Goal: Task Accomplishment & Management: Manage account settings

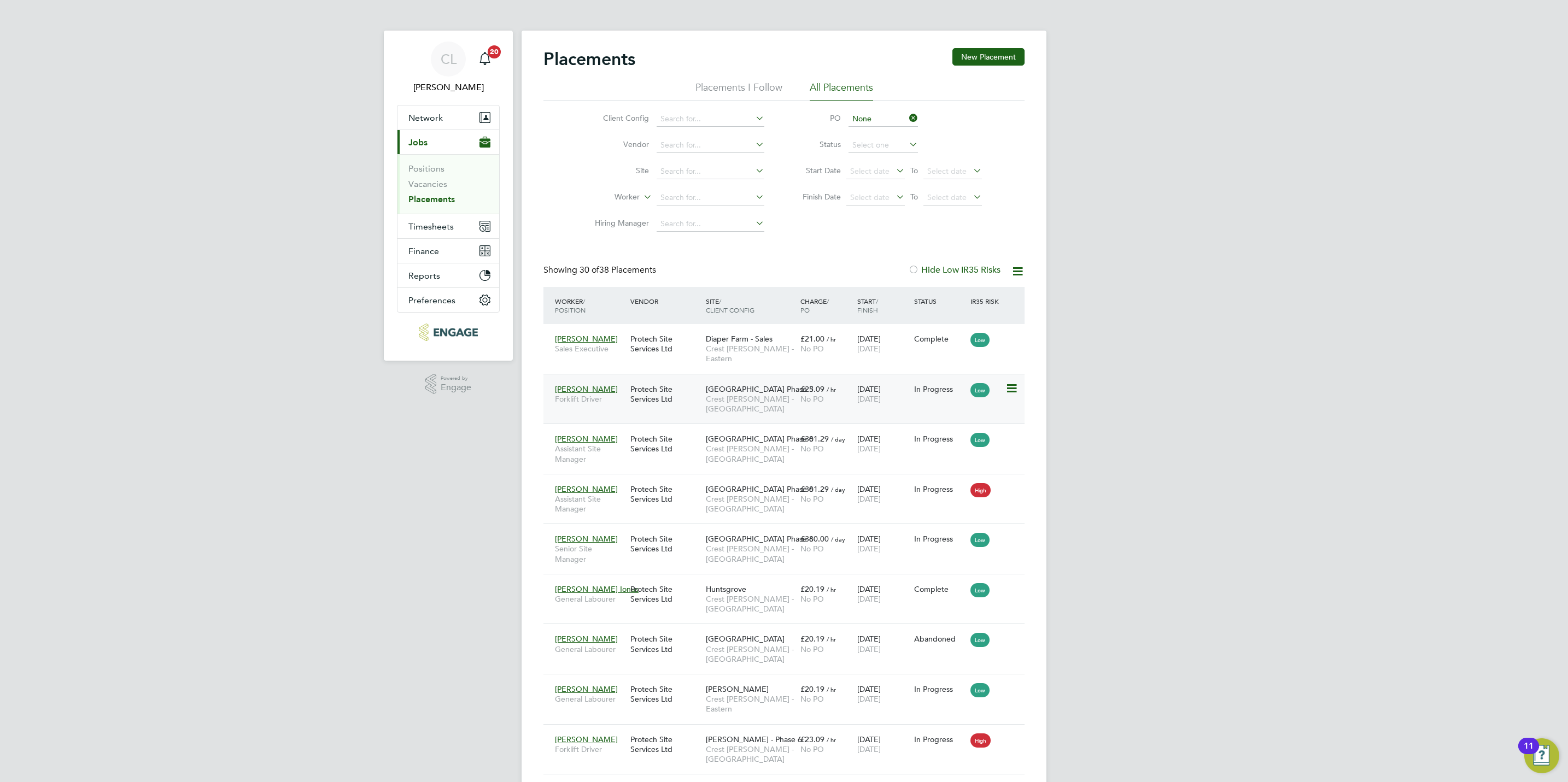
click at [743, 394] on span "Crest [PERSON_NAME] - [GEOGRAPHIC_DATA]" at bounding box center [750, 404] width 89 height 20
click at [740, 450] on span "Crest [PERSON_NAME] - [GEOGRAPHIC_DATA]" at bounding box center [750, 453] width 89 height 20
click at [747, 498] on span "Crest [PERSON_NAME] - [GEOGRAPHIC_DATA]" at bounding box center [750, 504] width 89 height 20
click at [745, 544] on span "Crest [PERSON_NAME] - [GEOGRAPHIC_DATA]" at bounding box center [750, 554] width 89 height 20
click at [728, 584] on span "Huntsgrove" at bounding box center [726, 589] width 40 height 10
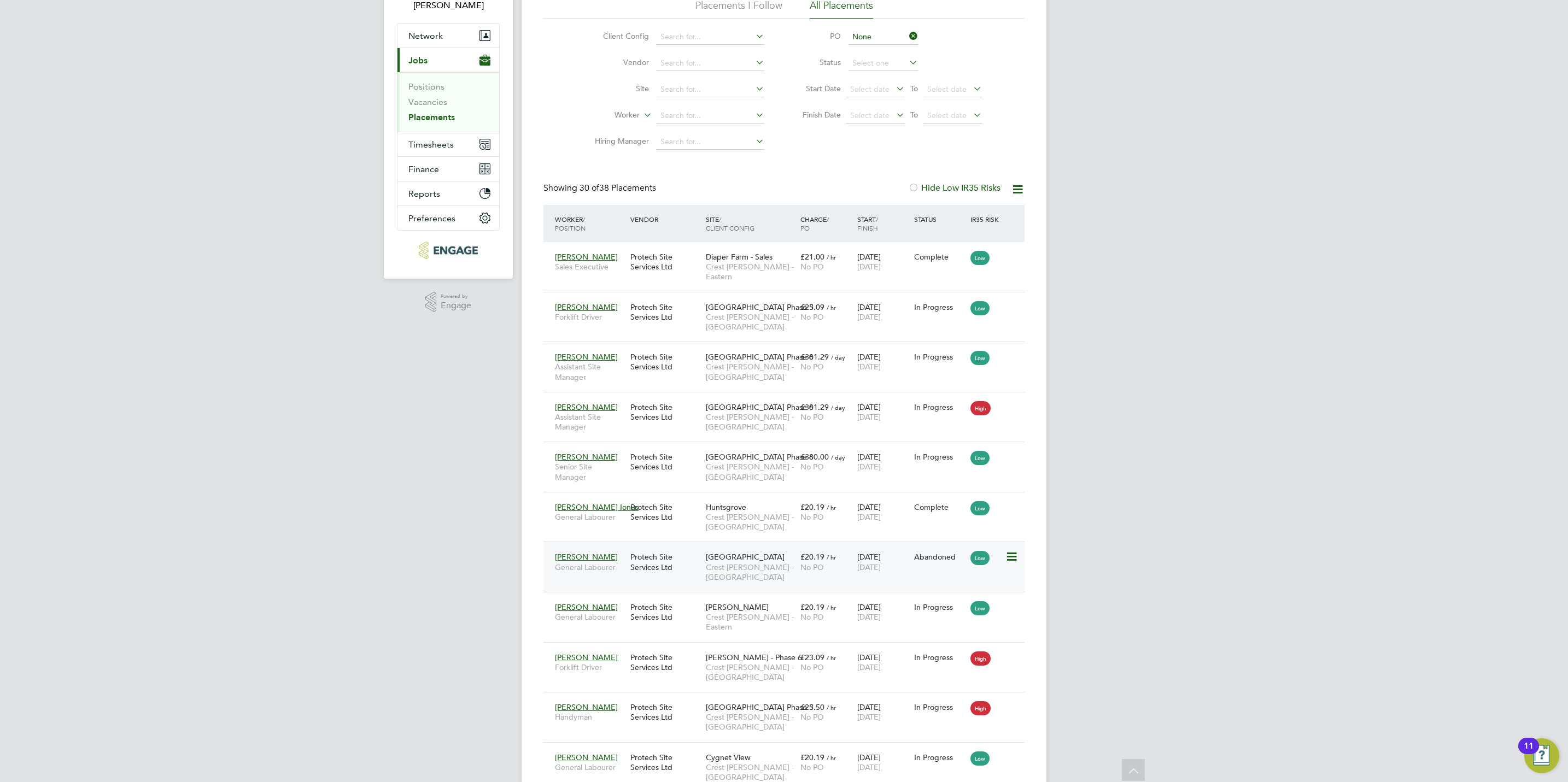
click at [750, 562] on span "Crest Nicholson - Midlands" at bounding box center [750, 572] width 89 height 20
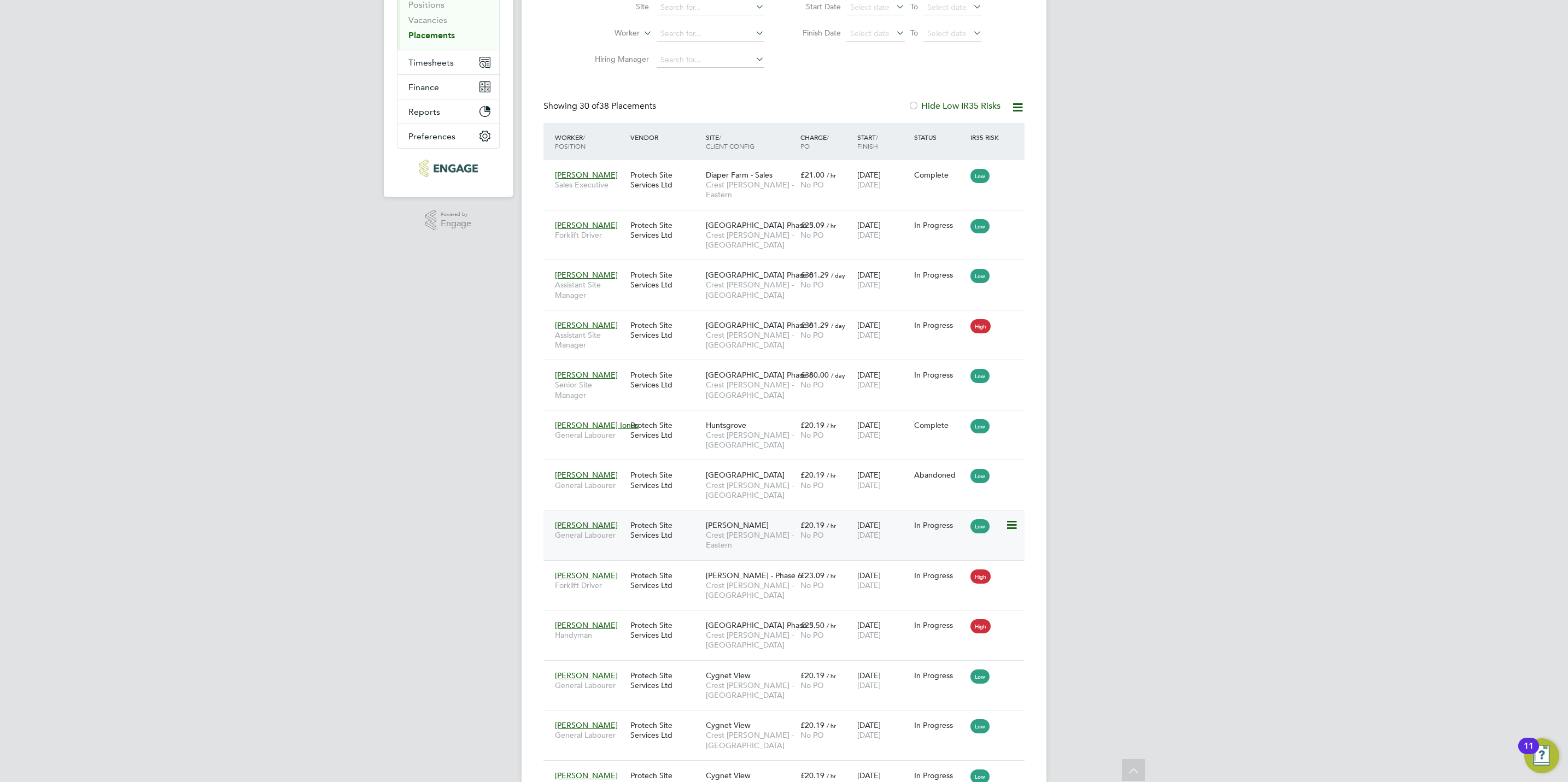
click at [754, 530] on span "Crest Nicholson - Eastern" at bounding box center [750, 540] width 89 height 20
click at [756, 580] on span "Crest [PERSON_NAME] - [GEOGRAPHIC_DATA]" at bounding box center [750, 590] width 89 height 20
click at [754, 621] on span "Brooklands Park Phase 5" at bounding box center [759, 625] width 107 height 10
click at [741, 680] on span "Crest Nicholson - Yorkshire" at bounding box center [750, 690] width 89 height 20
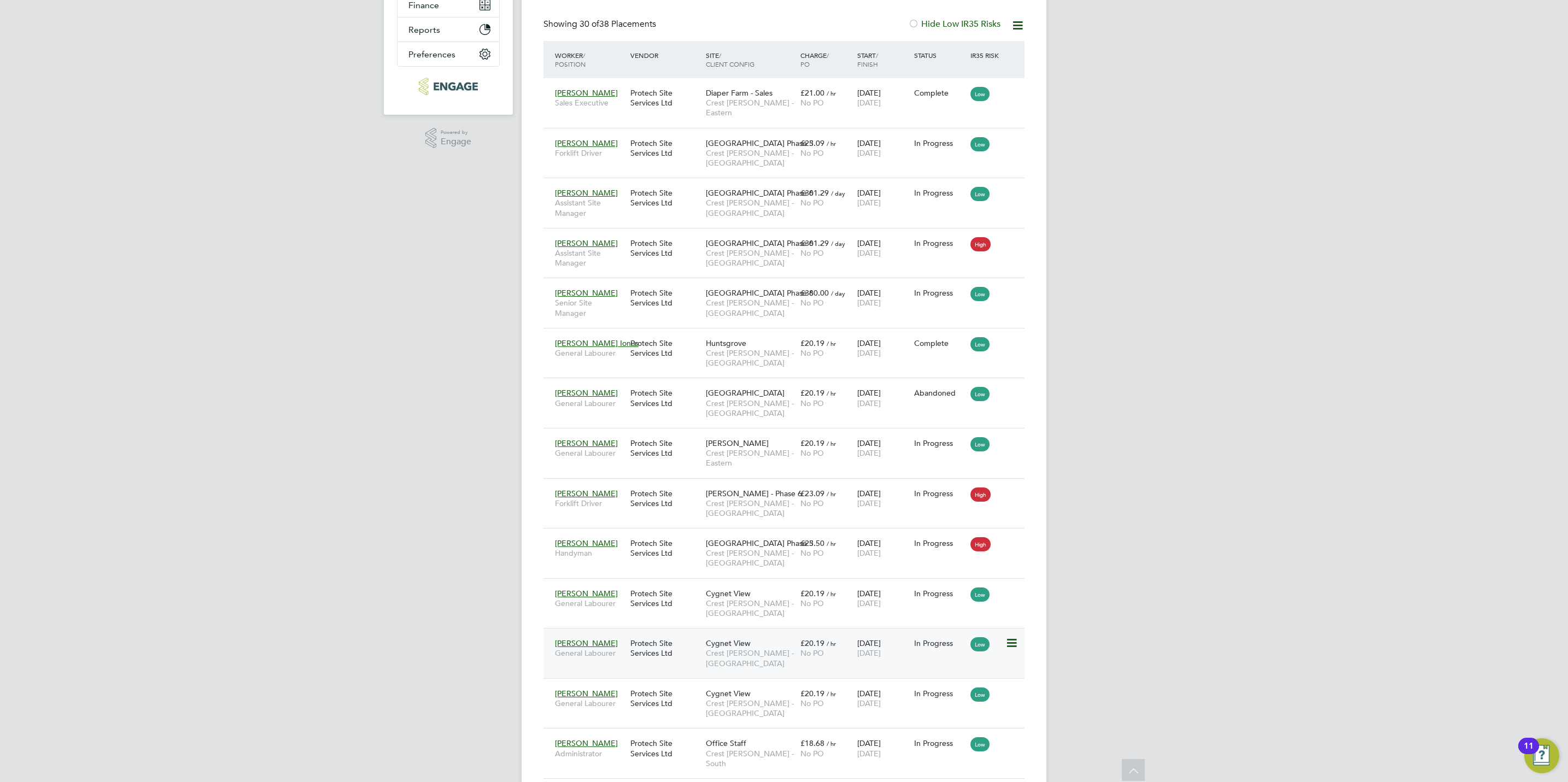
click at [743, 648] on span "Crest Nicholson - Yorkshire" at bounding box center [750, 658] width 89 height 20
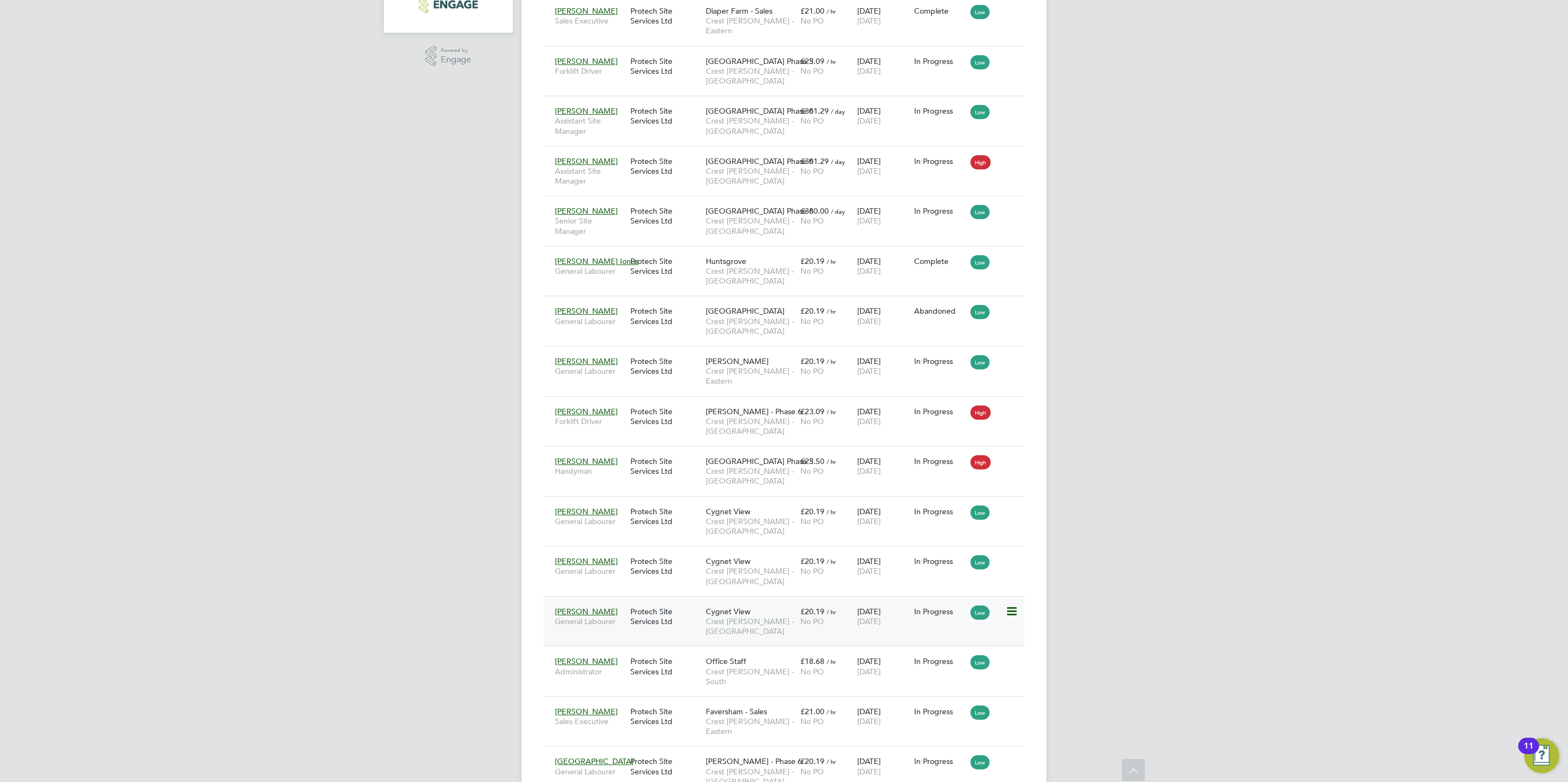
click at [748, 616] on span "Crest Nicholson - Yorkshire" at bounding box center [750, 626] width 89 height 20
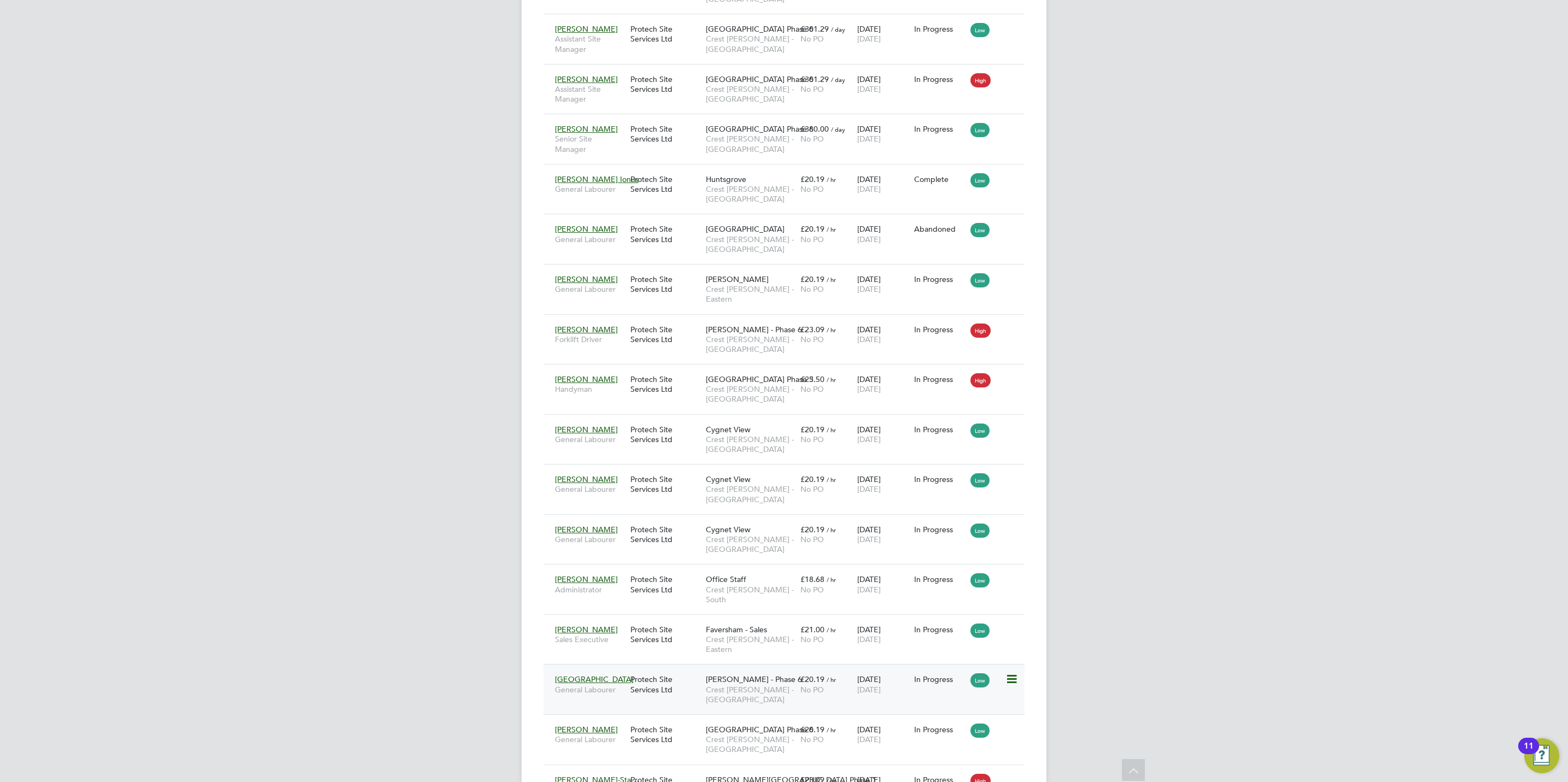
click at [741, 675] on span "Perry Brook - Phase 6" at bounding box center [754, 680] width 96 height 10
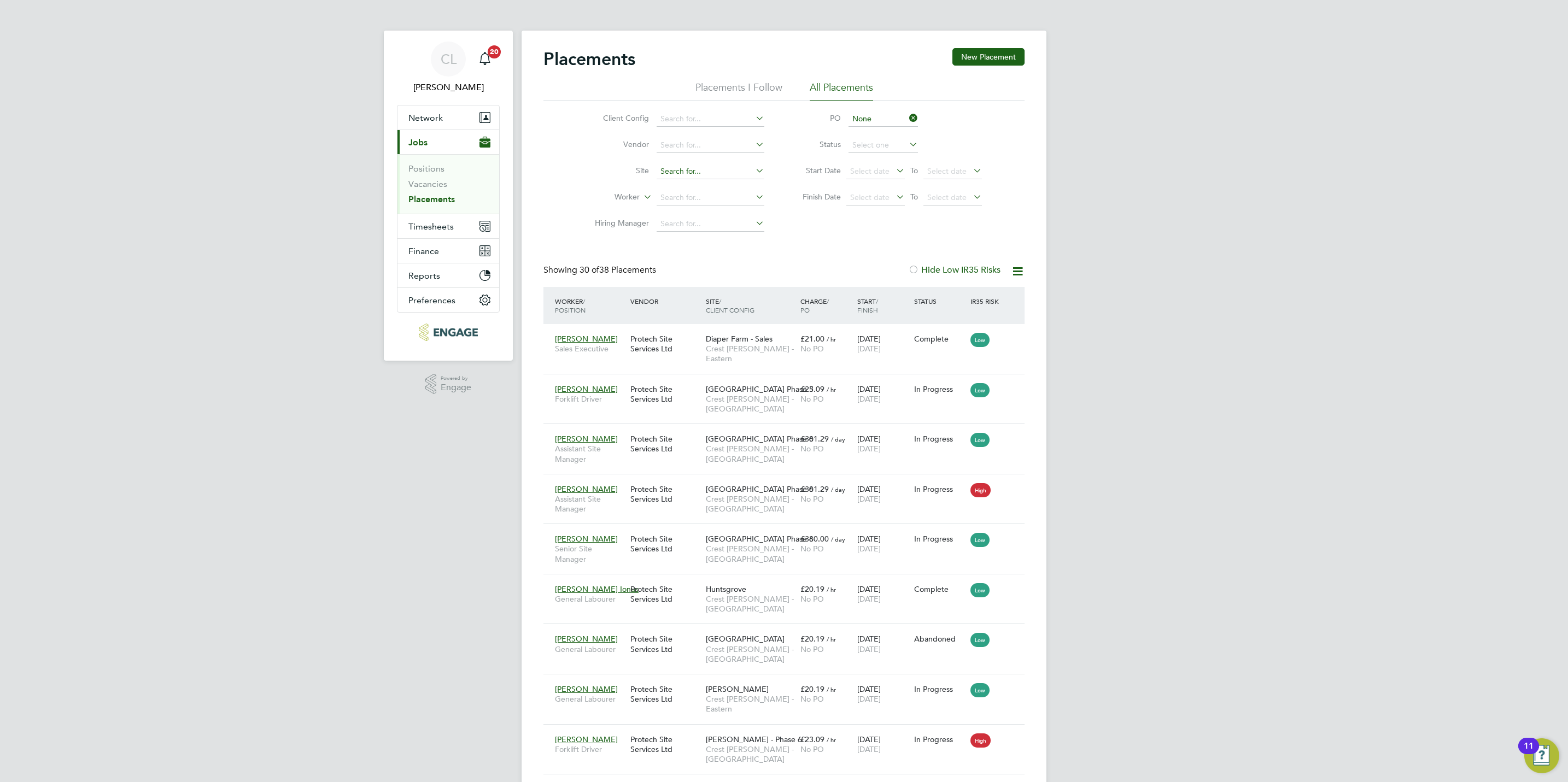
click at [684, 170] on input at bounding box center [710, 171] width 107 height 16
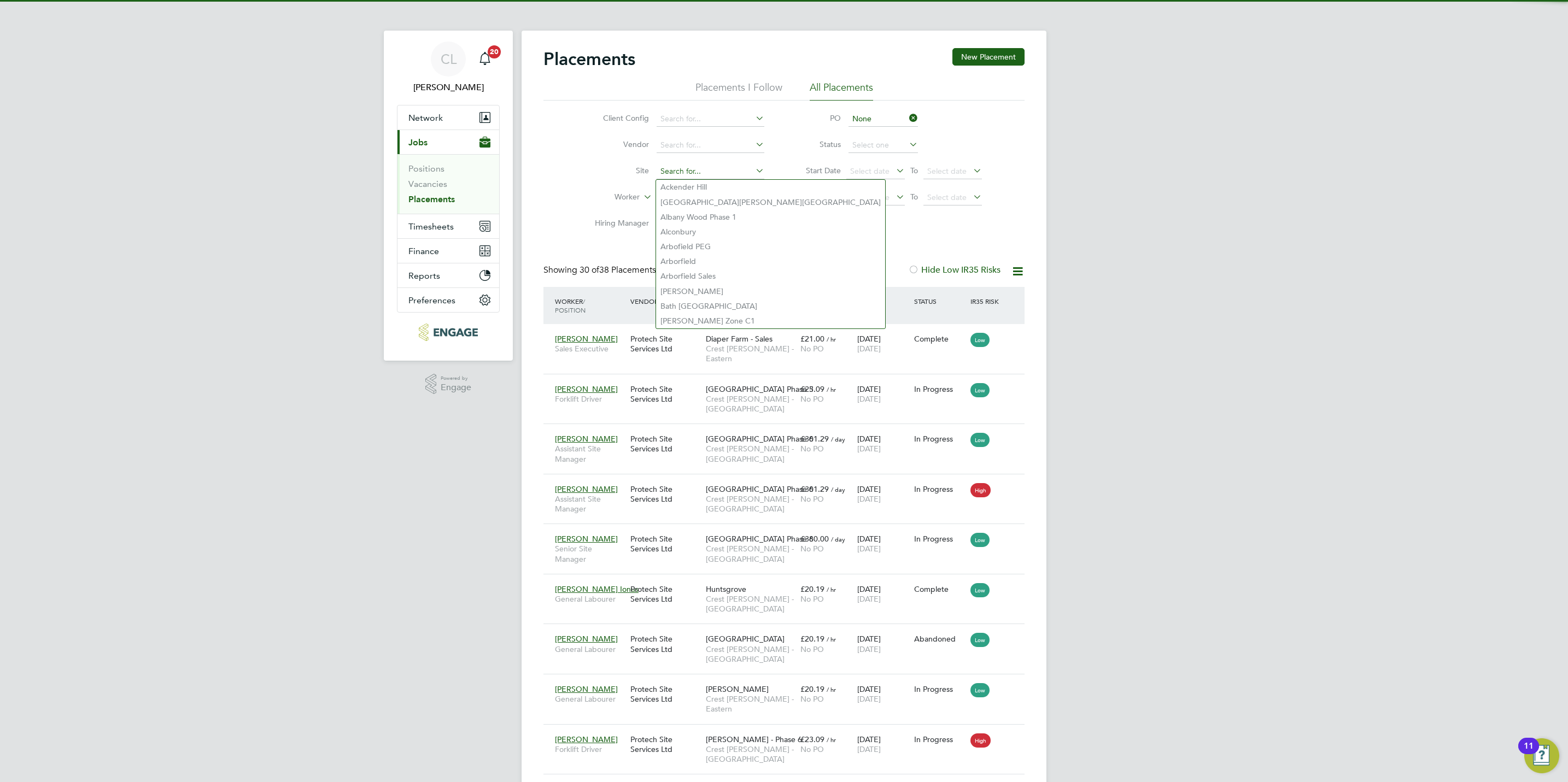
type input "o"
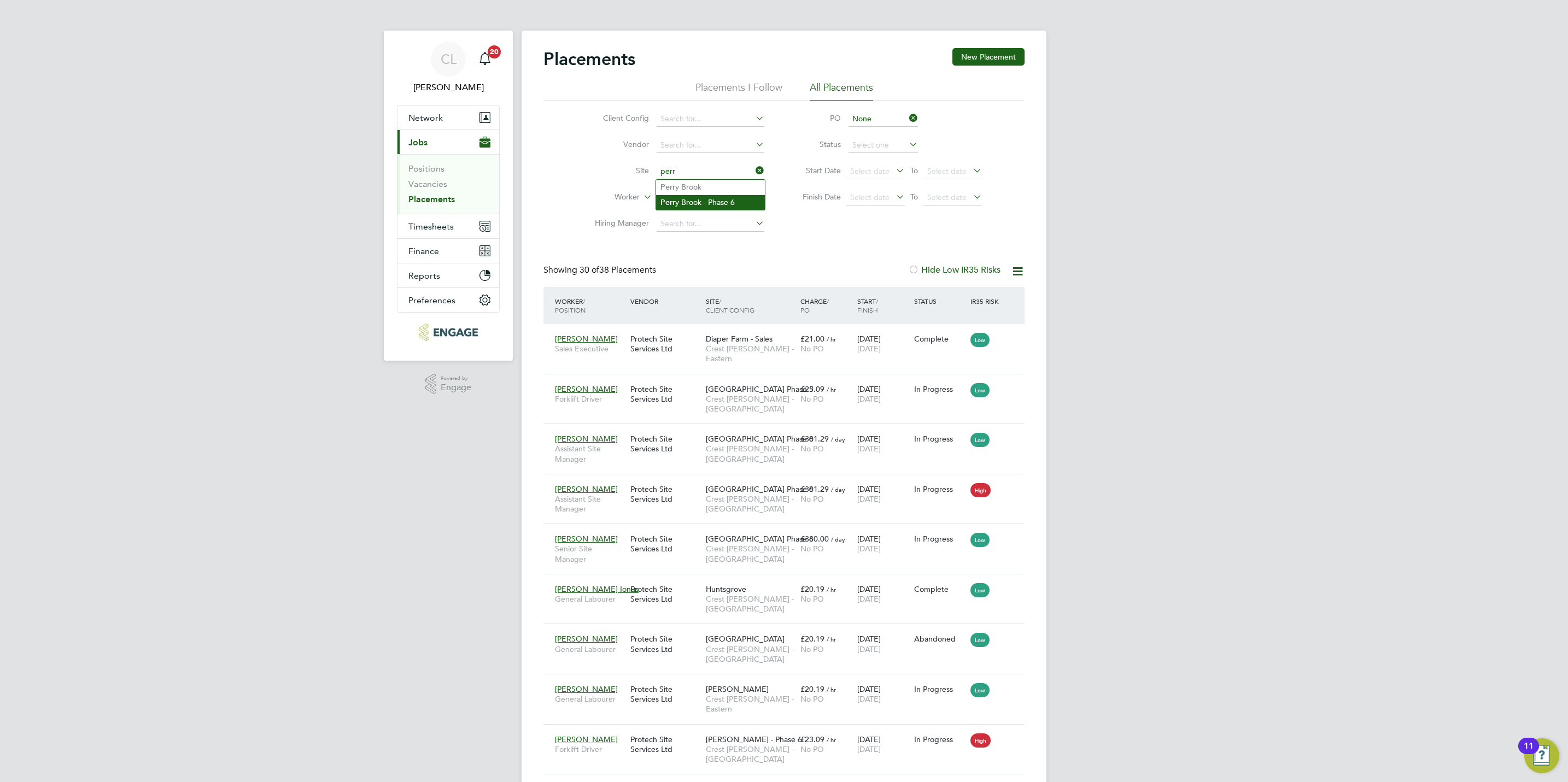
click at [754, 200] on li "Perr y Brook - Phase 6" at bounding box center [710, 202] width 109 height 15
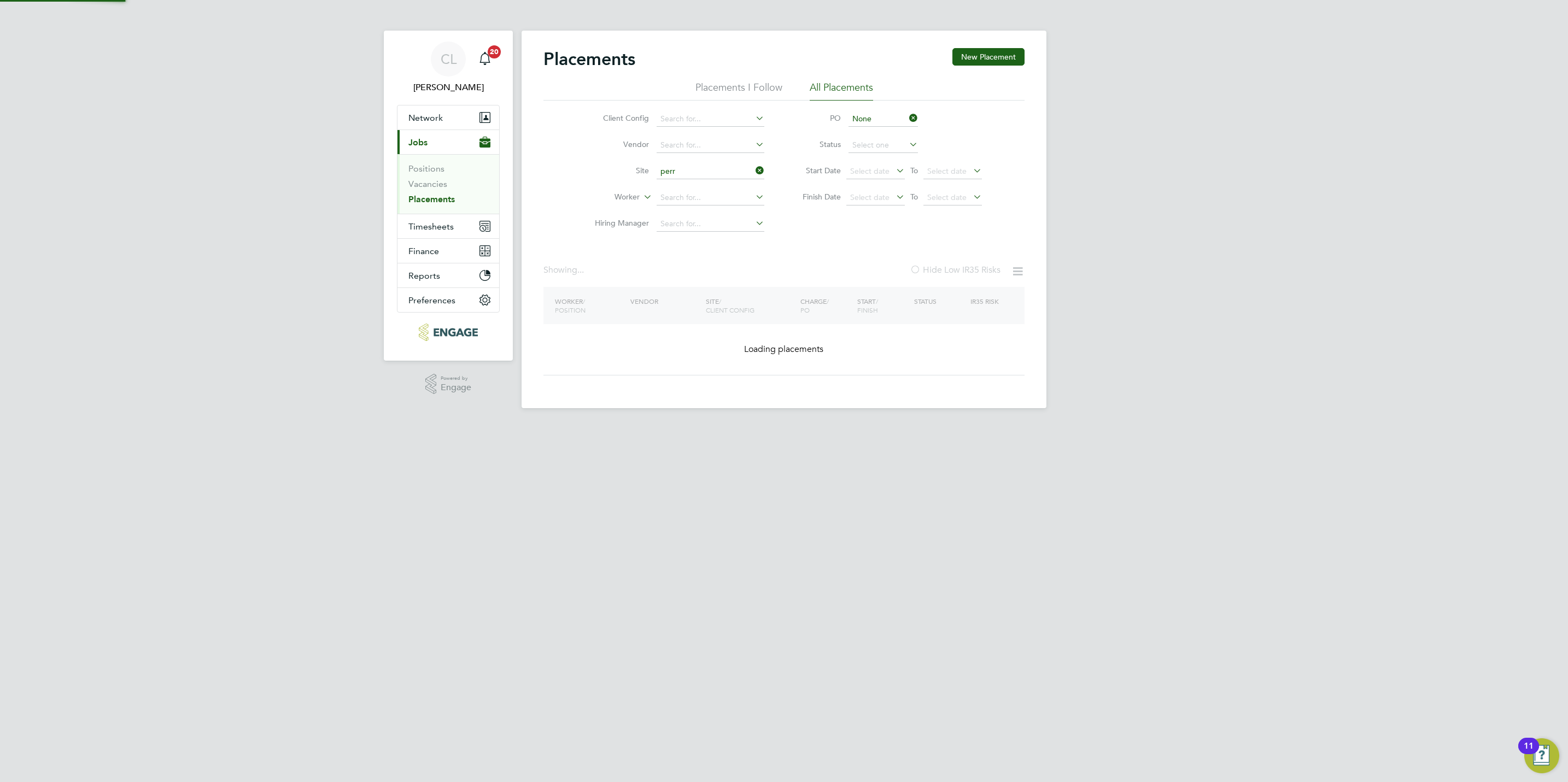
type input "Perry Brook - Phase 6"
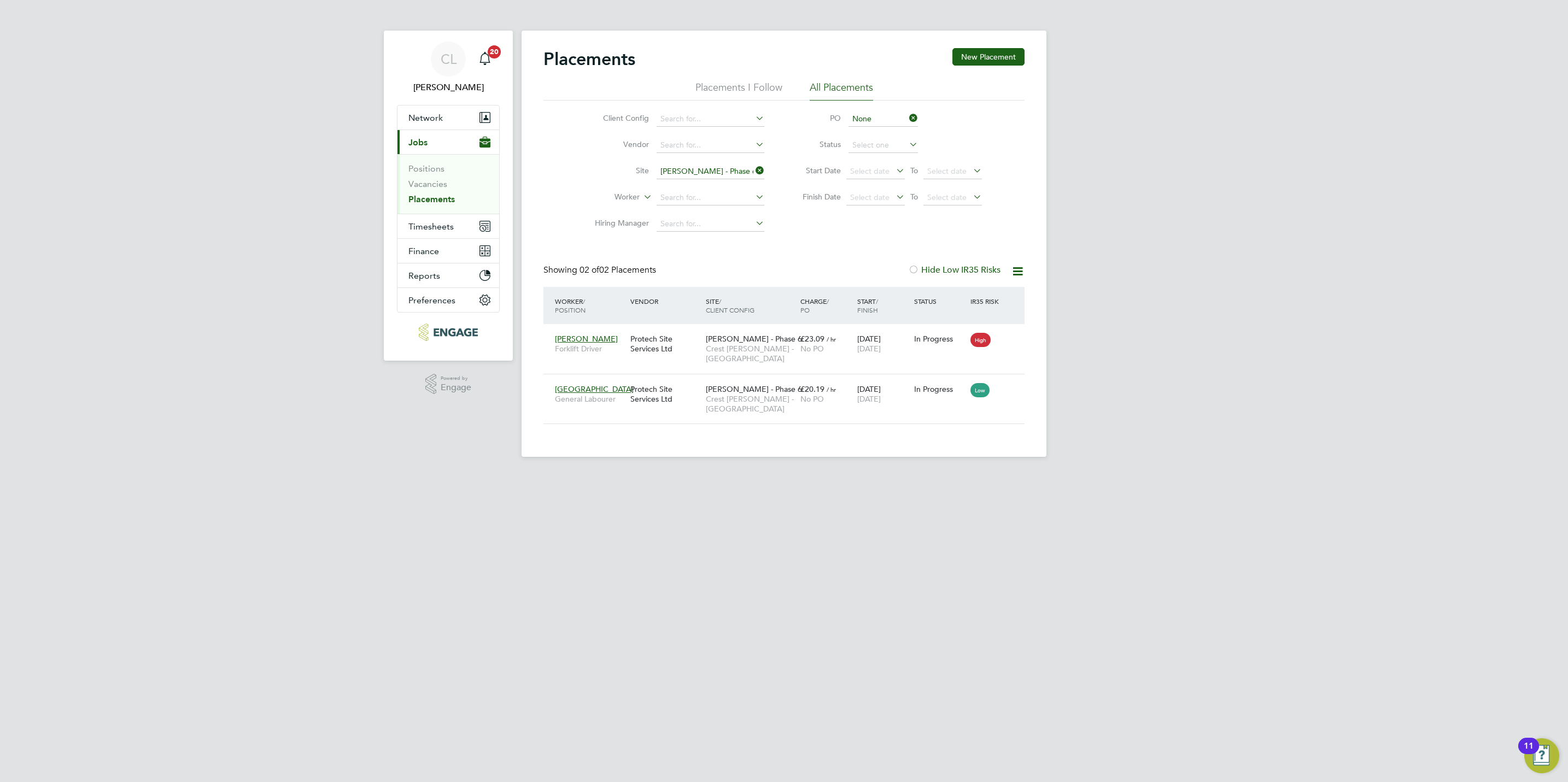
click at [907, 118] on icon at bounding box center [907, 118] width 0 height 16
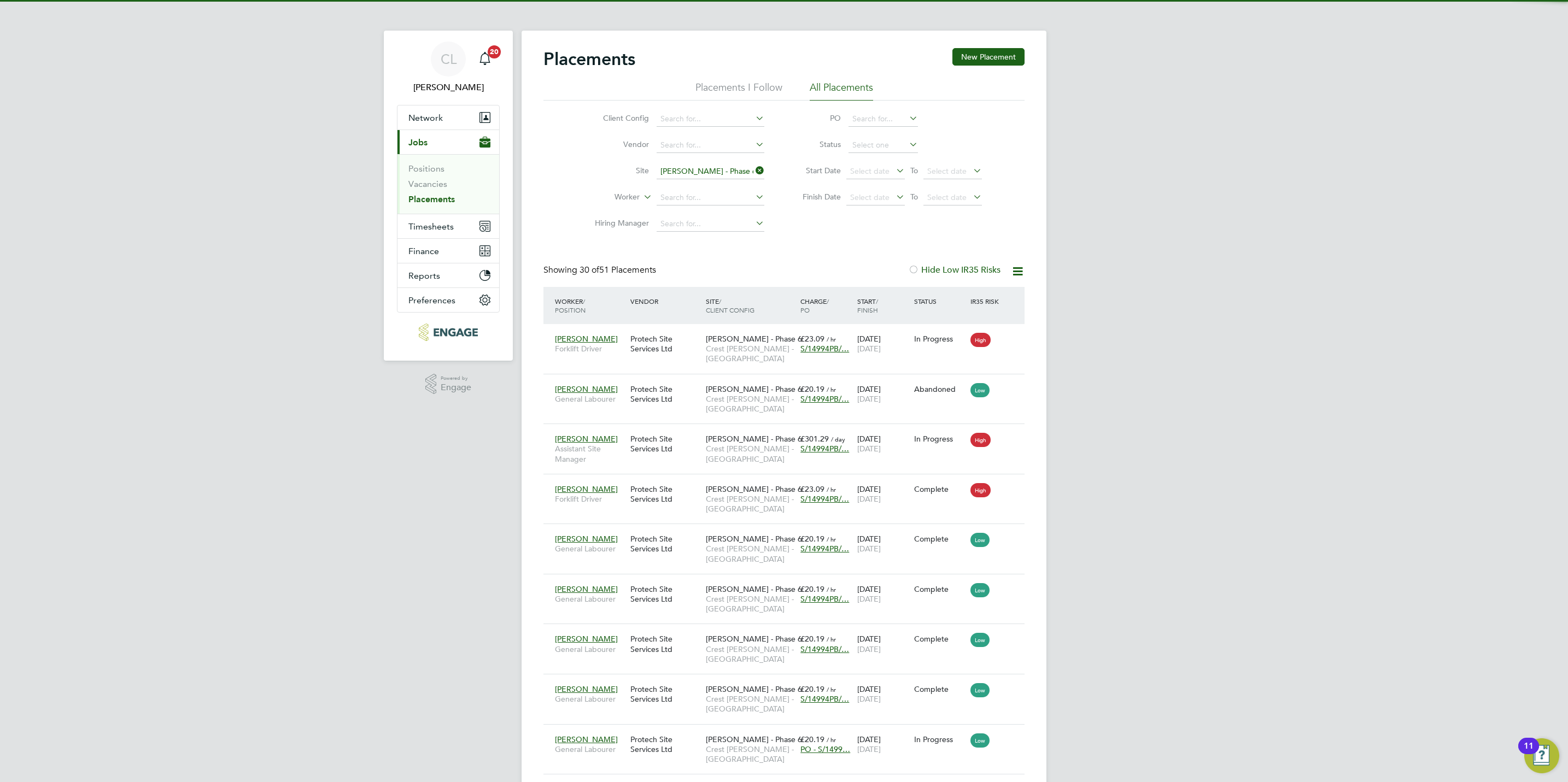
scroll to position [42, 95]
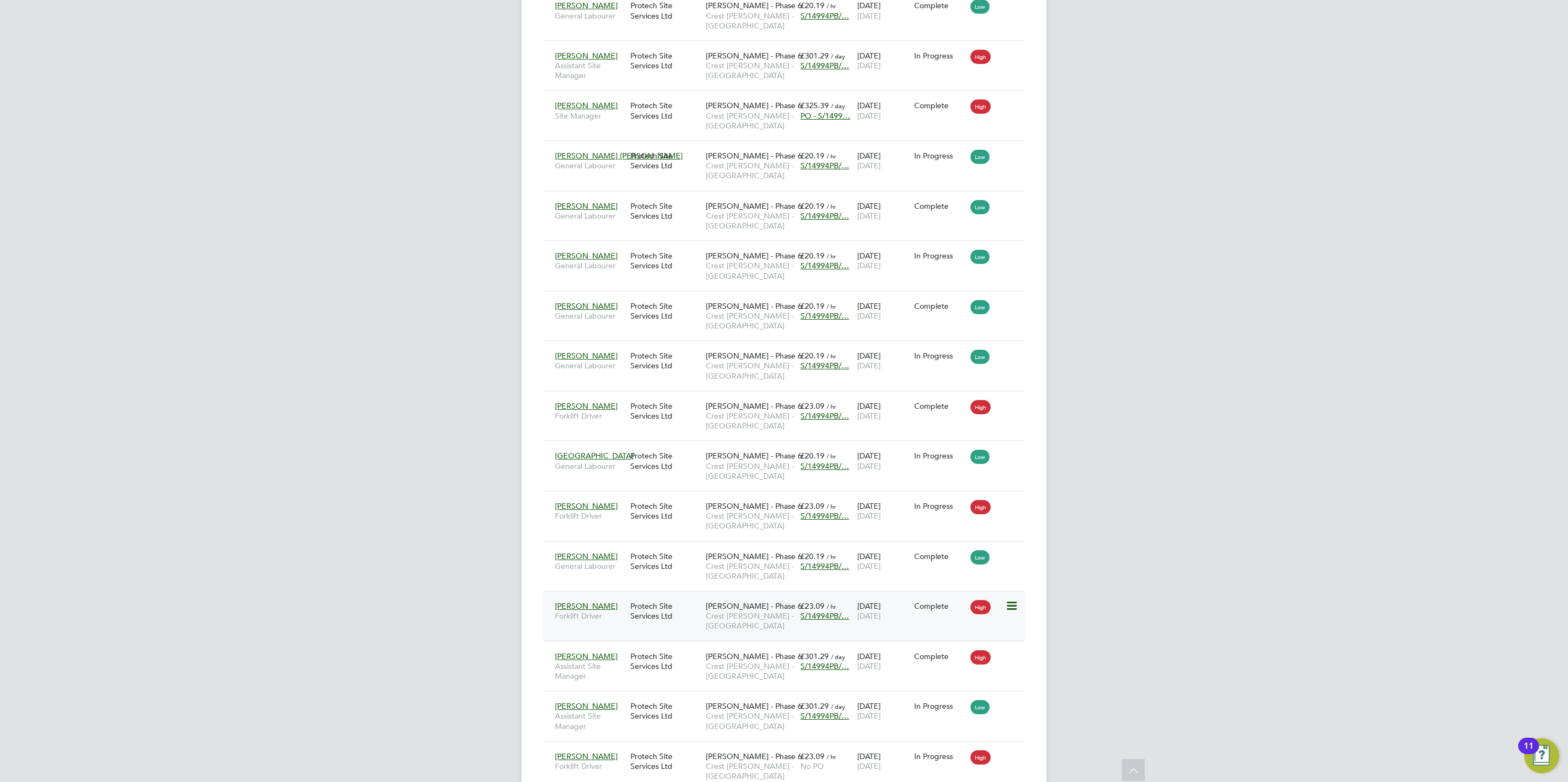
click at [826, 621] on span "S/14994PB/…" at bounding box center [824, 616] width 48 height 10
drag, startPoint x: 732, startPoint y: 685, endPoint x: 638, endPoint y: 673, distance: 94.8
click at [638, 673] on div "PO Number Valid From Valid To Expiry S/14994PB/001209 09 Sep 2024 - No Expiry" at bounding box center [824, 672] width 373 height 75
copy span "S/14994PB/001209"
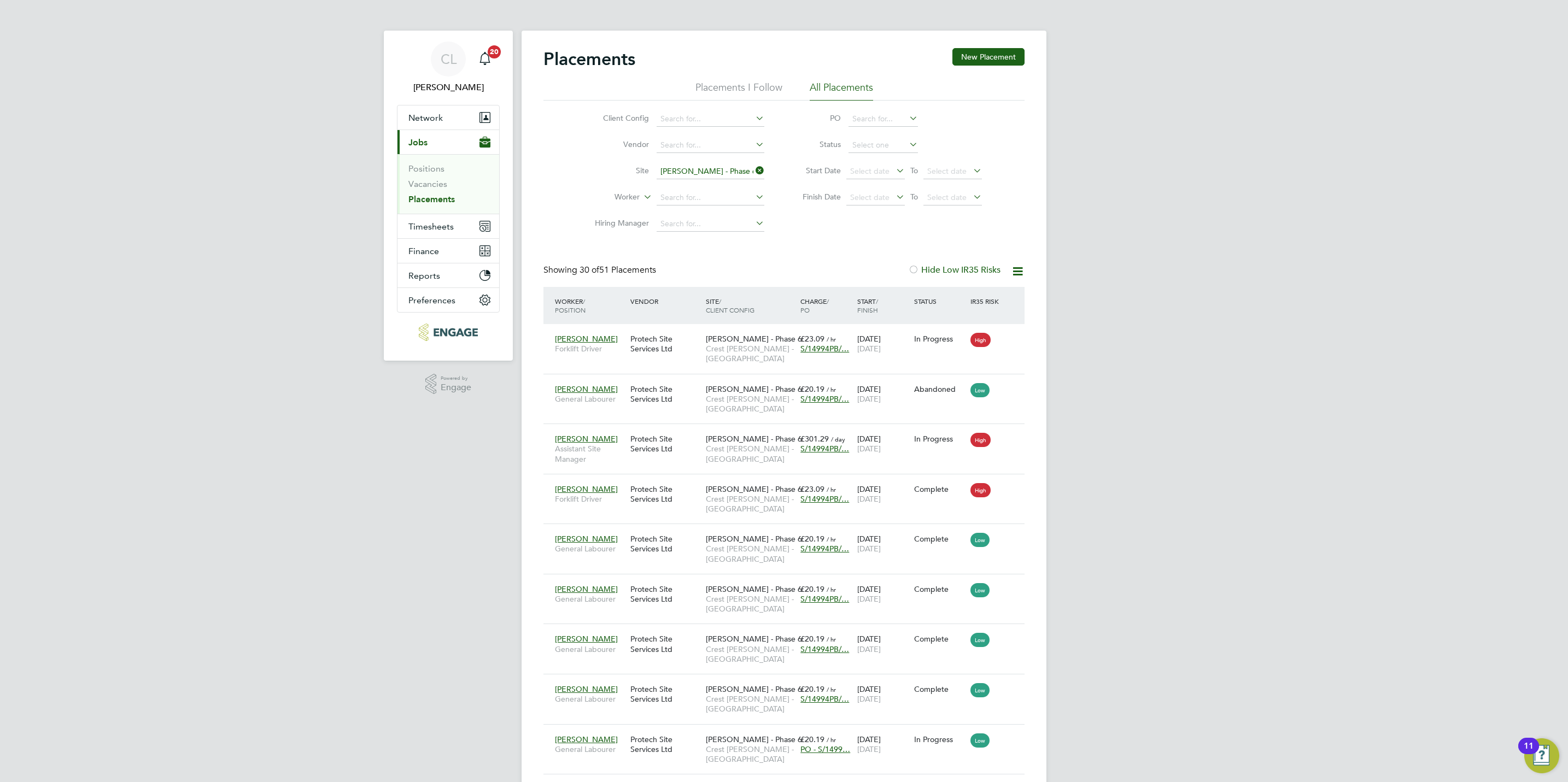
click at [719, 172] on input "Perry Brook - Phase 6" at bounding box center [710, 171] width 107 height 16
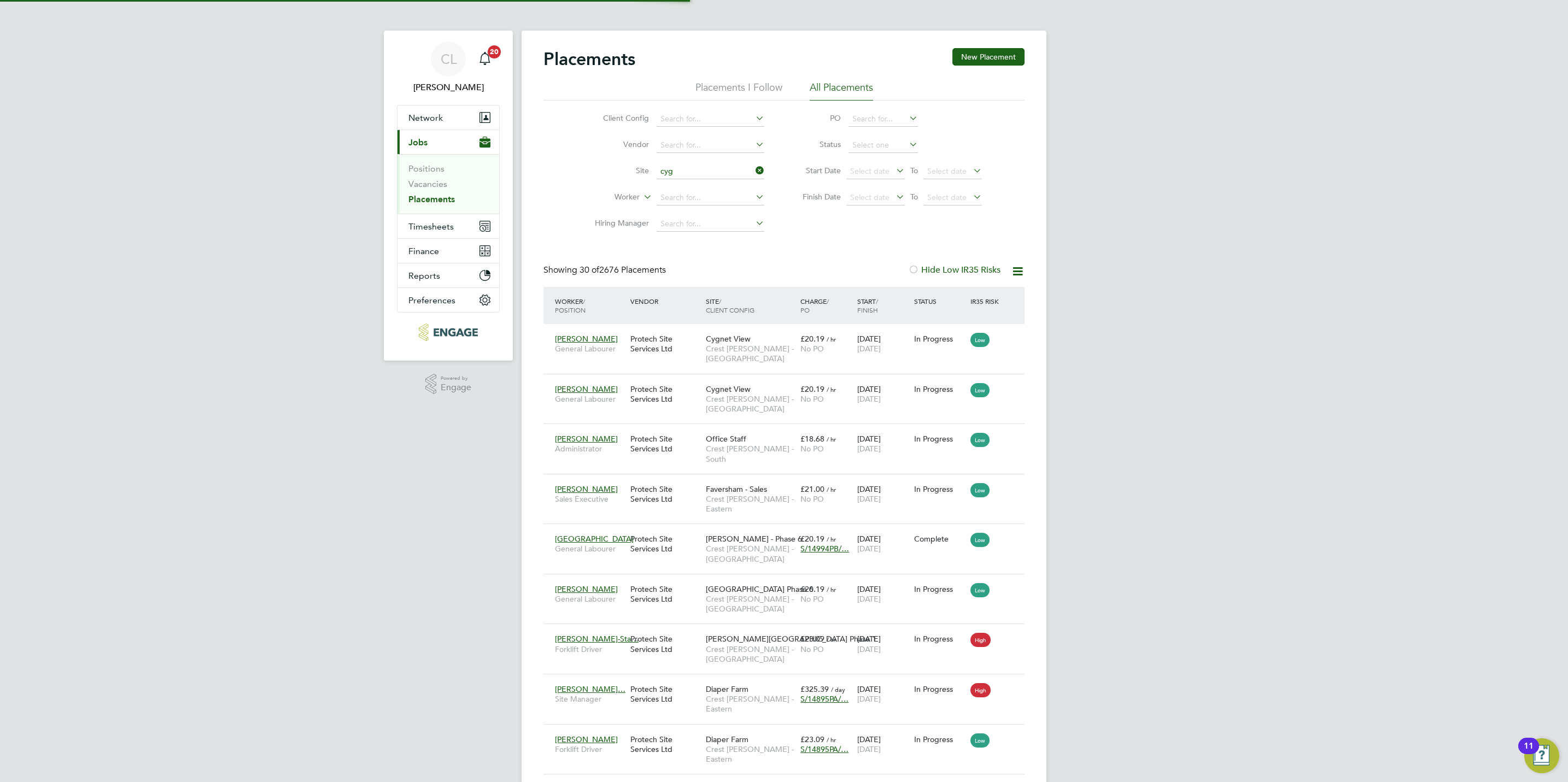
click at [719, 182] on li "Cyg net View" at bounding box center [710, 187] width 109 height 15
type input "Cygnet View"
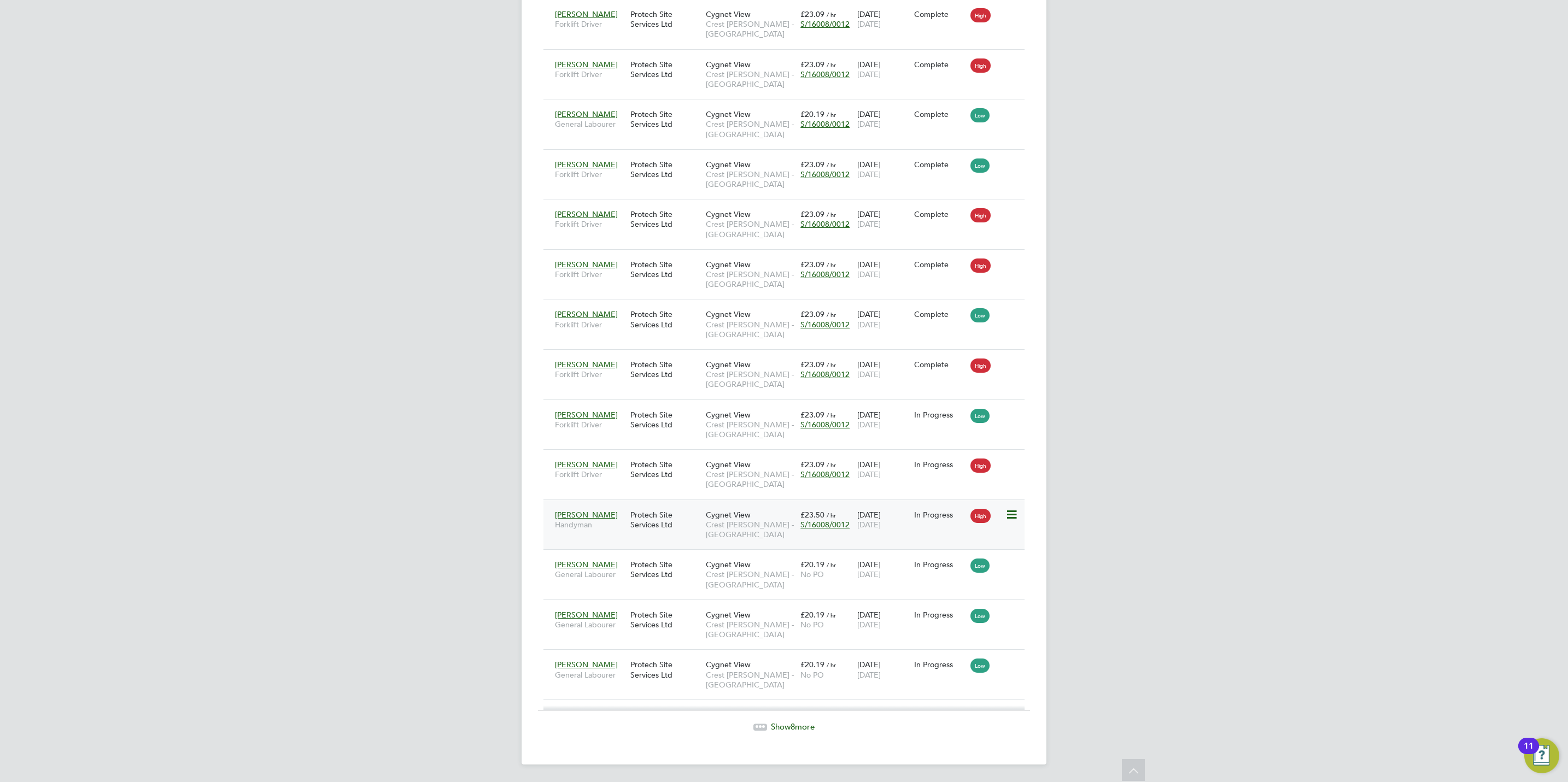
click at [831, 520] on span "S/16008/0012" at bounding box center [825, 525] width 49 height 10
drag, startPoint x: 722, startPoint y: 586, endPoint x: 645, endPoint y: 582, distance: 77.1
click at [645, 582] on div "PO Number Valid From Valid To Expiry S/16008/0012 01 May 2024 06 Mar 2026 164 D…" at bounding box center [824, 580] width 373 height 75
copy span "S/16008/0012"
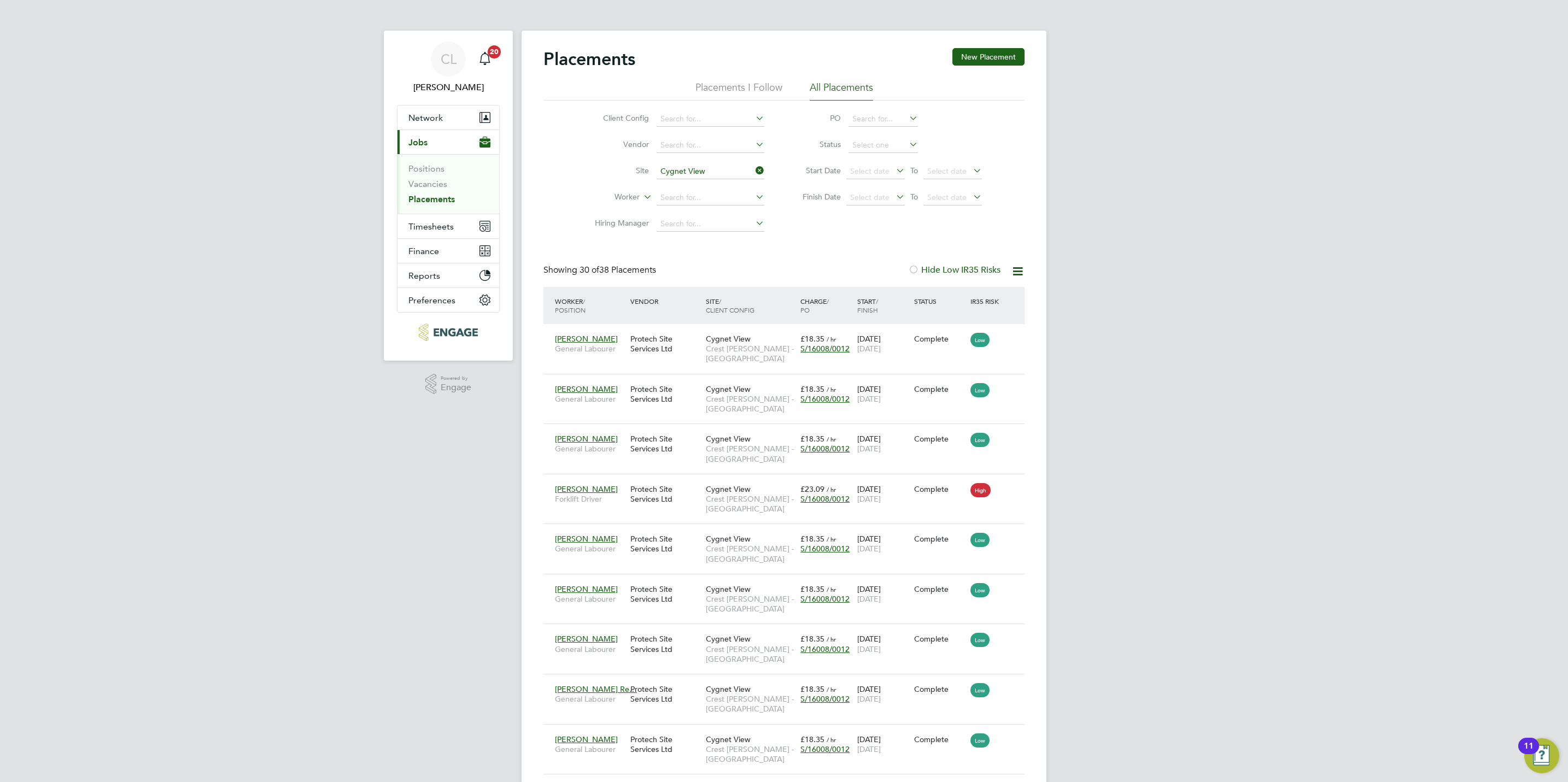
click at [718, 167] on input "Cygnet View" at bounding box center [710, 171] width 107 height 16
click at [761, 262] on li "Brook lands Park Phase 5" at bounding box center [832, 261] width 352 height 15
type input "Brooklands Park Phase 5"
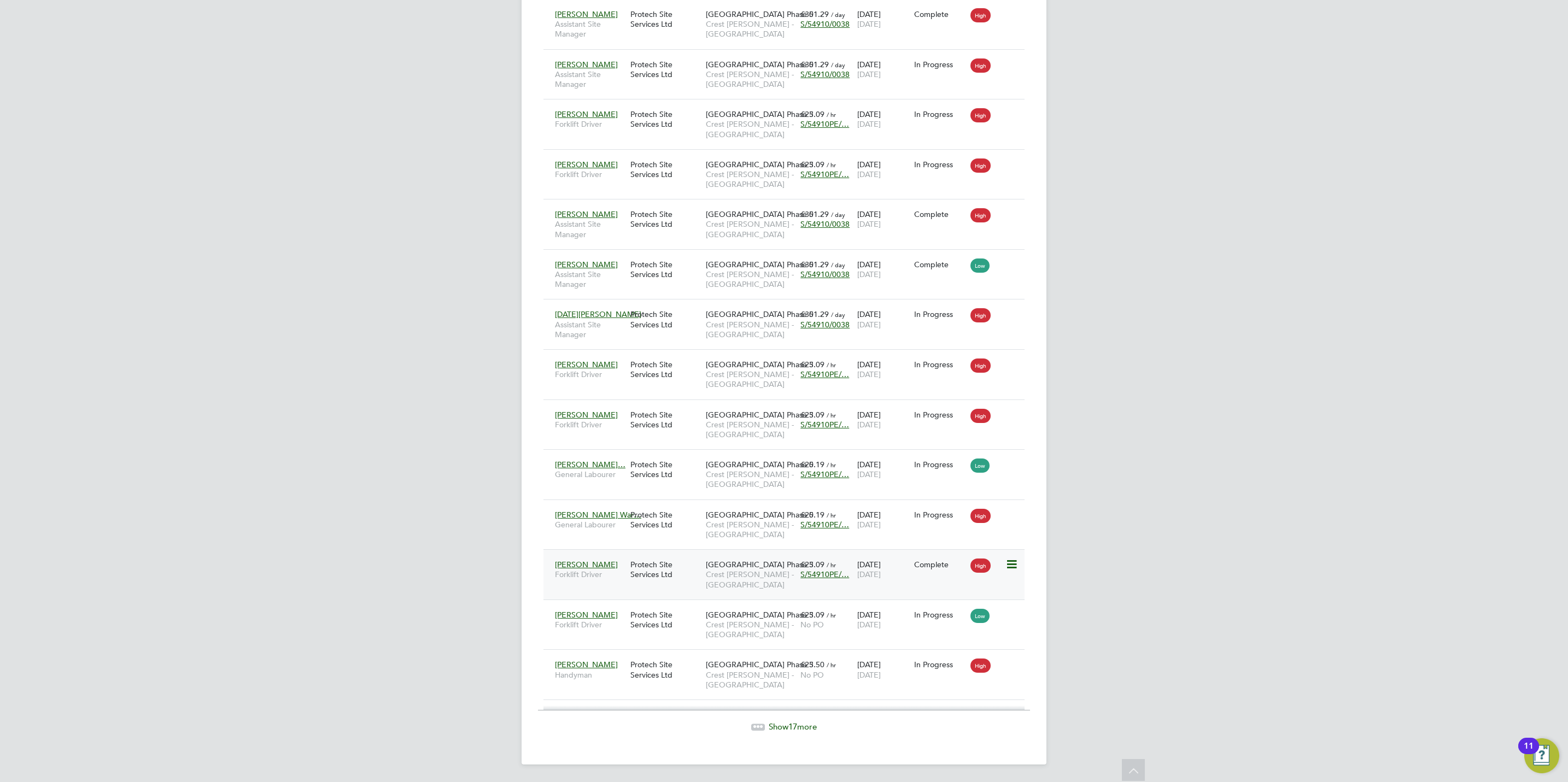
click at [818, 575] on span "S/54910PE/…" at bounding box center [824, 575] width 48 height 10
drag, startPoint x: 728, startPoint y: 631, endPoint x: 641, endPoint y: 630, distance: 87.0
click at [641, 630] on div "PO Number Valid From Valid To Expiry S/54910PE/0080 06 Jun 2024 - No Expiry" at bounding box center [824, 631] width 373 height 75
copy span "S/54910PE/0080"
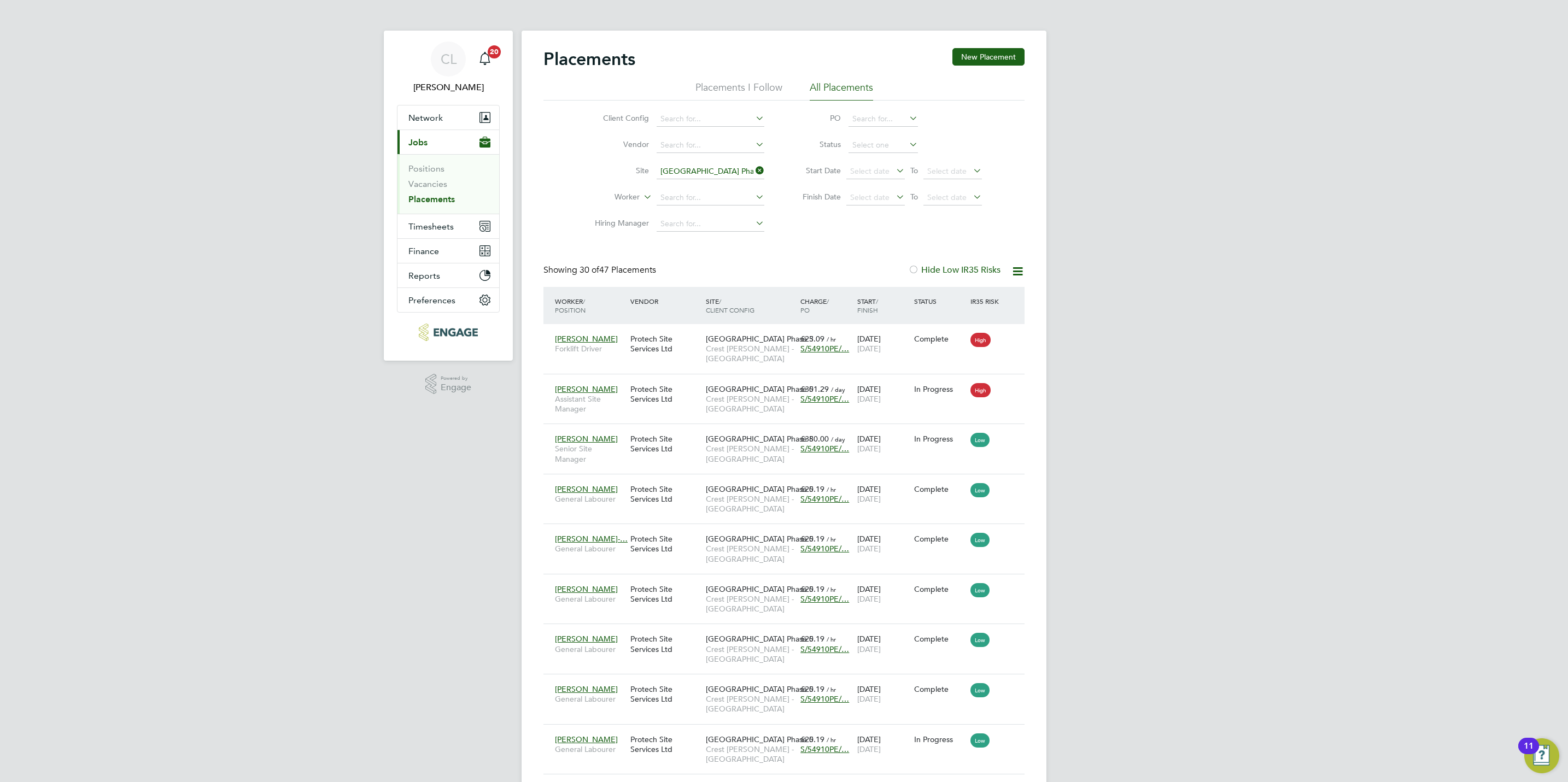
click at [754, 175] on icon at bounding box center [754, 170] width 0 height 16
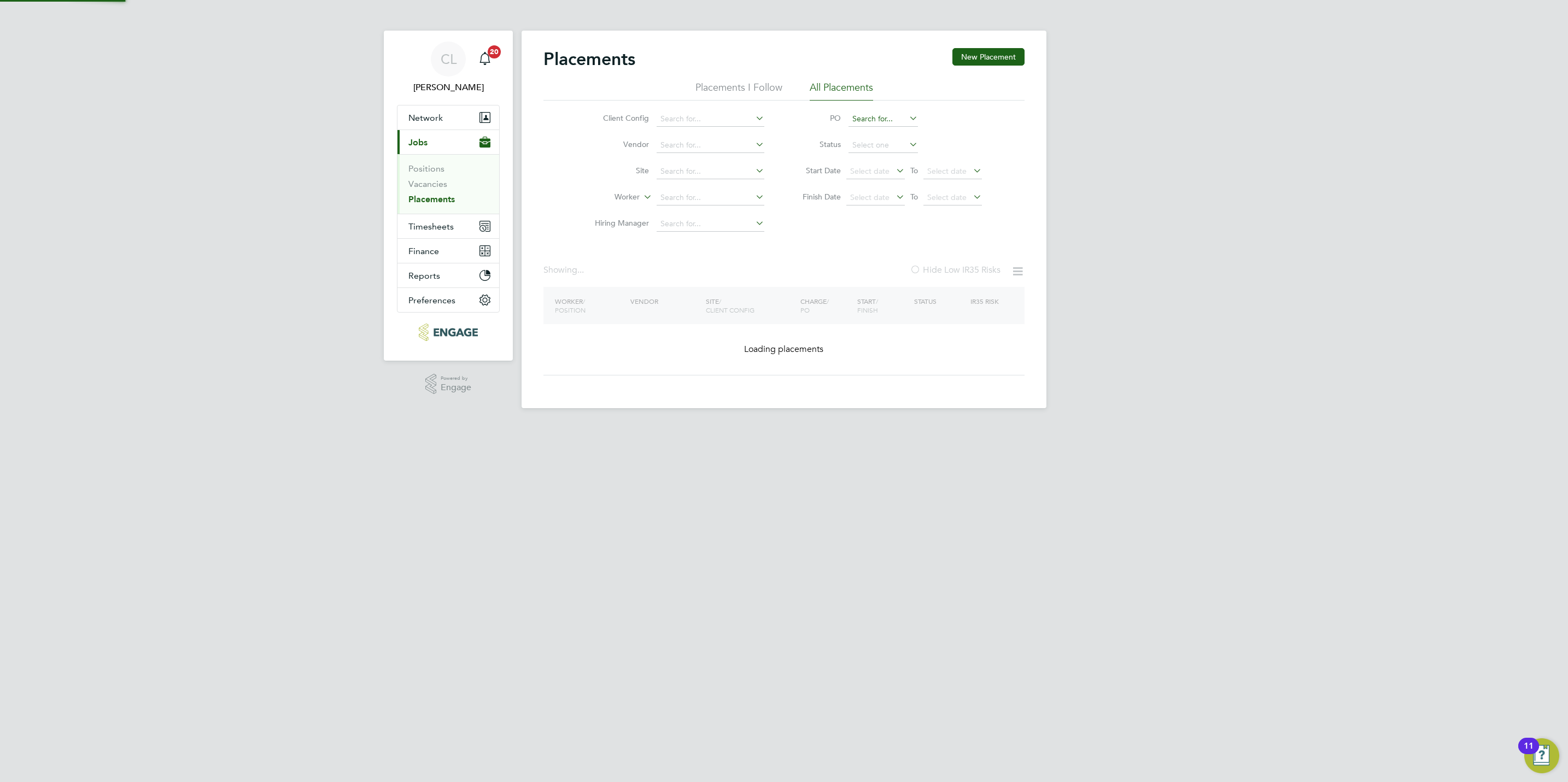
click at [895, 119] on input at bounding box center [883, 119] width 70 height 16
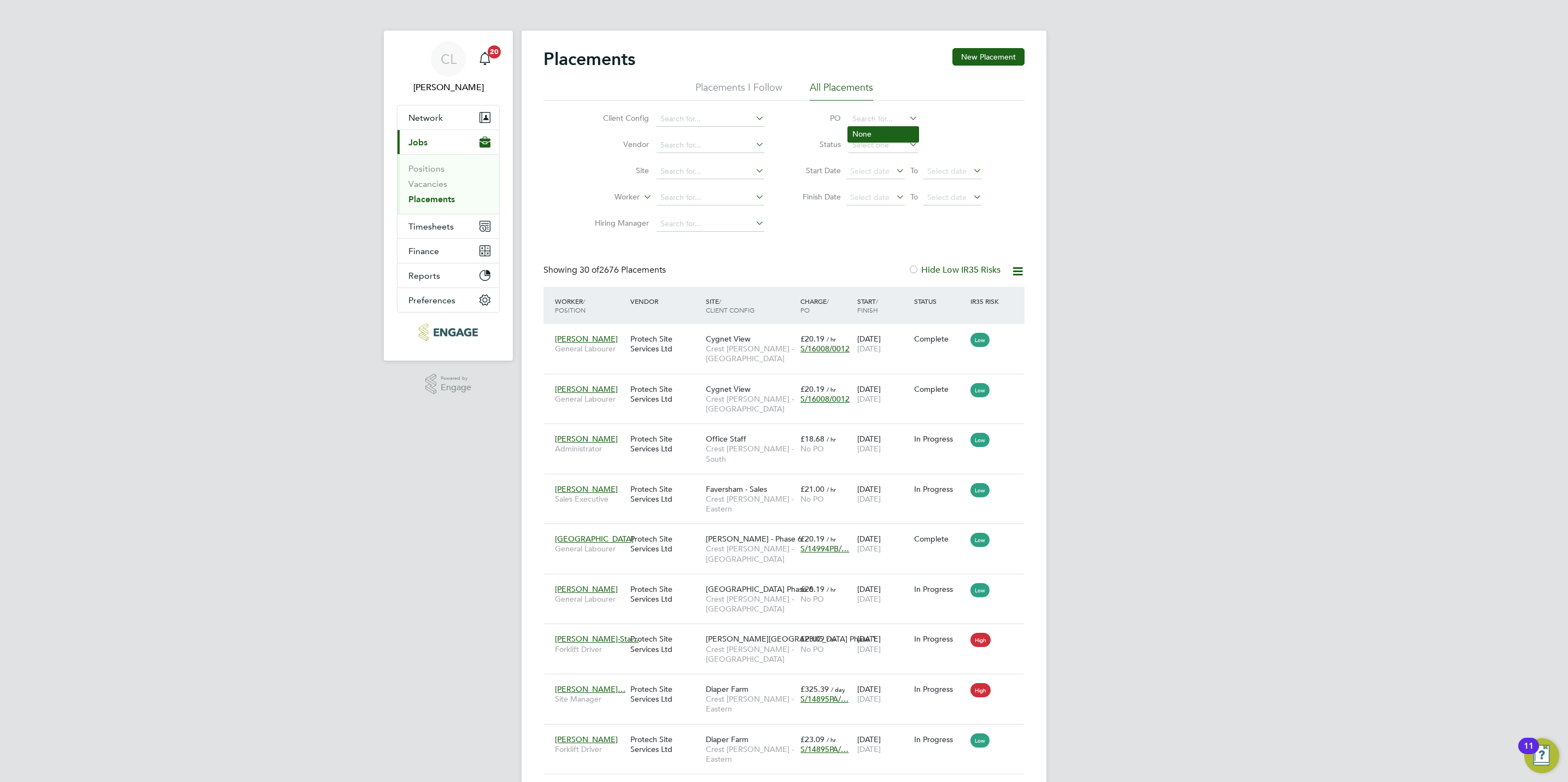
click at [867, 129] on li "None" at bounding box center [883, 134] width 71 height 15
type input "None"
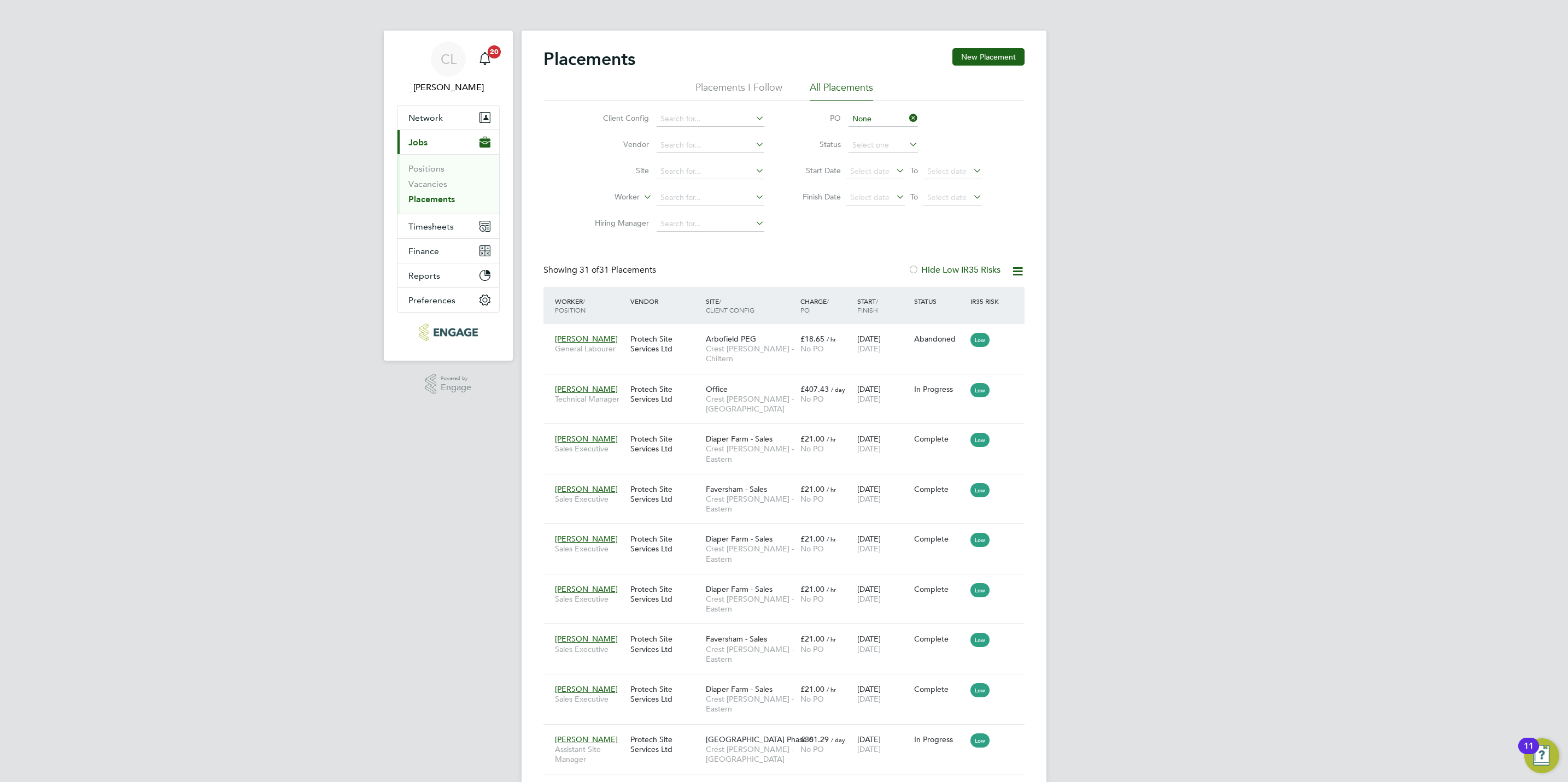
click at [907, 119] on icon at bounding box center [907, 118] width 0 height 16
click at [691, 166] on input at bounding box center [710, 171] width 107 height 16
click at [701, 199] on li "Arde n Oaks" at bounding box center [800, 202] width 287 height 15
type input "Arden Oaks"
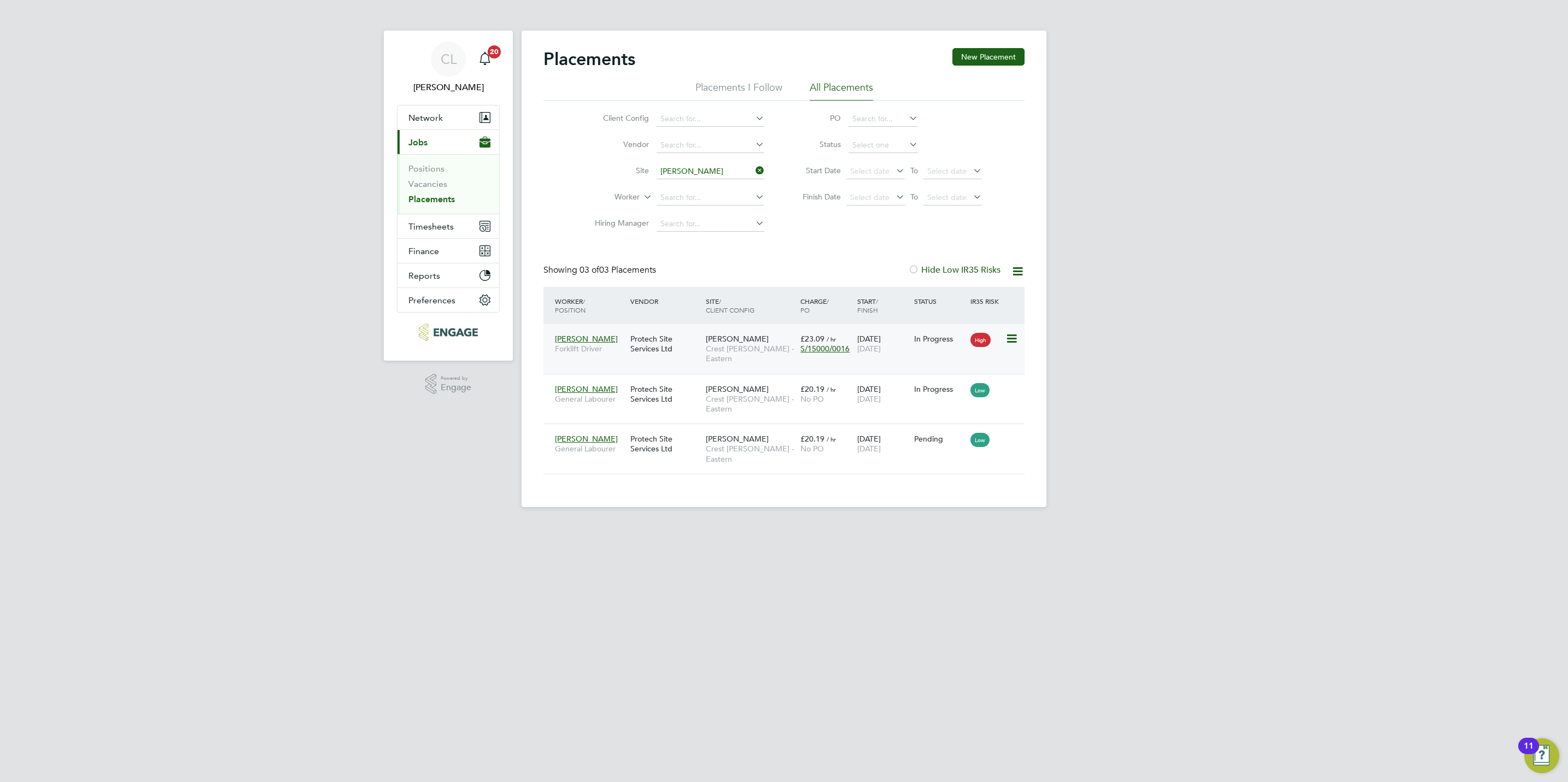
click at [823, 350] on span "S/15000/0016" at bounding box center [825, 348] width 49 height 10
drag, startPoint x: 714, startPoint y: 415, endPoint x: 651, endPoint y: 413, distance: 63.0
click at [655, 412] on div "S/15000/0016 01 Sep 2025 - No Expiry" at bounding box center [824, 411] width 350 height 27
copy span "S/15000/0016"
click at [705, 517] on html "CL Chloe Lyons Notifications 20 Applications: Network Team Members Businesses S…" at bounding box center [784, 262] width 1568 height 525
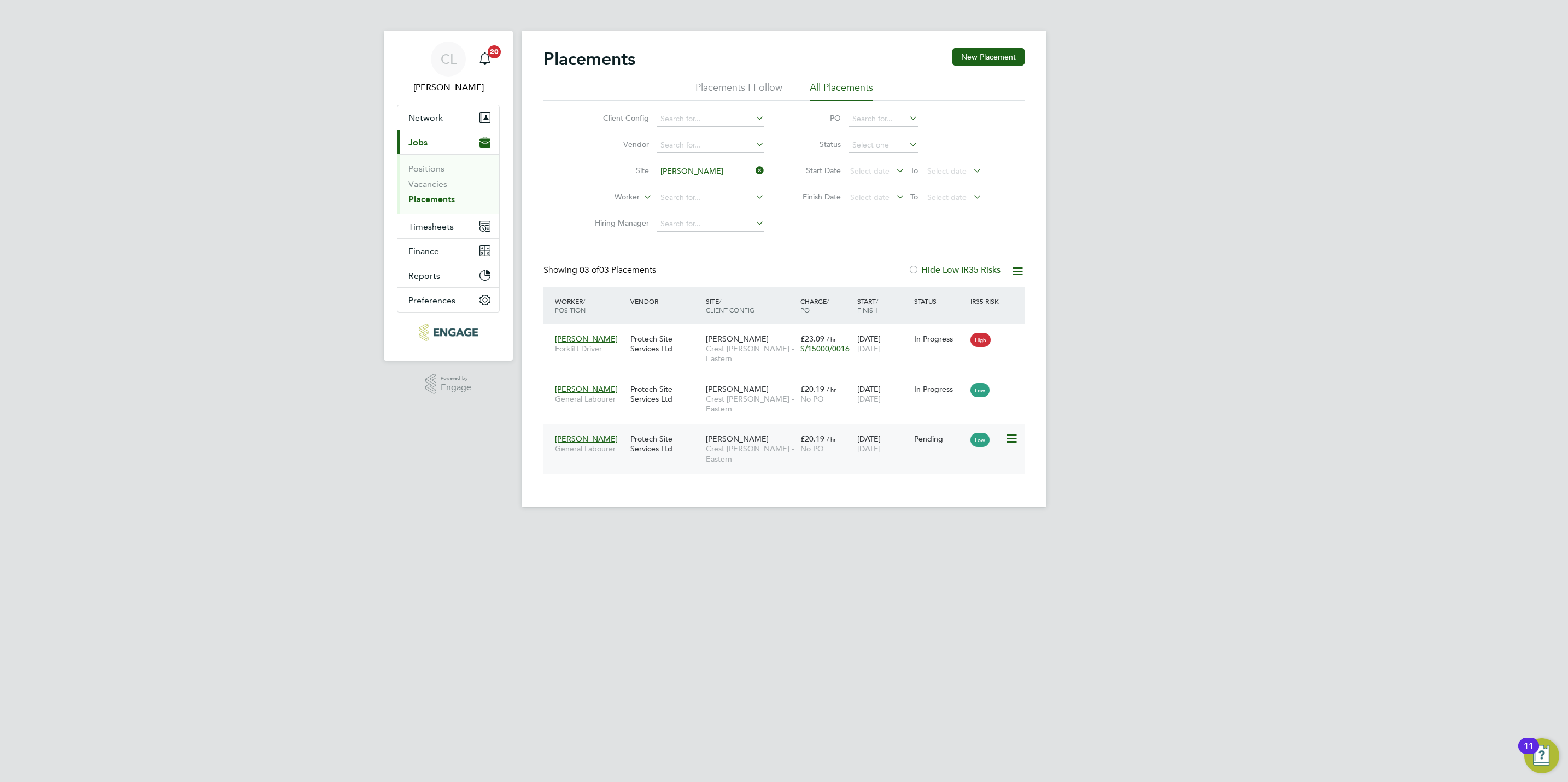
click at [915, 430] on div "Pending" at bounding box center [940, 439] width 57 height 20
click at [729, 176] on input at bounding box center [710, 171] width 107 height 16
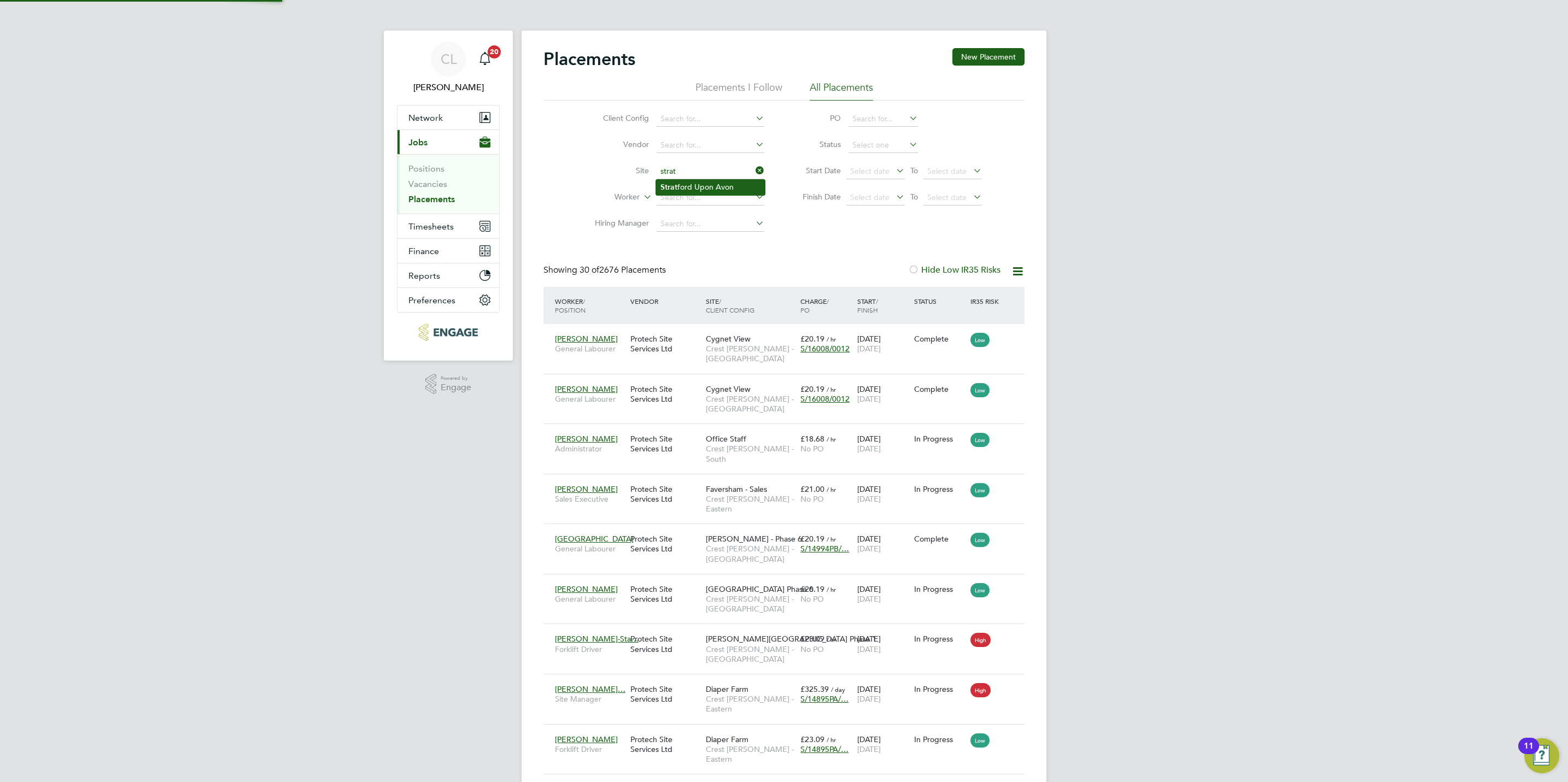
click at [722, 188] on li "Strat ford Upon Avon" at bounding box center [710, 187] width 109 height 15
type input "Stratford Upon Avon"
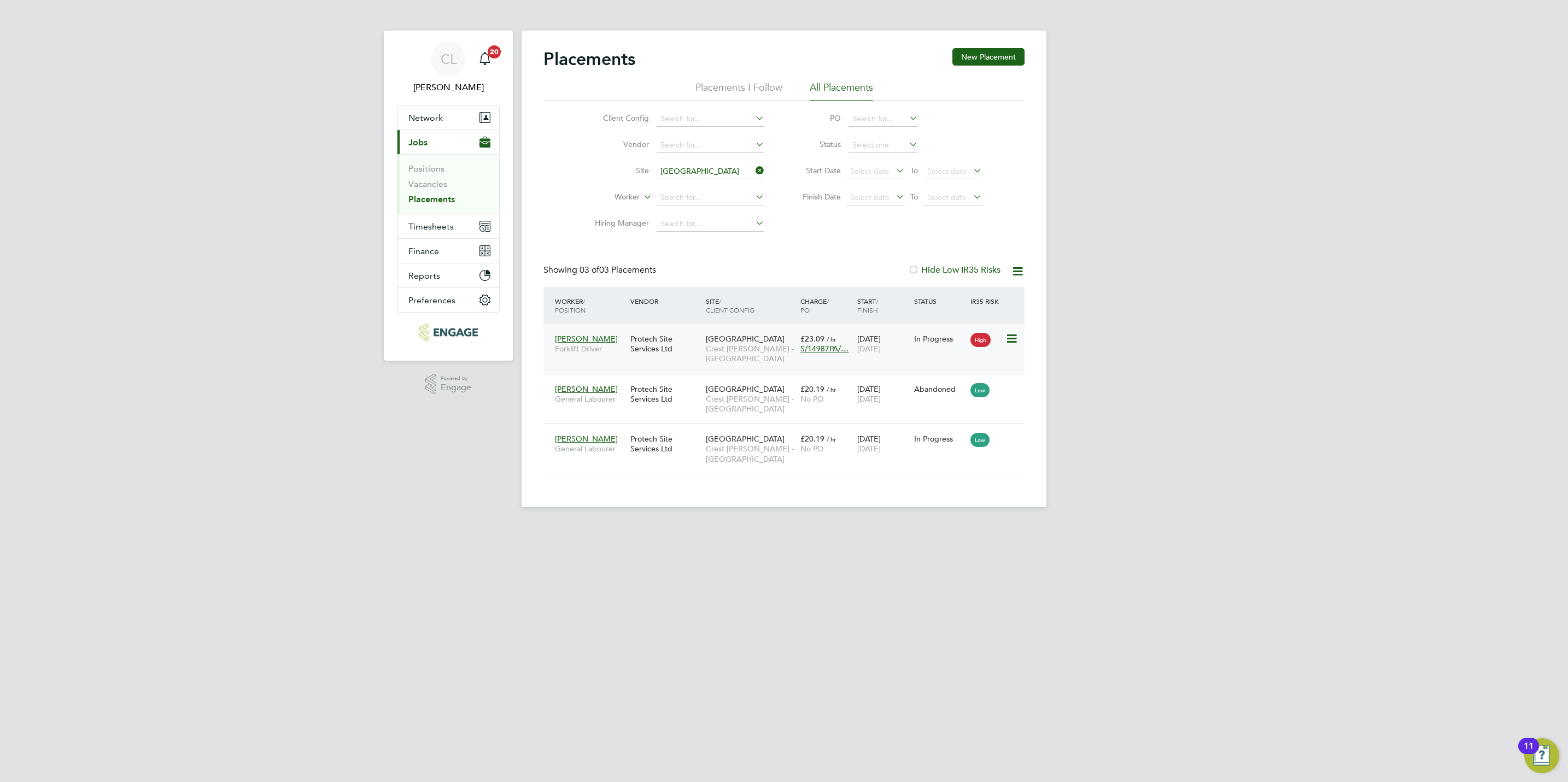
click at [811, 353] on span "S/14987PA/…" at bounding box center [824, 348] width 48 height 10
drag, startPoint x: 722, startPoint y: 415, endPoint x: 647, endPoint y: 409, distance: 75.2
click at [647, 409] on div "PO Number Valid From Valid To Expiry S/14987PA/0025 04 Aug 2025 - No Expiry" at bounding box center [824, 398] width 373 height 75
copy span "S/14987PA/0025"
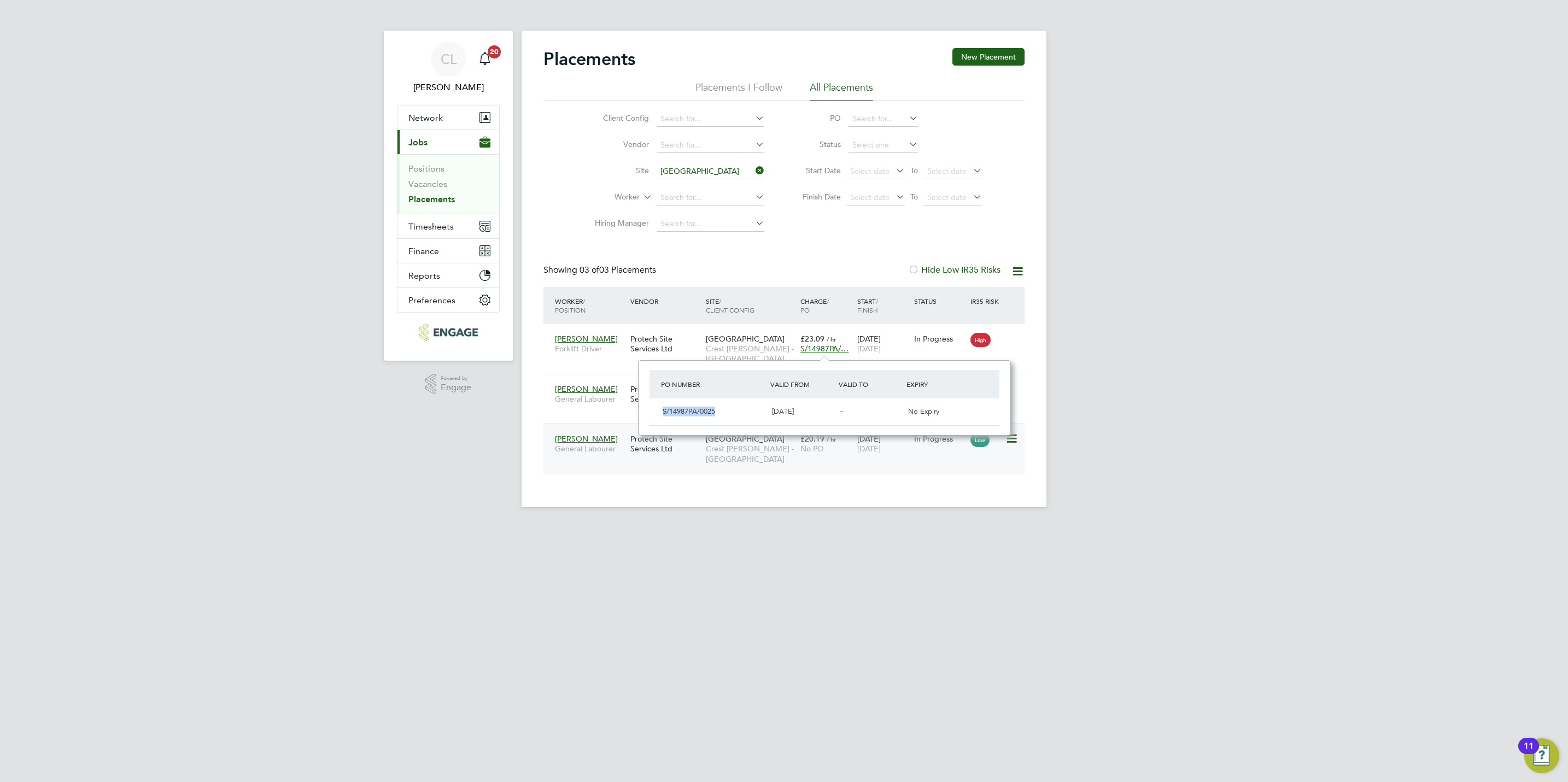
click at [650, 454] on div "Protech Site Services Ltd" at bounding box center [666, 443] width 75 height 30
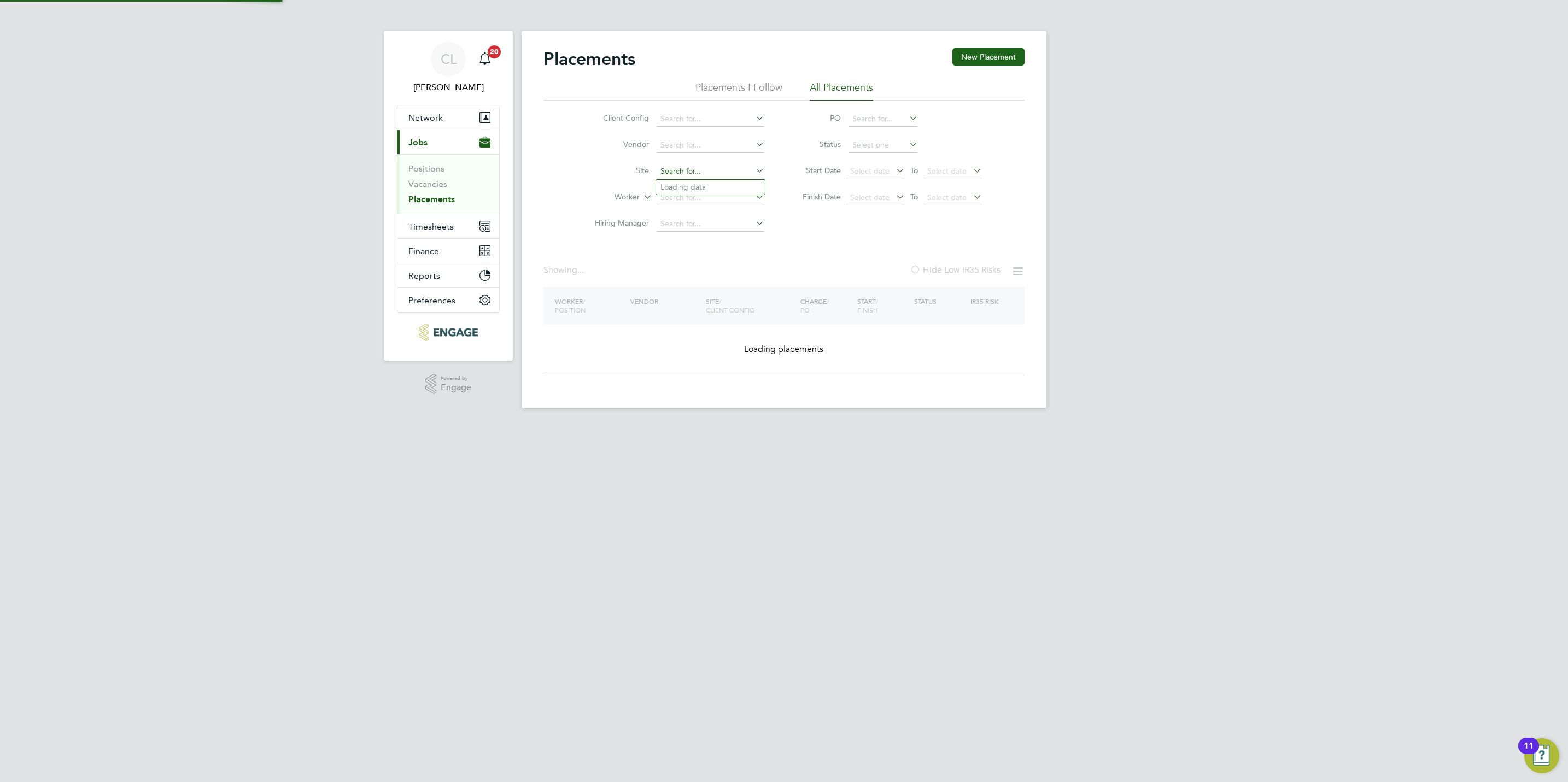
click at [725, 172] on input at bounding box center [710, 171] width 107 height 16
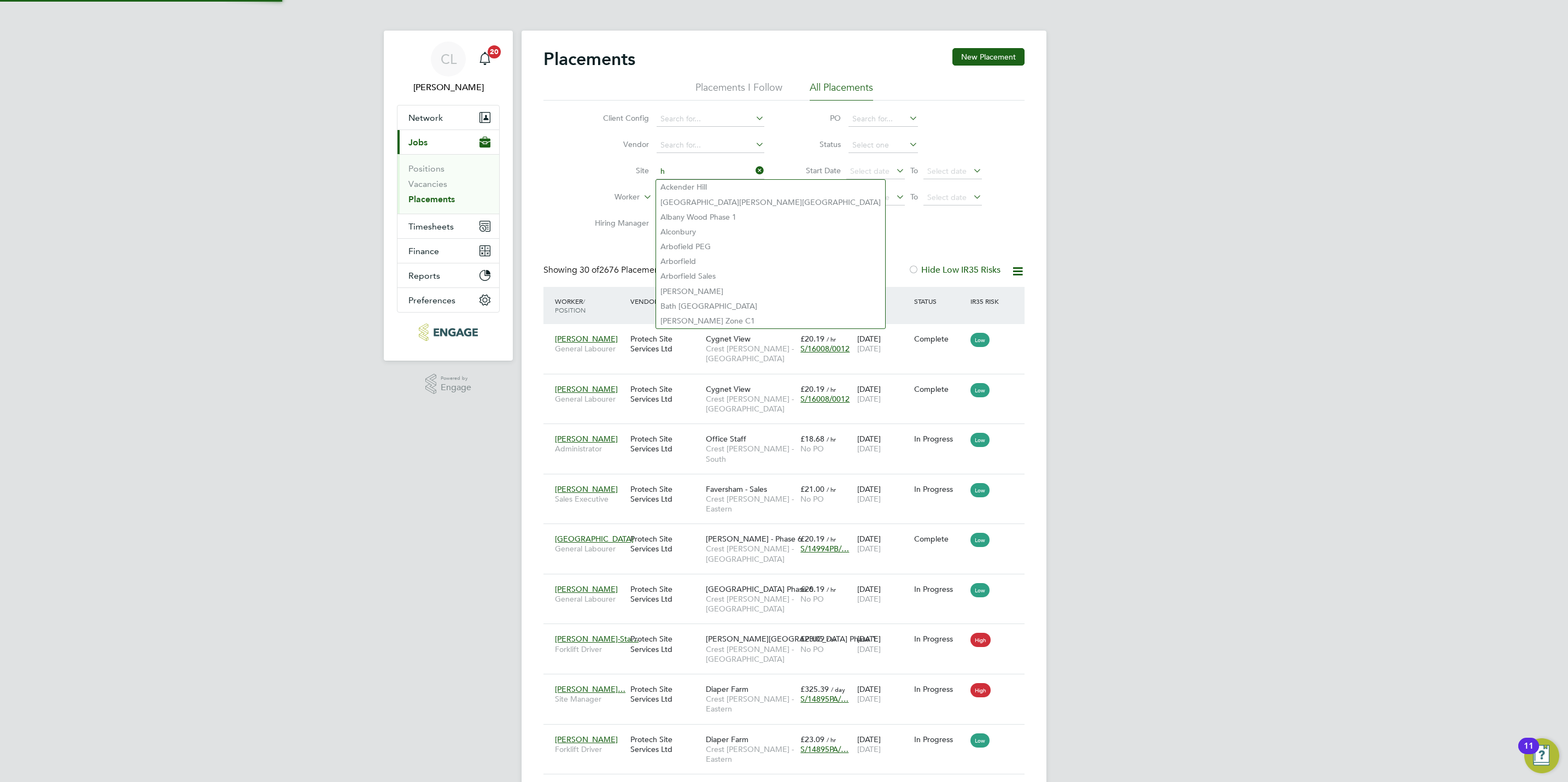
scroll to position [42, 95]
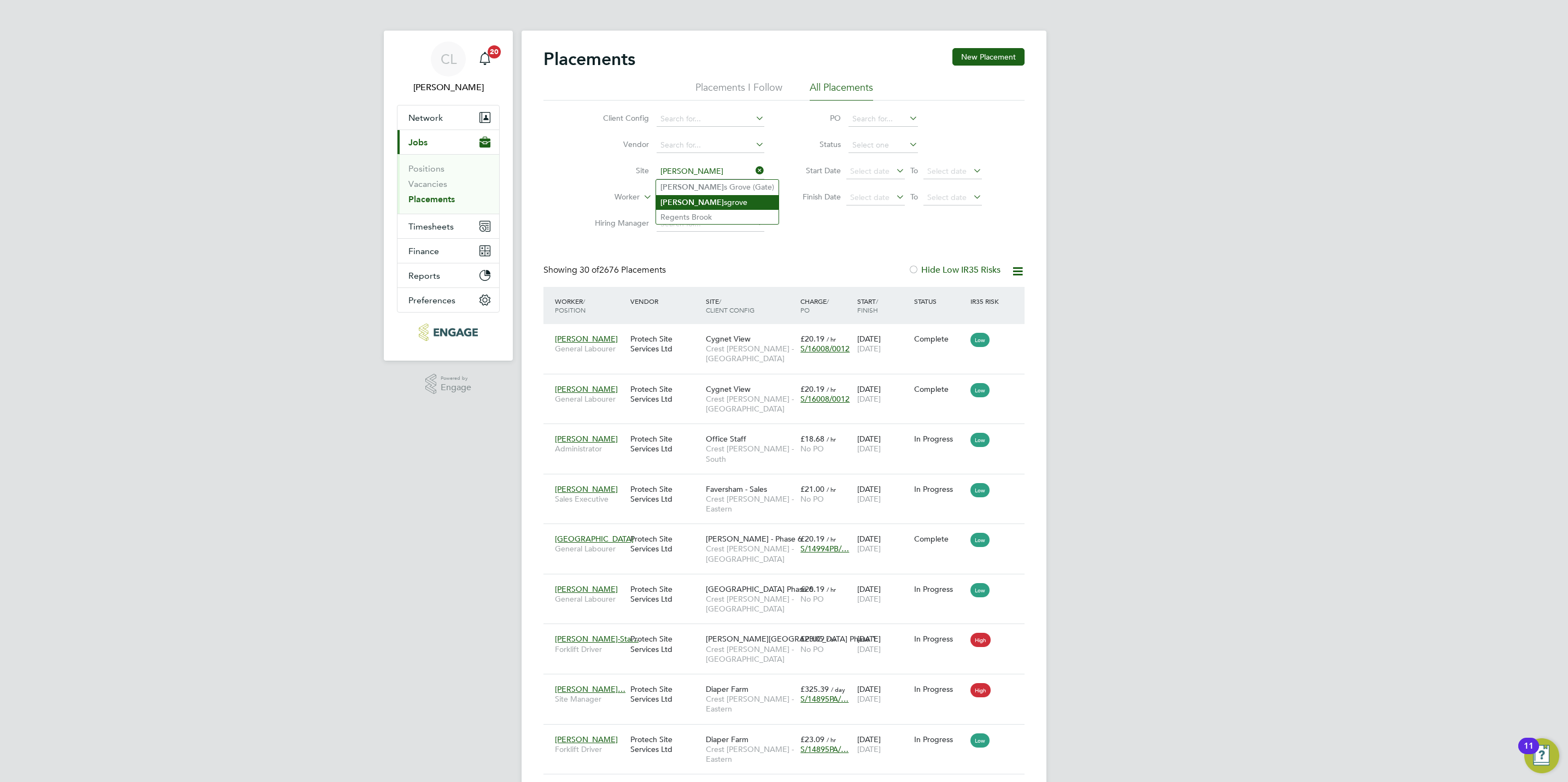
click at [722, 198] on li "Hunt sgrove" at bounding box center [717, 202] width 122 height 15
type input "Huntsgrove"
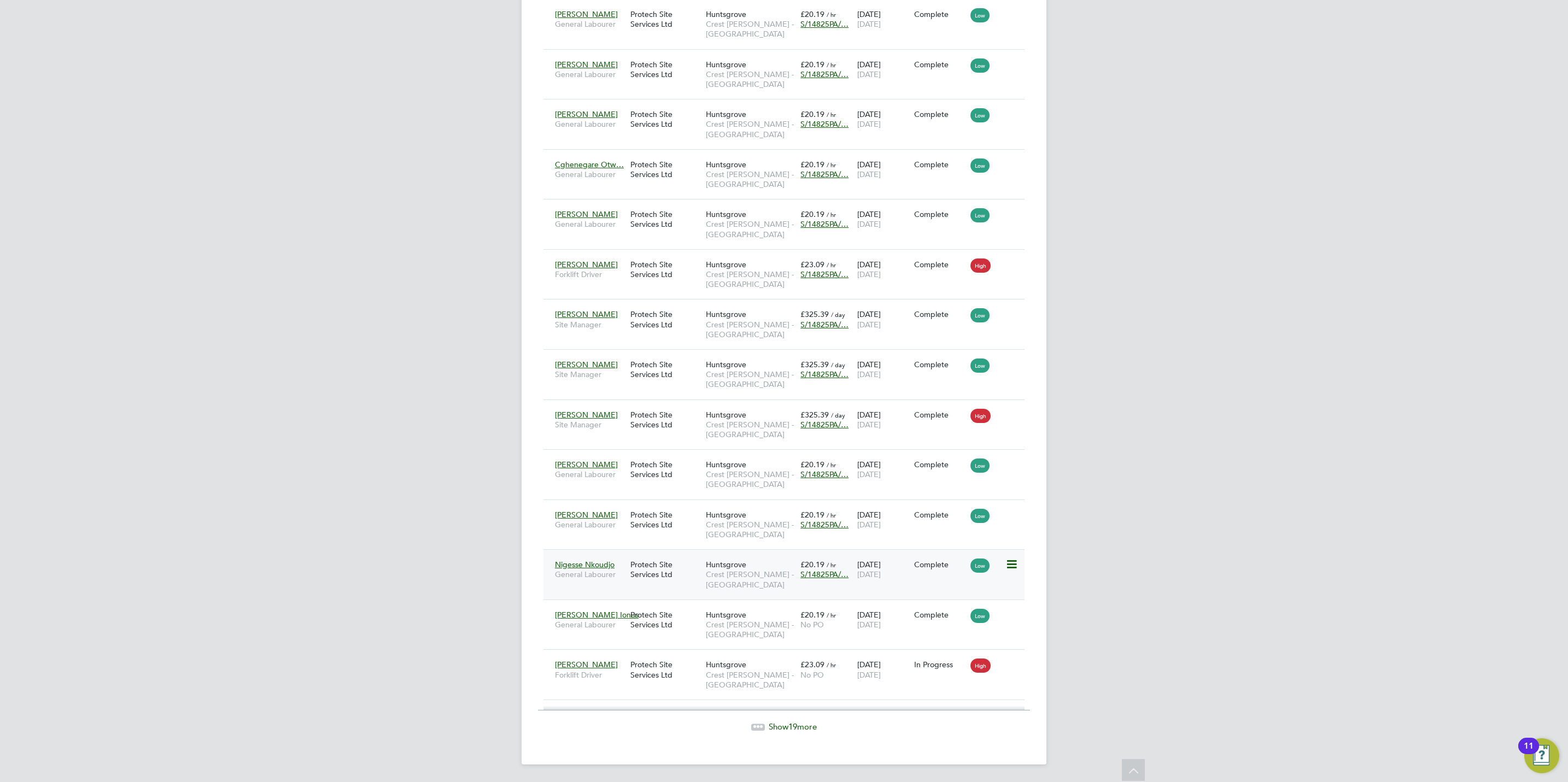
click at [827, 572] on span "S/14825PA/…" at bounding box center [824, 575] width 48 height 10
drag, startPoint x: 727, startPoint y: 638, endPoint x: 645, endPoint y: 630, distance: 82.4
click at [645, 630] on div "PO Number Valid From Valid To Expiry S/14825PA/0036 25 Mar 2024 31 Aug 2027 707…" at bounding box center [824, 631] width 373 height 75
copy span "S/14825PA/0036"
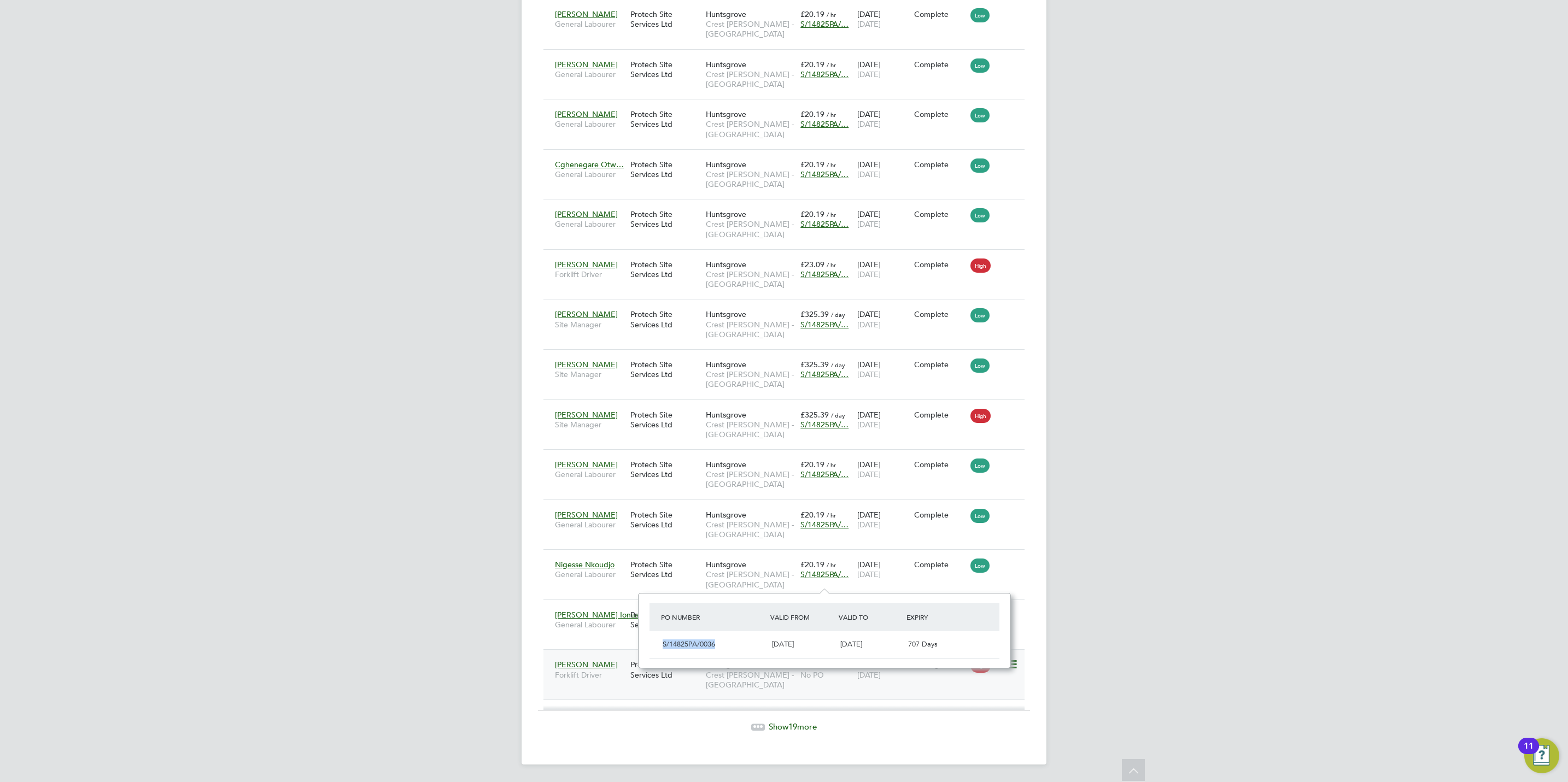
drag, startPoint x: 645, startPoint y: 630, endPoint x: 743, endPoint y: 677, distance: 108.7
click at [743, 677] on span "Crest [PERSON_NAME] - [GEOGRAPHIC_DATA]" at bounding box center [750, 680] width 89 height 20
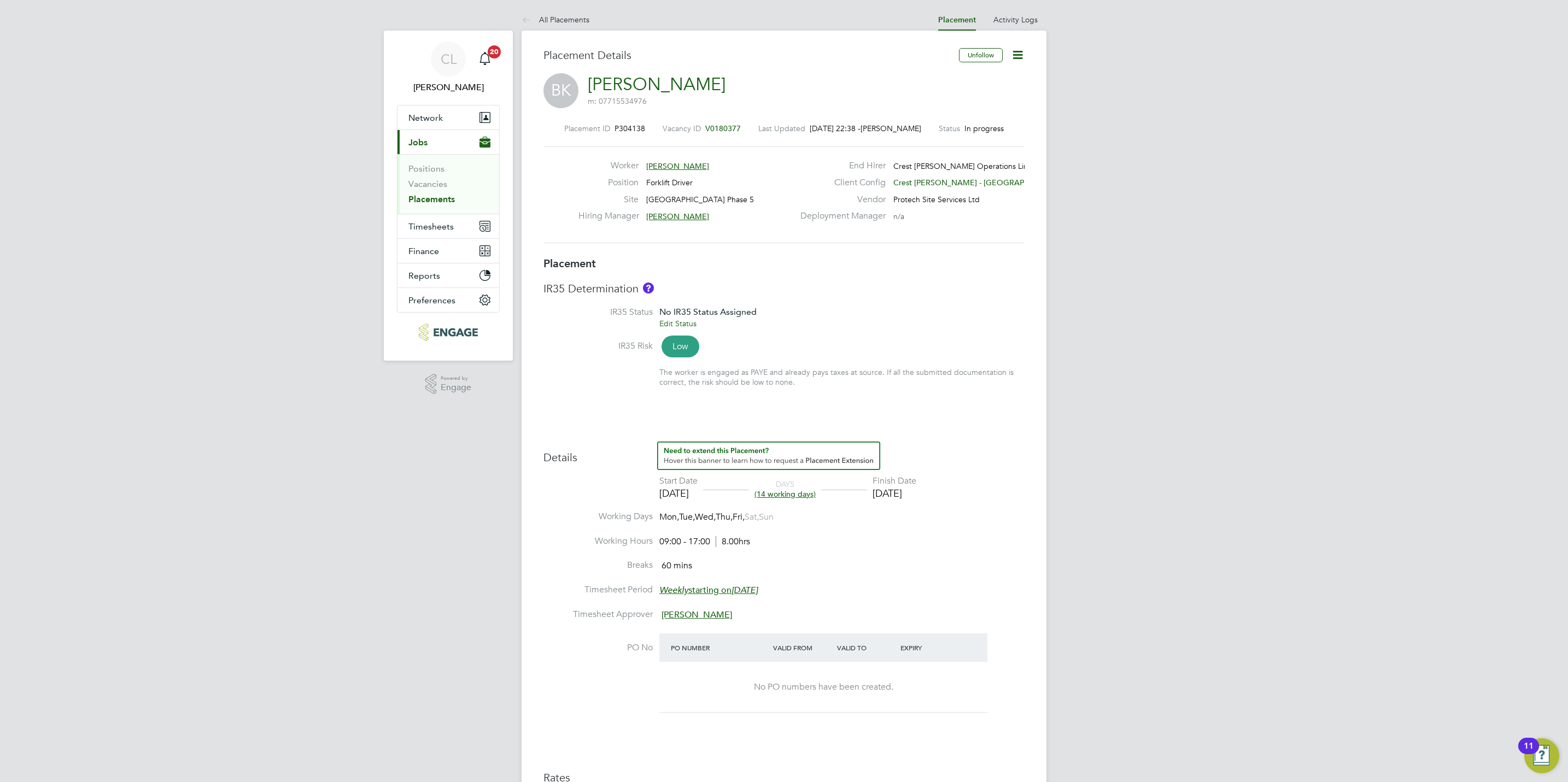
click at [1022, 50] on icon at bounding box center [1018, 55] width 14 height 14
click at [983, 83] on li "Edit Placement e" at bounding box center [982, 80] width 80 height 16
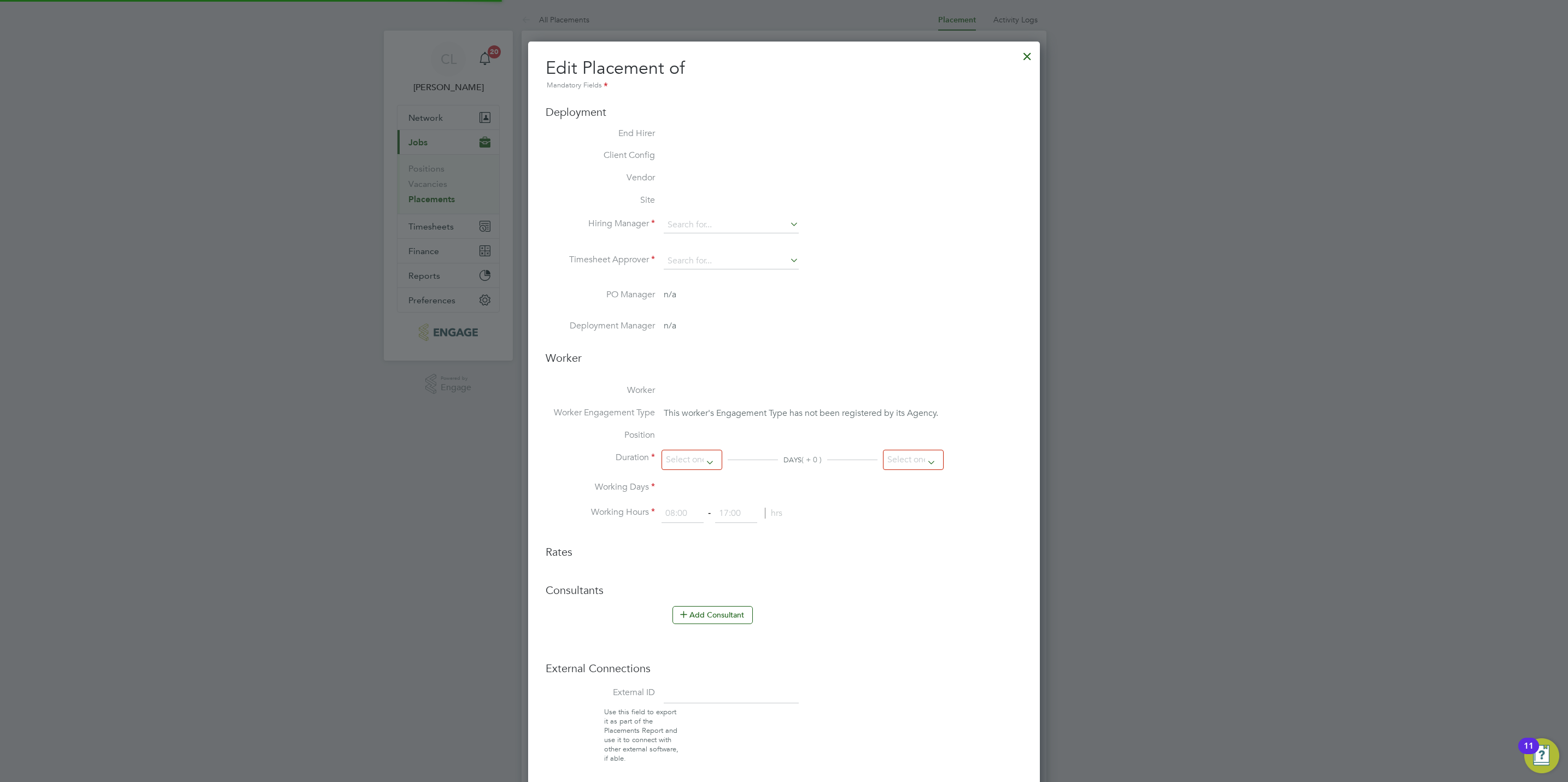
type input "George Gitsham"
type input "Peter Currie"
type input "09 Sep 2025"
type input "26 Sep 2025"
type input "09:00"
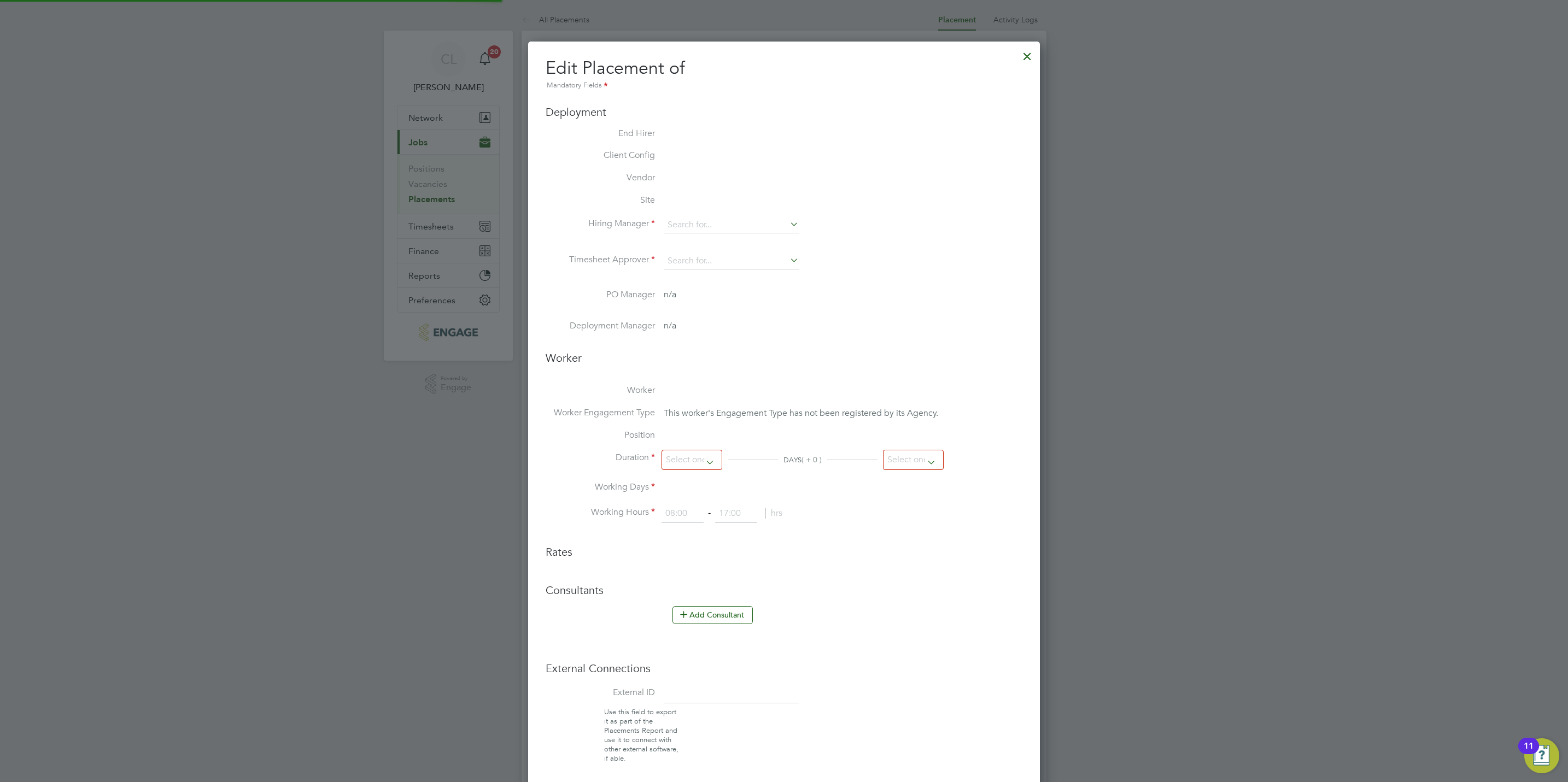
type input "17:00"
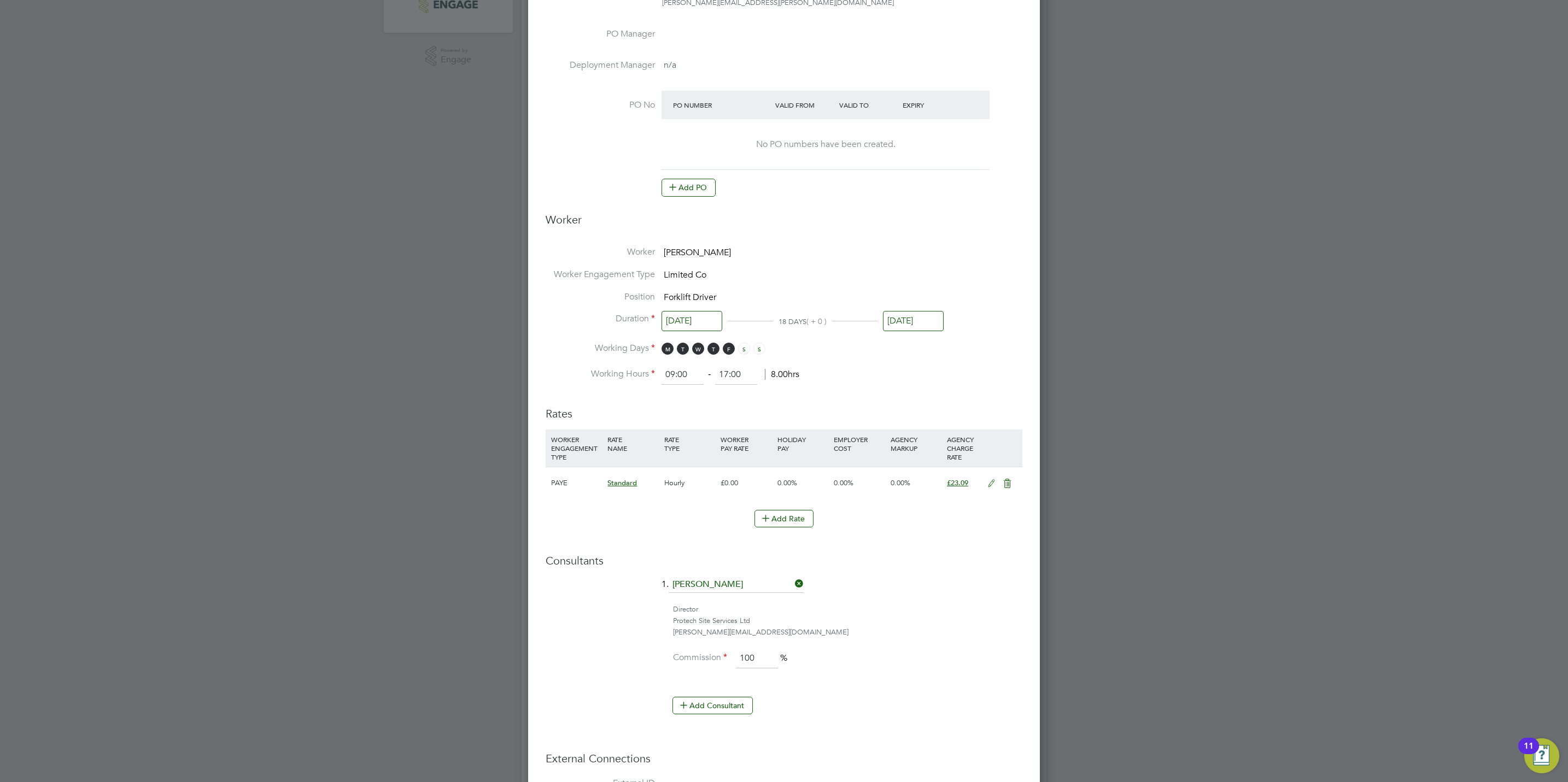
scroll to position [33, 57]
click at [702, 190] on button "Add PO" at bounding box center [689, 187] width 54 height 17
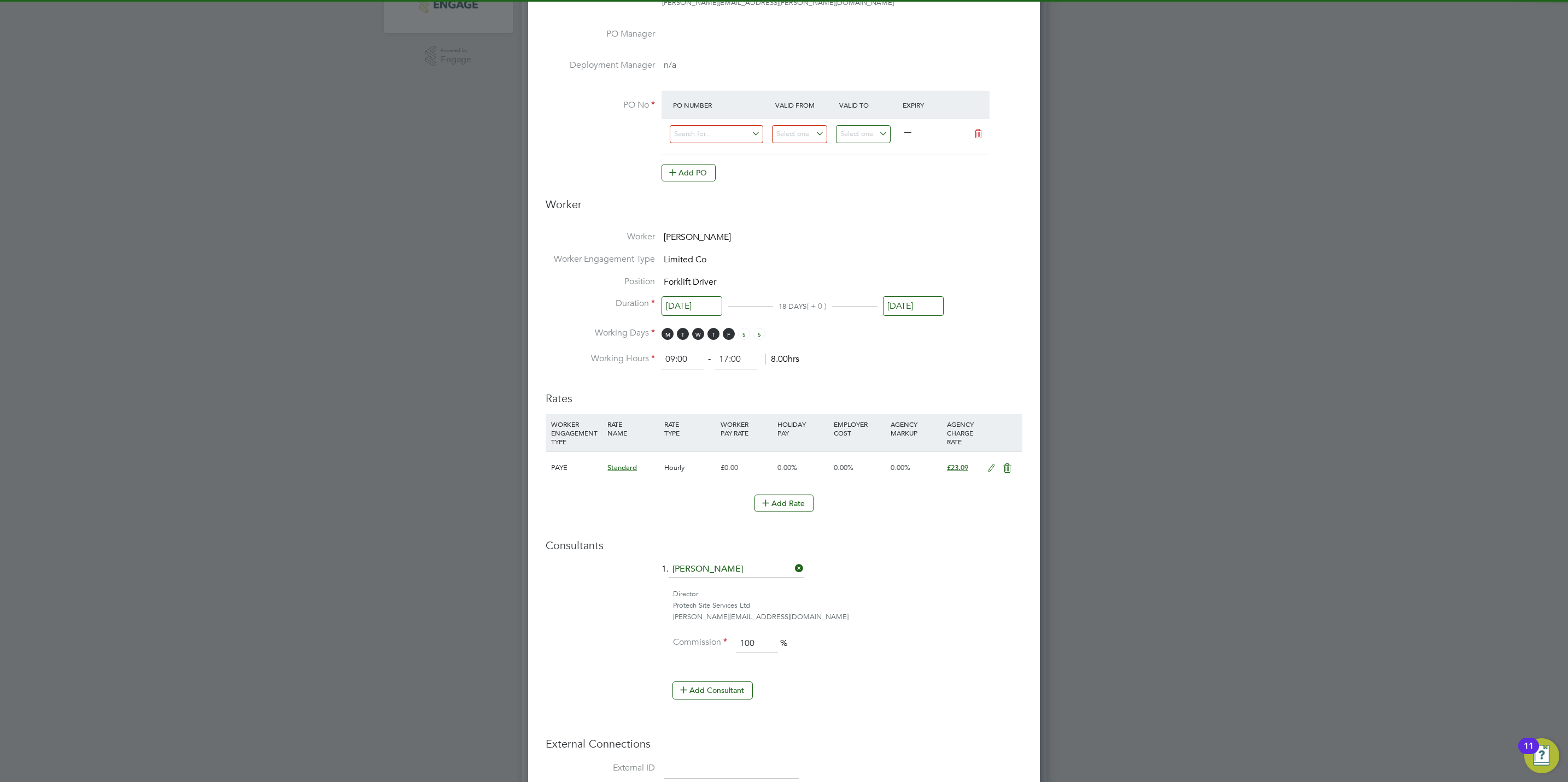
scroll to position [1194, 512]
click at [702, 128] on input at bounding box center [717, 134] width 93 height 18
paste input "S/54910PE/0080"
type input "S/54910PE/0080"
click at [743, 150] on li "S/54910PE/0080" at bounding box center [716, 151] width 94 height 15
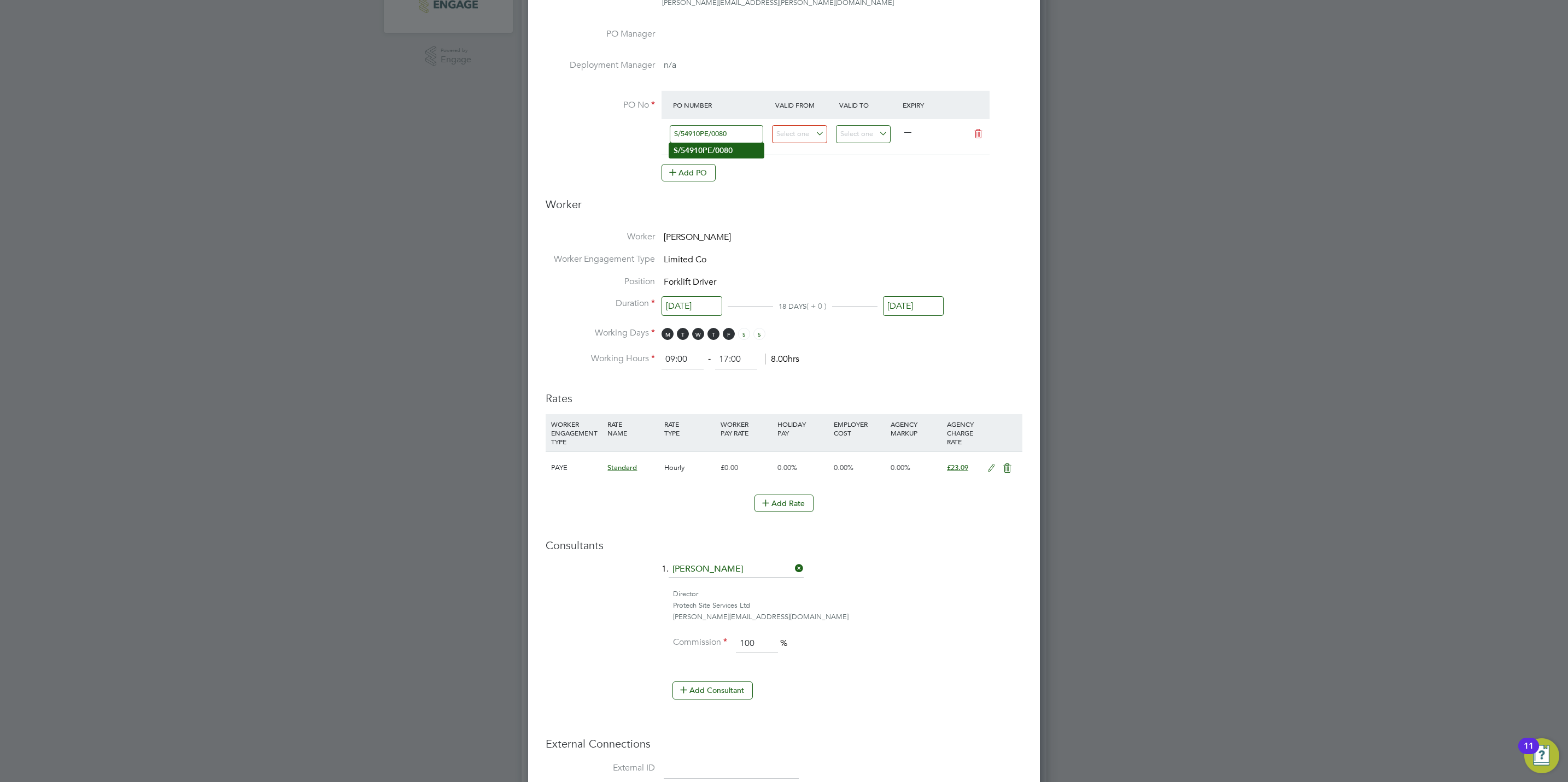
type input "06 Jun 2024"
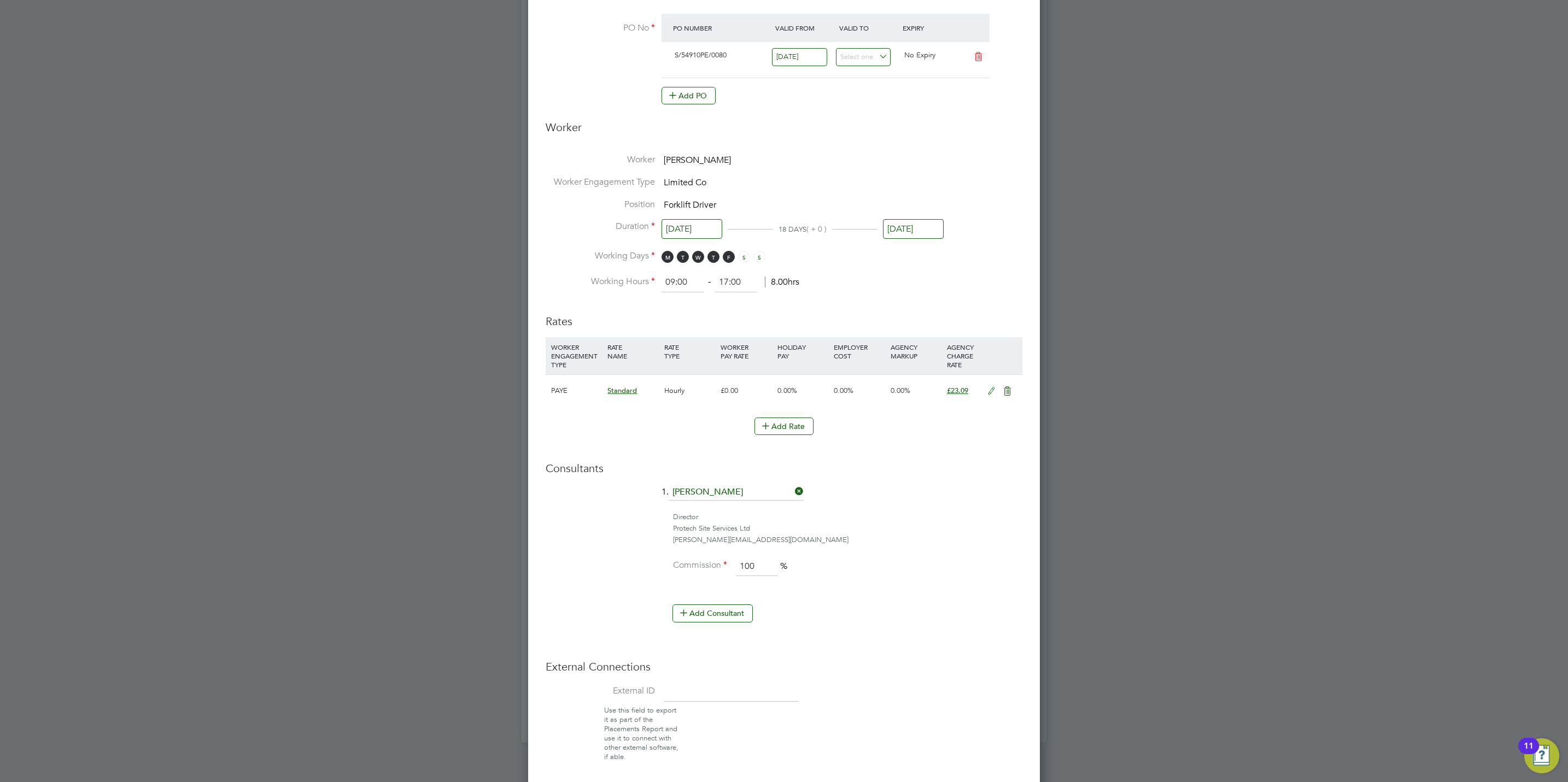
scroll to position [454, 0]
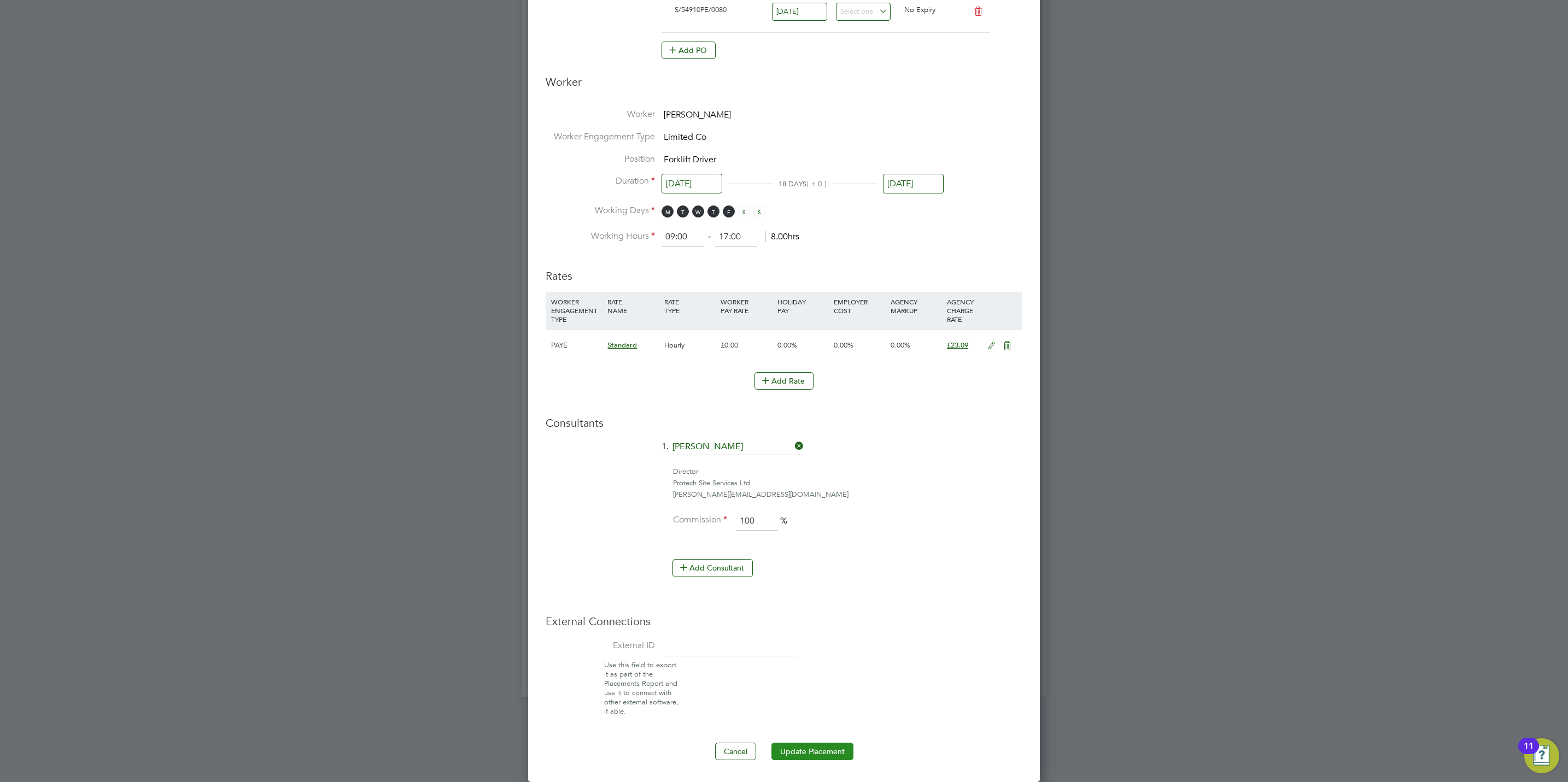
click at [823, 752] on button "Update Placement" at bounding box center [813, 751] width 82 height 17
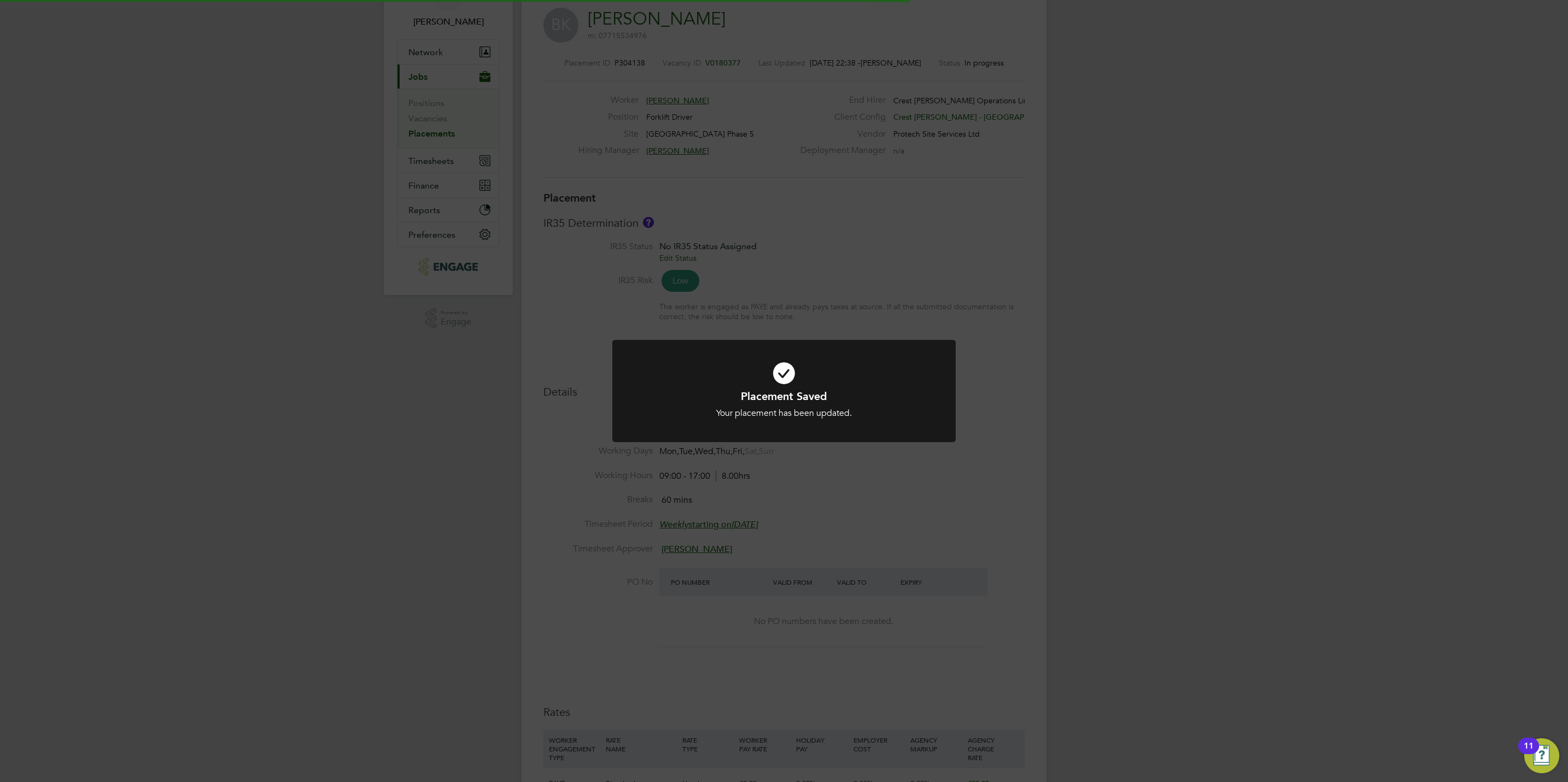
scroll to position [0, 0]
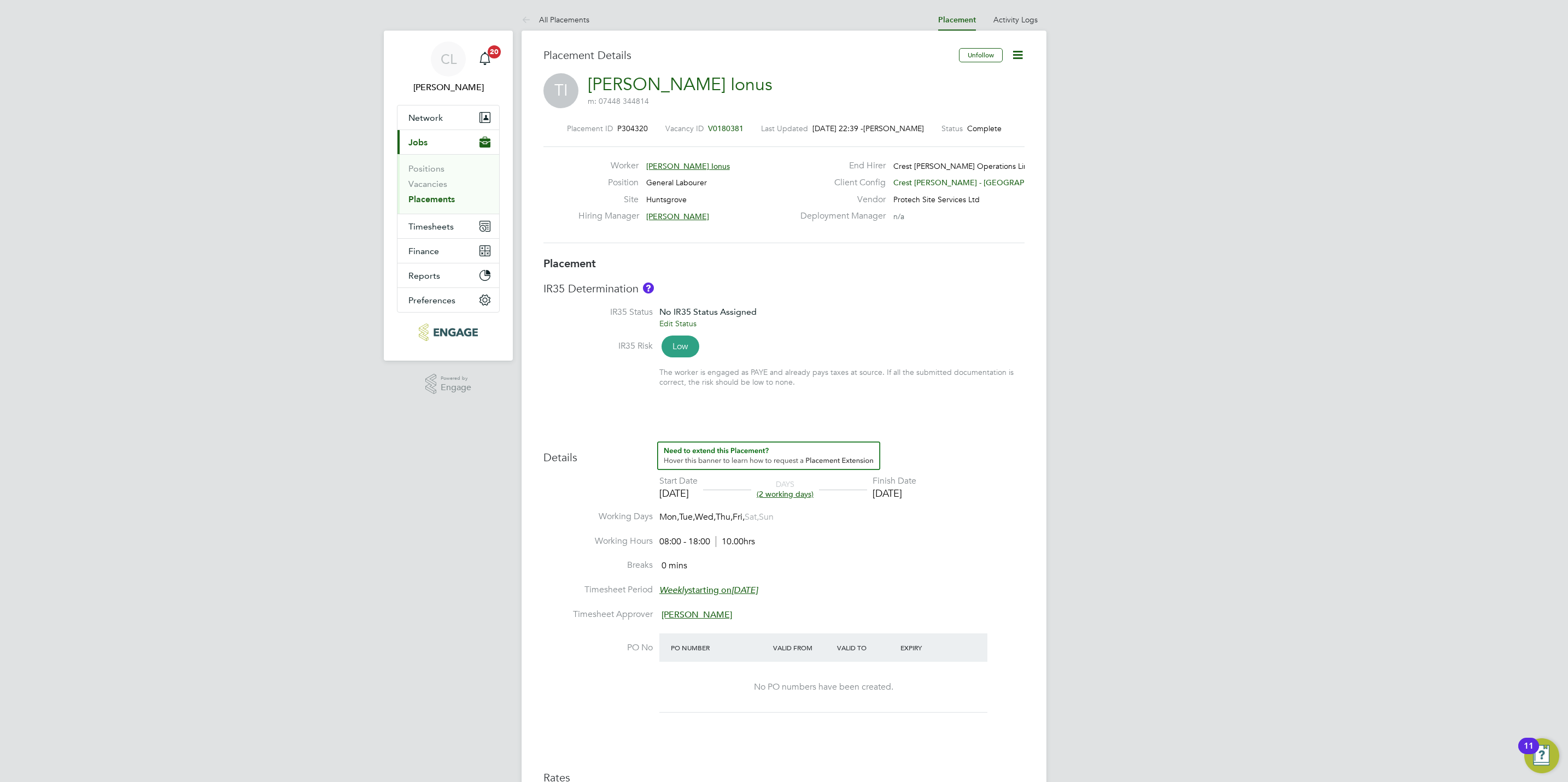
click at [1019, 50] on icon at bounding box center [1018, 55] width 14 height 14
click at [966, 80] on li "Edit Placement e" at bounding box center [982, 80] width 80 height 16
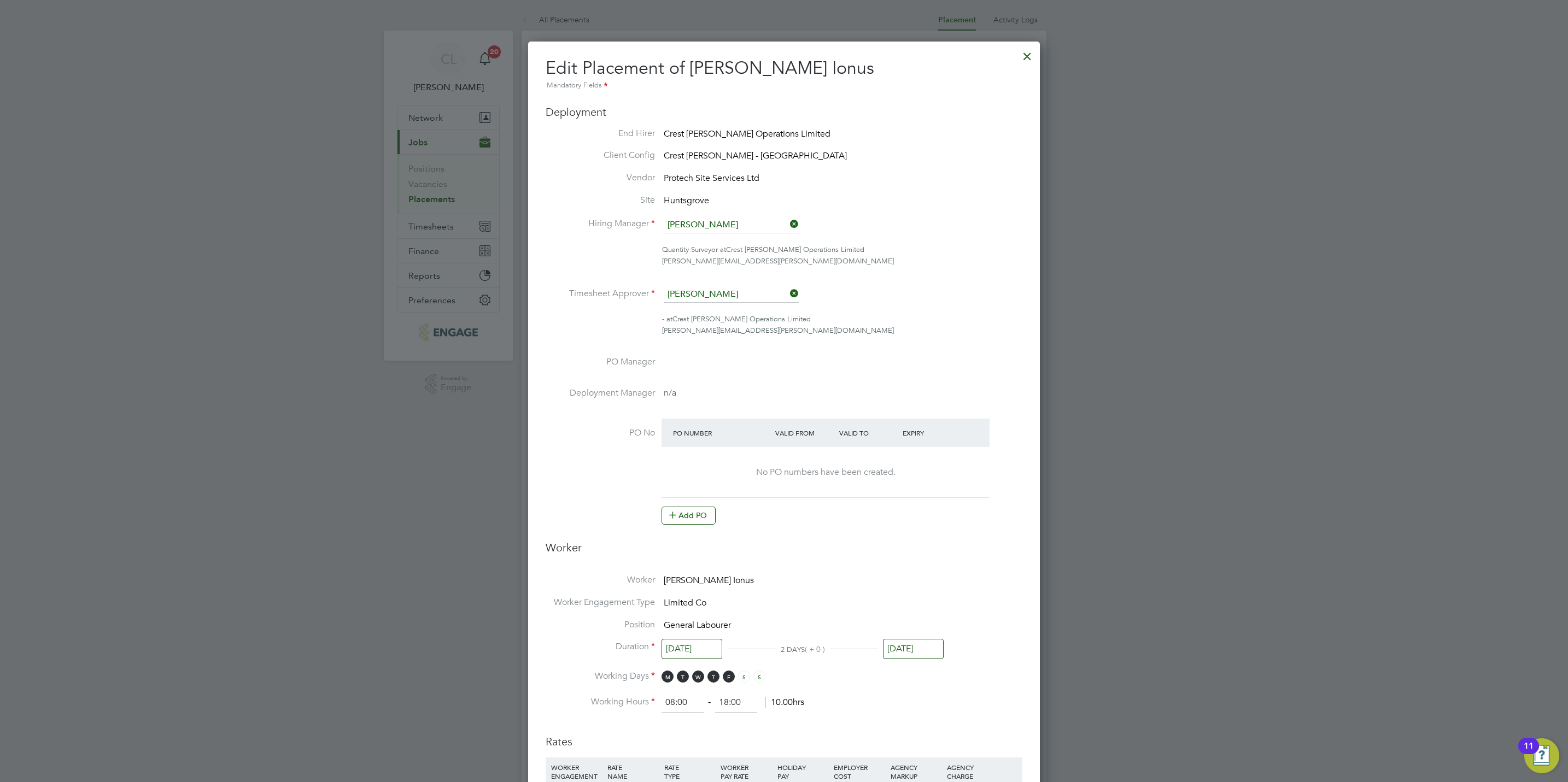
click at [690, 501] on at-purchase-order-table "PO Number Valid From Valid To Expiry No PO numbers have been created. Add PO" at bounding box center [826, 471] width 328 height 106
click at [695, 509] on button "Add PO" at bounding box center [689, 515] width 54 height 17
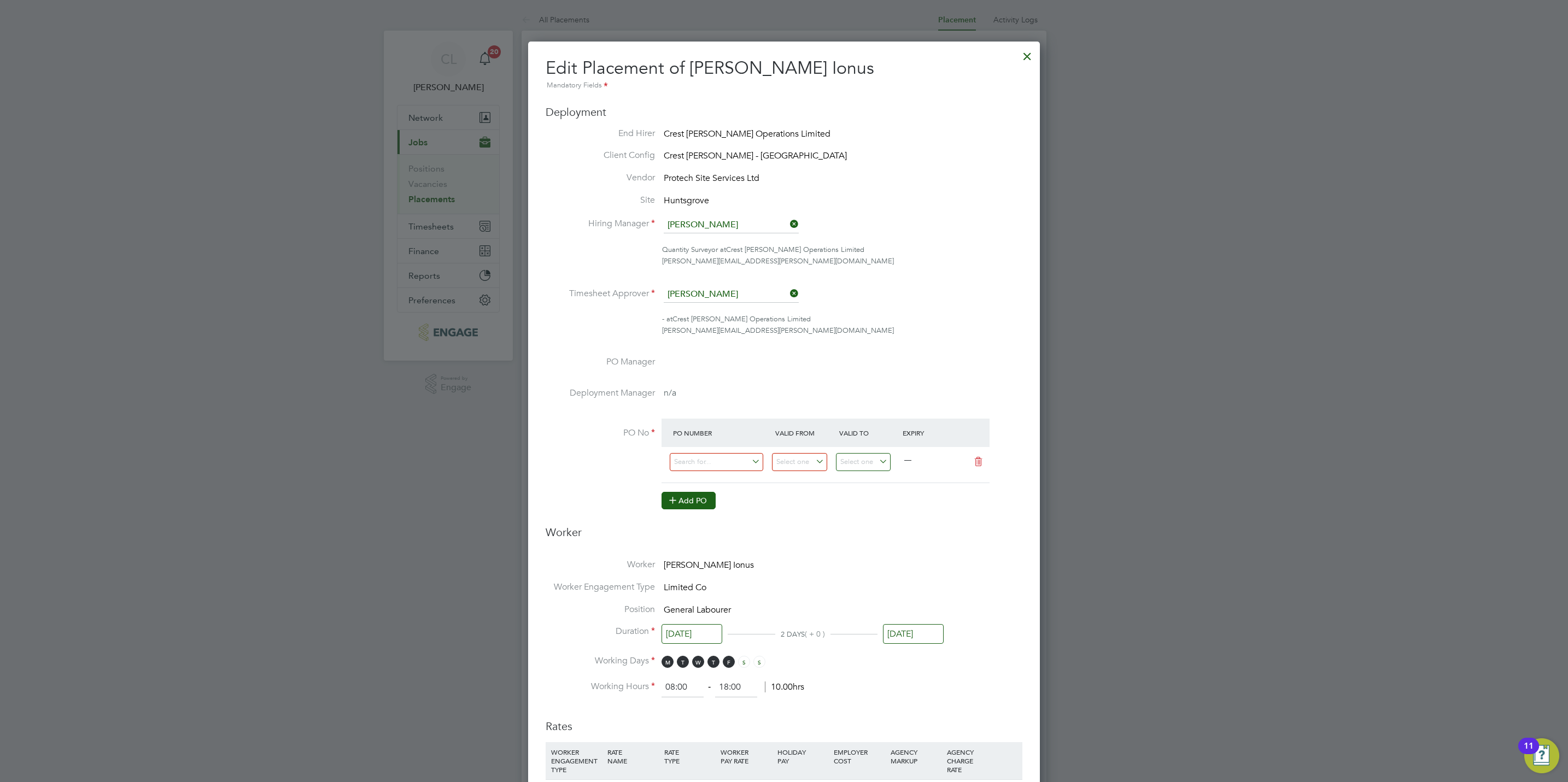
scroll to position [1194, 512]
drag, startPoint x: 701, startPoint y: 464, endPoint x: 709, endPoint y: 464, distance: 8.0
click at [702, 464] on input at bounding box center [717, 462] width 93 height 18
paste input "S/14825PA/0036"
type input "S/14825PA/0036"
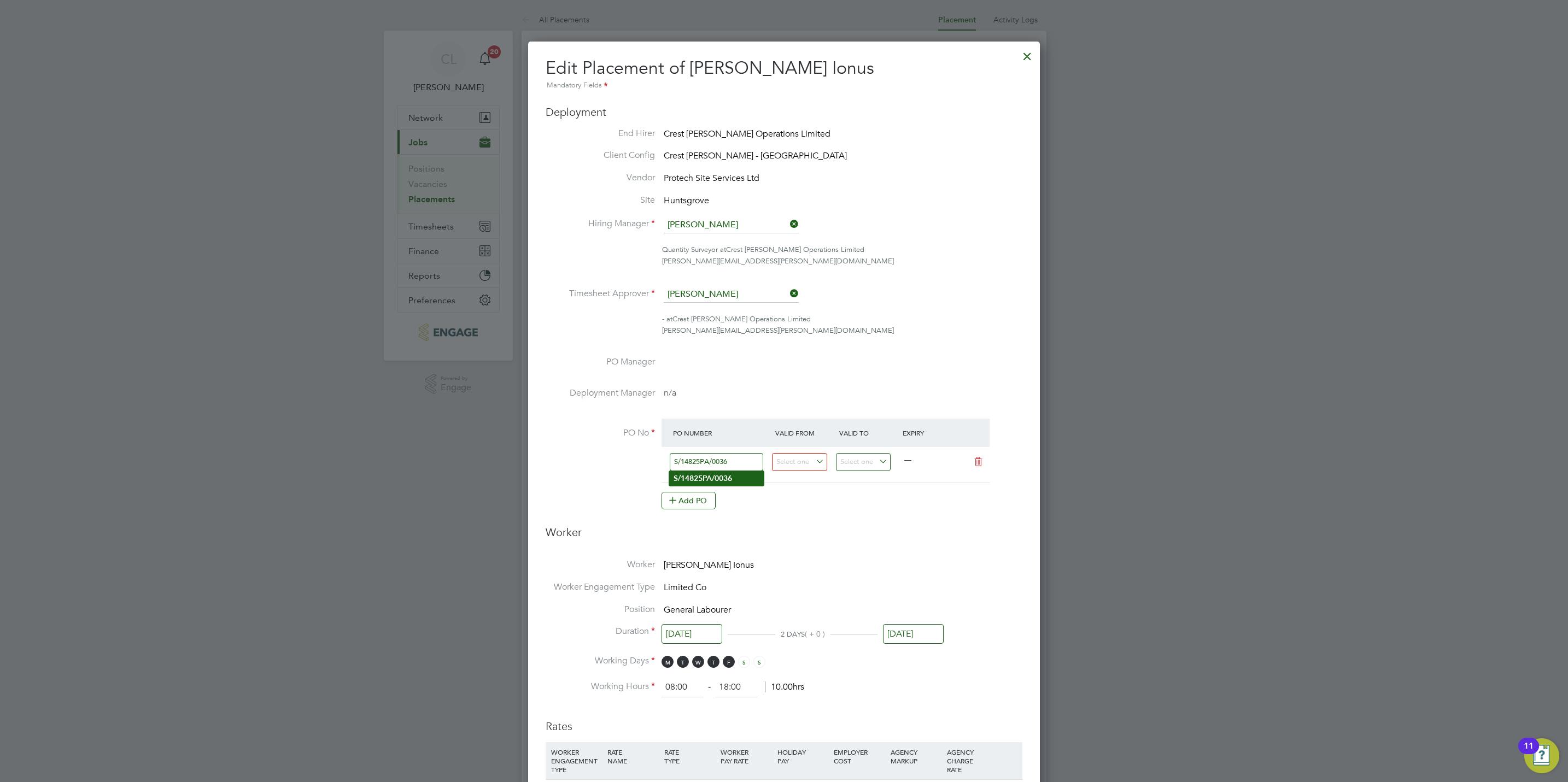
click at [732, 480] on b "S/14825PA/0036" at bounding box center [703, 478] width 58 height 9
type input "25 Mar 2024"
type input "31 Aug 2027"
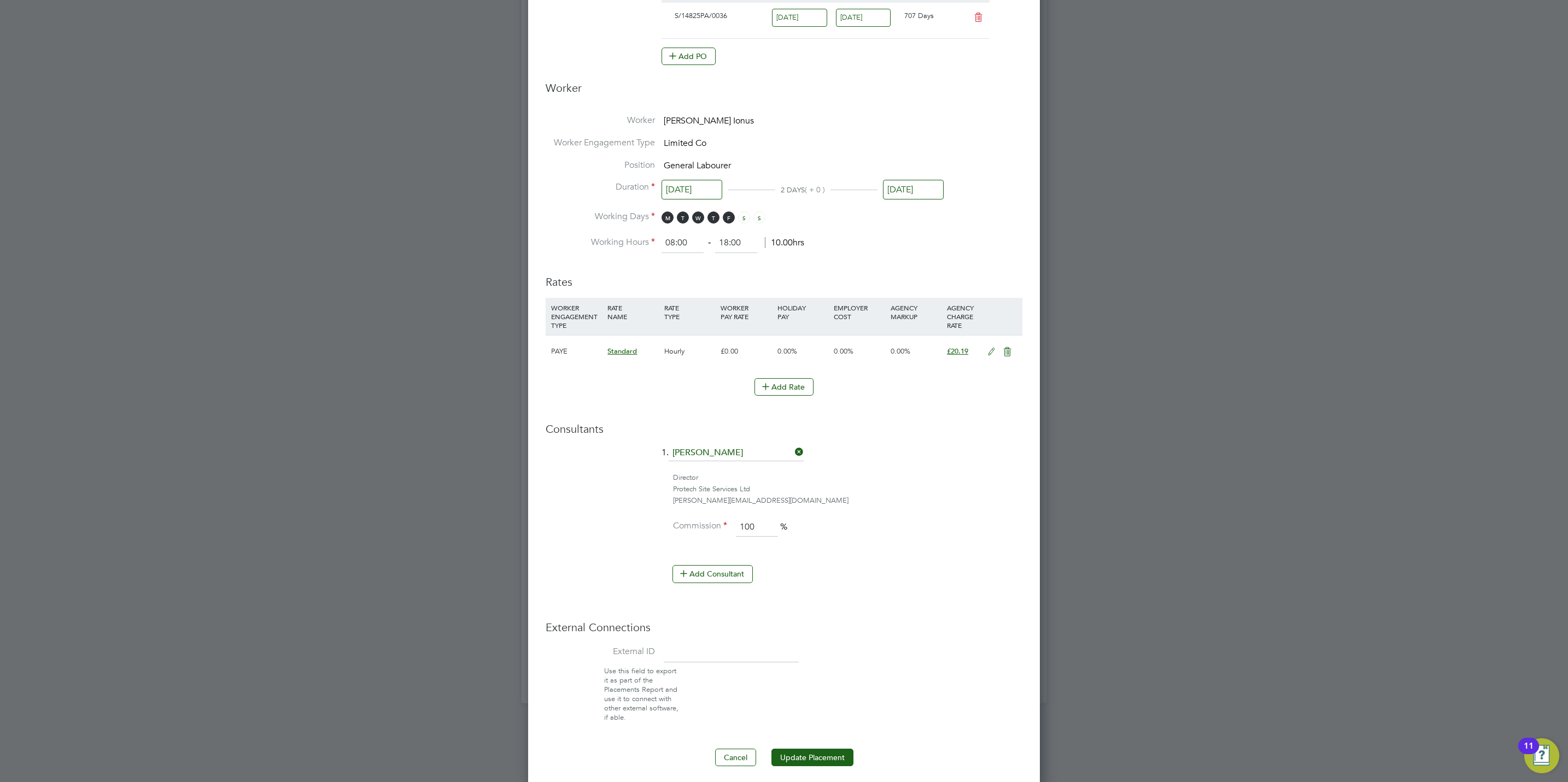
scroll to position [454, 0]
click at [823, 747] on button "Update Placement" at bounding box center [813, 751] width 82 height 17
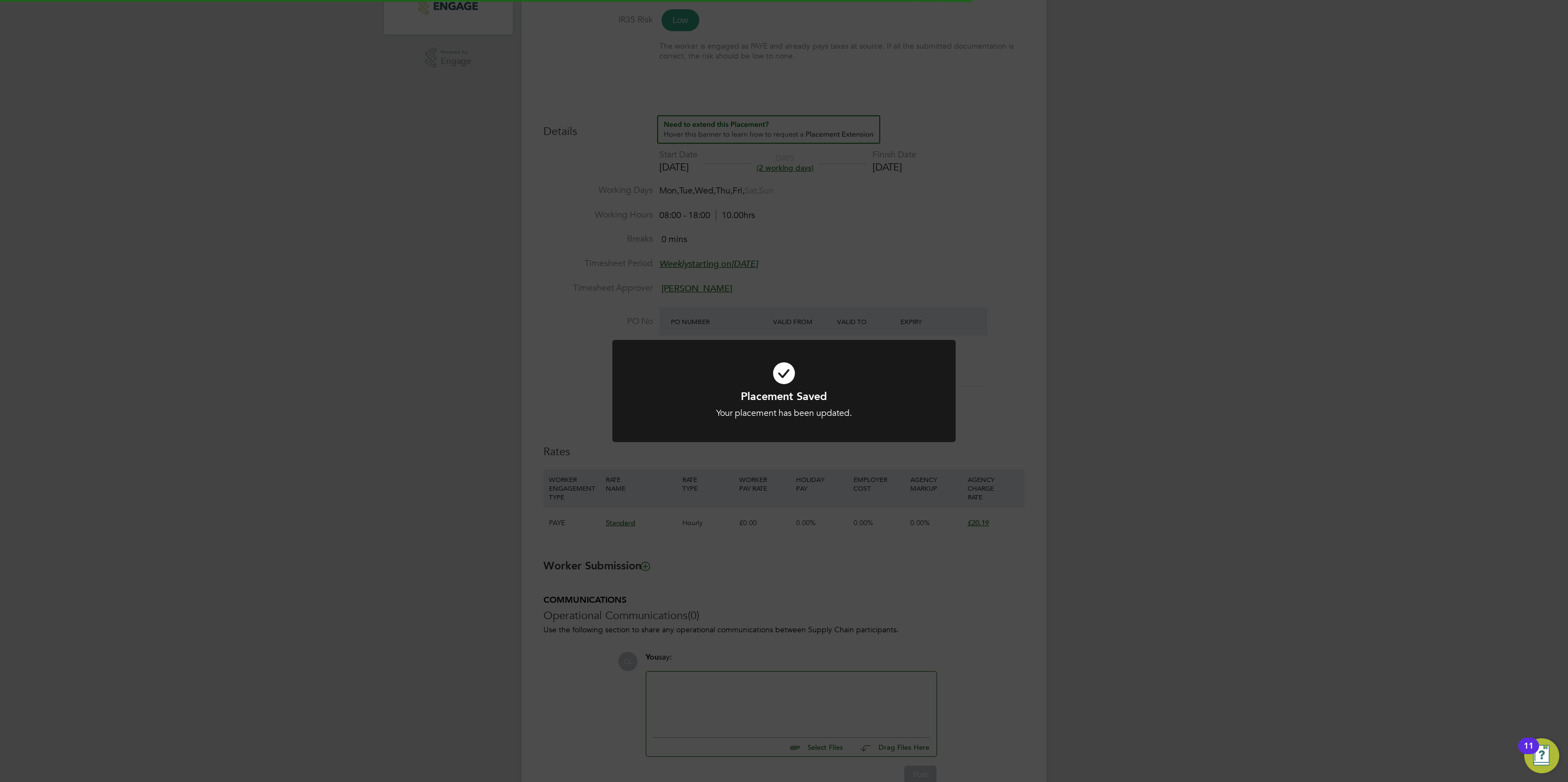
scroll to position [0, 0]
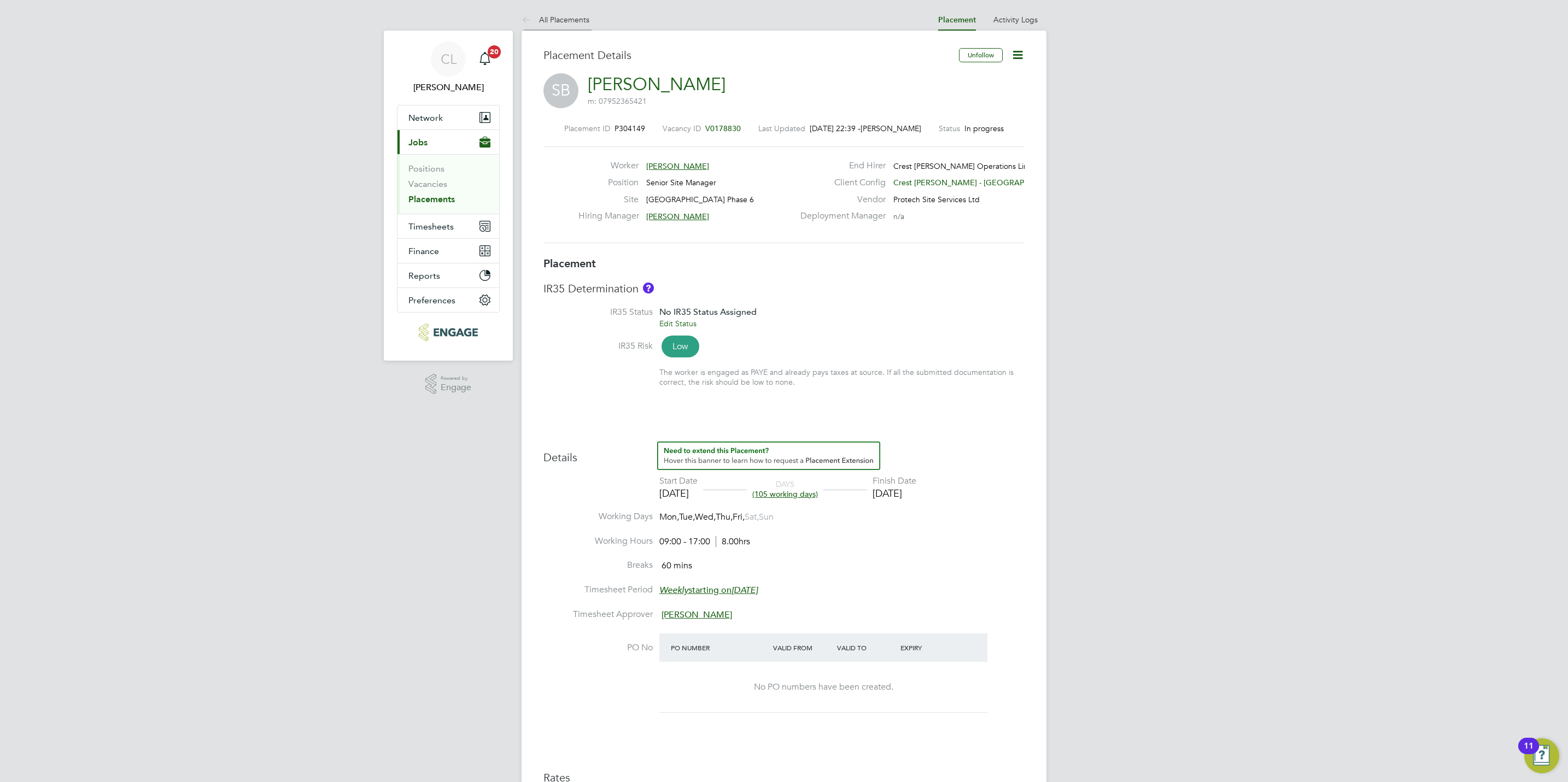
click at [572, 21] on link "All Placements" at bounding box center [555, 20] width 68 height 10
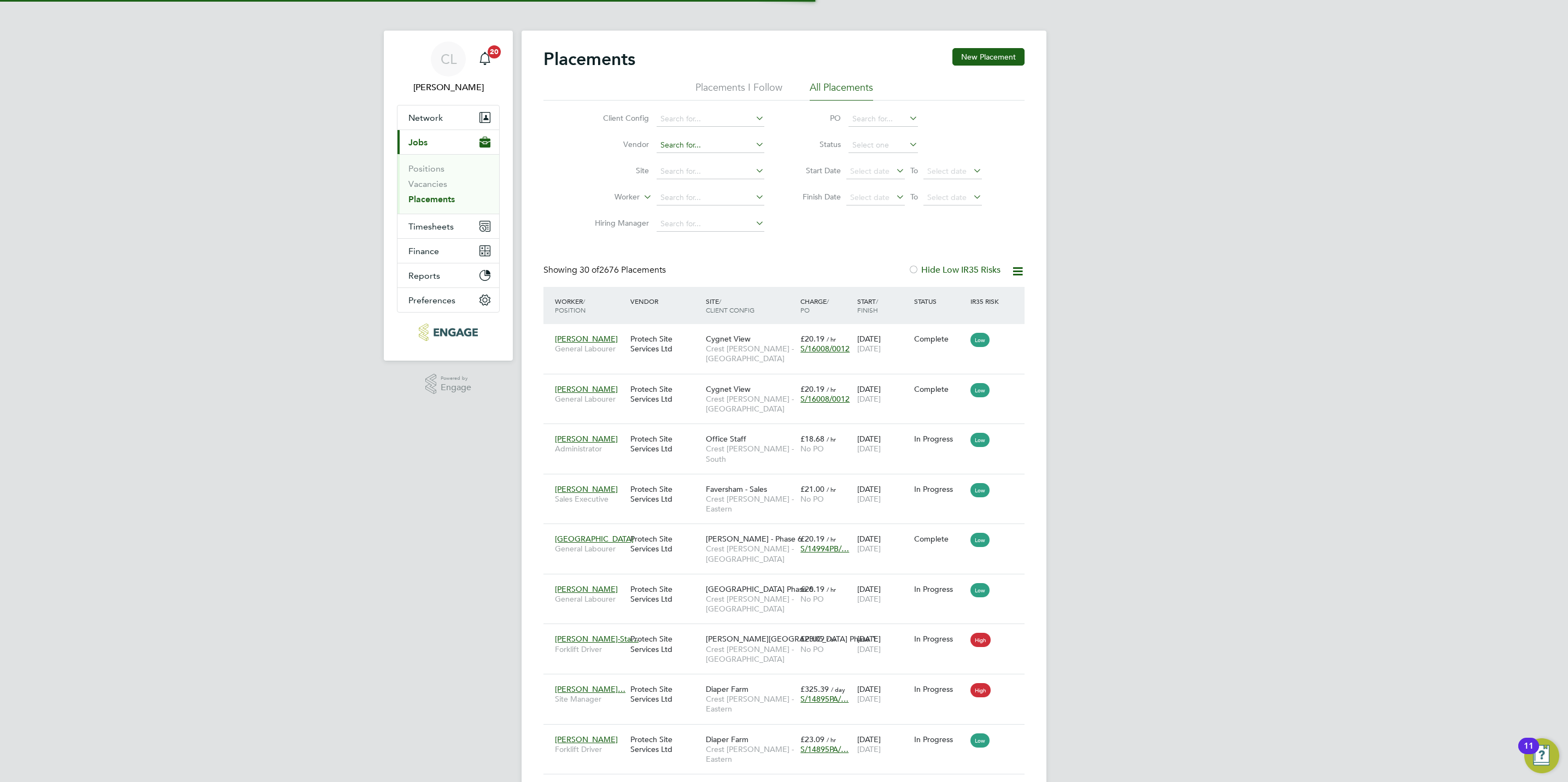
scroll to position [42, 95]
click at [698, 162] on li "Site" at bounding box center [675, 171] width 206 height 26
click at [700, 169] on input at bounding box center [710, 171] width 107 height 16
click at [777, 274] on li "Brook lands Park Phase 6" at bounding box center [832, 276] width 352 height 15
type input "Brooklands Park Phase 6"
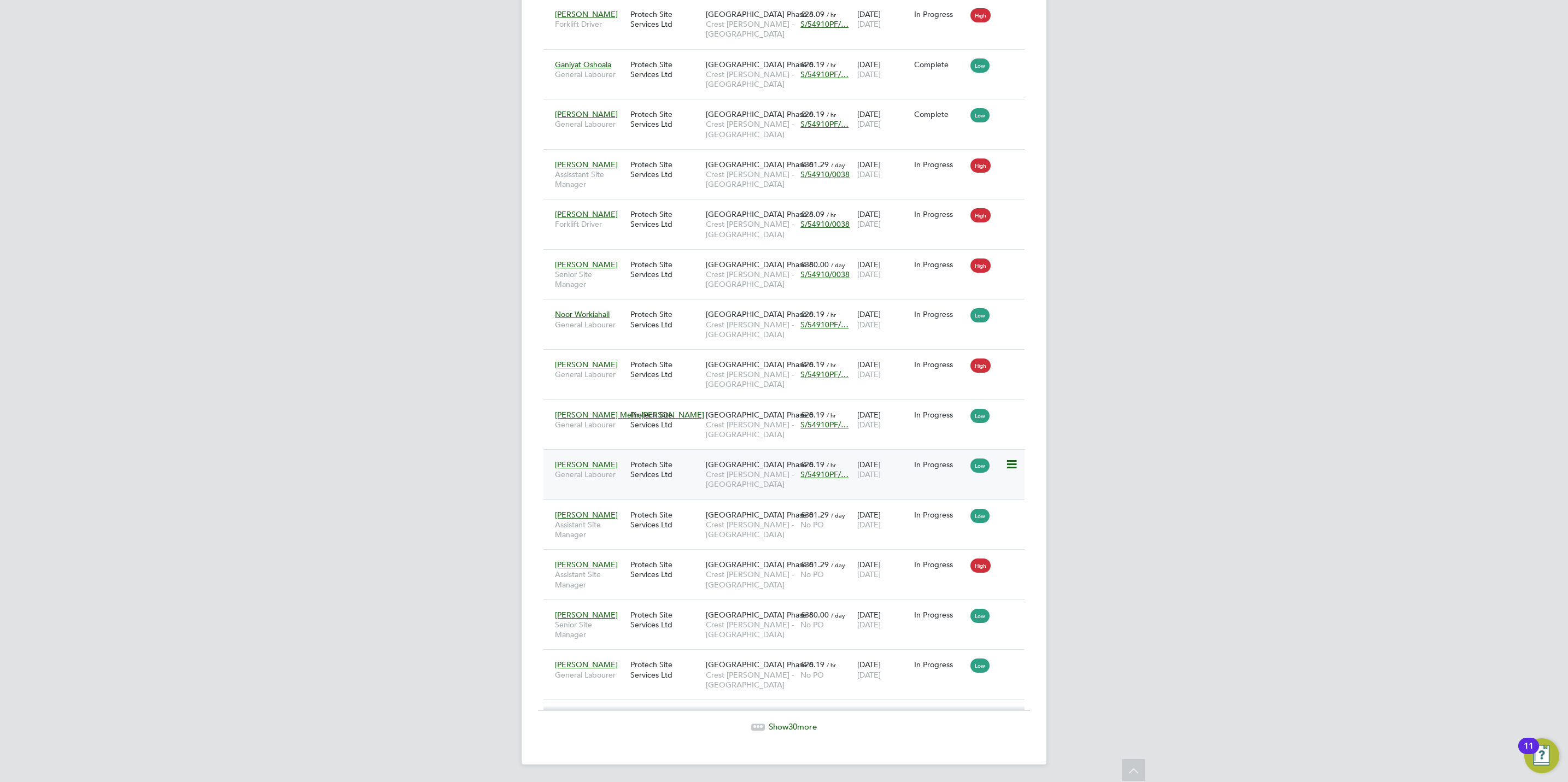
click at [826, 473] on span "S/54910PF/…" at bounding box center [824, 475] width 48 height 10
drag, startPoint x: 727, startPoint y: 538, endPoint x: 654, endPoint y: 525, distance: 74.1
click at [654, 531] on div "S/54910PF/0079 28 Apr 2025 - No Expiry" at bounding box center [824, 544] width 350 height 27
copy span "S/54910PF/0079"
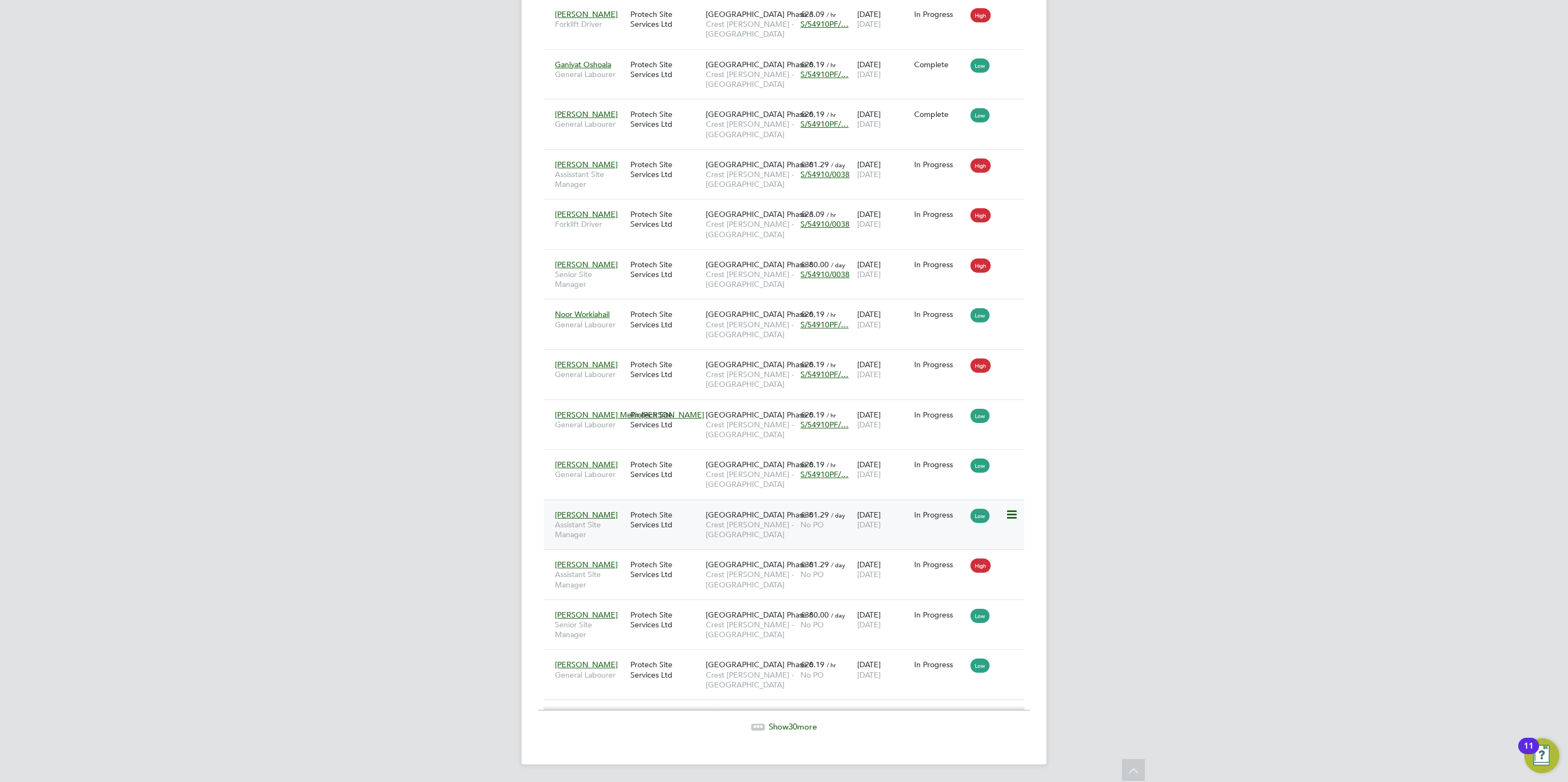
click at [821, 520] on span "No PO" at bounding box center [812, 525] width 24 height 10
click at [823, 566] on span "£301.29" at bounding box center [814, 565] width 29 height 10
click at [794, 621] on span "Crest [PERSON_NAME] - [GEOGRAPHIC_DATA]" at bounding box center [750, 630] width 89 height 20
click at [830, 665] on span "/ hr" at bounding box center [831, 665] width 9 height 8
click at [791, 722] on span "30" at bounding box center [793, 726] width 9 height 11
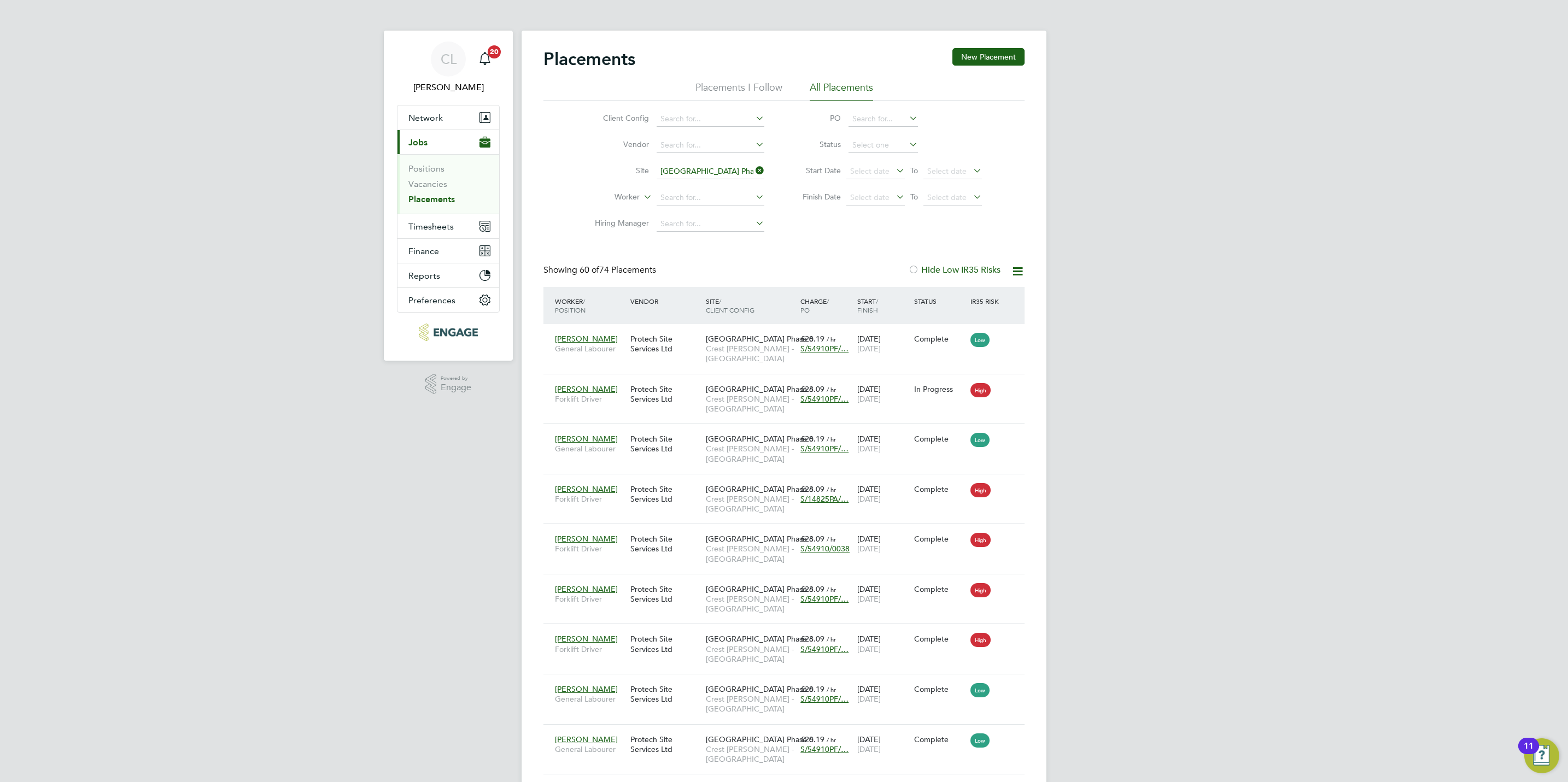
click at [754, 170] on icon at bounding box center [754, 170] width 0 height 16
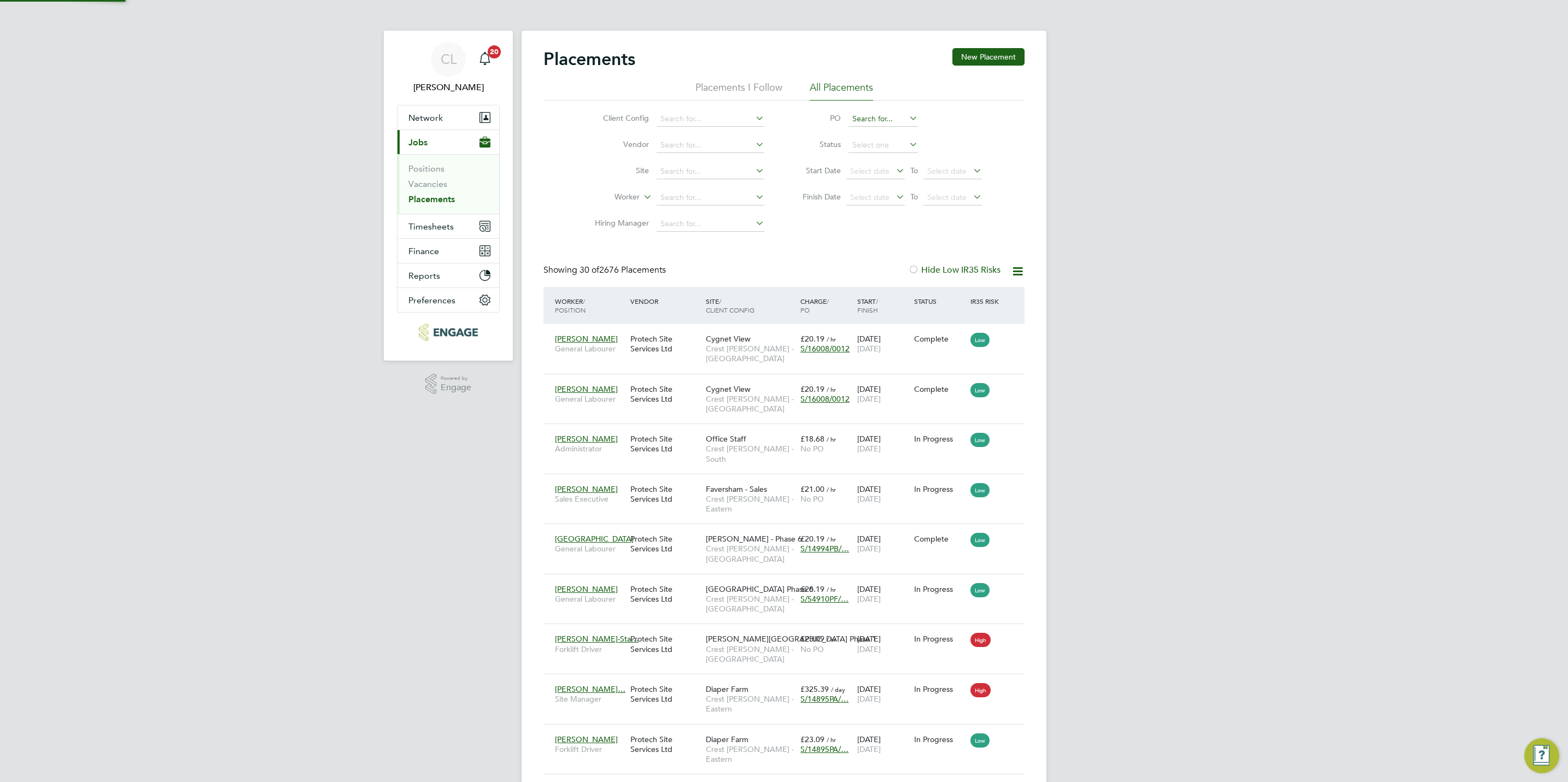
click at [895, 122] on input at bounding box center [883, 119] width 70 height 16
click at [868, 135] on li "None" at bounding box center [883, 134] width 71 height 15
type input "None"
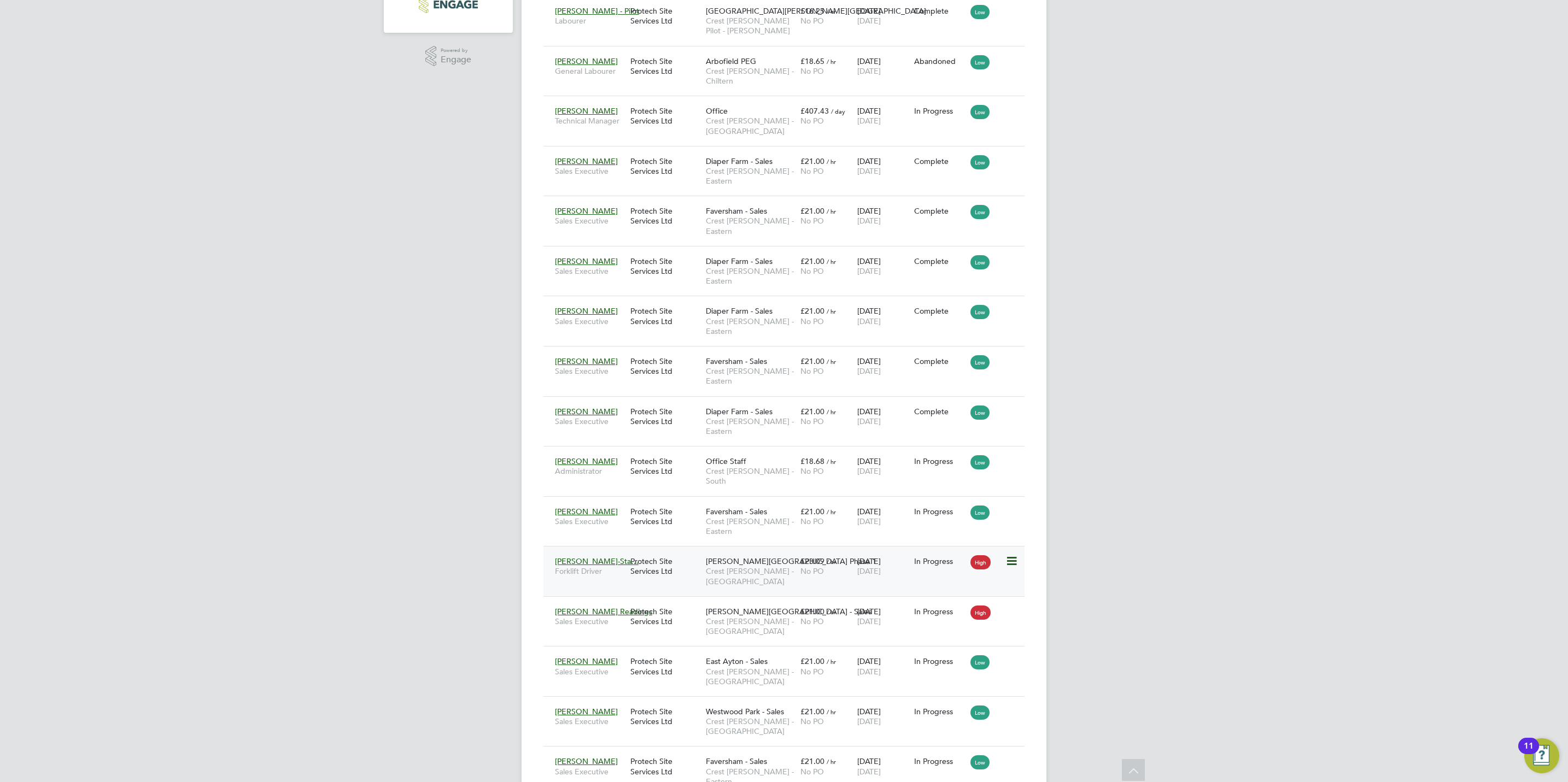
click at [752, 566] on span "Crest Nicholson - South West" at bounding box center [750, 576] width 89 height 20
click at [752, 616] on span "Crest Nicholson - Yorkshire" at bounding box center [750, 626] width 89 height 20
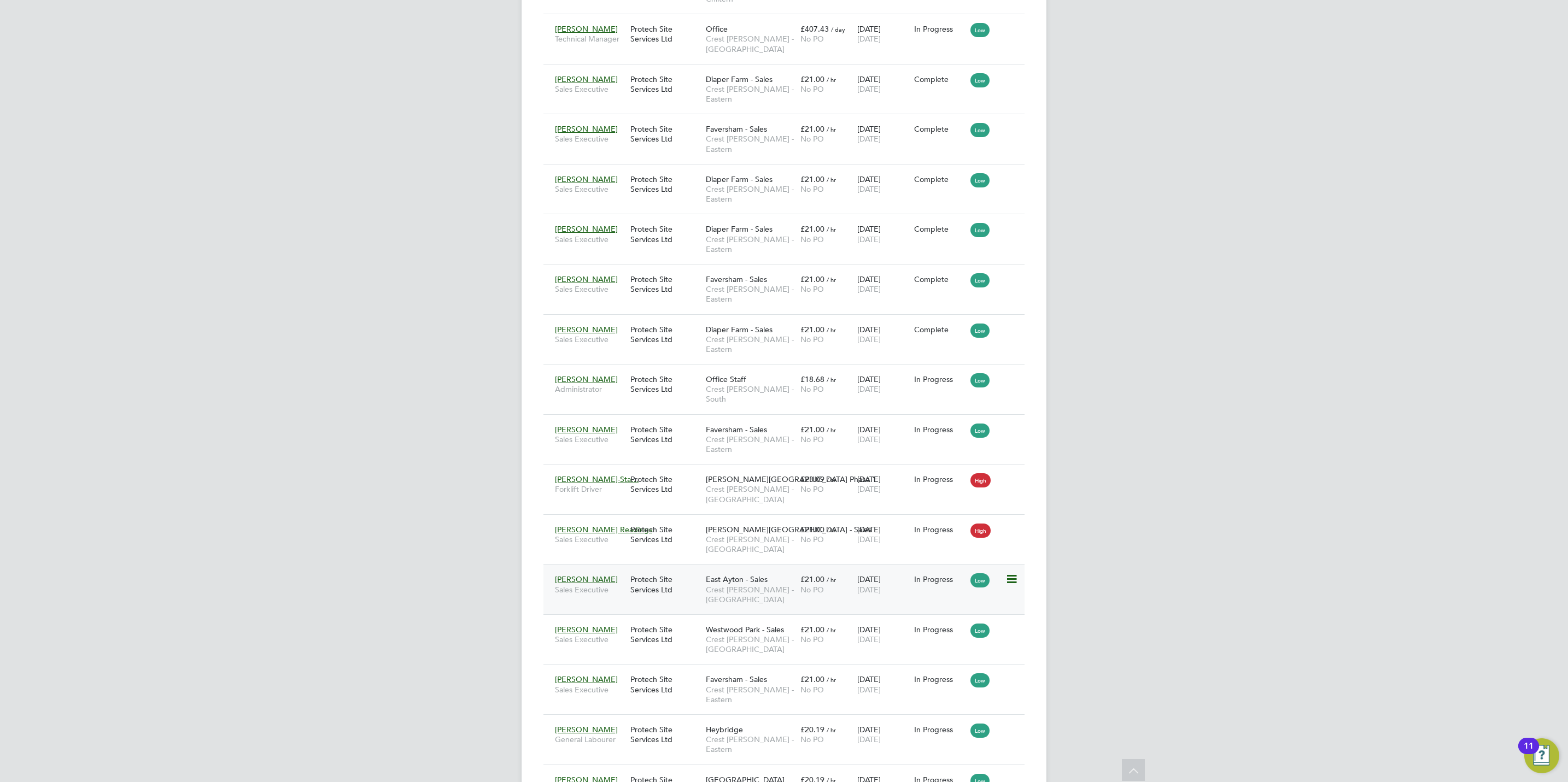
click at [754, 585] on span "Crest Nicholson - Yorkshire" at bounding box center [750, 595] width 89 height 20
click at [755, 625] on span "Westwood Park - Sales" at bounding box center [745, 630] width 78 height 10
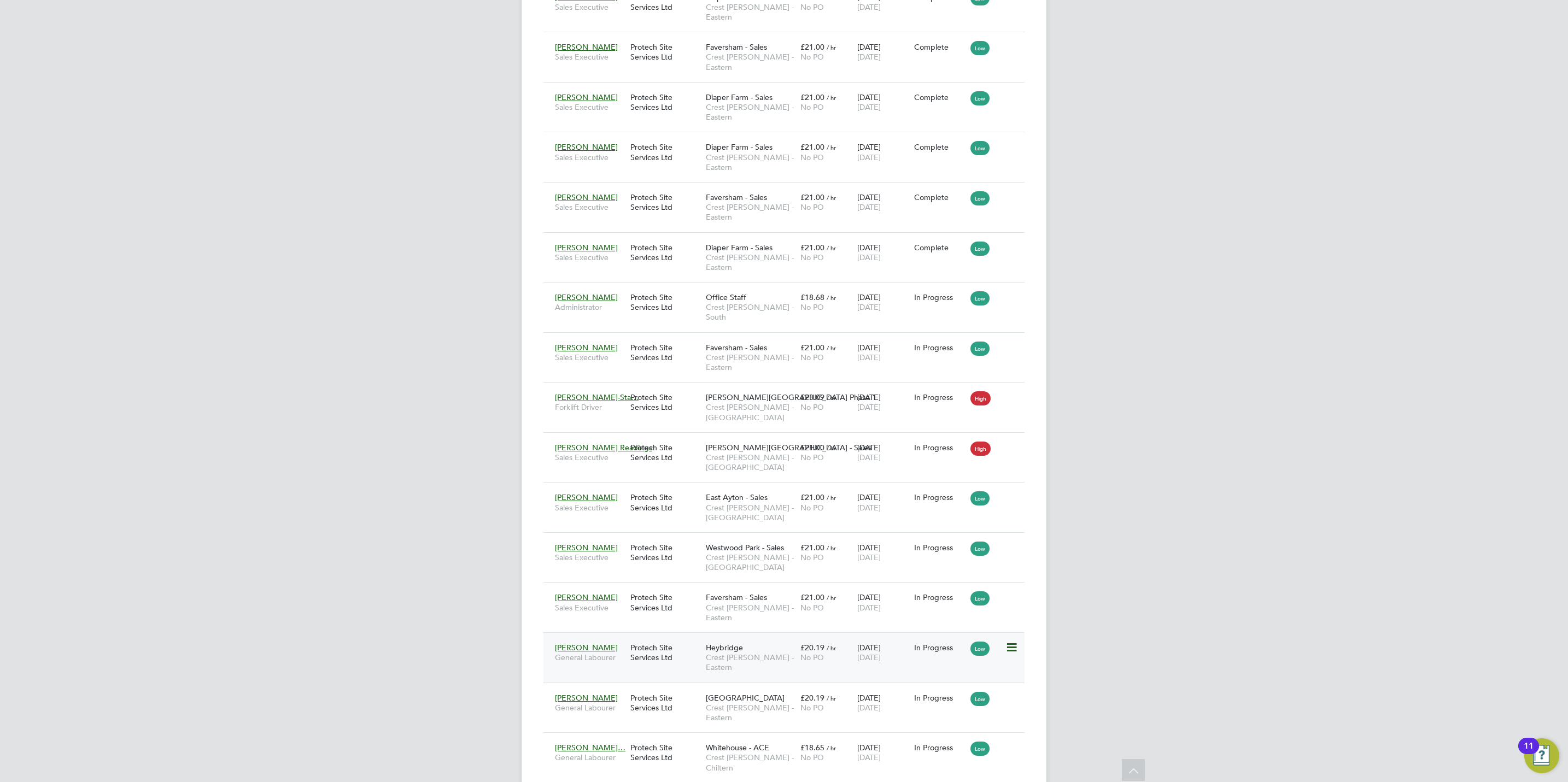
click at [749, 638] on div "Heybridge Crest Nicholson - Eastern" at bounding box center [750, 658] width 94 height 41
click at [749, 688] on div "Ingress Park Crest Nicholson - Eastern" at bounding box center [750, 708] width 94 height 41
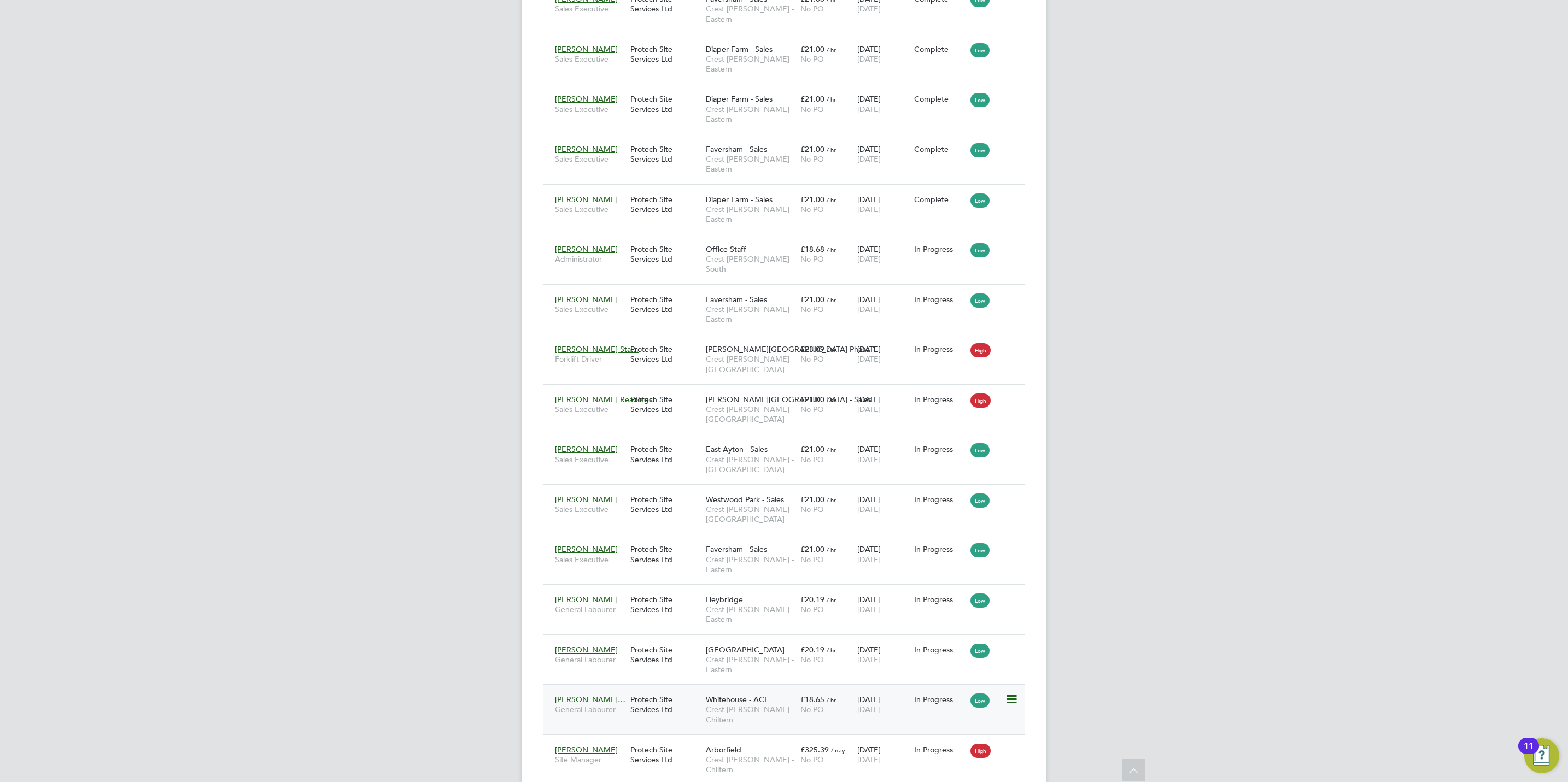
click at [759, 705] on span "Crest Nicholson - Chiltern" at bounding box center [750, 715] width 89 height 20
click at [748, 739] on div "Arborfield Crest Nicholson - Chiltern" at bounding box center [750, 760] width 94 height 41
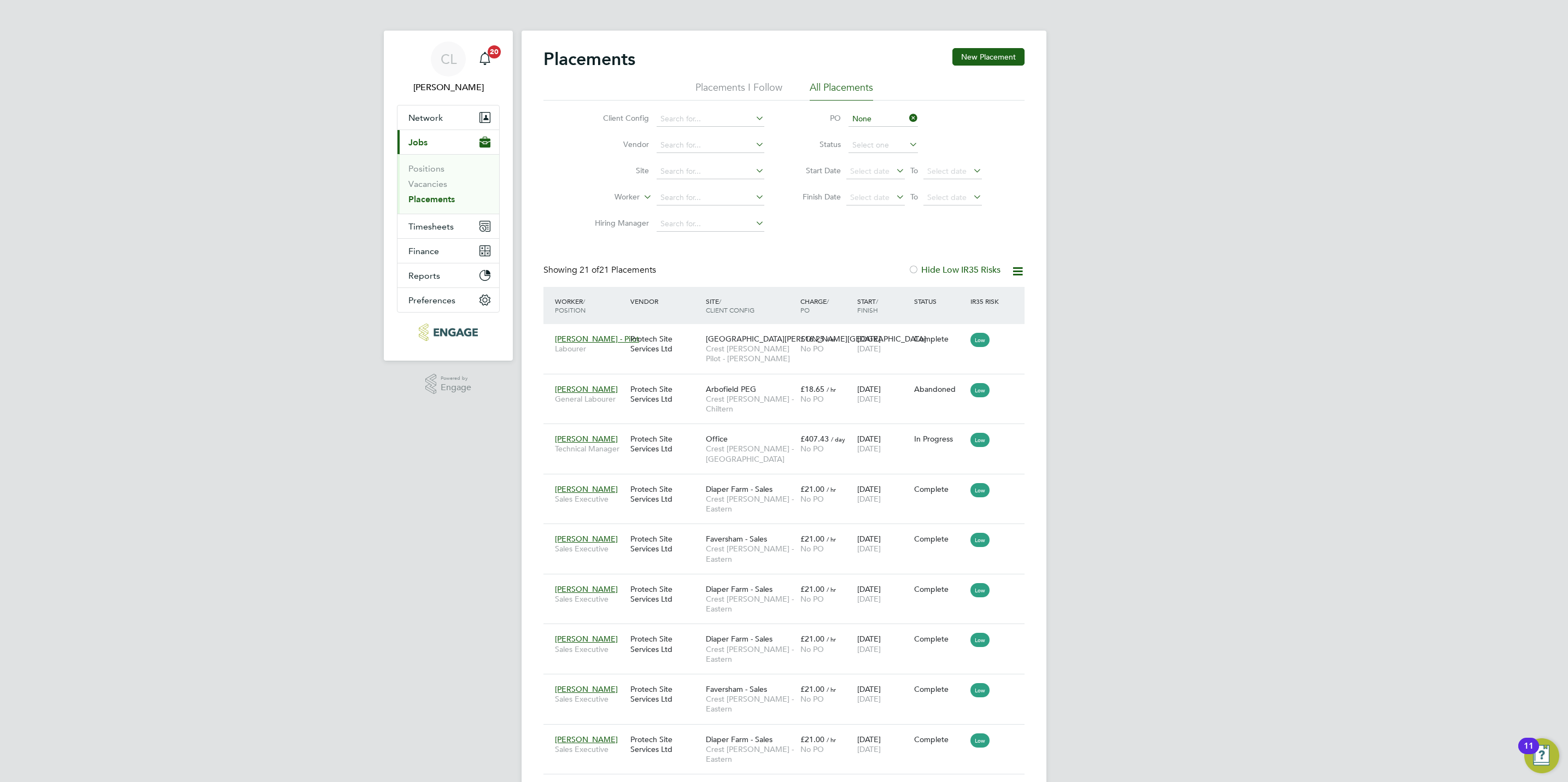
click at [907, 117] on icon at bounding box center [907, 118] width 0 height 16
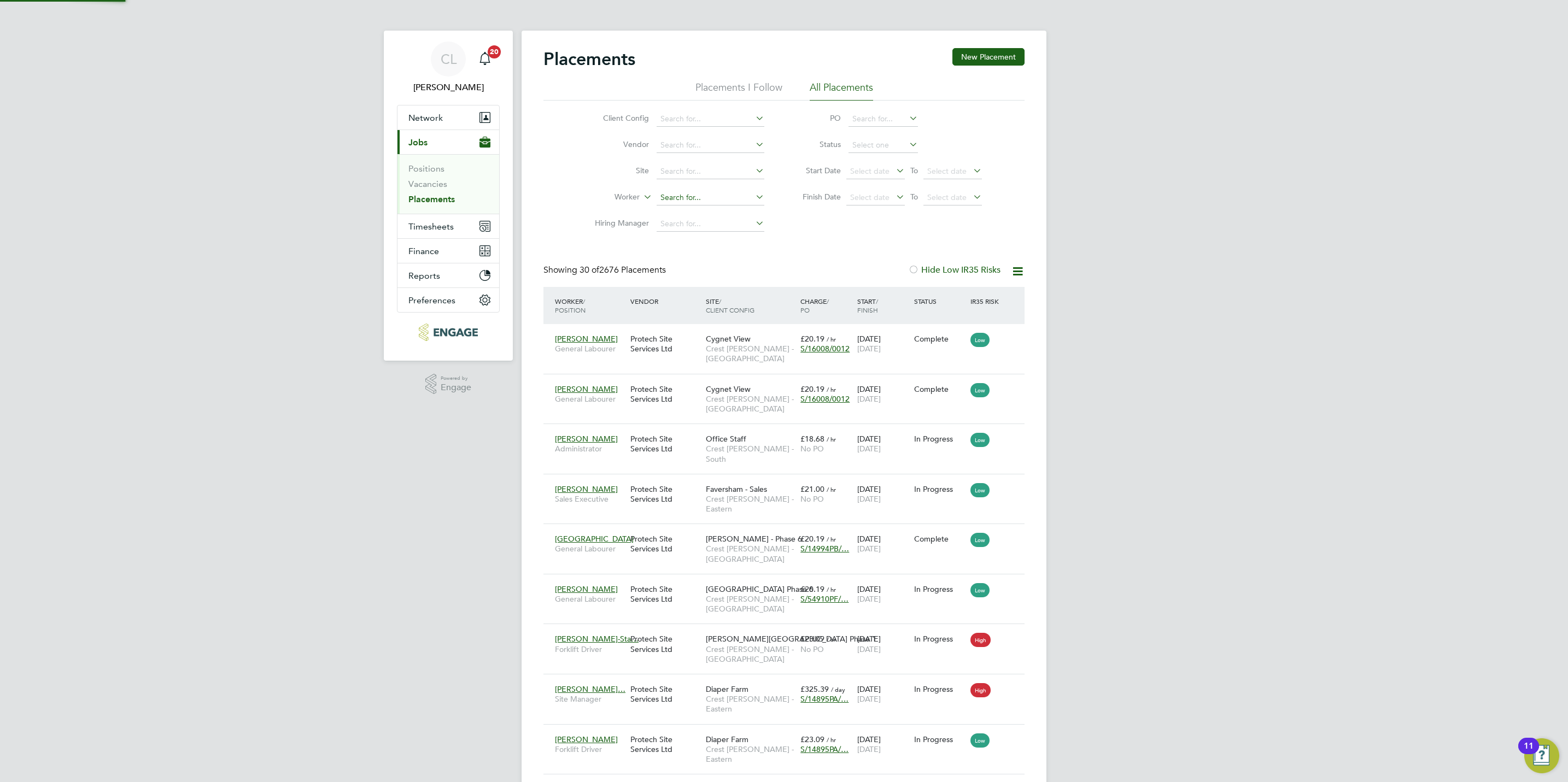
type input "perr"
click at [686, 172] on input at bounding box center [710, 171] width 107 height 16
click at [701, 191] on li "Perry Brook" at bounding box center [718, 187] width 125 height 15
type input "Perry Brook"
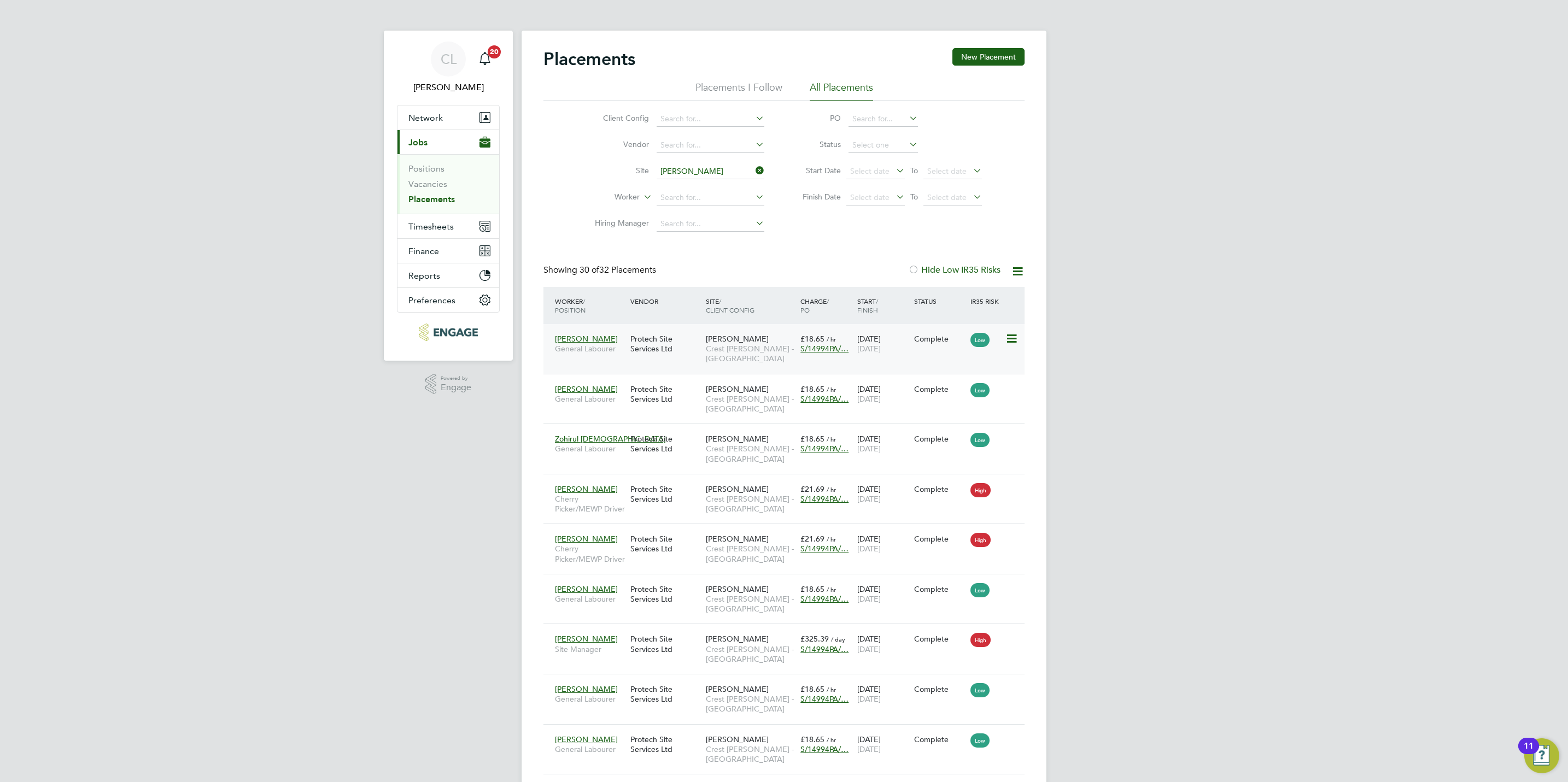
click at [832, 352] on span "S/14994PA/…" at bounding box center [824, 348] width 48 height 10
drag, startPoint x: 725, startPoint y: 408, endPoint x: 651, endPoint y: 407, distance: 74.0
click at [651, 407] on div "S/14994PA/0057 25 Mar 2024 30 Apr 2026 219 Days" at bounding box center [824, 411] width 350 height 27
copy span "S/14994PA/0057"
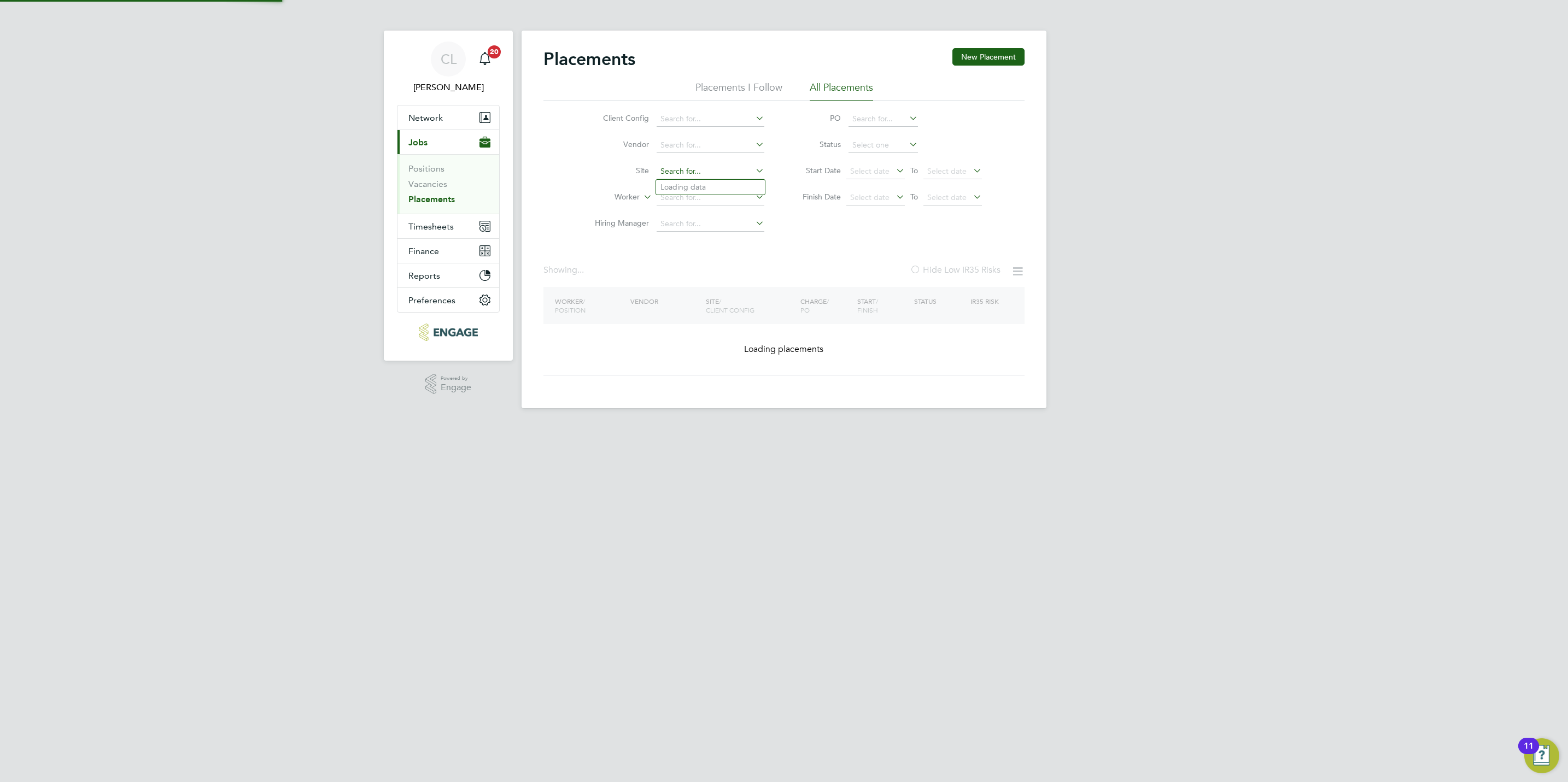
click at [700, 174] on input at bounding box center [710, 171] width 107 height 16
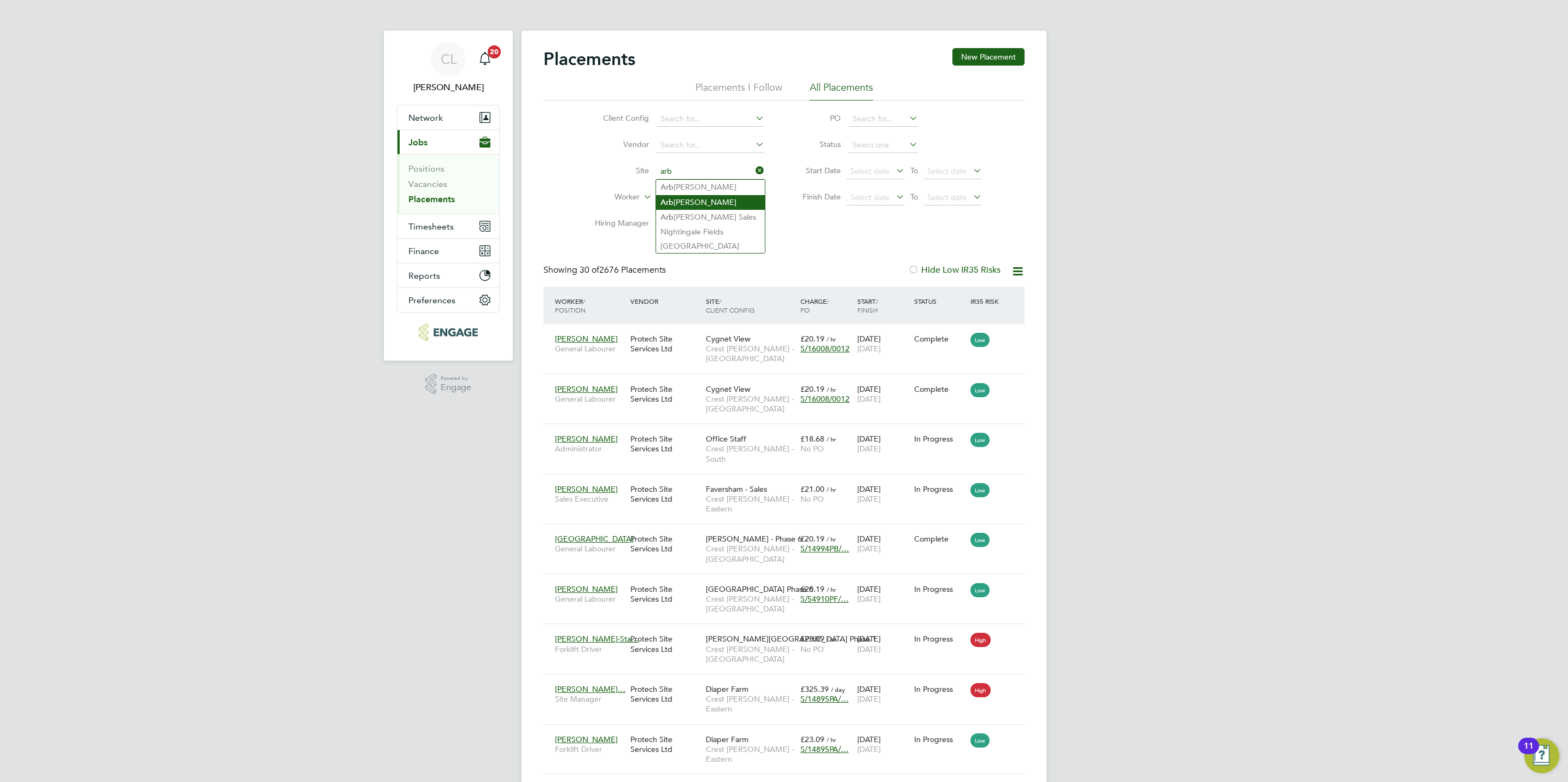
click at [705, 202] on li "Arb orfield" at bounding box center [710, 202] width 109 height 15
type input "Arborfield"
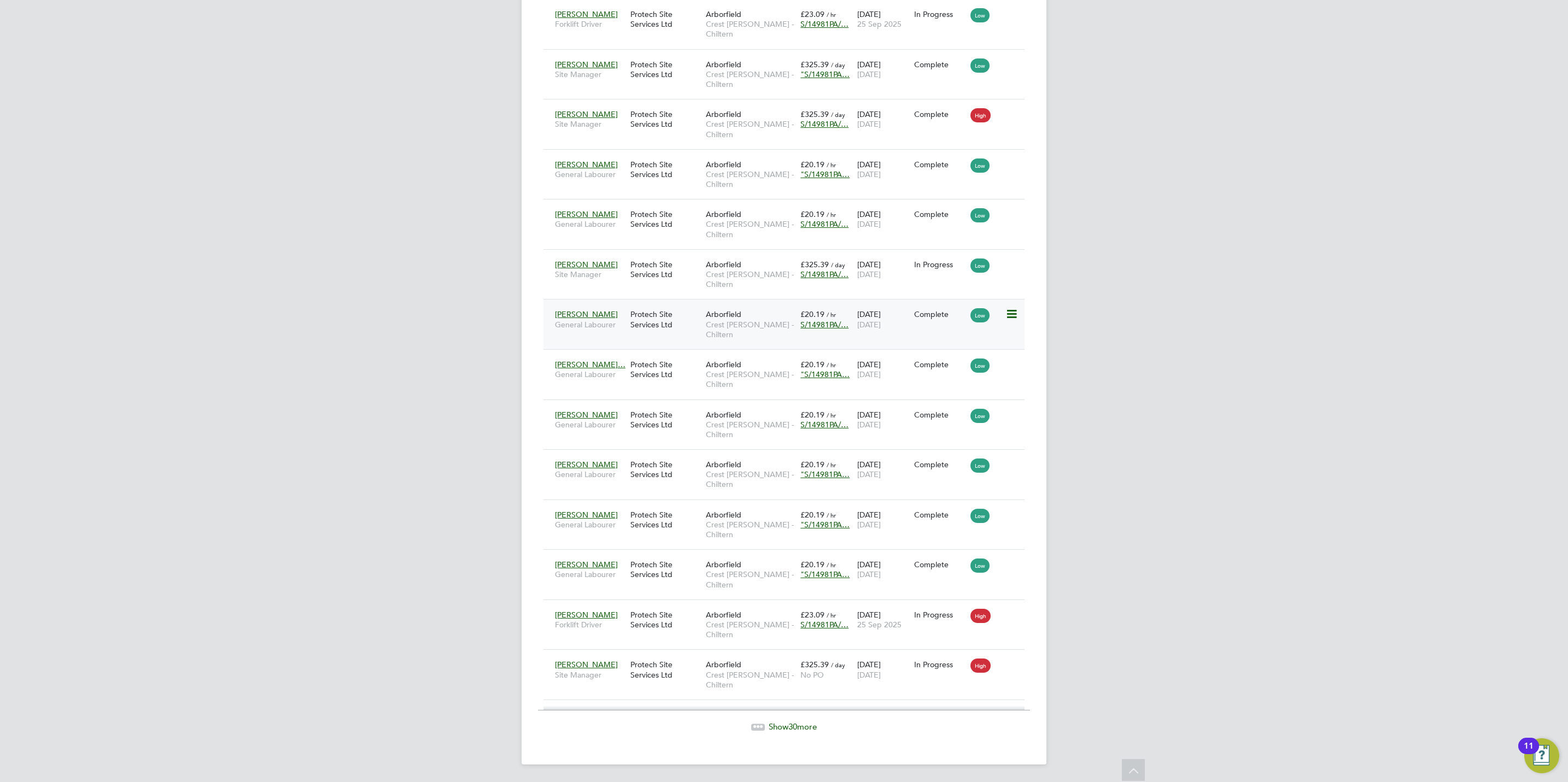
click at [827, 320] on span "S/14981PA/…" at bounding box center [824, 325] width 48 height 10
drag, startPoint x: 723, startPoint y: 380, endPoint x: 646, endPoint y: 376, distance: 77.1
click at [646, 376] on div "PO Number Valid From Valid To Expiry S/14981PA/0037 25 Mar 2024 - No Expiry" at bounding box center [824, 380] width 373 height 75
copy span "S/14981PA/0037"
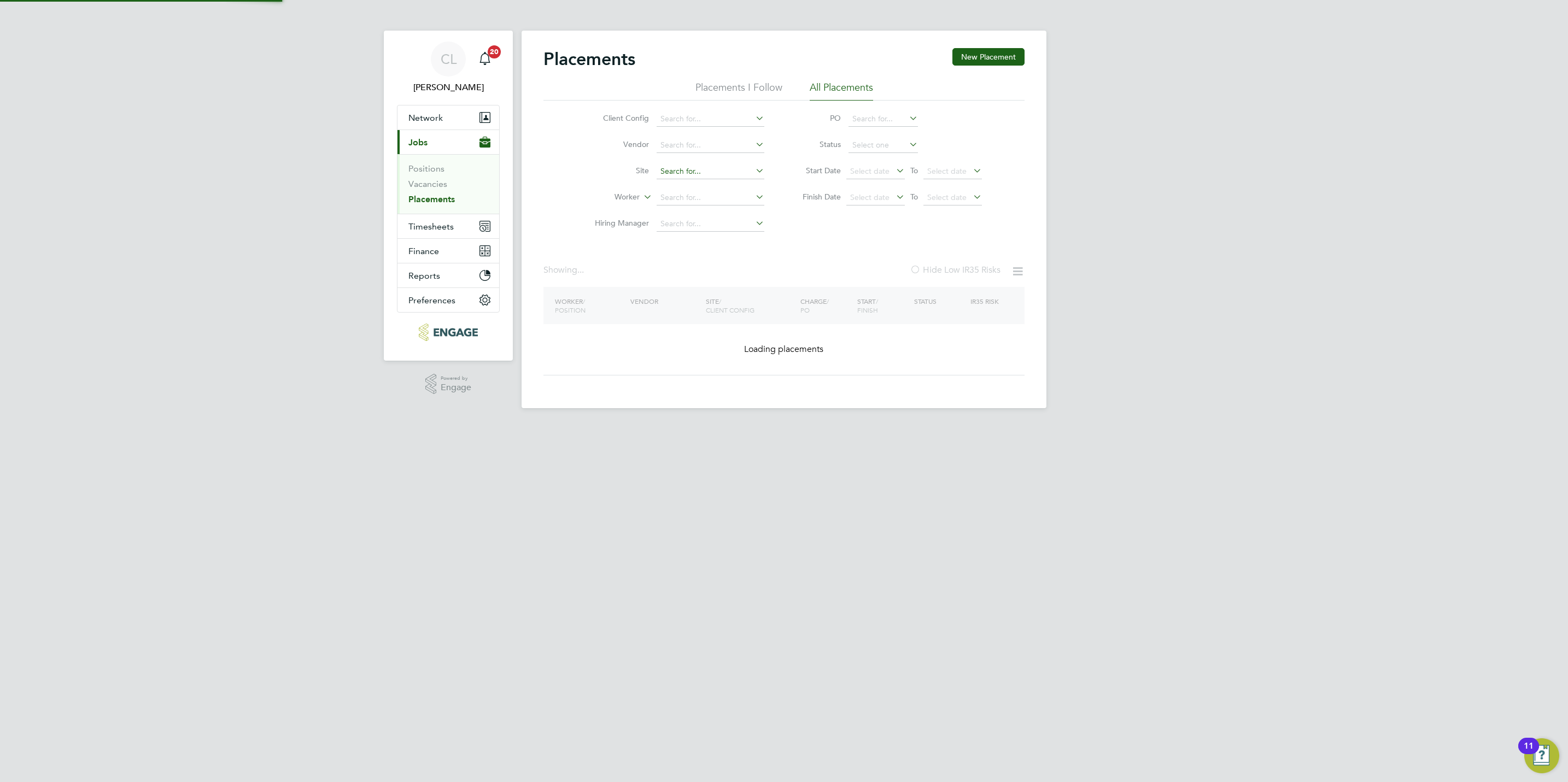
click at [701, 171] on input at bounding box center [710, 171] width 107 height 16
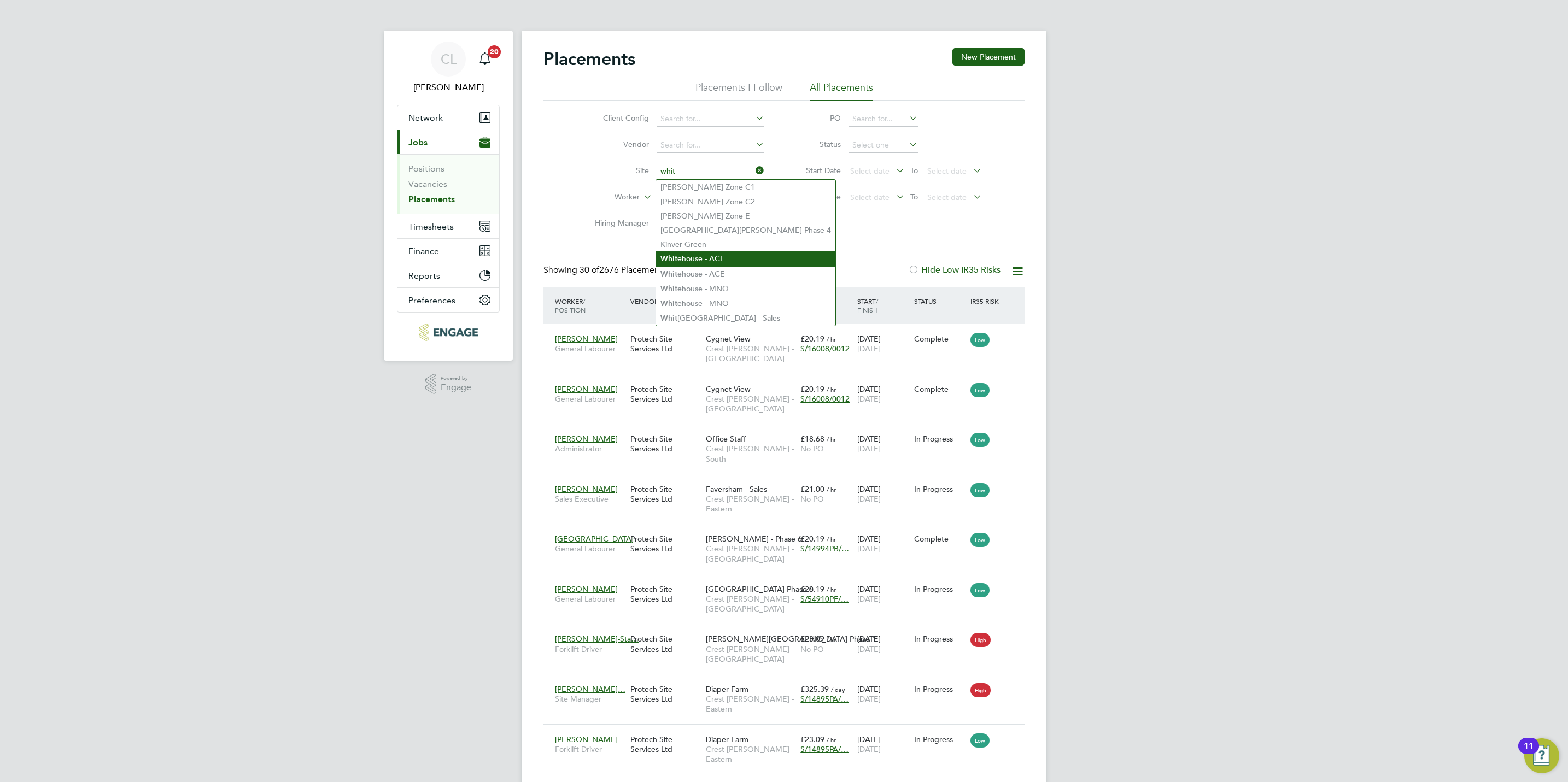
click at [744, 258] on li "Whit ehouse - ACE" at bounding box center [745, 259] width 180 height 15
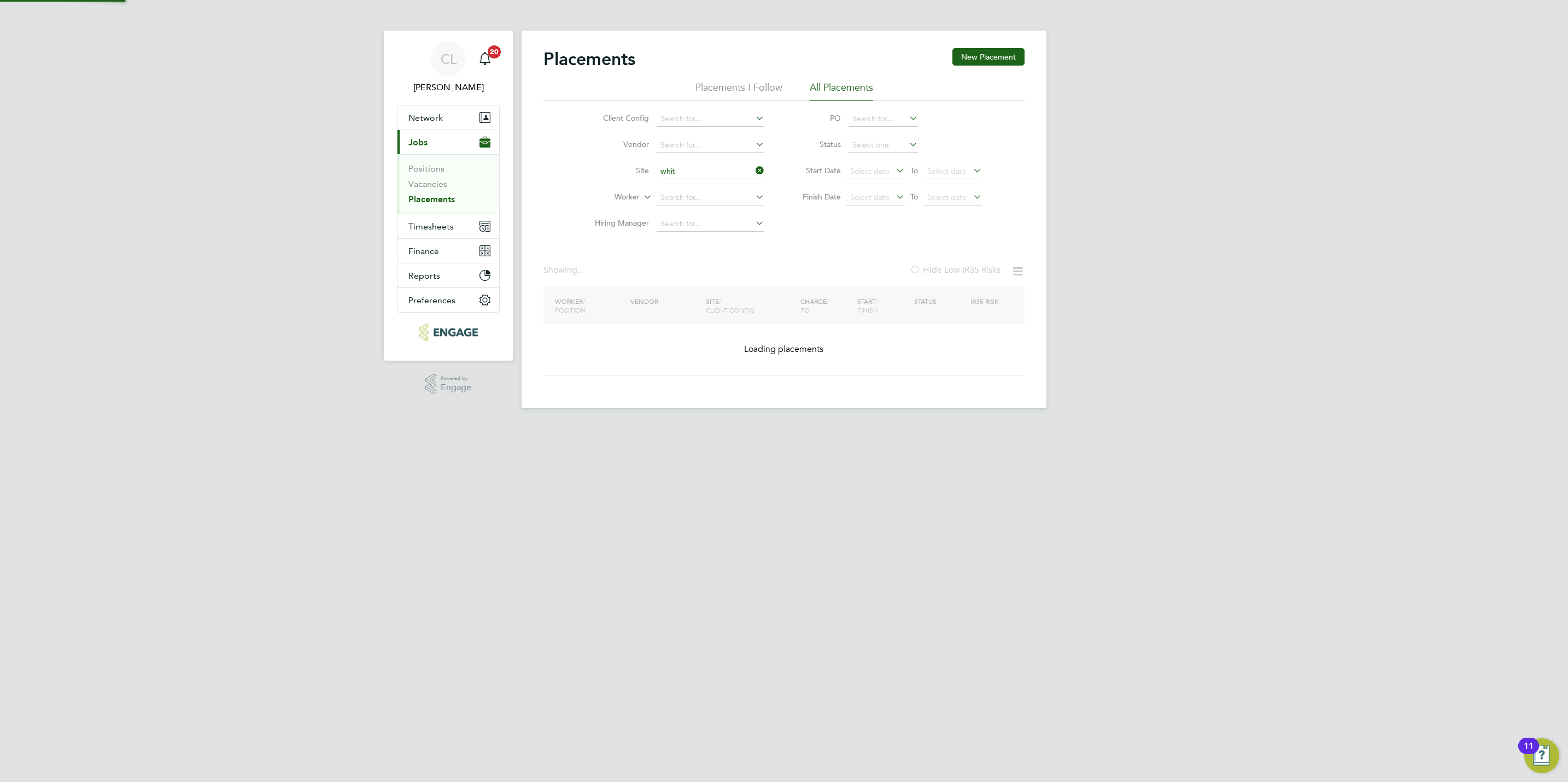
type input "Whitehouse - ACE"
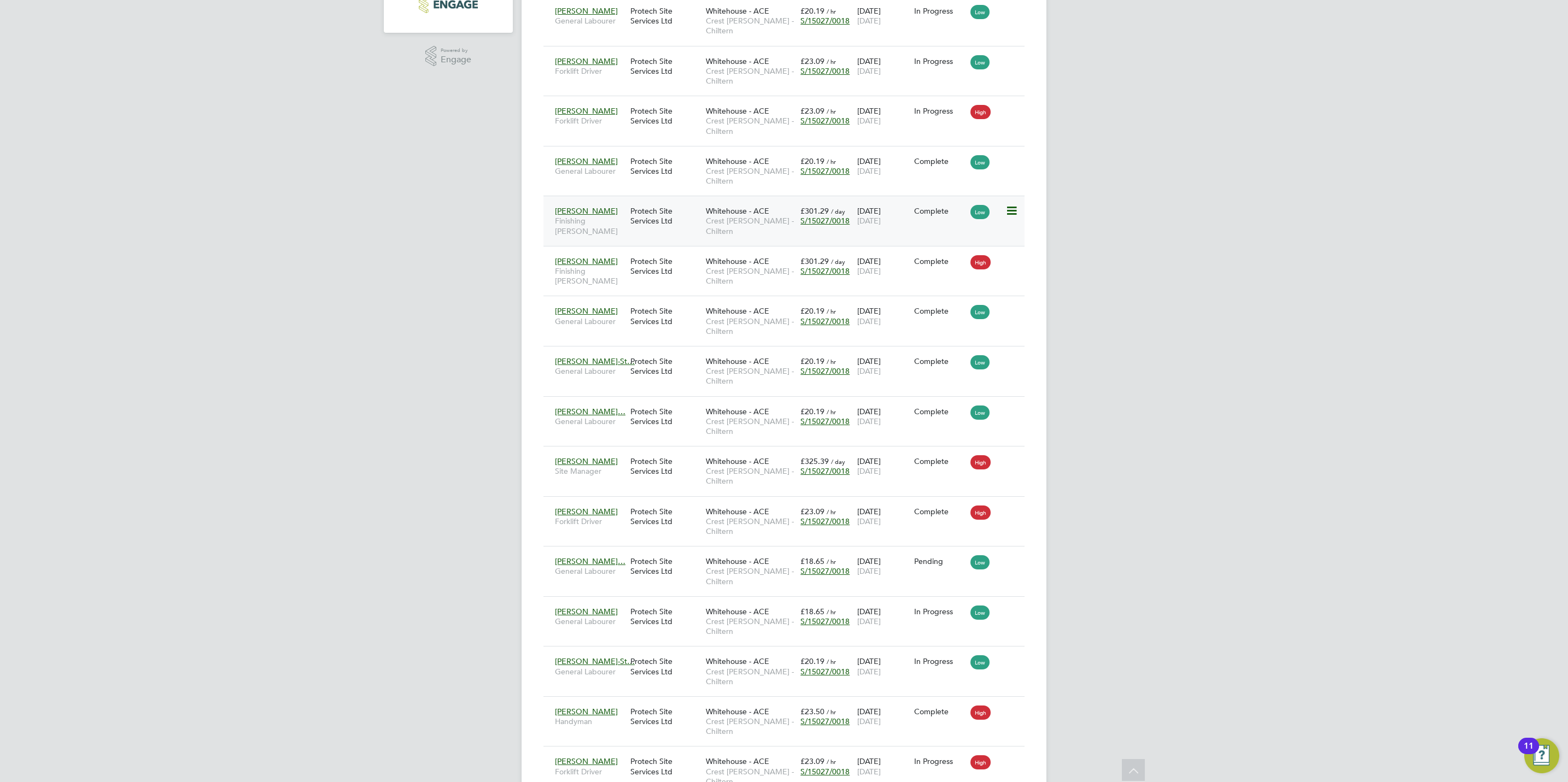
click at [825, 225] on span "S/15027/0018" at bounding box center [825, 221] width 49 height 10
drag, startPoint x: 723, startPoint y: 282, endPoint x: 639, endPoint y: 276, distance: 84.2
click at [639, 276] on div "PO Number Valid From Valid To Expiry S/15027/0018 01 Feb 2024 - No Expiry" at bounding box center [824, 271] width 373 height 75
copy span "S/15027/0018"
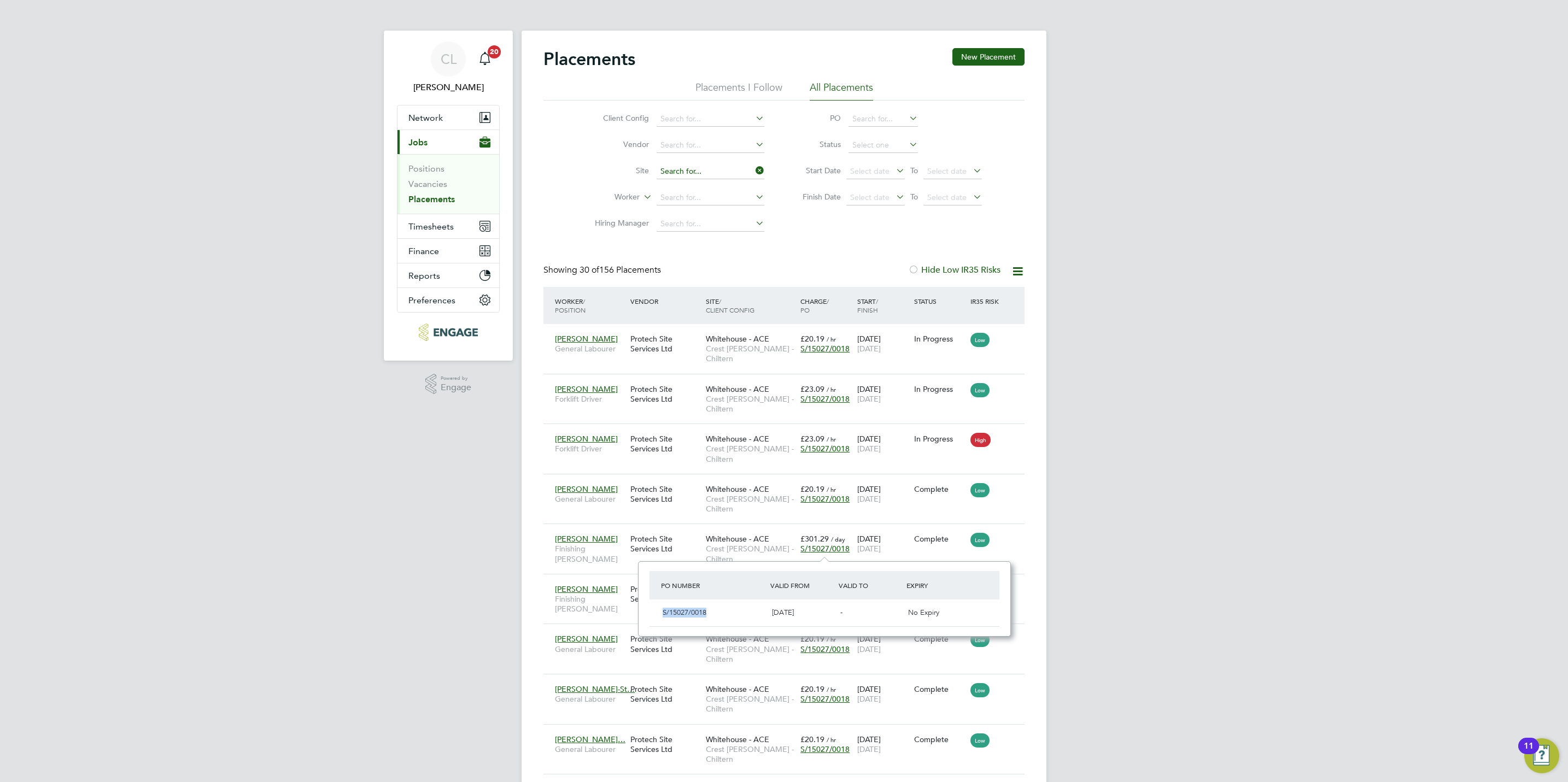
click at [694, 166] on input at bounding box center [710, 171] width 107 height 16
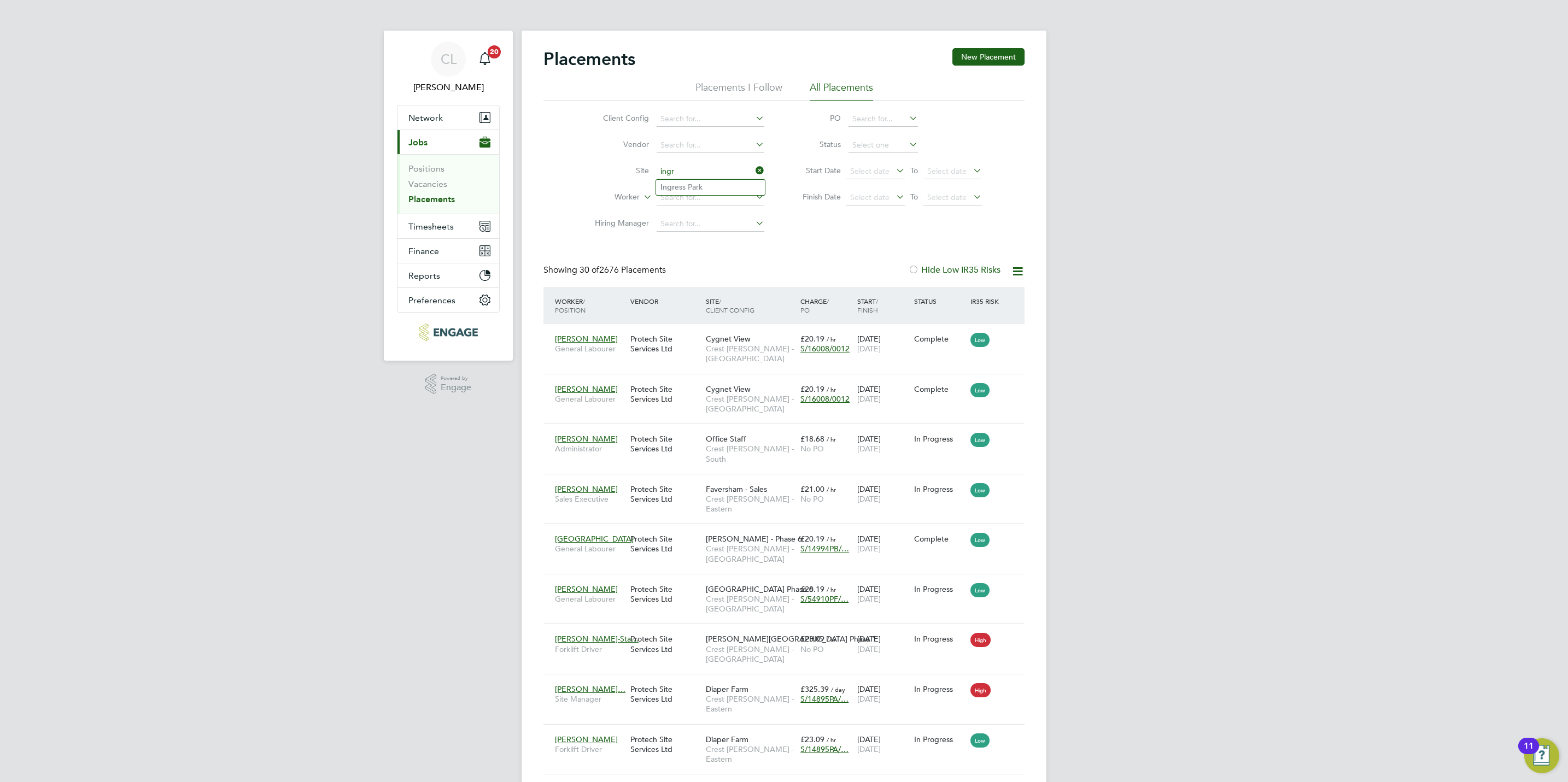
click at [695, 175] on input "ingr" at bounding box center [710, 171] width 107 height 16
click at [692, 190] on li "Ingr ess Park" at bounding box center [710, 187] width 109 height 15
type input "Ingress Park"
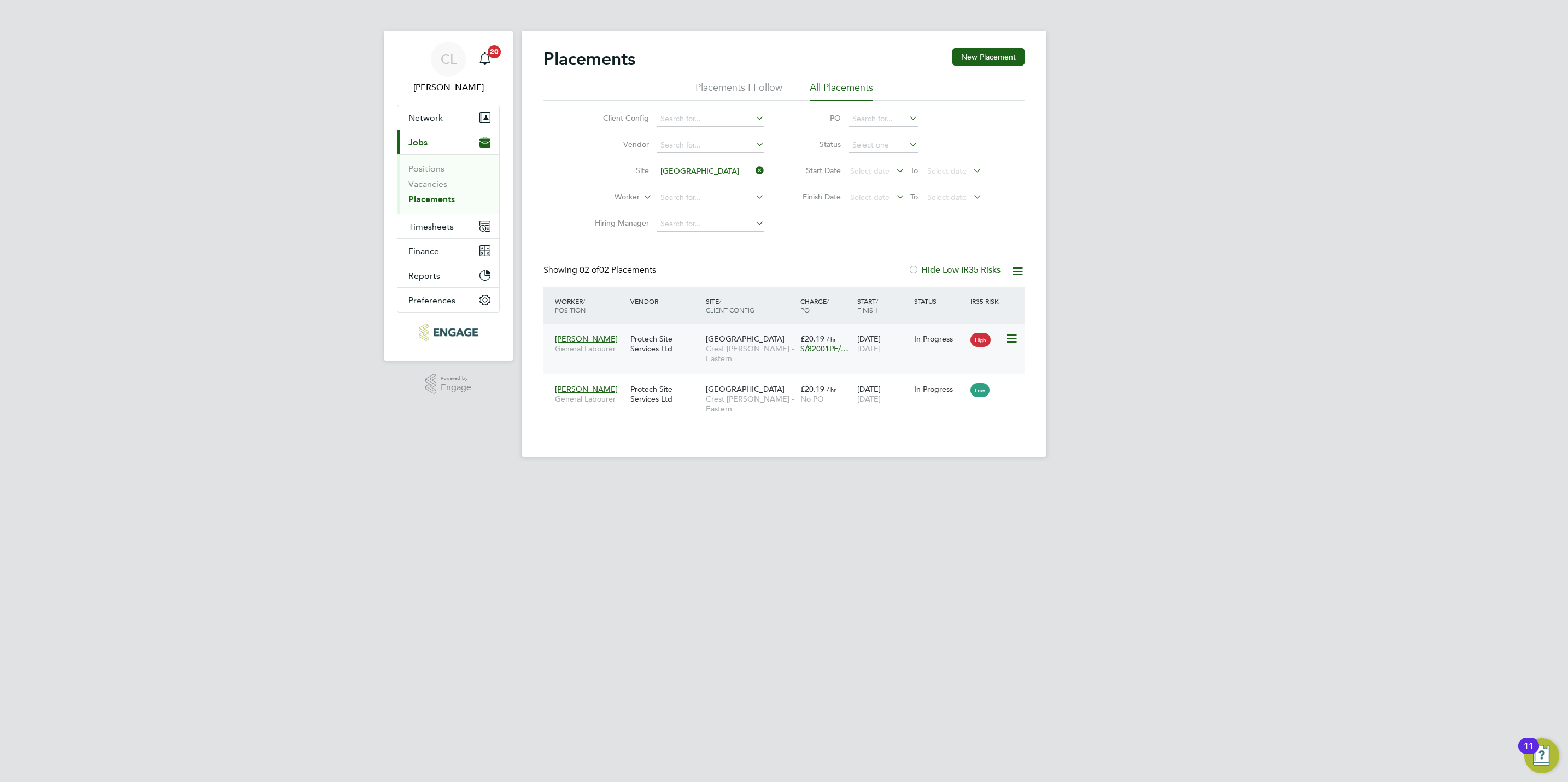
click at [834, 346] on span "S/82001PF/…" at bounding box center [824, 348] width 48 height 10
drag, startPoint x: 721, startPoint y: 411, endPoint x: 618, endPoint y: 399, distance: 103.7
click at [618, 399] on div "Placements New Placement Placements I Follow All Placements Client Config Vendo…" at bounding box center [784, 243] width 525 height 426
click at [618, 399] on div "Layinka Laaro General Labourer" at bounding box center [590, 393] width 75 height 30
click at [813, 350] on span "S/82001PF/…" at bounding box center [824, 348] width 48 height 10
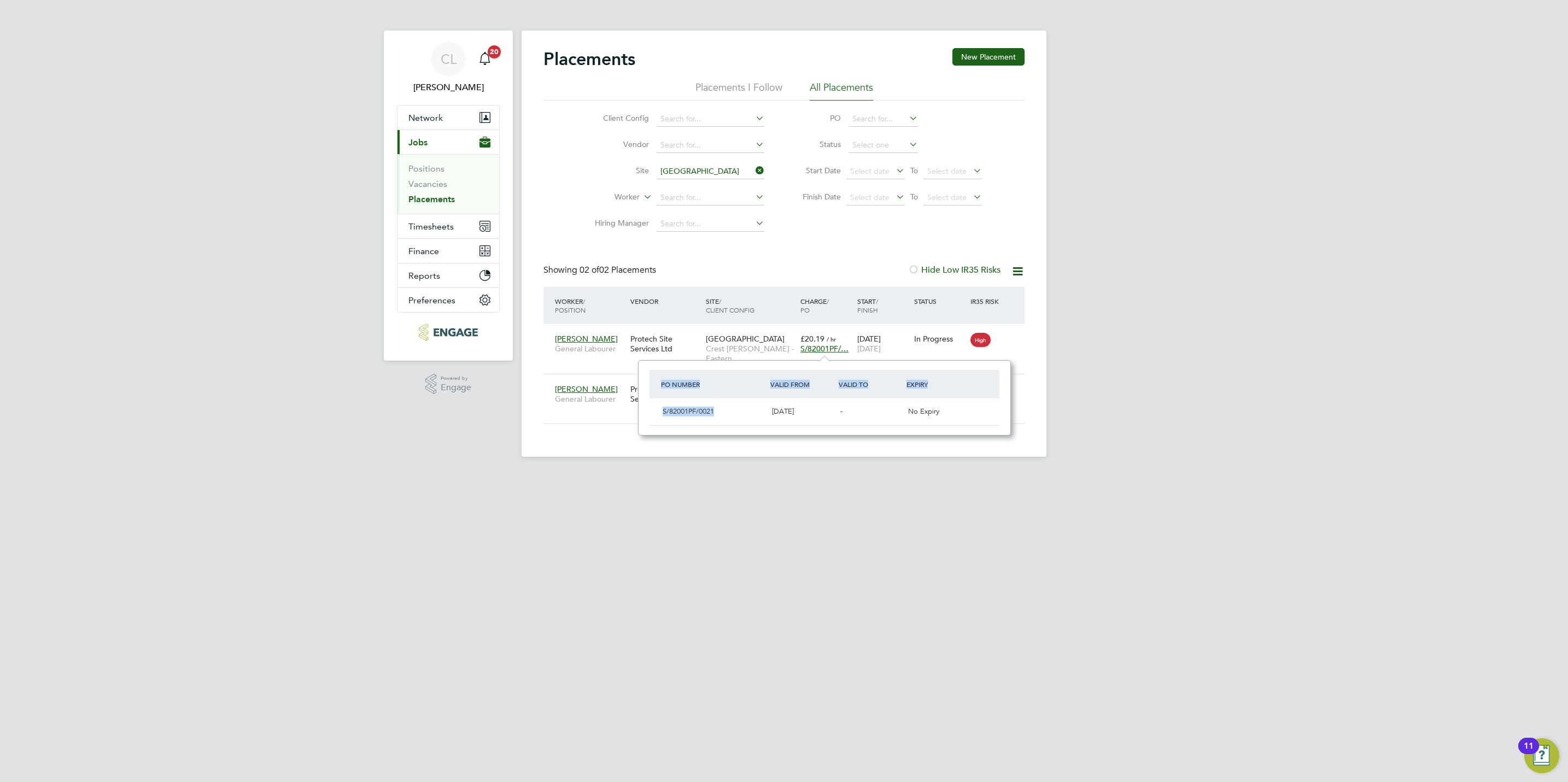
click at [722, 416] on div "S/82001PF/0021" at bounding box center [713, 411] width 109 height 18
click at [735, 412] on div "S/82001PF/0021" at bounding box center [713, 411] width 109 height 18
drag, startPoint x: 736, startPoint y: 414, endPoint x: 662, endPoint y: 413, distance: 74.0
click at [663, 412] on div "S/82001PF/0021" at bounding box center [713, 411] width 109 height 18
drag, startPoint x: 662, startPoint y: 413, endPoint x: 651, endPoint y: 414, distance: 11.0
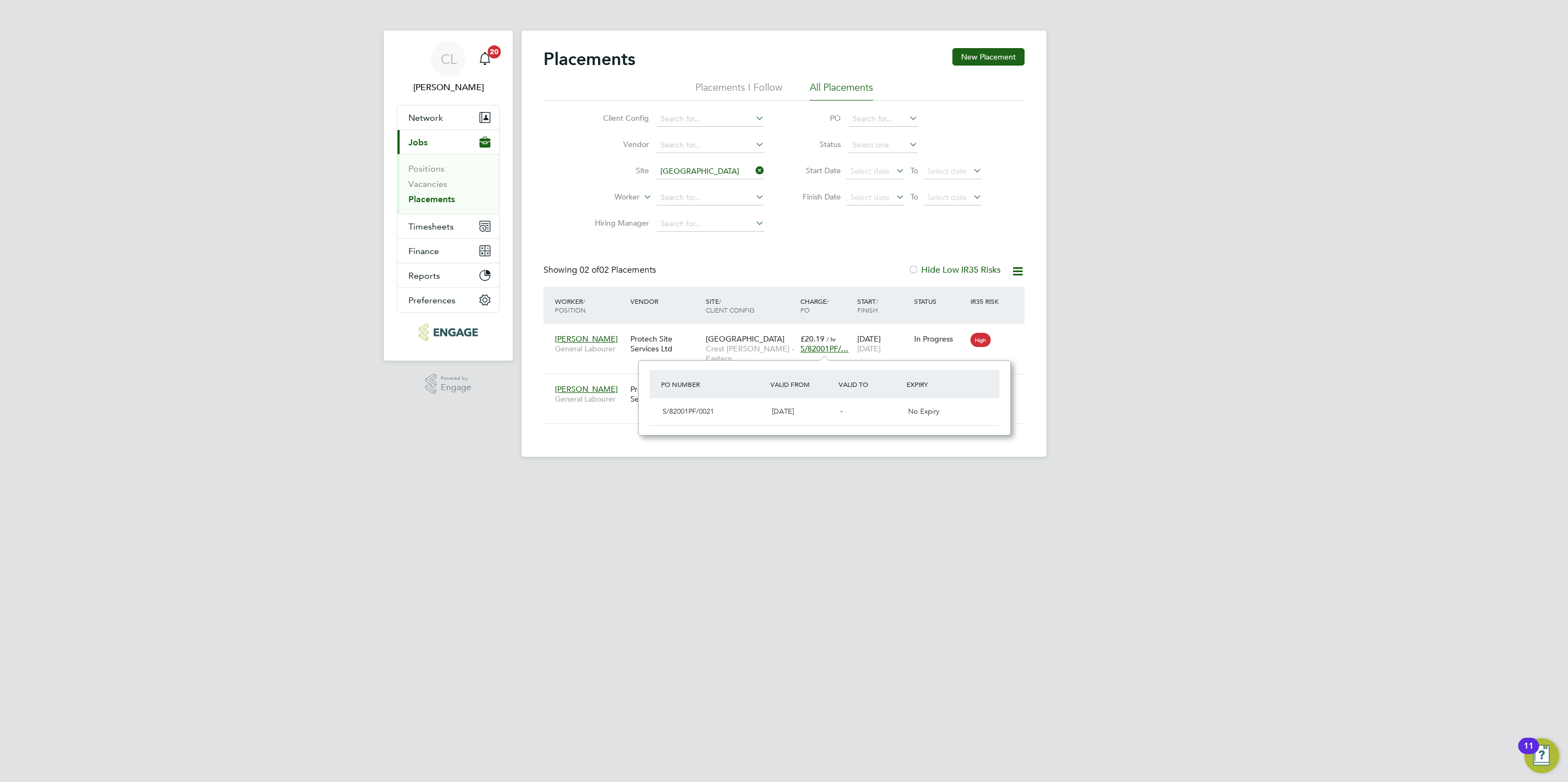
click at [651, 414] on div "S/82001PF/0021 01 Sep 2025 - No Expiry" at bounding box center [824, 411] width 350 height 27
drag, startPoint x: 663, startPoint y: 404, endPoint x: 713, endPoint y: 413, distance: 50.8
click at [713, 413] on div "S/82001PF/0021" at bounding box center [713, 411] width 109 height 18
copy span "S/82001PF/002"
click at [694, 171] on input at bounding box center [710, 171] width 107 height 16
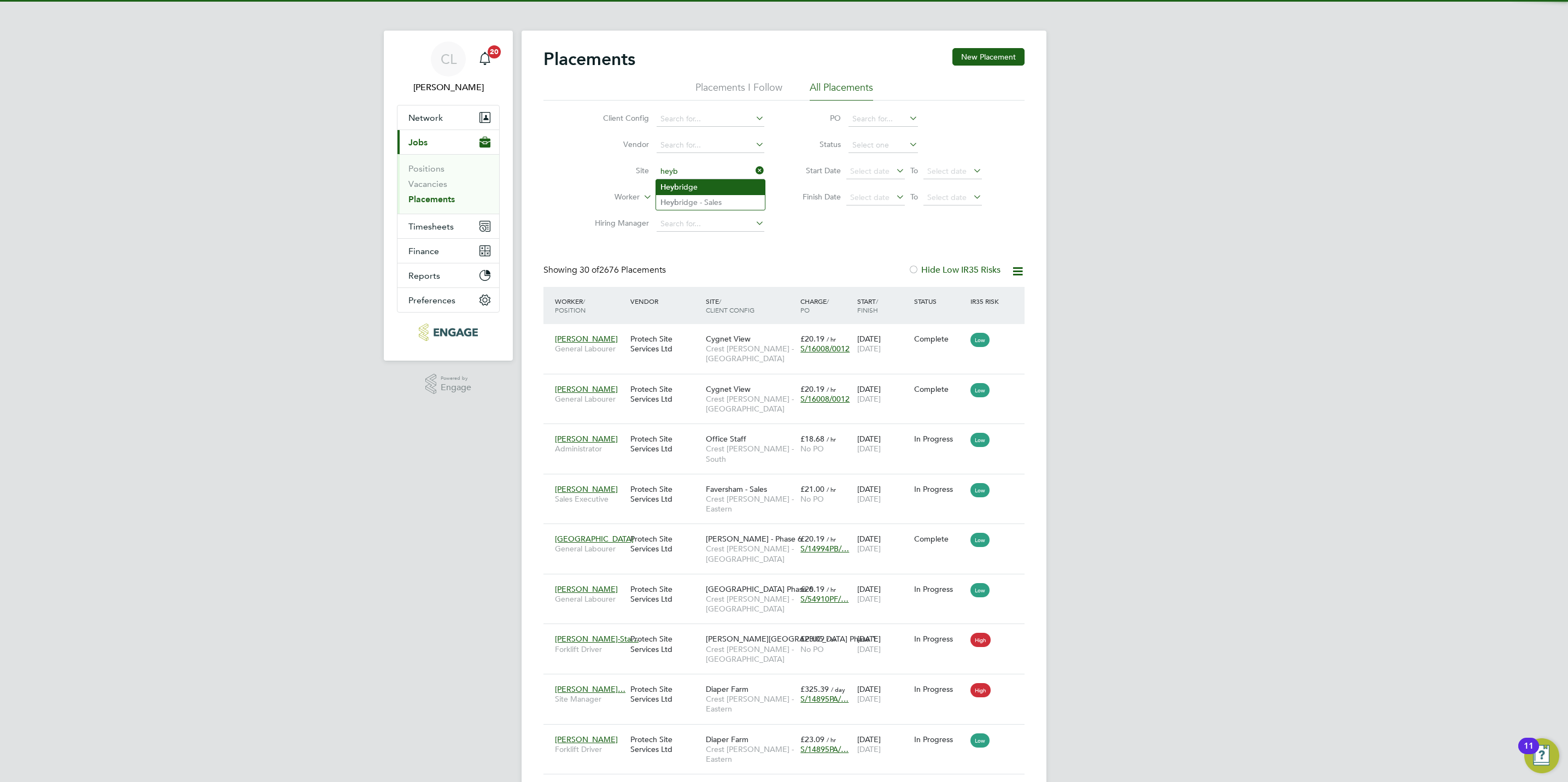
click at [702, 184] on li "Heyb ridge" at bounding box center [710, 187] width 109 height 15
type input "Heybridge"
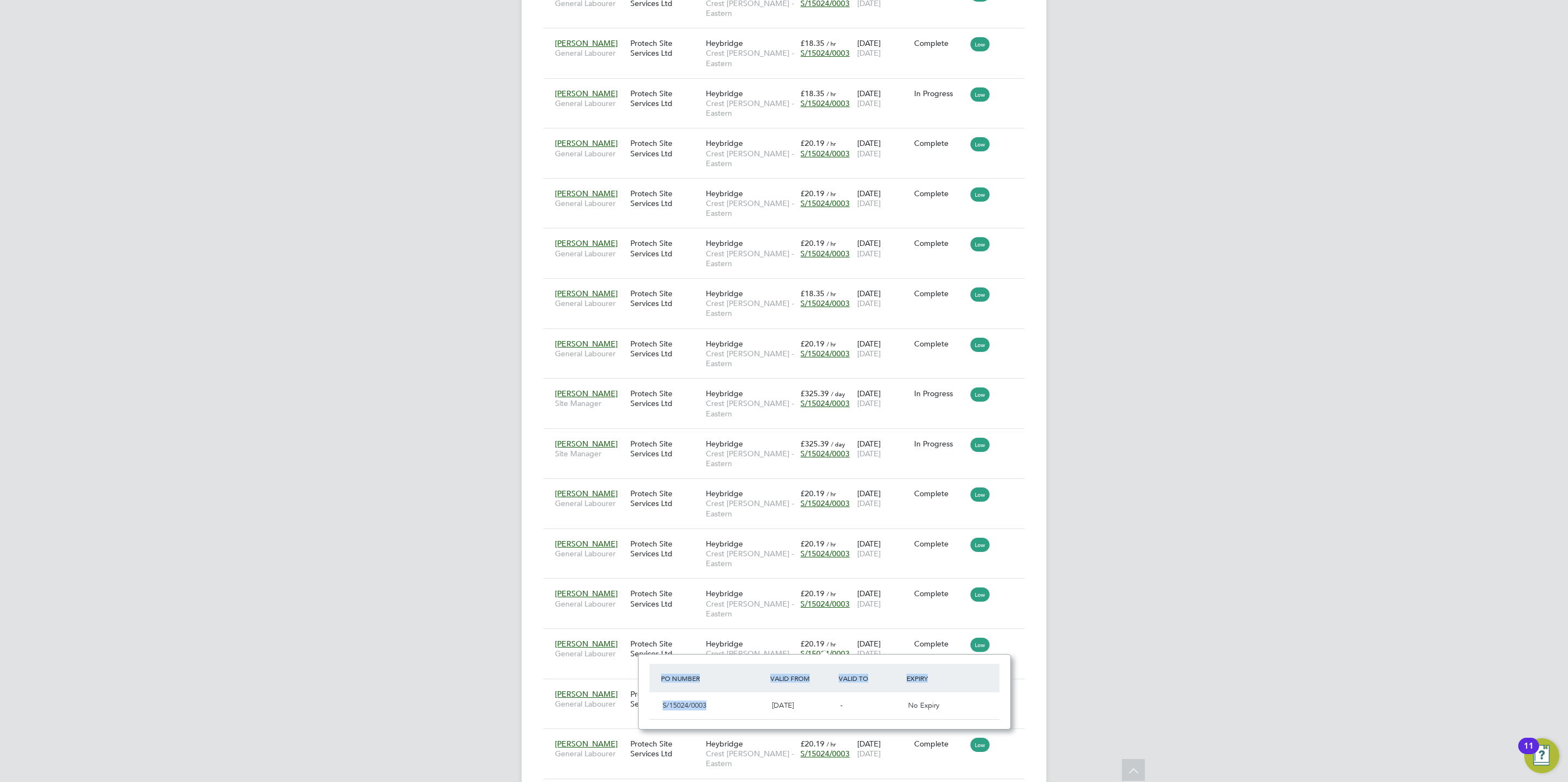
drag, startPoint x: 715, startPoint y: 711, endPoint x: 635, endPoint y: 699, distance: 80.9
click at [635, 699] on div "Placements New Placement Placements I Follow All Placements Client Config Vendo…" at bounding box center [784, 114] width 525 height 1860
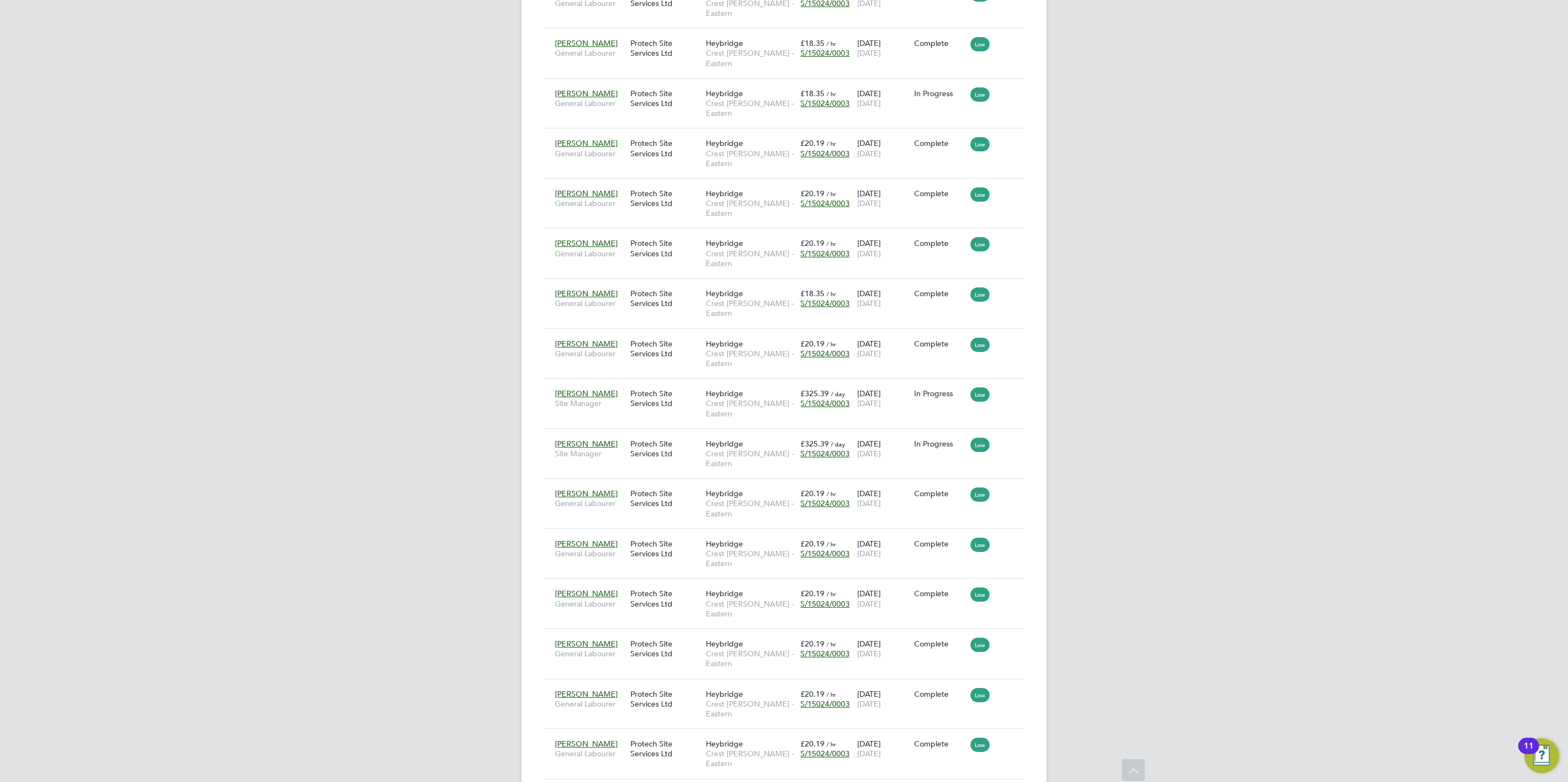
click at [635, 699] on div "Worker / Position Vendor Site / Client Config Charge / PO Start / Finish Status…" at bounding box center [784, 210] width 481 height 1539
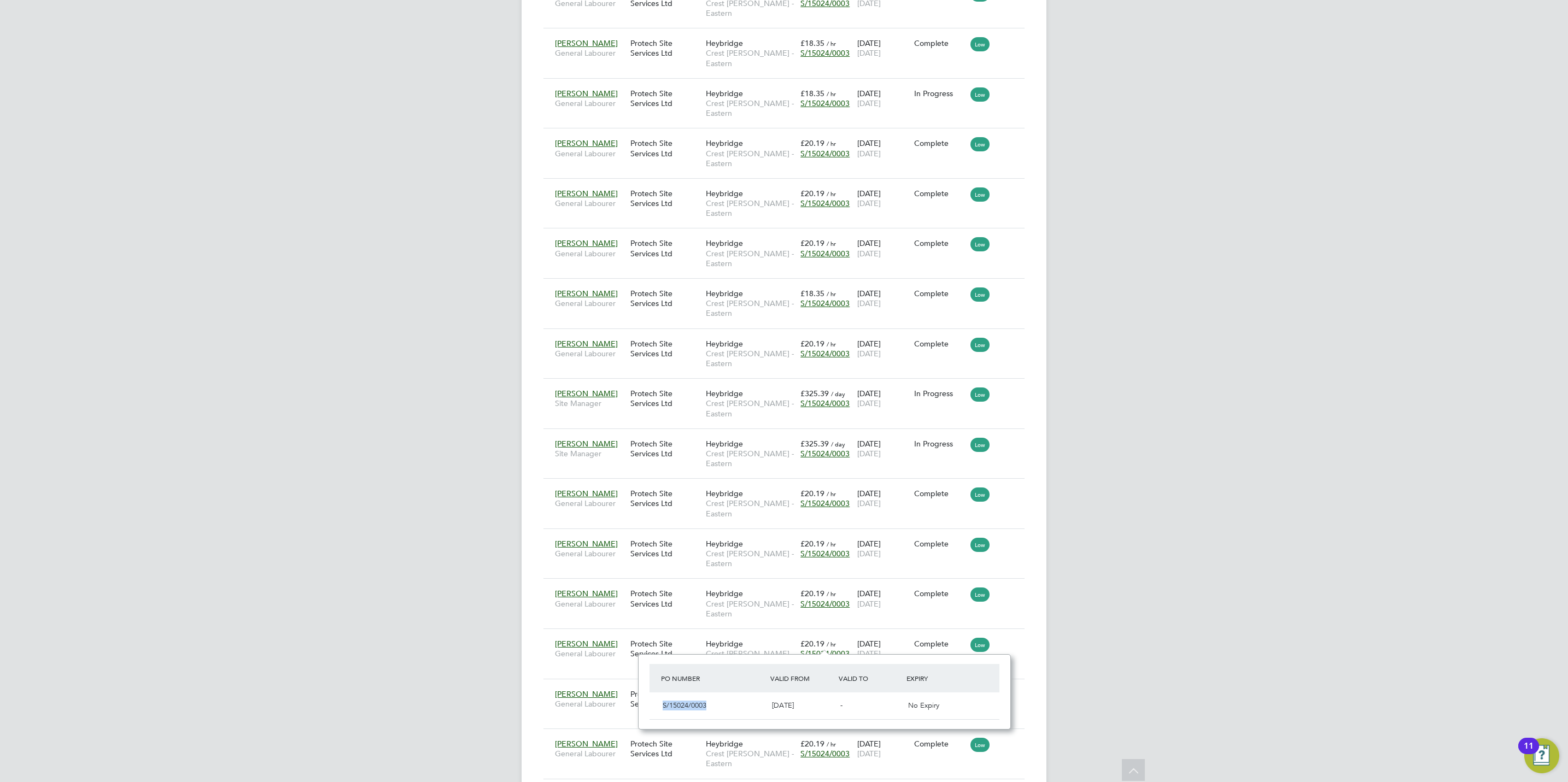
drag, startPoint x: 725, startPoint y: 703, endPoint x: 654, endPoint y: 702, distance: 71.0
click at [654, 702] on div "S/15024/0003 01 Apr 2024 - No Expiry" at bounding box center [824, 706] width 350 height 27
copy span "S/15024/0003"
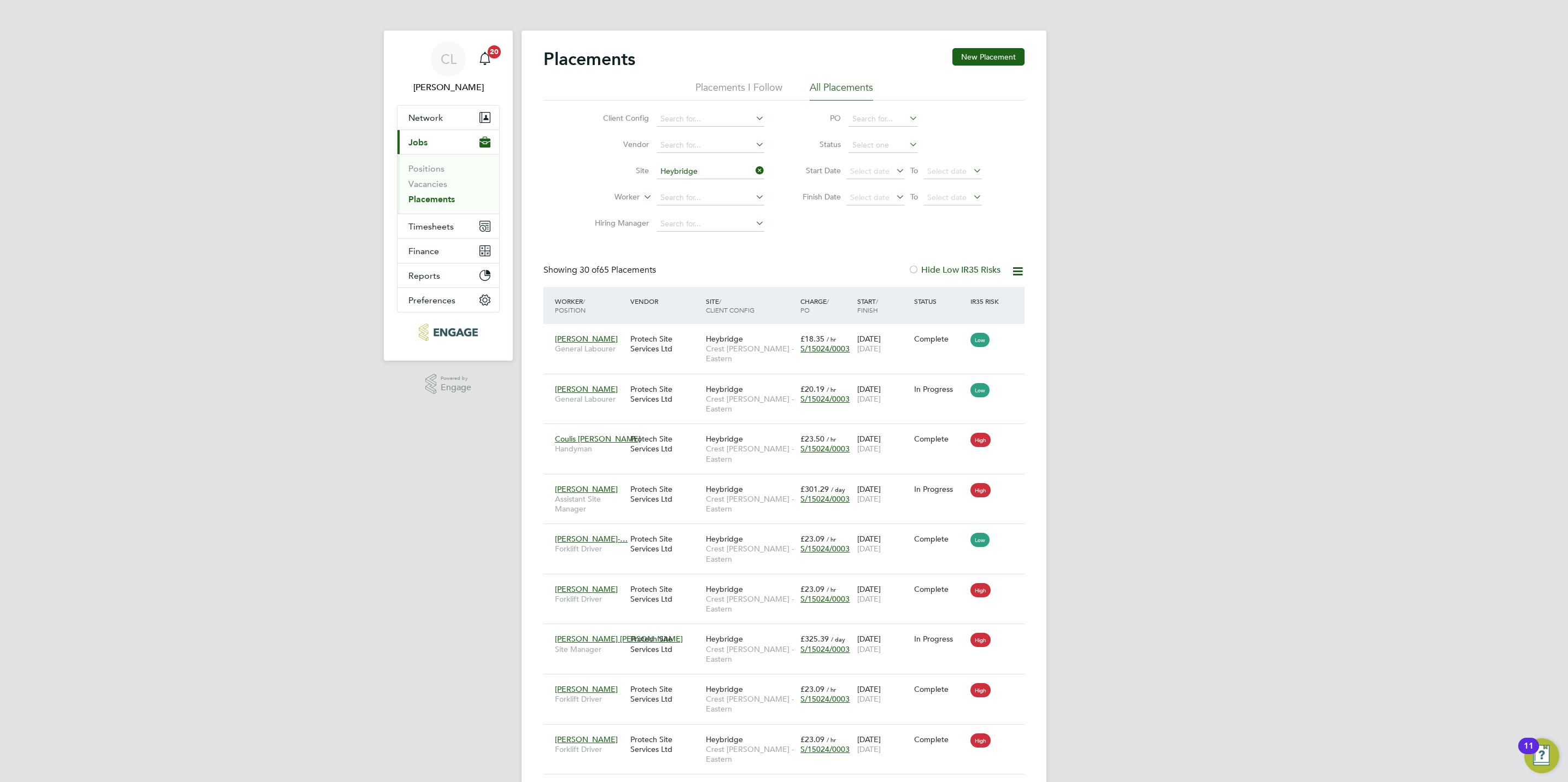
click at [686, 172] on input "Heybridge" at bounding box center [710, 171] width 107 height 16
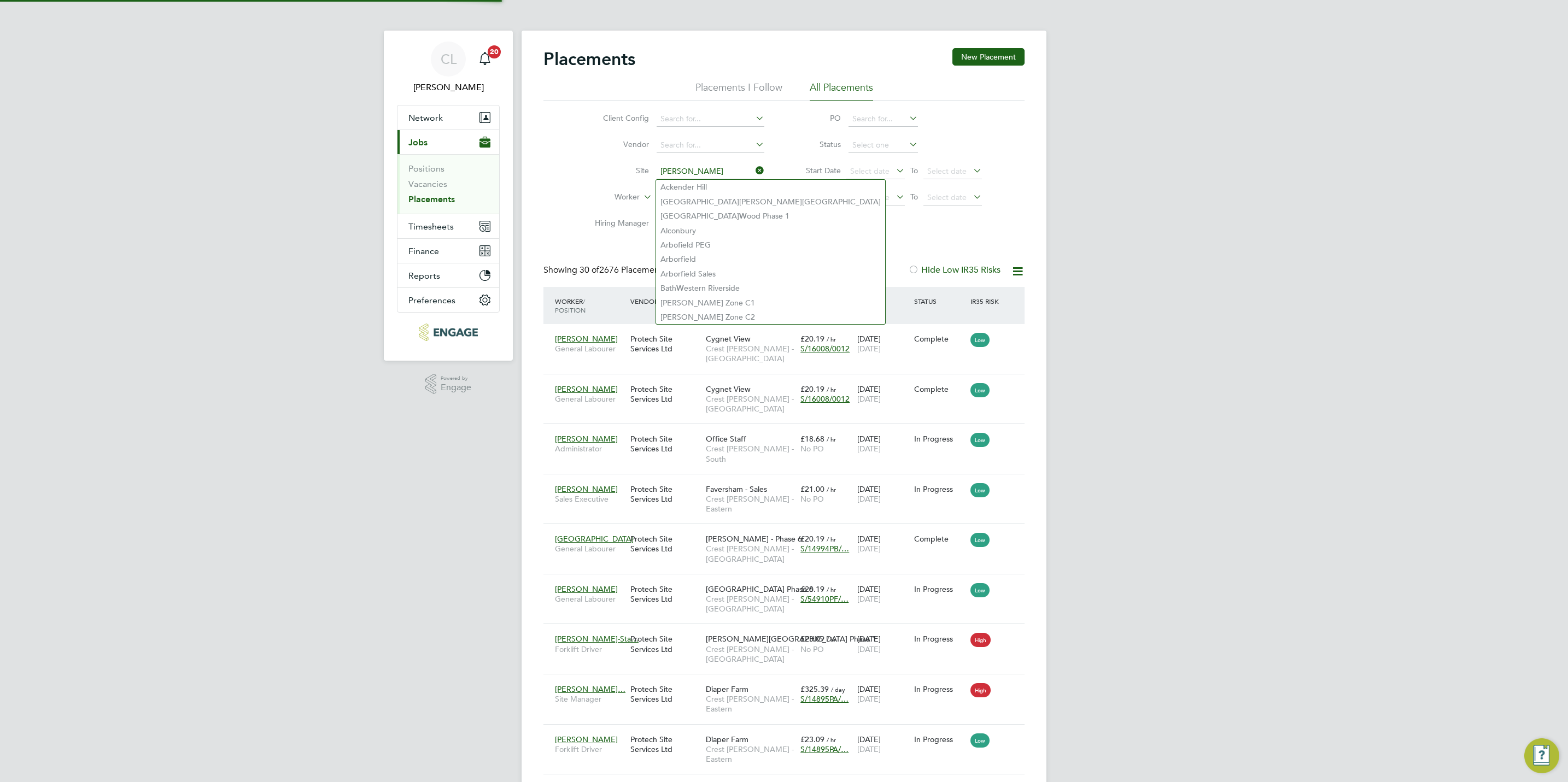
scroll to position [42, 95]
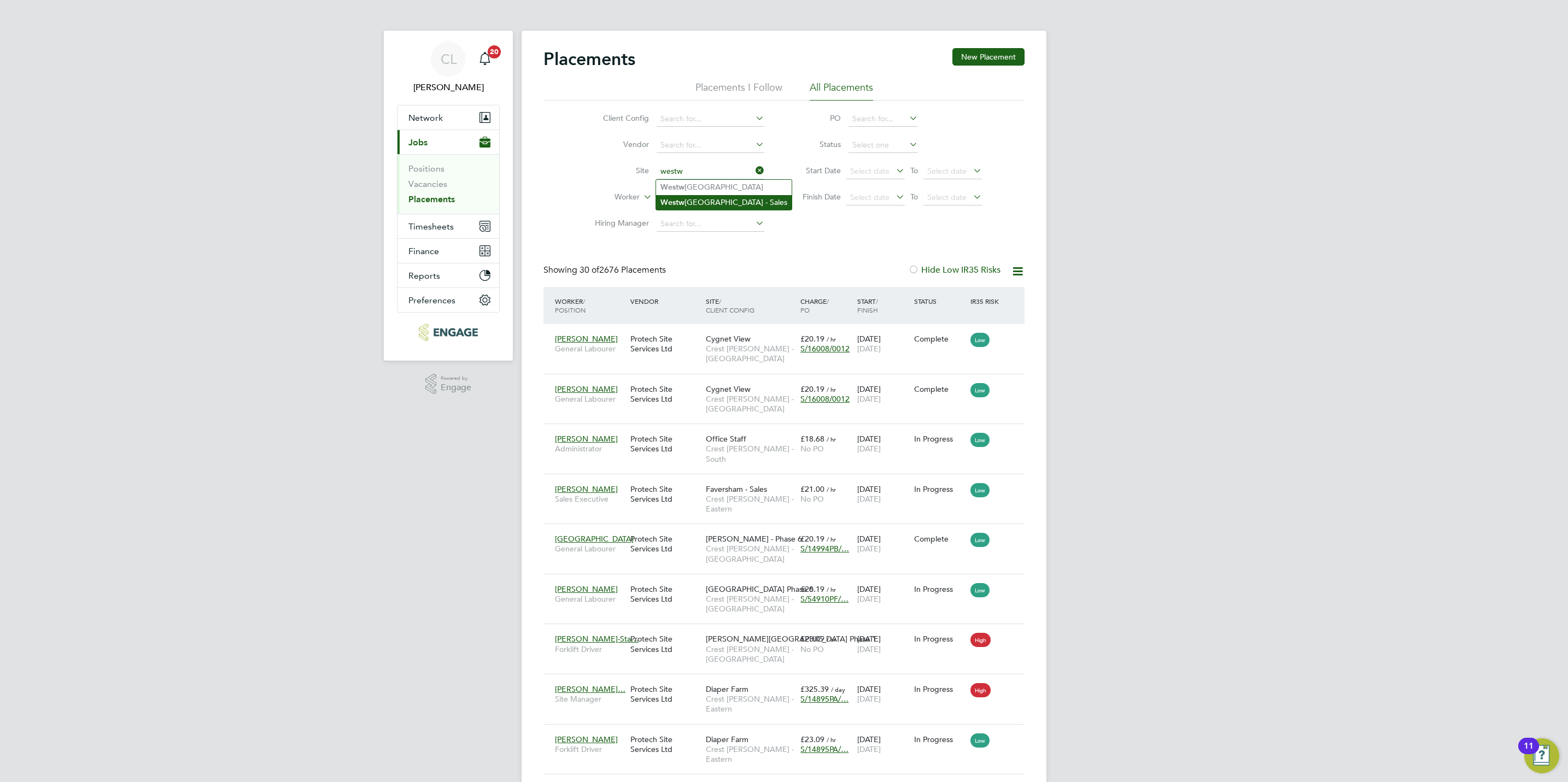
click at [705, 195] on li "Westw ood Park - Sales" at bounding box center [723, 202] width 135 height 15
type input "Westwood Park - Sales"
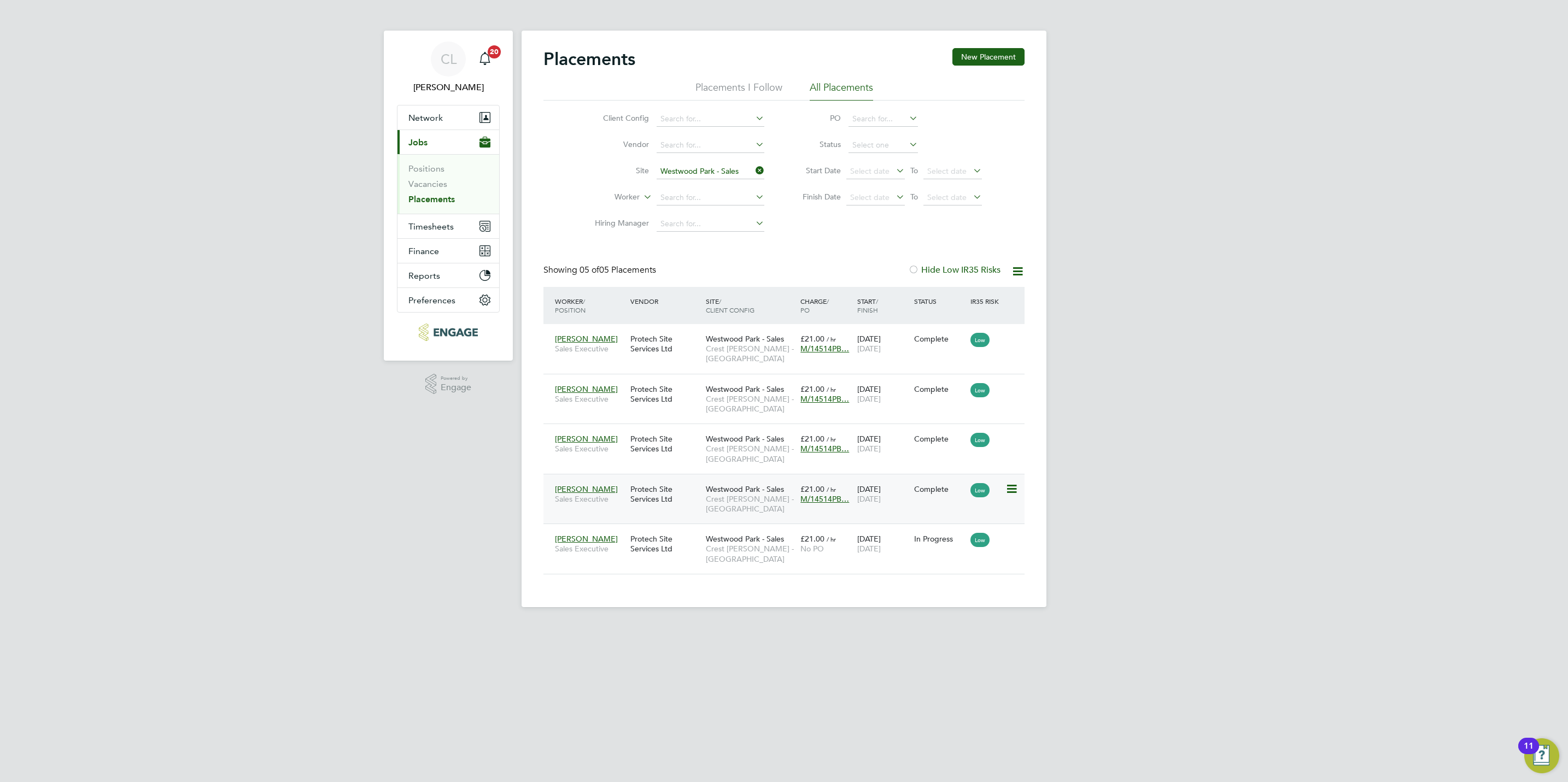
click at [814, 504] on span "M/14514PB…" at bounding box center [824, 499] width 48 height 10
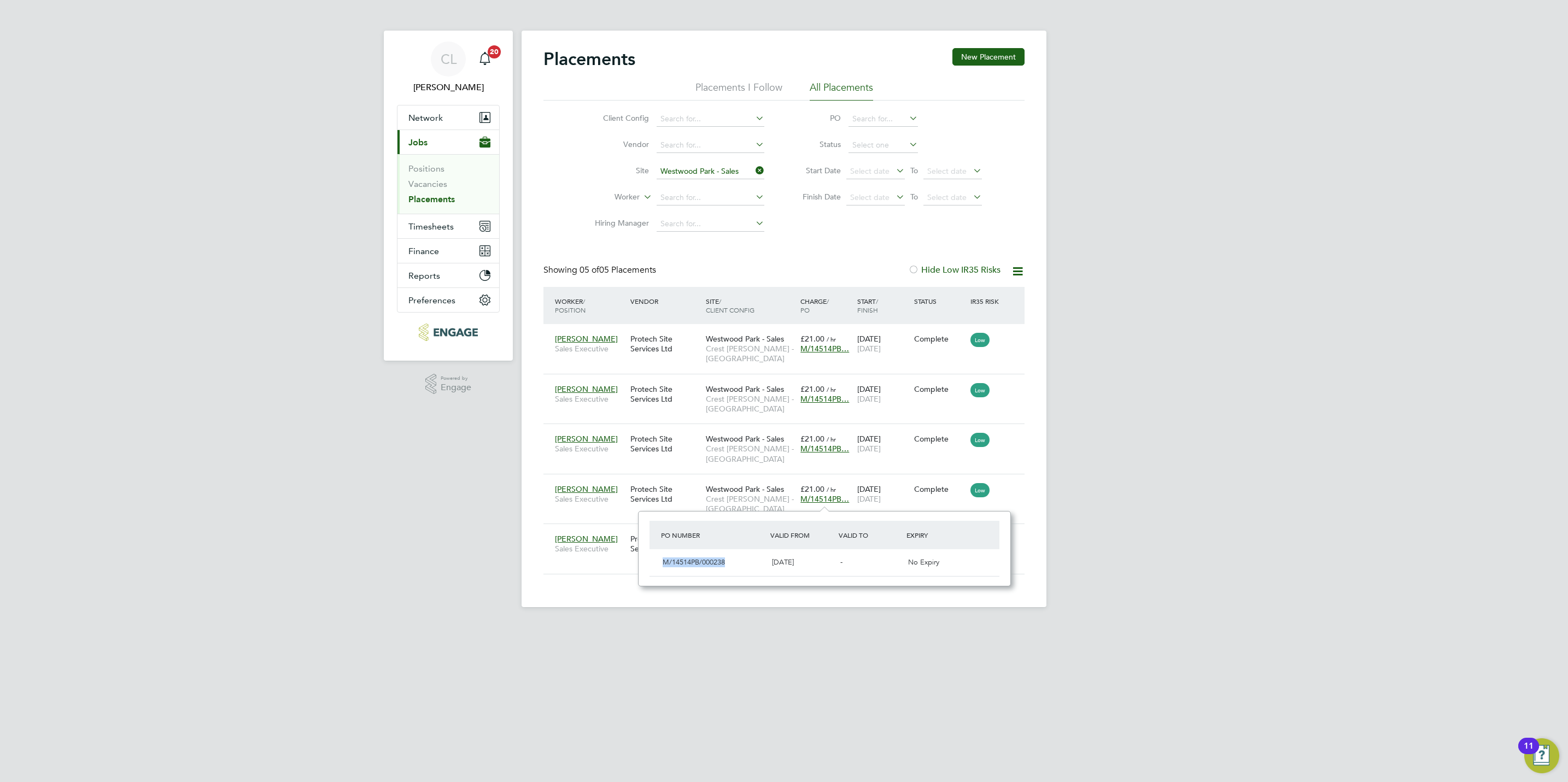
drag, startPoint x: 729, startPoint y: 561, endPoint x: 659, endPoint y: 555, distance: 70.3
click at [659, 555] on div "M/14514PB/000238" at bounding box center [713, 563] width 109 height 18
copy span "M/14514PB/000238"
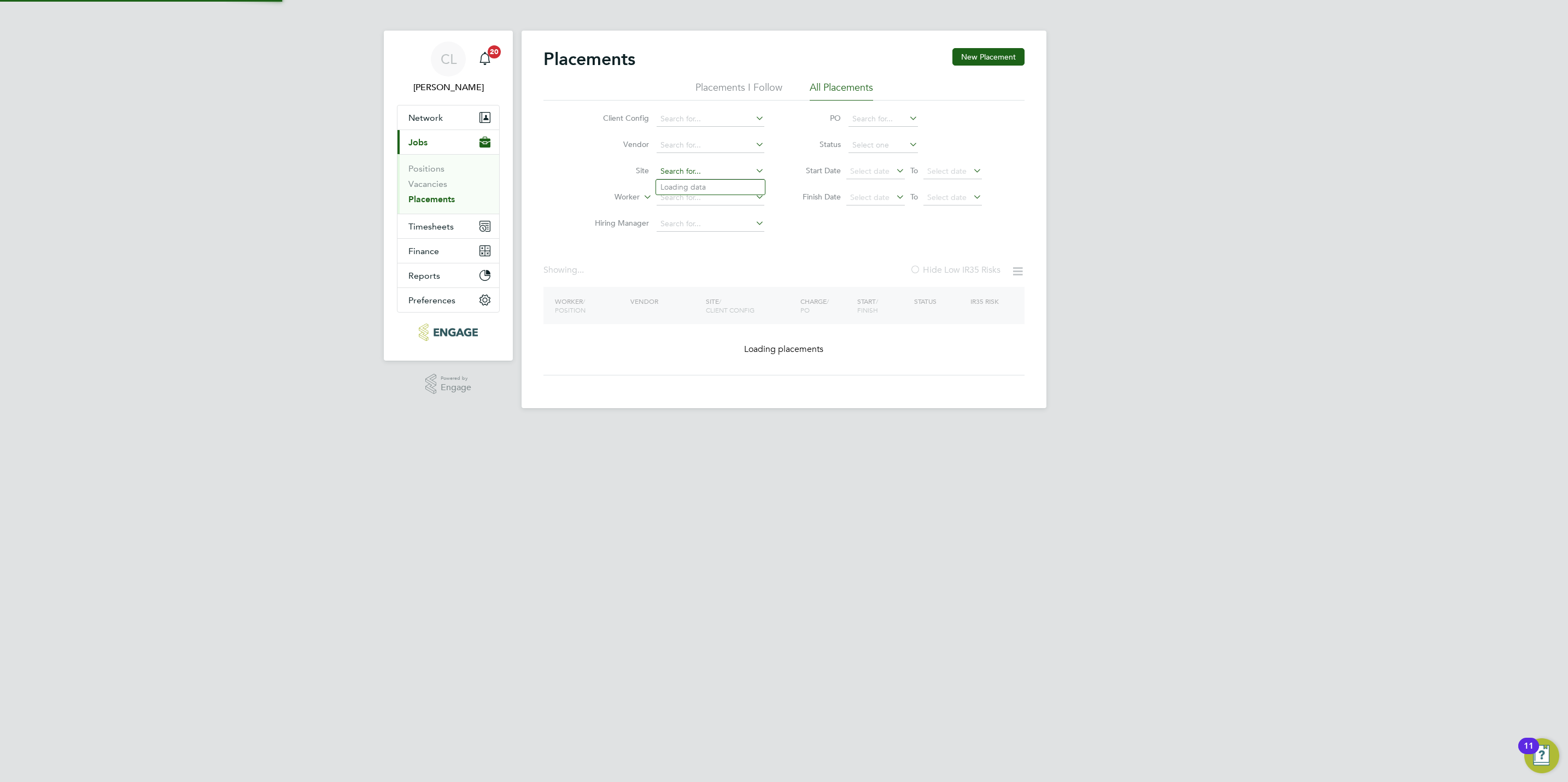
click at [737, 175] on input at bounding box center [710, 171] width 107 height 16
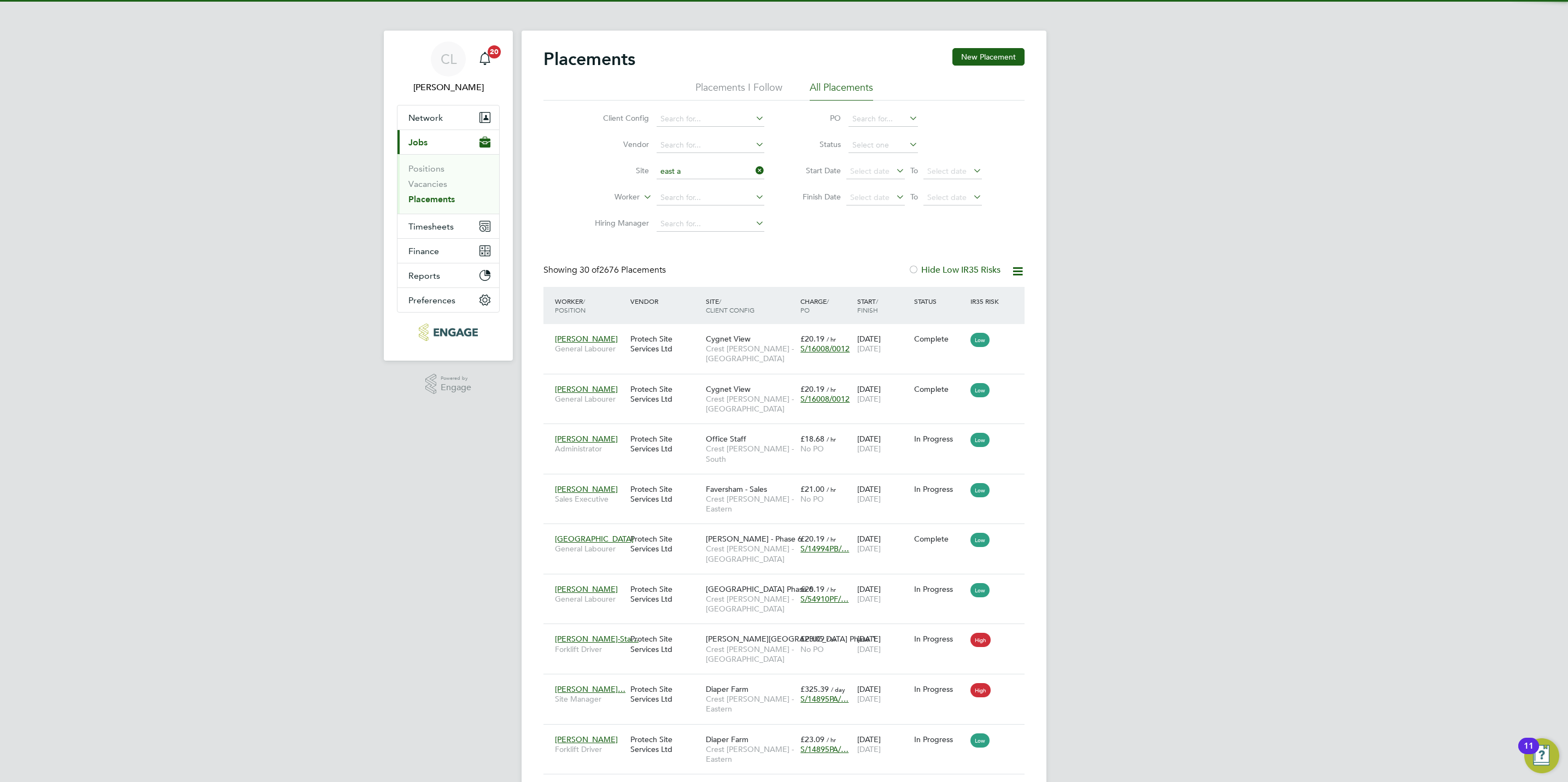
click at [703, 200] on li "E a st Ayton - Sales" at bounding box center [710, 202] width 109 height 15
type input "East Ayton - Sales"
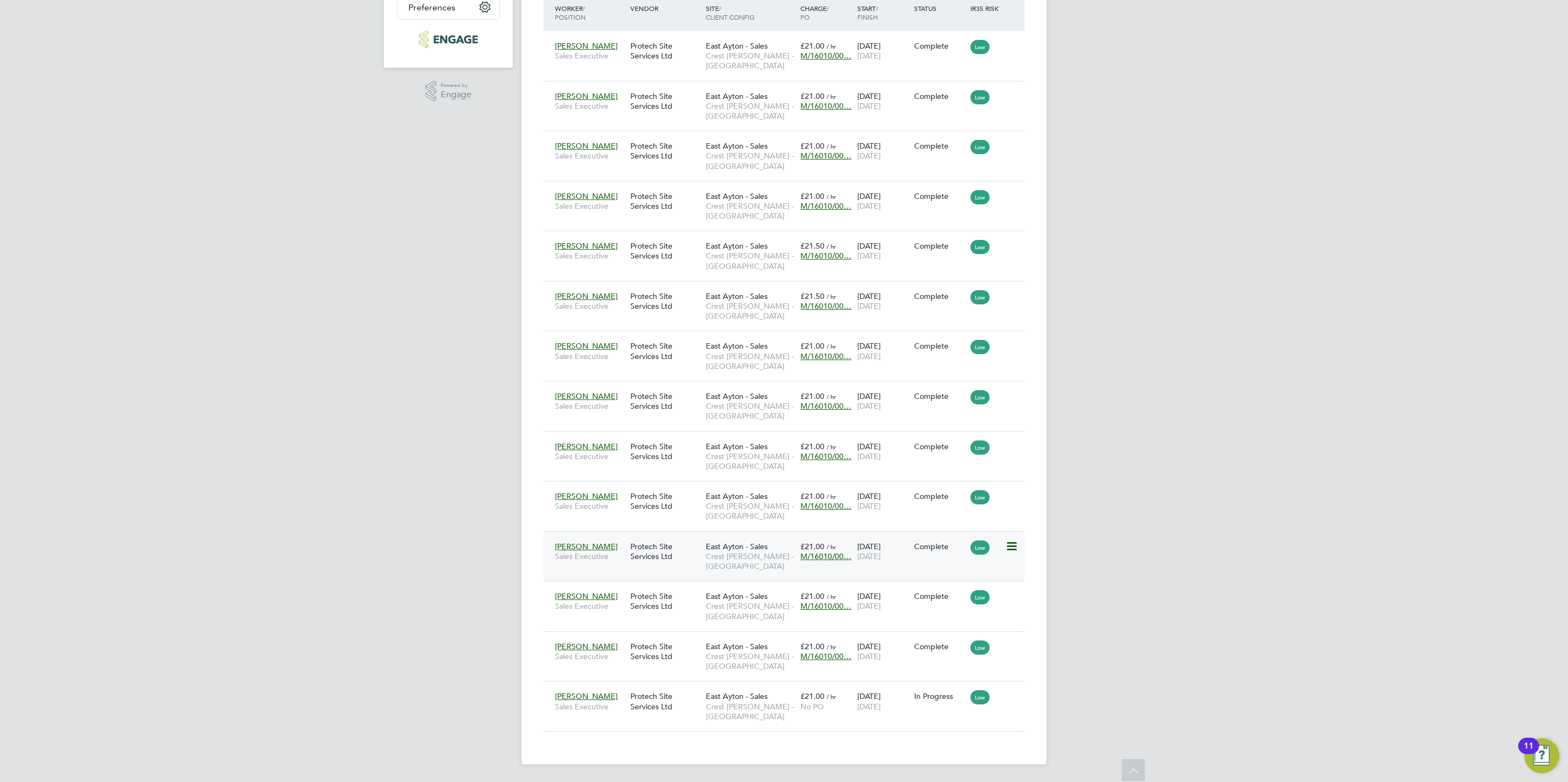
click at [825, 554] on span "M/16010/00…" at bounding box center [826, 557] width 51 height 10
drag, startPoint x: 731, startPoint y: 619, endPoint x: 638, endPoint y: 616, distance: 93.0
click at [638, 616] on div "Placements New Placement Placements I Follow All Placements Client Config Vendo…" at bounding box center [784, 251] width 525 height 1027
drag, startPoint x: 638, startPoint y: 616, endPoint x: 819, endPoint y: 608, distance: 181.2
click at [819, 608] on span "M/16010/00…" at bounding box center [826, 607] width 51 height 10
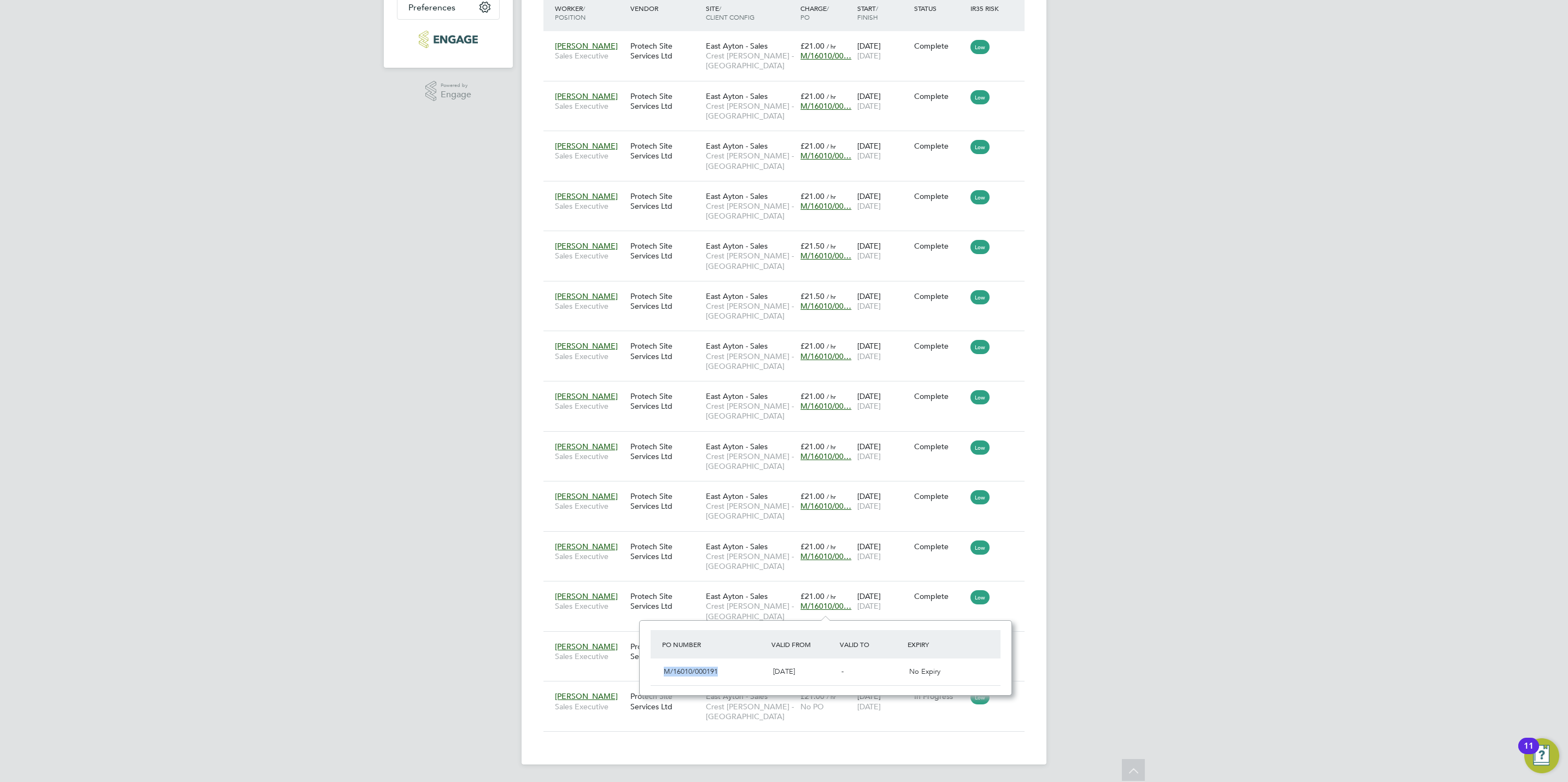
drag, startPoint x: 724, startPoint y: 667, endPoint x: 662, endPoint y: 671, distance: 62.1
click at [662, 671] on div "M/16010/000191" at bounding box center [713, 672] width 109 height 18
copy span "M/16010/000191"
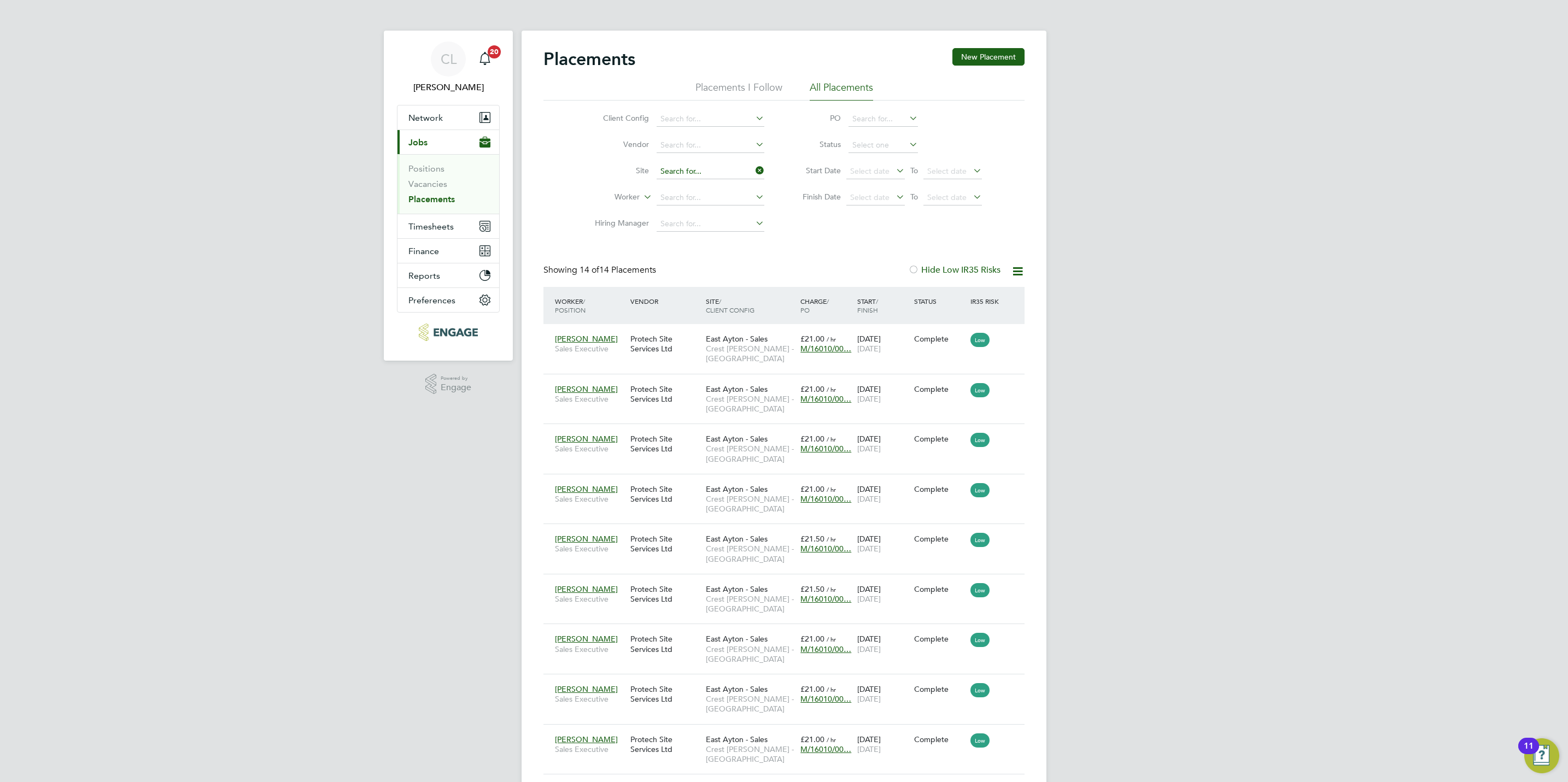
click at [701, 170] on input at bounding box center [710, 171] width 107 height 16
click at [700, 199] on li "Copl ey Park - Sales" at bounding box center [710, 202] width 109 height 15
type input "Copley Park - Sales"
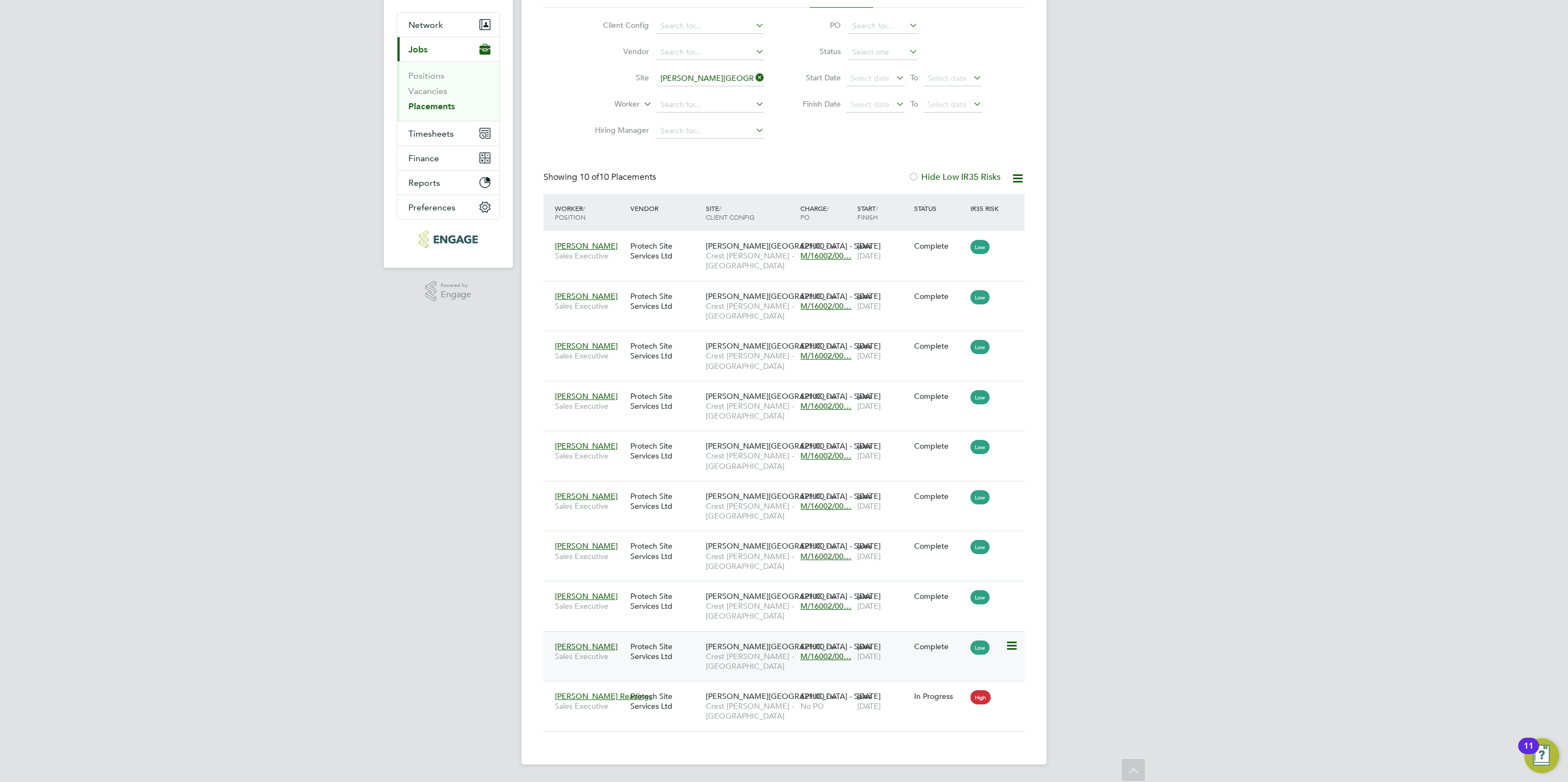
click at [830, 656] on span "M/16002/00…" at bounding box center [826, 657] width 51 height 10
drag, startPoint x: 723, startPoint y: 720, endPoint x: 650, endPoint y: 717, distance: 73.1
click at [650, 717] on div "PO Number Valid From Valid To Expiry M/16002/000269 20 May 2024 - No Expiry" at bounding box center [826, 707] width 373 height 75
copy span "M/16002/000269"
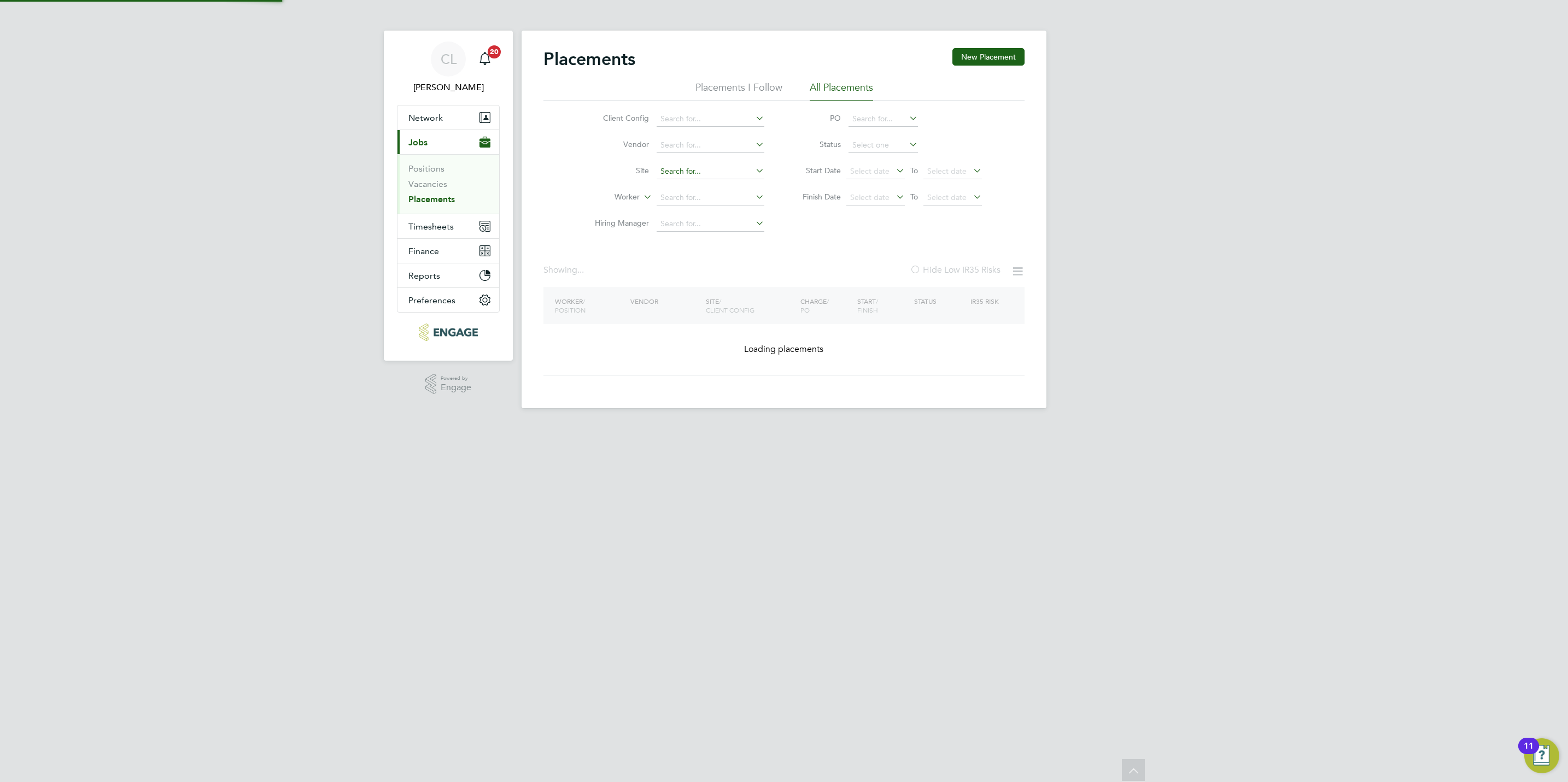
click at [722, 84] on div "Placements I Follow All Placements Client Config Vendor Site Worker Hiring Mana…" at bounding box center [784, 159] width 481 height 157
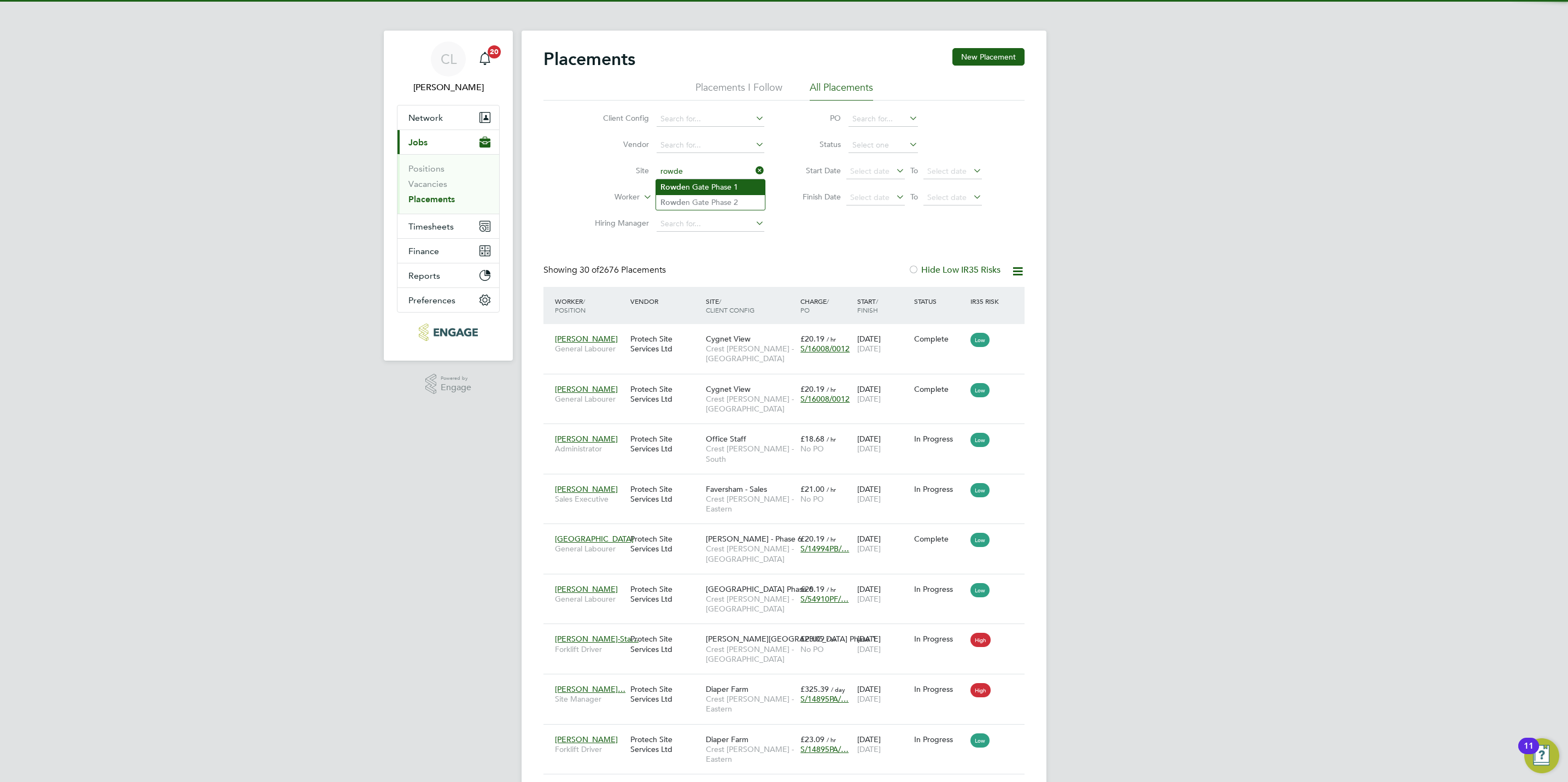
click at [718, 193] on li "Rowde n Gate Phase 1" at bounding box center [710, 187] width 109 height 15
type input "Rowden Gate Phase 1"
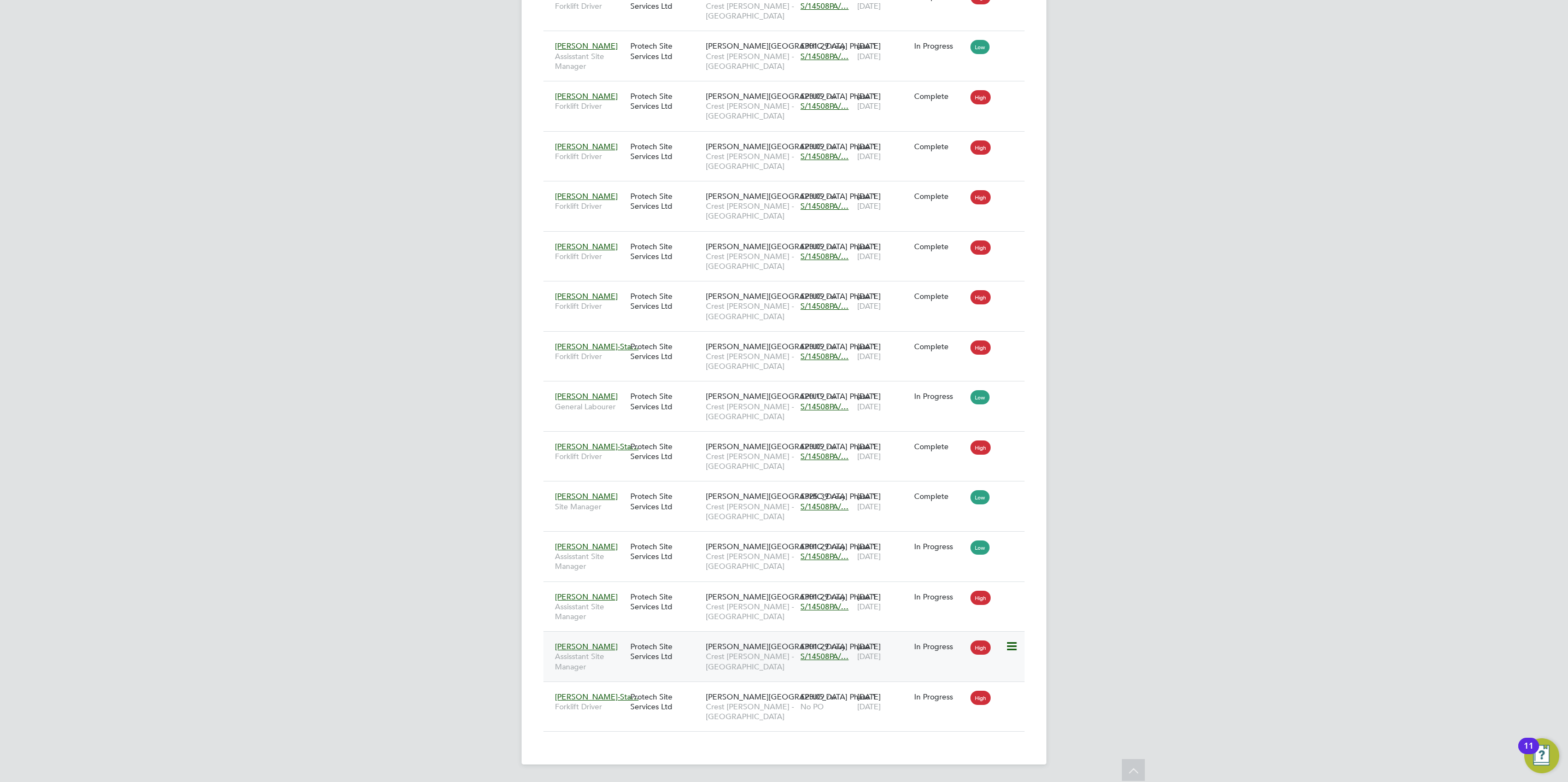
click at [834, 659] on span "S/14508PA/…" at bounding box center [824, 657] width 48 height 10
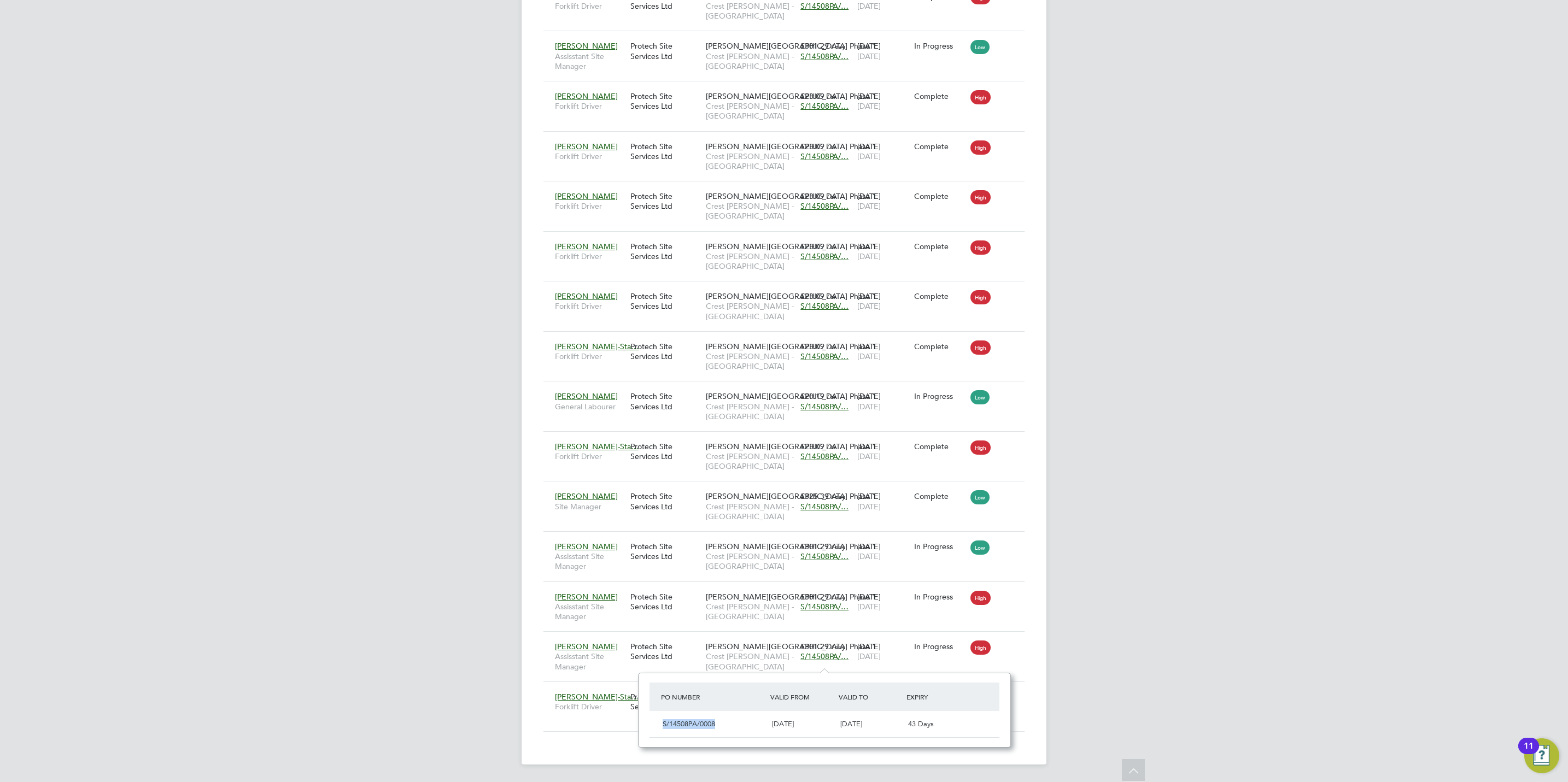
drag, startPoint x: 729, startPoint y: 719, endPoint x: 653, endPoint y: 719, distance: 76.0
click at [653, 719] on div "S/14508PA/0008 26 Jun 2024 05 Nov 2025 43 Days" at bounding box center [824, 725] width 350 height 27
copy span "S/14508PA/0008"
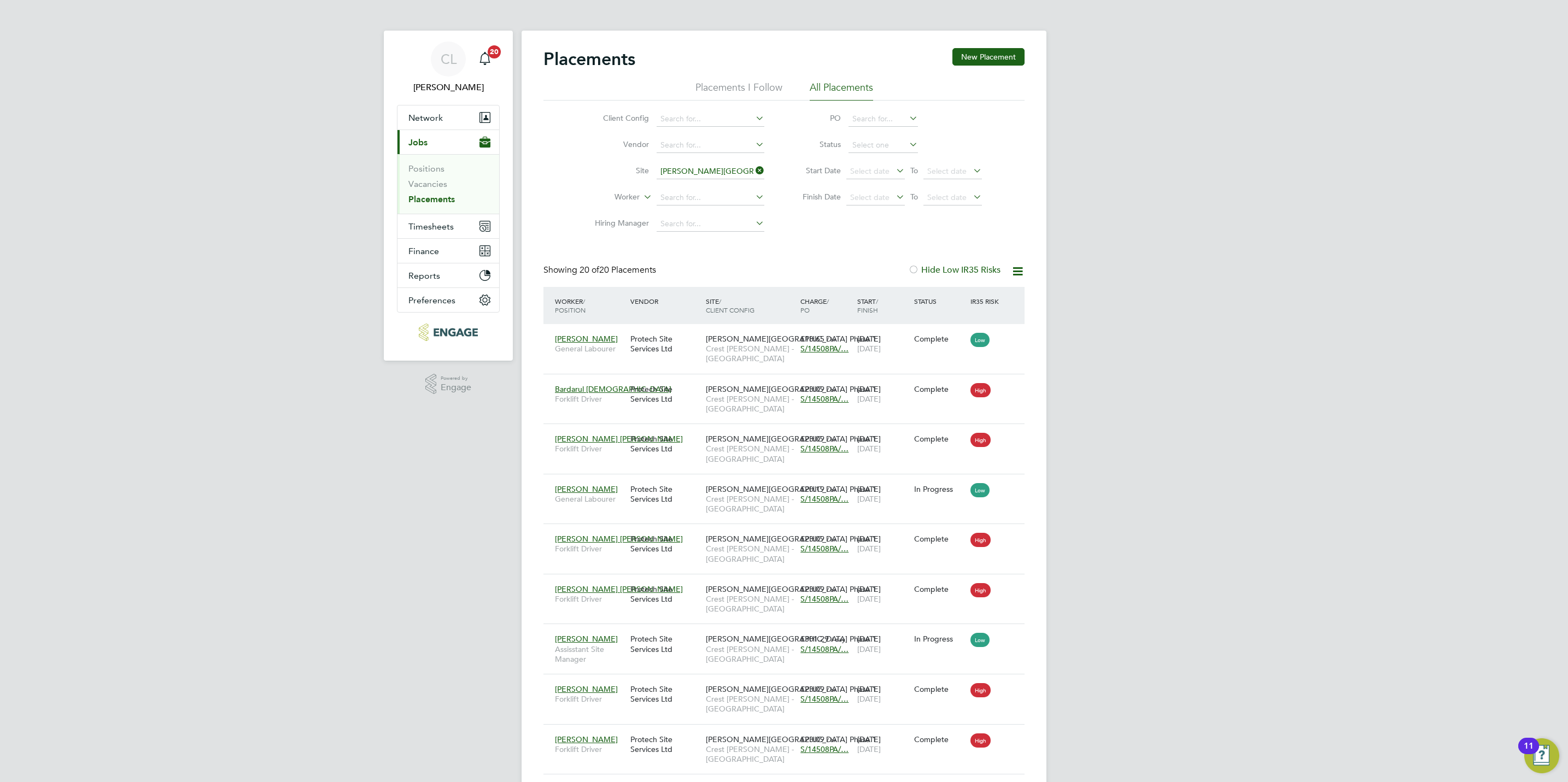
click at [754, 170] on icon at bounding box center [754, 170] width 0 height 16
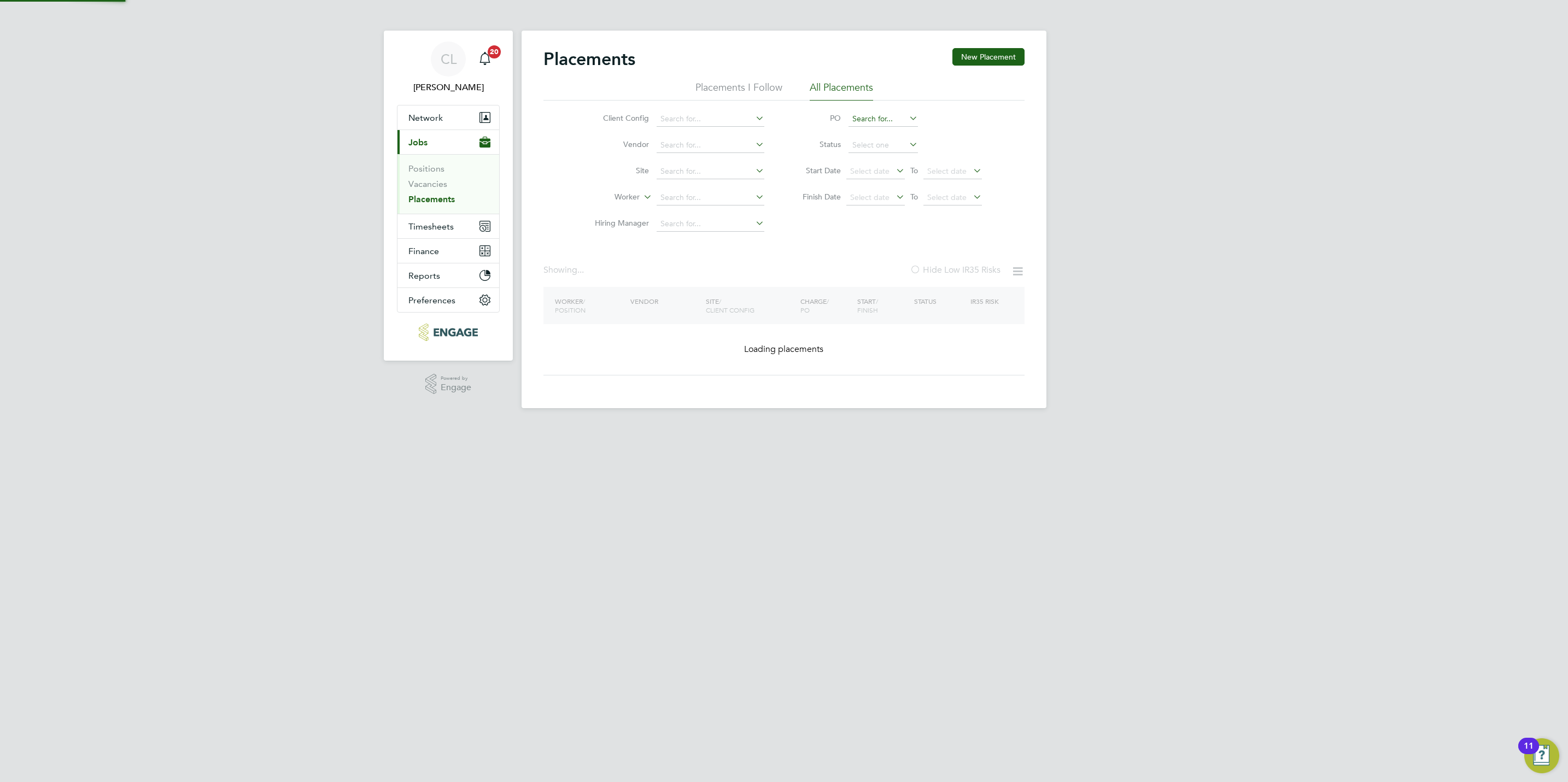
click at [873, 111] on input at bounding box center [883, 119] width 70 height 16
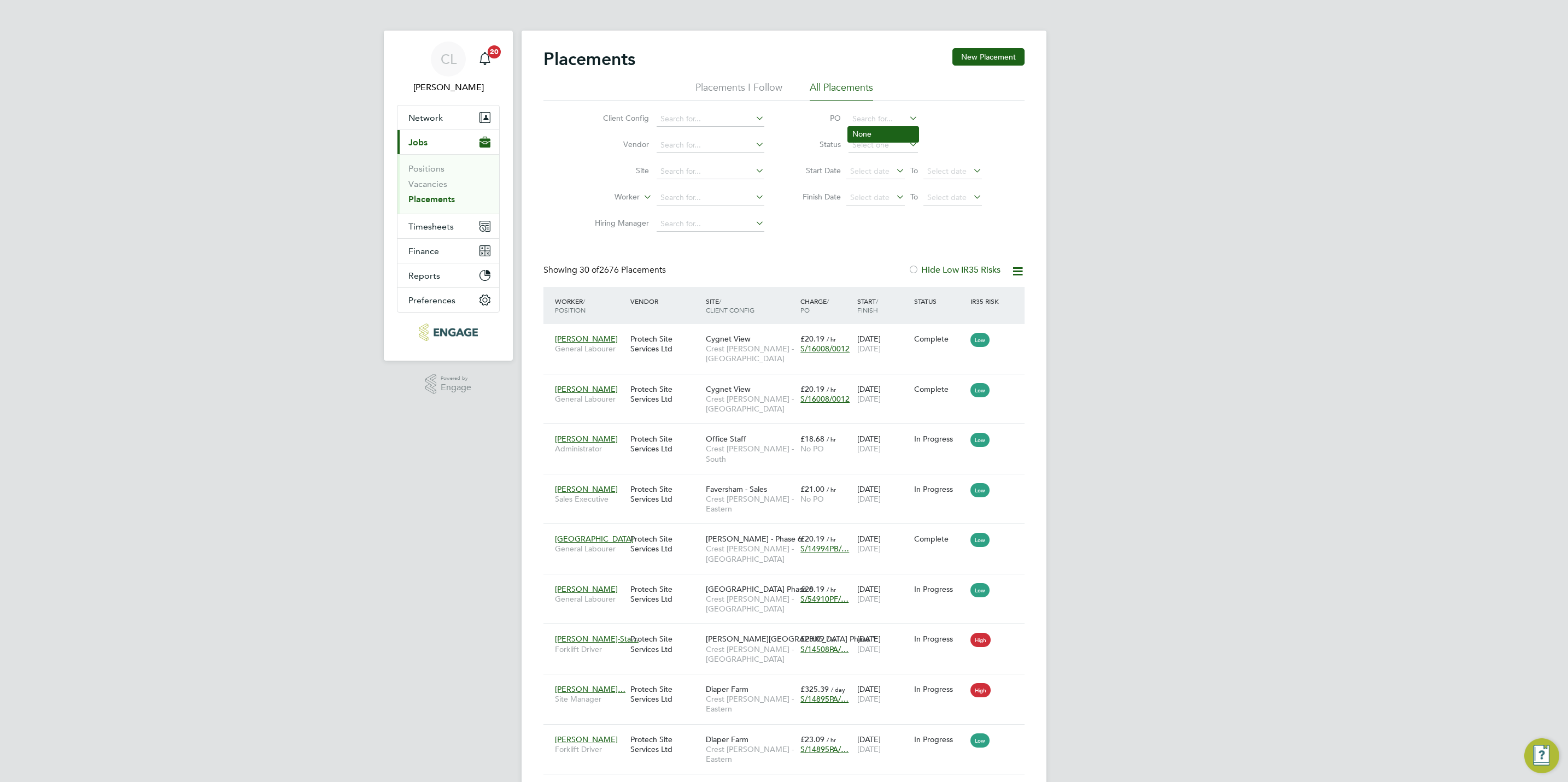
click at [859, 137] on li "None" at bounding box center [883, 134] width 71 height 15
type input "None"
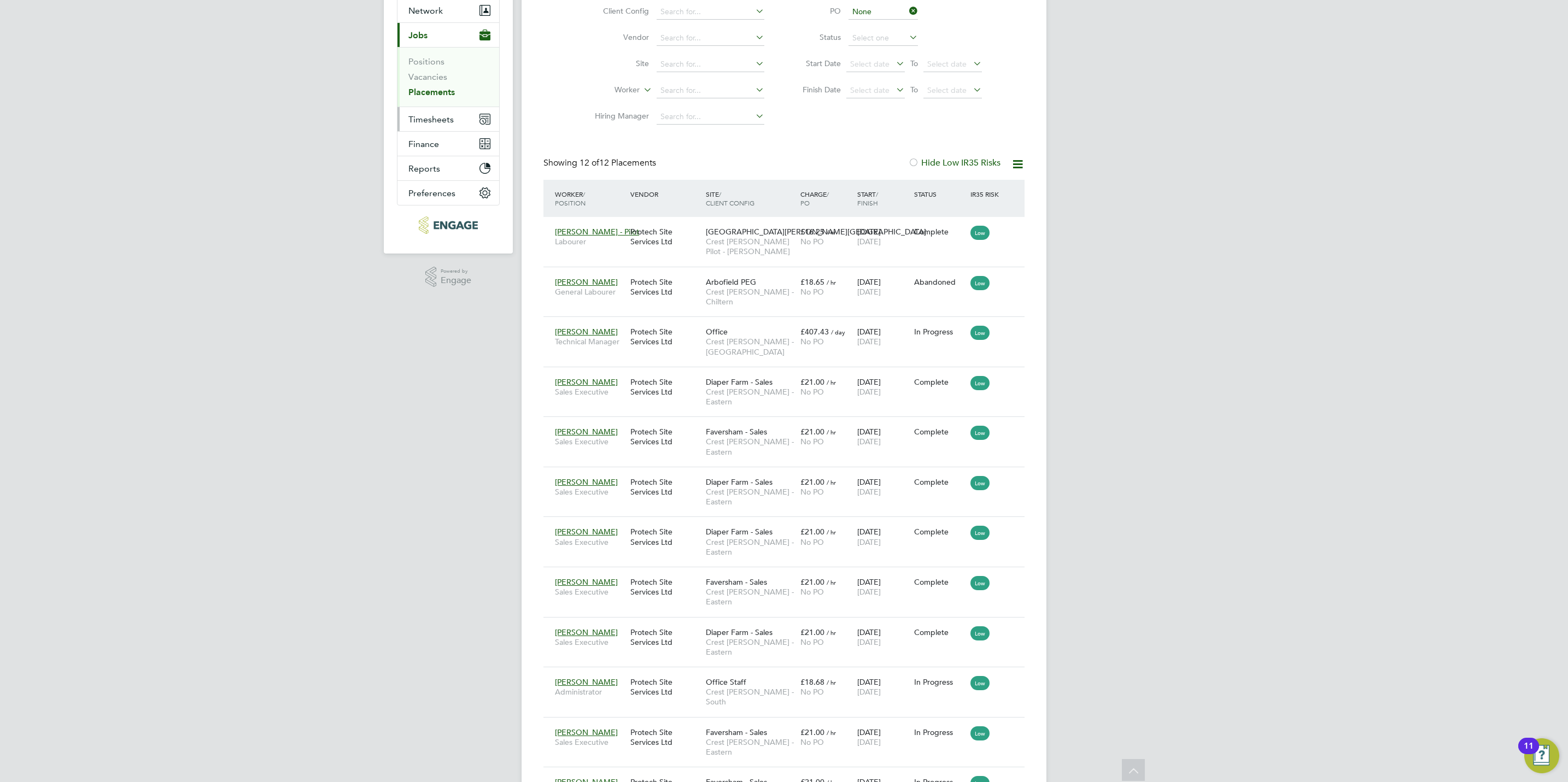
click at [420, 112] on button "Timesheets" at bounding box center [449, 119] width 102 height 24
click at [432, 88] on link "Timesheets" at bounding box center [431, 86] width 45 height 11
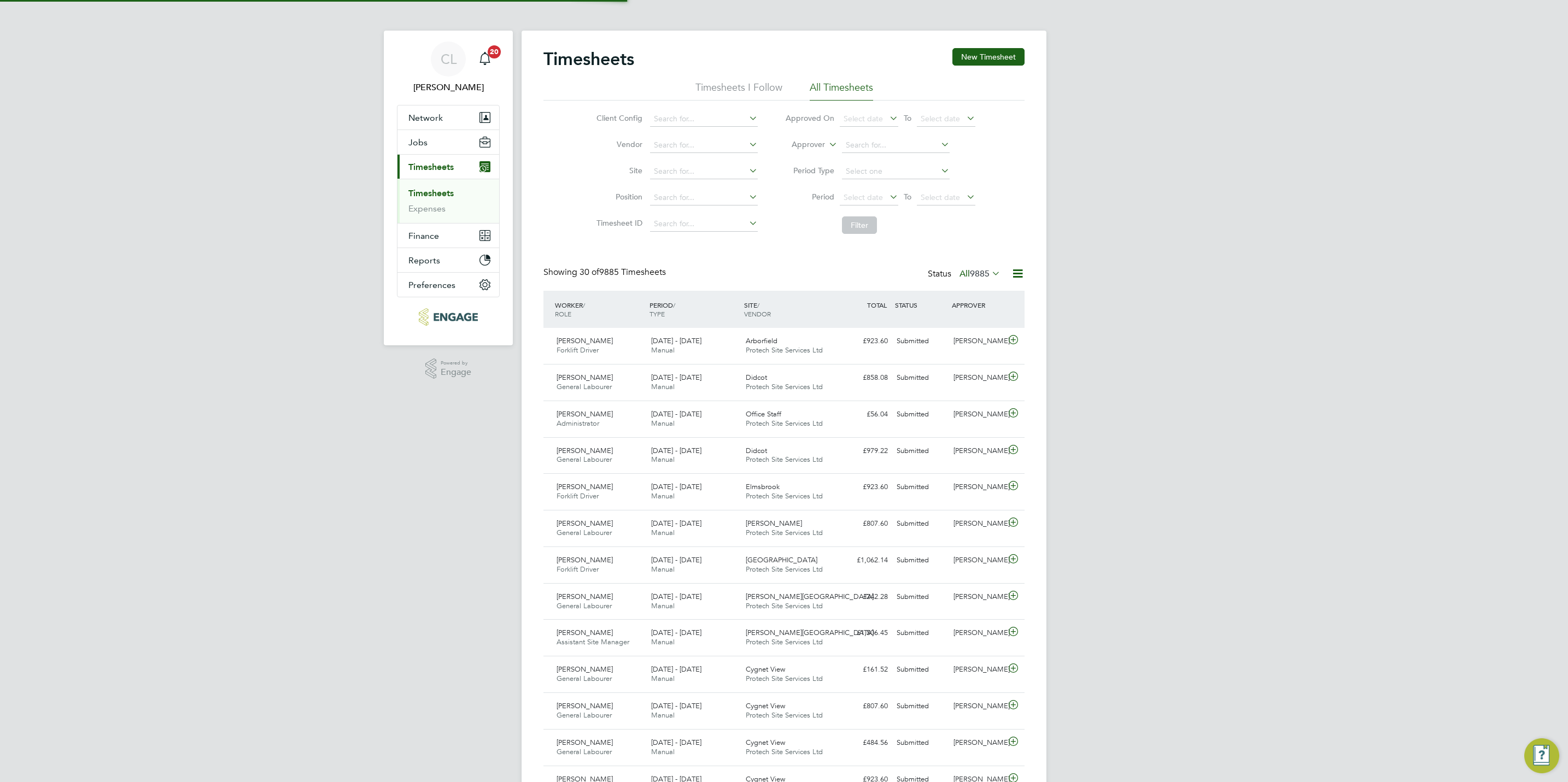
scroll to position [6, 6]
click at [988, 278] on span "9885" at bounding box center [980, 273] width 20 height 11
click at [735, 258] on div "Timesheets New Timesheet Timesheets I Follow All Timesheets Client Config Vendo…" at bounding box center [784, 747] width 481 height 1397
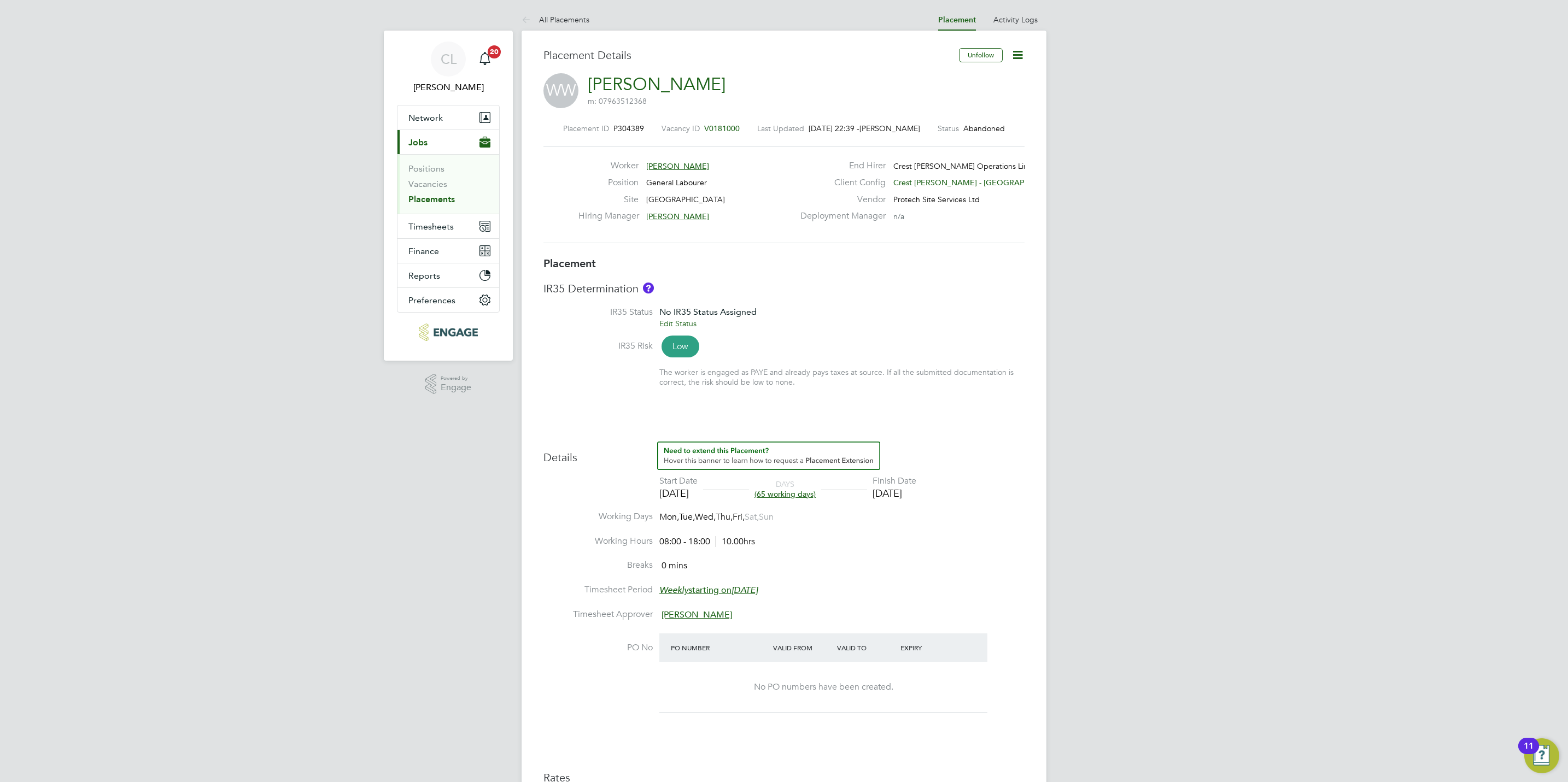
click at [1018, 55] on icon at bounding box center [1018, 55] width 14 height 14
click at [904, 352] on div "IR35 Risk Low" at bounding box center [784, 347] width 481 height 14
click at [1019, 50] on icon at bounding box center [1018, 55] width 14 height 14
click at [963, 178] on li "Revert" at bounding box center [983, 179] width 80 height 16
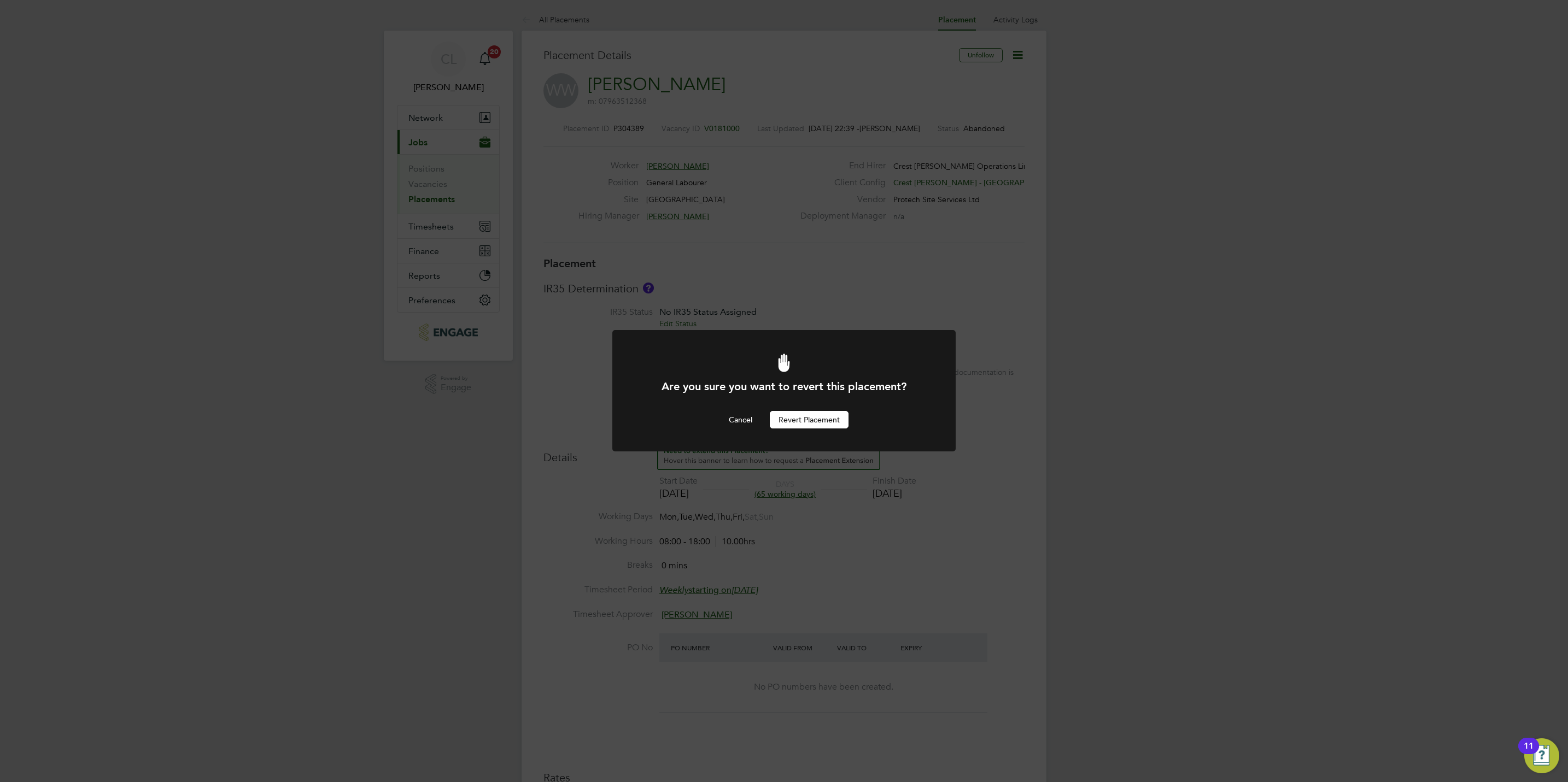
click at [963, 178] on div "Are you sure you want to revert this placement? Cancel Revert Placement" at bounding box center [784, 391] width 1568 height 782
click at [801, 426] on button "Revert Placement" at bounding box center [809, 419] width 79 height 17
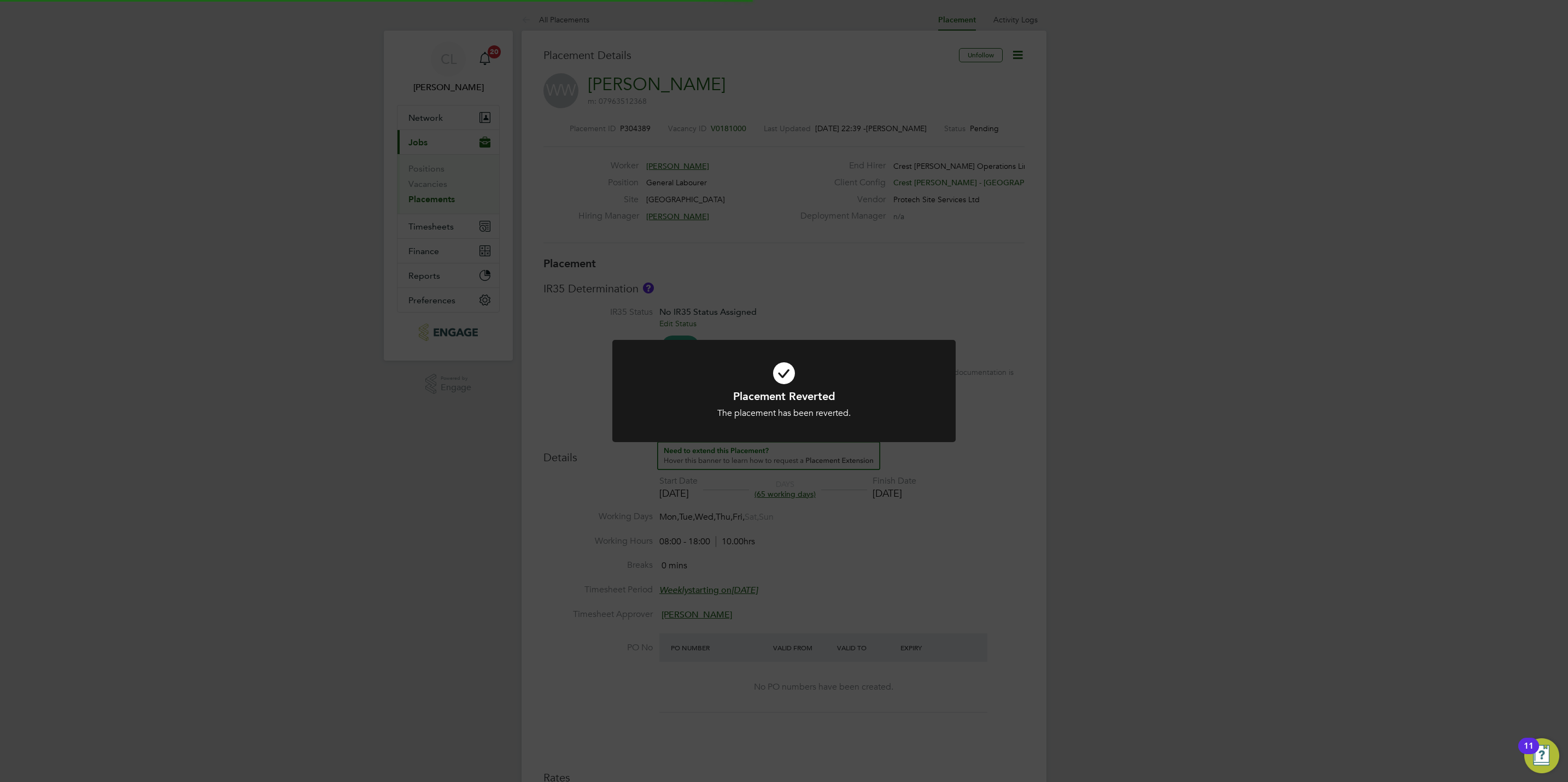
scroll to position [5, 6]
click at [978, 160] on div "Placement Reverted The placement has been reverted. Cancel Okay" at bounding box center [784, 391] width 1568 height 782
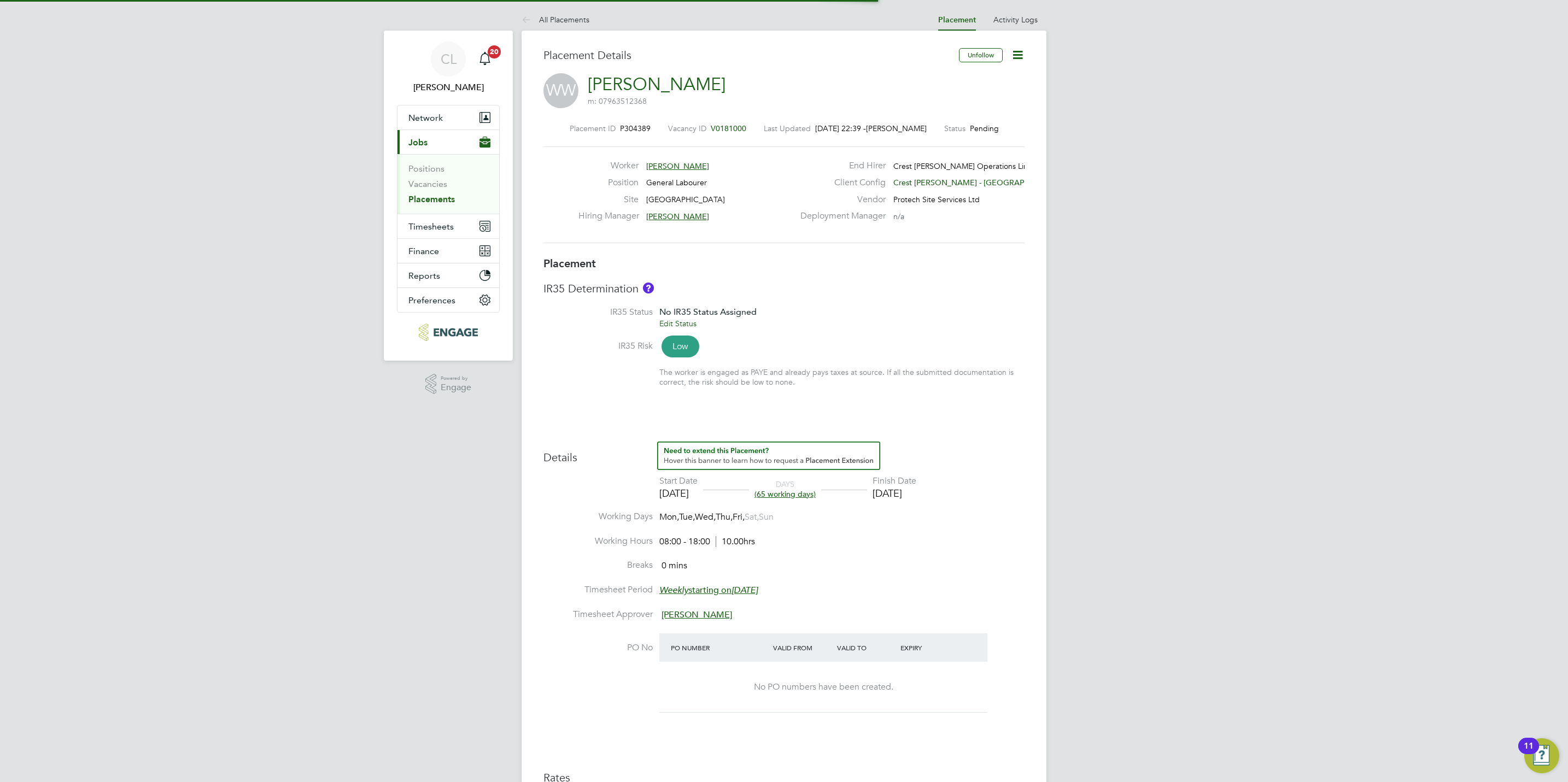
click at [1019, 58] on icon at bounding box center [1018, 55] width 14 height 14
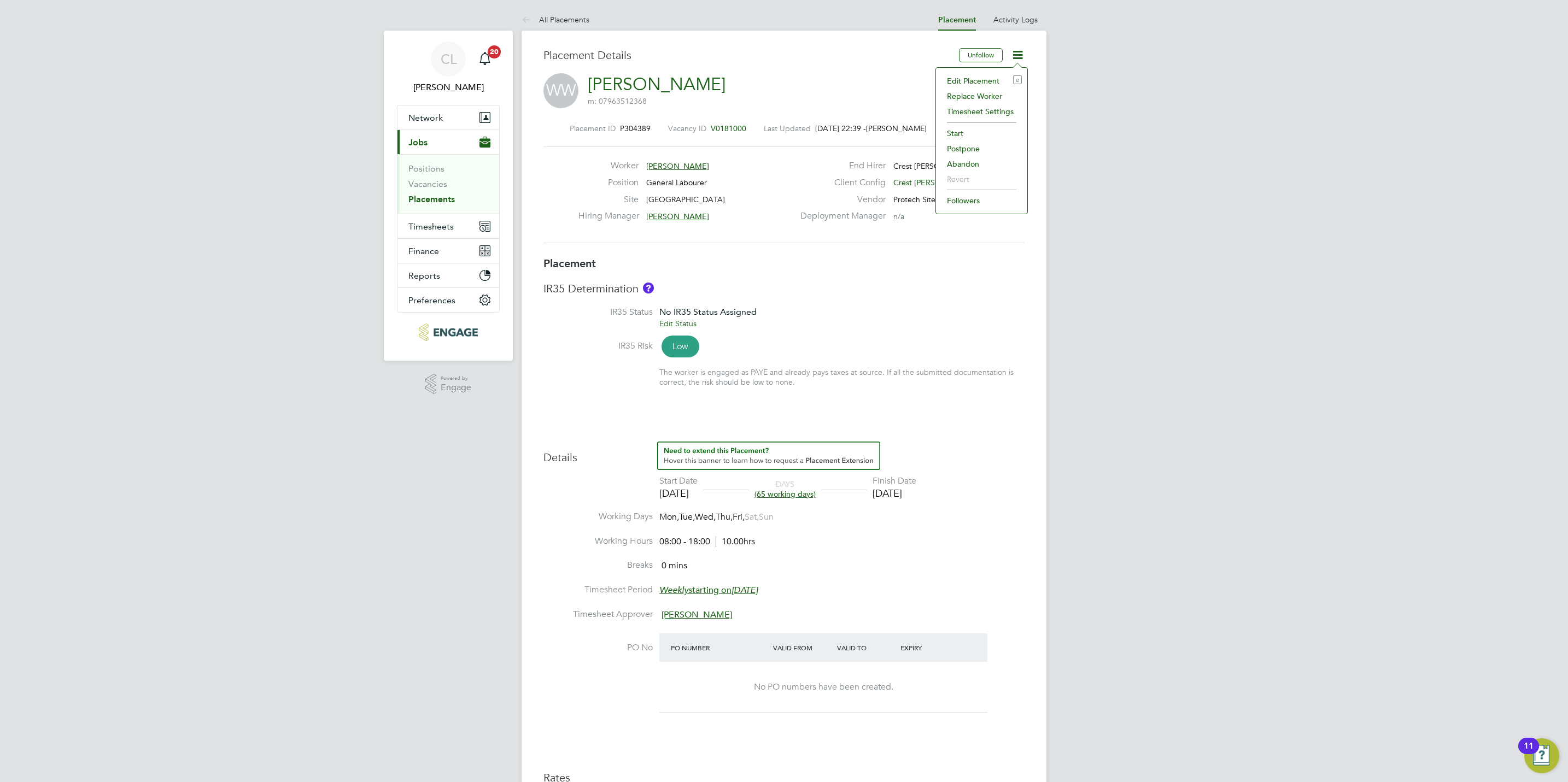
click at [987, 80] on li "Edit Placement e" at bounding box center [982, 80] width 80 height 16
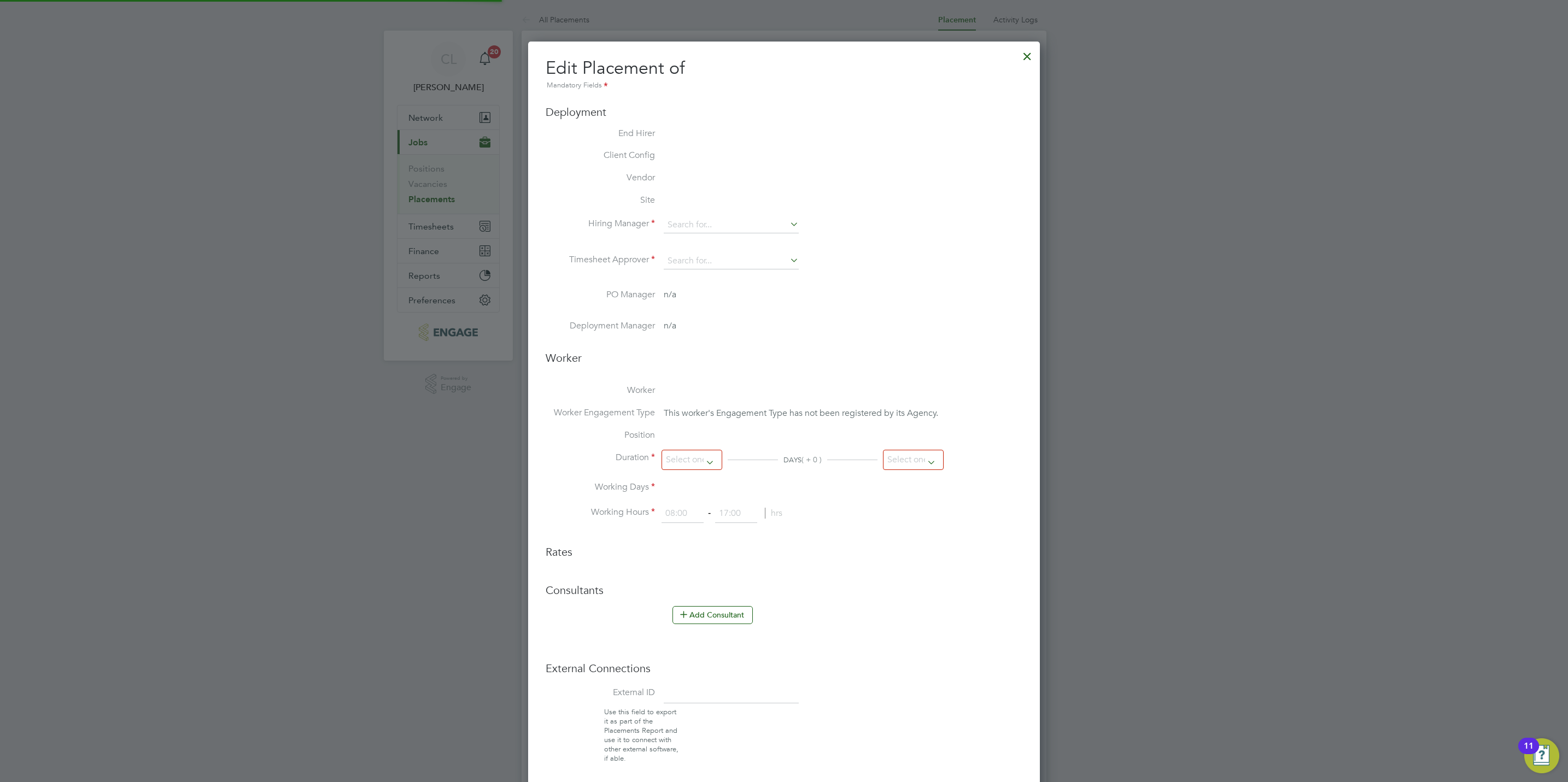
scroll to position [14, 477]
type input "Debbie Penver"
type input "Simon Evans"
type input "01 Sep 2025"
type input "28 Nov 2025"
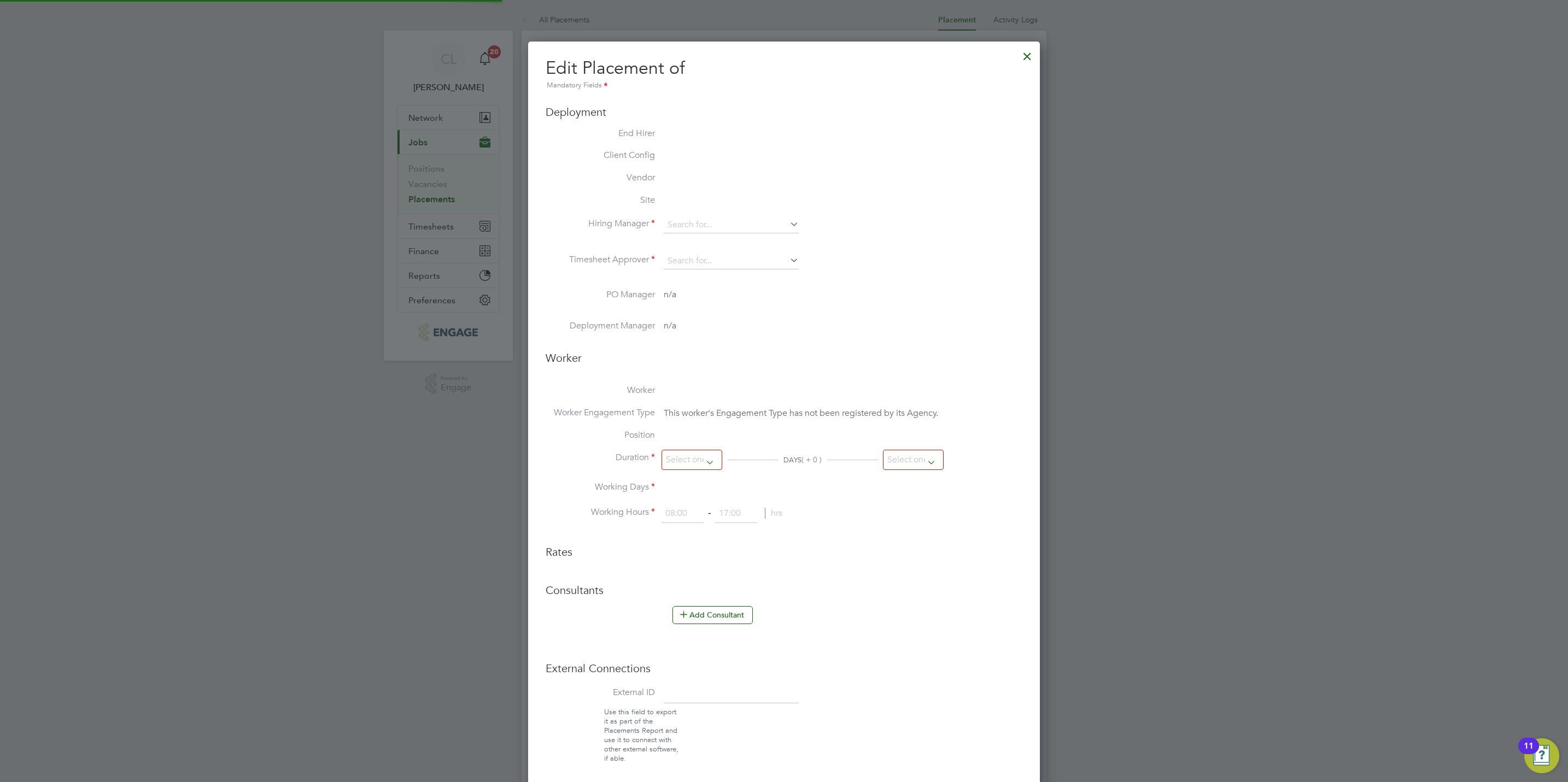
type input "08:00"
type input "18:00"
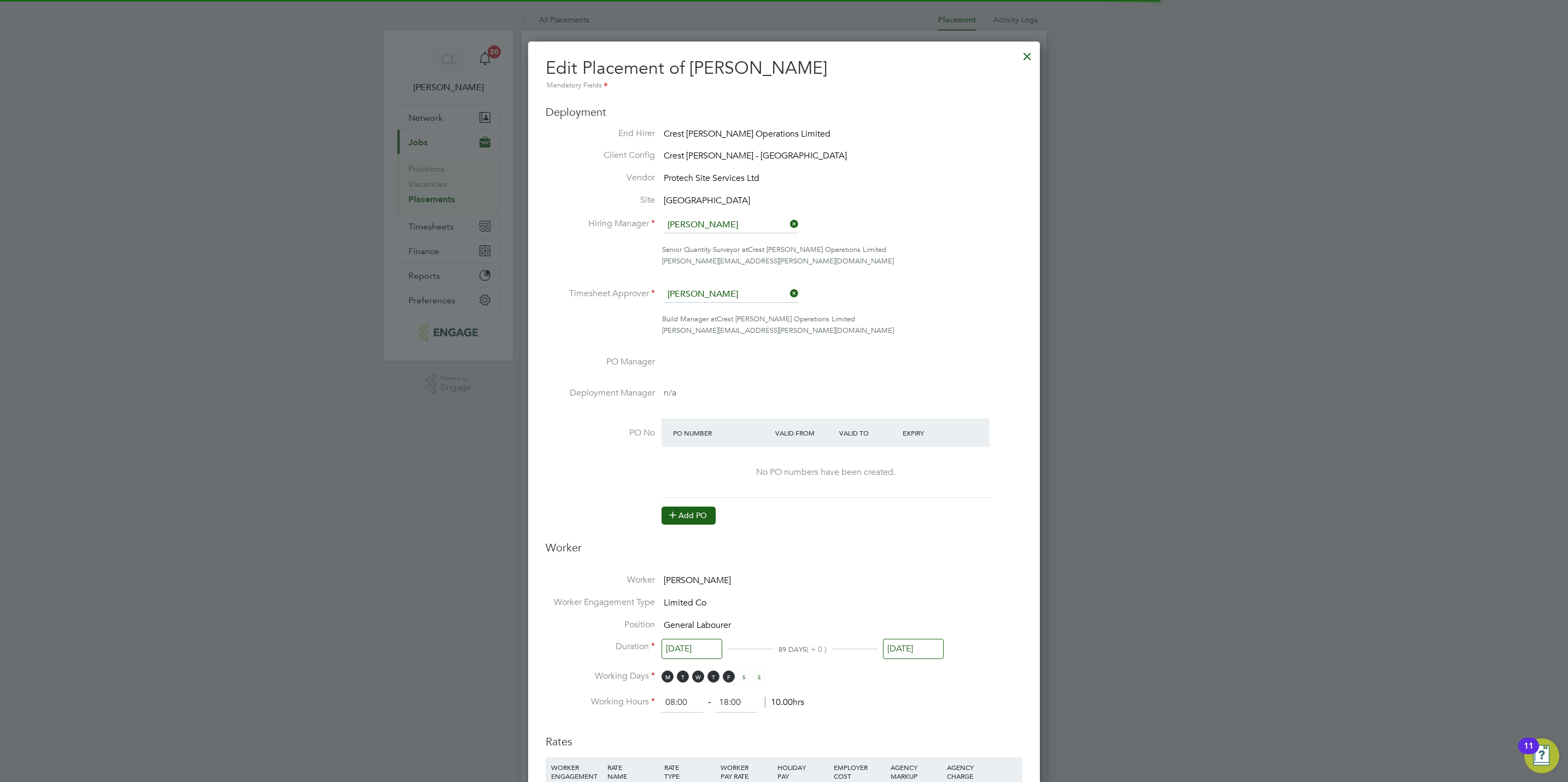
click at [696, 524] on button "Add PO" at bounding box center [689, 515] width 54 height 17
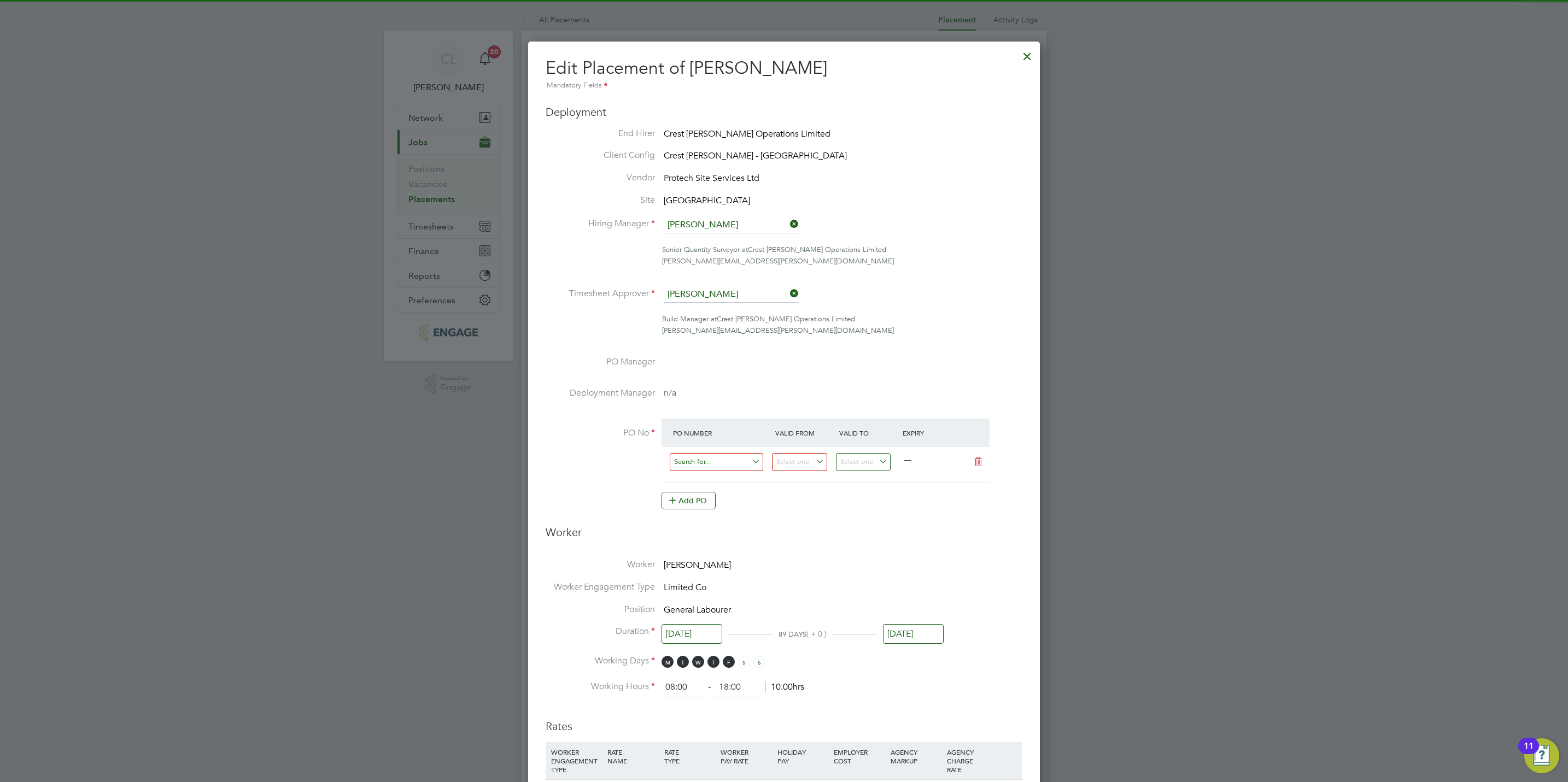
click at [710, 465] on input at bounding box center [717, 462] width 93 height 18
paste input "S/14987PA/0025"
type input "S/14987PA/0025"
click at [741, 476] on li "S/14987PA/0025" at bounding box center [716, 479] width 94 height 15
type input "04 Aug 2025"
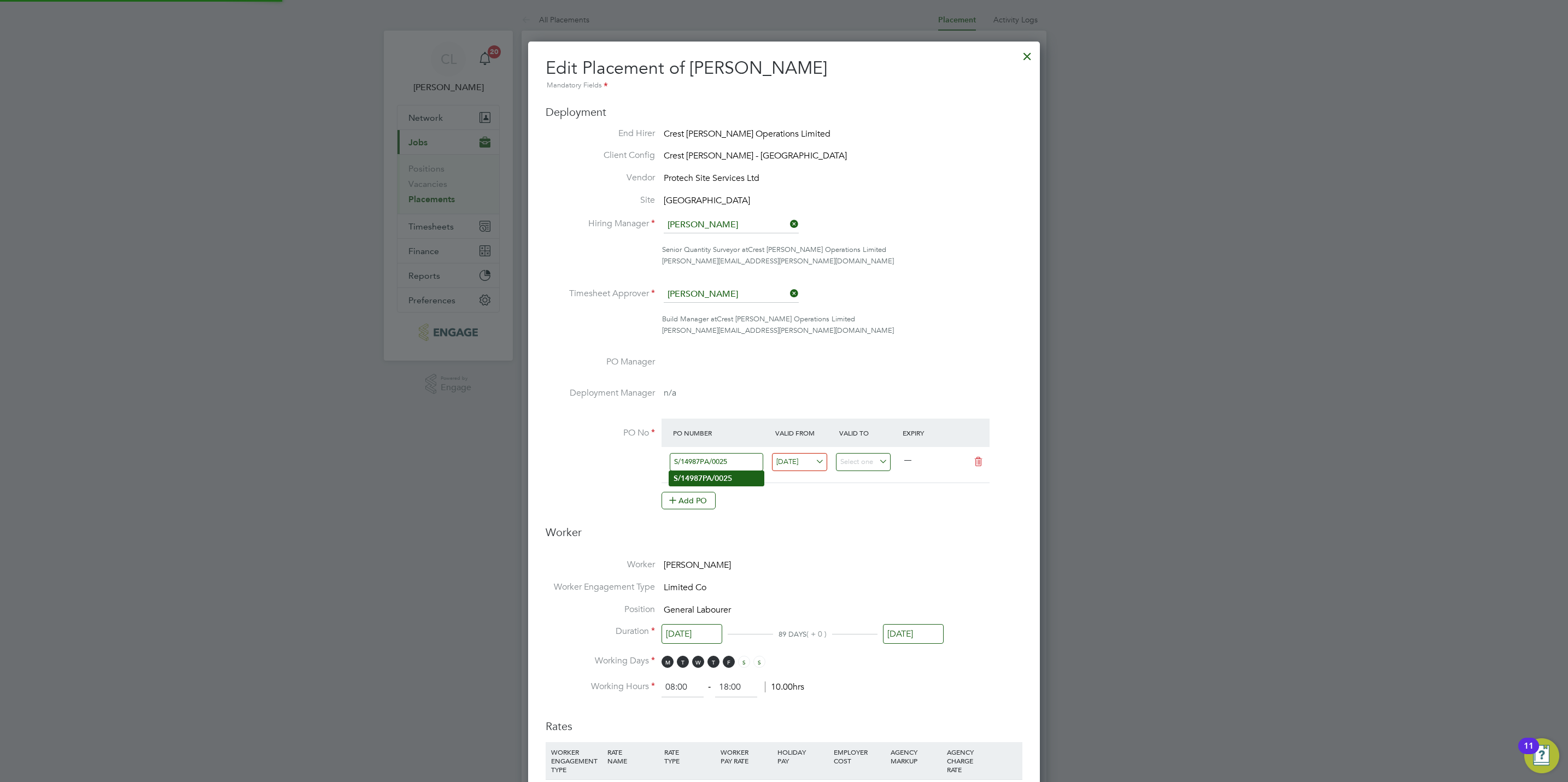
scroll to position [5, 5]
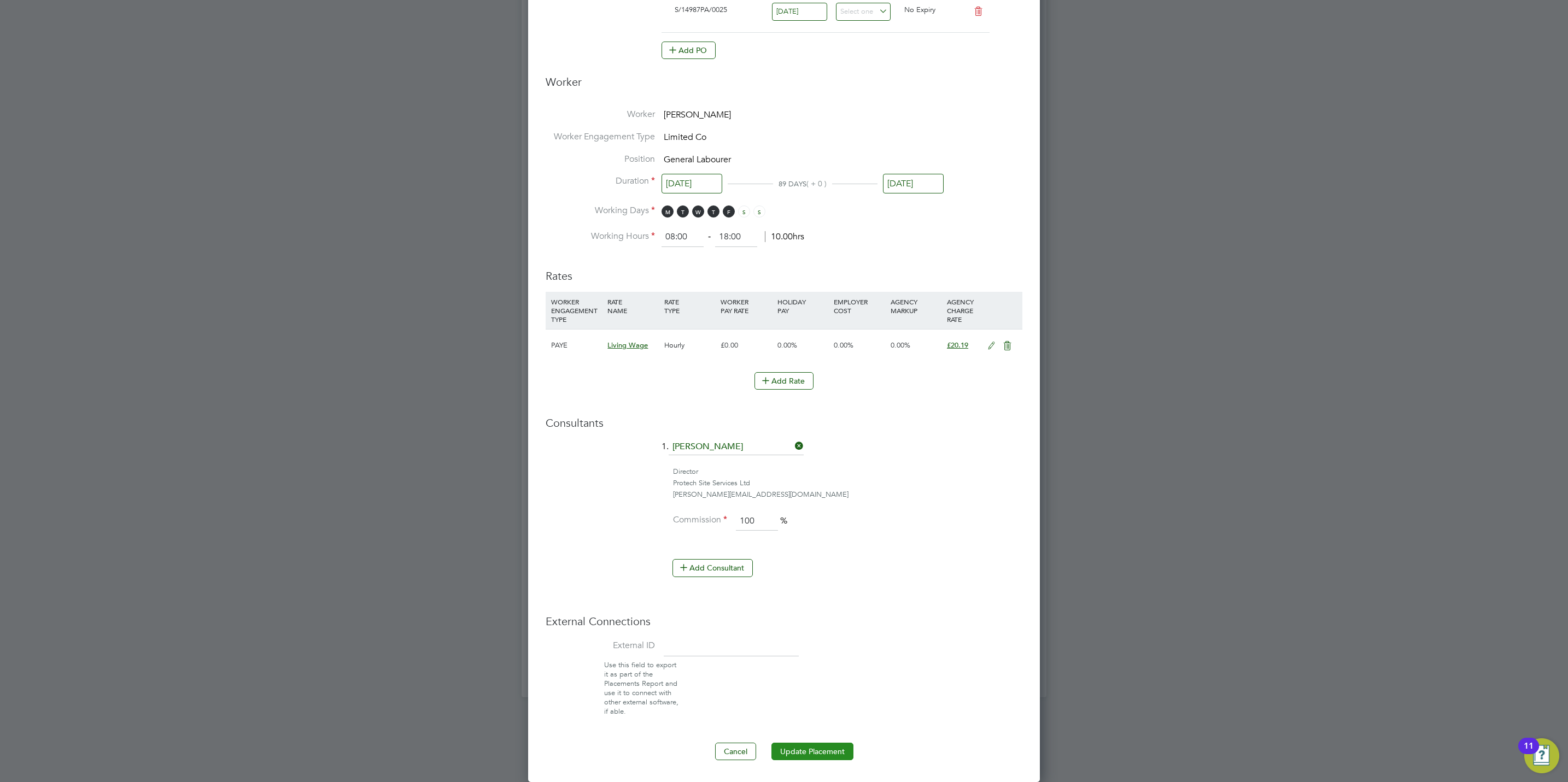
click at [800, 743] on button "Update Placement" at bounding box center [813, 751] width 82 height 17
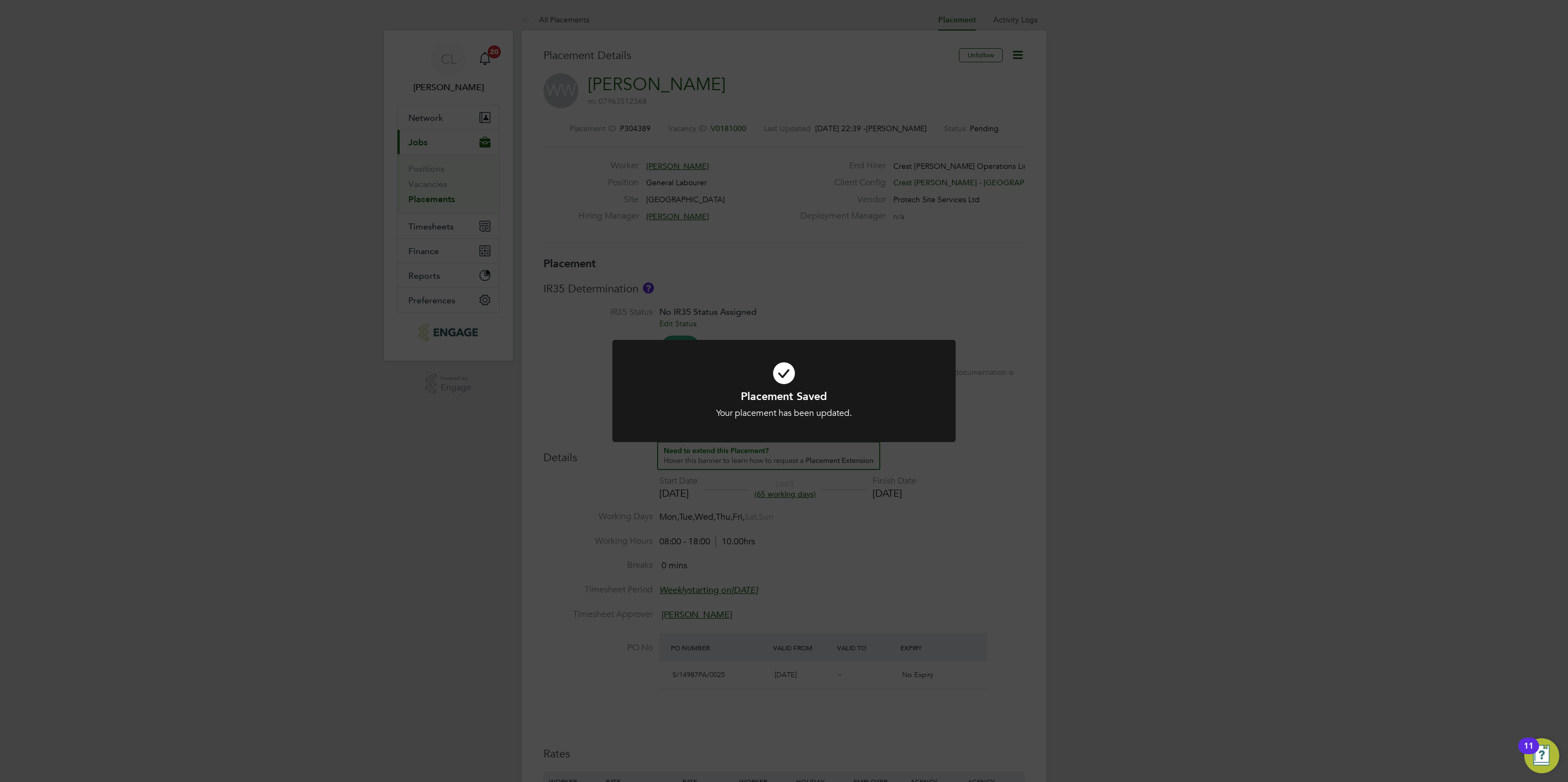
click at [1016, 54] on div "Placement Saved Your placement has been updated. Cancel Okay" at bounding box center [784, 391] width 1568 height 782
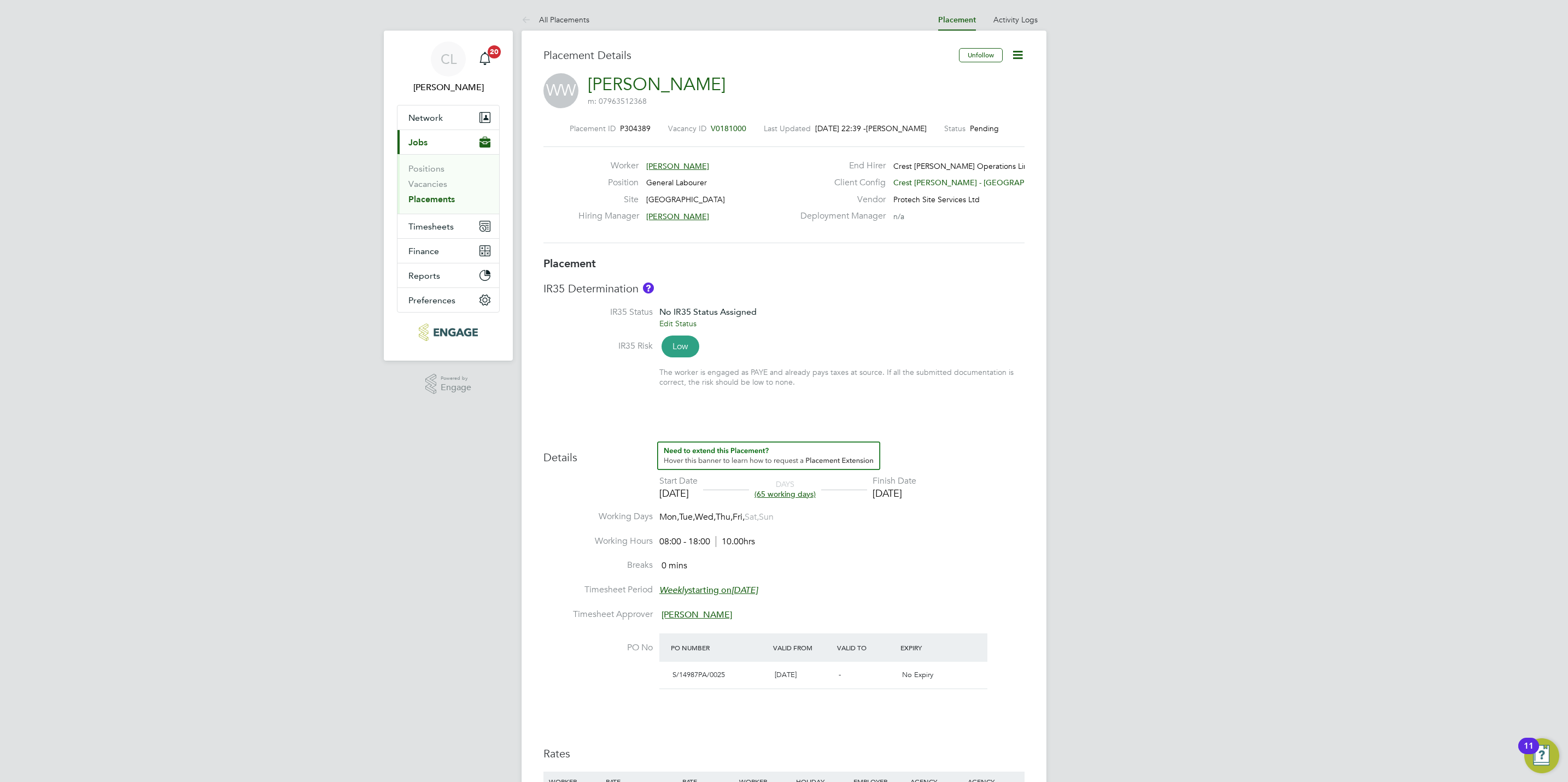
click at [1019, 54] on icon at bounding box center [1018, 55] width 14 height 14
click at [964, 157] on li "Abandon" at bounding box center [982, 164] width 80 height 16
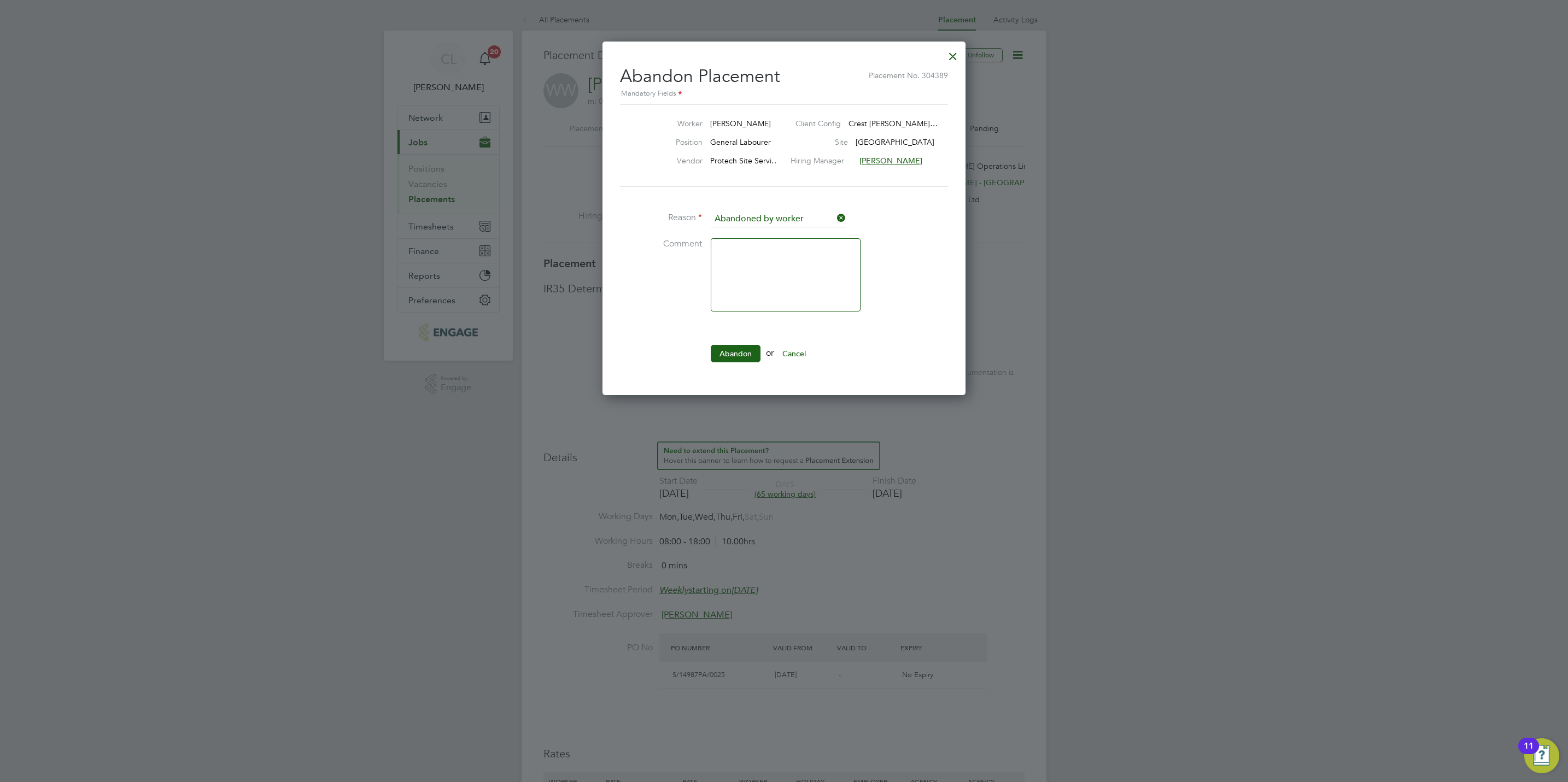
click at [725, 372] on li "Abandon or Cancel" at bounding box center [784, 359] width 328 height 29
click at [741, 372] on li "Abandon or Cancel" at bounding box center [784, 359] width 328 height 29
click at [743, 348] on button "Abandon" at bounding box center [736, 353] width 50 height 17
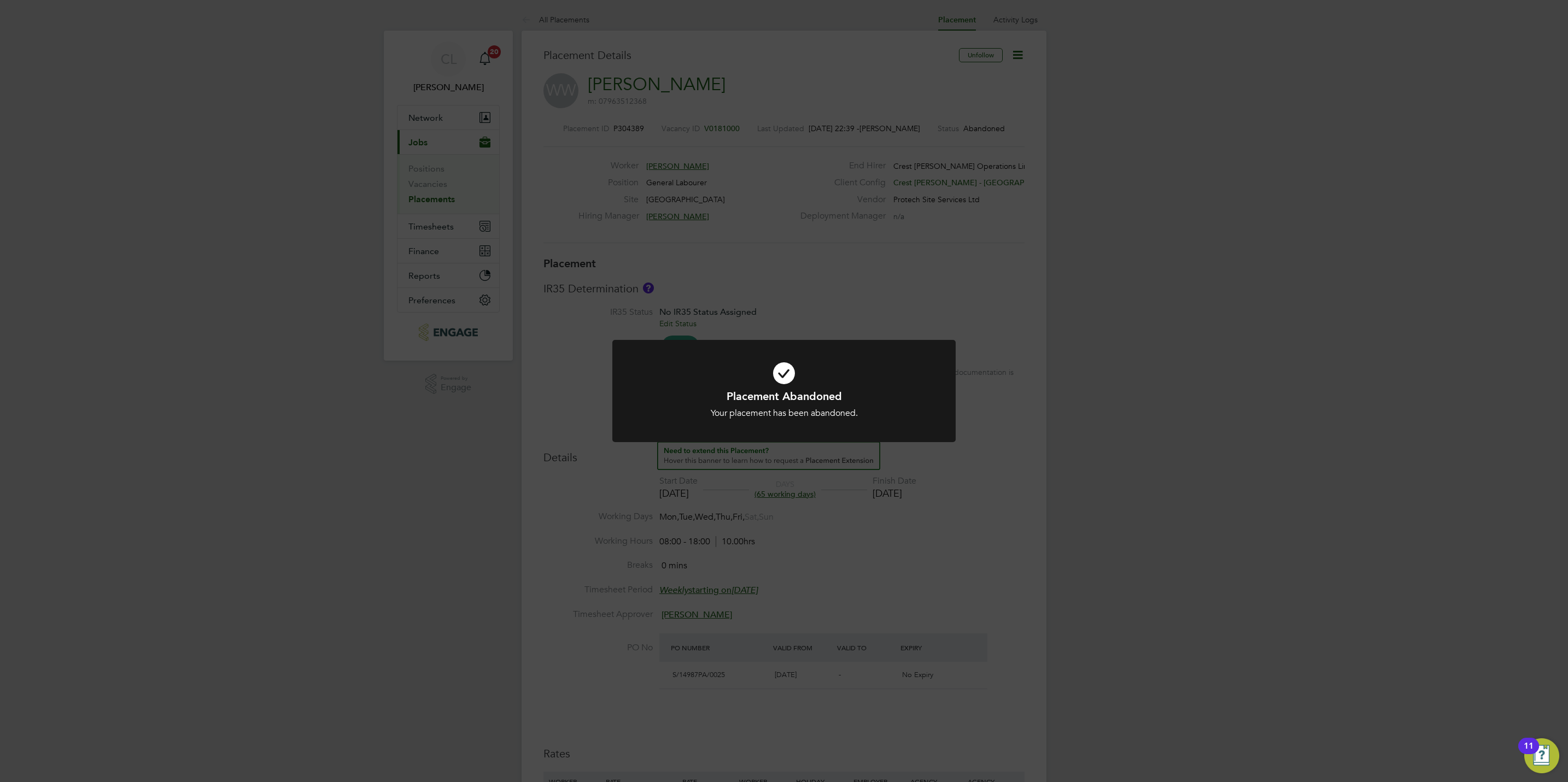
drag, startPoint x: 846, startPoint y: 247, endPoint x: 833, endPoint y: 213, distance: 36.4
click at [848, 247] on div "Placement Abandoned Your placement has been abandoned. Cancel Okay" at bounding box center [784, 391] width 1568 height 782
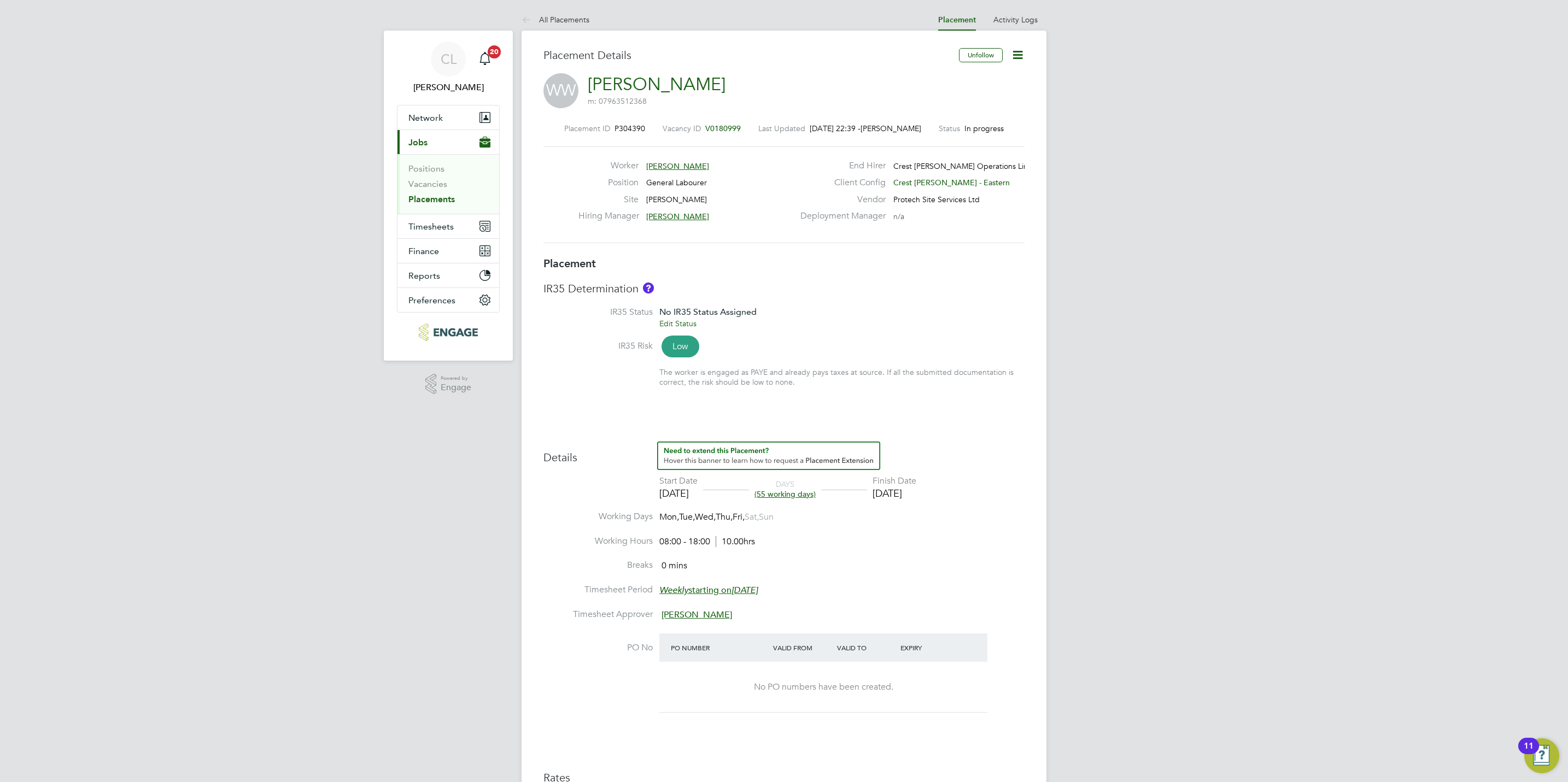
click at [1018, 51] on icon at bounding box center [1018, 55] width 14 height 14
click at [986, 81] on li "Edit Placement e" at bounding box center [982, 80] width 80 height 16
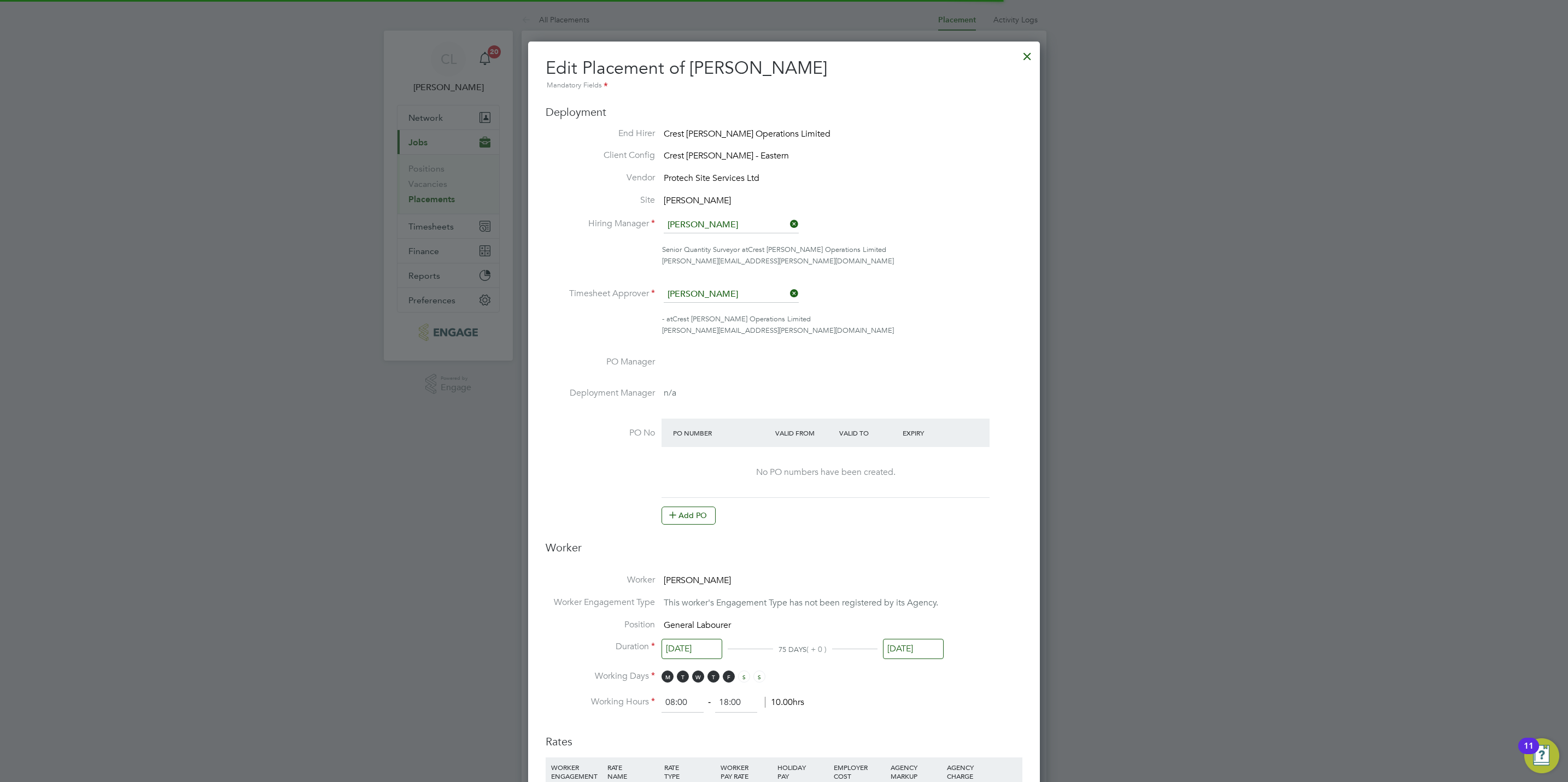
scroll to position [6, 6]
drag, startPoint x: 677, startPoint y: 517, endPoint x: 686, endPoint y: 512, distance: 10.3
click at [677, 519] on icon at bounding box center [673, 515] width 8 height 8
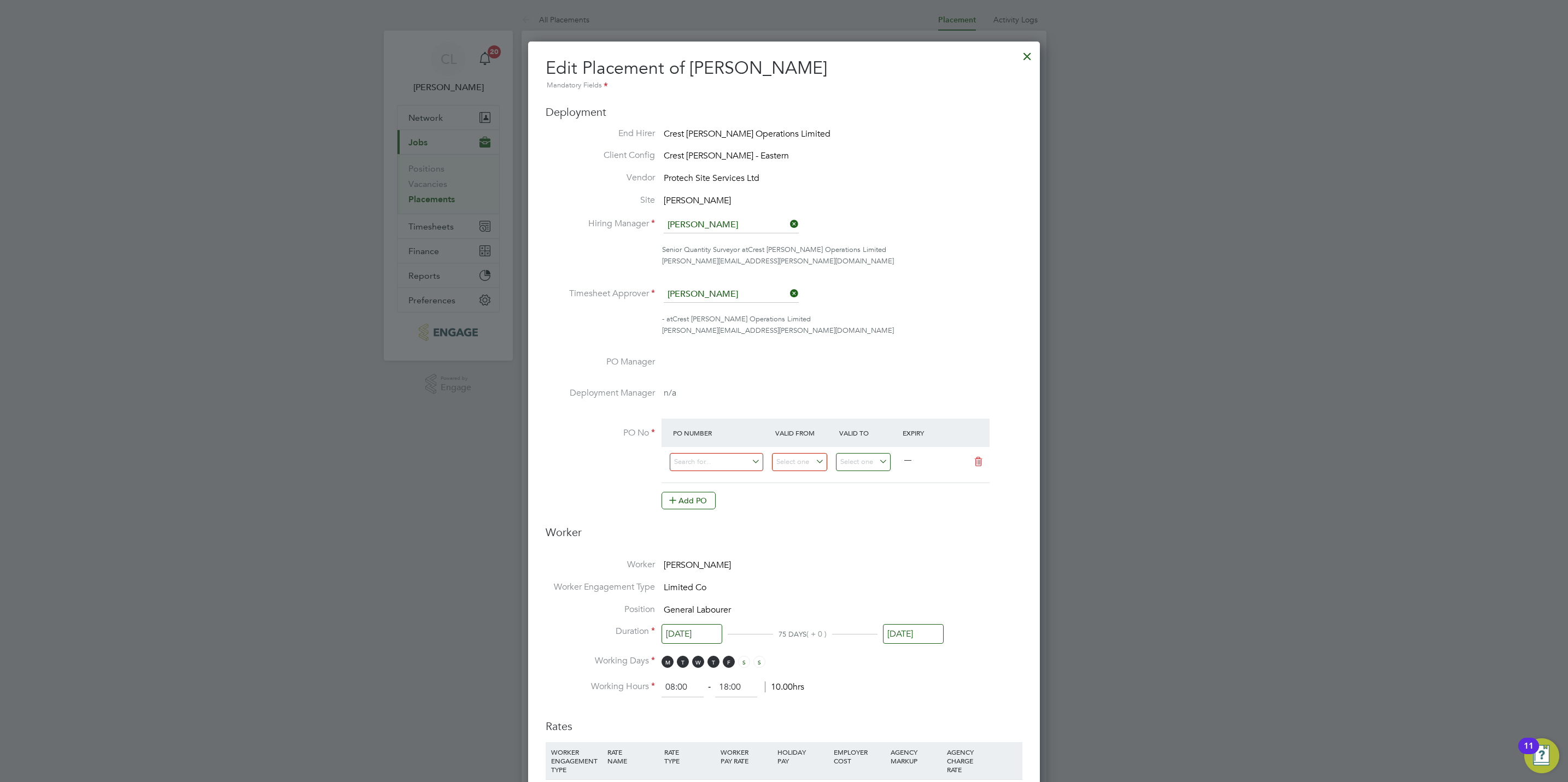
click at [743, 475] on div at bounding box center [722, 465] width 103 height 27
click at [732, 456] on input at bounding box center [717, 462] width 93 height 18
paste input "S/15000/0016"
type input "S/15000/0016"
click at [736, 476] on li "S/15000/0016" at bounding box center [716, 479] width 94 height 15
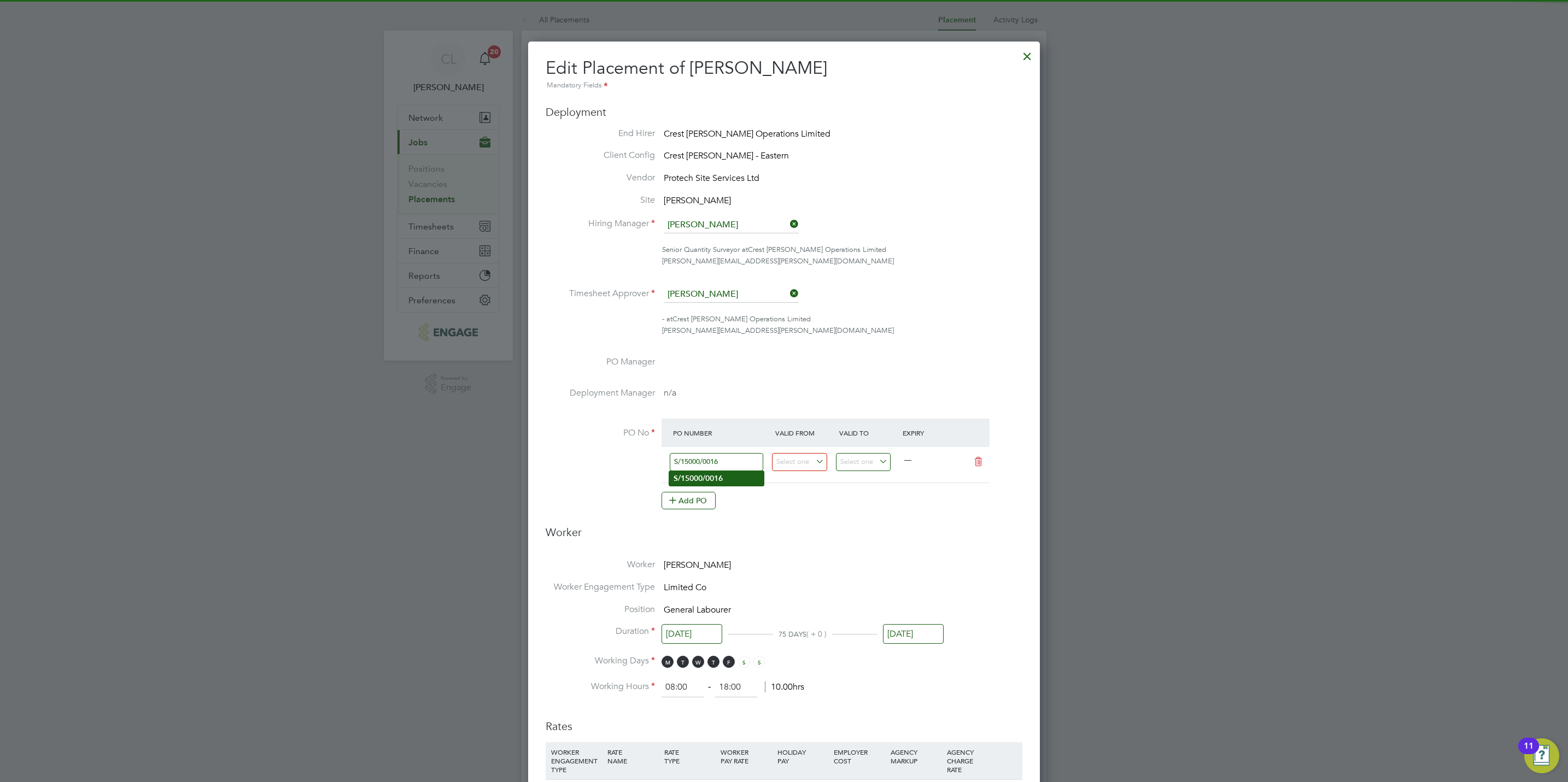
type input "[DATE]"
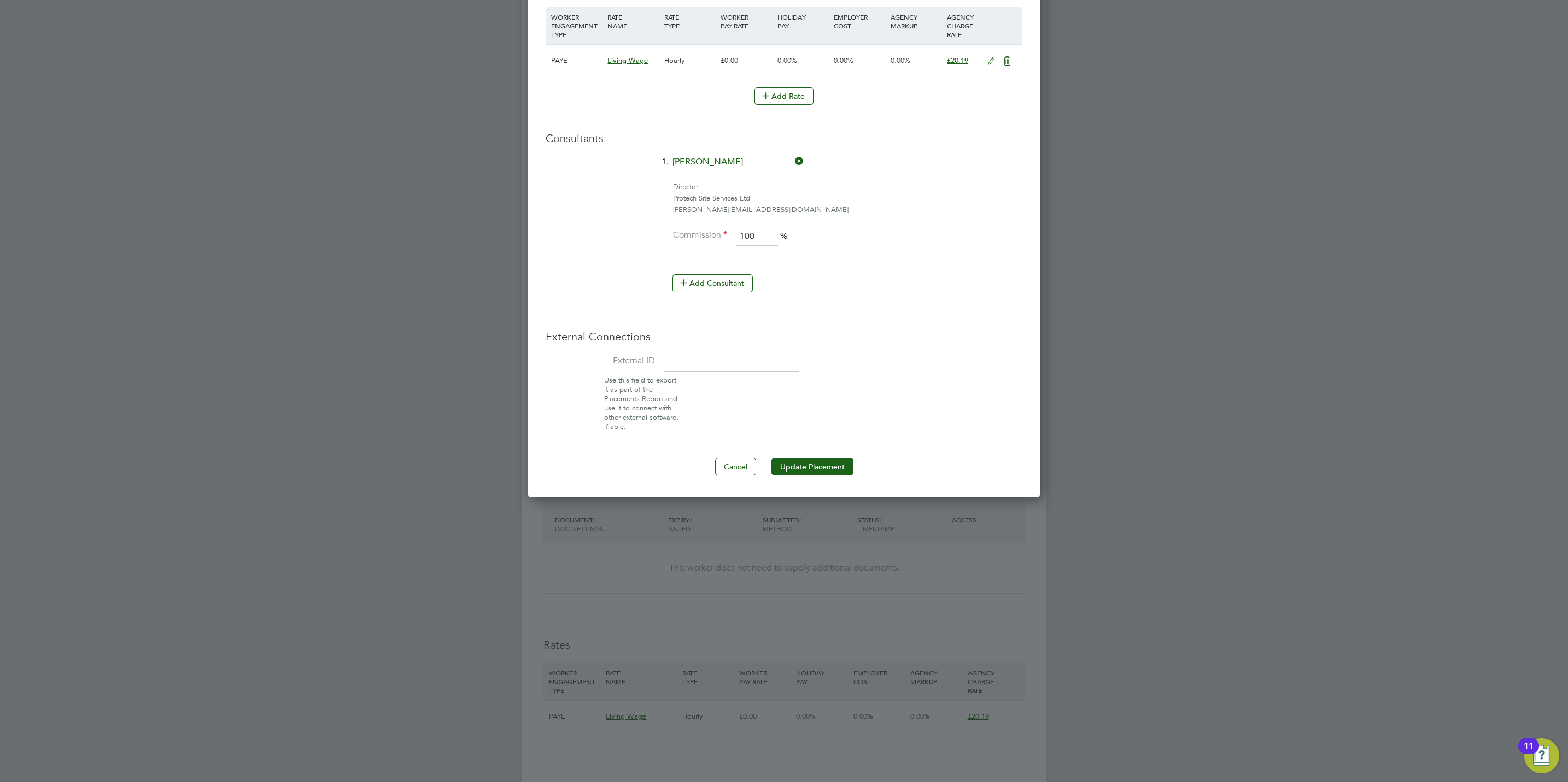
scroll to position [738, 0]
click at [829, 468] on button "Update Placement" at bounding box center [813, 463] width 82 height 17
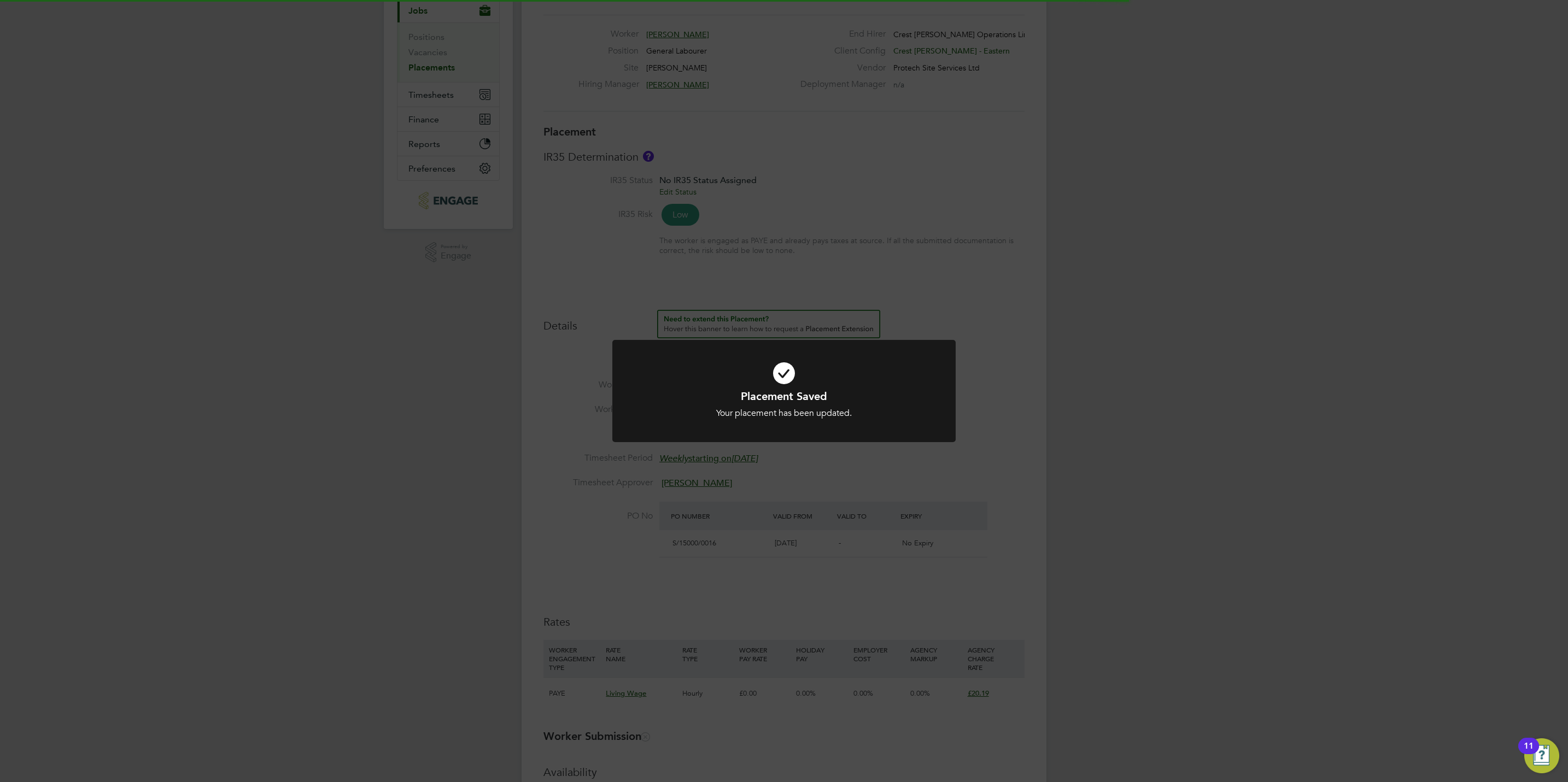
scroll to position [5, 0]
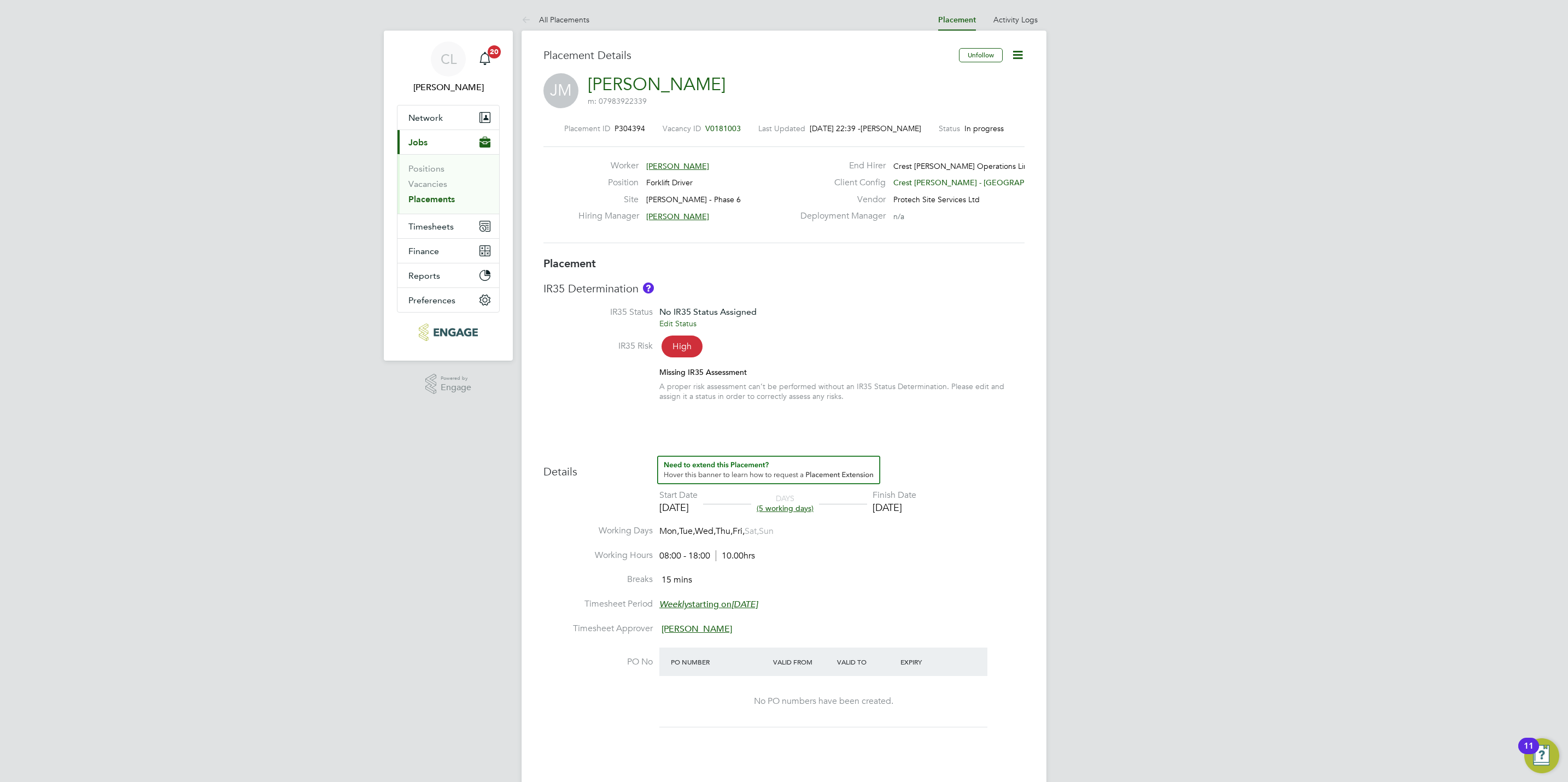
click at [1019, 54] on icon at bounding box center [1018, 55] width 14 height 14
click at [978, 78] on li "Edit Placement e" at bounding box center [982, 80] width 80 height 16
type input "[PERSON_NAME]"
type input "[DATE]"
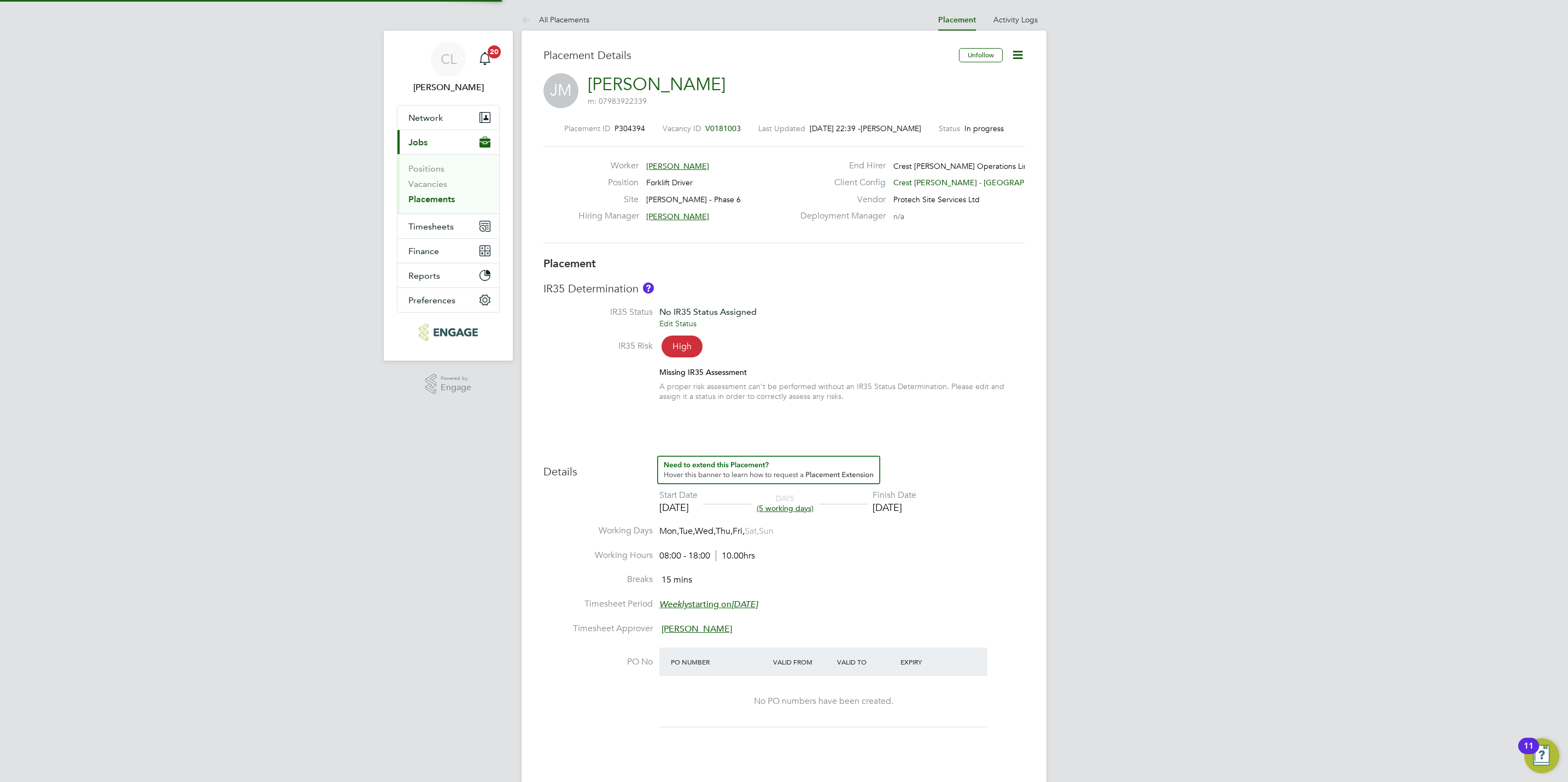
type input "[DATE]"
type input "08:00"
type input "18:00"
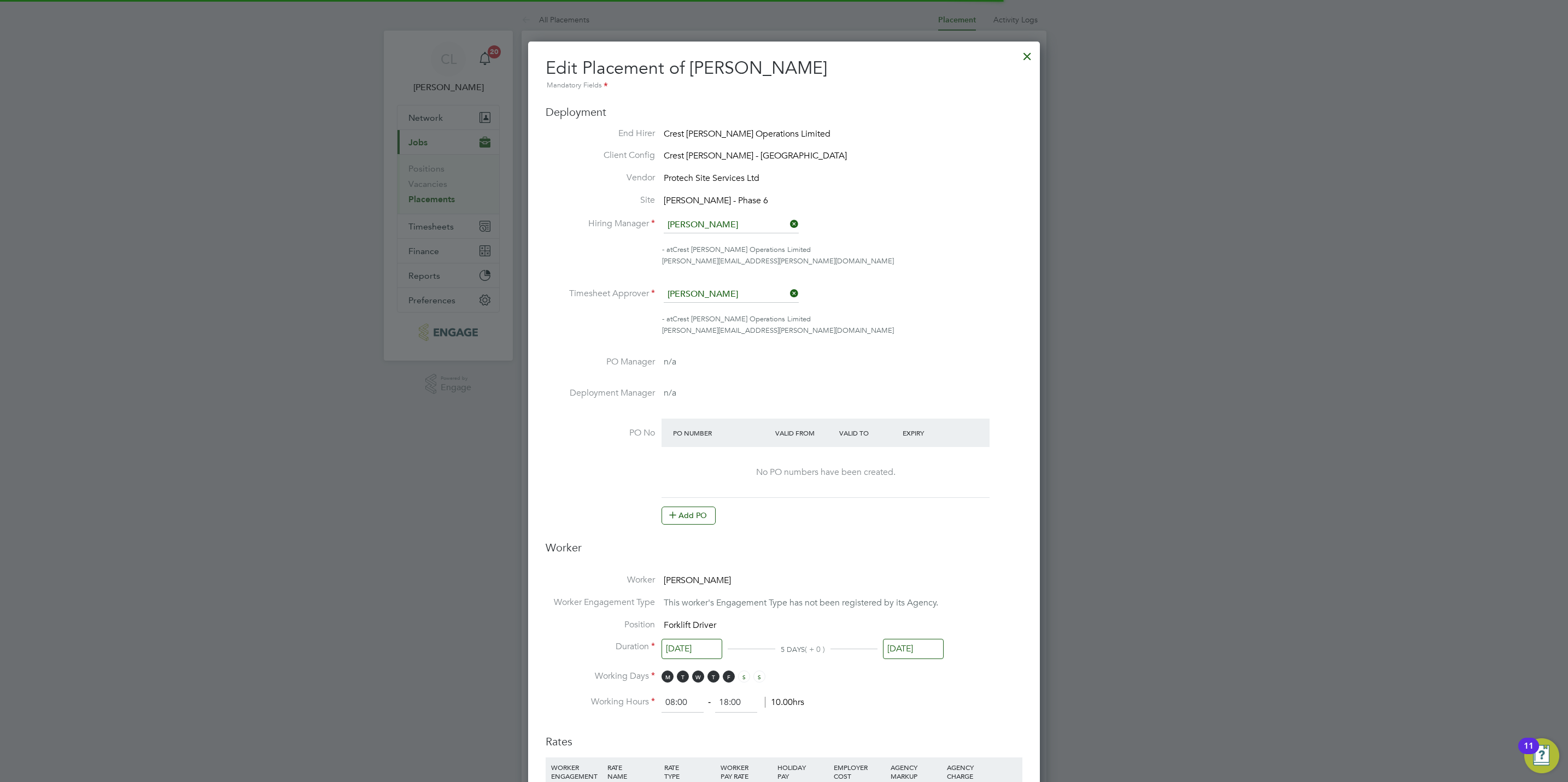
scroll to position [6, 6]
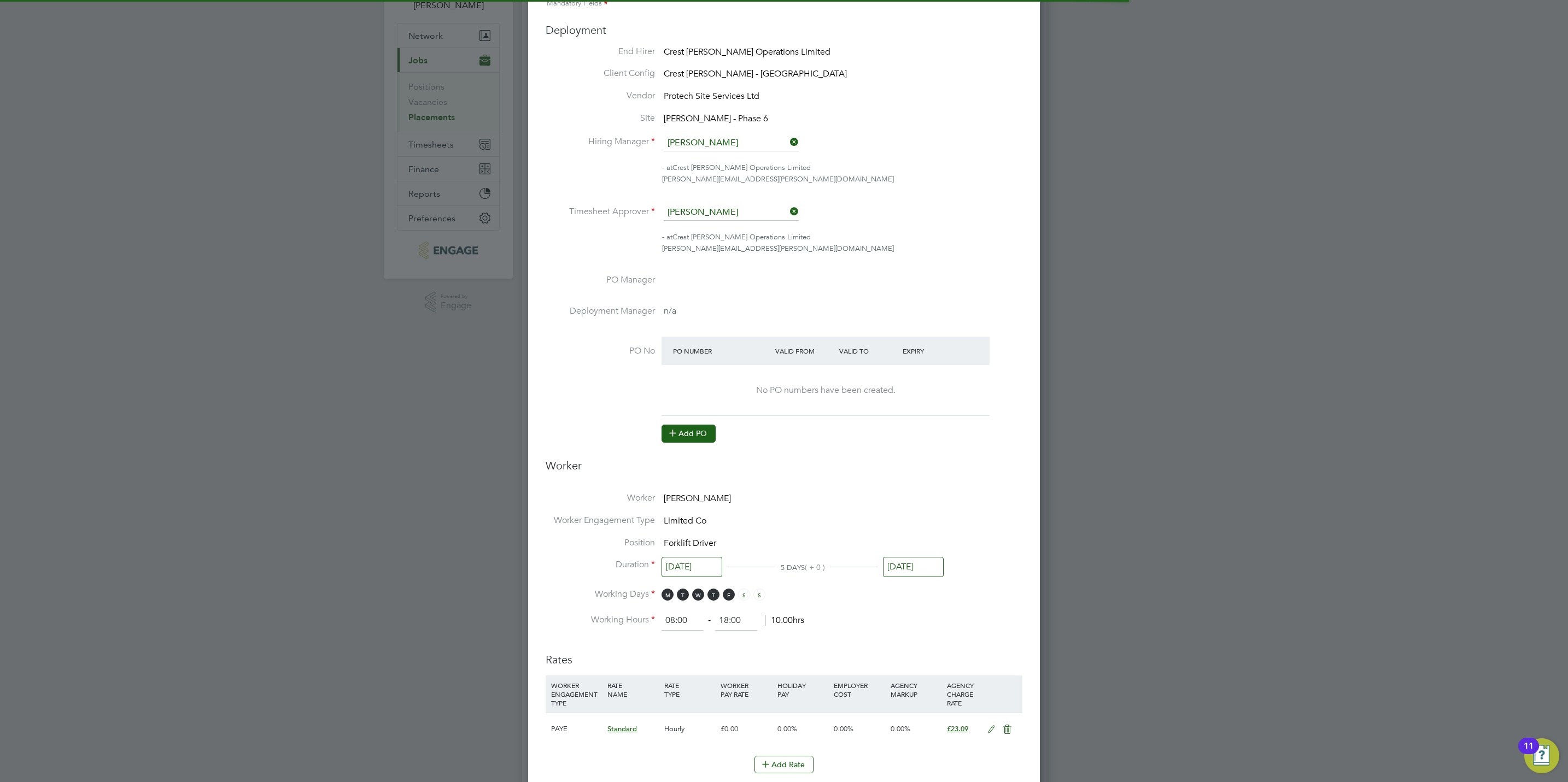
click at [706, 439] on button "Add PO" at bounding box center [689, 433] width 54 height 17
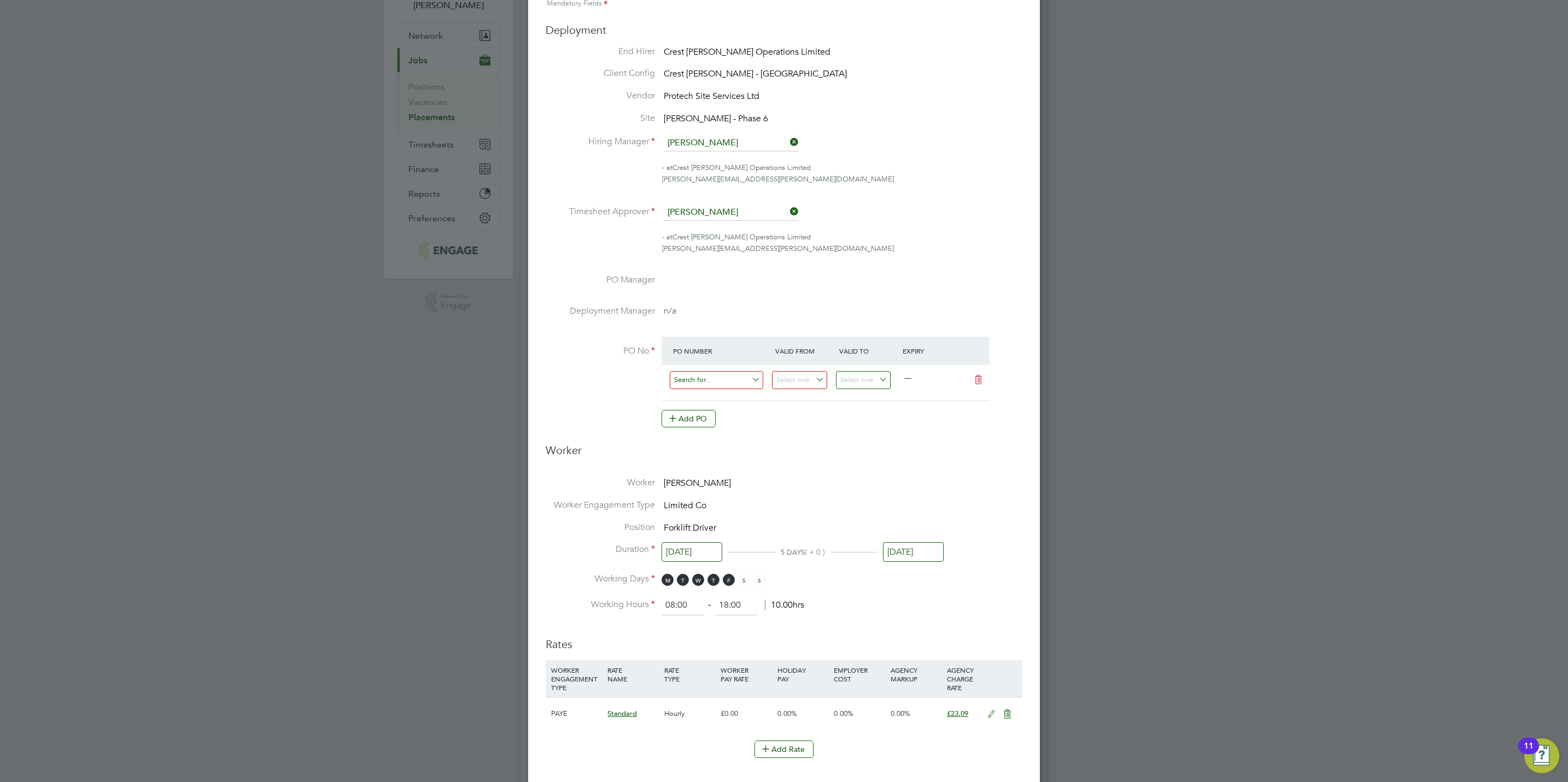
click at [750, 384] on input at bounding box center [717, 380] width 93 height 18
paste input "S/14994PB/001209"
type input "S/14994PB/001209"
click at [735, 394] on b "S/14994PB/001209" at bounding box center [708, 396] width 68 height 9
type input "[DATE]"
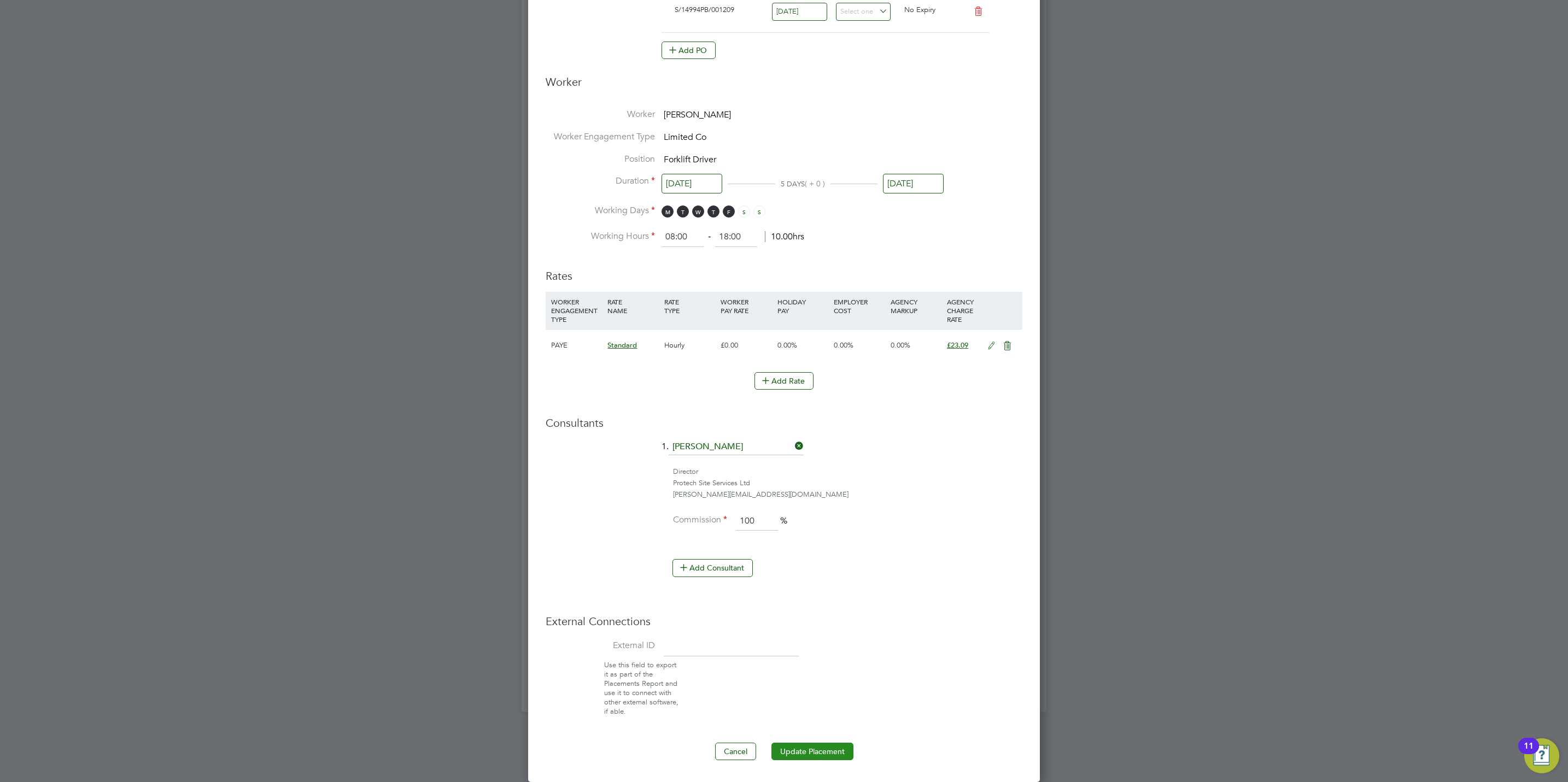
click at [810, 743] on button "Update Placement" at bounding box center [813, 751] width 82 height 17
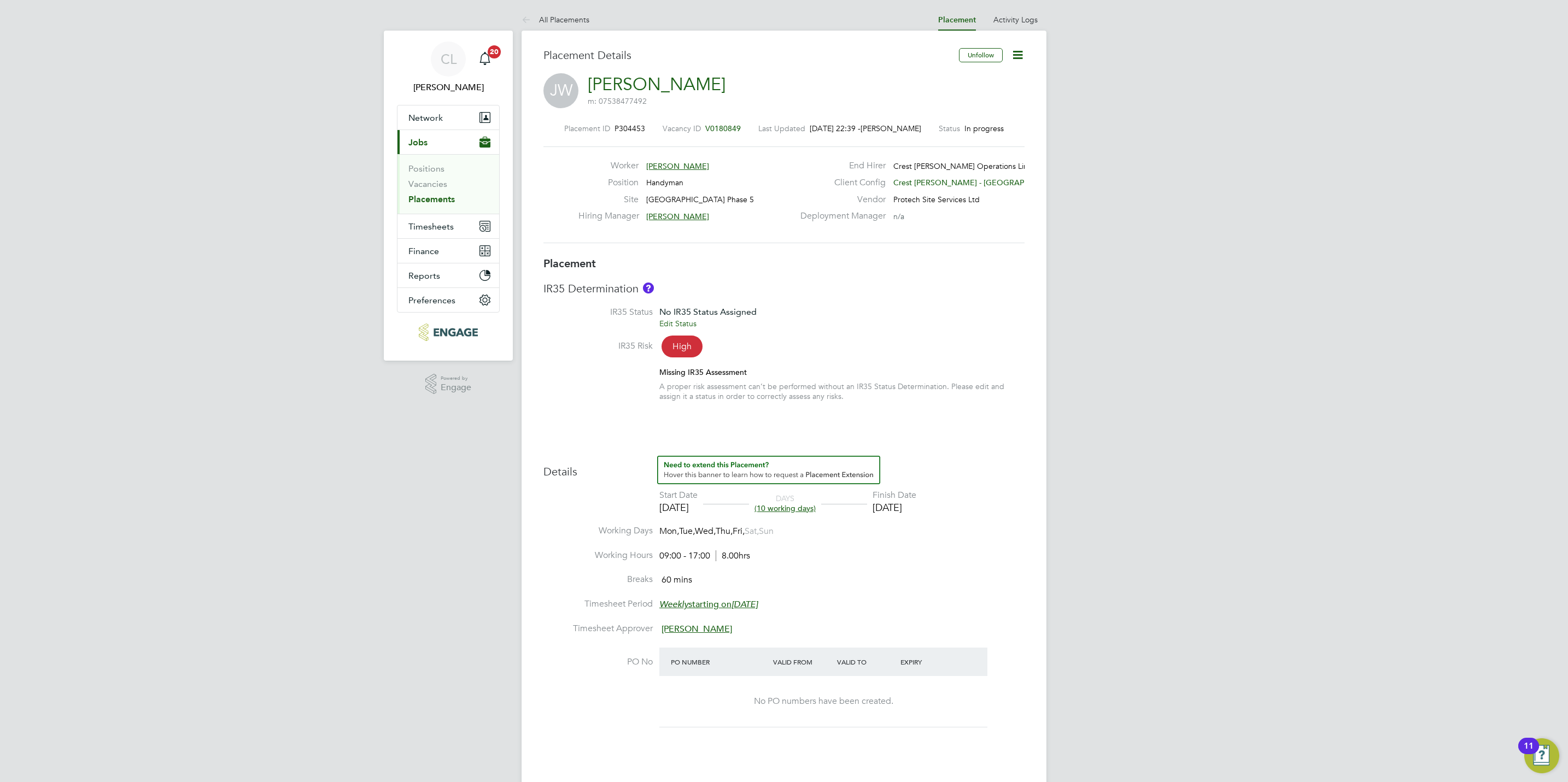
click at [1019, 54] on icon at bounding box center [1018, 55] width 14 height 14
click at [983, 80] on li "Edit Placement e" at bounding box center [982, 80] width 80 height 16
type input "[PERSON_NAME]"
type input "[DATE]"
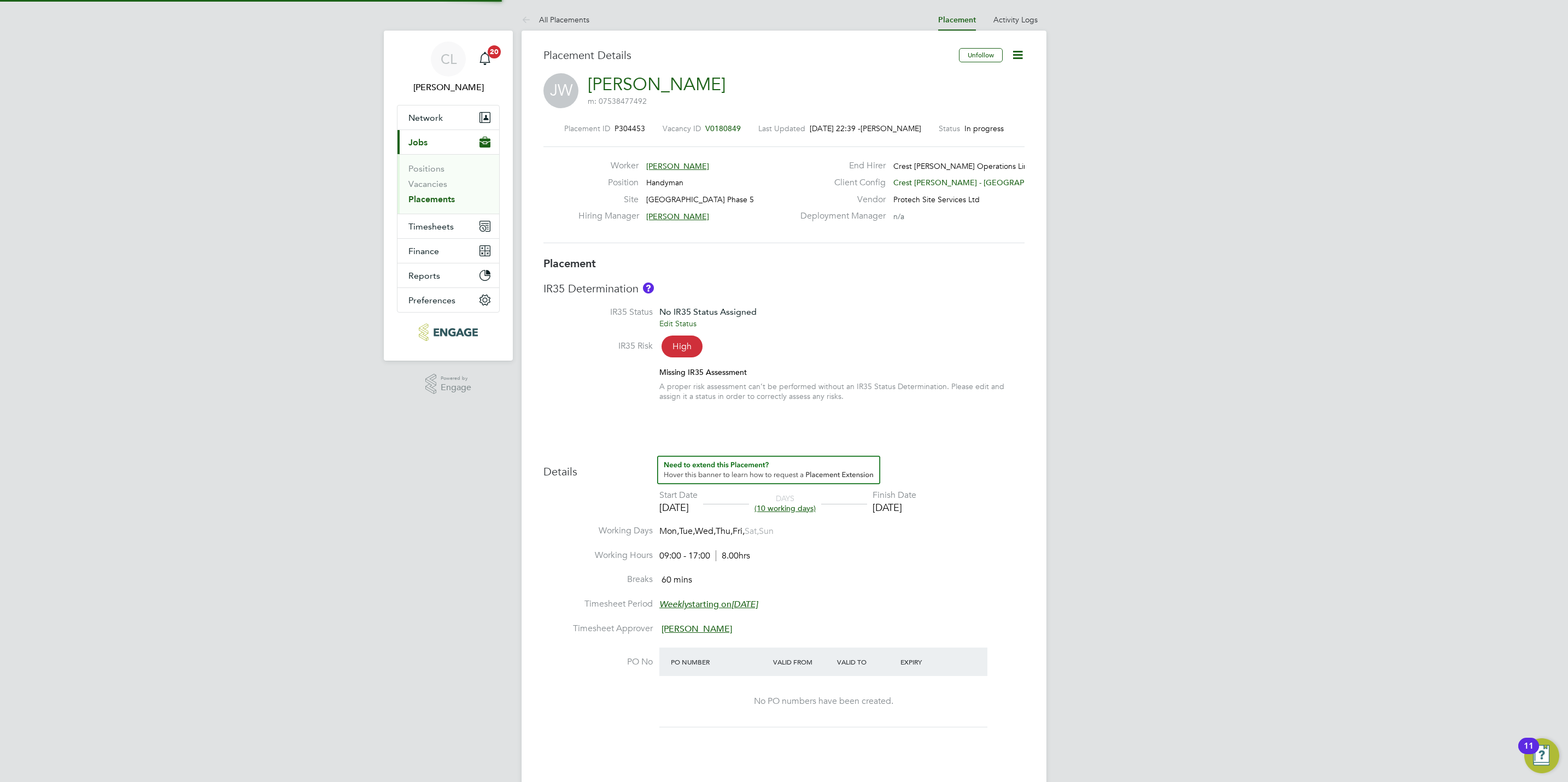
type input "[DATE]"
type input "09:00"
type input "17:00"
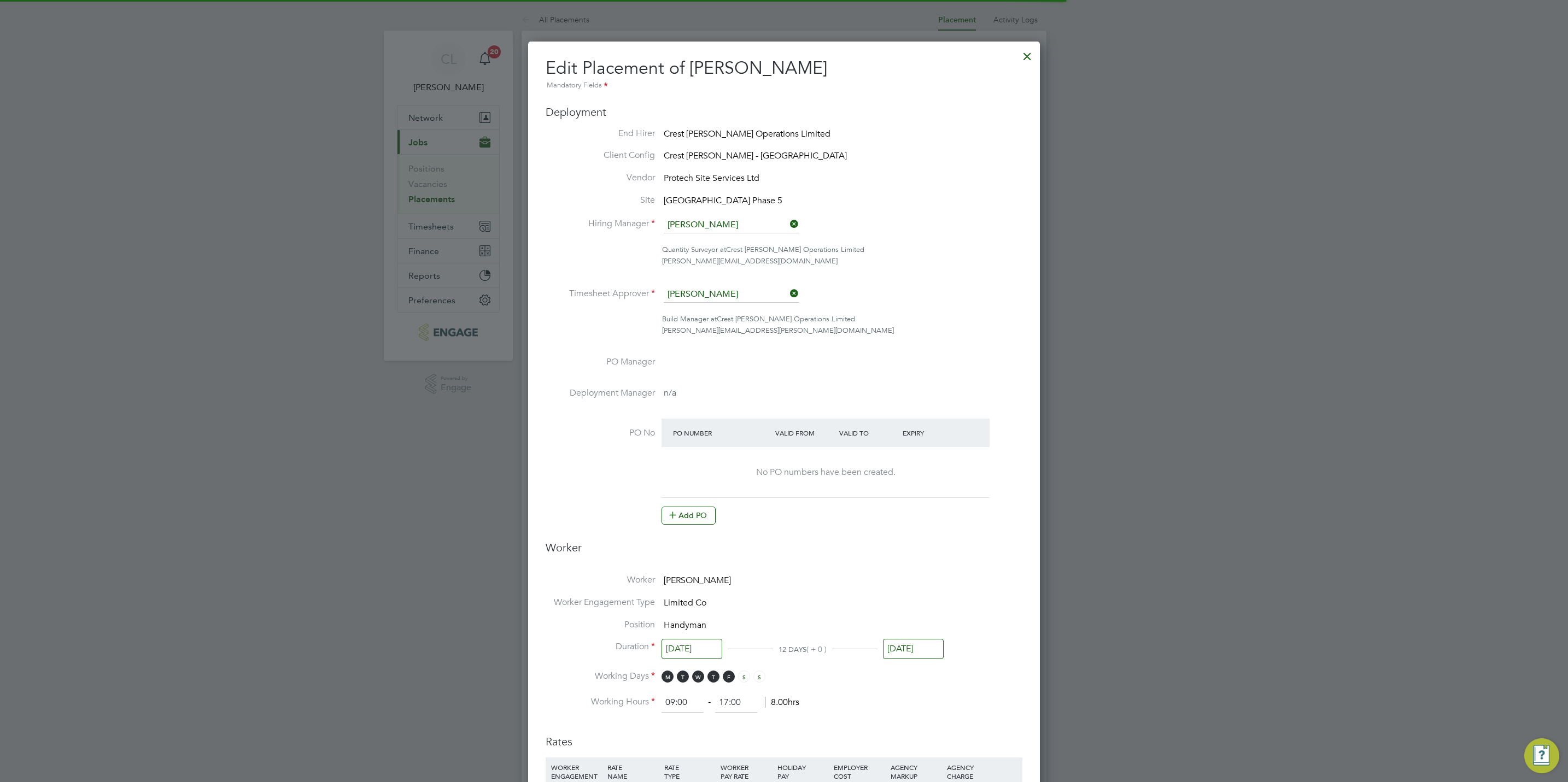
scroll to position [6, 6]
click at [684, 515] on button "Add PO" at bounding box center [689, 515] width 54 height 17
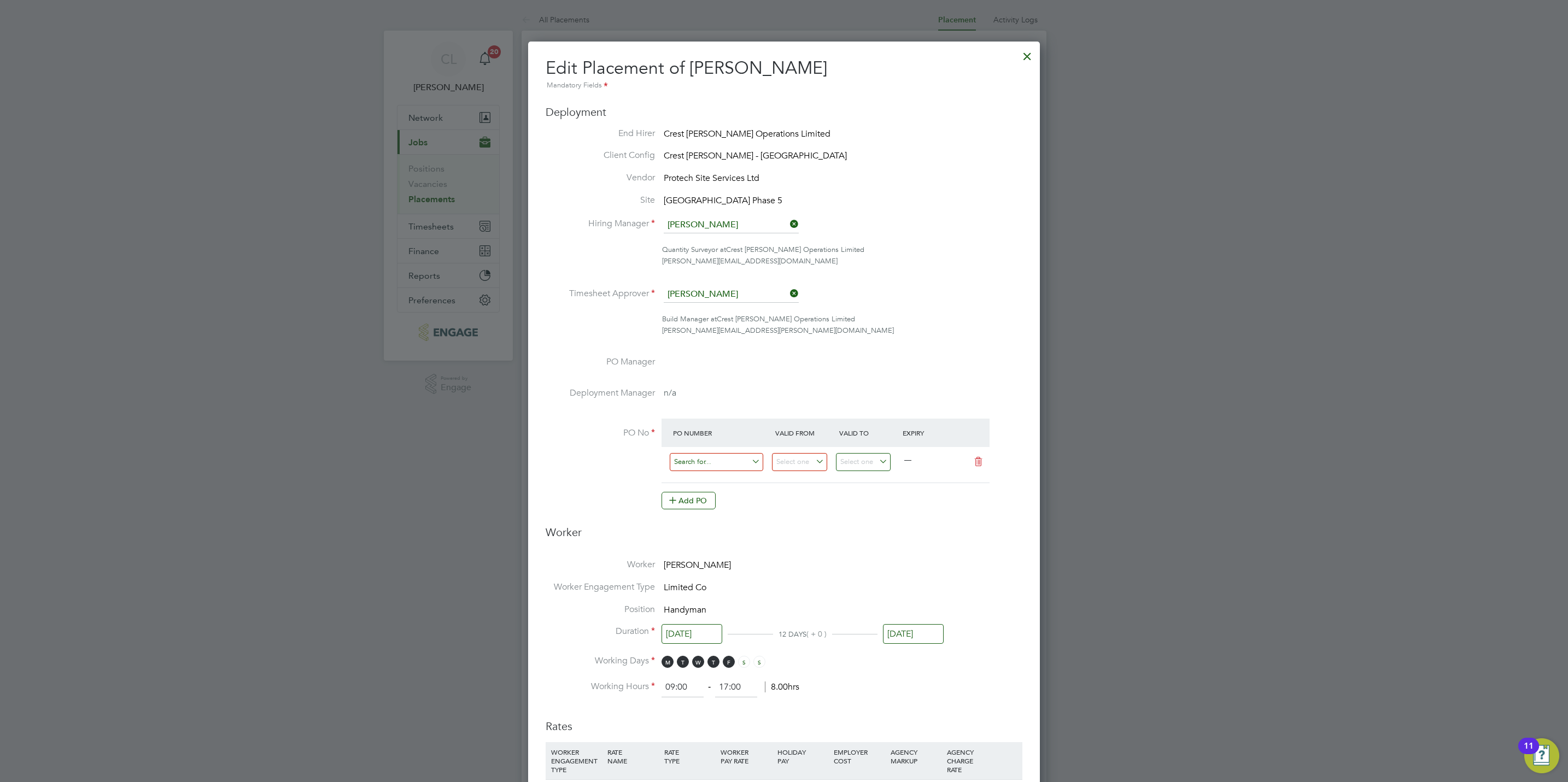
click at [721, 458] on input at bounding box center [717, 462] width 93 height 18
paste input "S/54910PE/0080"
type input "S/54910PE/0080"
click at [733, 476] on b "S/54910PE/0080" at bounding box center [704, 478] width 59 height 9
type input "[DATE]"
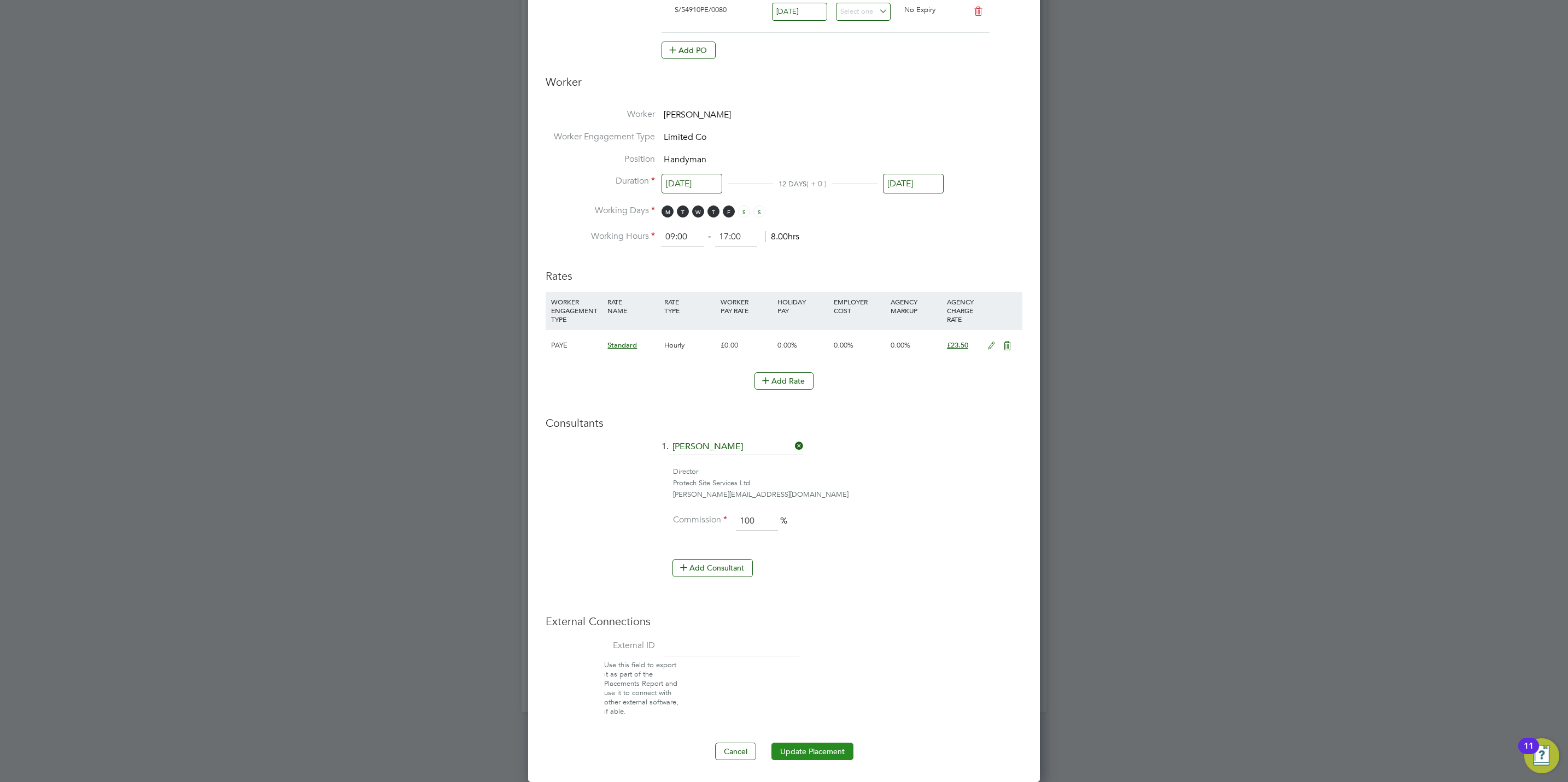
click at [827, 745] on button "Update Placement" at bounding box center [813, 751] width 82 height 17
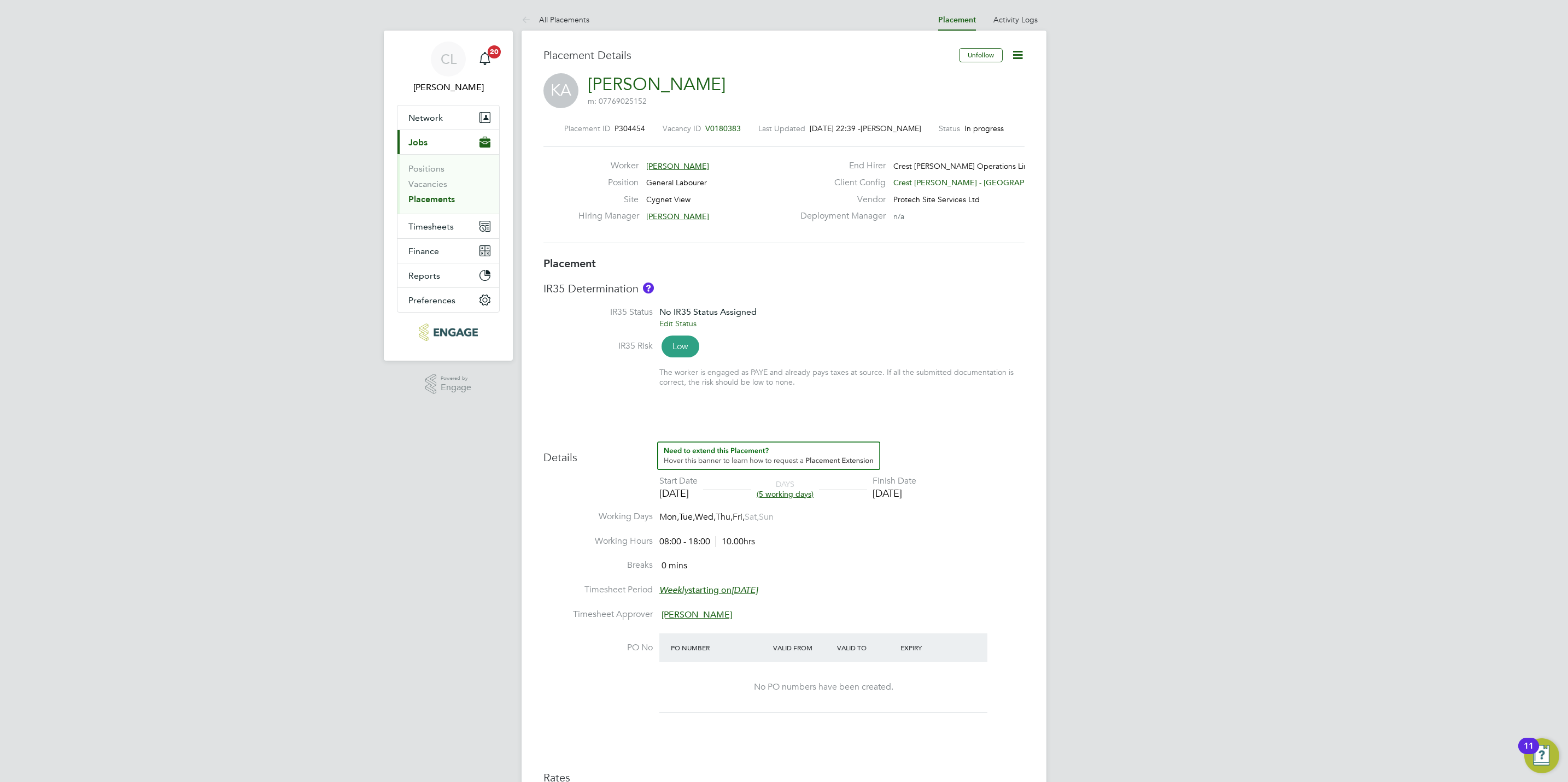
click at [1020, 58] on icon at bounding box center [1018, 55] width 14 height 14
click at [994, 80] on li "Edit Placement e" at bounding box center [982, 80] width 80 height 16
type input "[PERSON_NAME]"
type input "[DATE]"
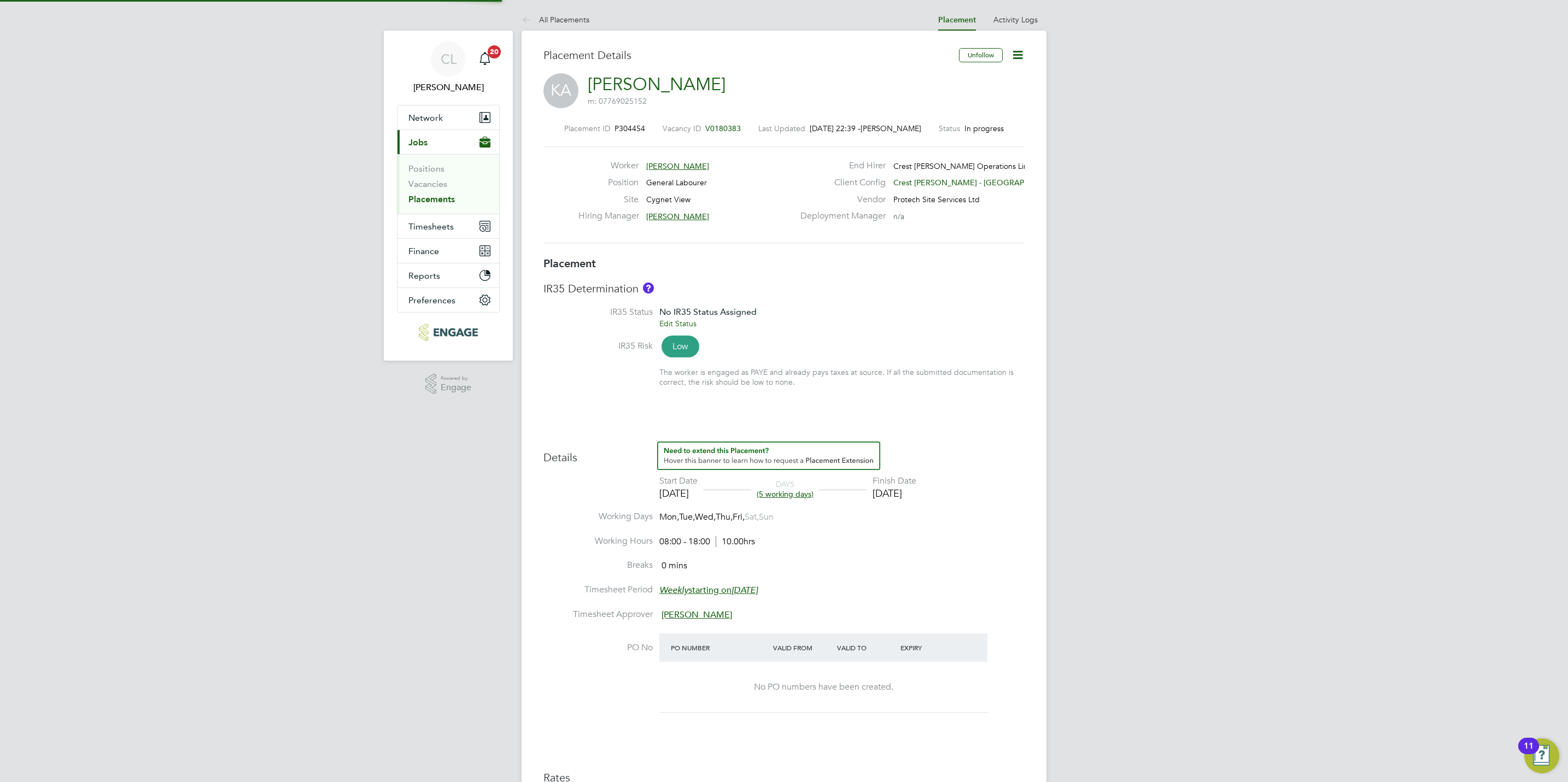
type input "[DATE]"
type input "08:00"
type input "18:00"
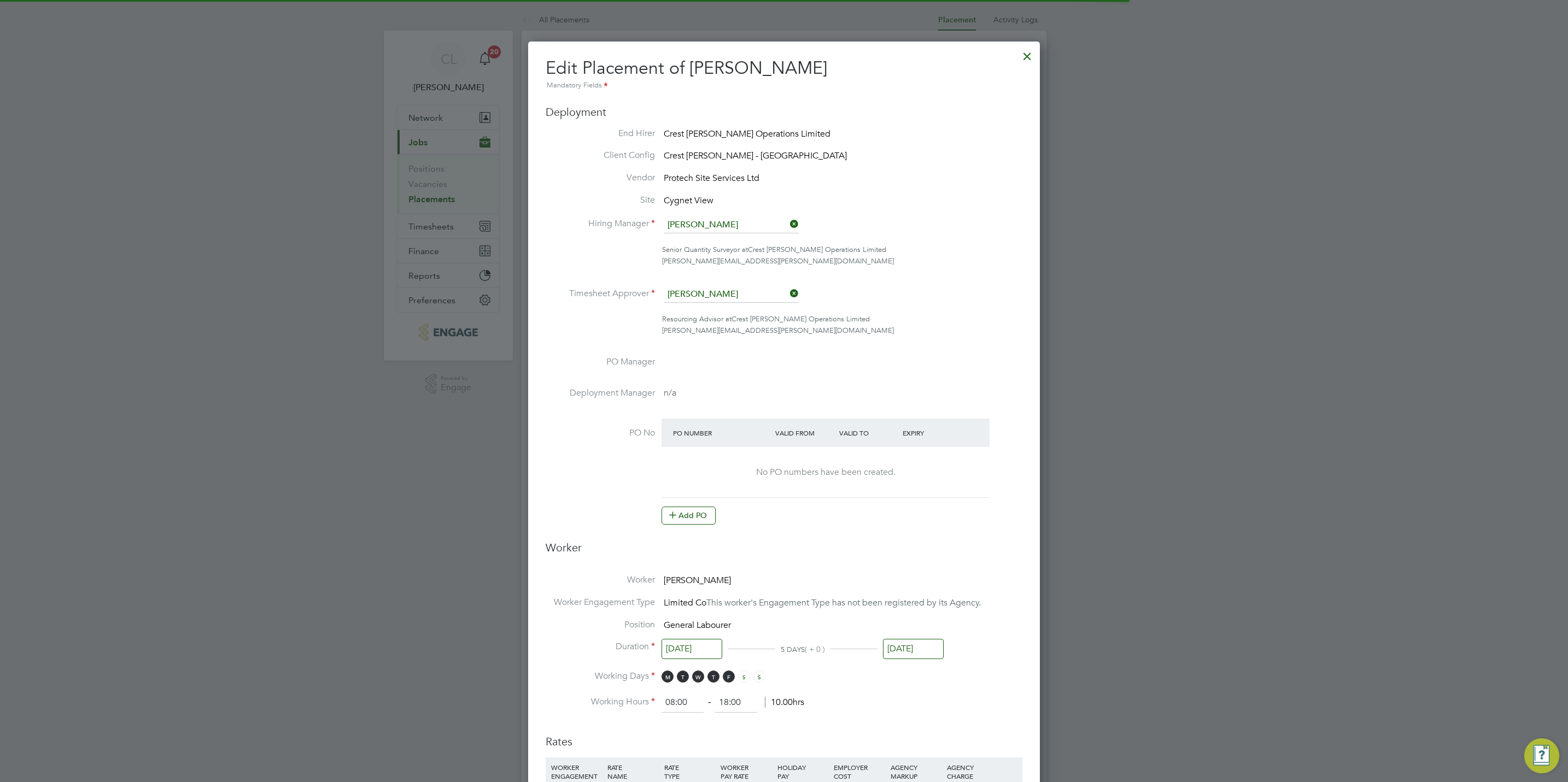
scroll to position [6, 6]
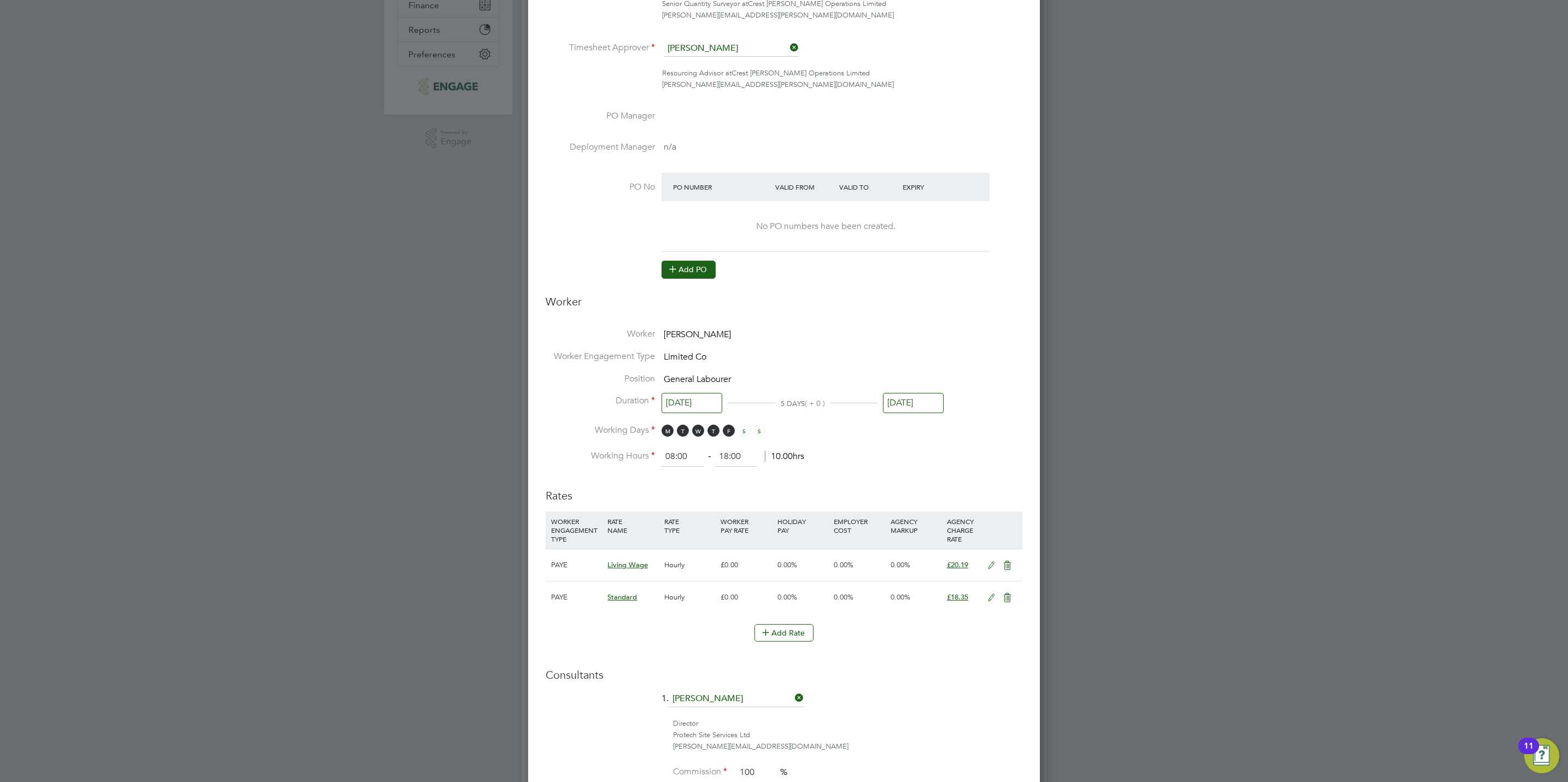
click at [682, 275] on button "Add PO" at bounding box center [689, 269] width 54 height 17
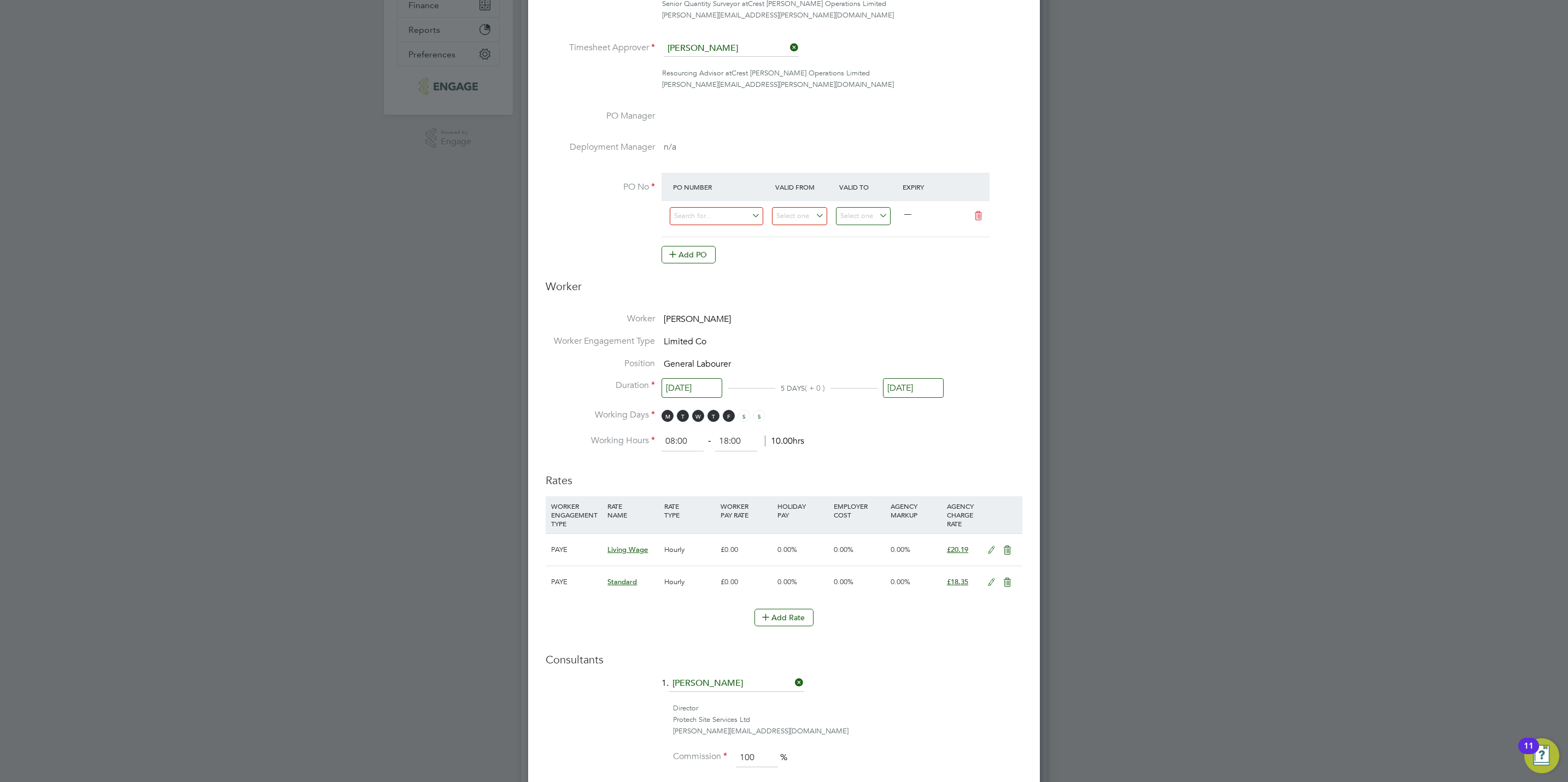
click at [715, 206] on div at bounding box center [722, 219] width 103 height 27
click at [727, 217] on input at bounding box center [717, 216] width 93 height 18
paste input "S/16008/0012"
type input "S/16008/0012"
click at [727, 229] on li "S/16008/0012" at bounding box center [716, 233] width 94 height 15
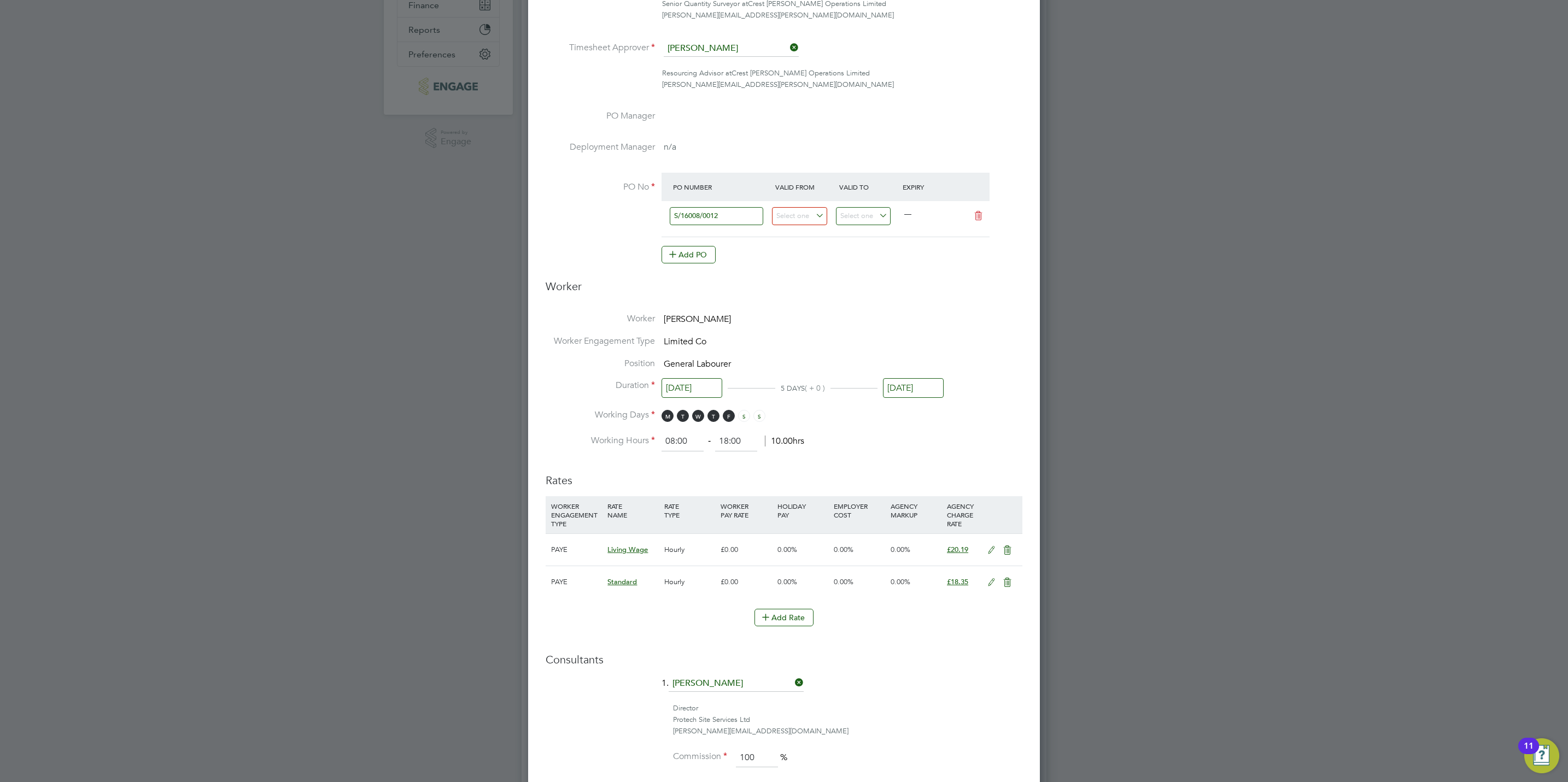
type input "[DATE]"
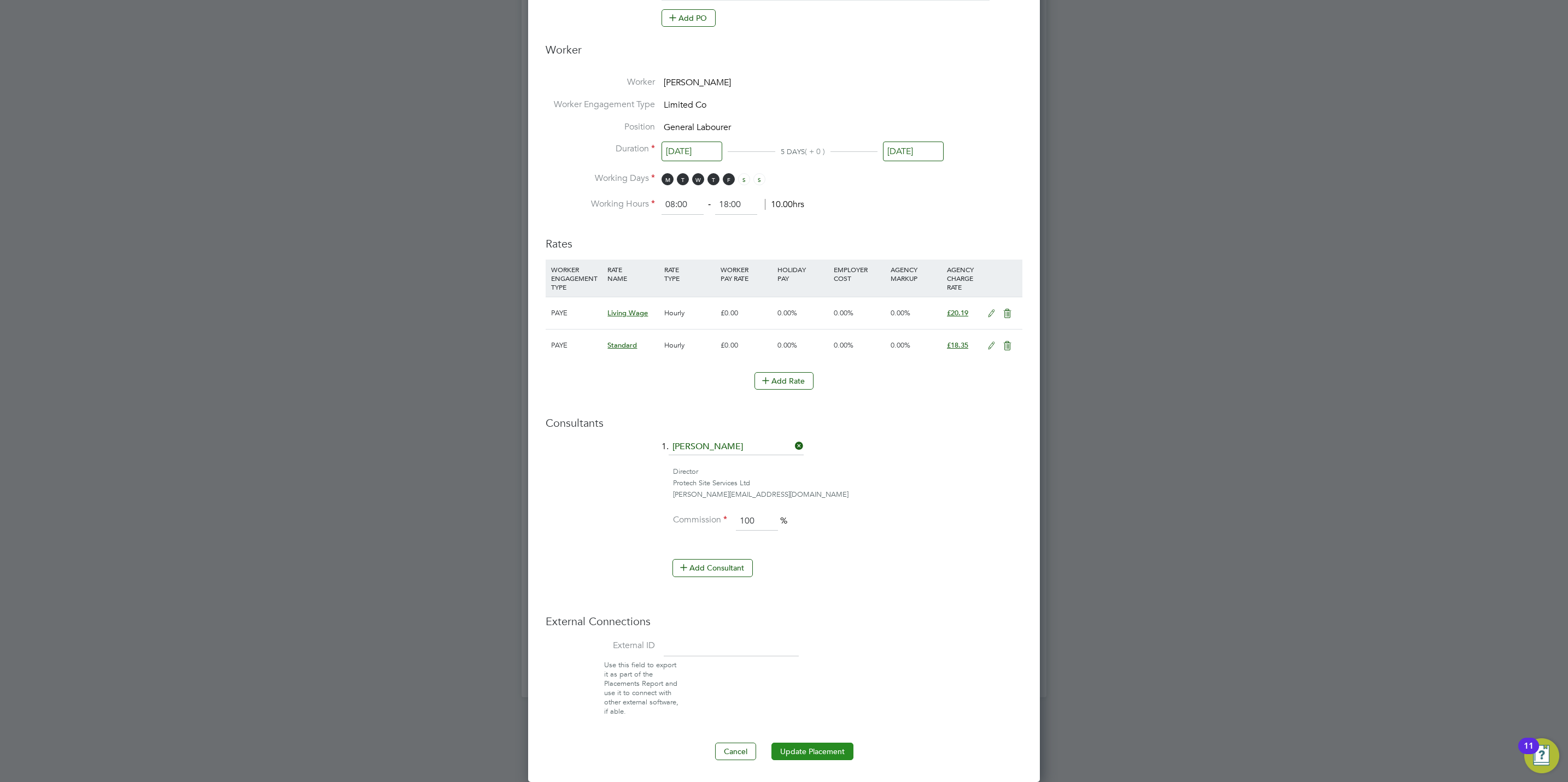
click at [808, 758] on button "Update Placement" at bounding box center [813, 751] width 82 height 17
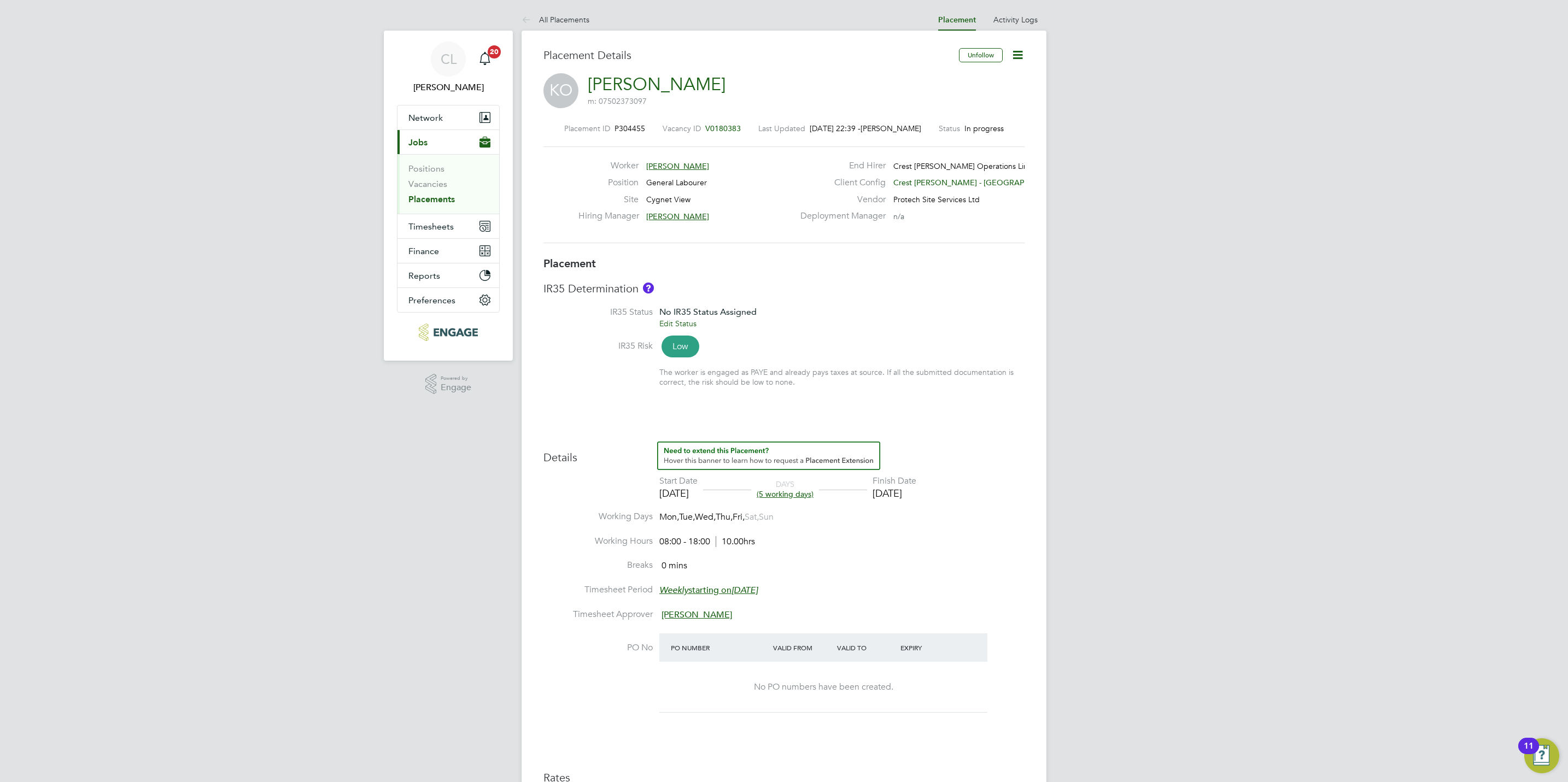
click at [1014, 57] on icon at bounding box center [1018, 55] width 14 height 14
click at [983, 75] on li "Edit Placement e" at bounding box center [982, 80] width 80 height 16
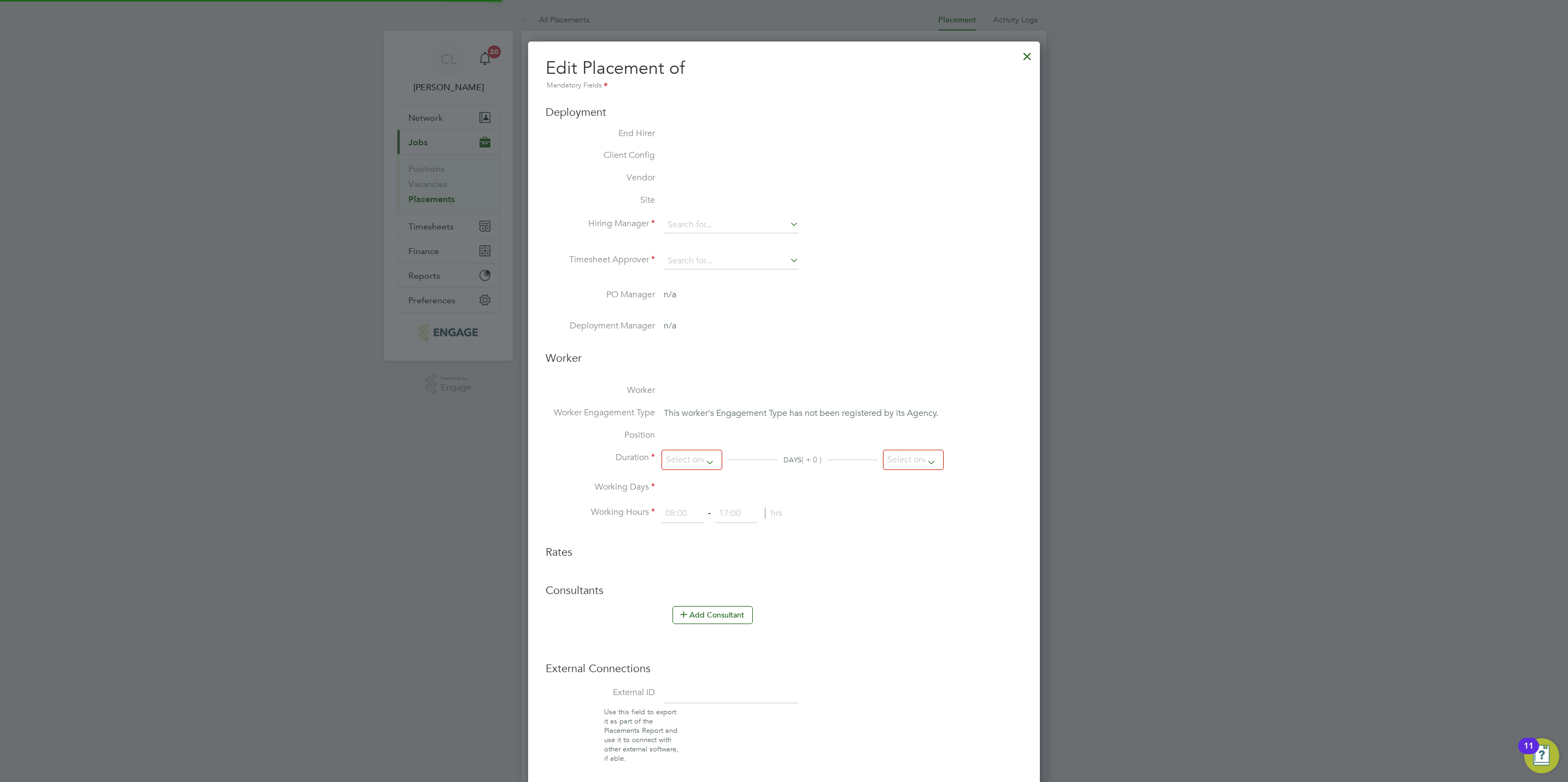
type input "Richard Patrick"
type input "Stefan Fernandez"
type input "15 Sep 2025"
type input "[DATE]"
type input "08:00"
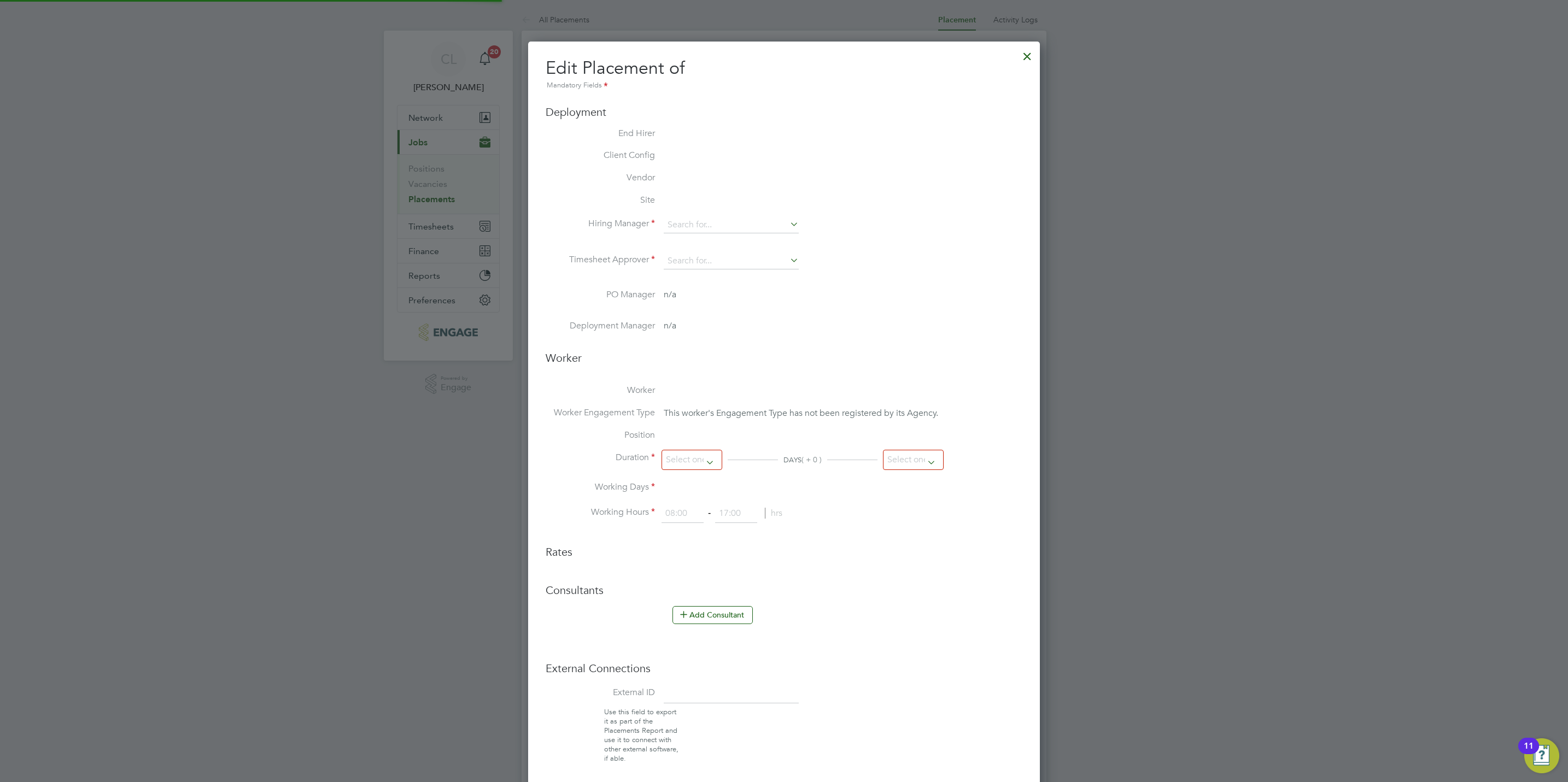
type input "18:00"
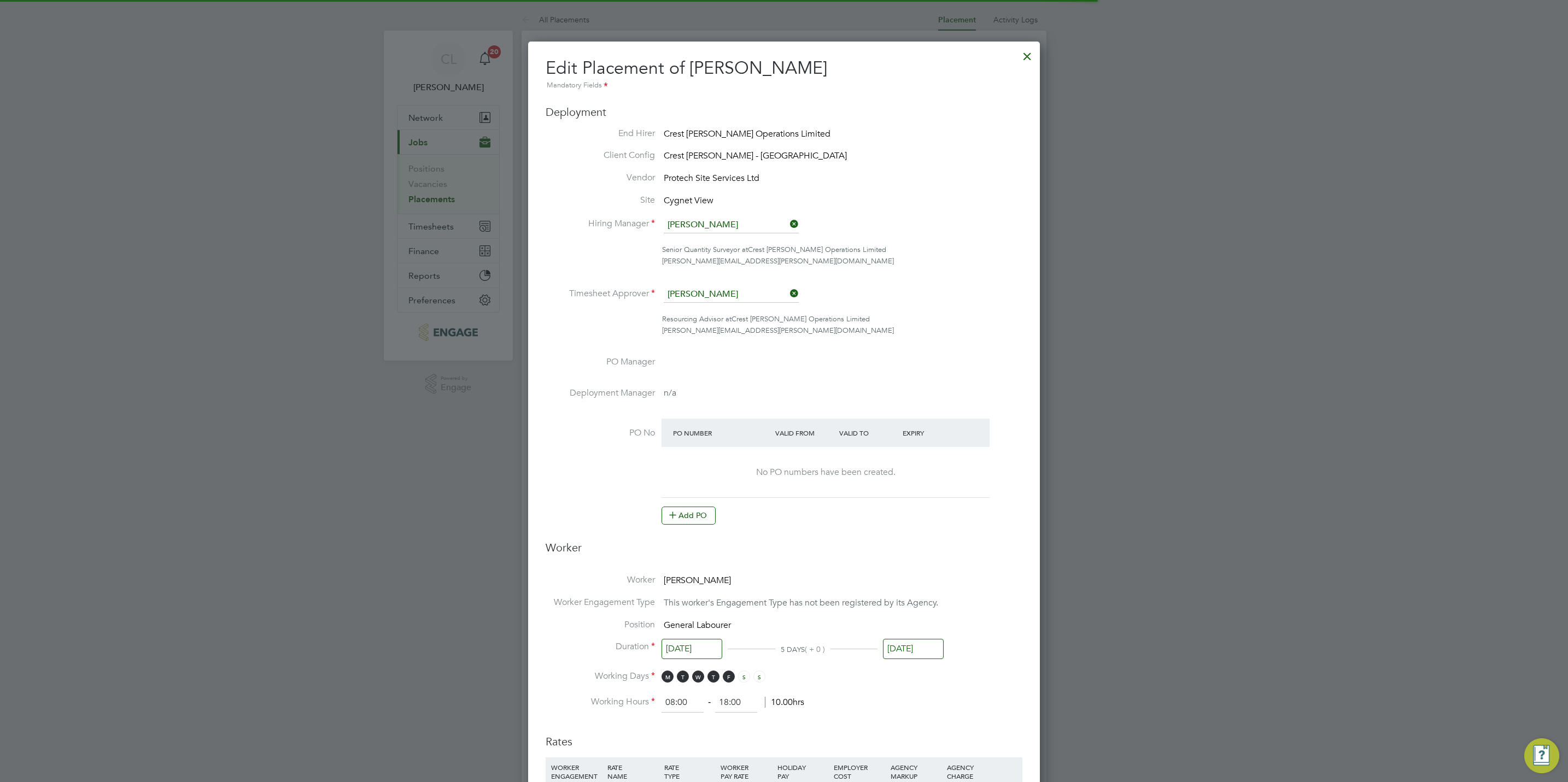
scroll to position [23, 477]
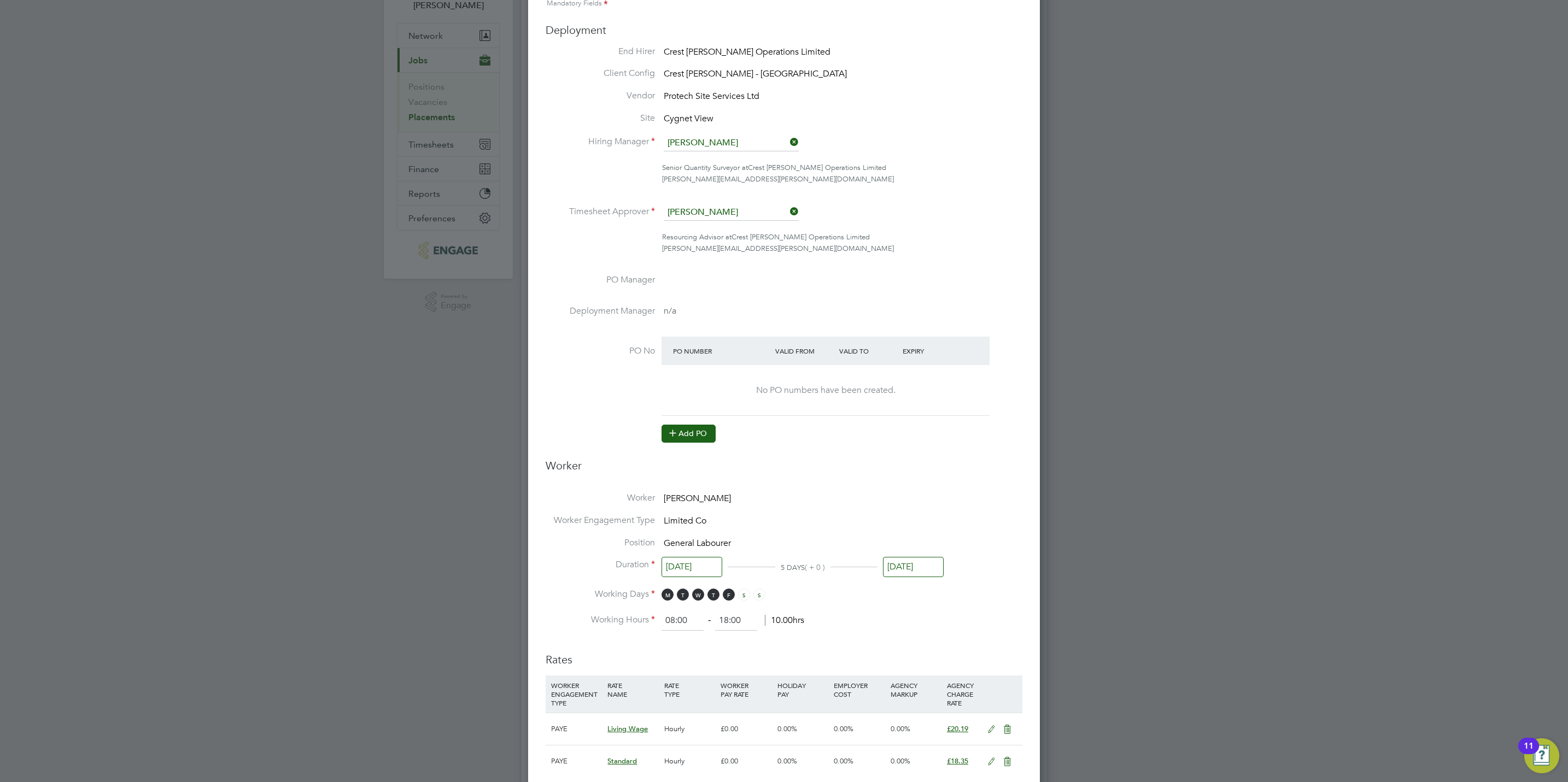
click at [704, 437] on button "Add PO" at bounding box center [689, 433] width 54 height 17
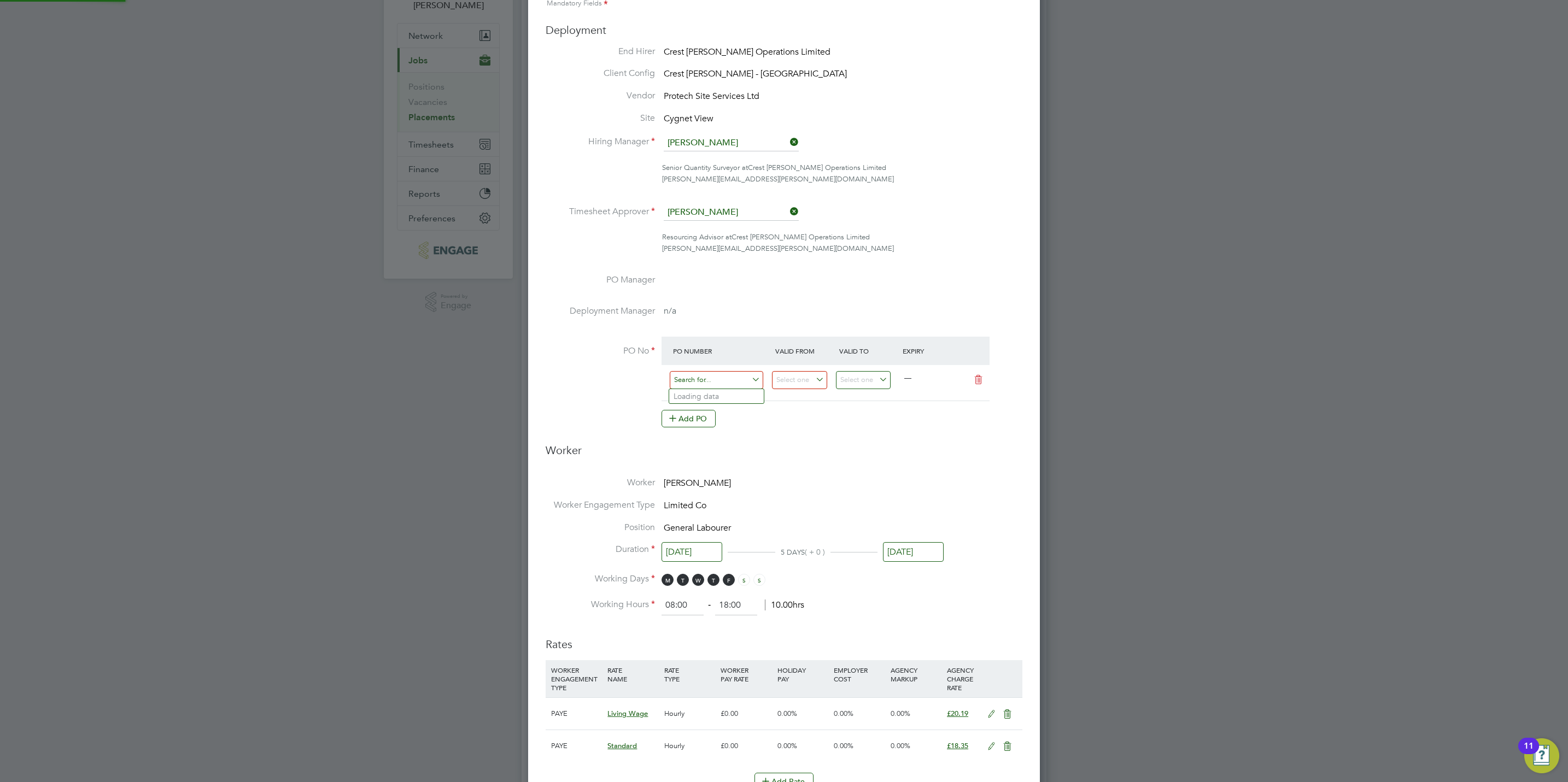
click at [706, 389] on div "All Placements Placement Activity Logs Placement Activity Logs All Placements P…" at bounding box center [784, 512] width 525 height 1171
paste input "S/16008/0012"
type input "S/16008/0012"
click at [717, 395] on b "S/16008/0012" at bounding box center [699, 396] width 49 height 9
type input "01 May 2024"
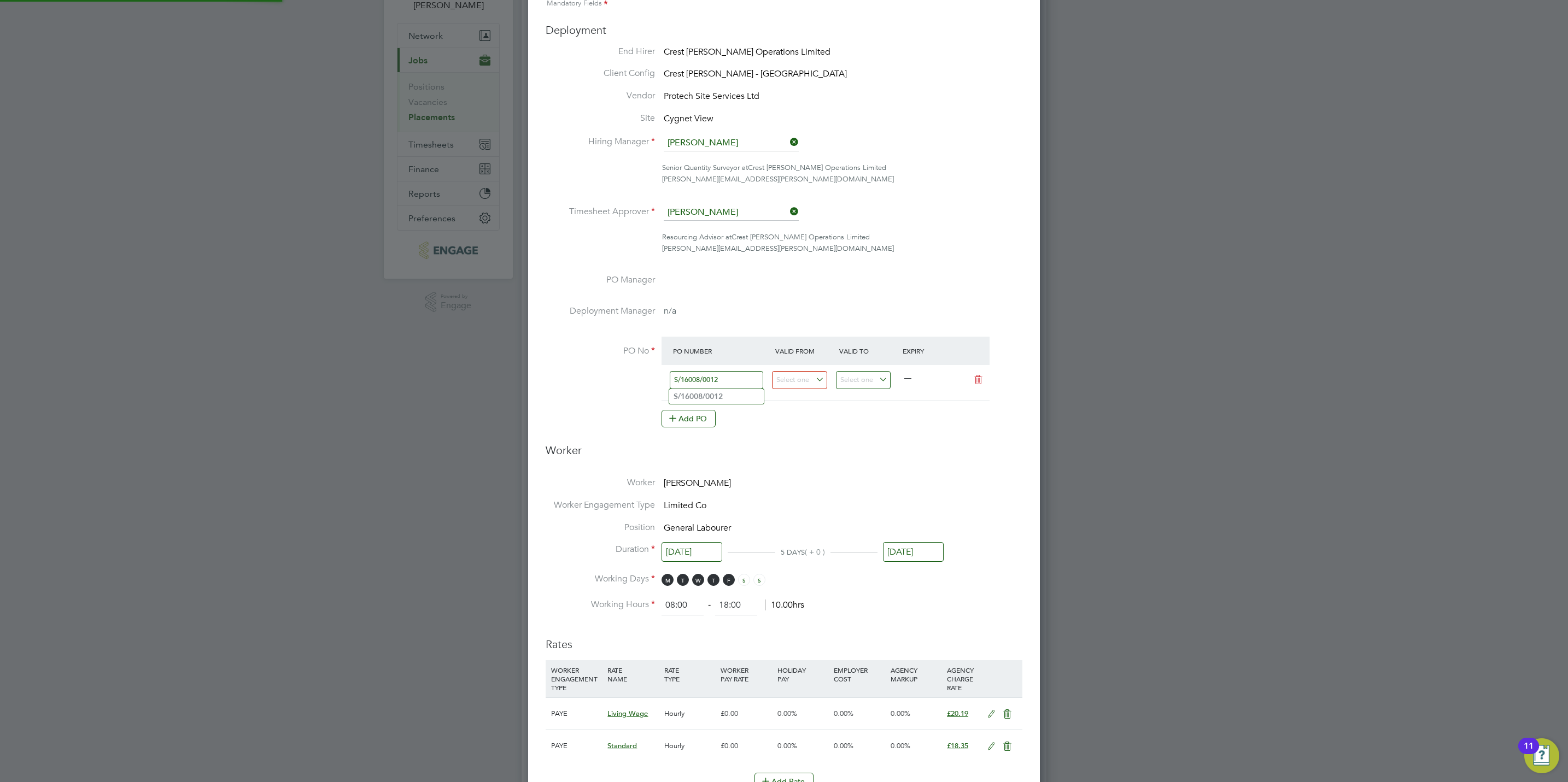
type input "06 Mar 2026"
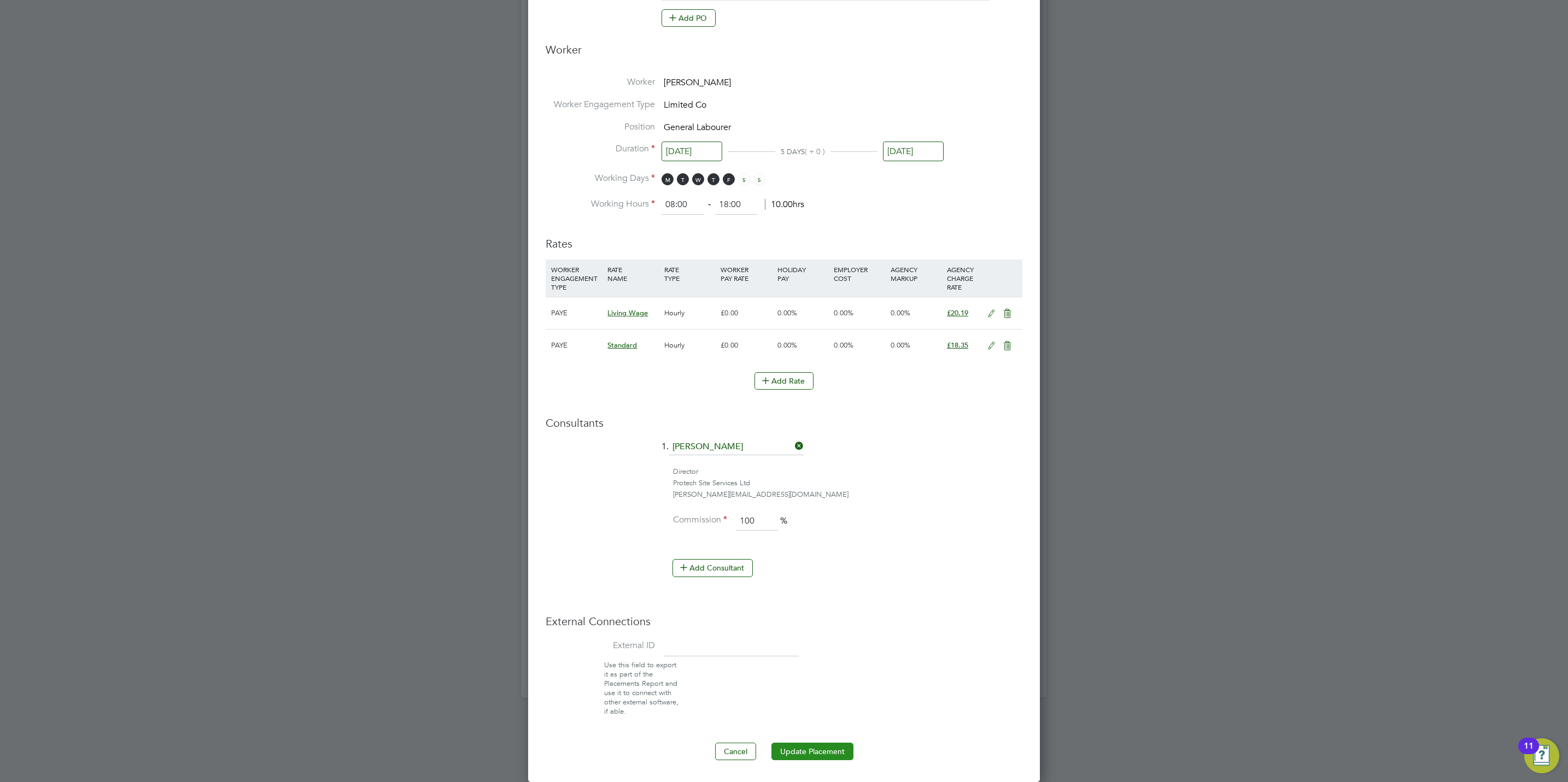
click at [822, 756] on button "Update Placement" at bounding box center [813, 751] width 82 height 17
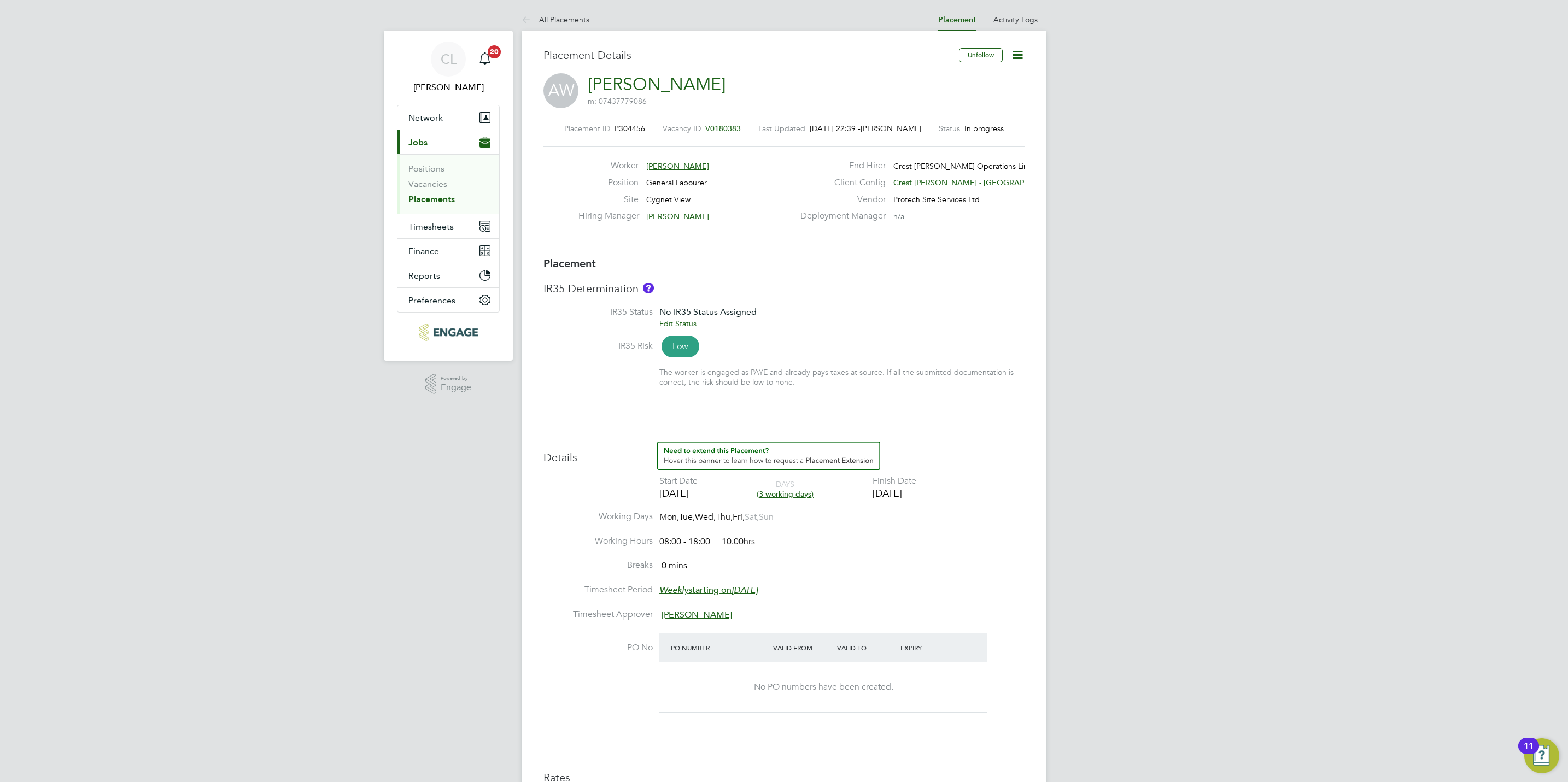
click at [1023, 53] on icon at bounding box center [1018, 55] width 14 height 14
click at [989, 78] on li "Edit Placement e" at bounding box center [982, 80] width 80 height 16
type input "[PERSON_NAME]"
type input "[DATE]"
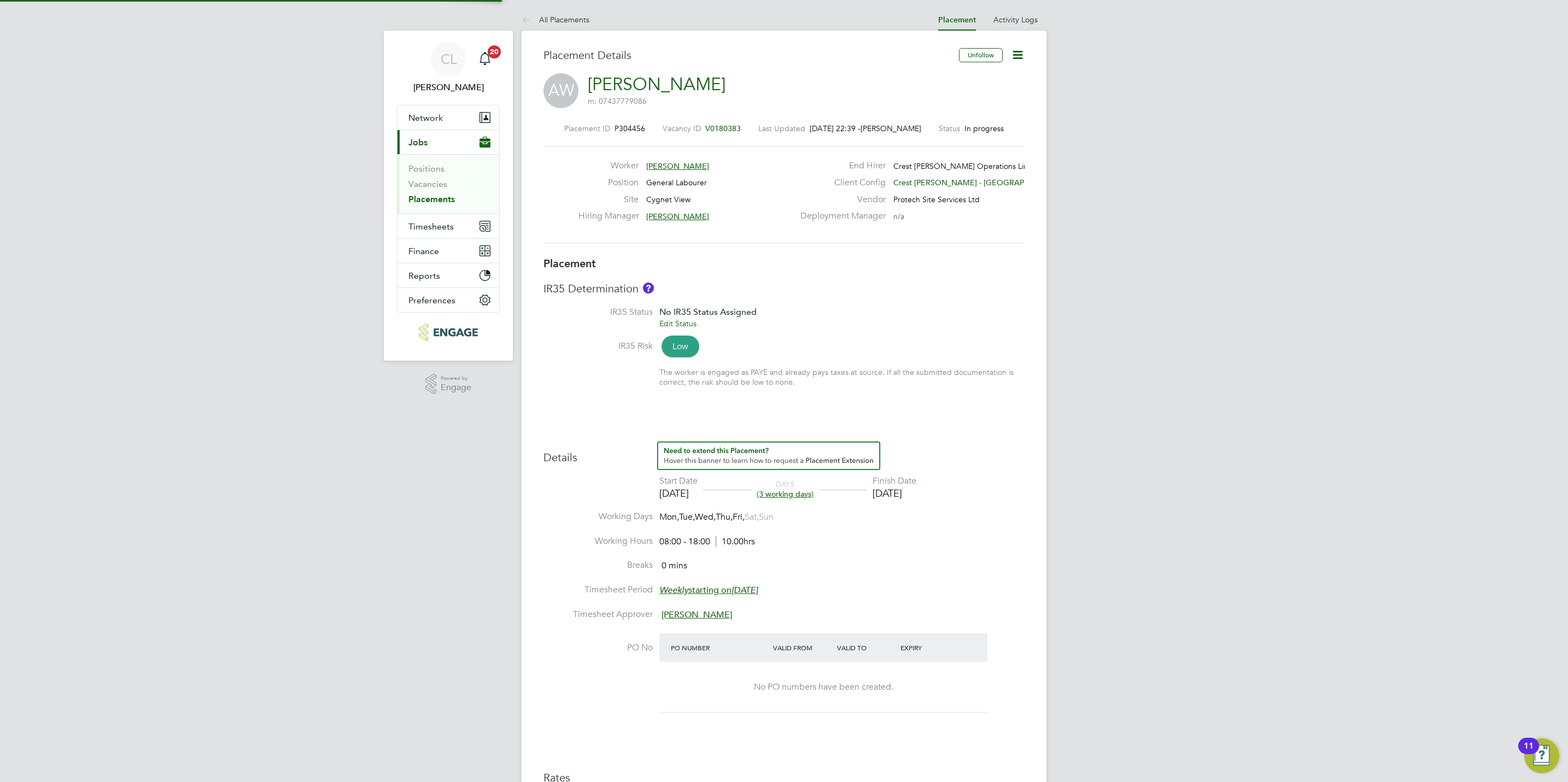
type input "[DATE]"
type input "08:00"
type input "18:00"
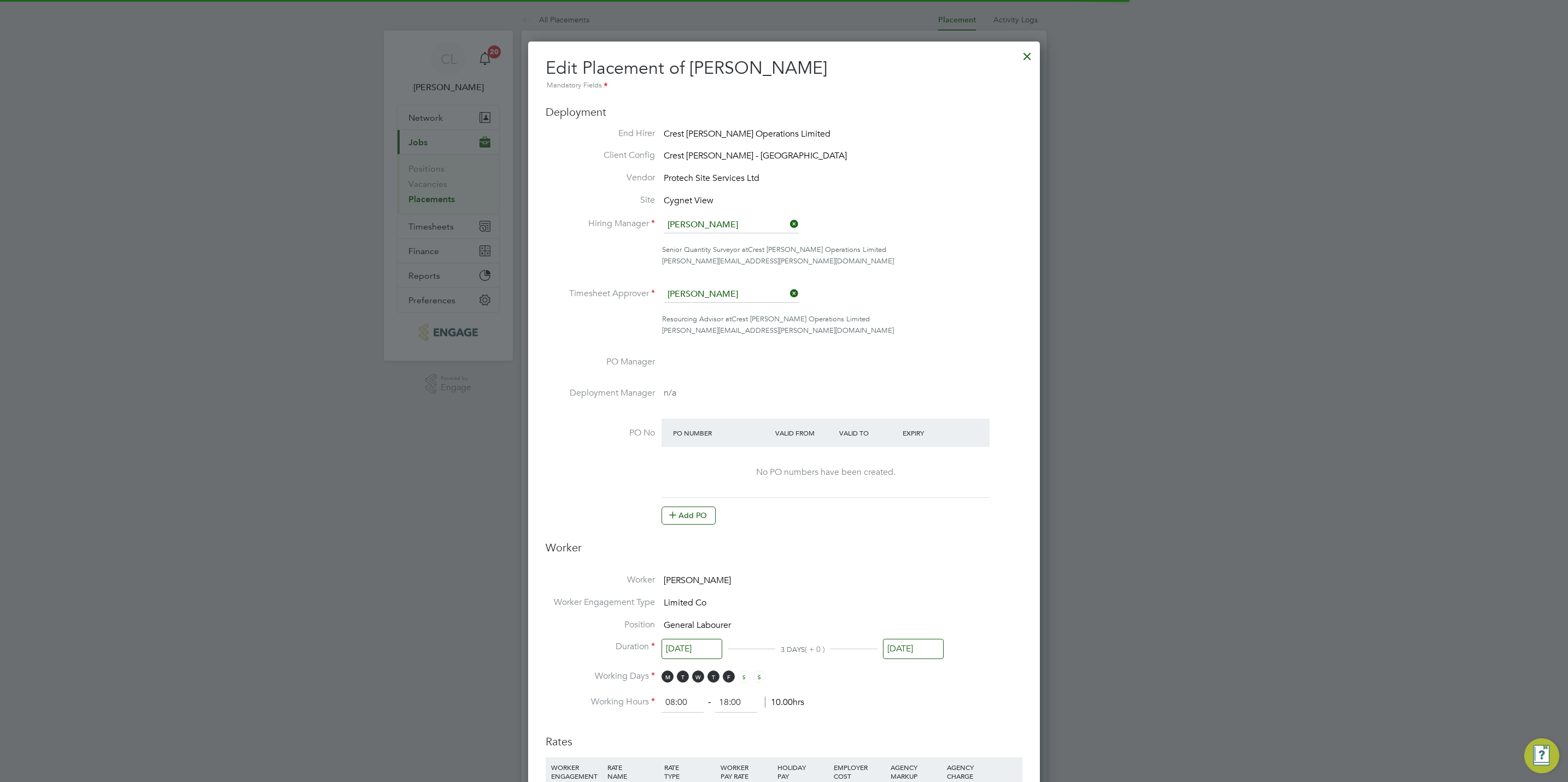
scroll to position [6, 6]
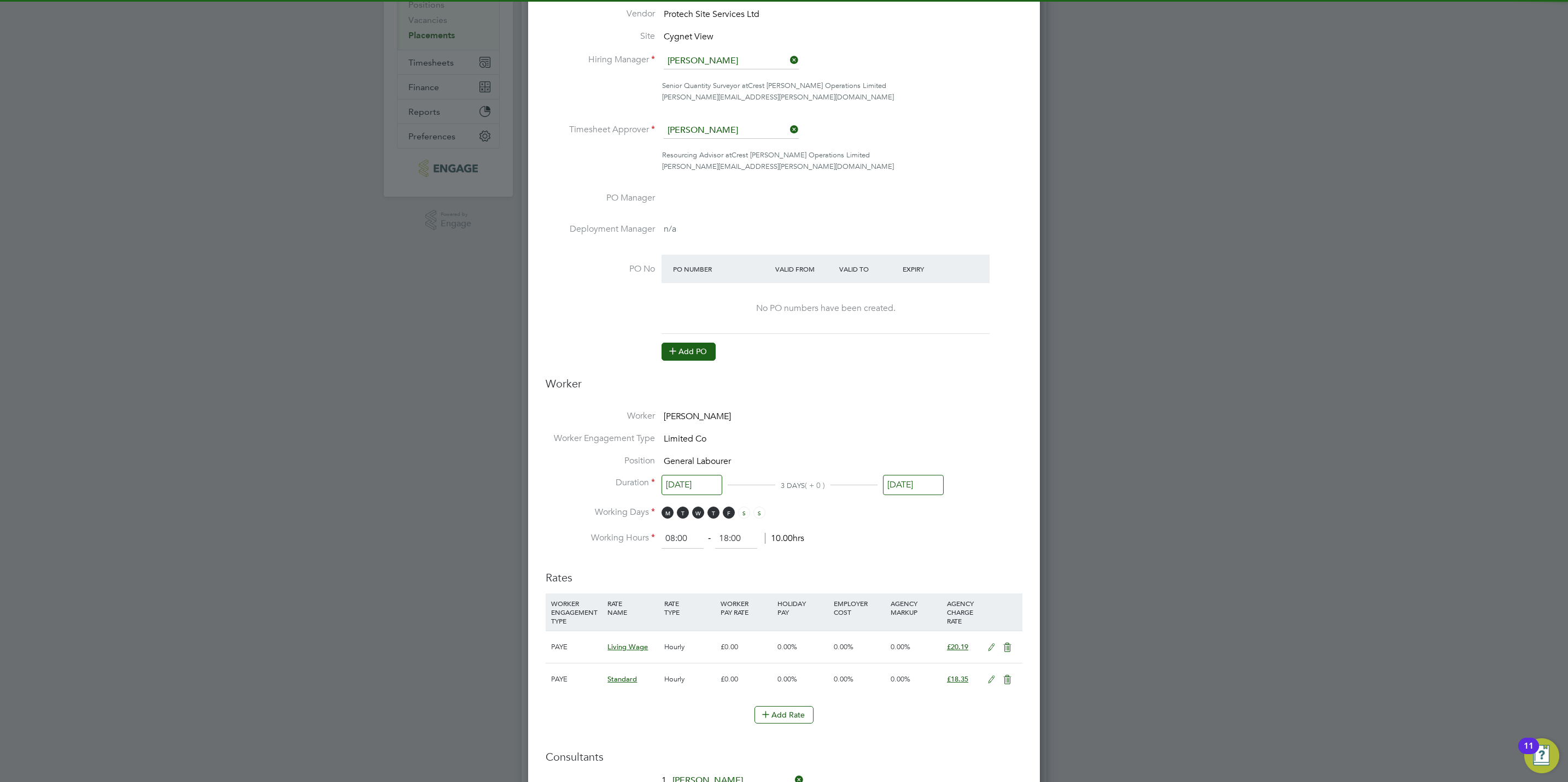
click at [669, 348] on icon at bounding box center [673, 351] width 8 height 8
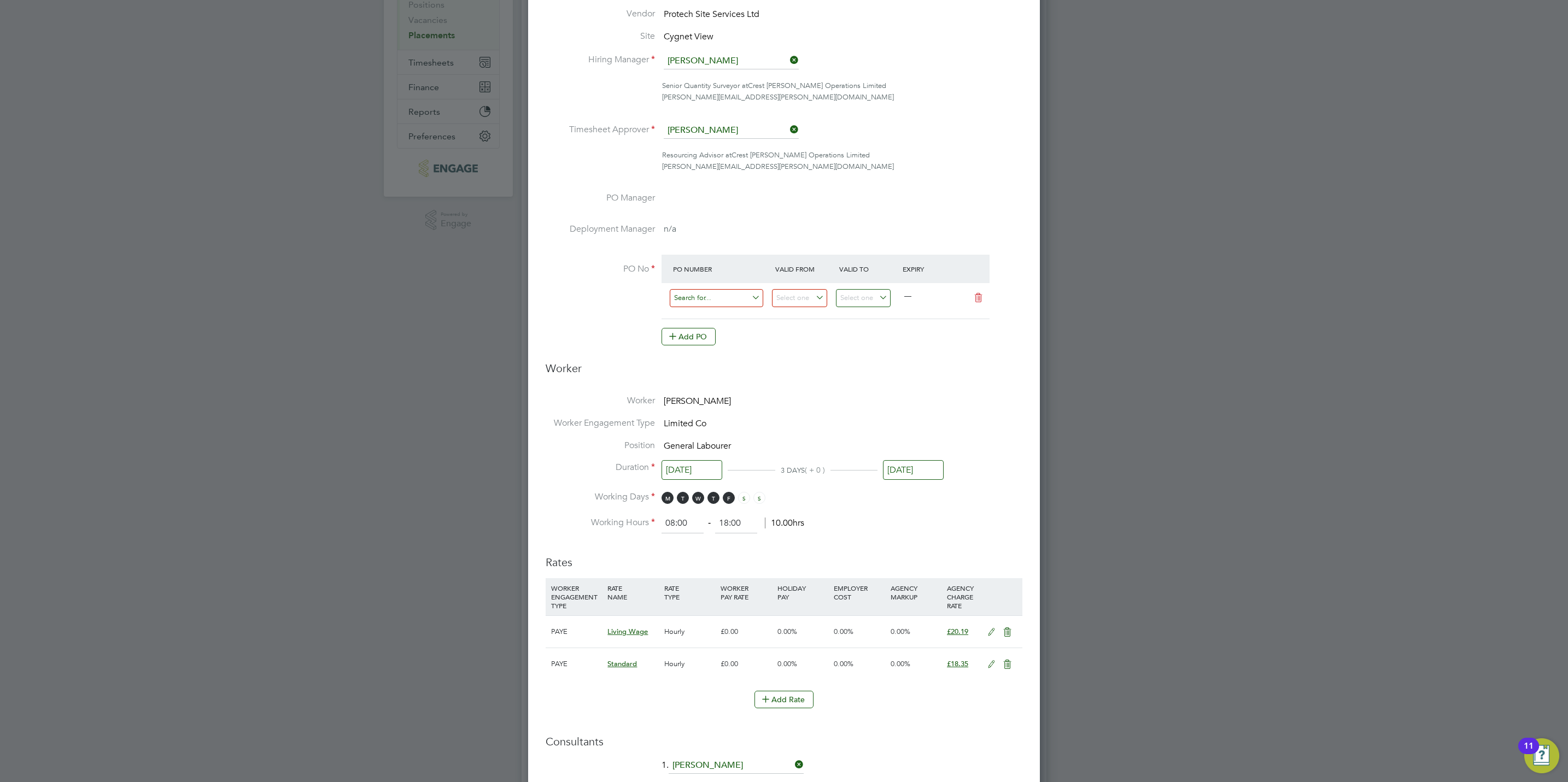
click at [703, 296] on input at bounding box center [717, 298] width 93 height 18
paste input "S/16008/0012"
type input "S/16008/0012"
click at [735, 309] on li "S/16008/0012" at bounding box center [716, 315] width 94 height 15
type input "[DATE]"
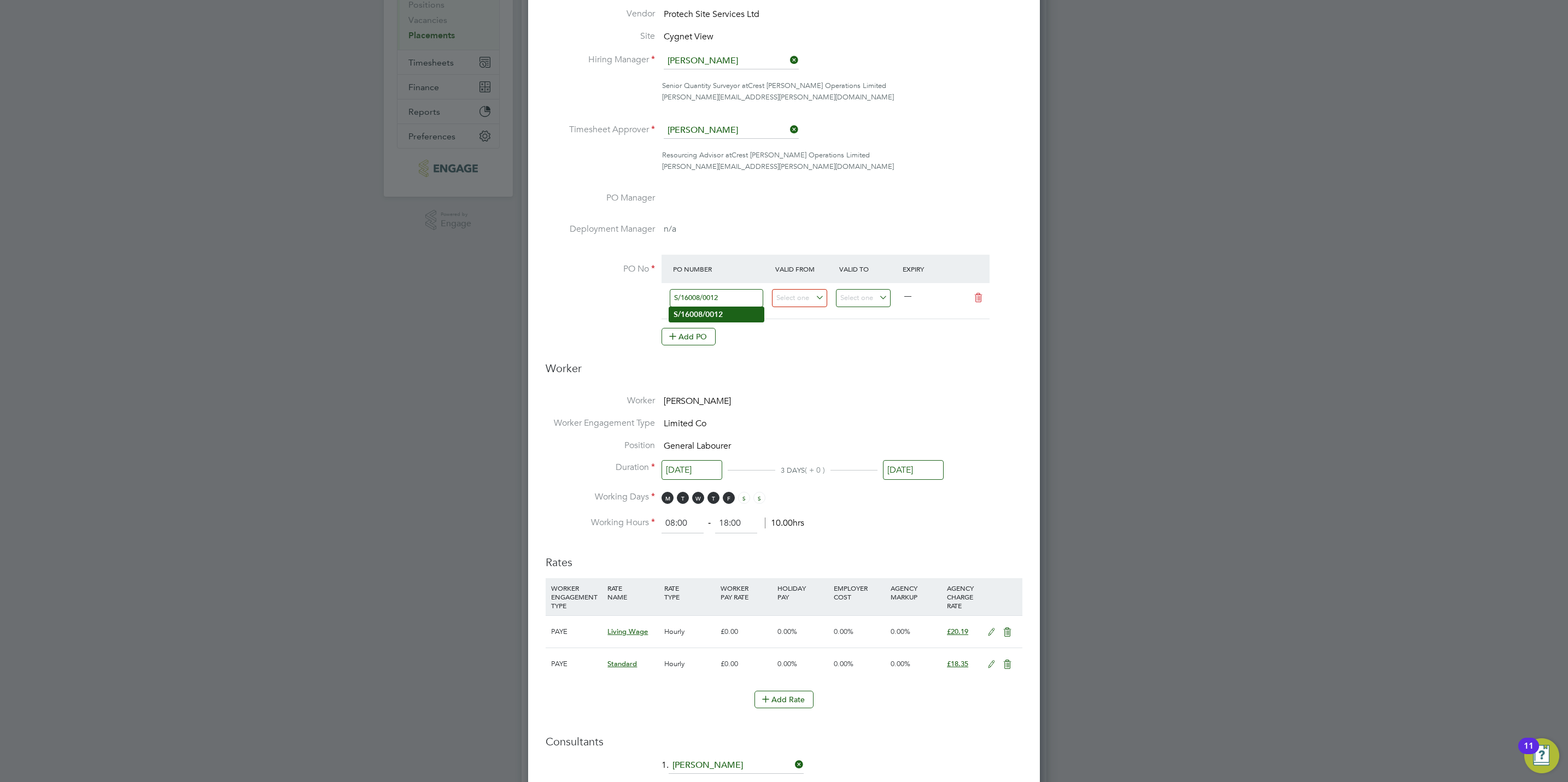
type input "[DATE]"
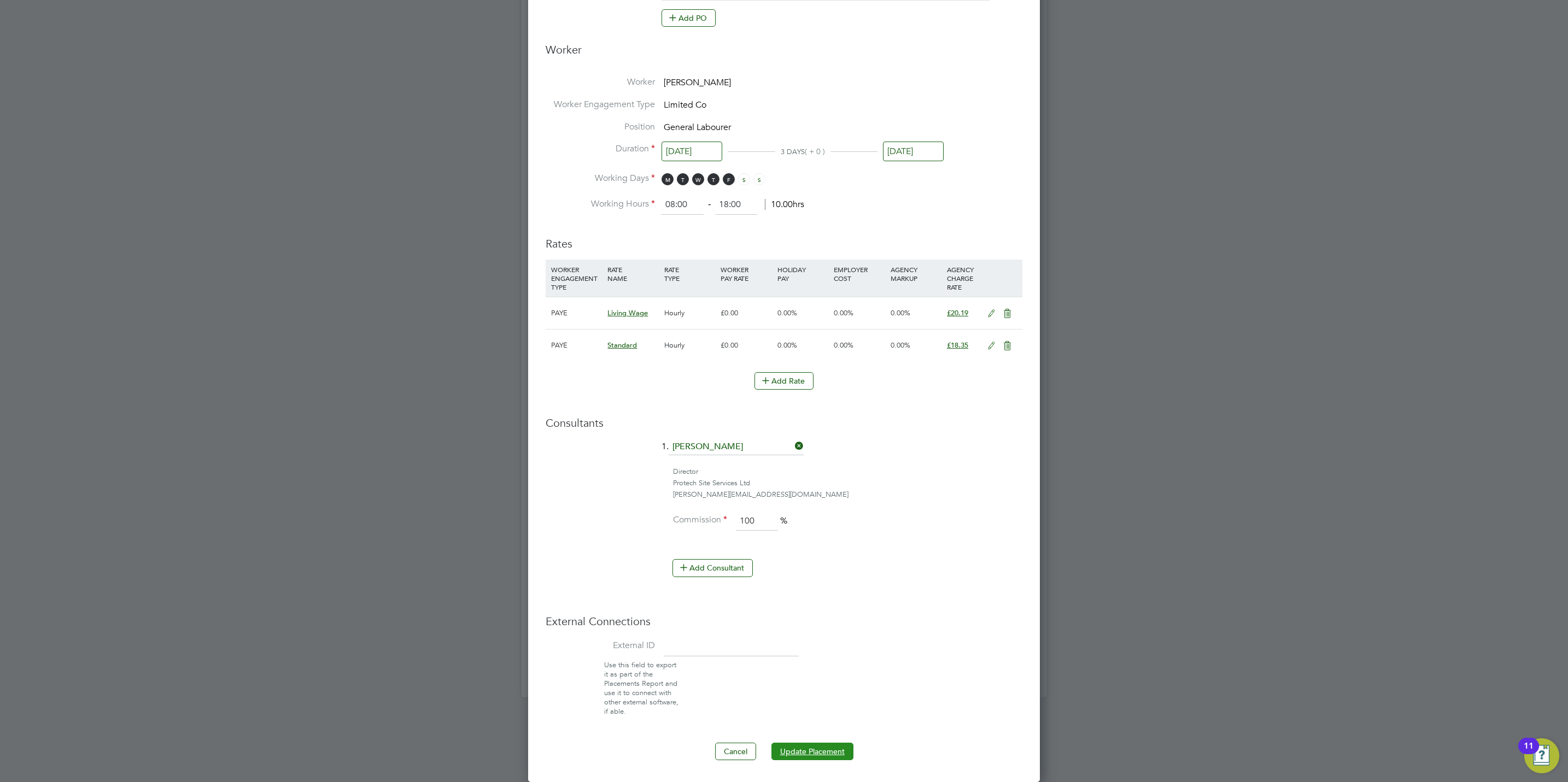
click at [813, 754] on button "Update Placement" at bounding box center [813, 751] width 82 height 17
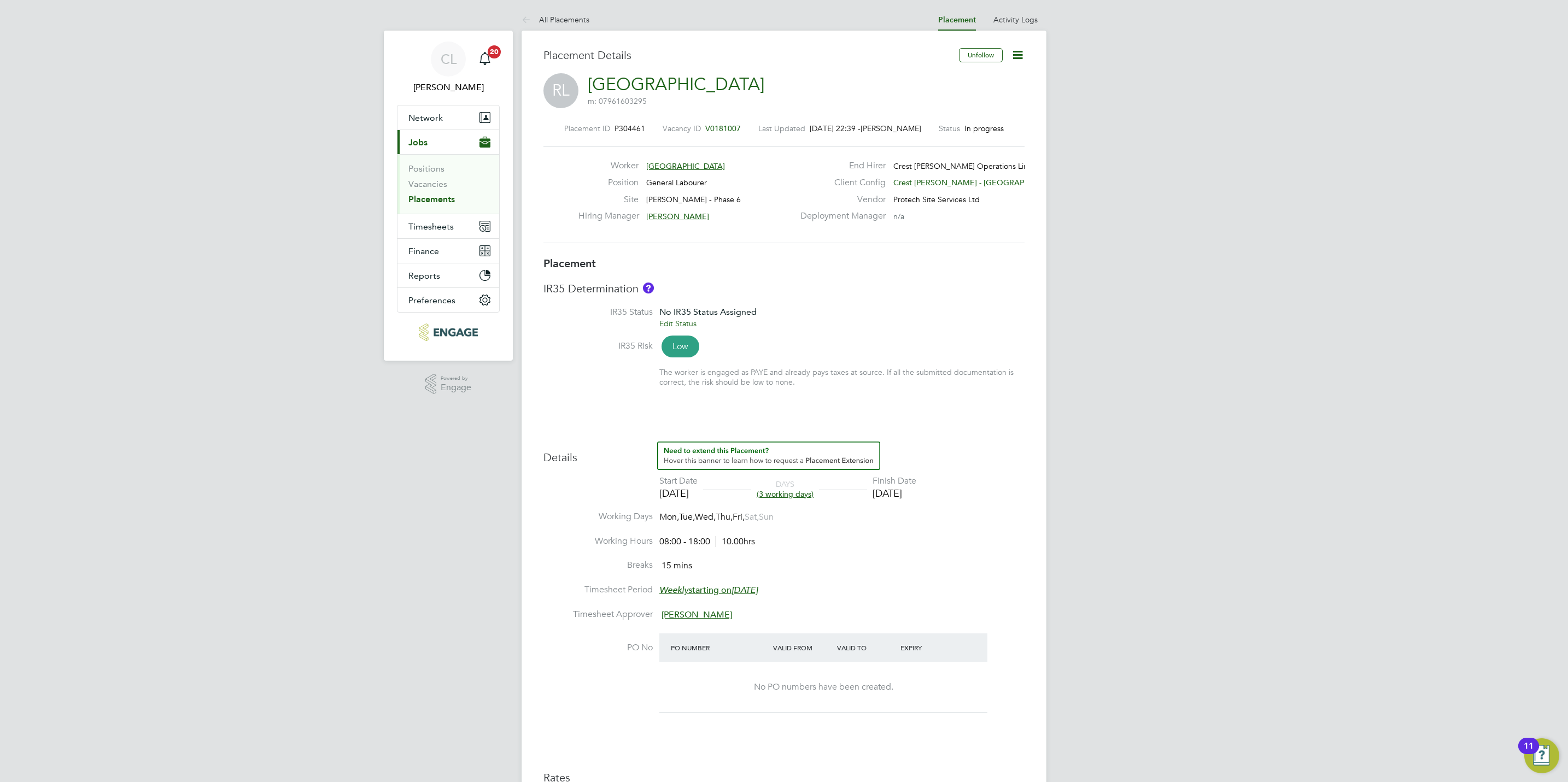
click at [1020, 54] on icon at bounding box center [1018, 55] width 14 height 14
click at [974, 76] on li "Edit Placement e" at bounding box center [982, 80] width 80 height 16
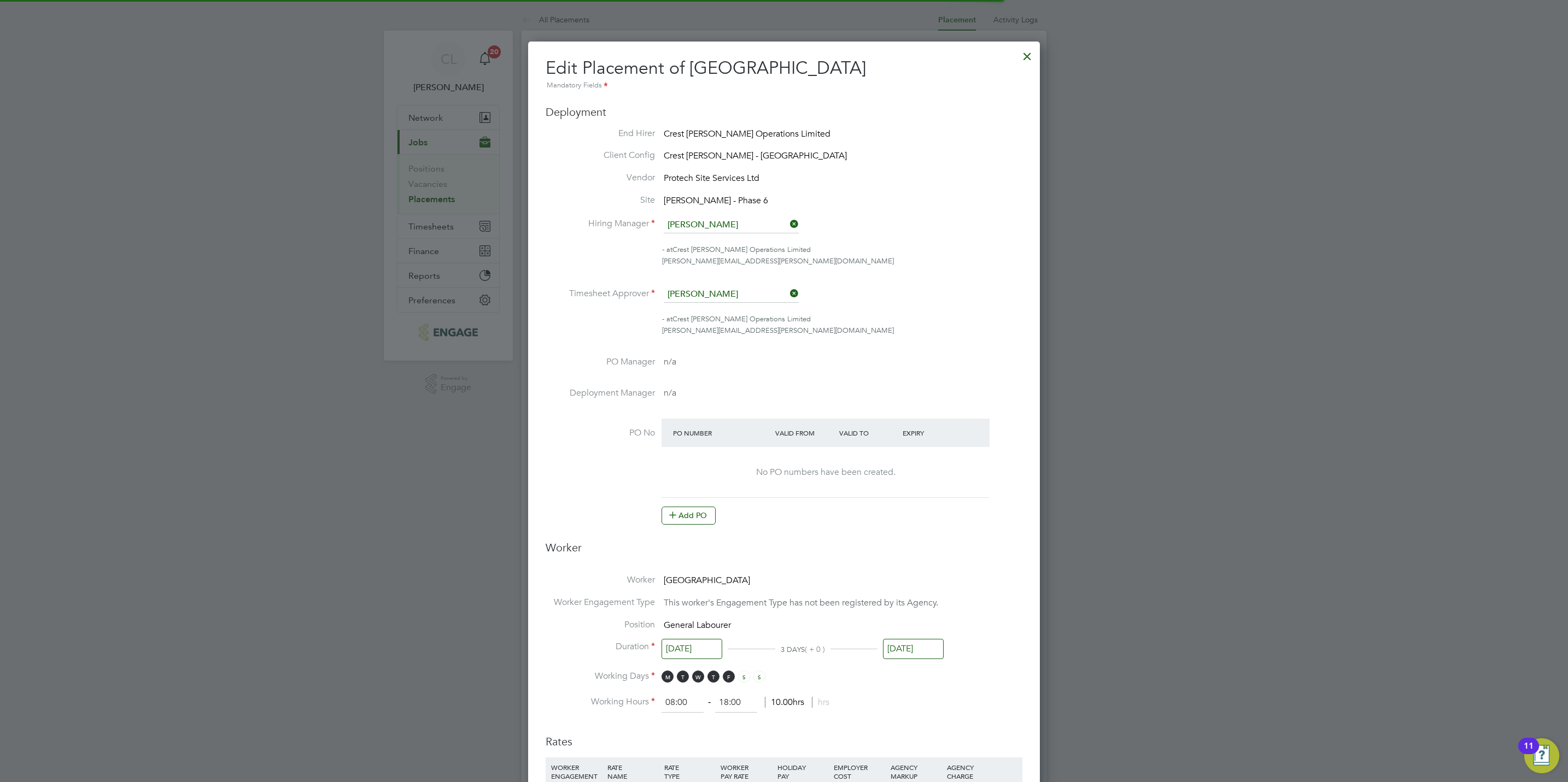
scroll to position [6, 5]
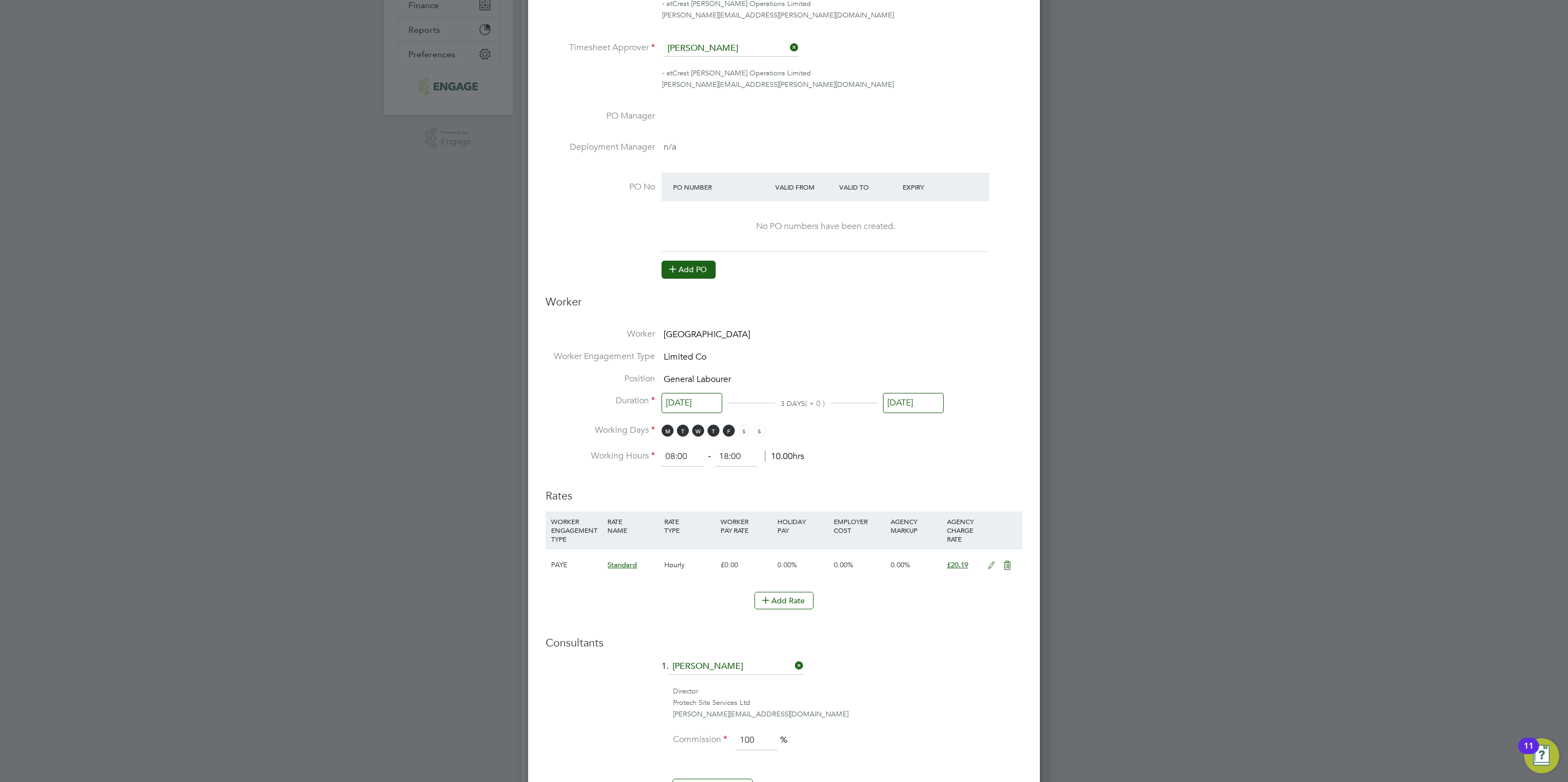
click at [693, 262] on button "Add PO" at bounding box center [689, 269] width 54 height 17
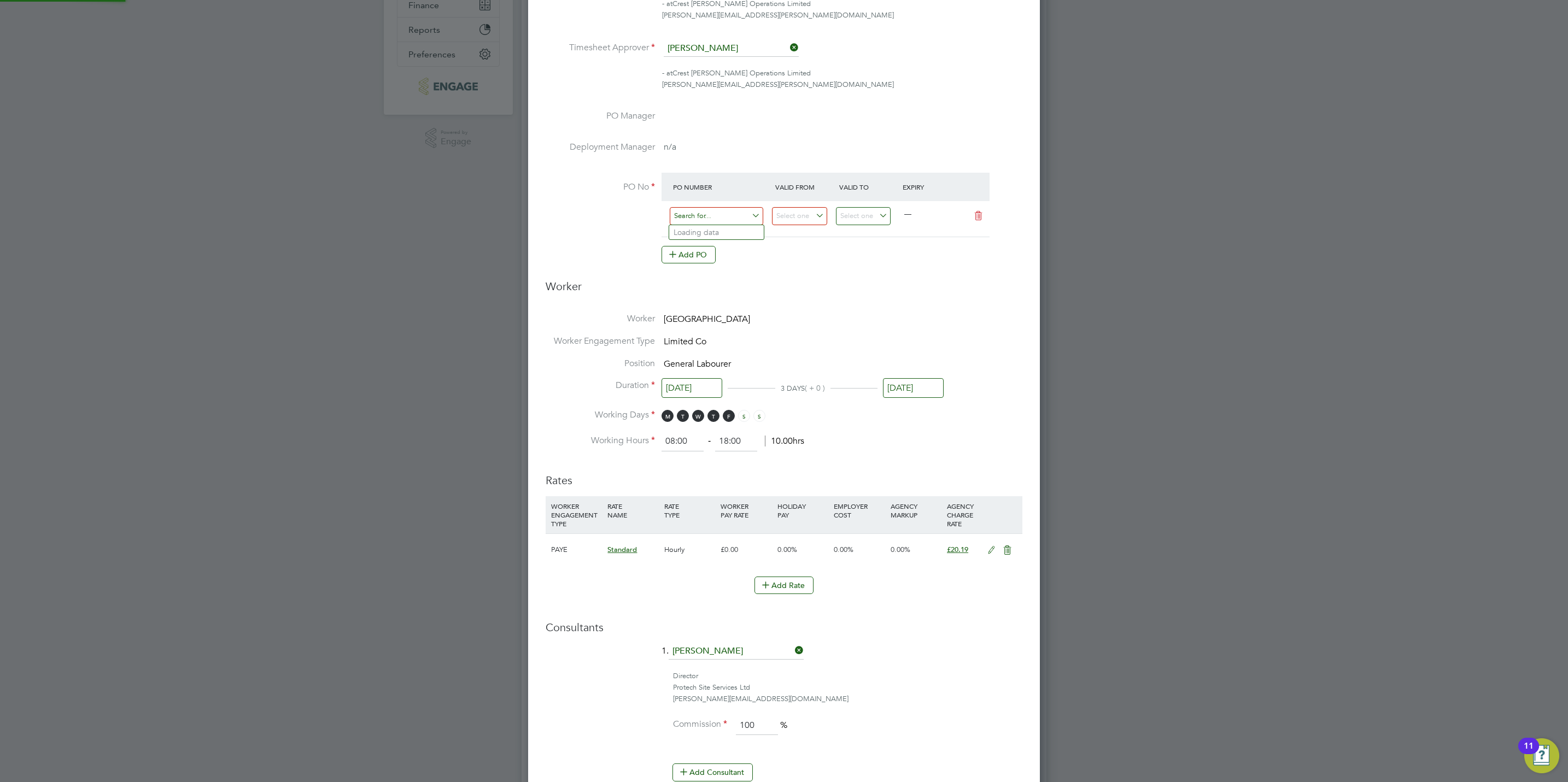
click at [735, 210] on input at bounding box center [717, 216] width 93 height 18
paste input "S/14994PB/001209"
type input "S/14994PB/001209"
click at [733, 230] on b "S/14994PB/001209" at bounding box center [708, 232] width 68 height 9
type input "09 Sep 2024"
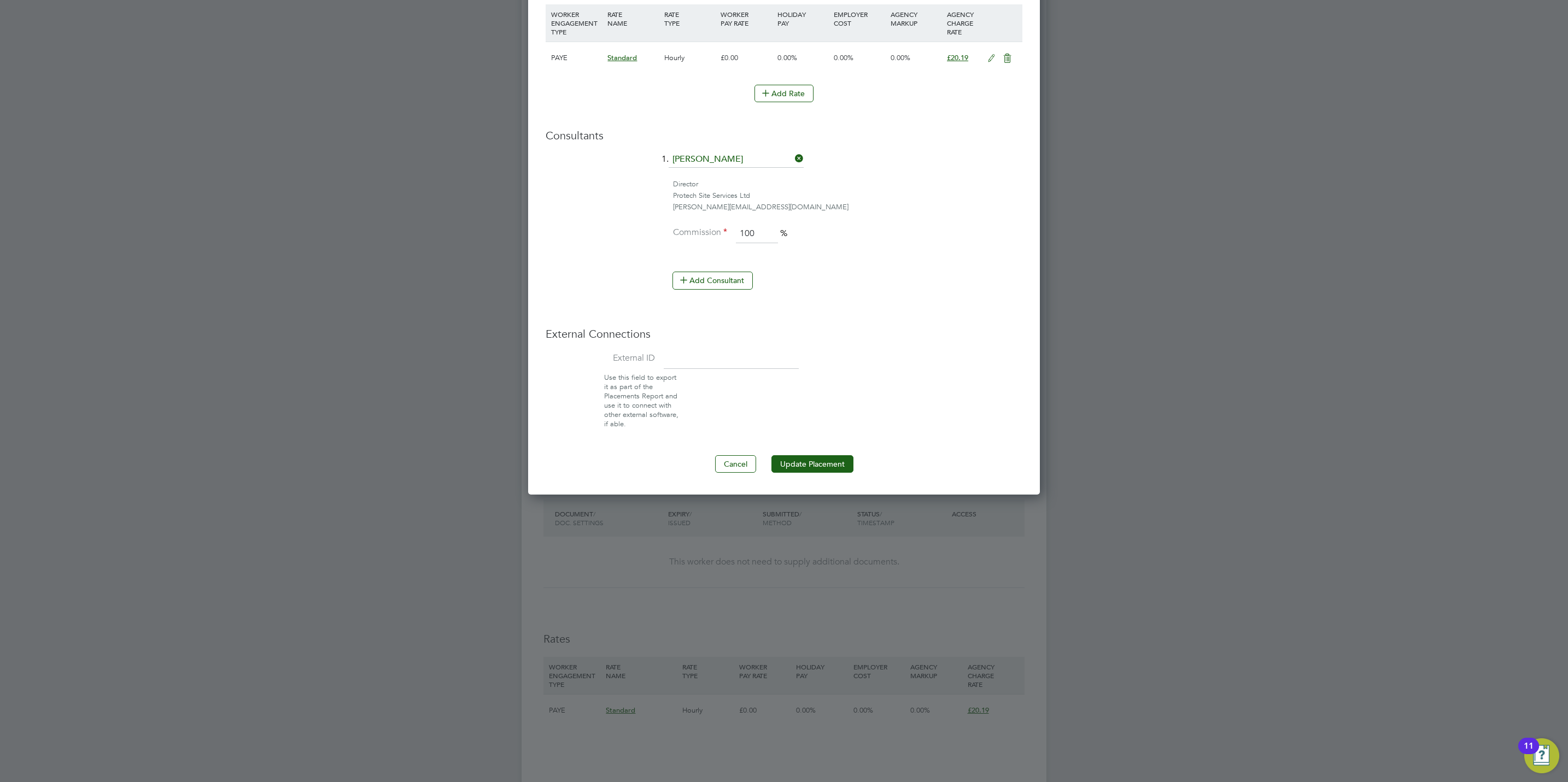
click at [836, 466] on button "Update Placement" at bounding box center [813, 463] width 82 height 17
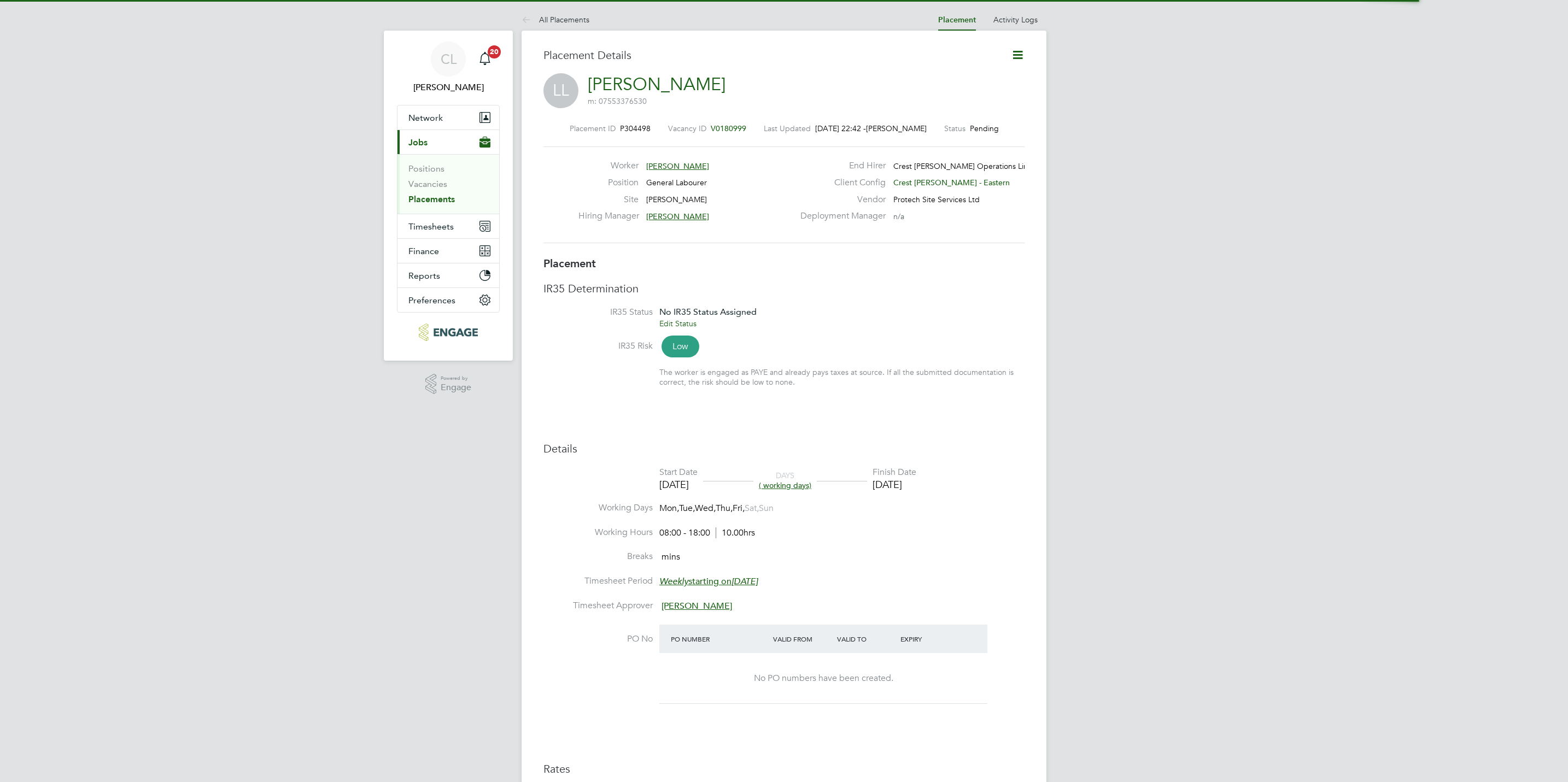
click at [1025, 49] on icon at bounding box center [1018, 55] width 14 height 14
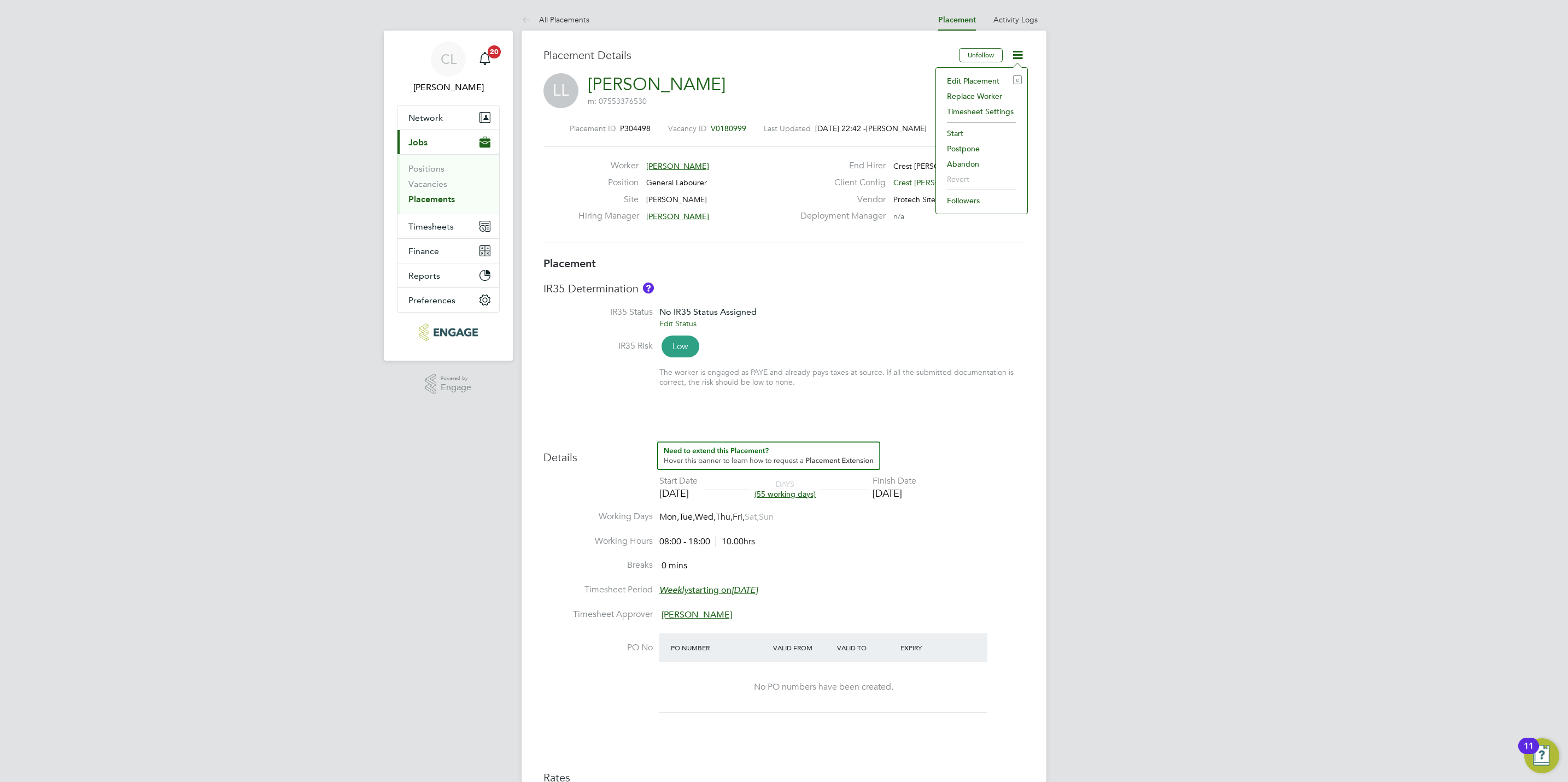
click at [987, 79] on li "Edit Placement e" at bounding box center [982, 80] width 80 height 16
type input "Mark Wilkinson"
type input "Lisa Benbrook"
type input "15 Sep 2025"
type input "28 Nov 2025"
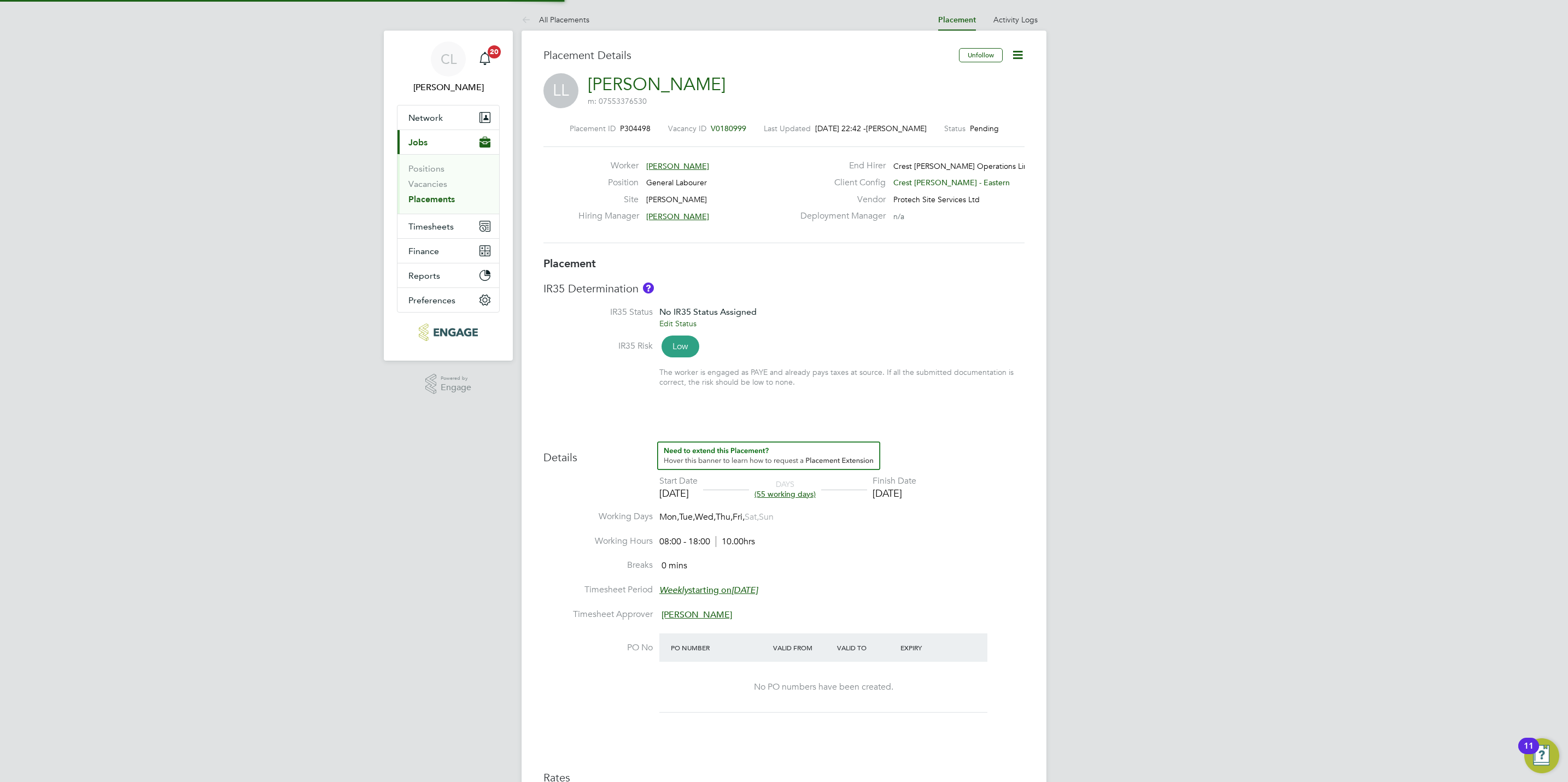
type input "08:00"
type input "18:00"
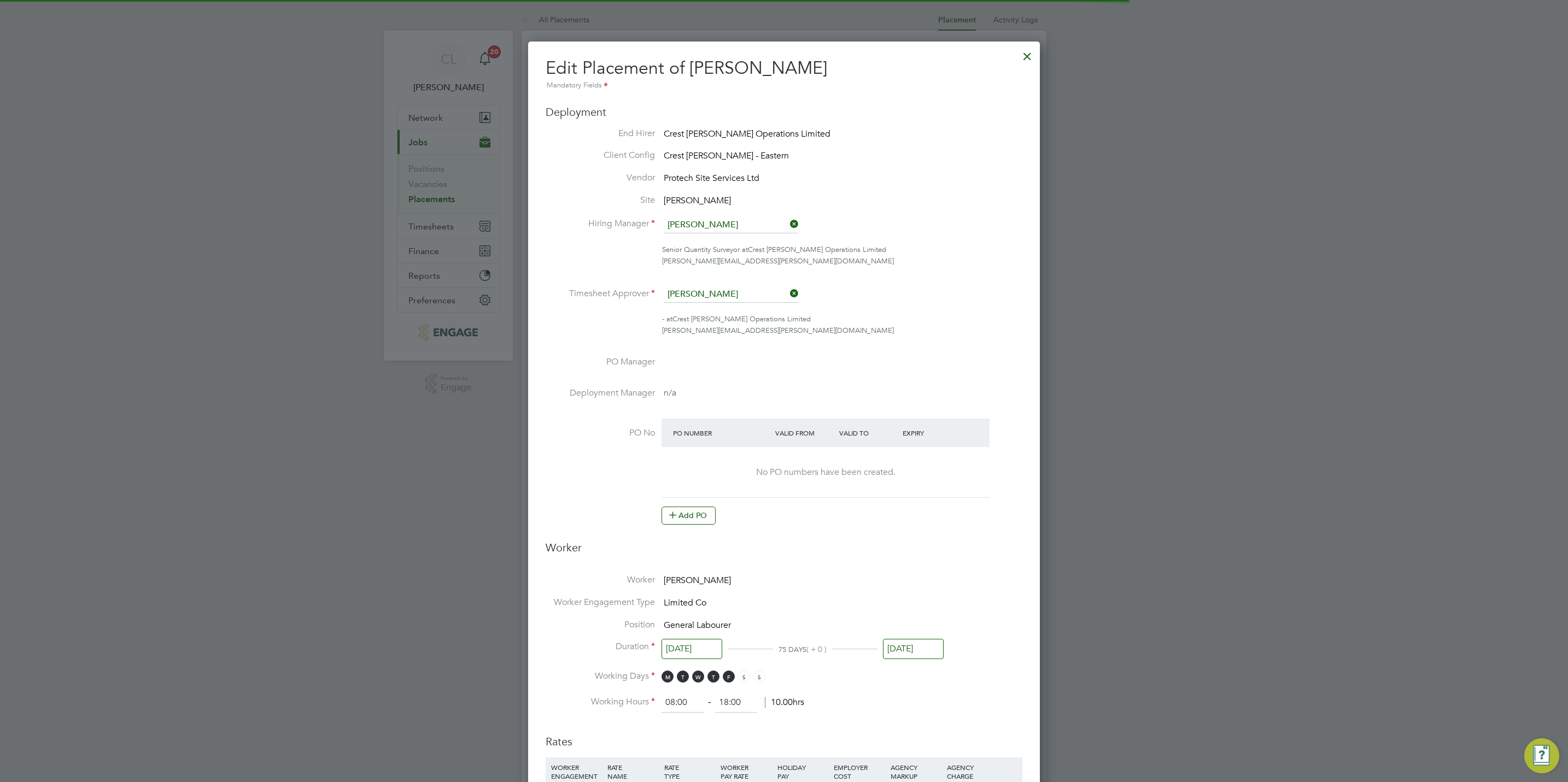
scroll to position [6, 6]
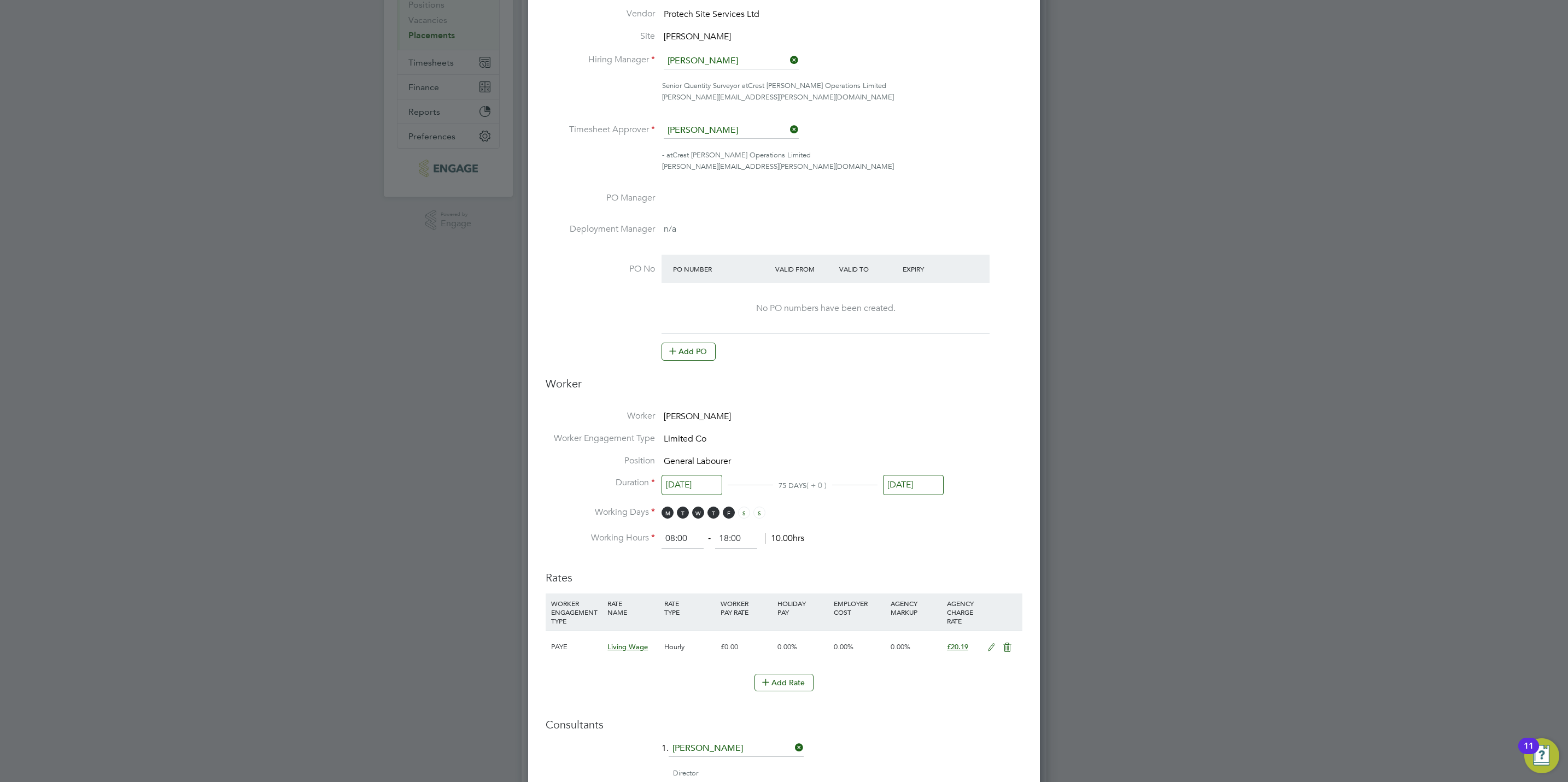
click at [700, 371] on li "PO No PO Number Valid From Valid To Expiry No PO numbers have been created. Add…" at bounding box center [784, 313] width 476 height 117
click at [690, 355] on button "Add PO" at bounding box center [689, 351] width 54 height 17
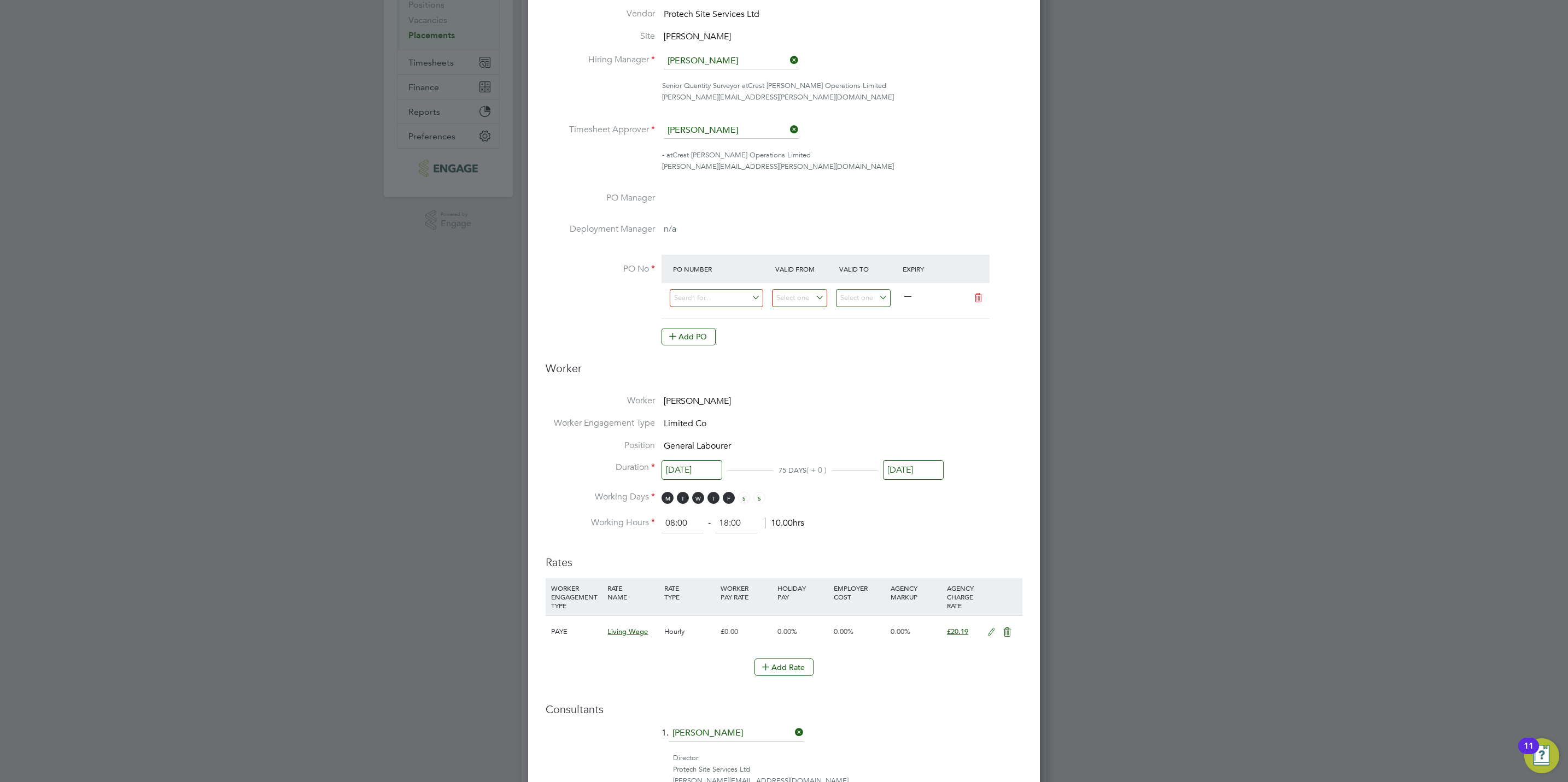
click at [740, 307] on div at bounding box center [722, 301] width 103 height 27
click at [733, 300] on input at bounding box center [717, 298] width 93 height 18
paste input "S/15000/0016"
type input "S/15000/0016"
click at [729, 315] on li "S/15000/0016" at bounding box center [716, 315] width 94 height 15
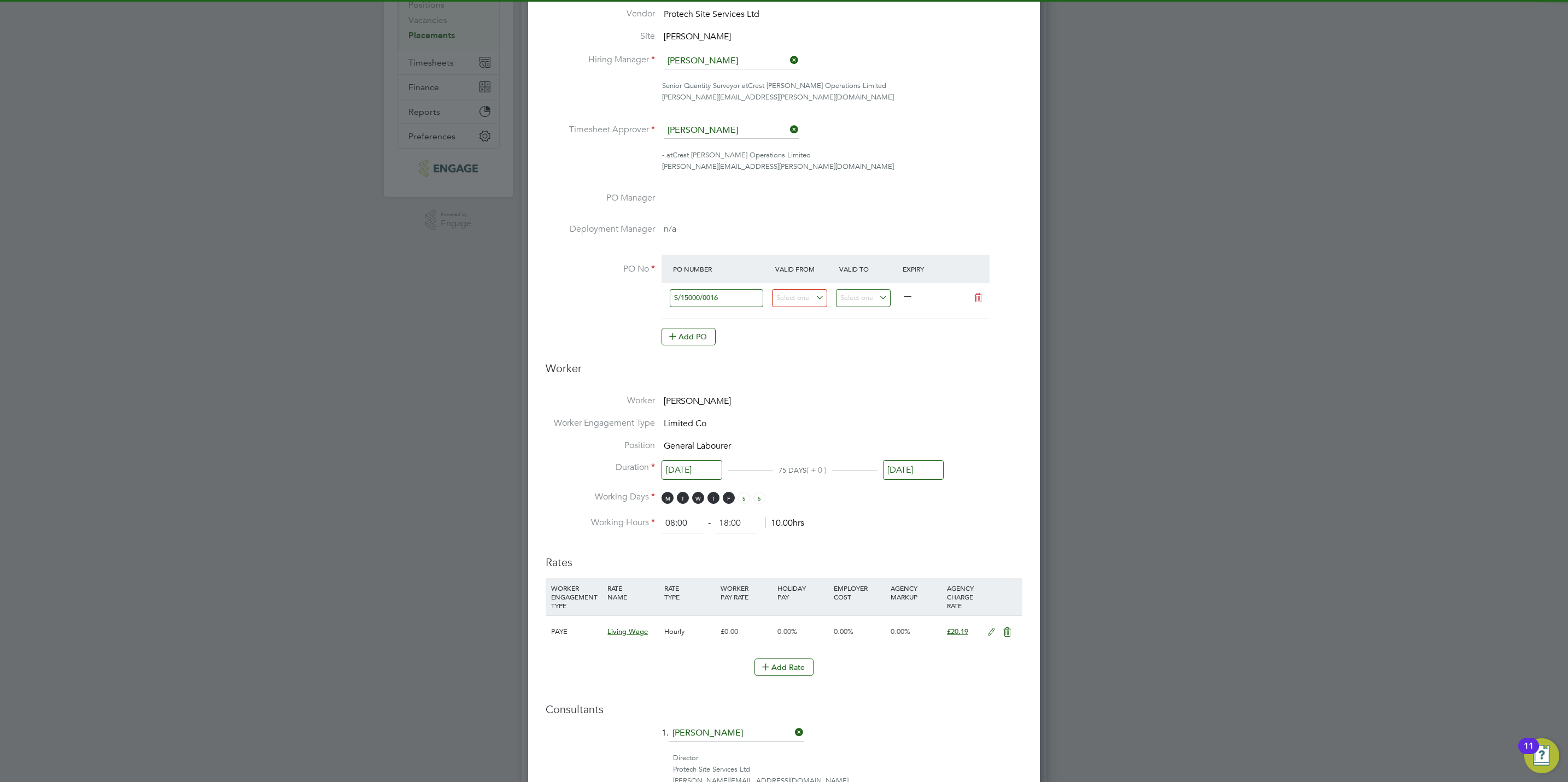
type input "01 Sep 2025"
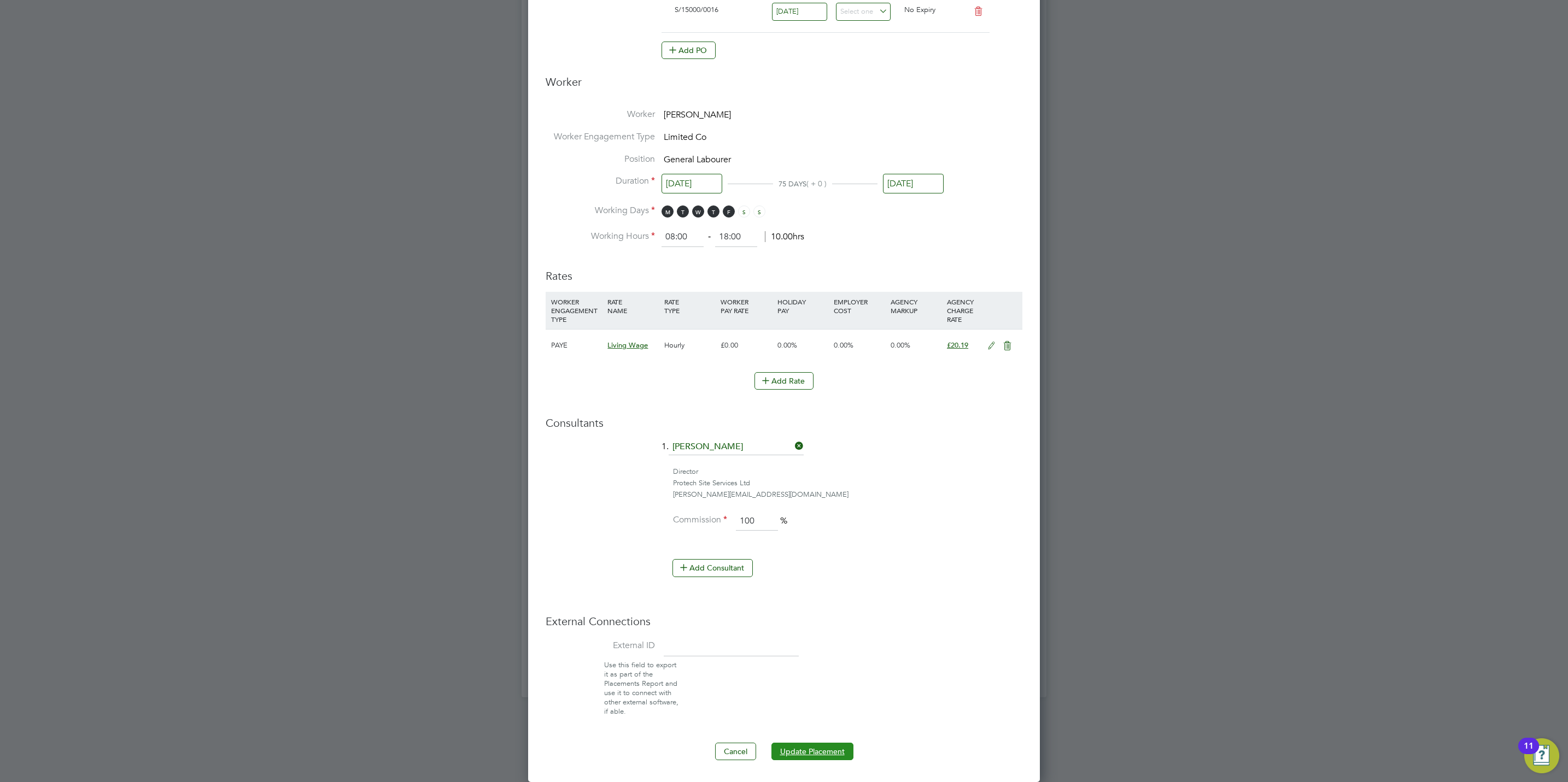
click button "Update Placement"
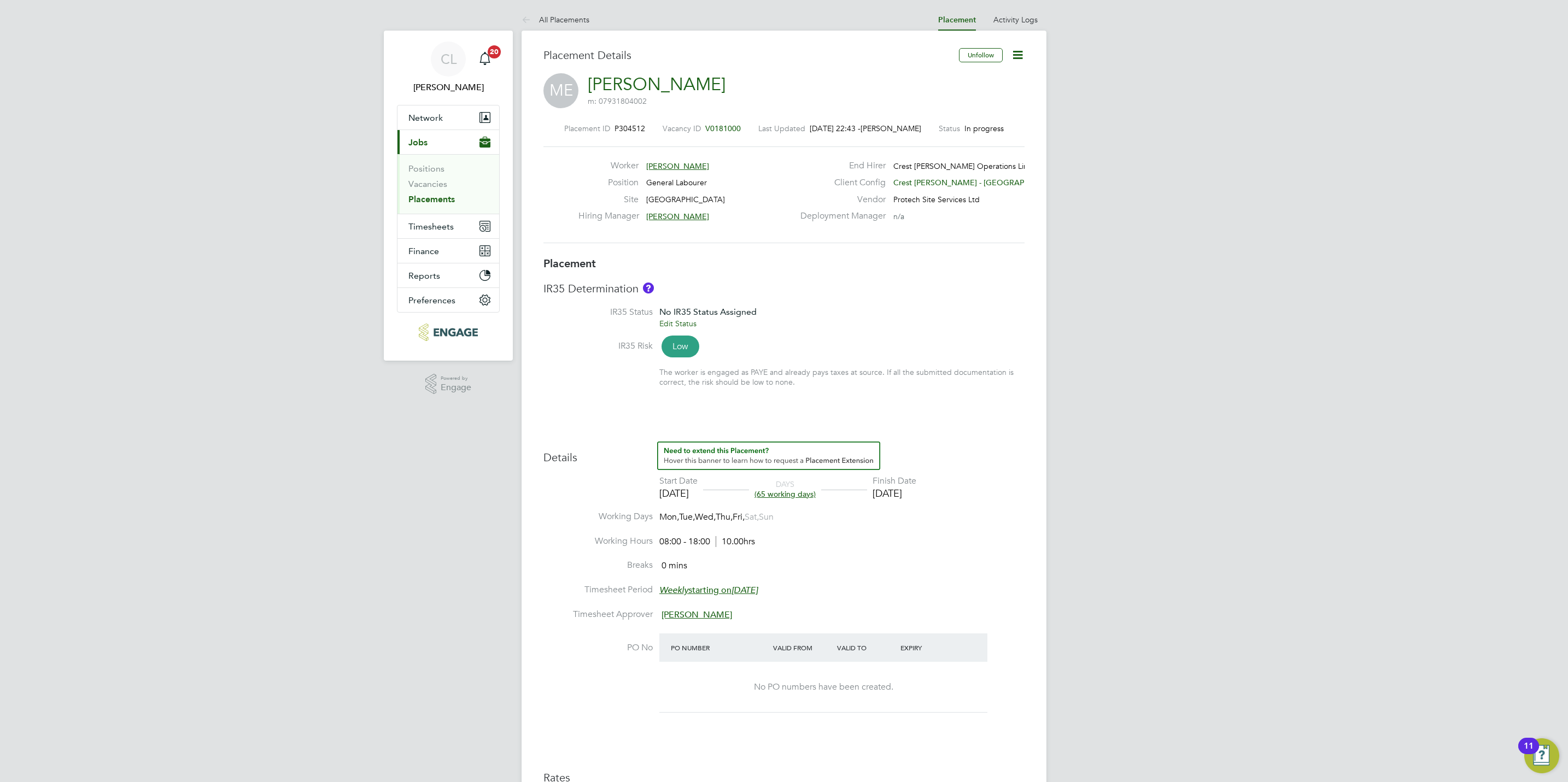
click at [1015, 57] on icon at bounding box center [1018, 55] width 14 height 14
click at [977, 80] on li "Edit Placement e" at bounding box center [982, 80] width 80 height 16
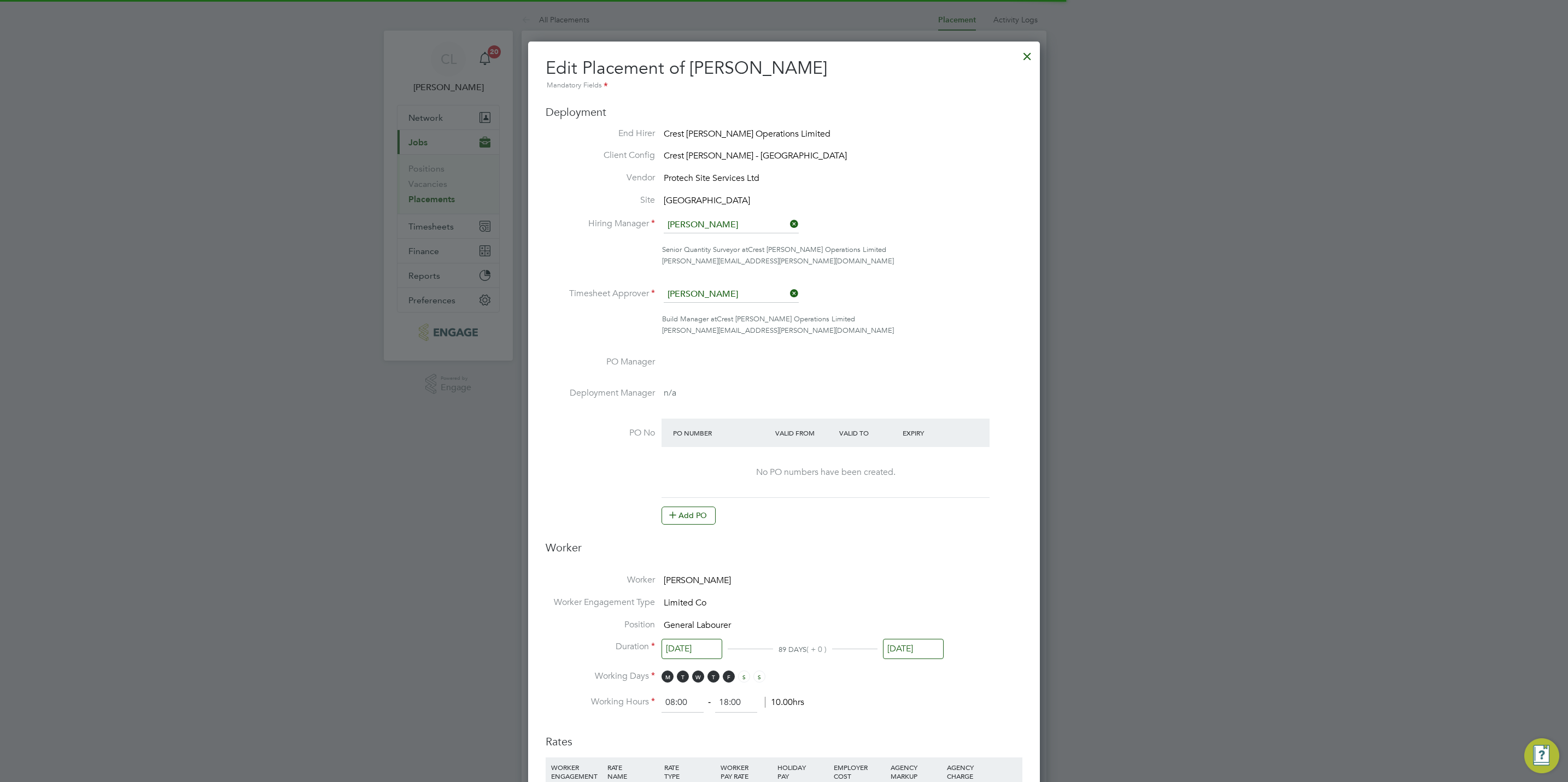
scroll to position [6, 6]
click at [666, 515] on button "Add PO" at bounding box center [689, 515] width 54 height 17
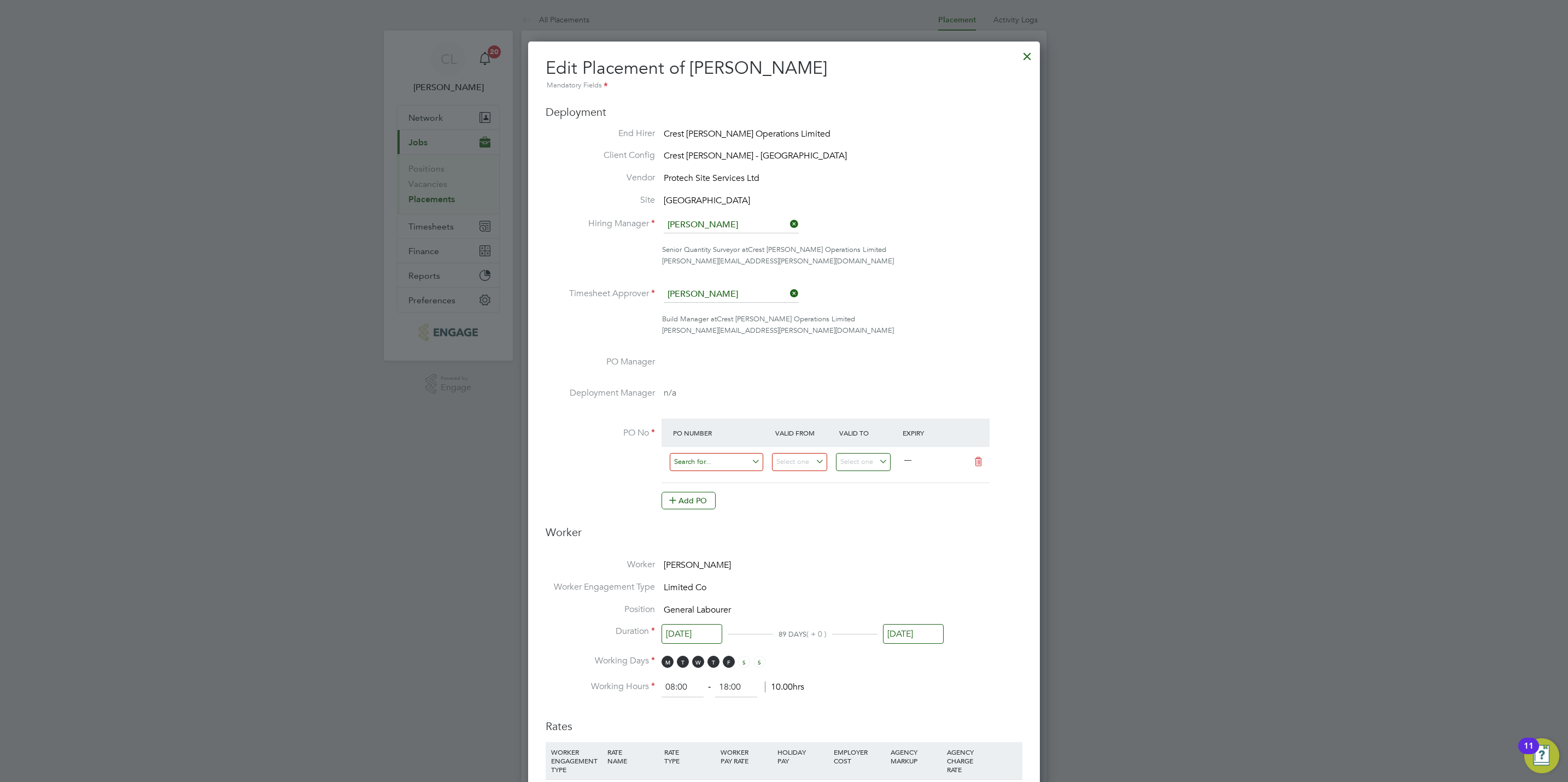
click at [711, 466] on input at bounding box center [717, 462] width 93 height 18
paste input "S/14987PA/0025"
type input "S/14987PA/0025"
click at [735, 473] on li "S/14987PA/0025" at bounding box center [716, 479] width 94 height 15
type input "04 Aug 2025"
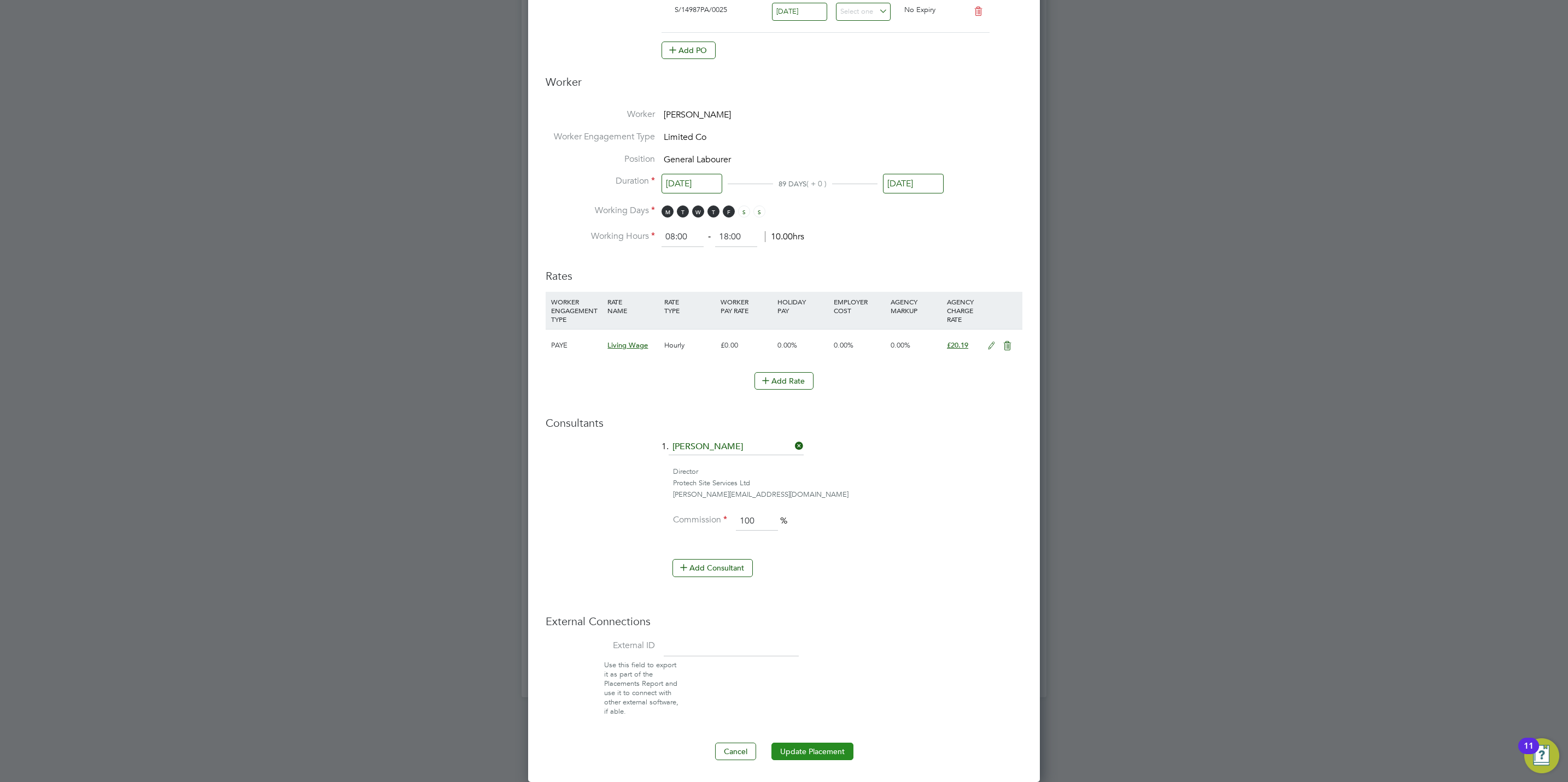
click at [800, 752] on button "Update Placement" at bounding box center [813, 751] width 82 height 17
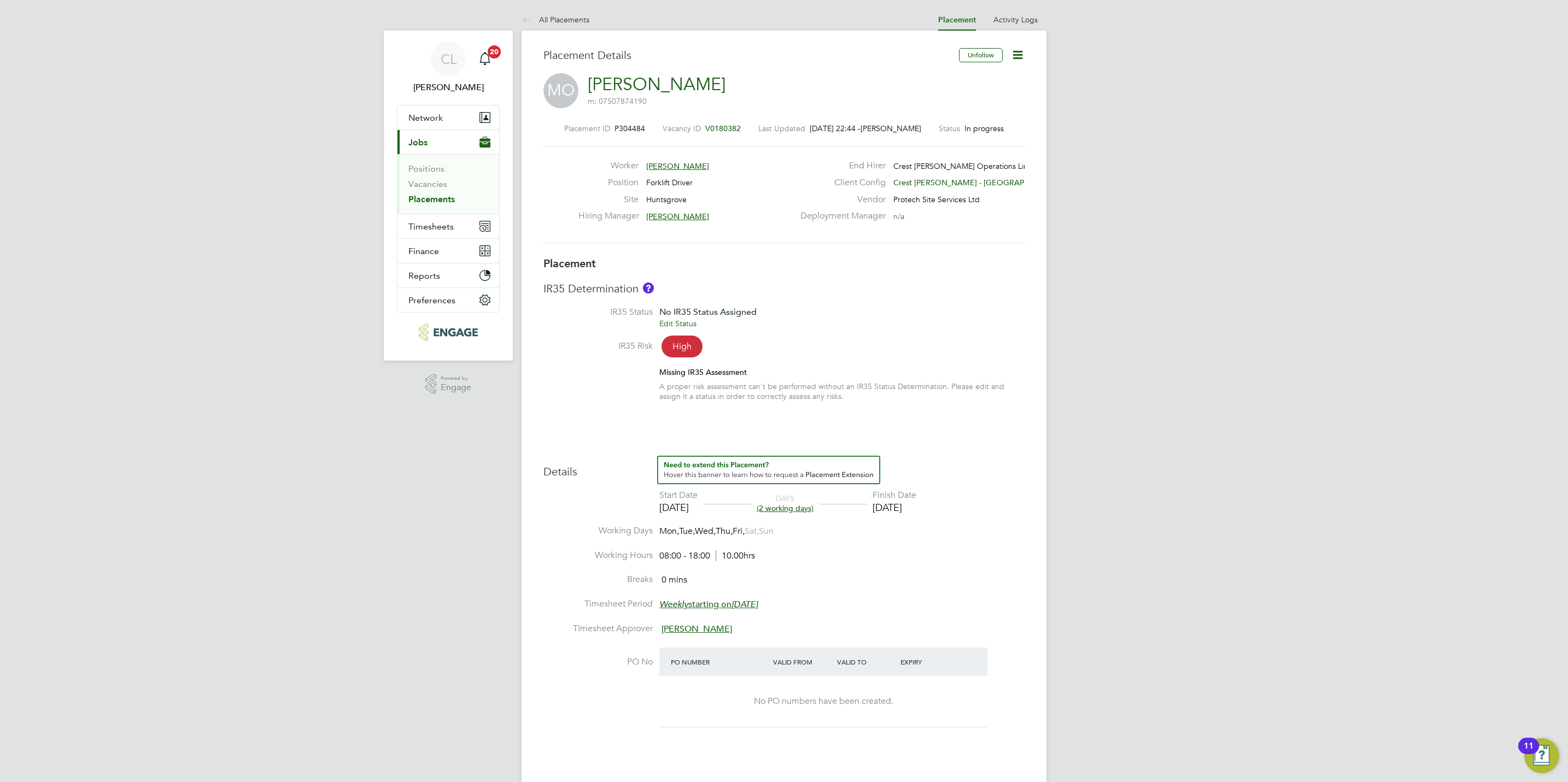
click at [1025, 60] on icon at bounding box center [1018, 55] width 14 height 14
click at [987, 83] on li "Edit Placement e" at bounding box center [982, 80] width 80 height 16
type input "[PERSON_NAME]"
type input "[DATE]"
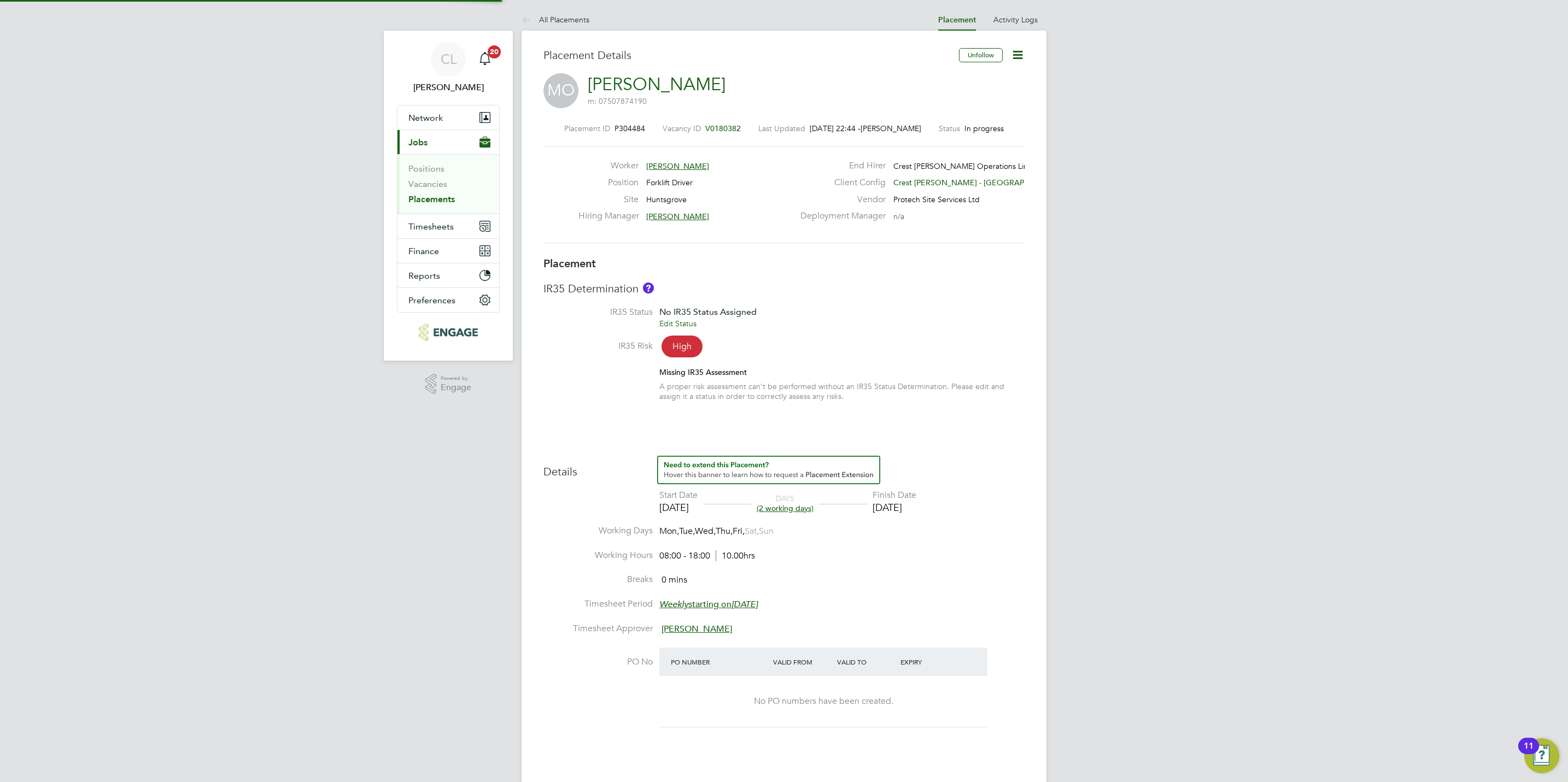
type input "[DATE]"
type input "08:00"
type input "18:00"
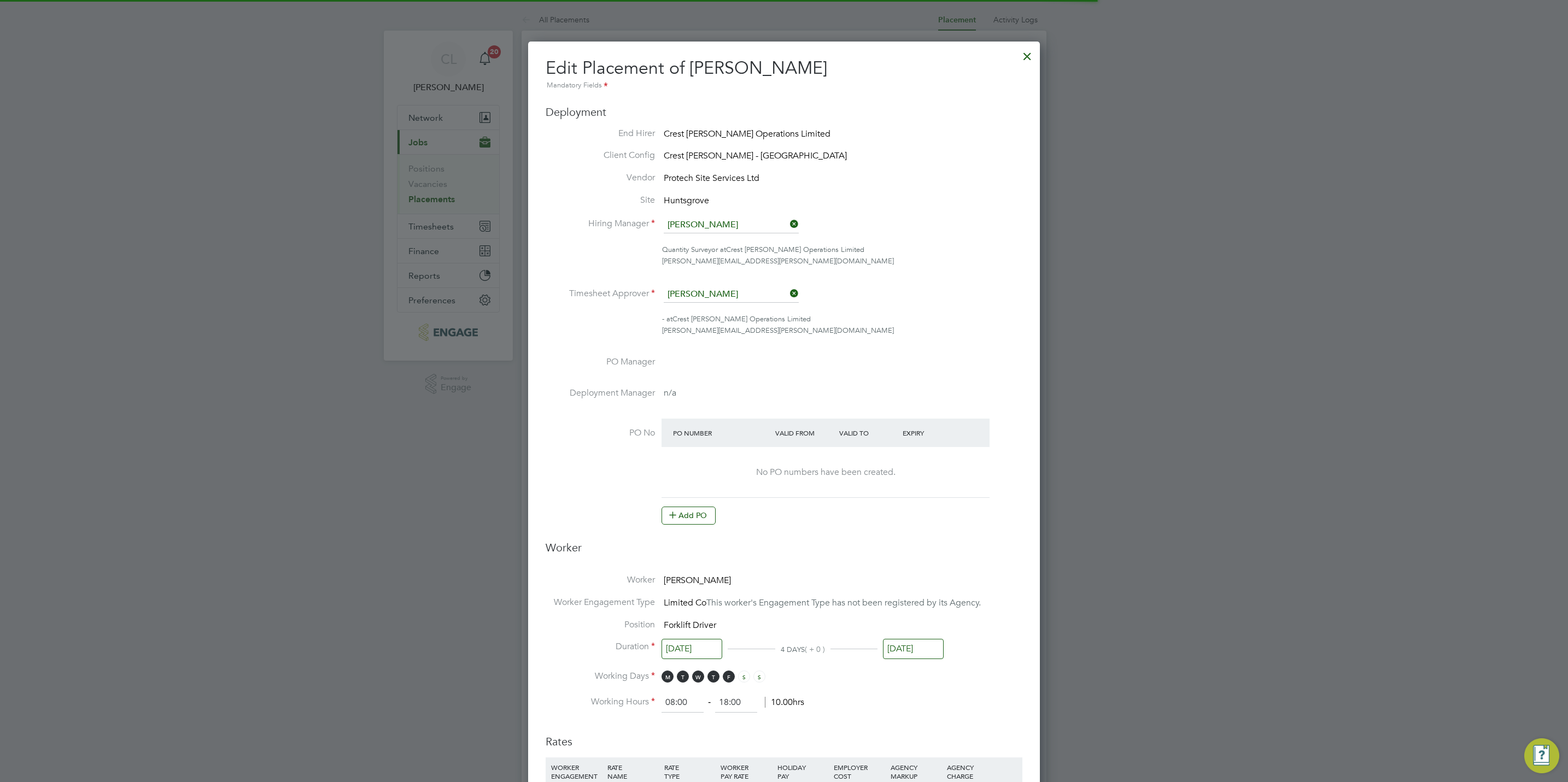
scroll to position [6, 6]
click at [684, 517] on button "Add PO" at bounding box center [689, 515] width 54 height 17
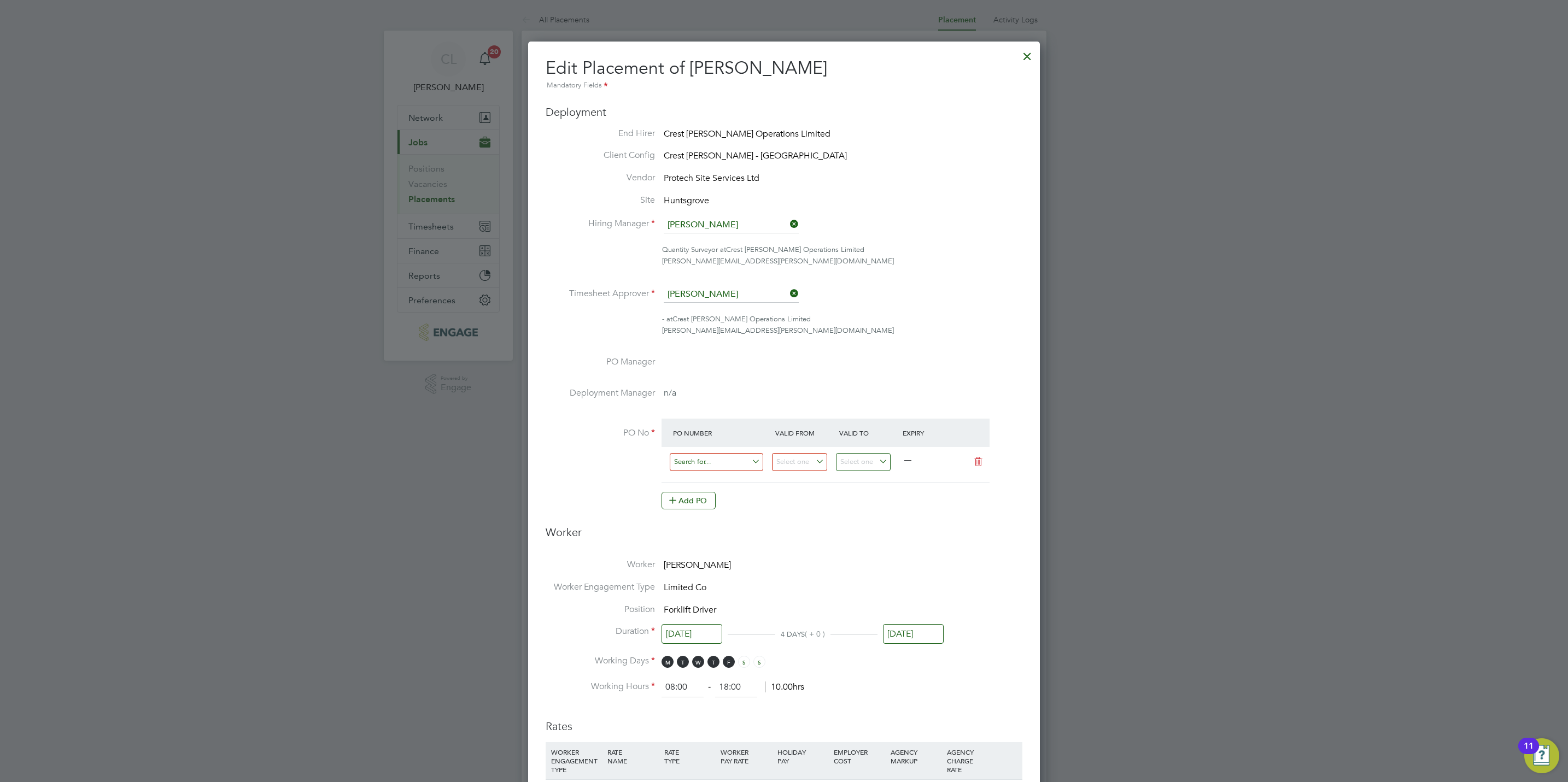
click at [711, 466] on input at bounding box center [717, 462] width 93 height 18
paste input "S/14825PA/0036"
type input "S/14825PA/0036"
click at [713, 479] on b "S/14825PA/0036" at bounding box center [703, 478] width 58 height 9
type input "[DATE]"
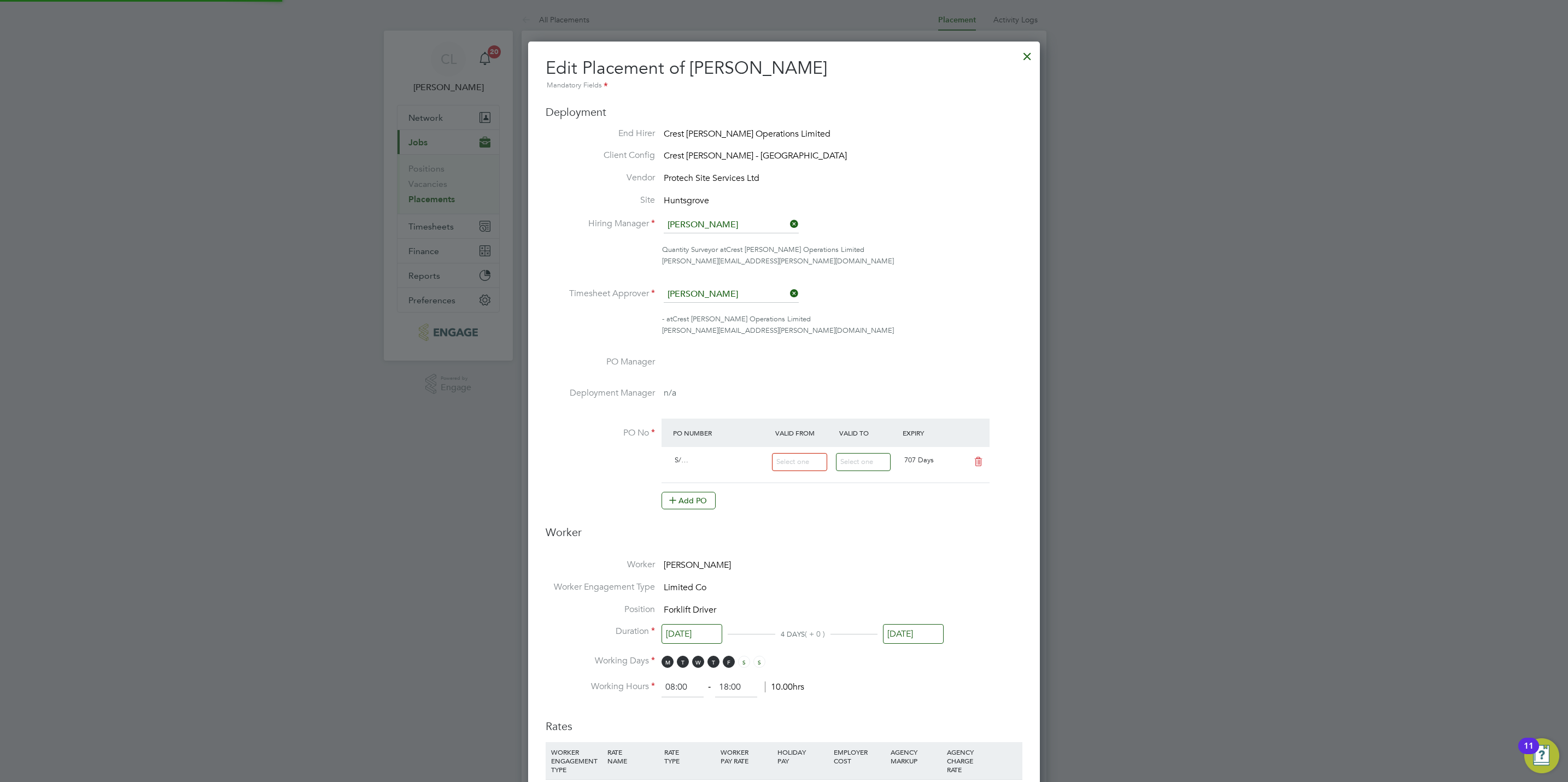
type input "[DATE]"
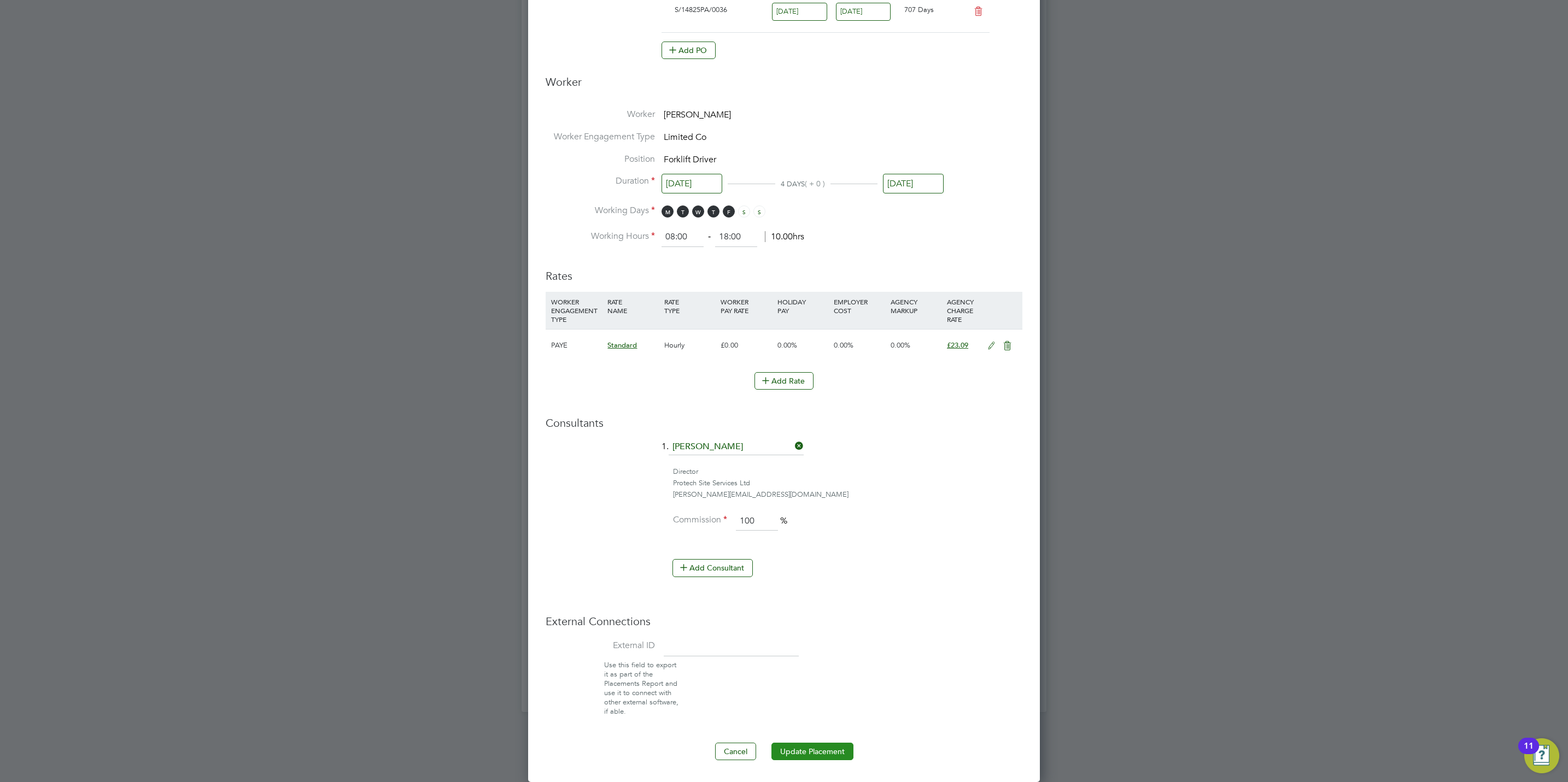
click at [827, 752] on button "Update Placement" at bounding box center [813, 751] width 82 height 17
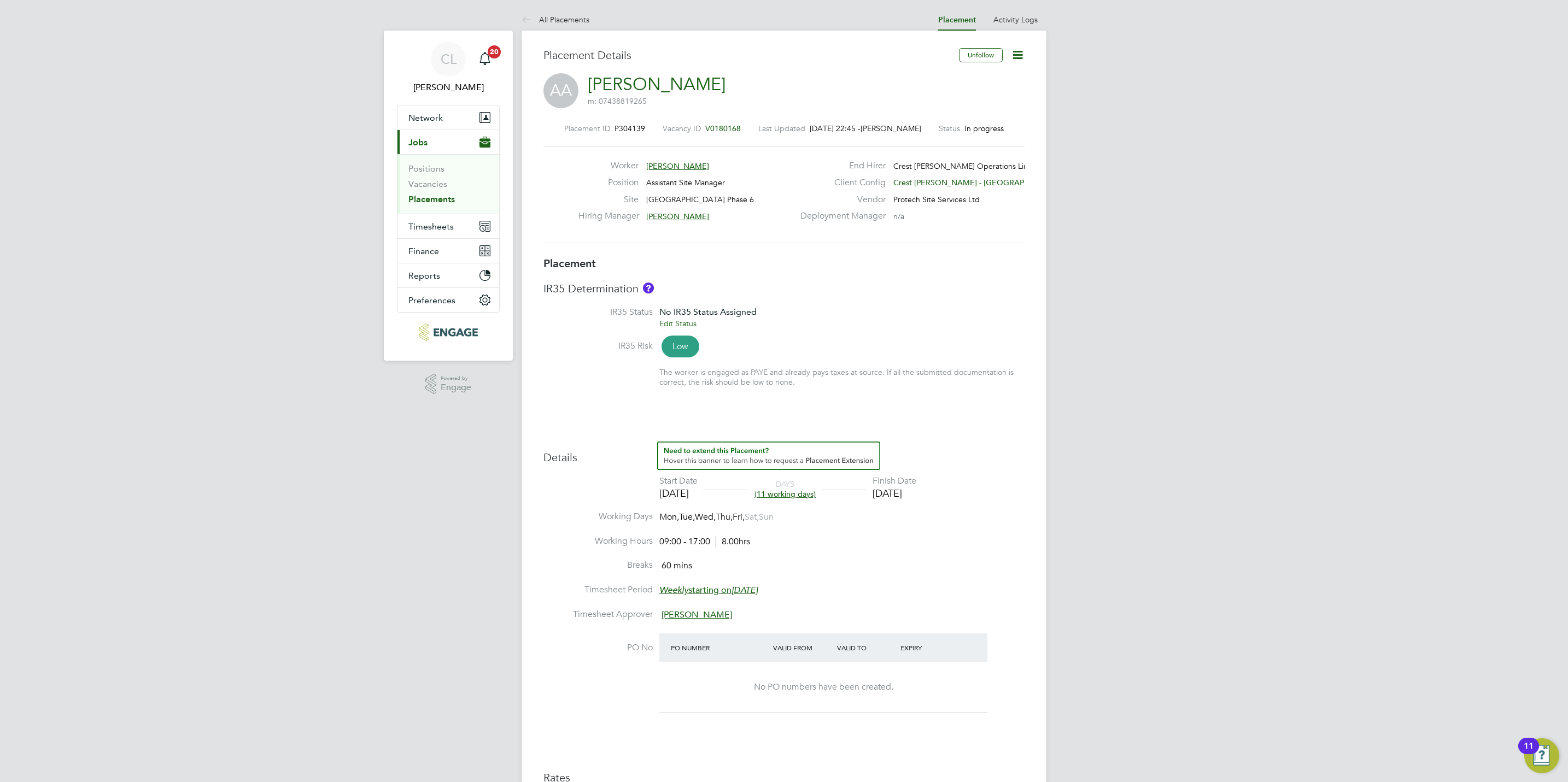
click at [1022, 48] on icon at bounding box center [1018, 55] width 14 height 14
click at [987, 83] on li "Edit Placement e" at bounding box center [982, 80] width 80 height 16
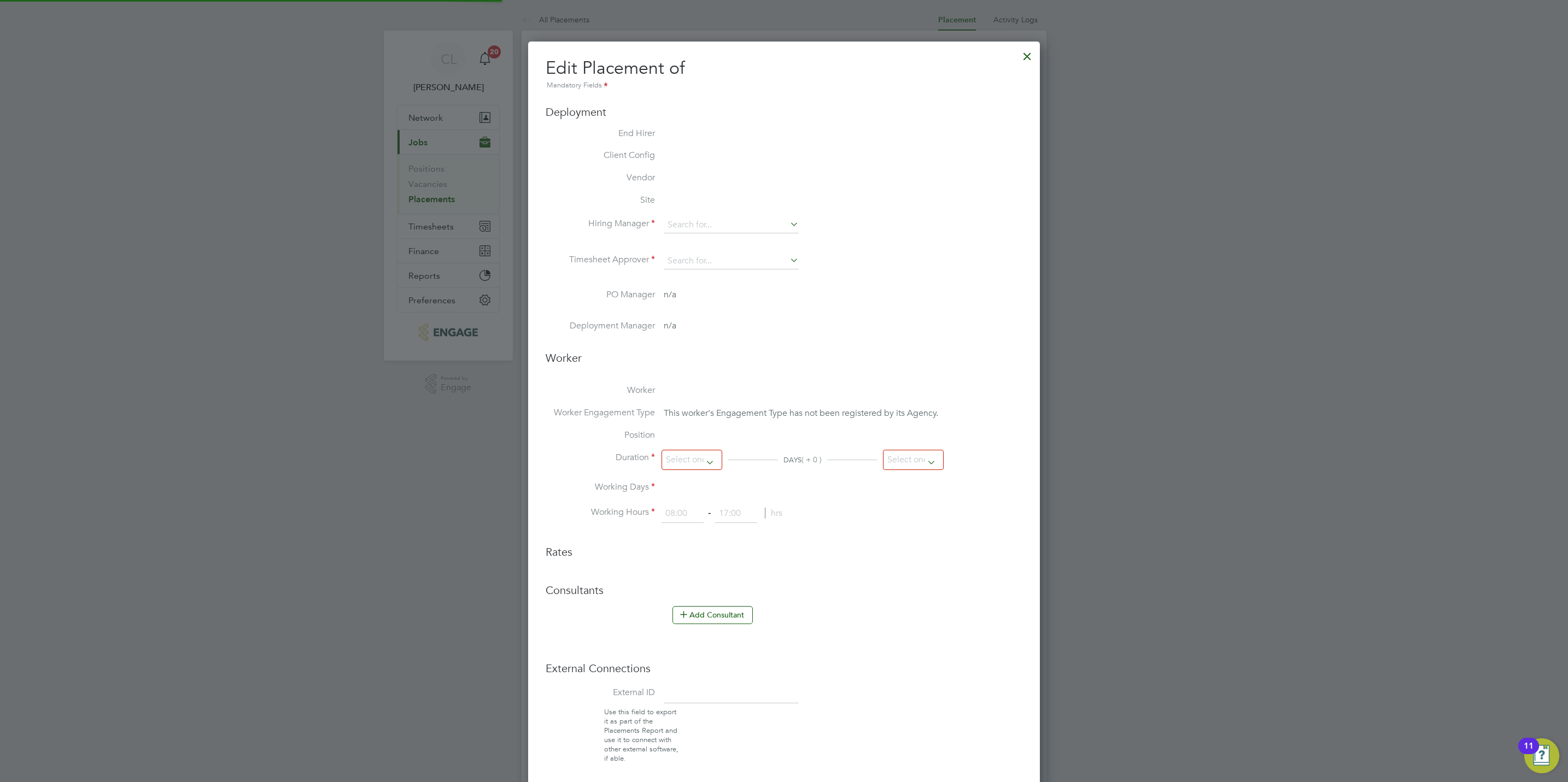
type input "[PERSON_NAME]"
type input "[DATE]"
type input "09:00"
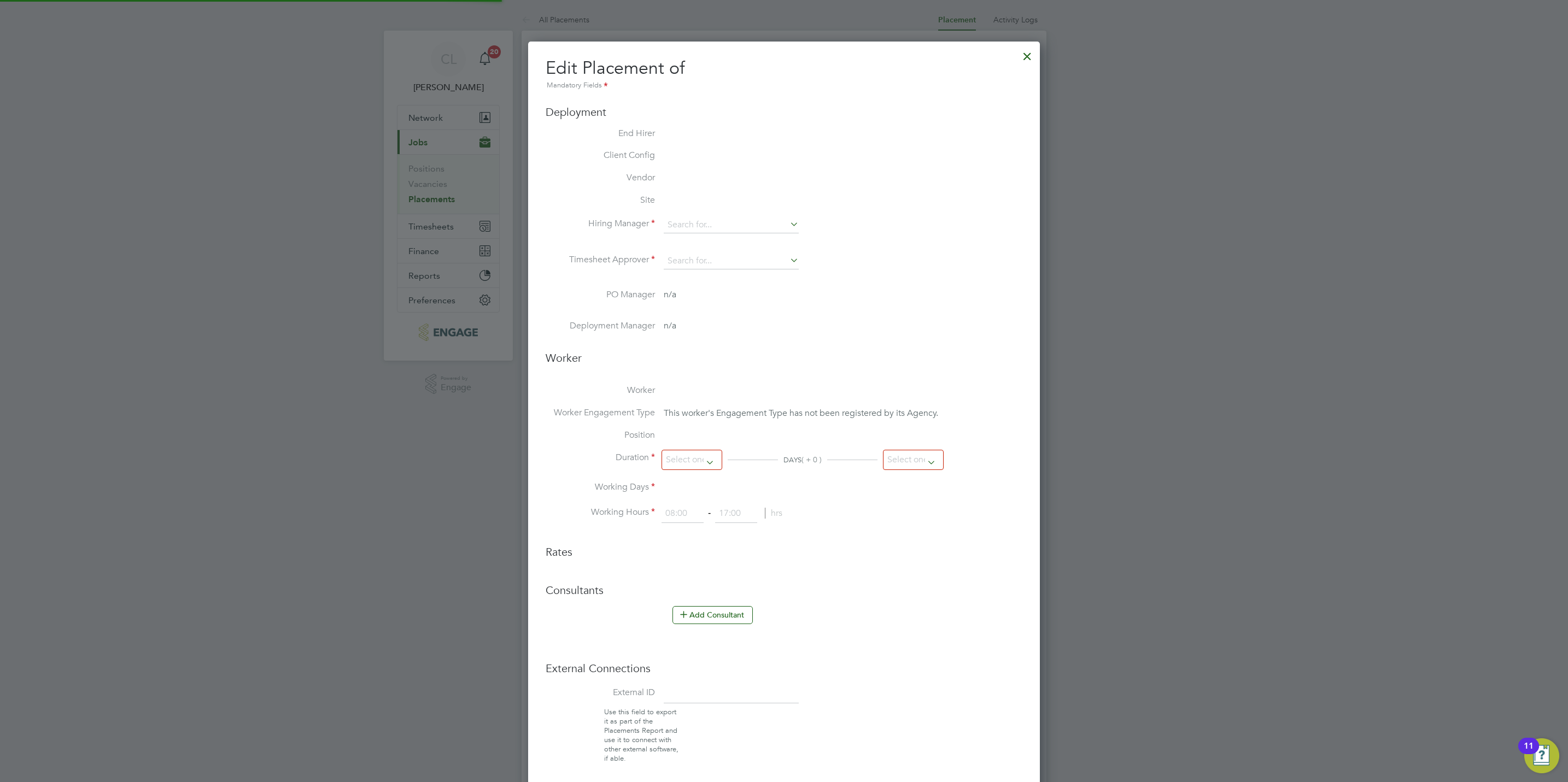
type input "17:00"
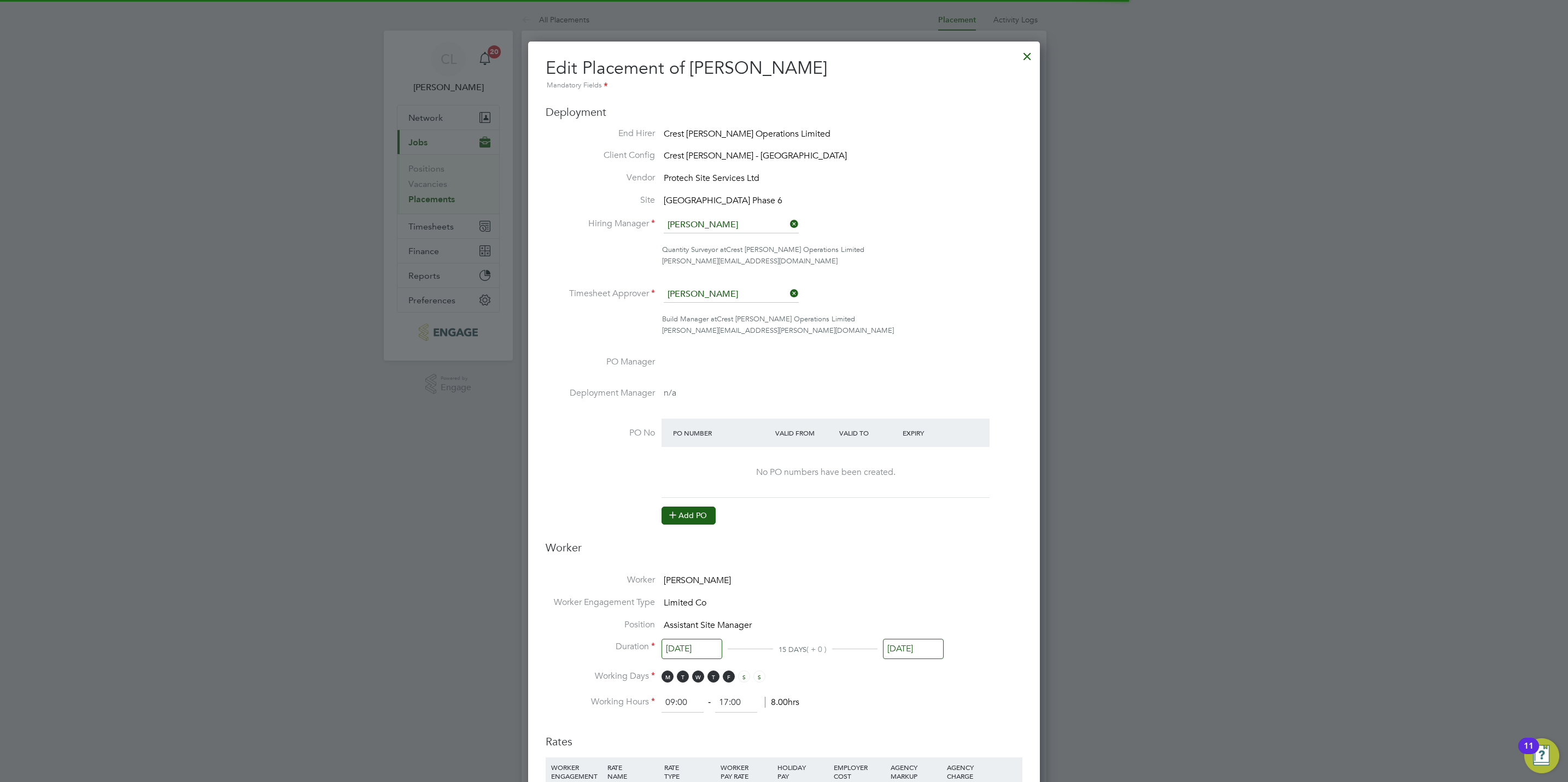
click at [669, 518] on icon at bounding box center [673, 515] width 8 height 8
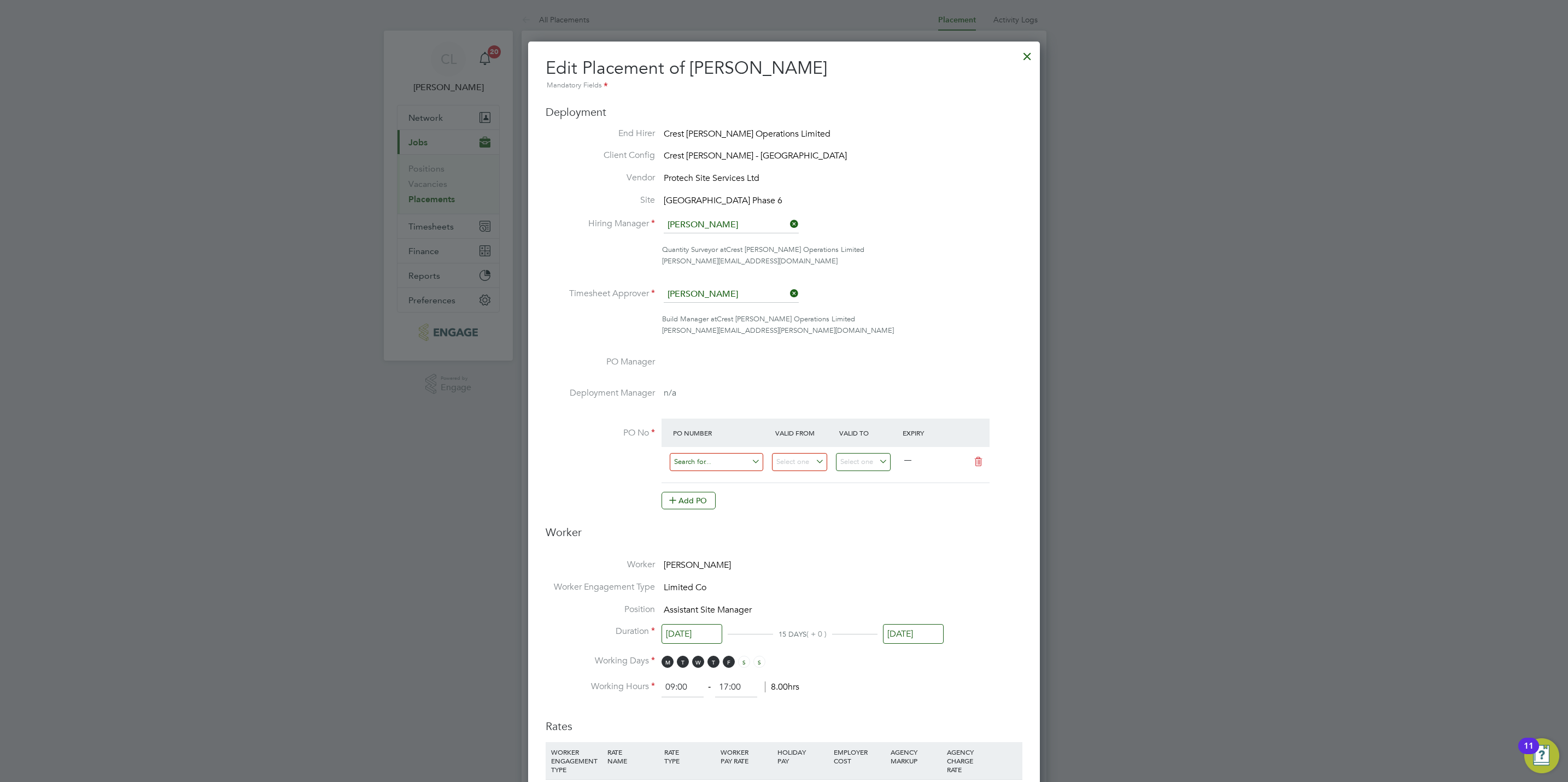
click at [716, 465] on input at bounding box center [717, 462] width 93 height 18
paste input "S/54910PF/0079"
type input "S/54910PF/0079"
click at [722, 477] on b "S/54910PF/0079" at bounding box center [703, 478] width 58 height 9
type input "[DATE]"
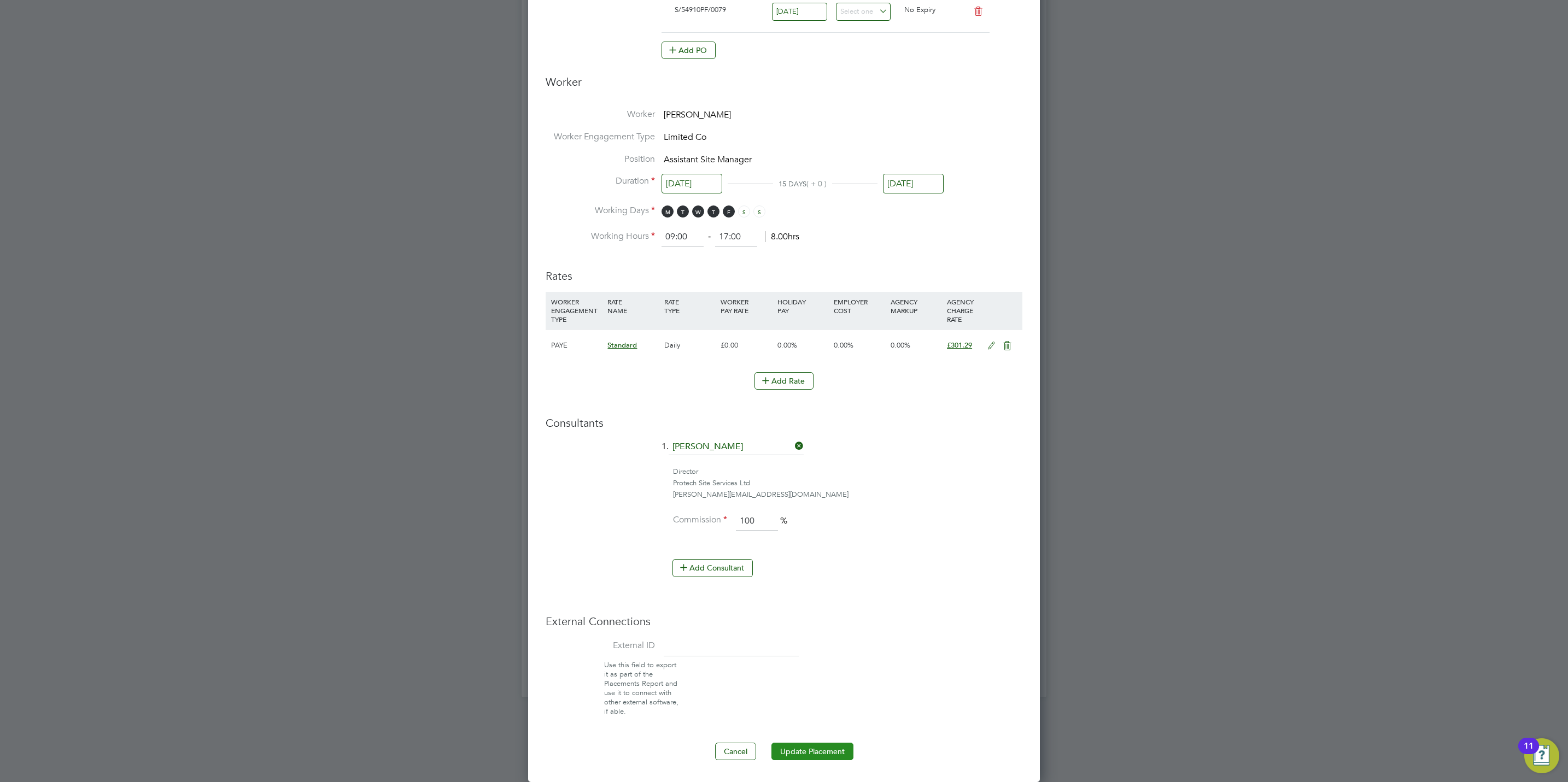
click at [807, 755] on button "Update Placement" at bounding box center [813, 751] width 82 height 17
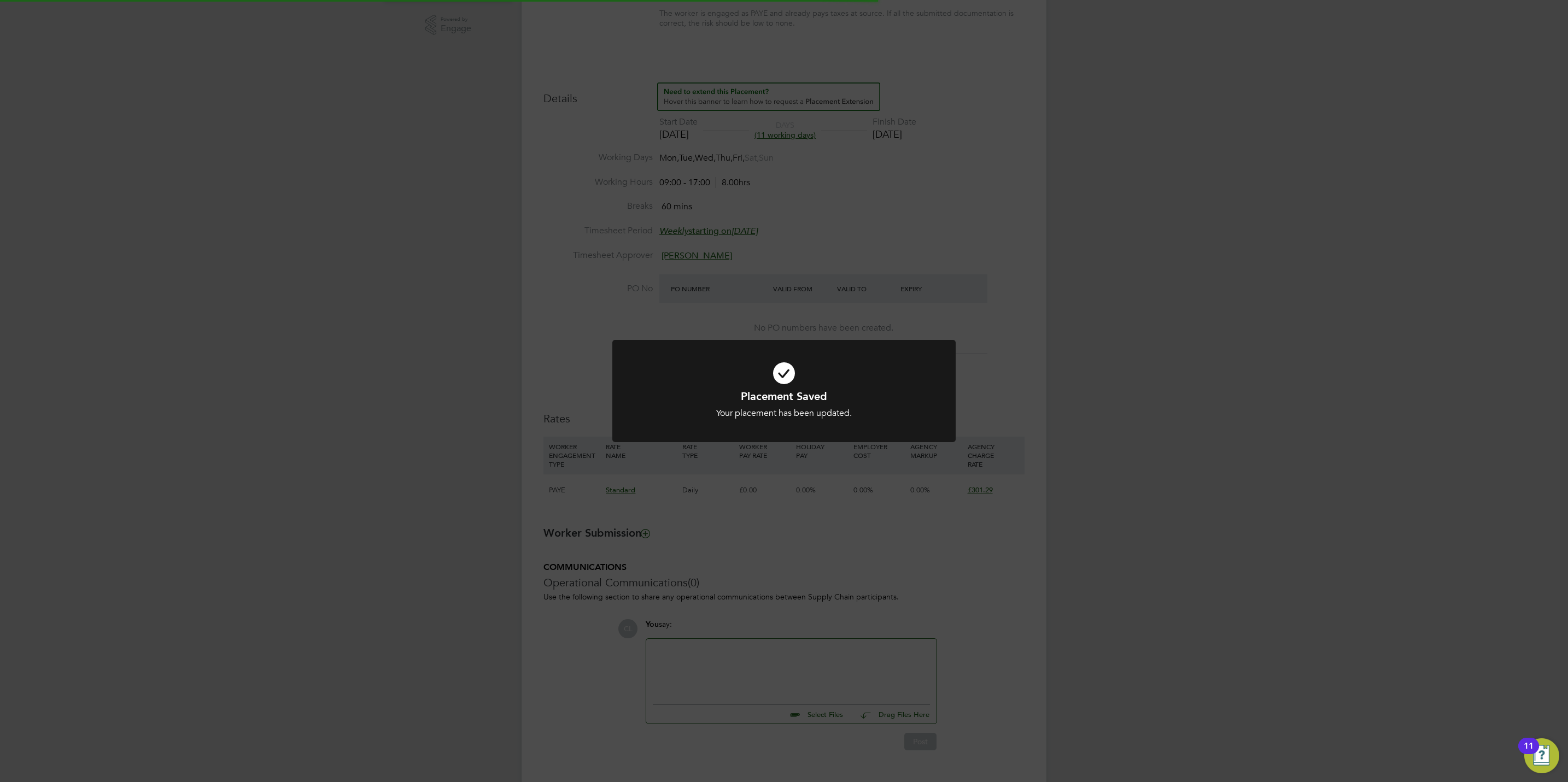
scroll to position [0, 0]
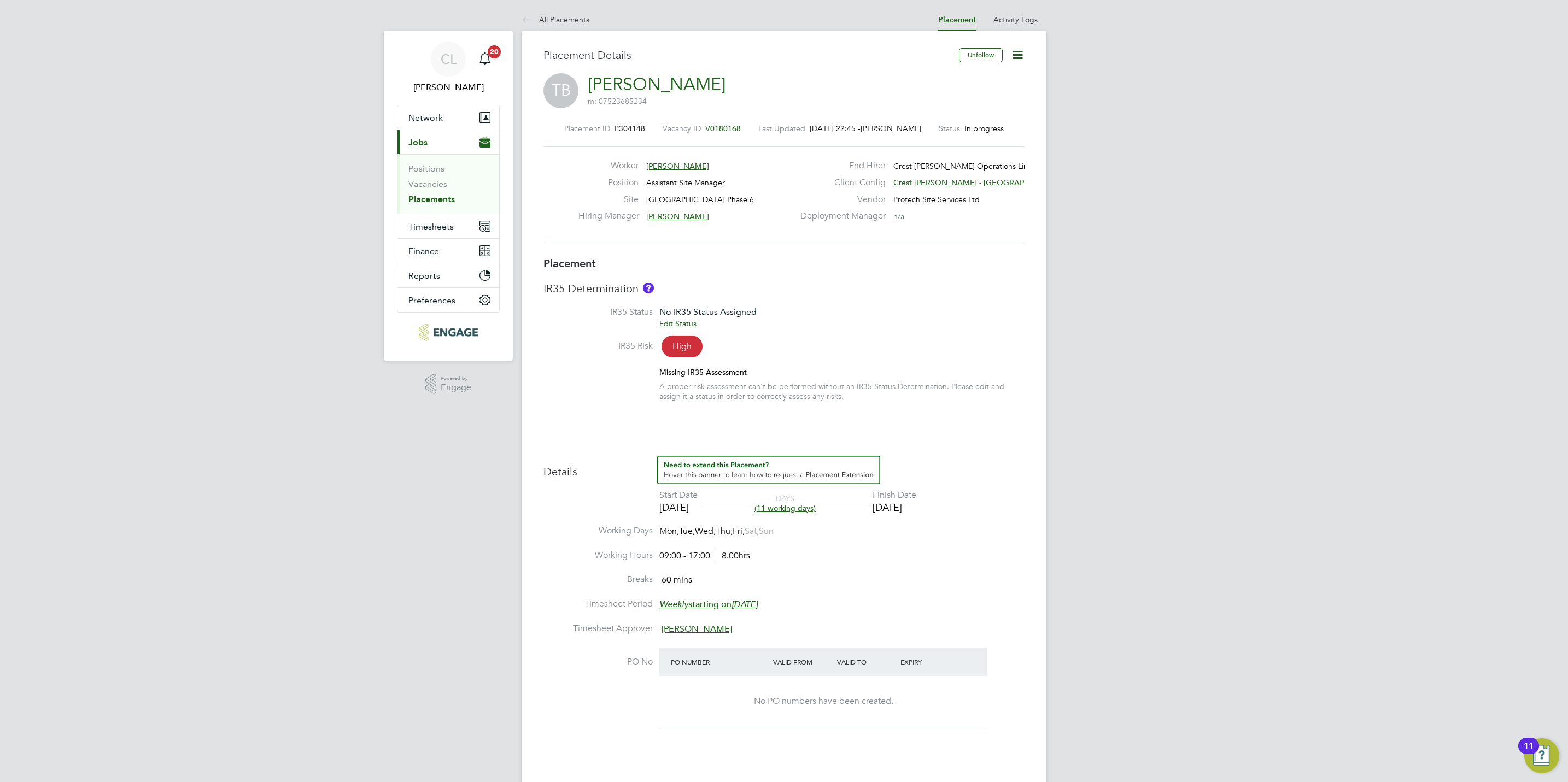
click at [1019, 52] on icon at bounding box center [1018, 55] width 14 height 14
click at [973, 81] on li "Edit Placement e" at bounding box center [982, 80] width 80 height 16
type input "[PERSON_NAME]"
type input "[DATE]"
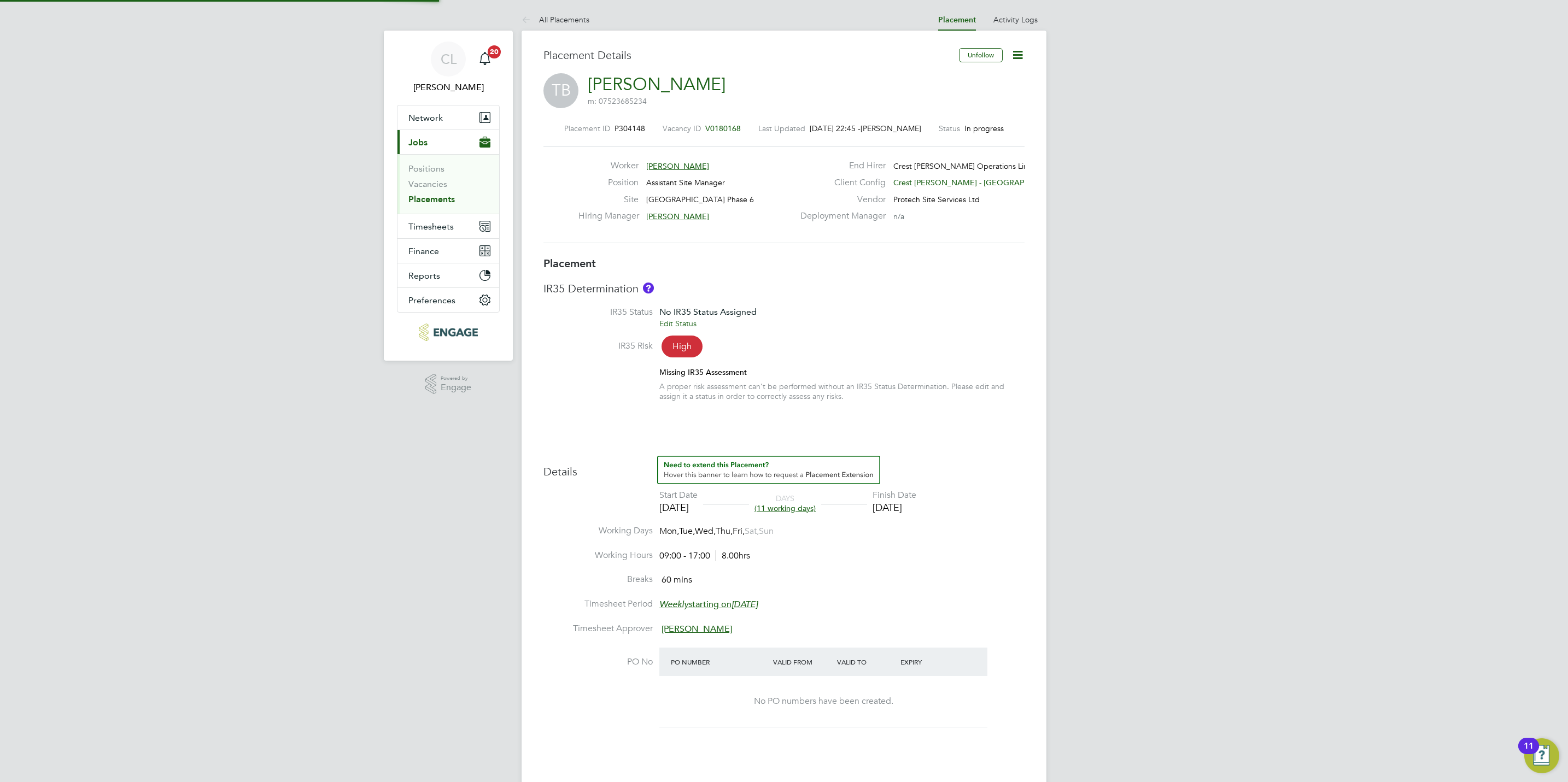
type input "[DATE]"
type input "09:00"
type input "17:00"
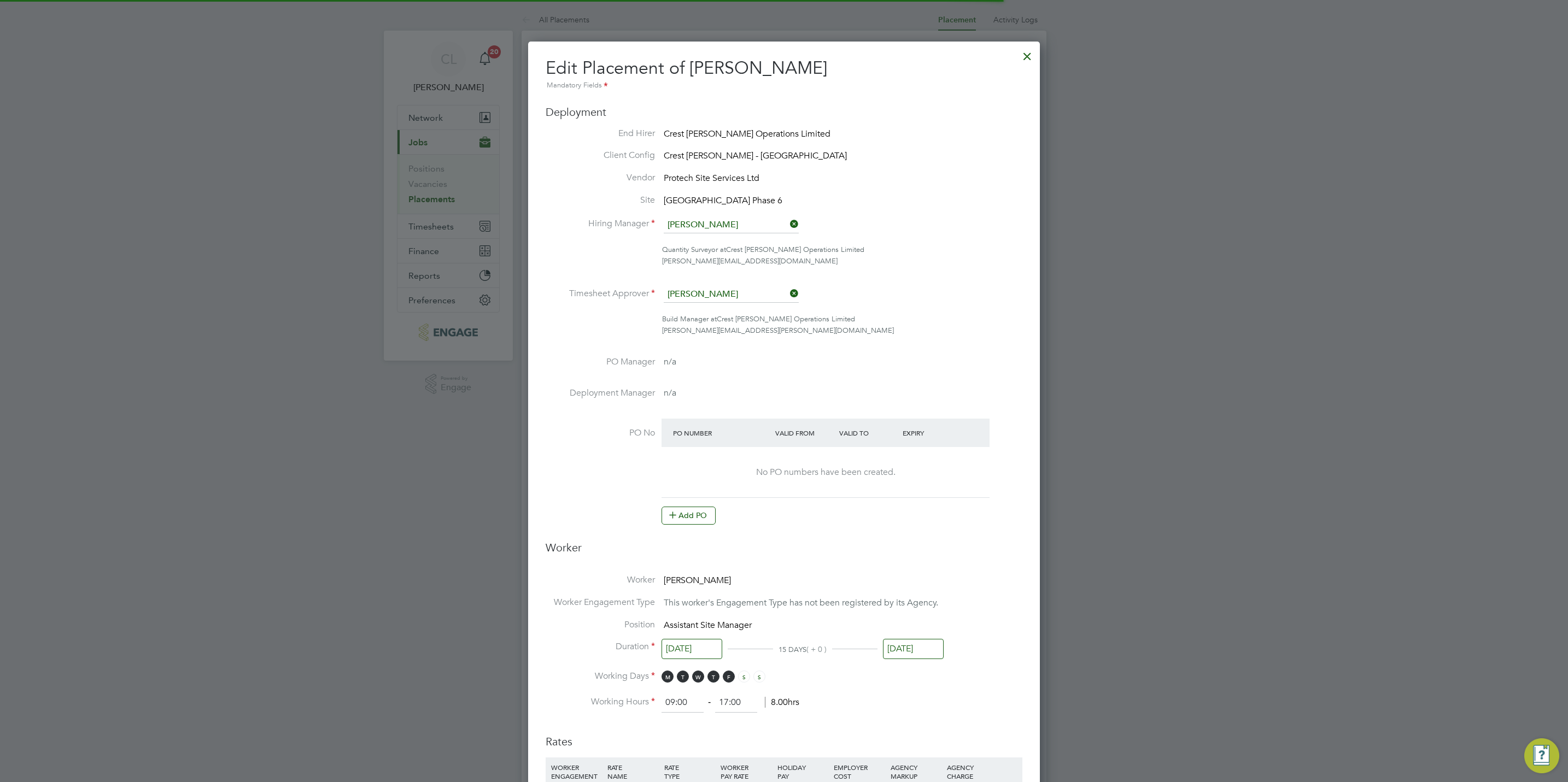
scroll to position [6, 6]
click at [690, 516] on button "Add PO" at bounding box center [689, 515] width 54 height 17
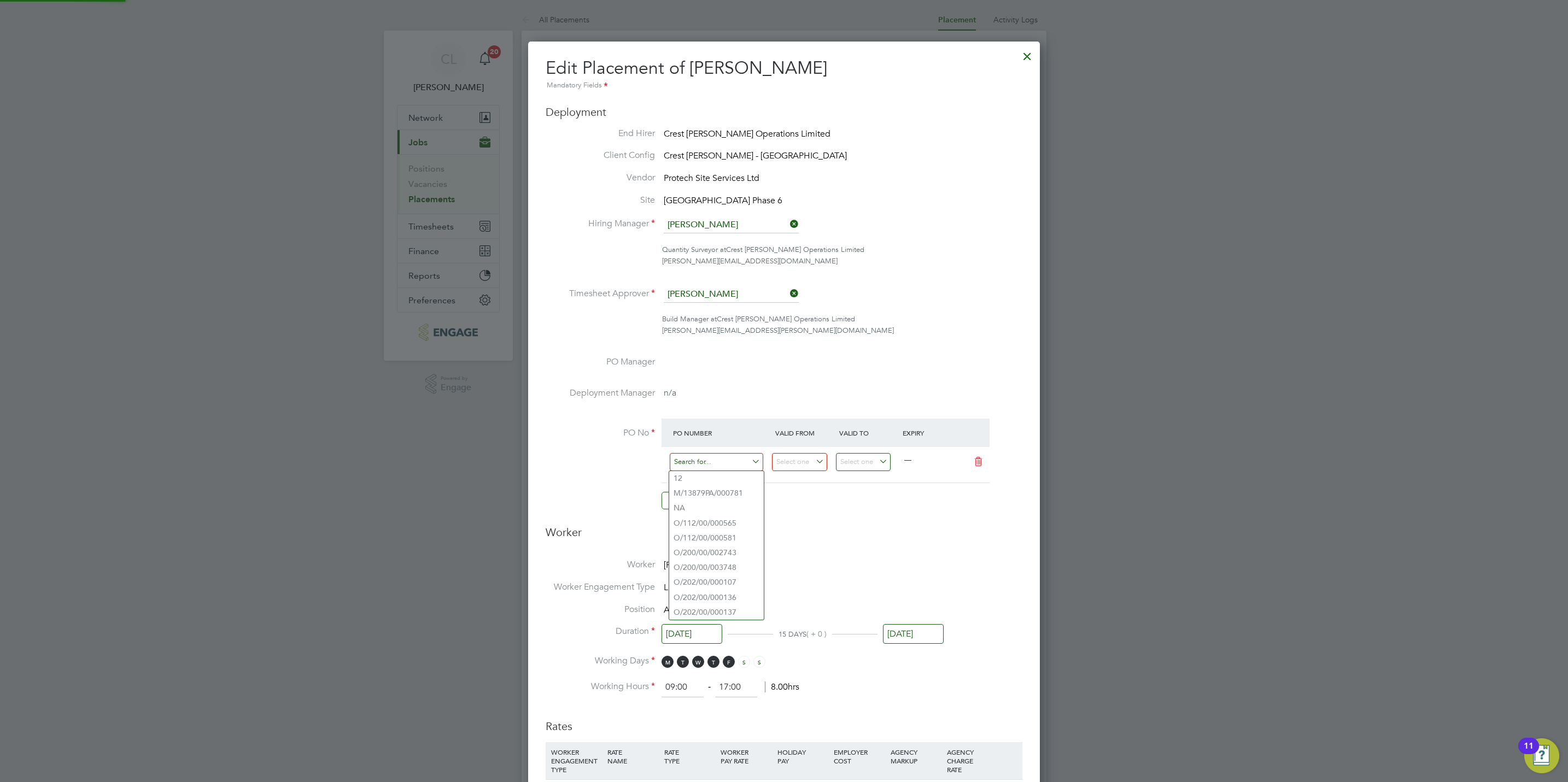
click at [718, 462] on input at bounding box center [717, 462] width 93 height 18
paste input "S/54910PF/0079"
type input "S/54910PF/0079"
click at [718, 478] on b "S/54910PF/0079" at bounding box center [703, 478] width 58 height 9
type input "[DATE]"
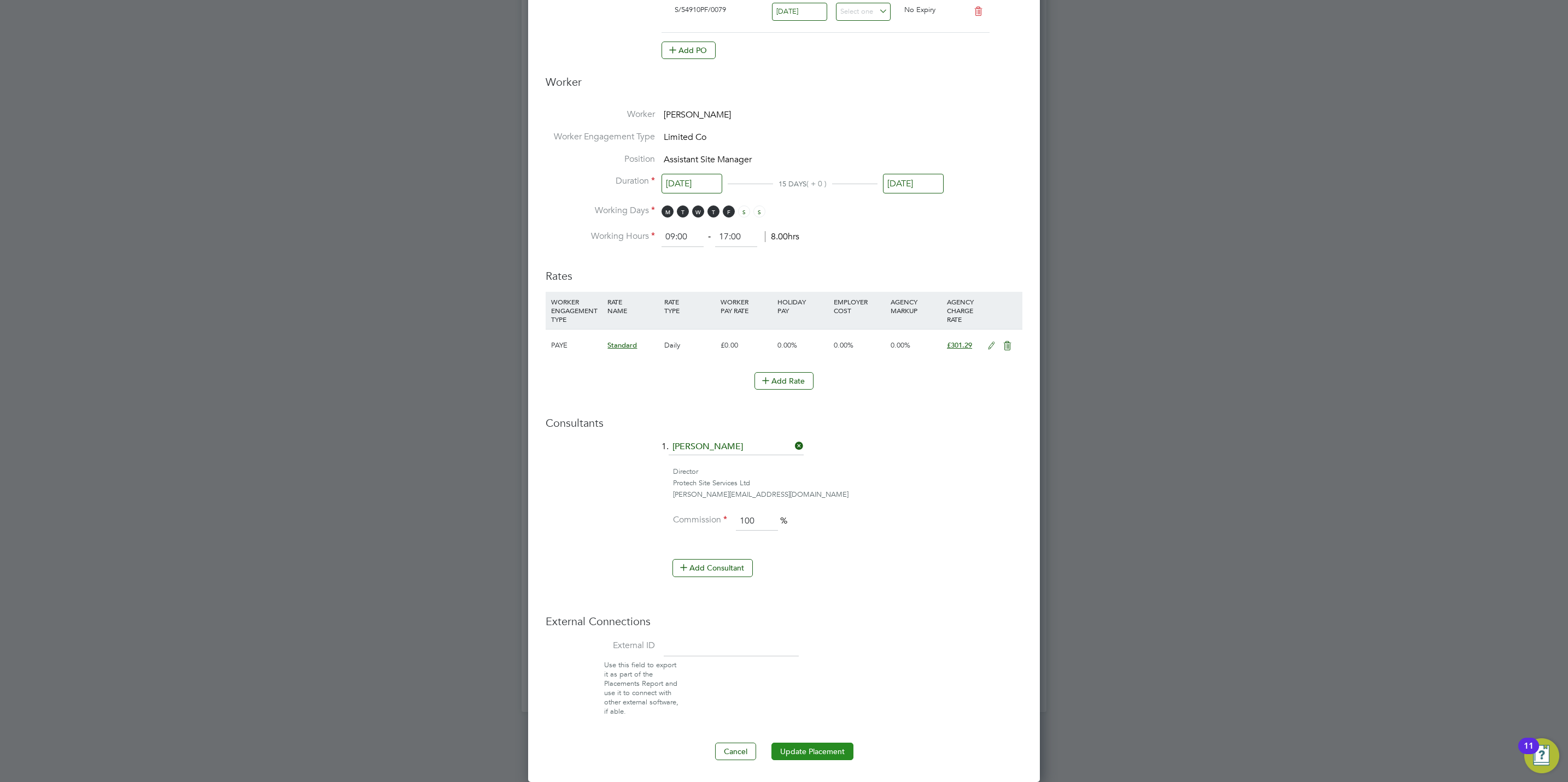
click at [829, 753] on button "Update Placement" at bounding box center [813, 751] width 82 height 17
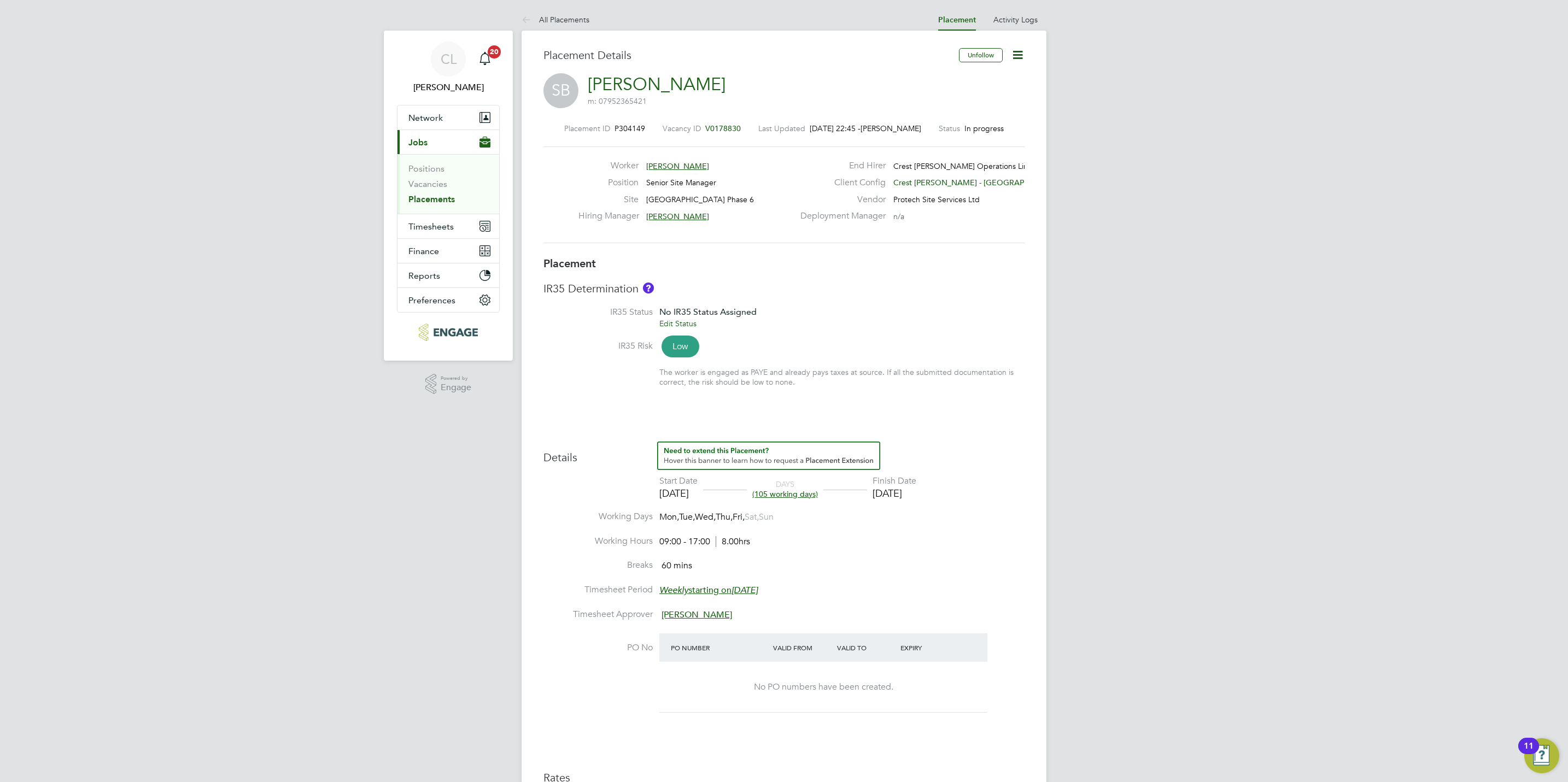
click at [1014, 60] on icon at bounding box center [1018, 55] width 14 height 14
click at [969, 80] on li "Edit Placement e" at bounding box center [982, 80] width 80 height 16
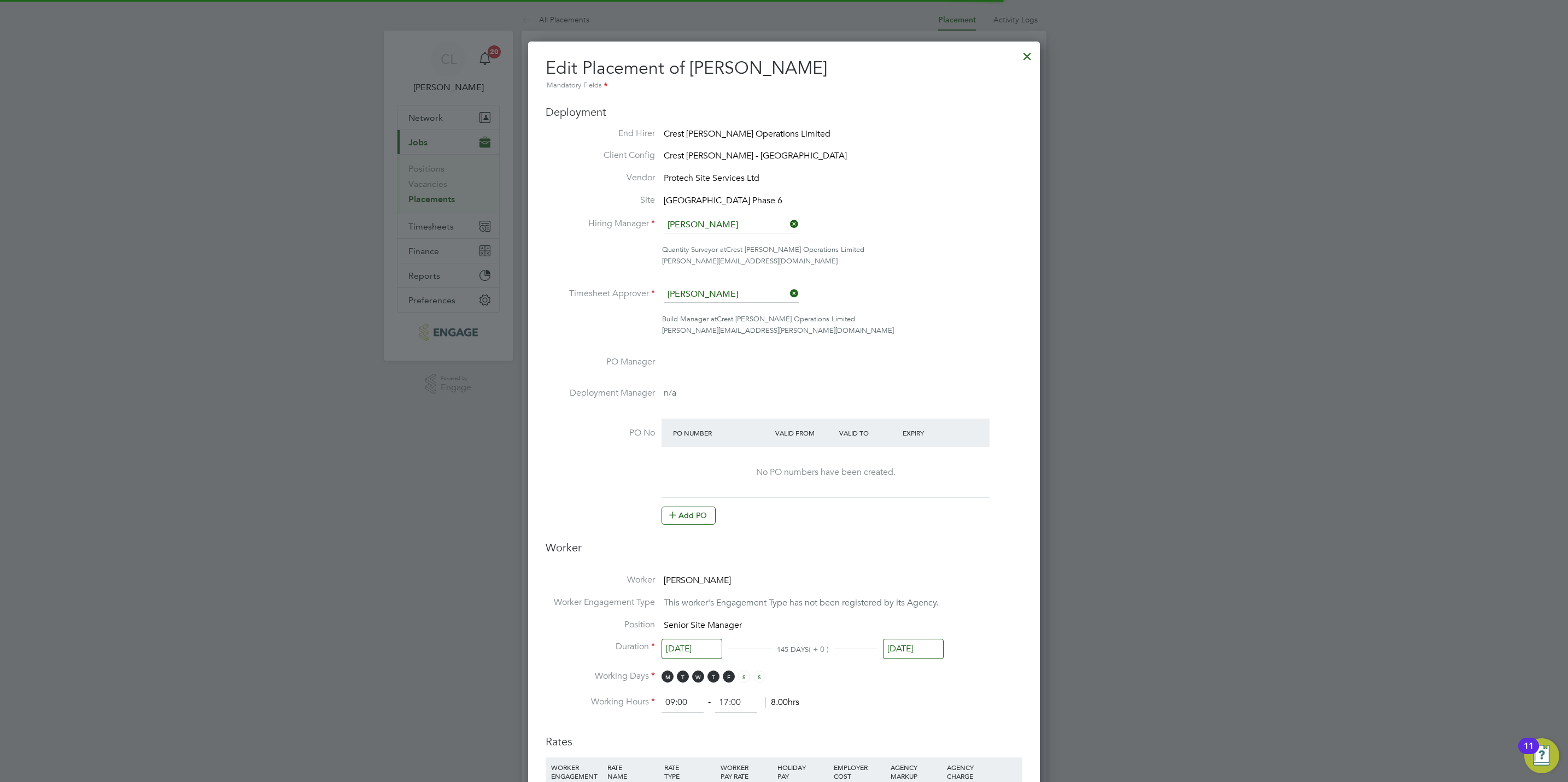
scroll to position [6, 6]
click at [696, 513] on button "Add PO" at bounding box center [689, 515] width 54 height 17
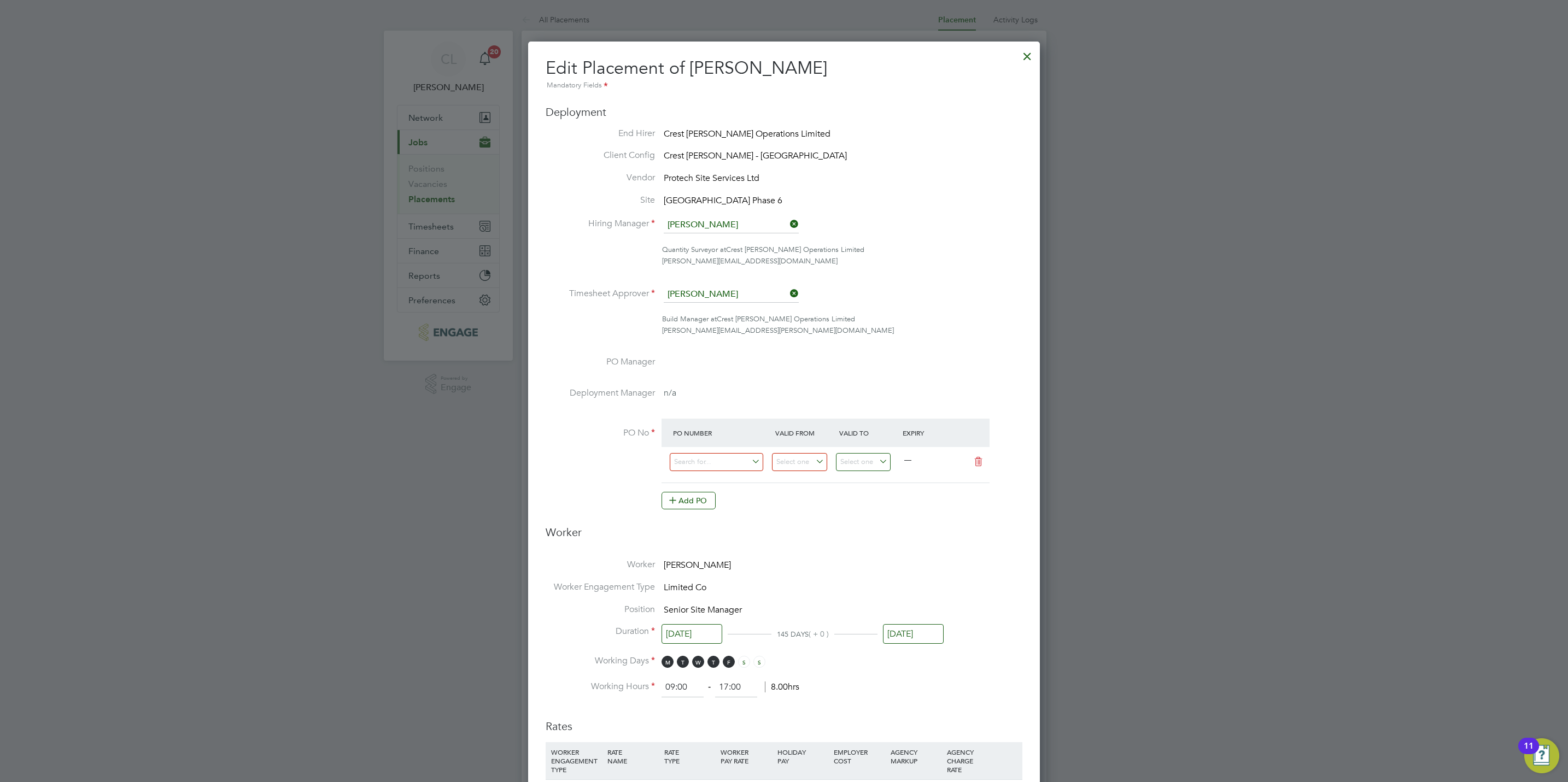
click at [709, 474] on div at bounding box center [722, 465] width 103 height 27
click at [709, 458] on input at bounding box center [717, 462] width 93 height 18
paste input "S/54910PF/0079"
type input "S/54910PF/0079"
click at [722, 481] on b "S/54910PF/0079" at bounding box center [703, 478] width 58 height 9
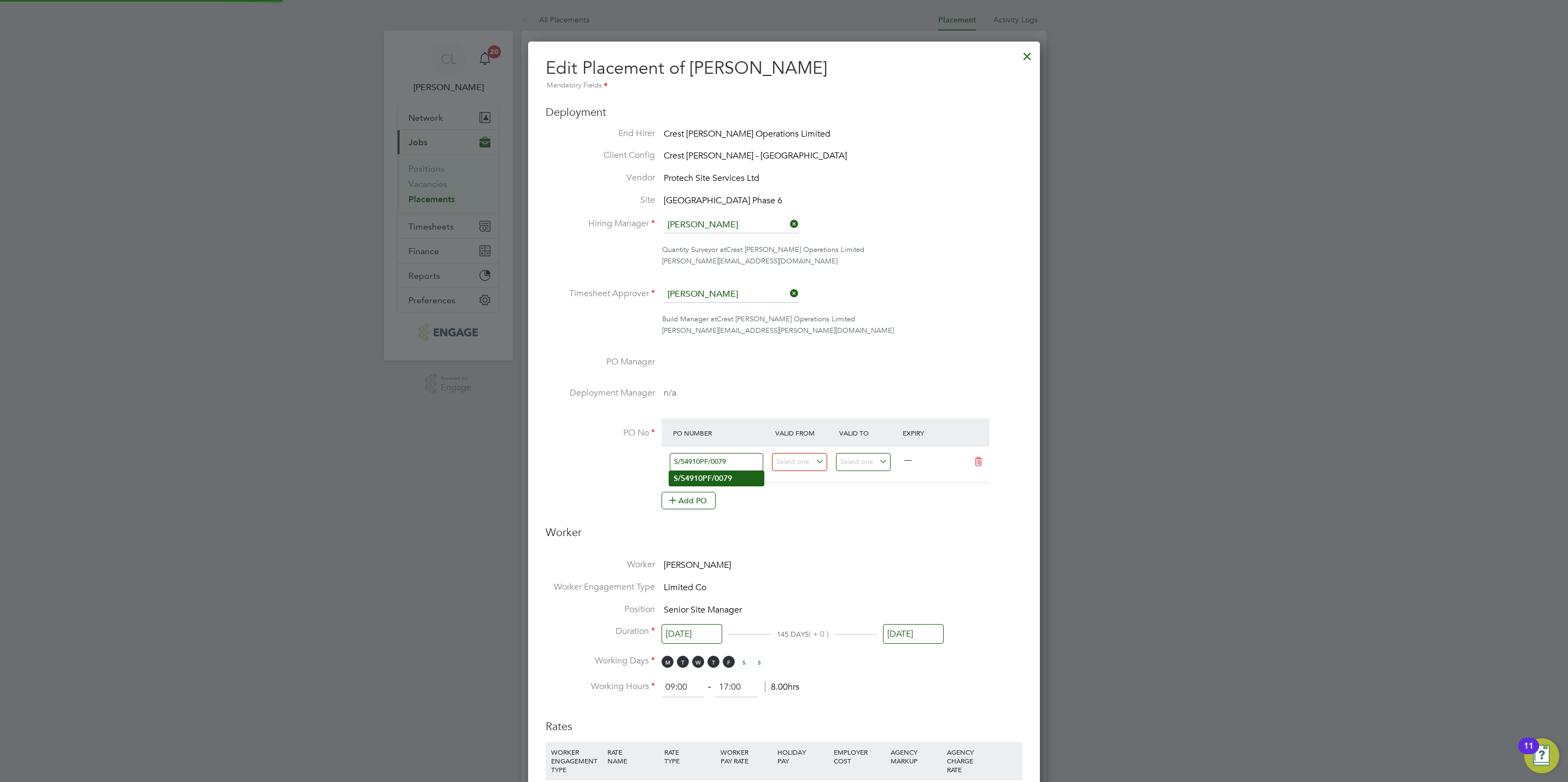
type input "[DATE]"
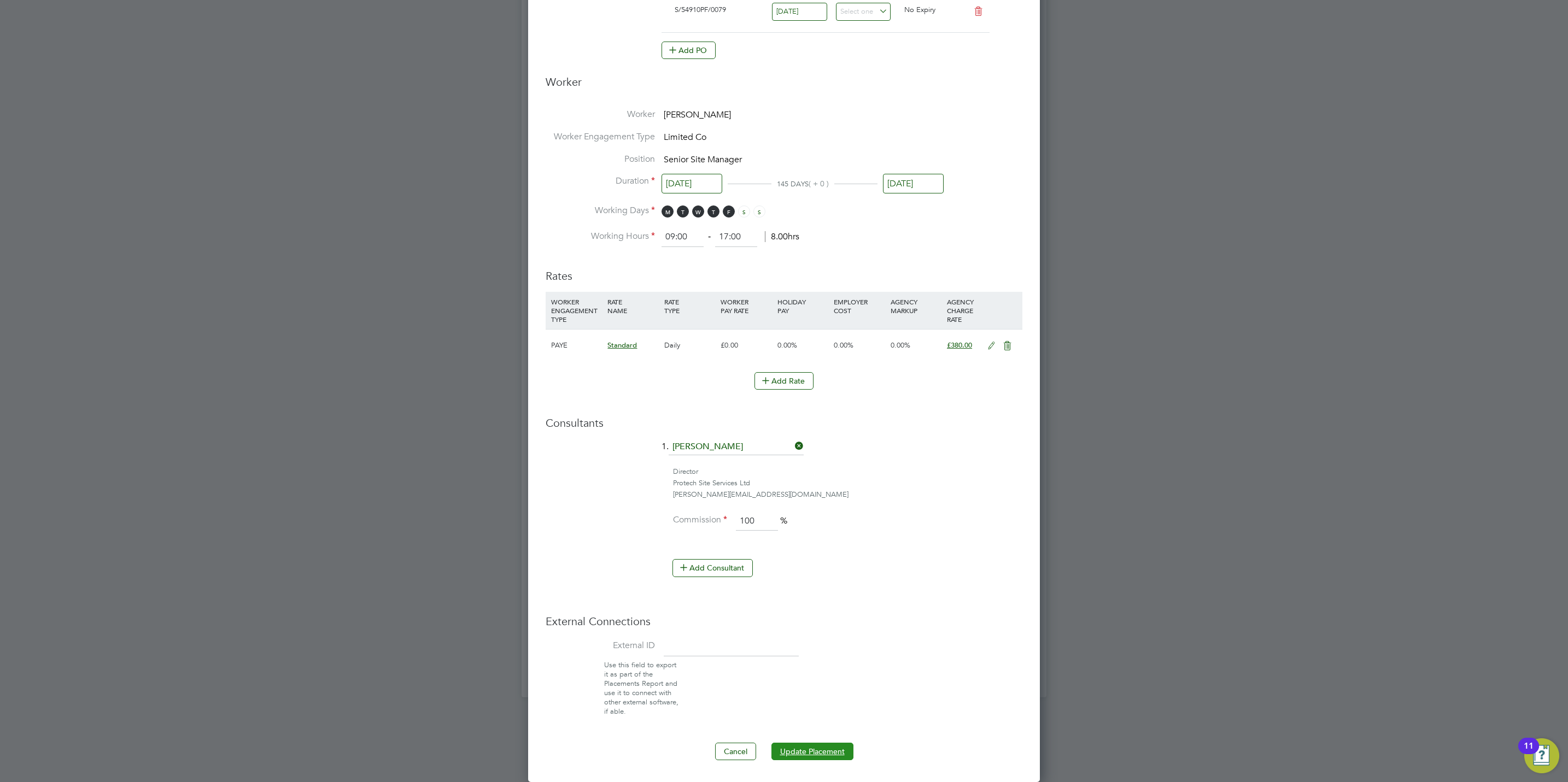
click at [818, 756] on button "Update Placement" at bounding box center [813, 751] width 82 height 17
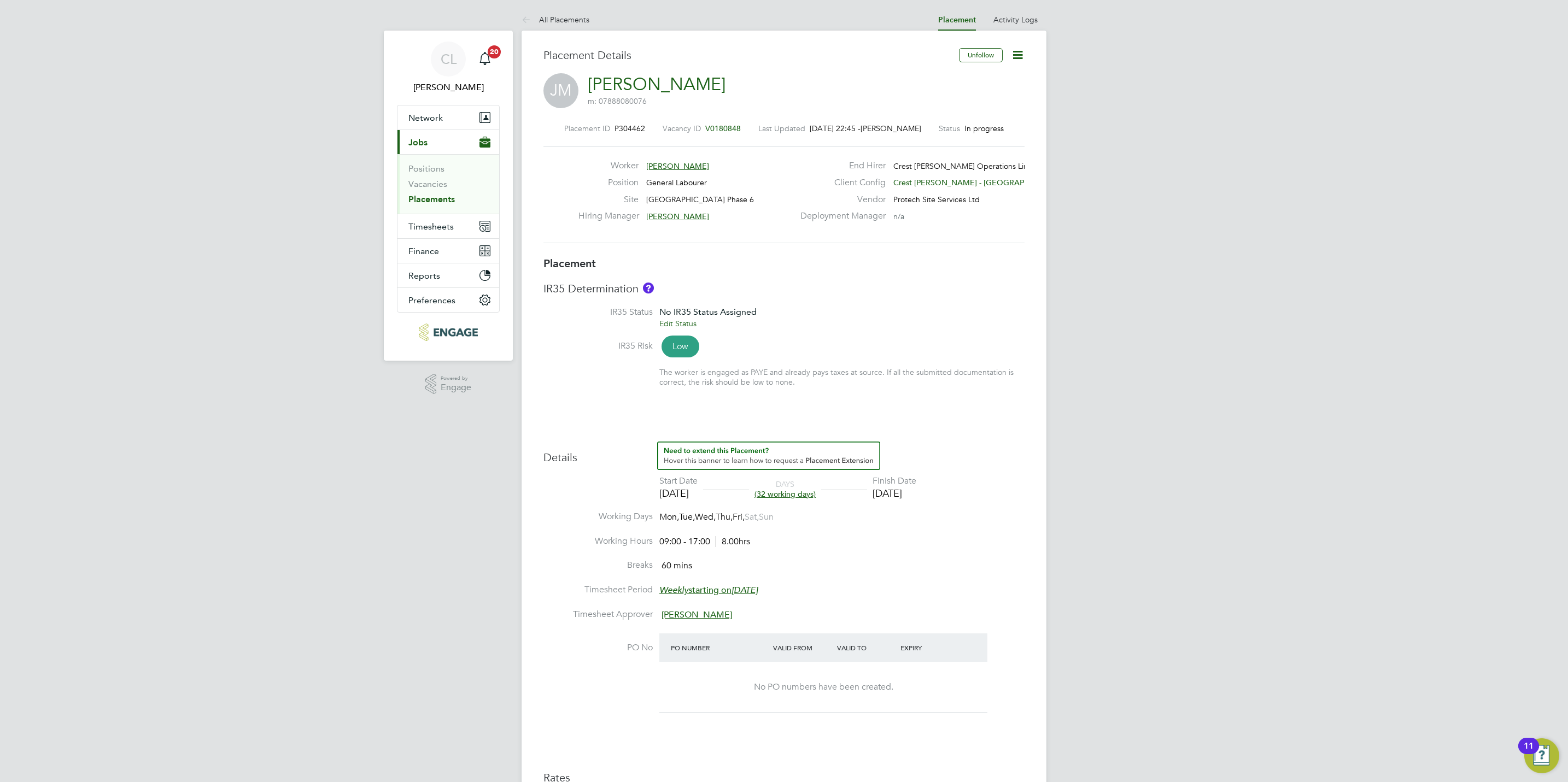
click at [1019, 49] on icon at bounding box center [1018, 55] width 14 height 14
click at [974, 84] on li "Edit Placement e" at bounding box center [982, 80] width 80 height 16
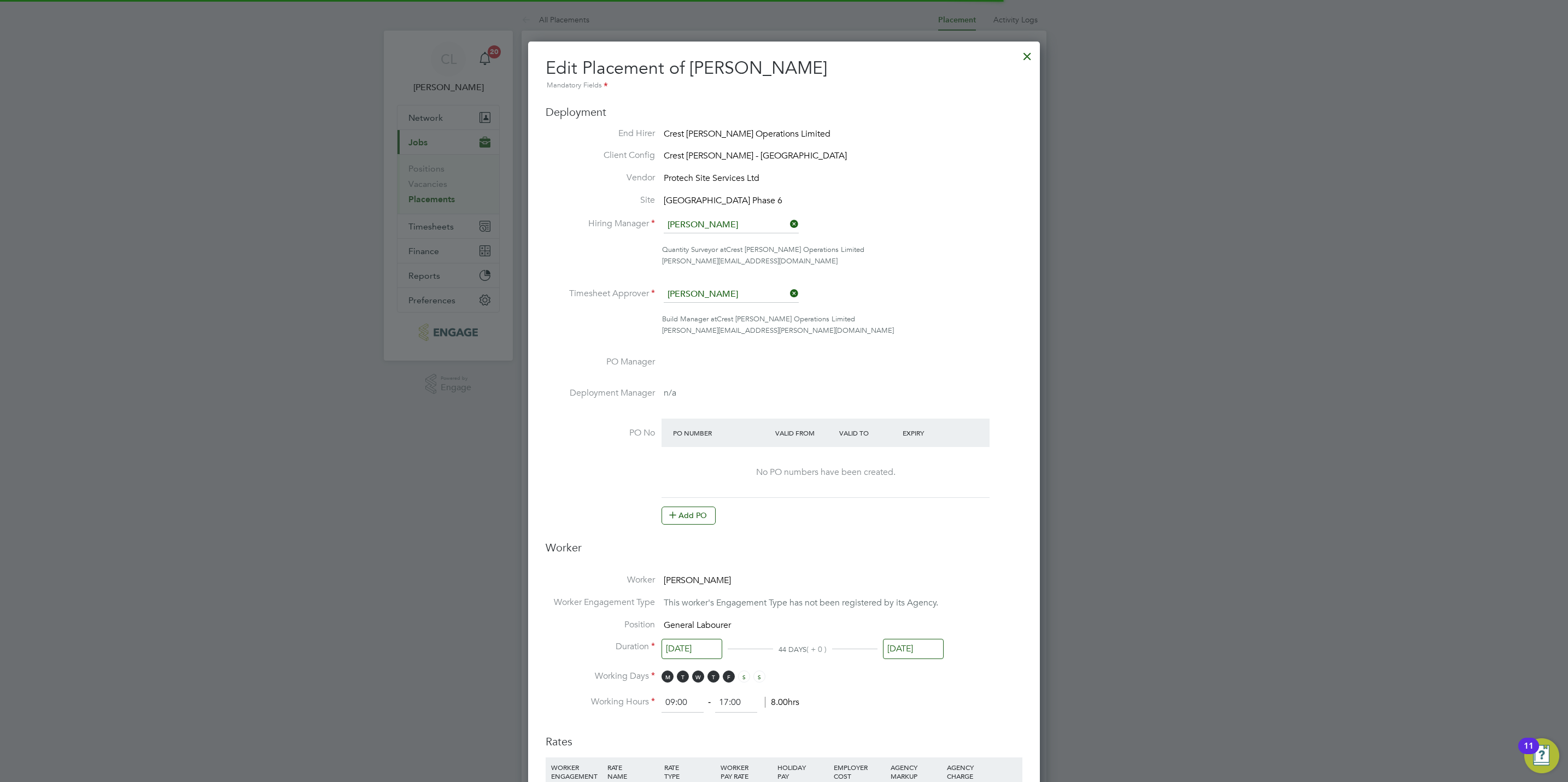
scroll to position [6, 6]
click at [695, 529] on li "PO No PO Number Valid From Valid To Expiry No PO numbers have been created. Add…" at bounding box center [784, 477] width 476 height 117
click at [694, 507] on button "Add PO" at bounding box center [689, 515] width 54 height 17
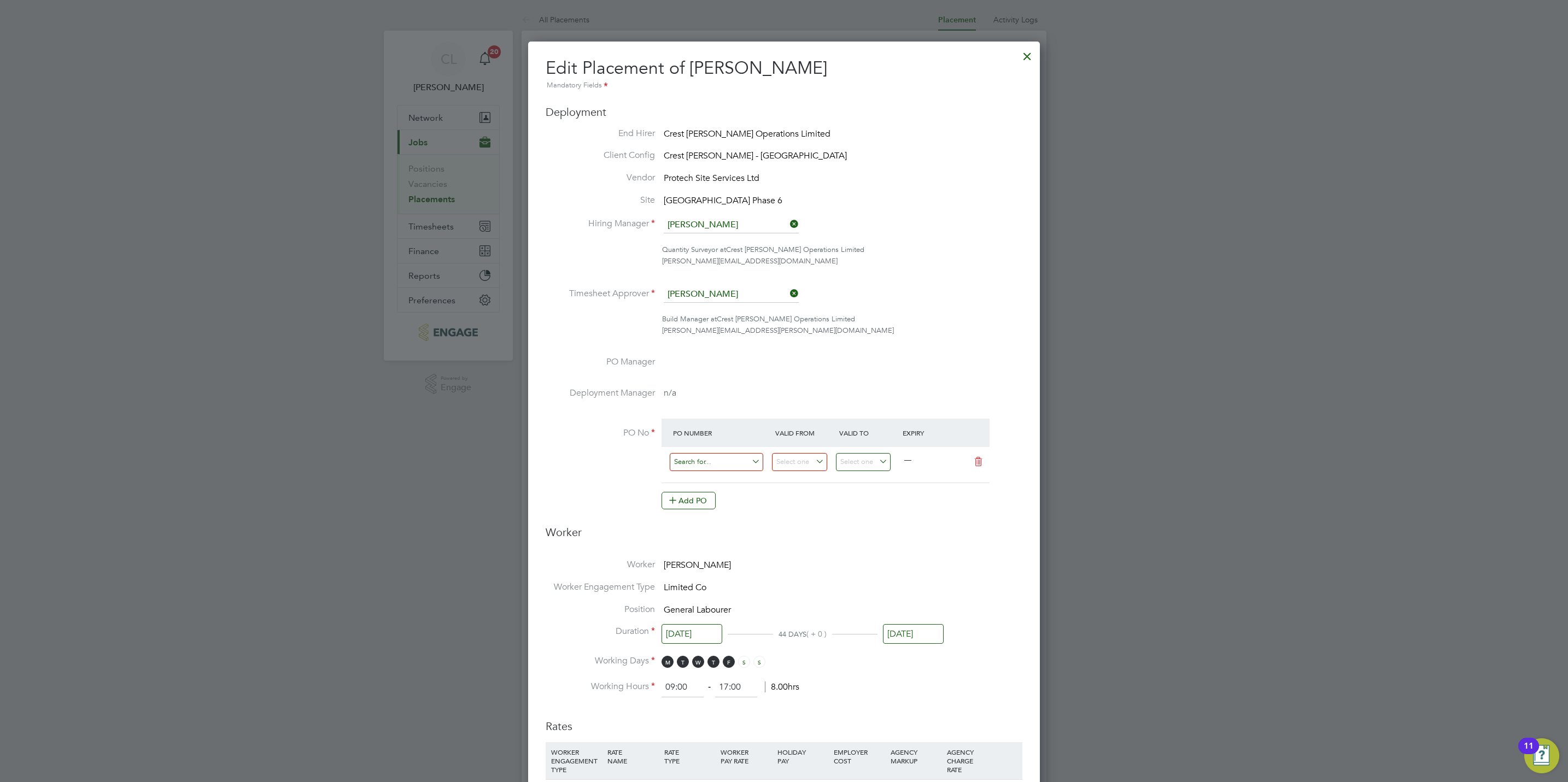
click at [710, 468] on input at bounding box center [717, 462] width 93 height 18
paste input "S/54910PF/0079"
type input "S/54910PF/0079"
click at [721, 479] on b "S/54910PF/0079" at bounding box center [703, 478] width 58 height 9
type input "[DATE]"
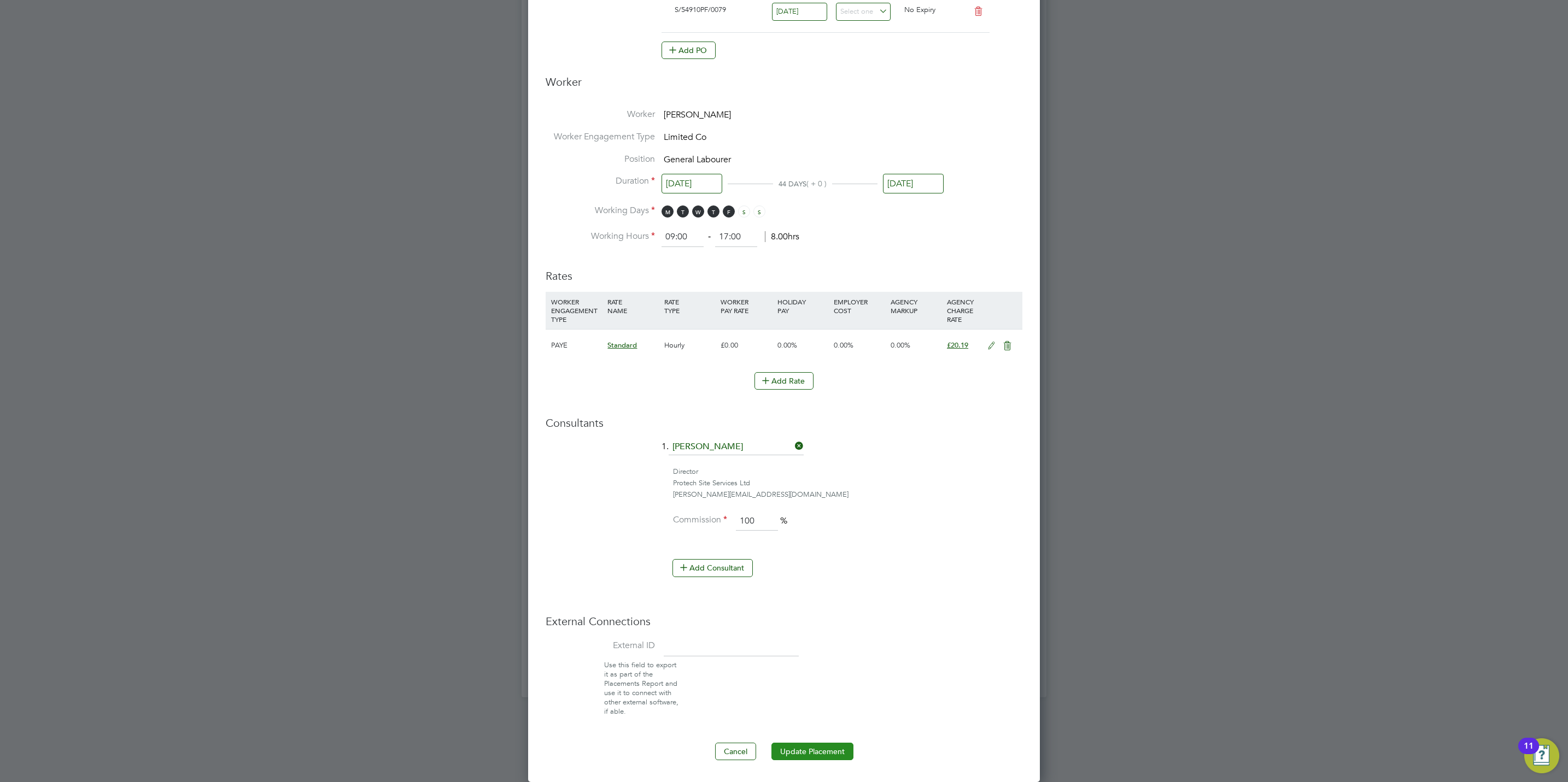
click at [825, 745] on button "Update Placement" at bounding box center [813, 751] width 82 height 17
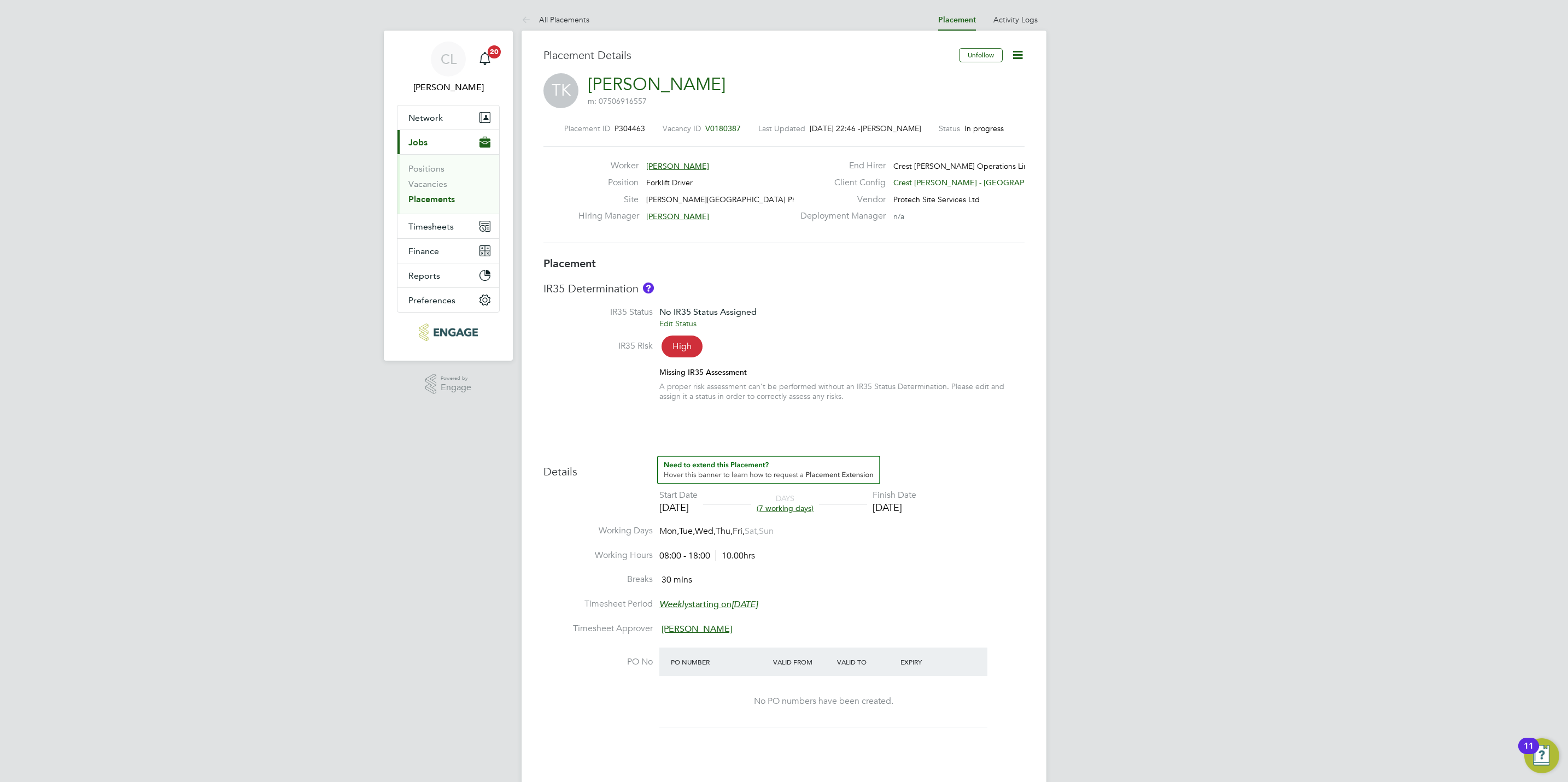
click at [1019, 56] on icon at bounding box center [1018, 55] width 14 height 14
click at [981, 80] on li "Edit Placement e" at bounding box center [982, 80] width 80 height 16
type input "Toby Andrews"
type input "Peter Currie"
type input "18 Sep 2025"
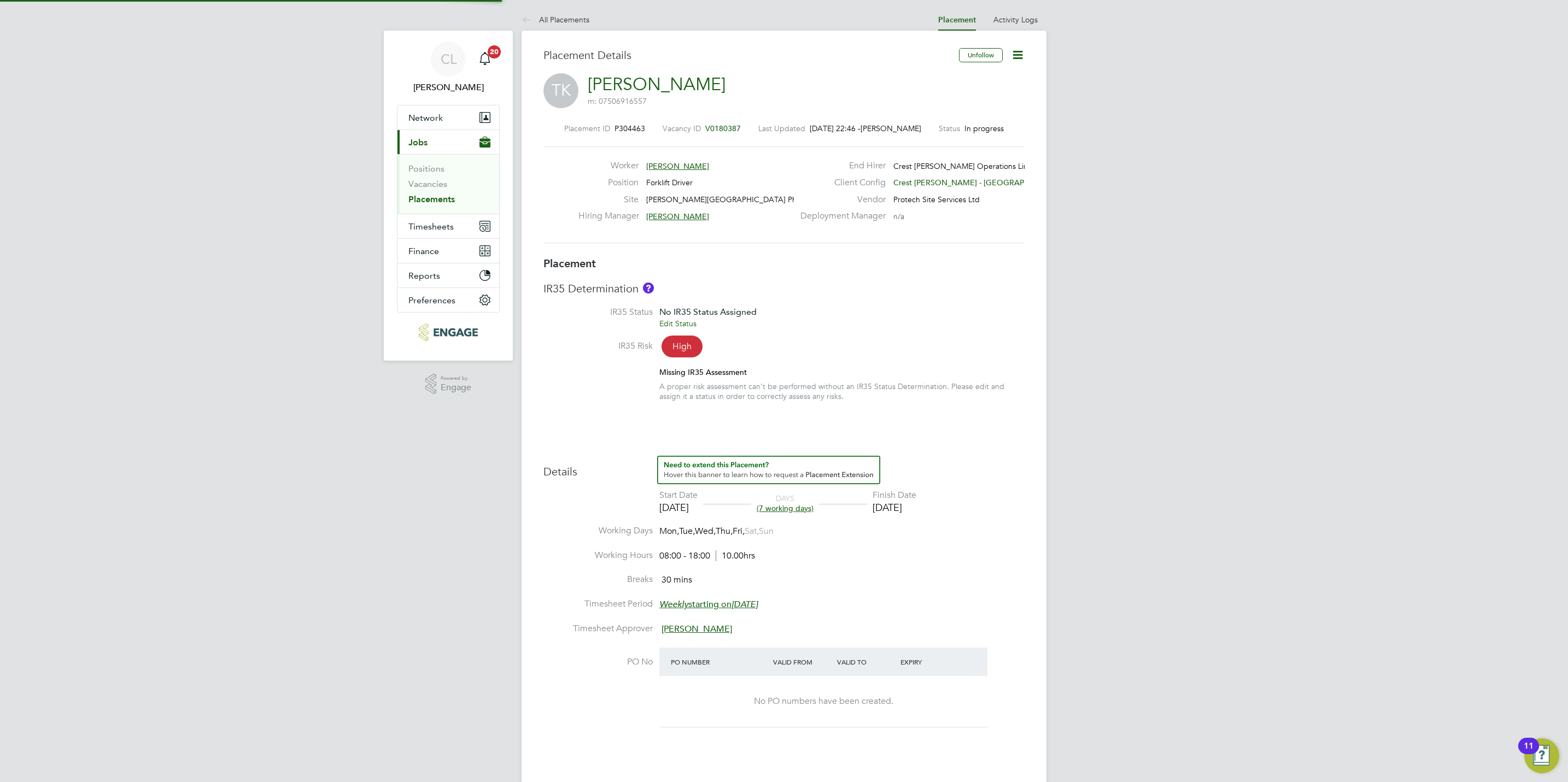
type input "26 Sep 2025"
type input "08:00"
type input "18:00"
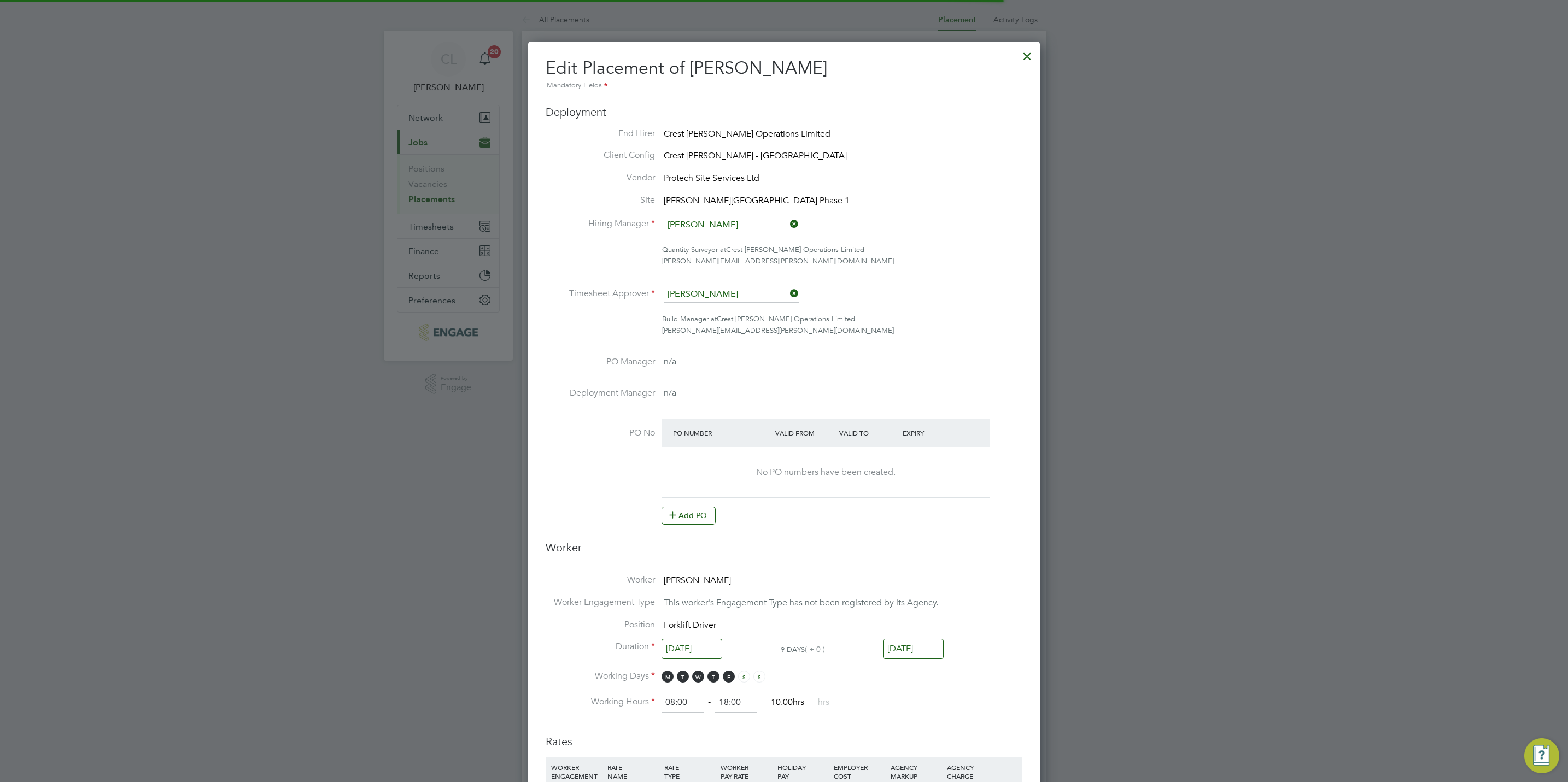
scroll to position [6, 6]
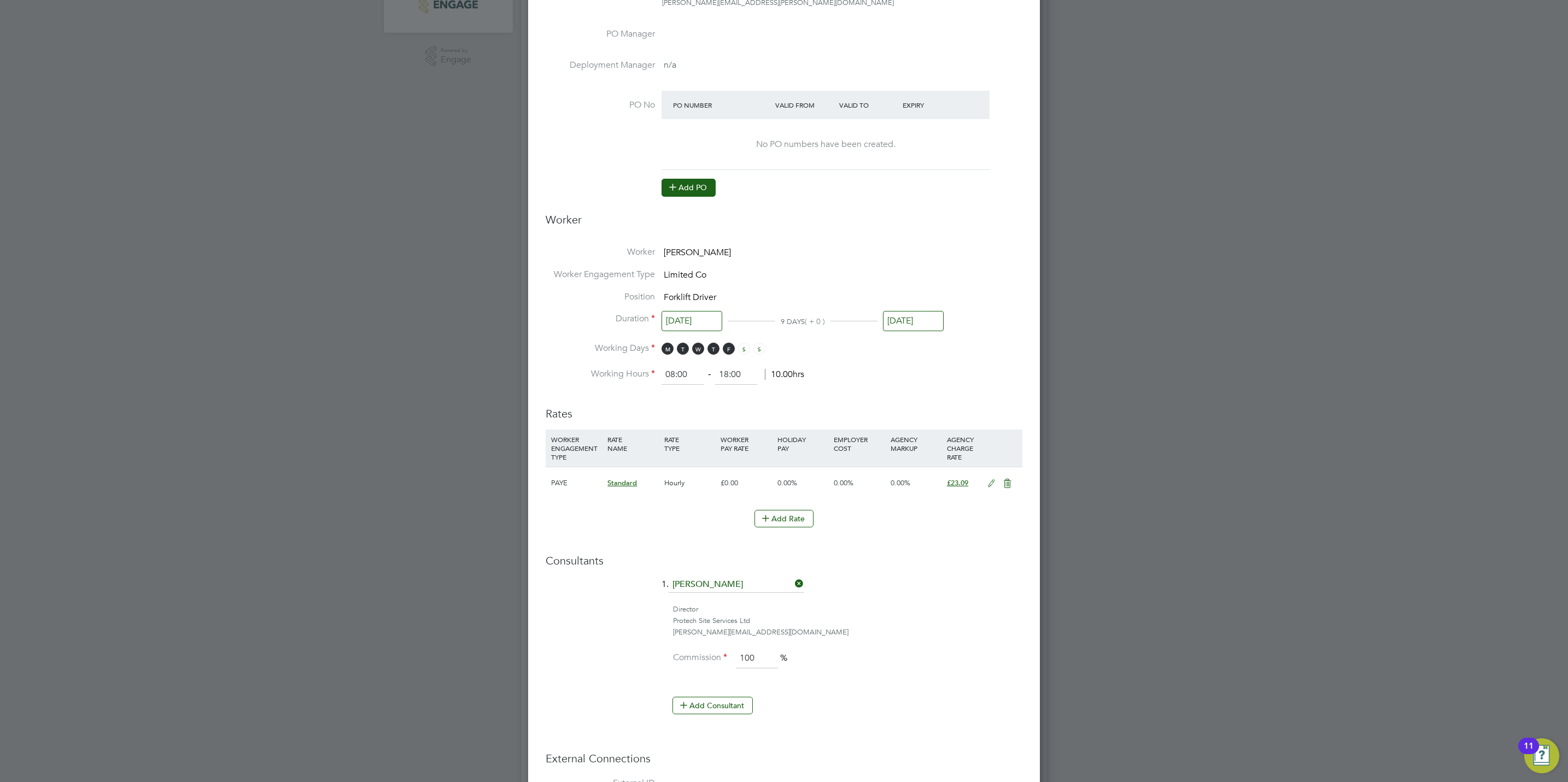
click at [687, 195] on button "Add PO" at bounding box center [689, 187] width 54 height 17
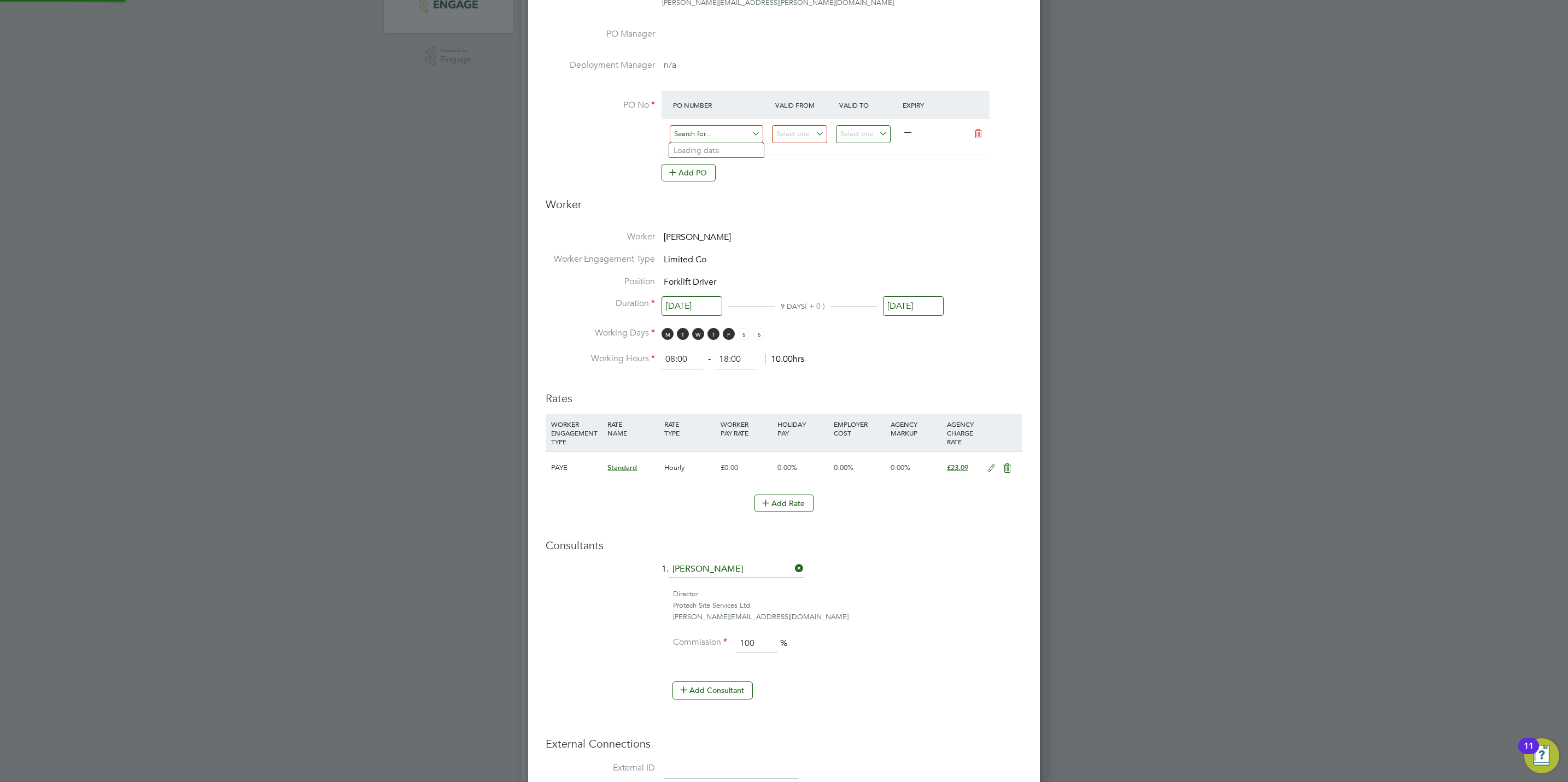
click at [710, 136] on input at bounding box center [717, 134] width 93 height 18
paste input "S/14508PA/0008"
type input "S/14508PA/0008"
click at [710, 148] on b "S/14508PA/0008" at bounding box center [703, 150] width 58 height 9
type input "26 Jun 2024"
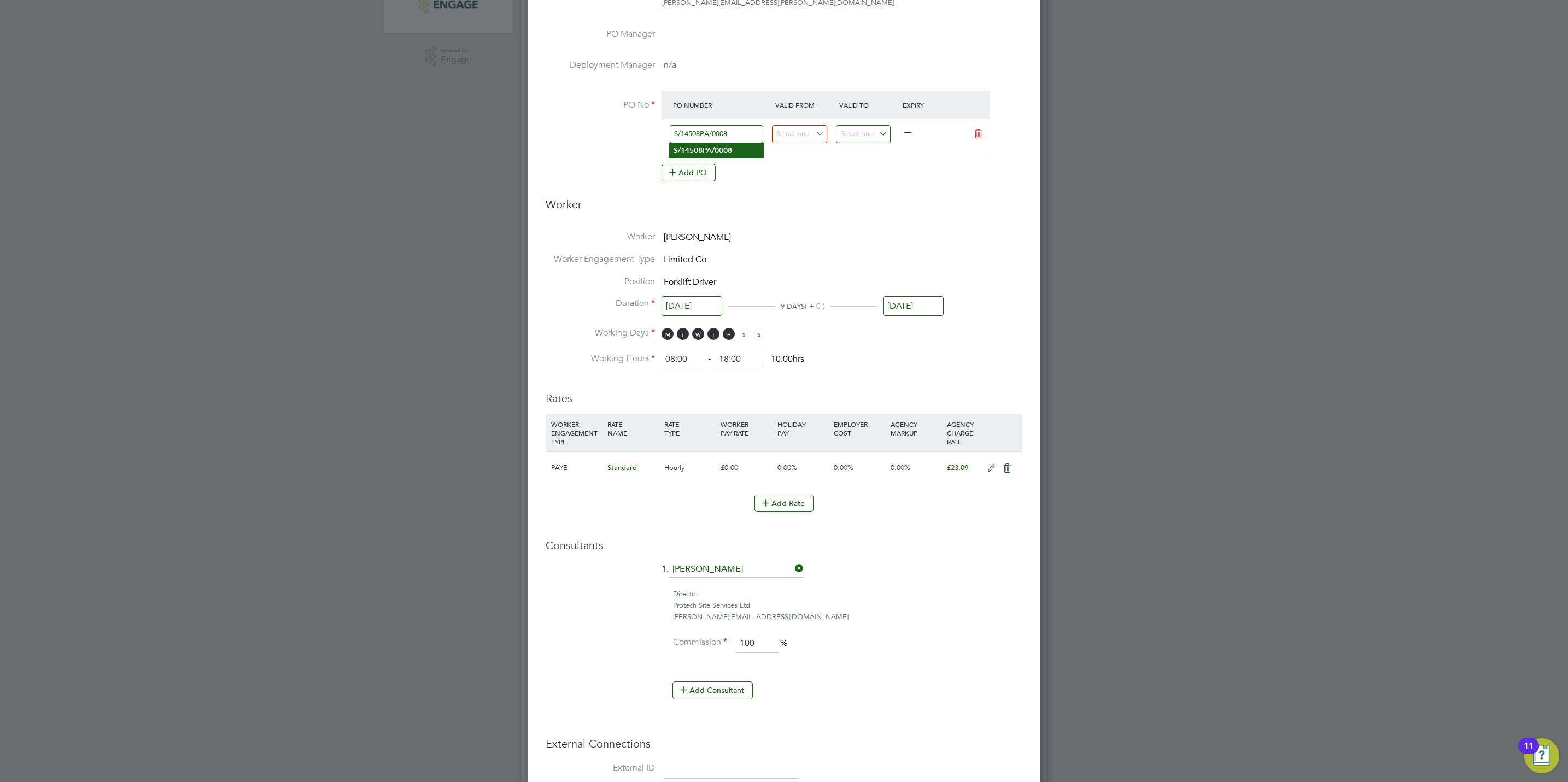
type input "05 Nov 2025"
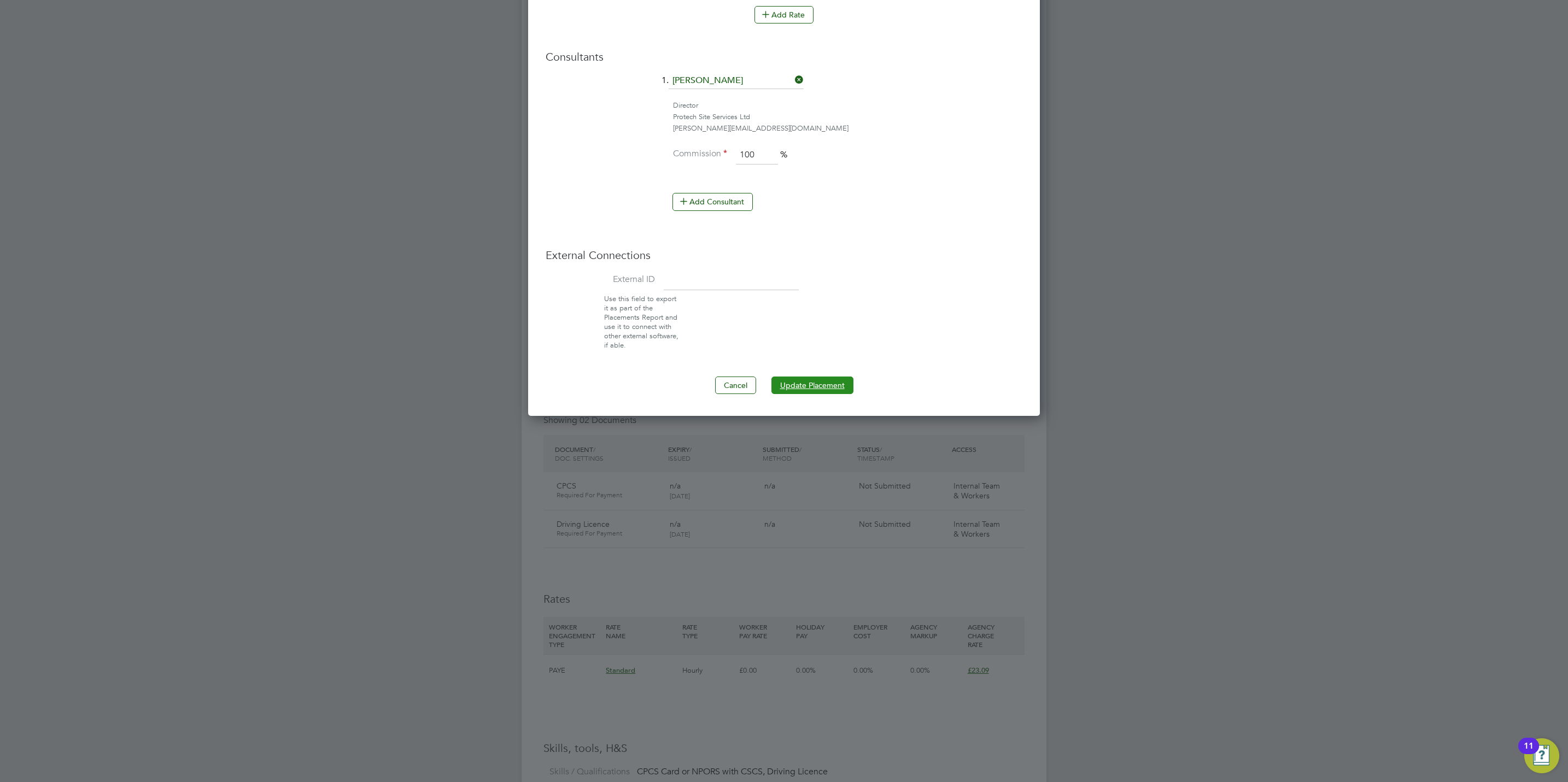
click at [820, 383] on button "Update Placement" at bounding box center [813, 384] width 82 height 17
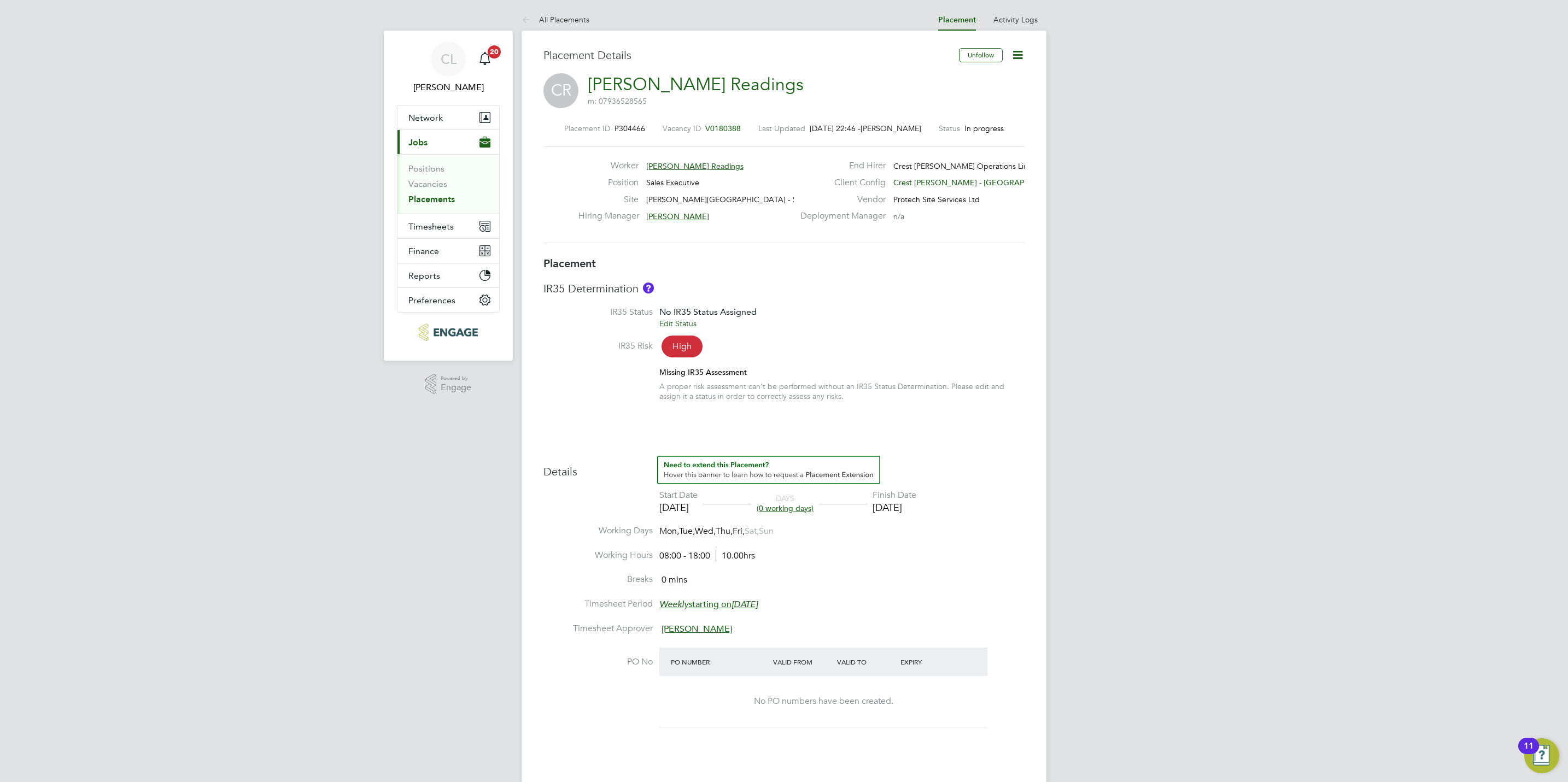
click at [1020, 61] on icon at bounding box center [1018, 55] width 14 height 14
click at [995, 81] on li "Edit Placement e" at bounding box center [982, 80] width 80 height 16
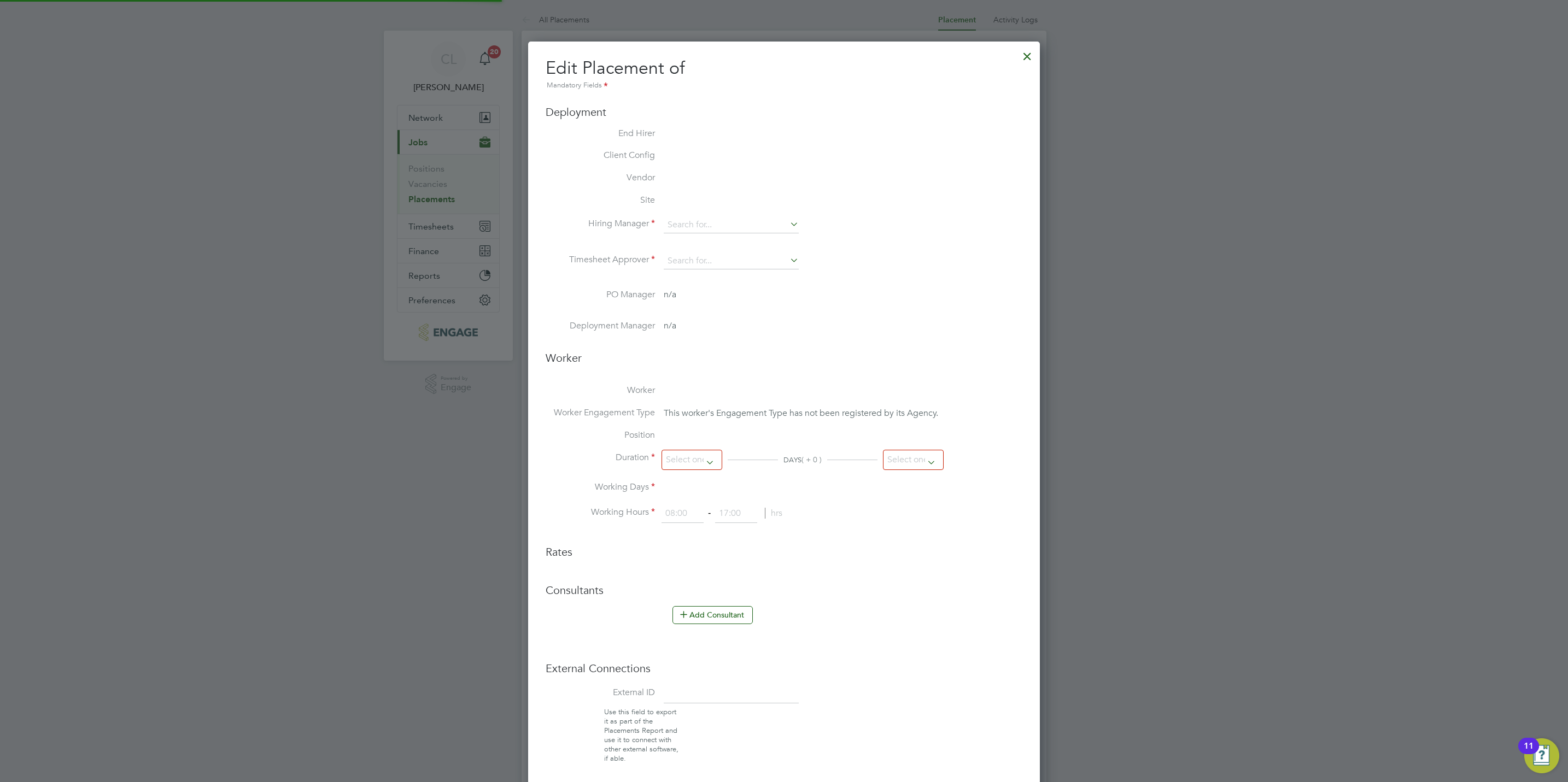
type input "[PERSON_NAME]"
type input "20 Sep 2025"
type input "[DATE]"
type input "08:00"
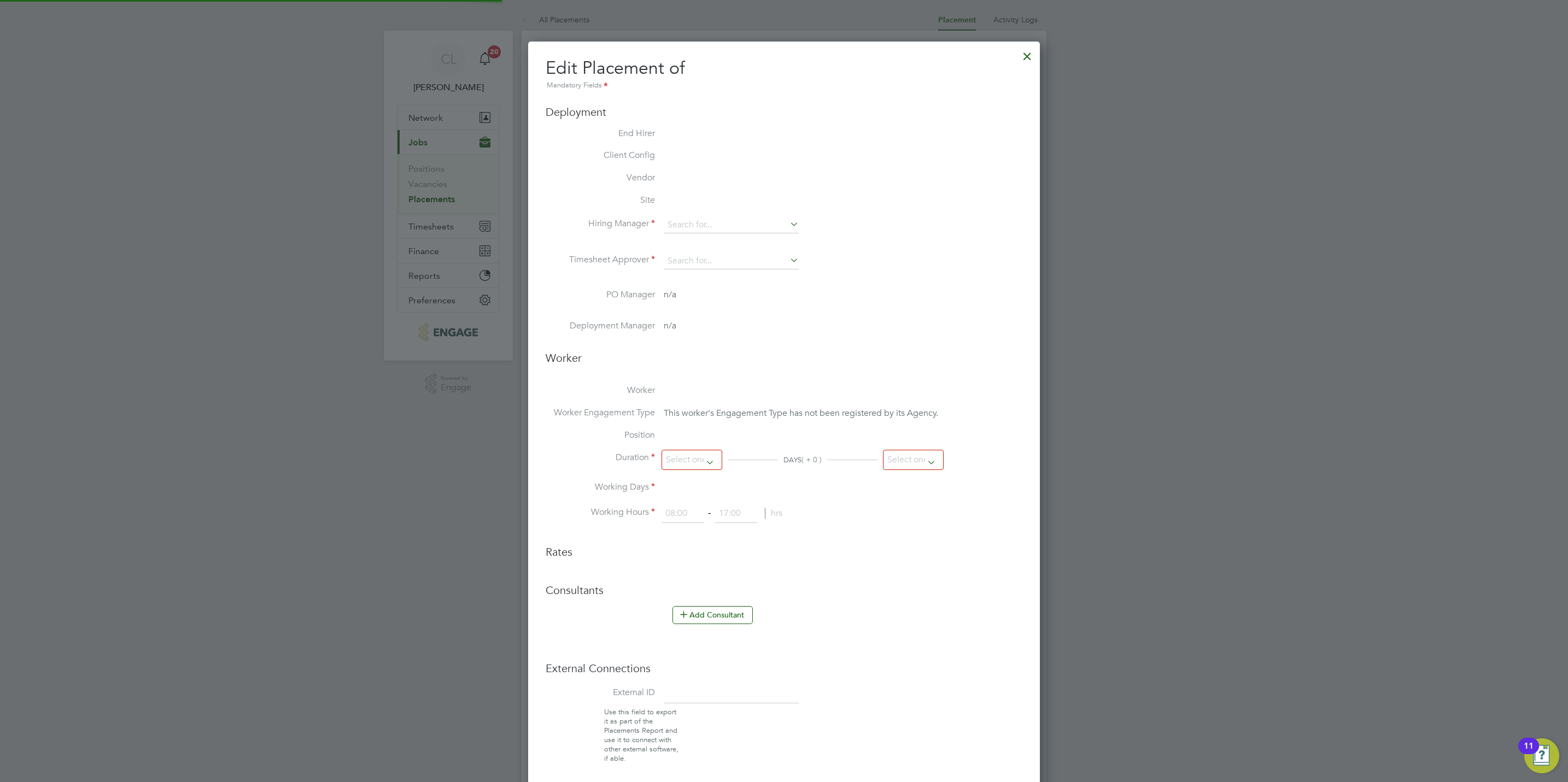
type input "18:00"
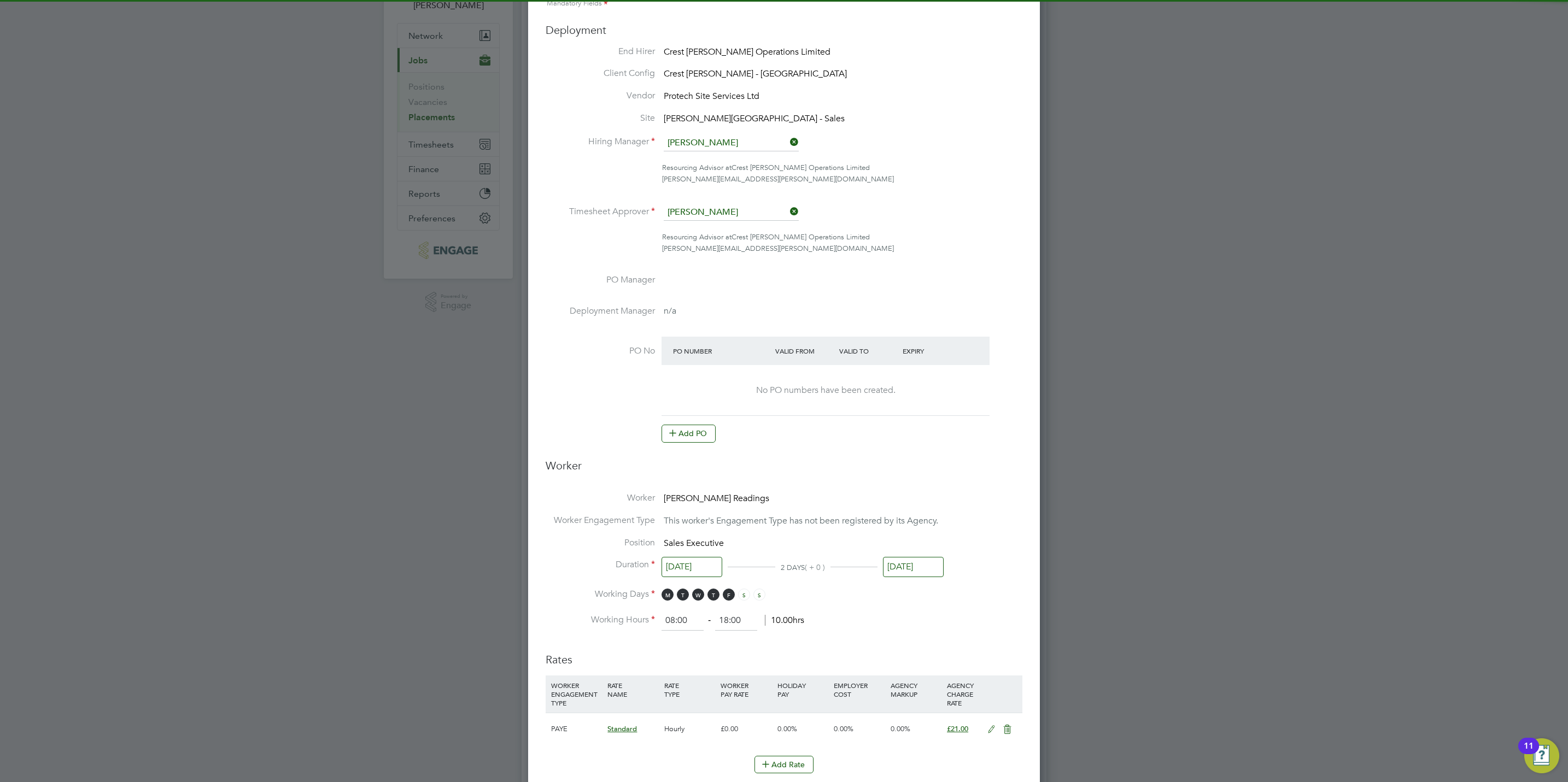
click at [675, 445] on li "PO No PO Number Valid From Valid To Expiry No PO numbers have been created. Add…" at bounding box center [784, 395] width 476 height 117
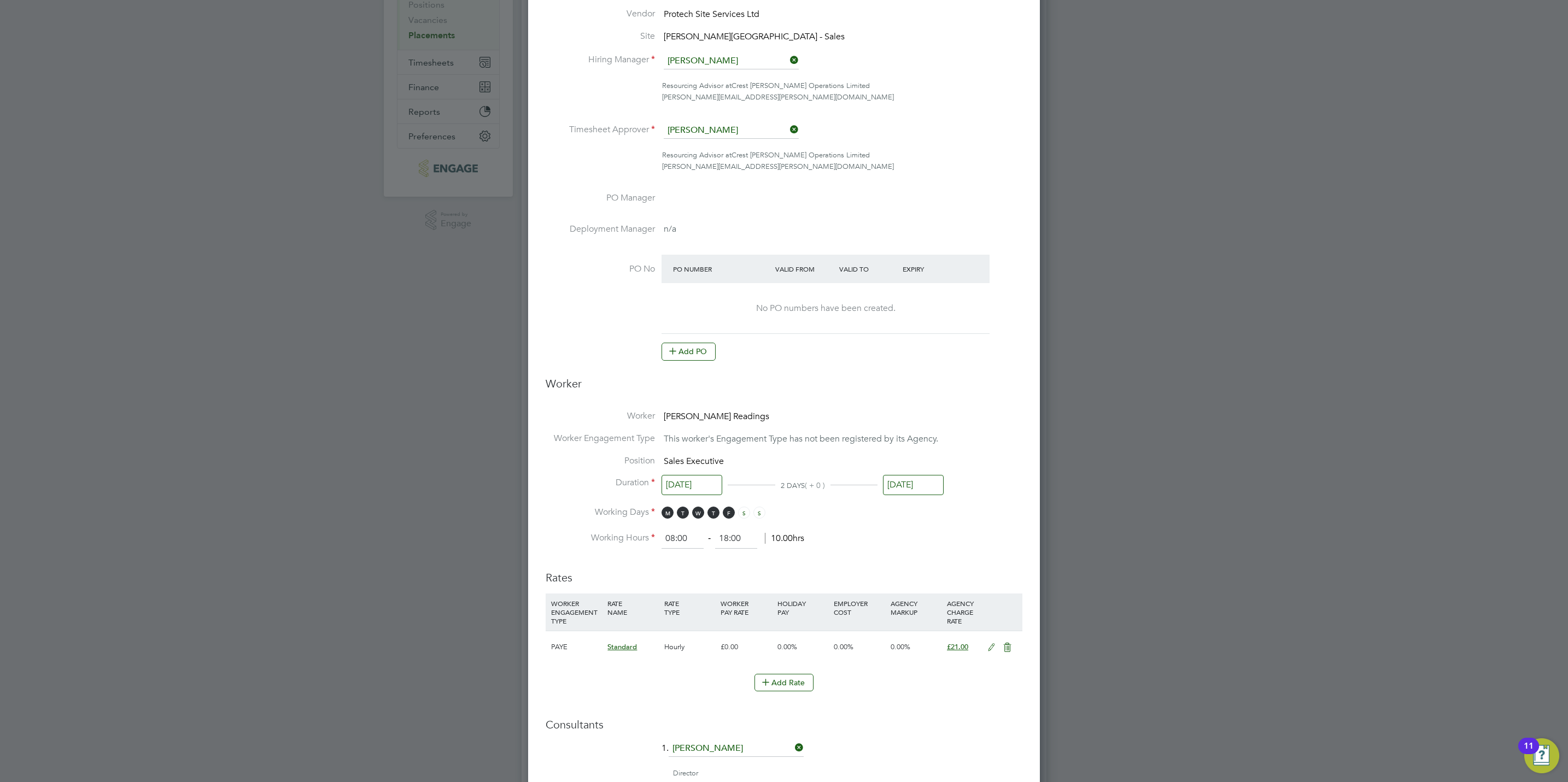
click at [691, 361] on li "PO No PO Number Valid From Valid To Expiry No PO numbers have been created. Add…" at bounding box center [784, 313] width 476 height 117
click at [691, 349] on button "Add PO" at bounding box center [689, 351] width 54 height 17
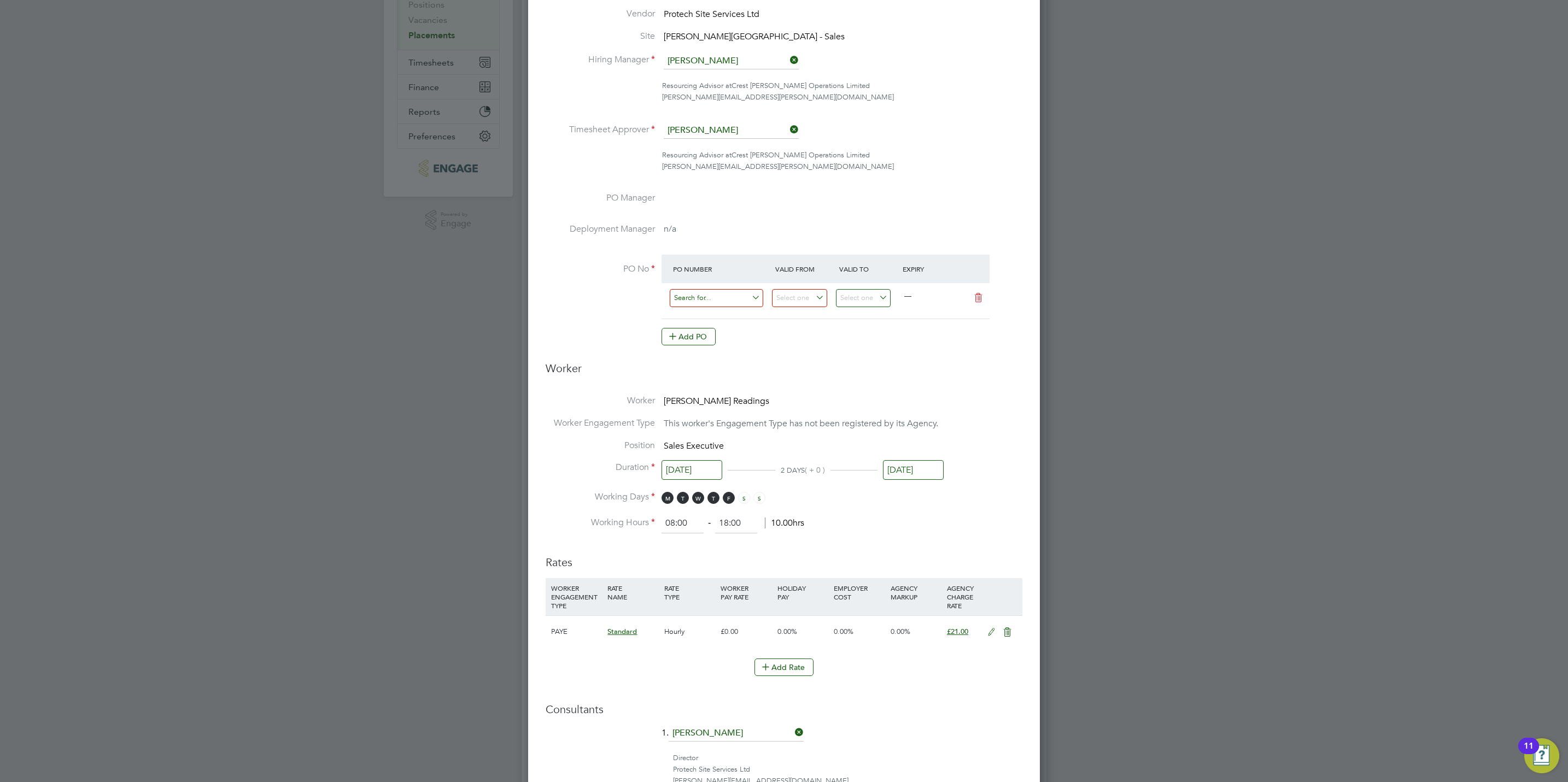
click at [709, 292] on input at bounding box center [717, 298] width 93 height 18
paste input "M/16002/000269"
type input "M/16002/000269"
click at [732, 314] on b "M/16002/000269" at bounding box center [704, 314] width 61 height 9
type input "20 May 2024"
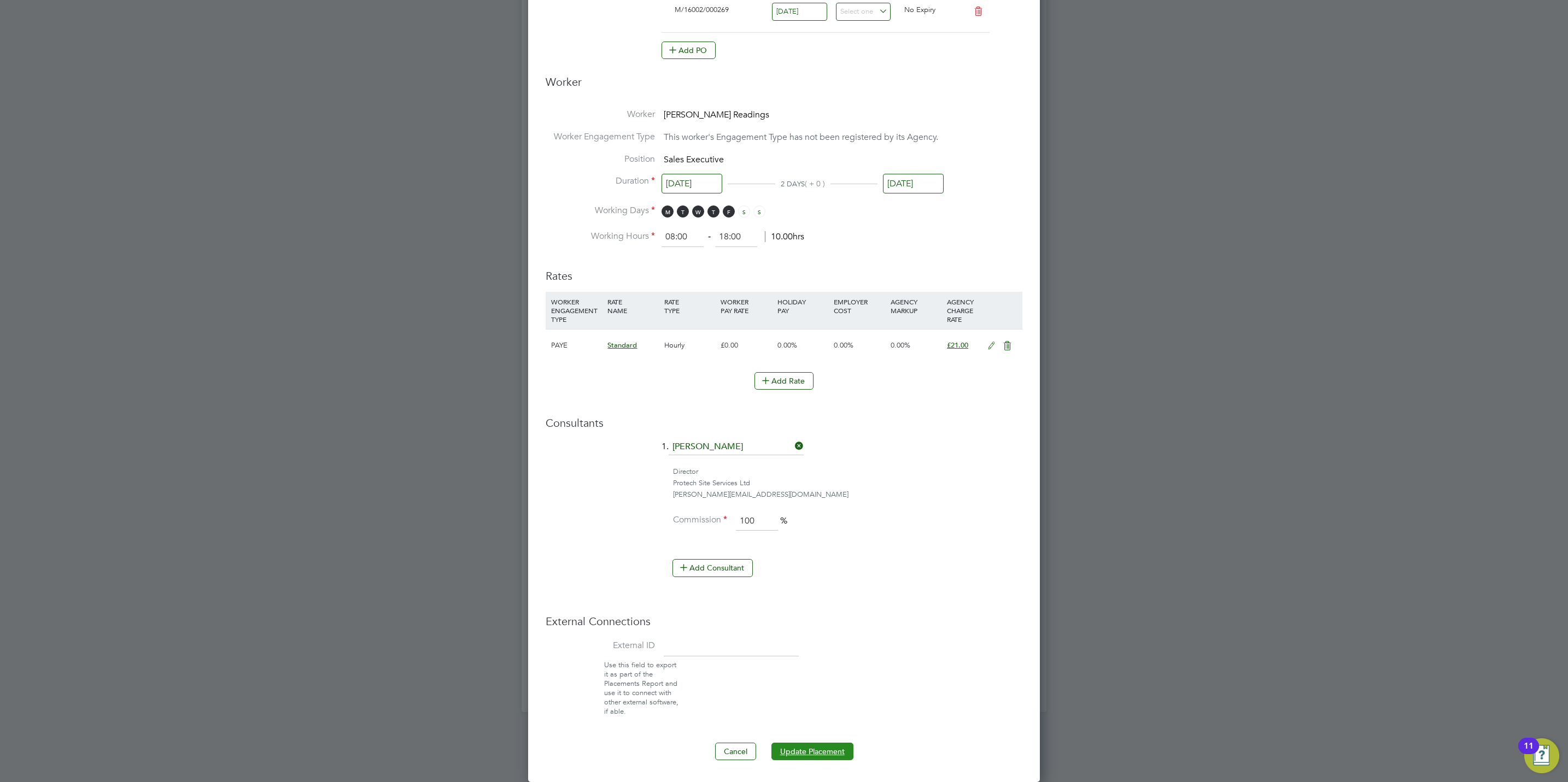
click at [812, 748] on button "Update Placement" at bounding box center [813, 751] width 82 height 17
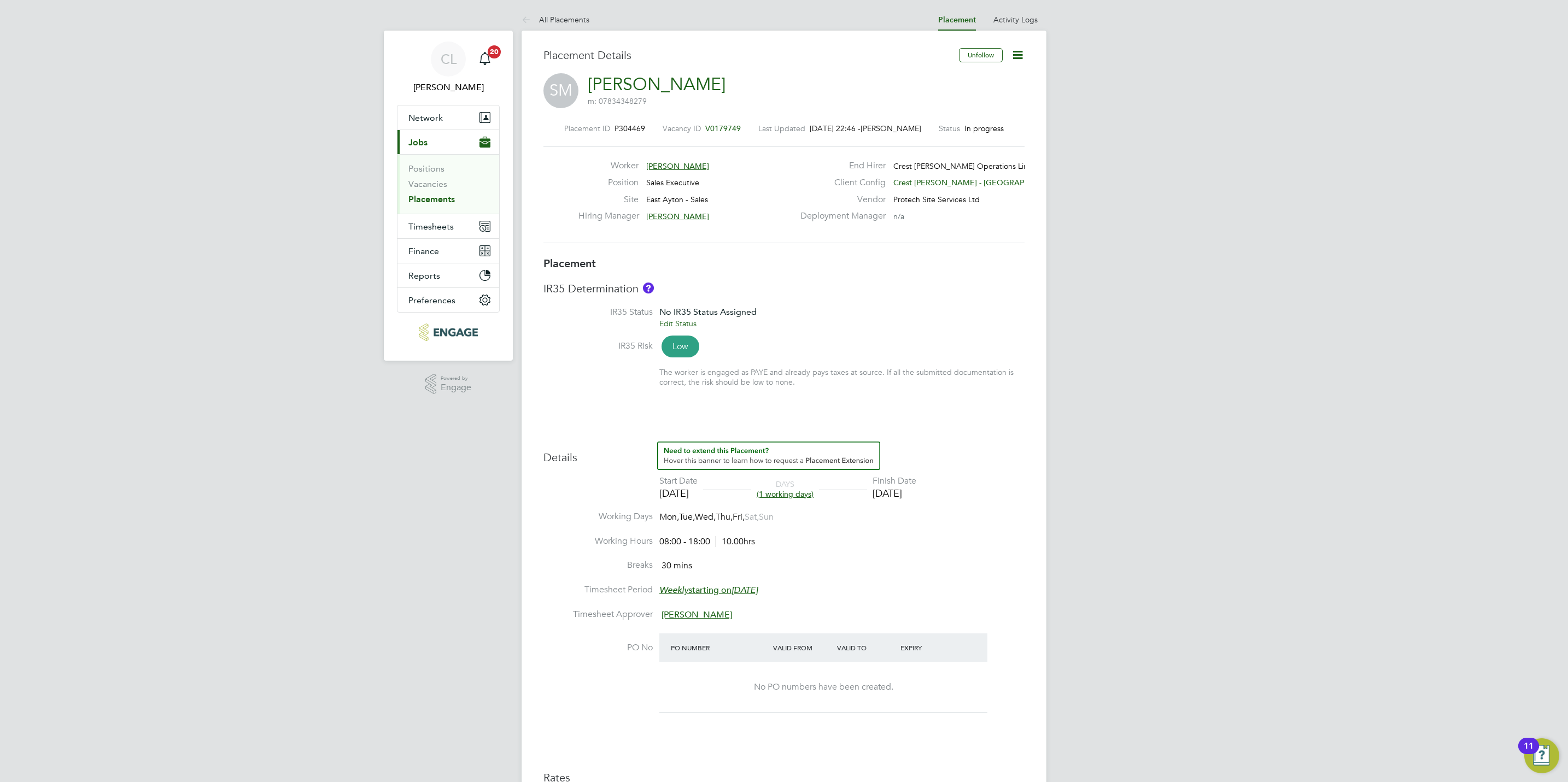
drag, startPoint x: 1014, startPoint y: 54, endPoint x: 1001, endPoint y: 63, distance: 15.8
click at [1014, 54] on icon at bounding box center [1018, 55] width 14 height 14
click at [965, 76] on li "Edit Placement e" at bounding box center [982, 80] width 80 height 16
type input "Stefan Fernandez"
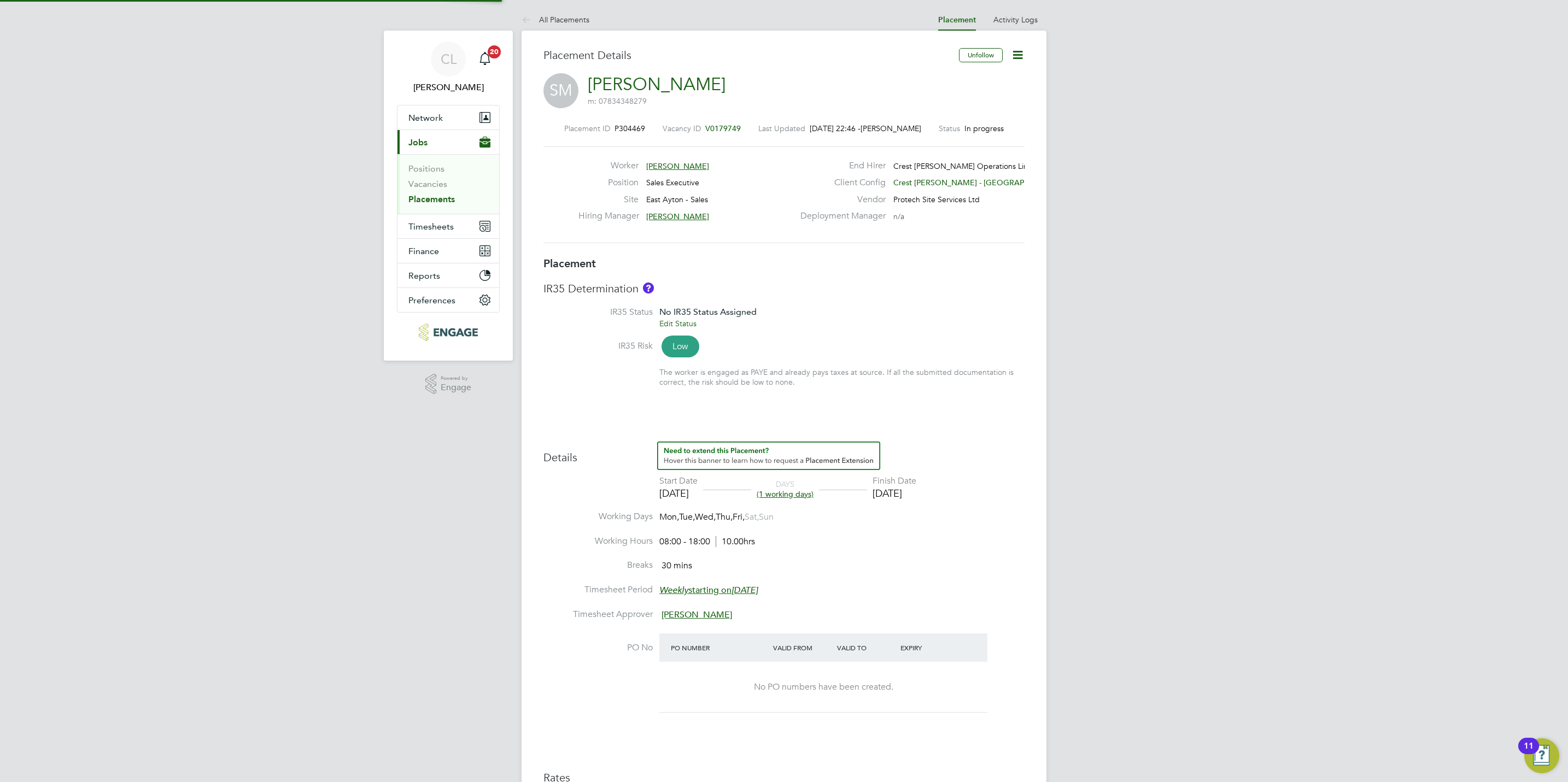
type input "21 Sep 2025"
type input "[DATE]"
type input "08:00"
type input "18:00"
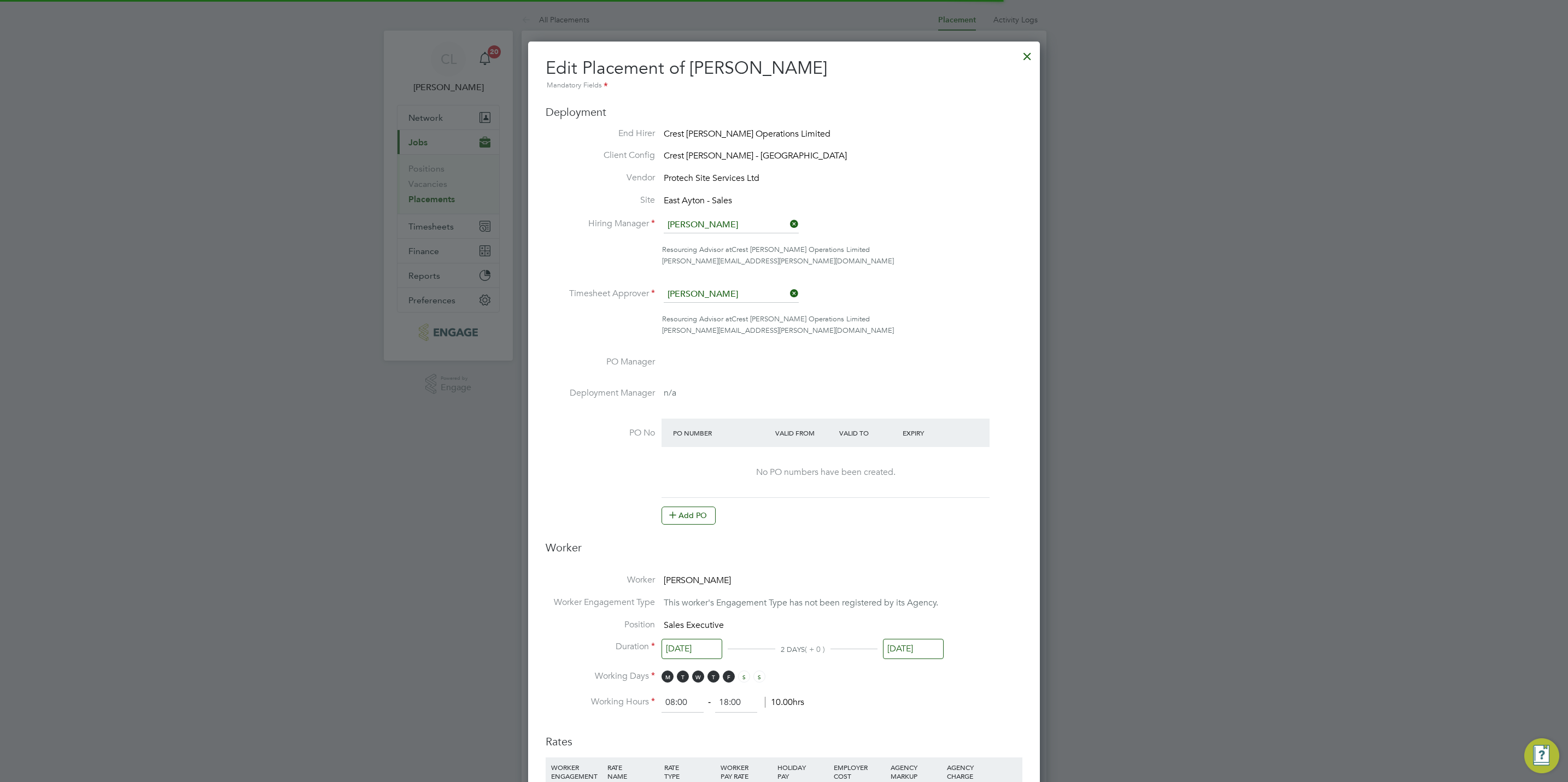
scroll to position [6, 6]
click at [686, 515] on button "Add PO" at bounding box center [689, 515] width 54 height 17
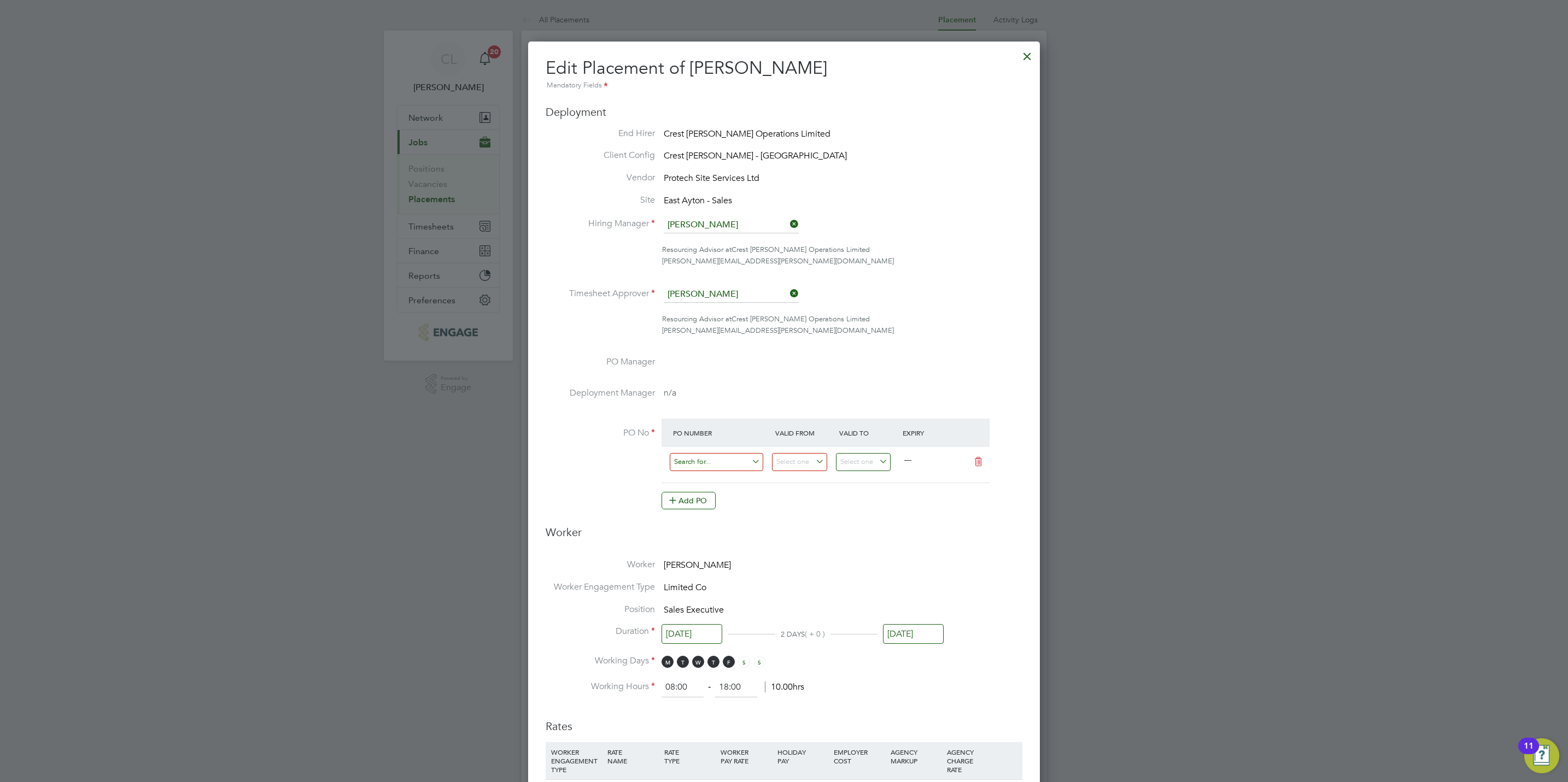
click at [709, 463] on input at bounding box center [717, 462] width 93 height 18
paste input "M/16010/000191"
type input "M/16010/000191"
click at [722, 481] on b "M/16010/000191" at bounding box center [704, 478] width 61 height 9
type input "17 Mar 2025"
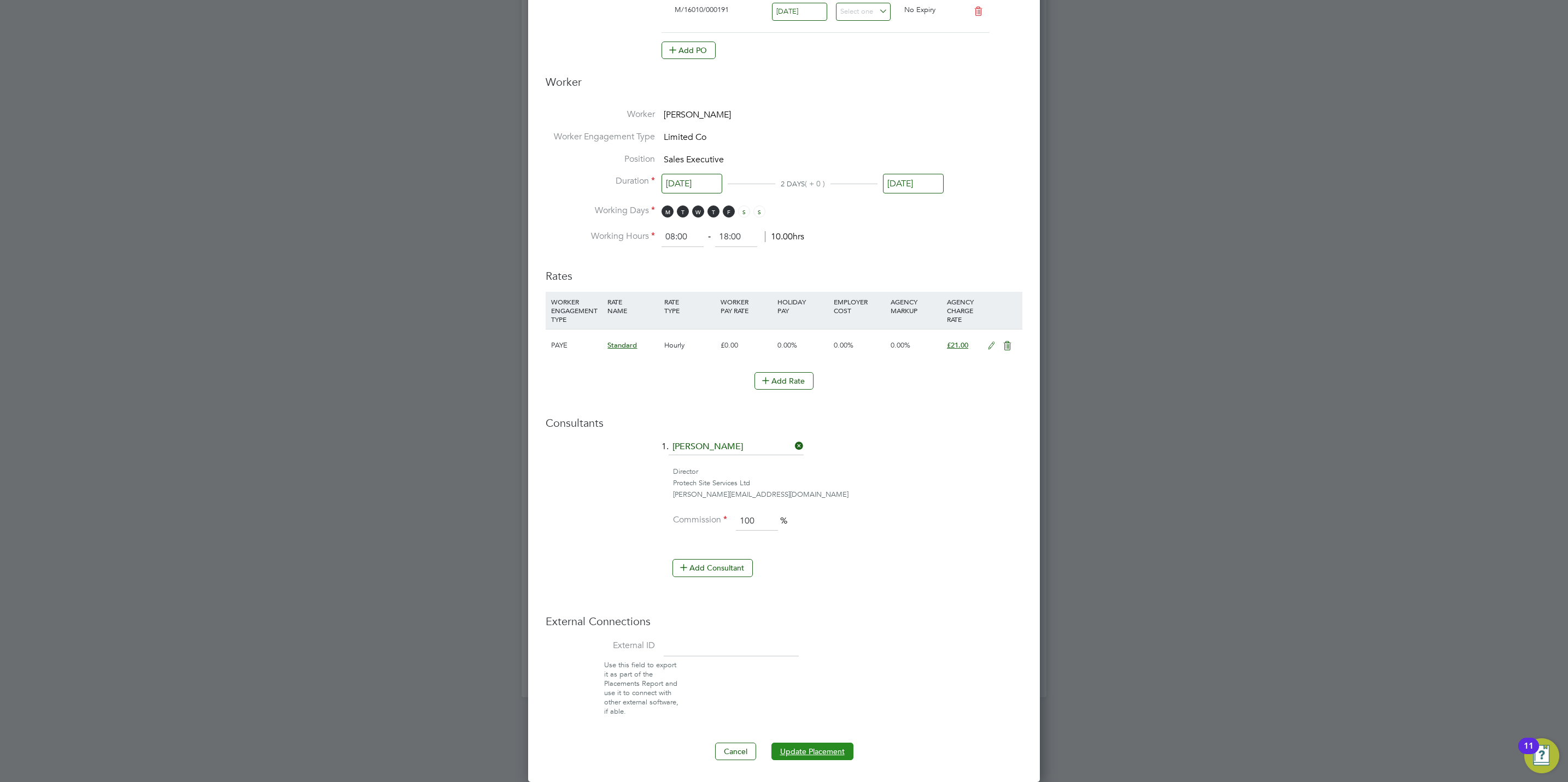
click at [786, 751] on button "Update Placement" at bounding box center [813, 751] width 82 height 17
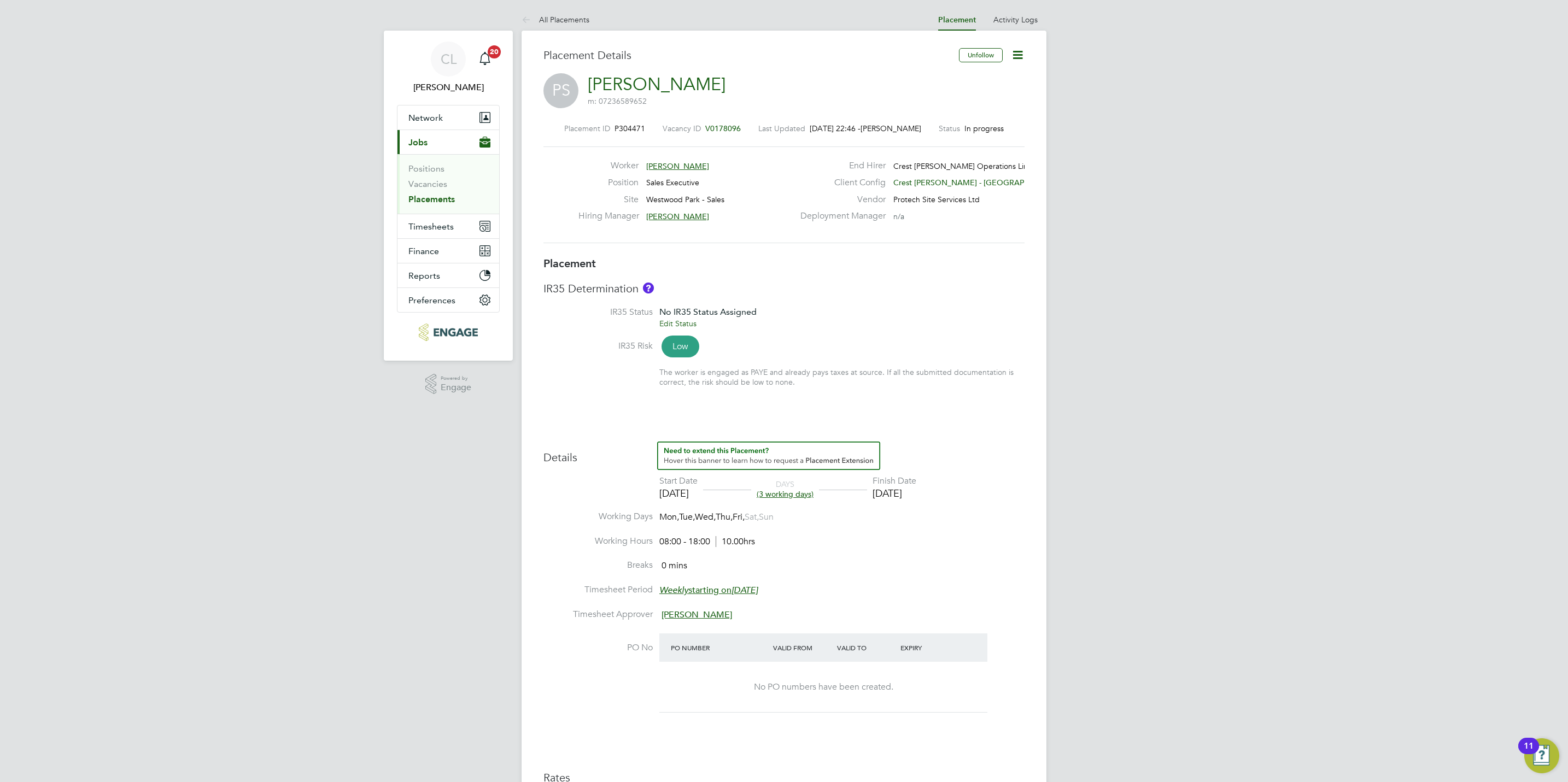
click at [1019, 59] on icon at bounding box center [1018, 55] width 14 height 14
click at [978, 77] on li "Edit Placement e" at bounding box center [982, 80] width 80 height 16
type input "[PERSON_NAME]"
type input "[DATE]"
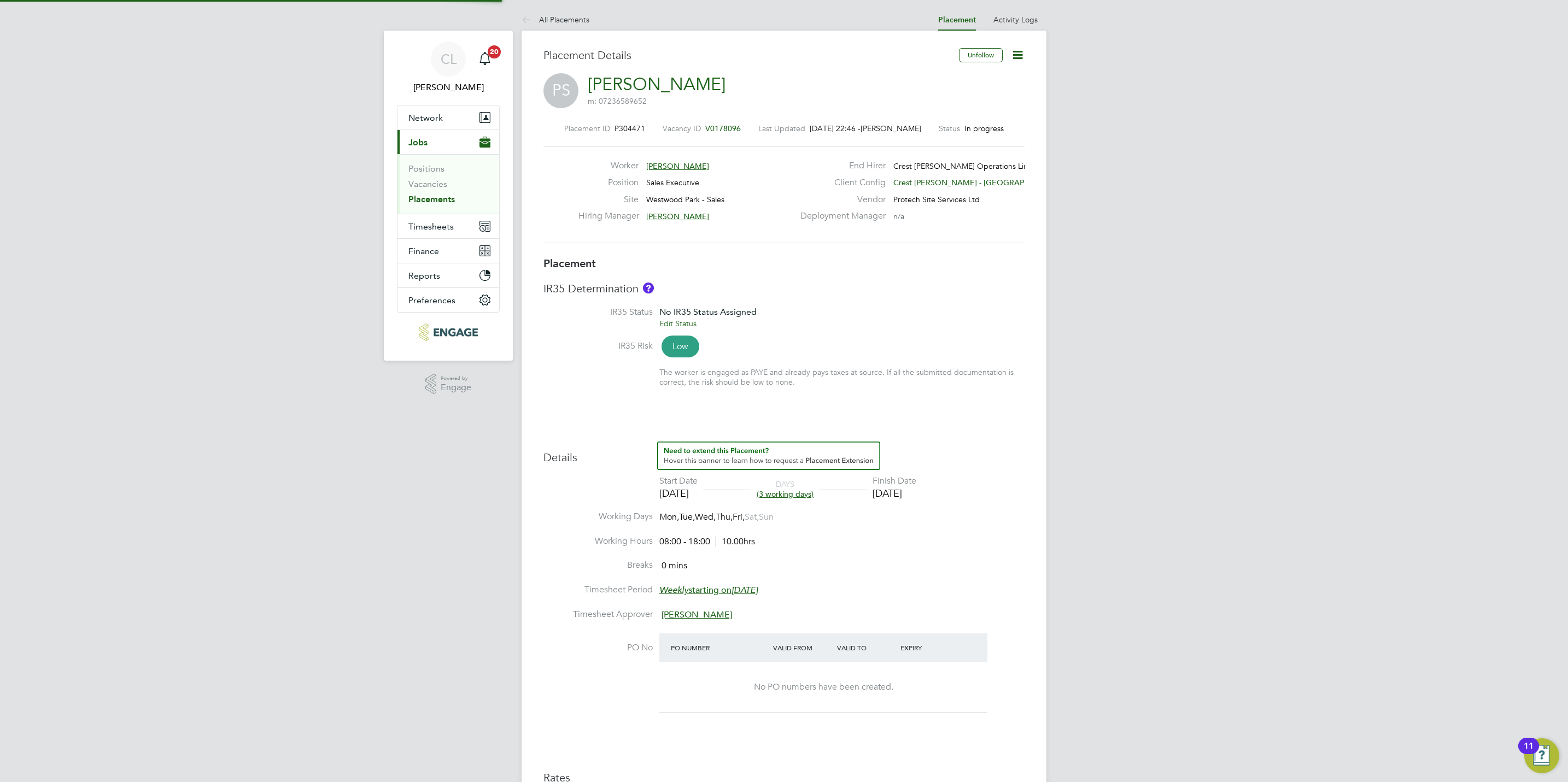
type input "[DATE]"
type input "08:00"
type input "18:00"
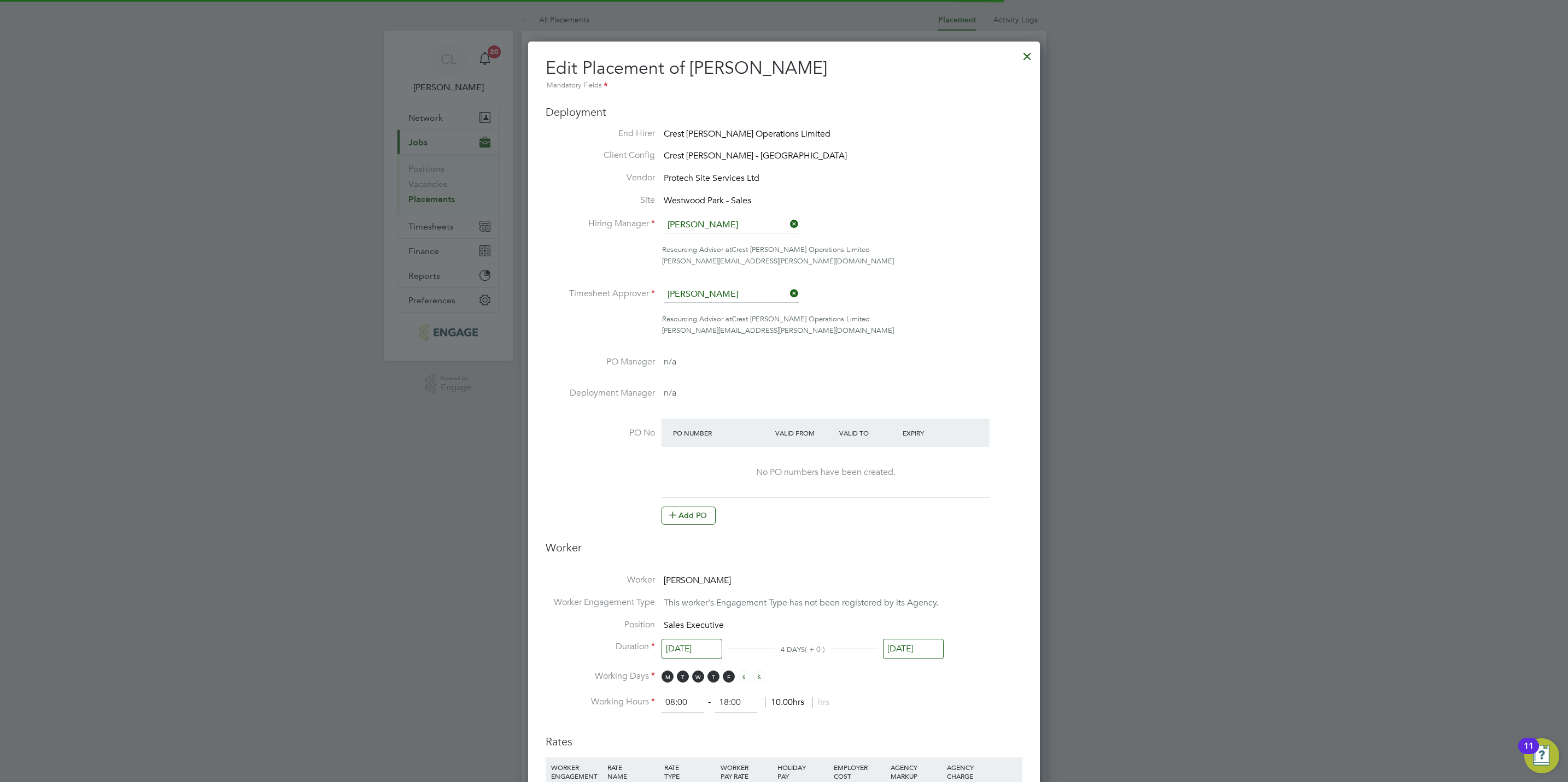
scroll to position [23, 477]
click at [686, 519] on button "Add PO" at bounding box center [689, 515] width 54 height 17
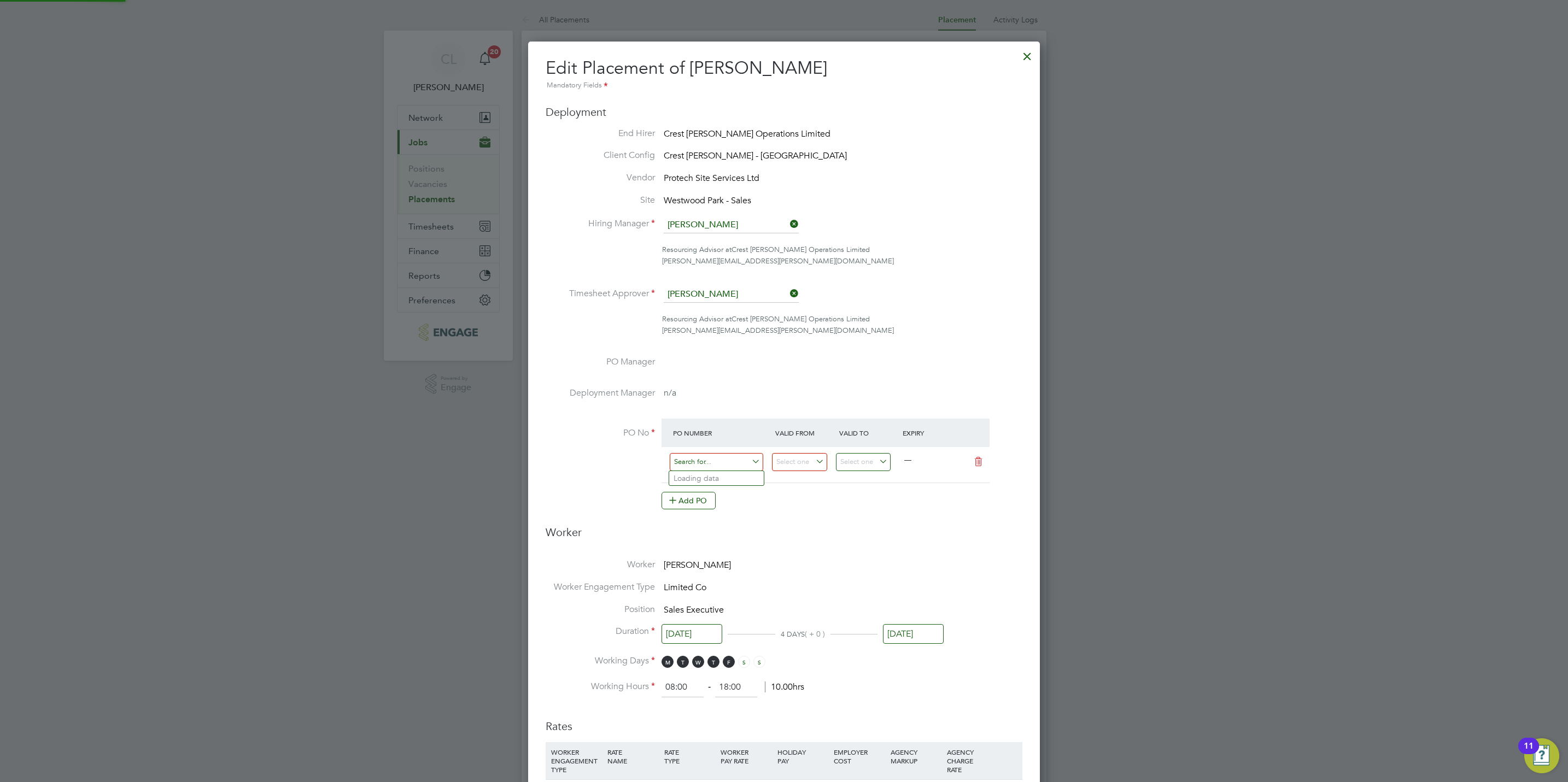
click at [705, 461] on input at bounding box center [717, 462] width 93 height 18
paste input "M/14514PB/000238"
type input "M/14514PB/000238"
click at [732, 475] on b "M/14514PB/000238" at bounding box center [709, 478] width 71 height 9
type input "[DATE]"
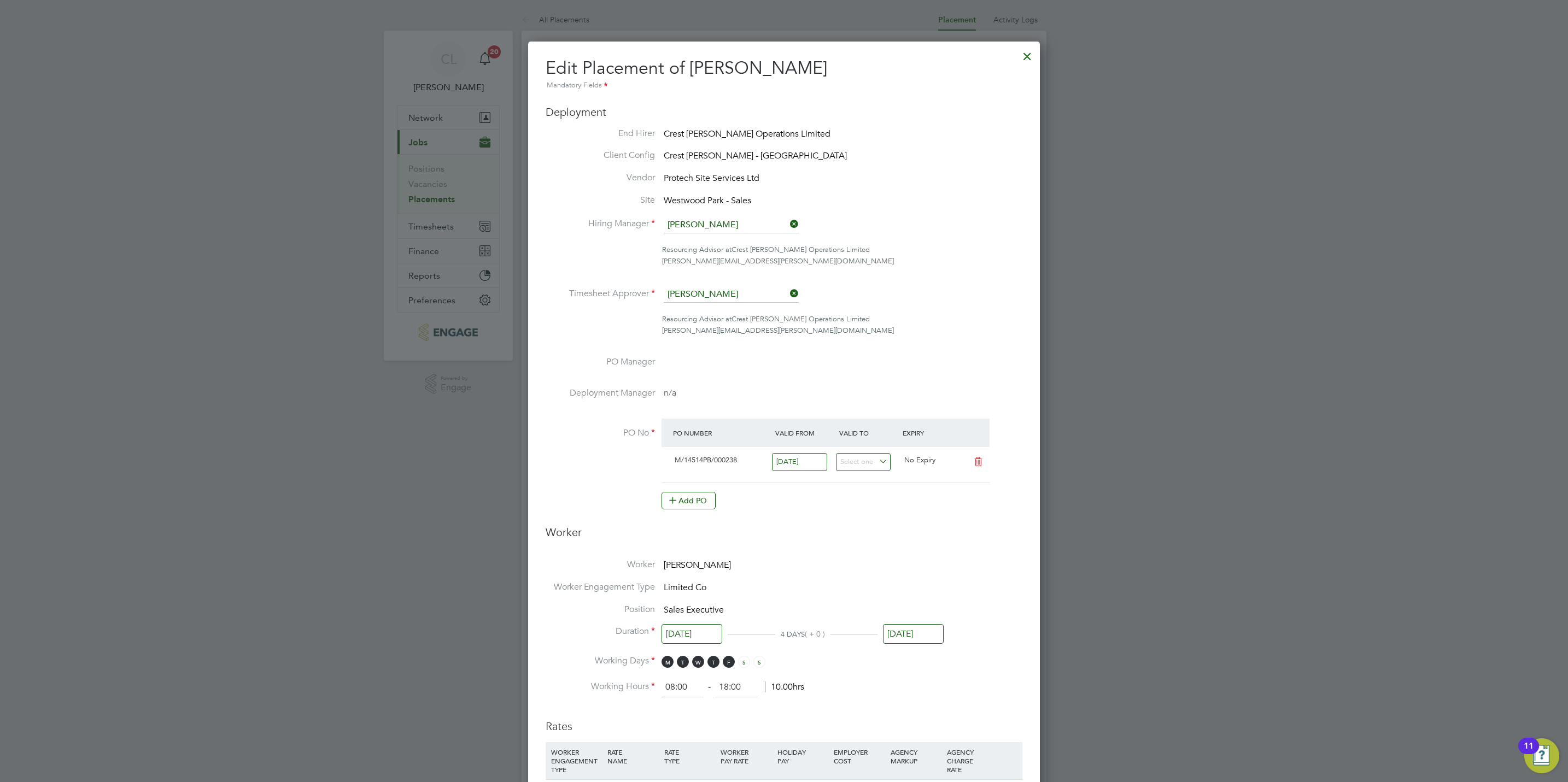
scroll to position [454, 0]
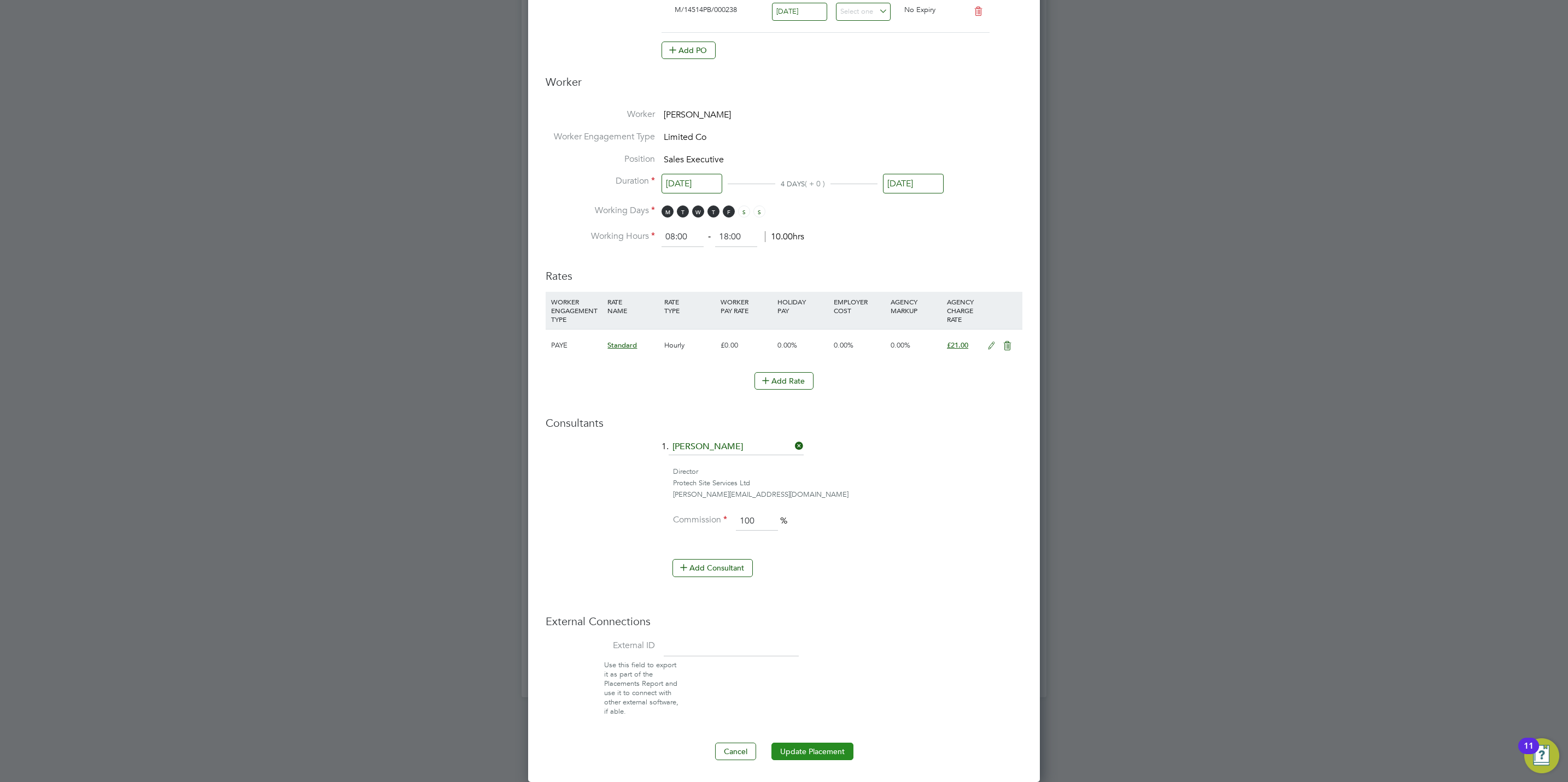
click at [808, 748] on button "Update Placement" at bounding box center [813, 751] width 82 height 17
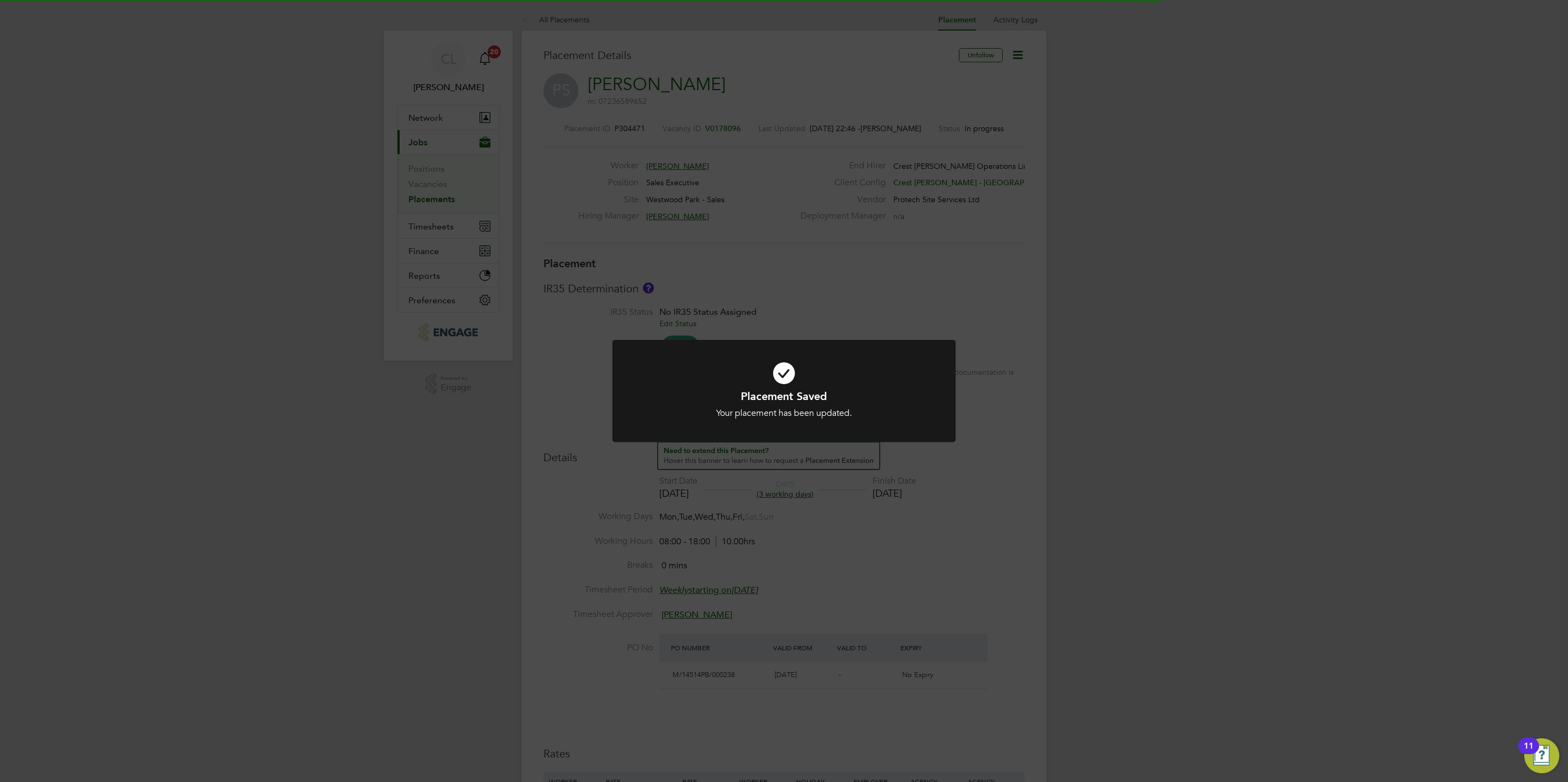
scroll to position [18, 103]
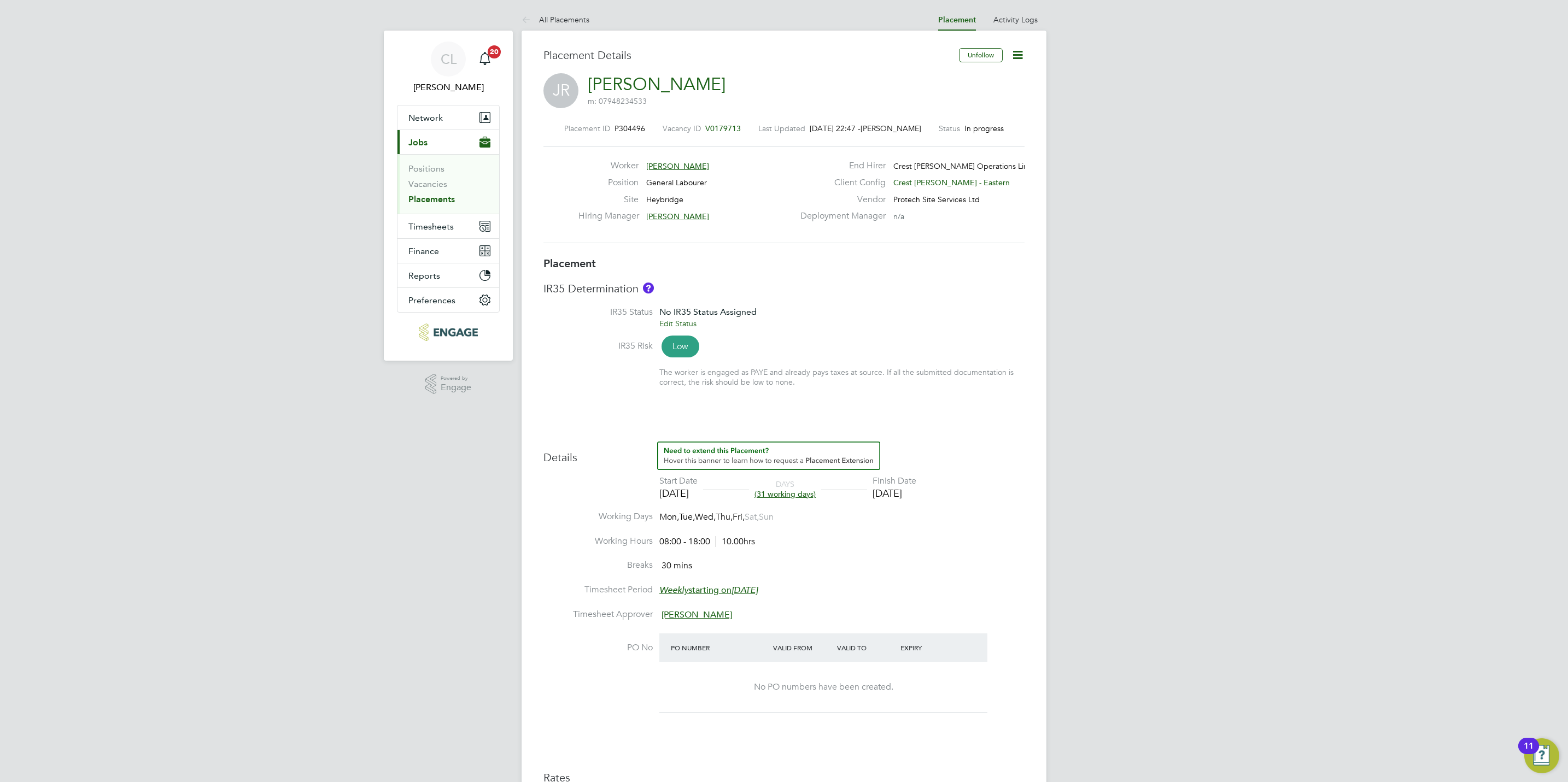
click at [1019, 56] on icon at bounding box center [1018, 55] width 14 height 14
click at [982, 79] on li "Edit Placement e" at bounding box center [982, 80] width 80 height 16
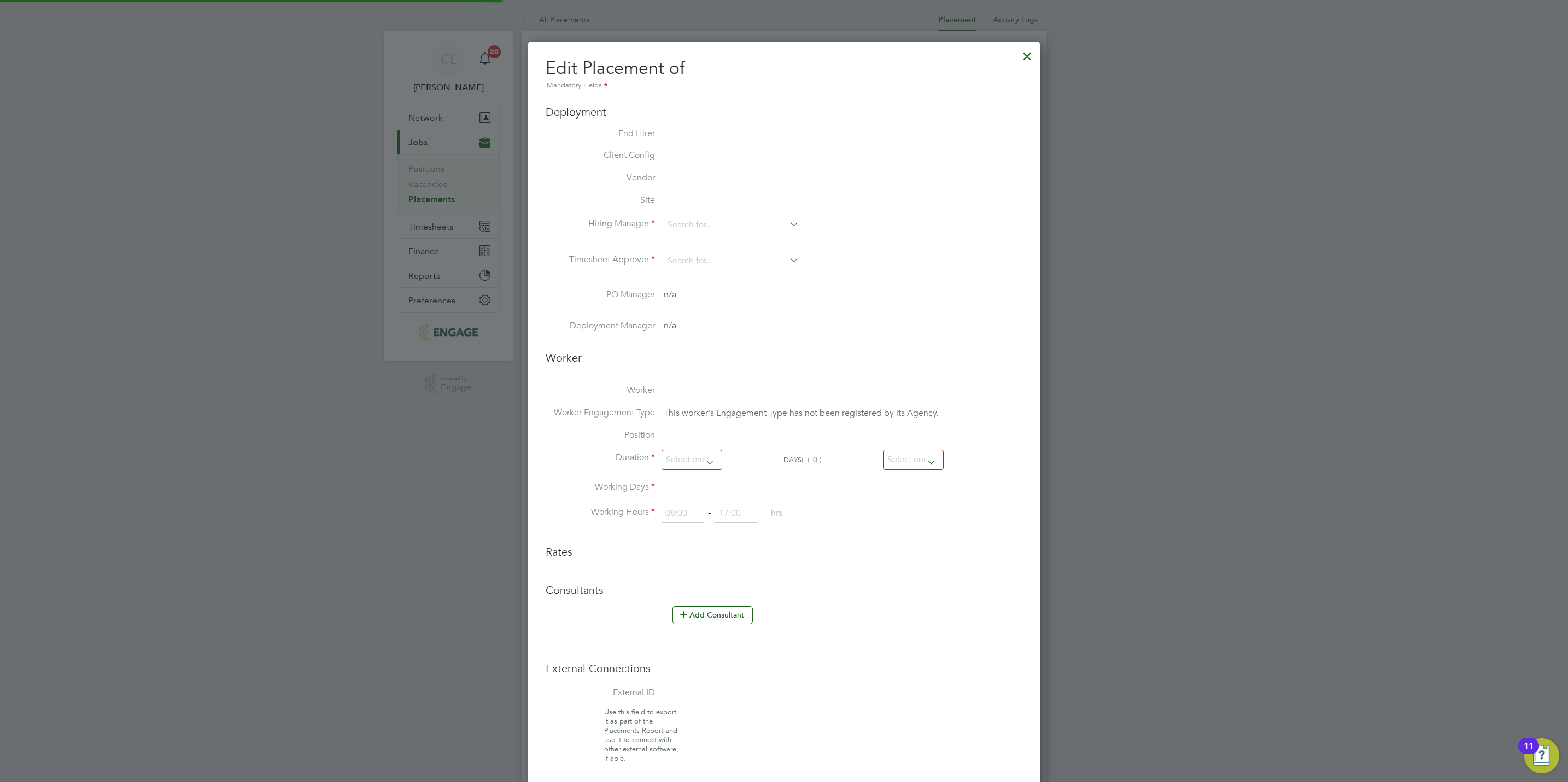
type input "[PERSON_NAME]"
type input "[DATE]"
type input "08:00"
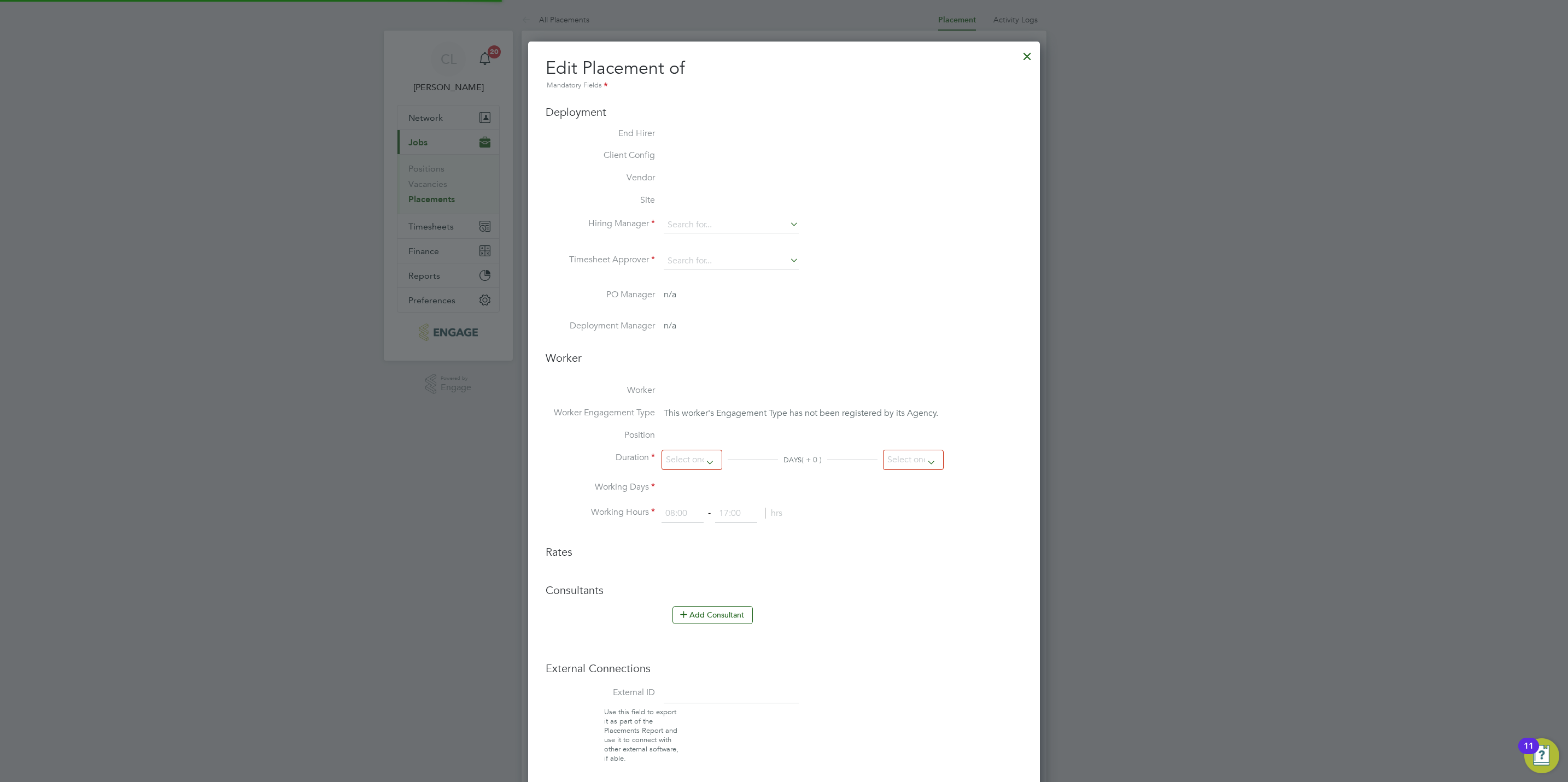
type input "18:00"
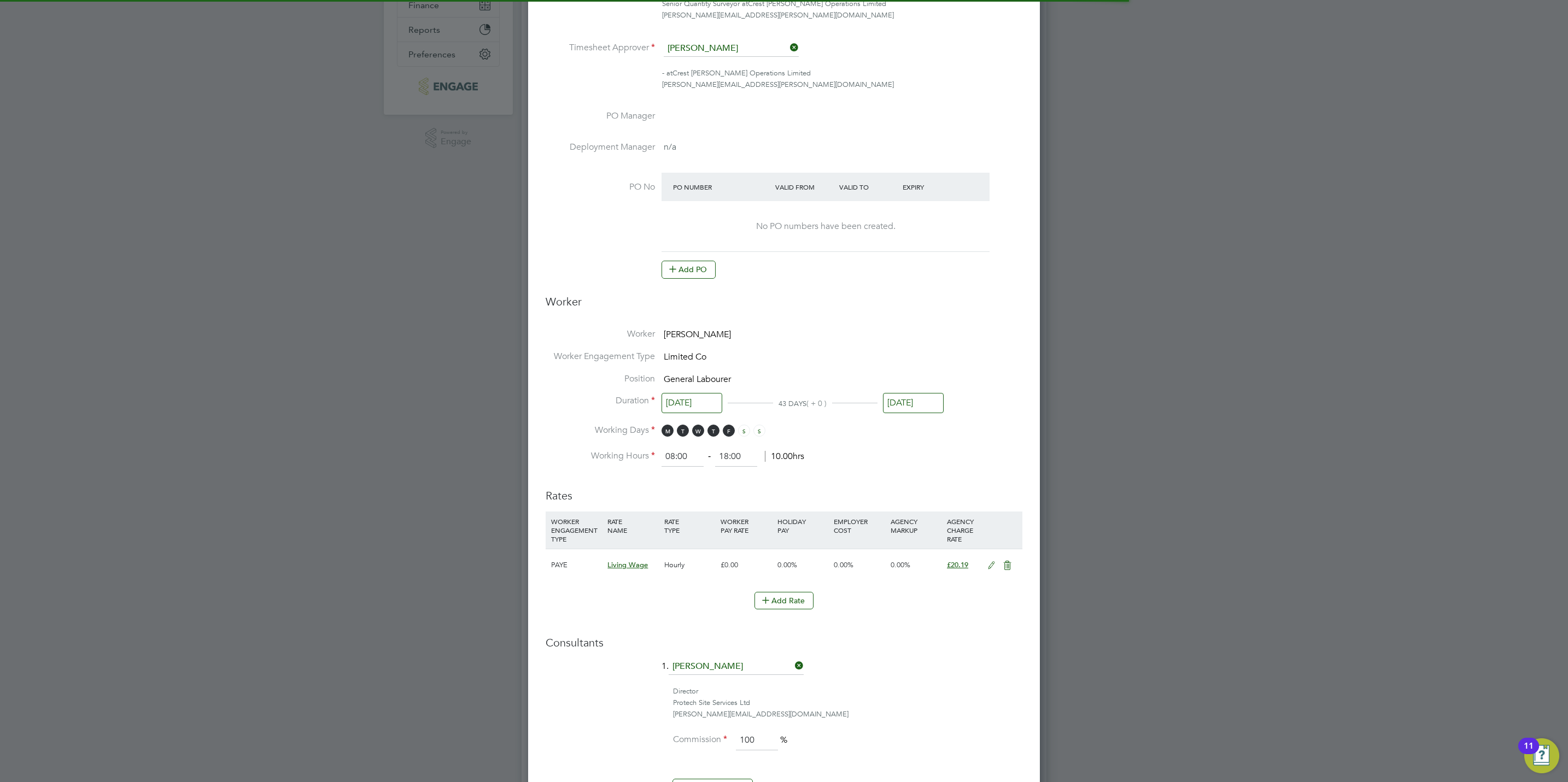
click at [690, 267] on button "Add PO" at bounding box center [689, 269] width 54 height 17
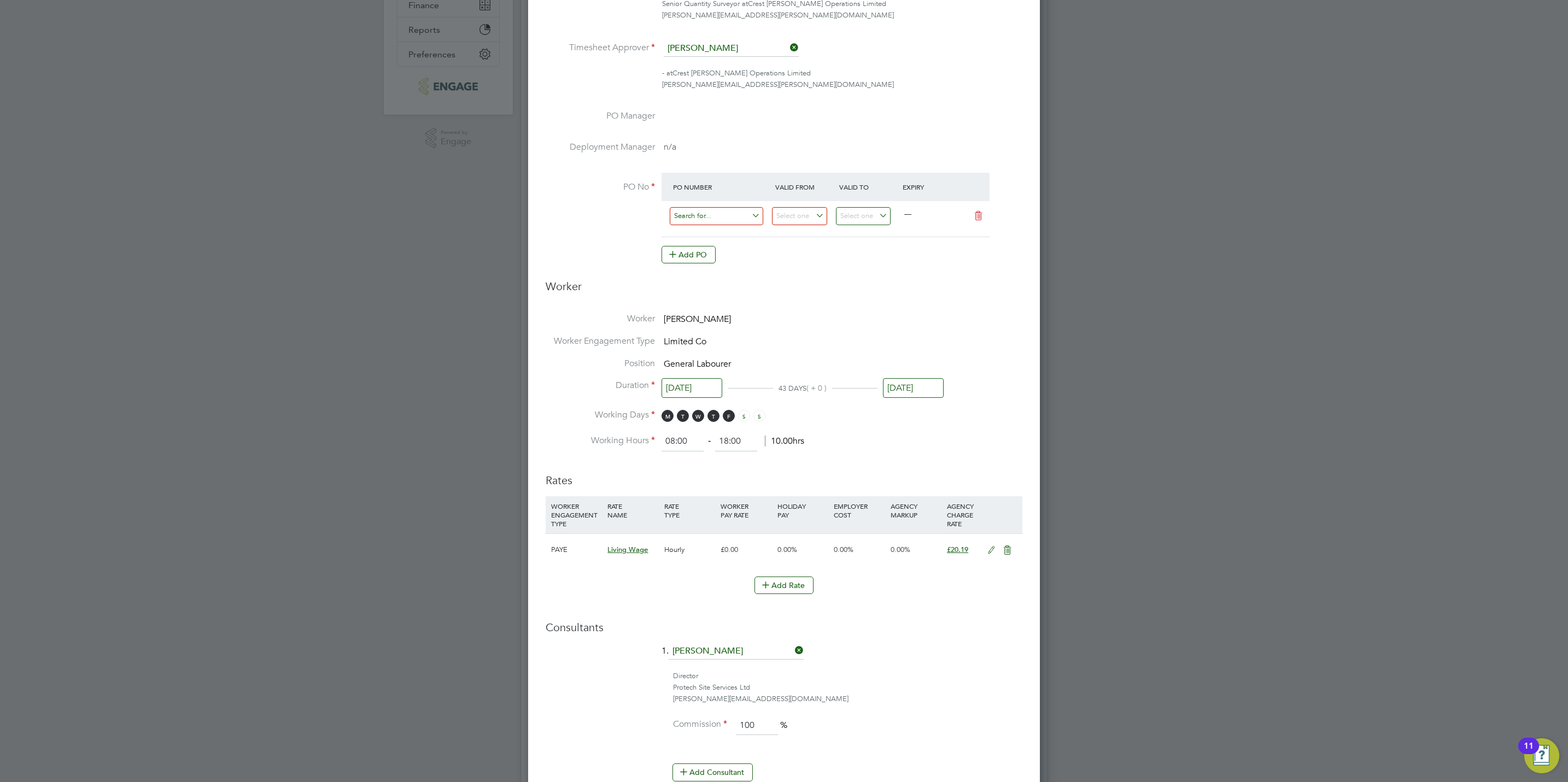
click at [698, 221] on input at bounding box center [717, 216] width 93 height 18
paste input "S/15024/0003"
type input "S/15024/0003"
click at [722, 237] on li "S/15024/0003" at bounding box center [716, 233] width 94 height 15
type input "[DATE]"
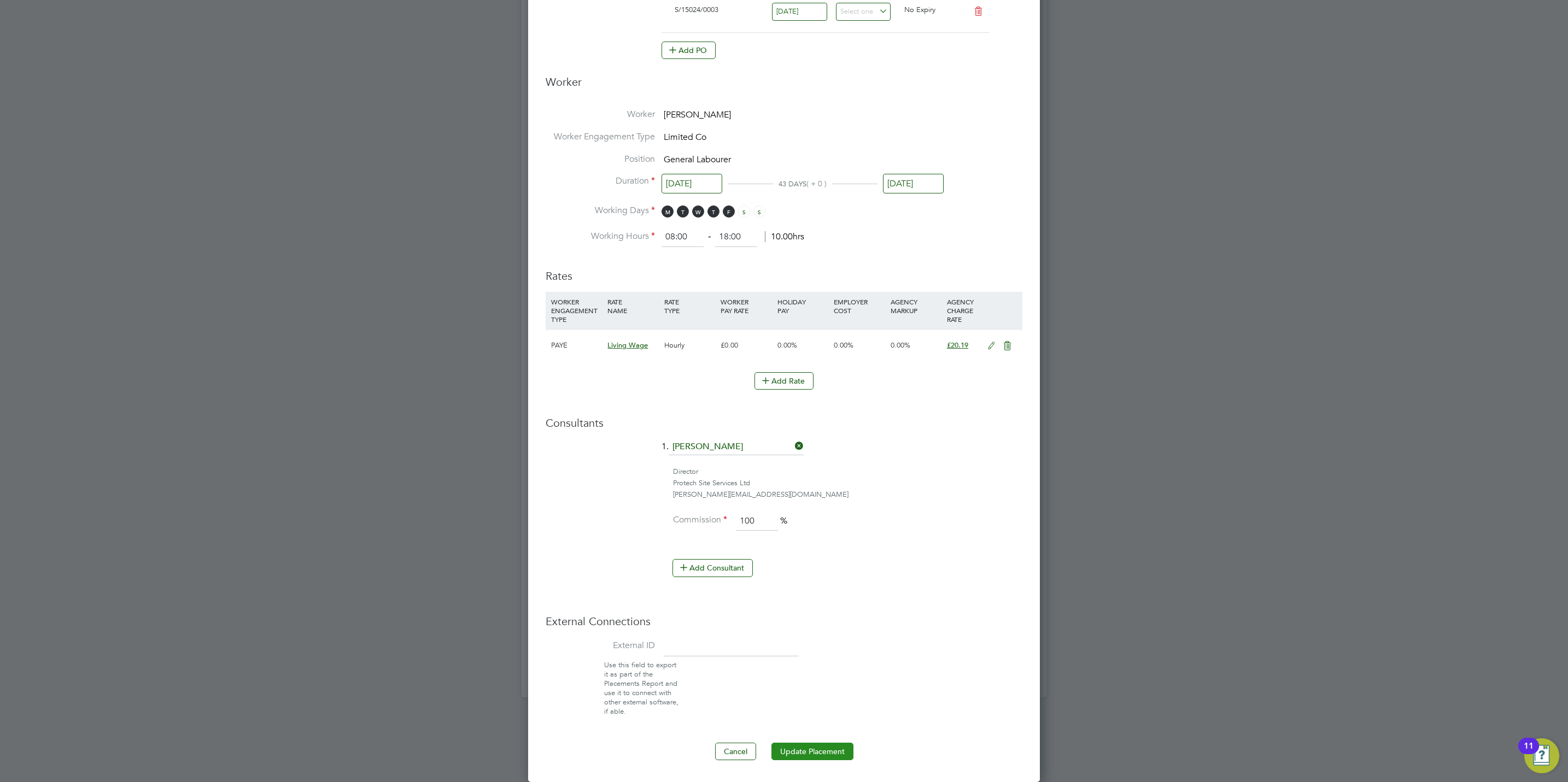
click at [819, 750] on button "Update Placement" at bounding box center [813, 751] width 82 height 17
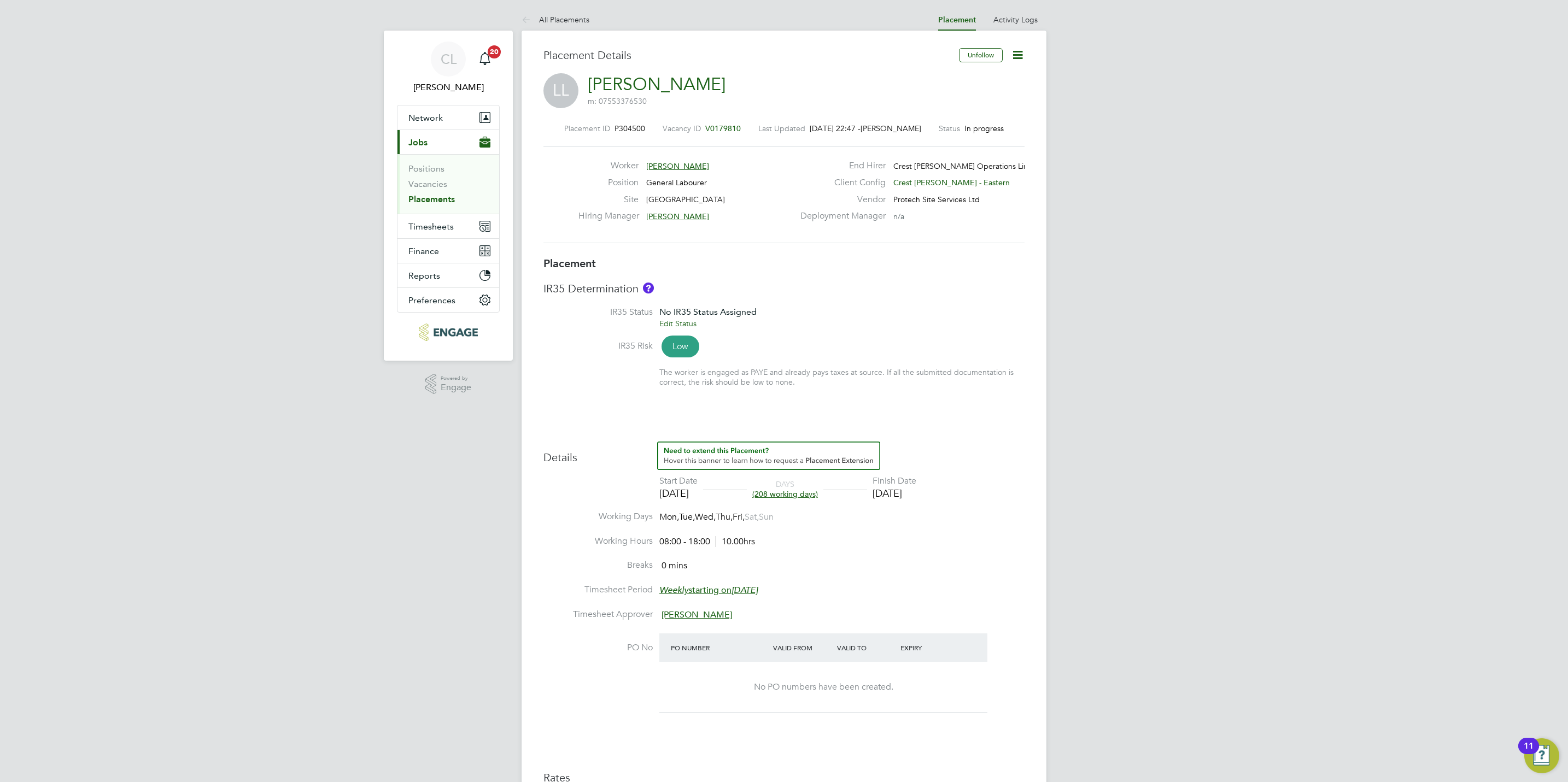
click at [1019, 60] on icon at bounding box center [1018, 55] width 14 height 14
click at [967, 75] on li "Edit Placement e" at bounding box center [982, 80] width 80 height 16
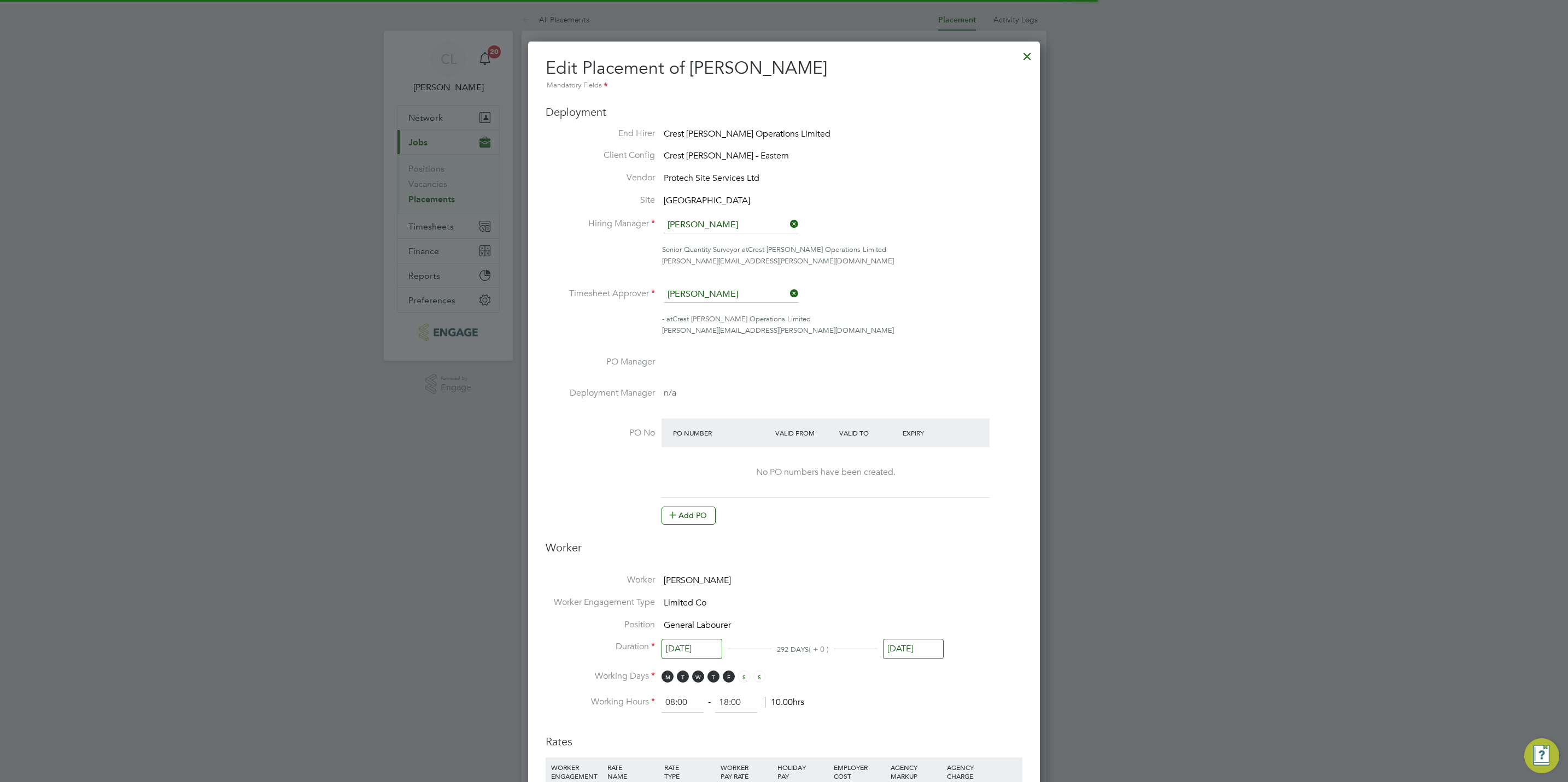
scroll to position [6, 6]
click at [678, 523] on button "Add PO" at bounding box center [689, 515] width 54 height 17
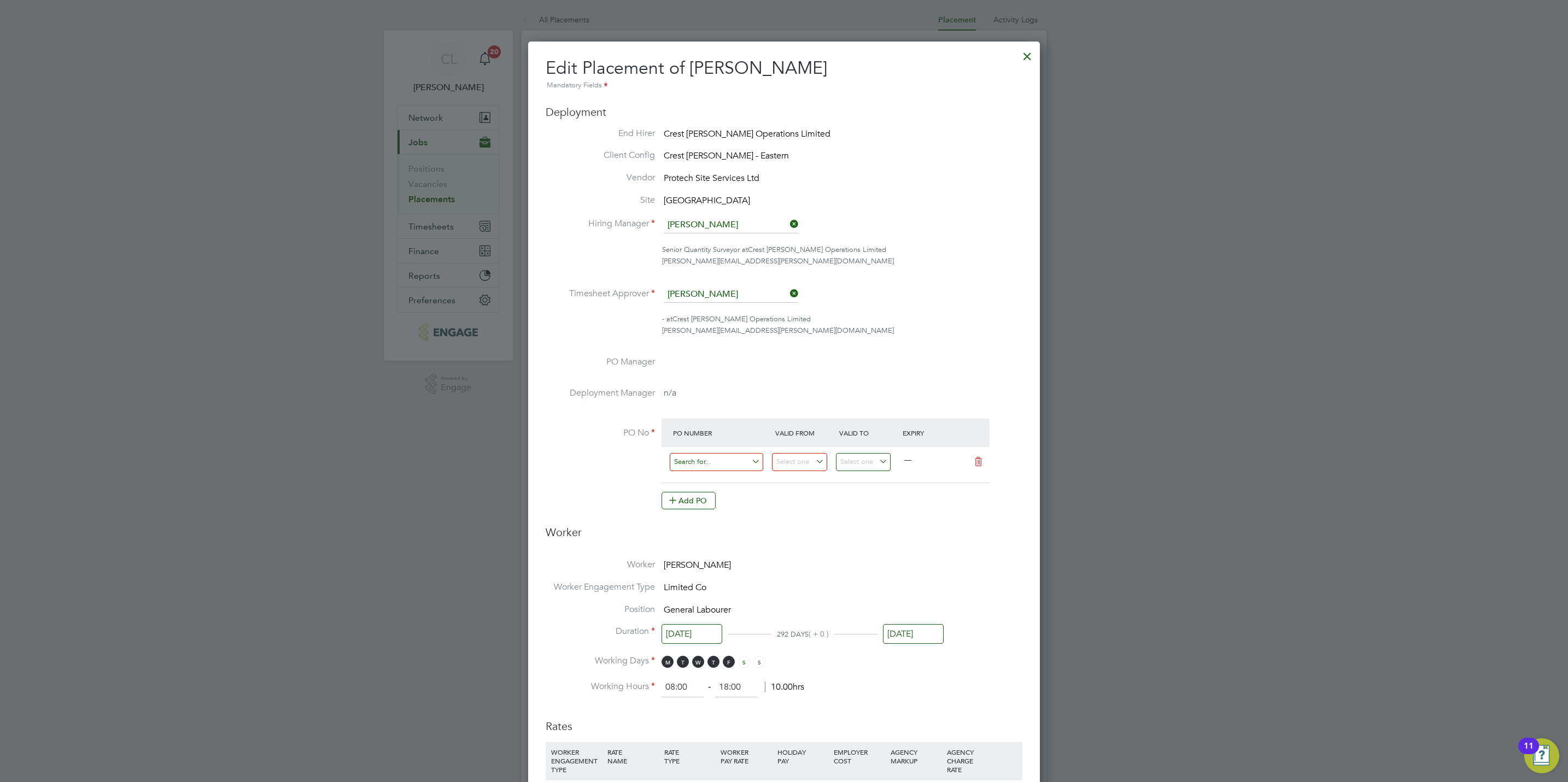
click at [722, 456] on input at bounding box center [717, 462] width 93 height 18
paste input "S/82001PF/002"
type input "S/82001PF/002"
click at [739, 484] on li "S/82001PF/002 1" at bounding box center [716, 479] width 94 height 15
type input "01 Sep 2025"
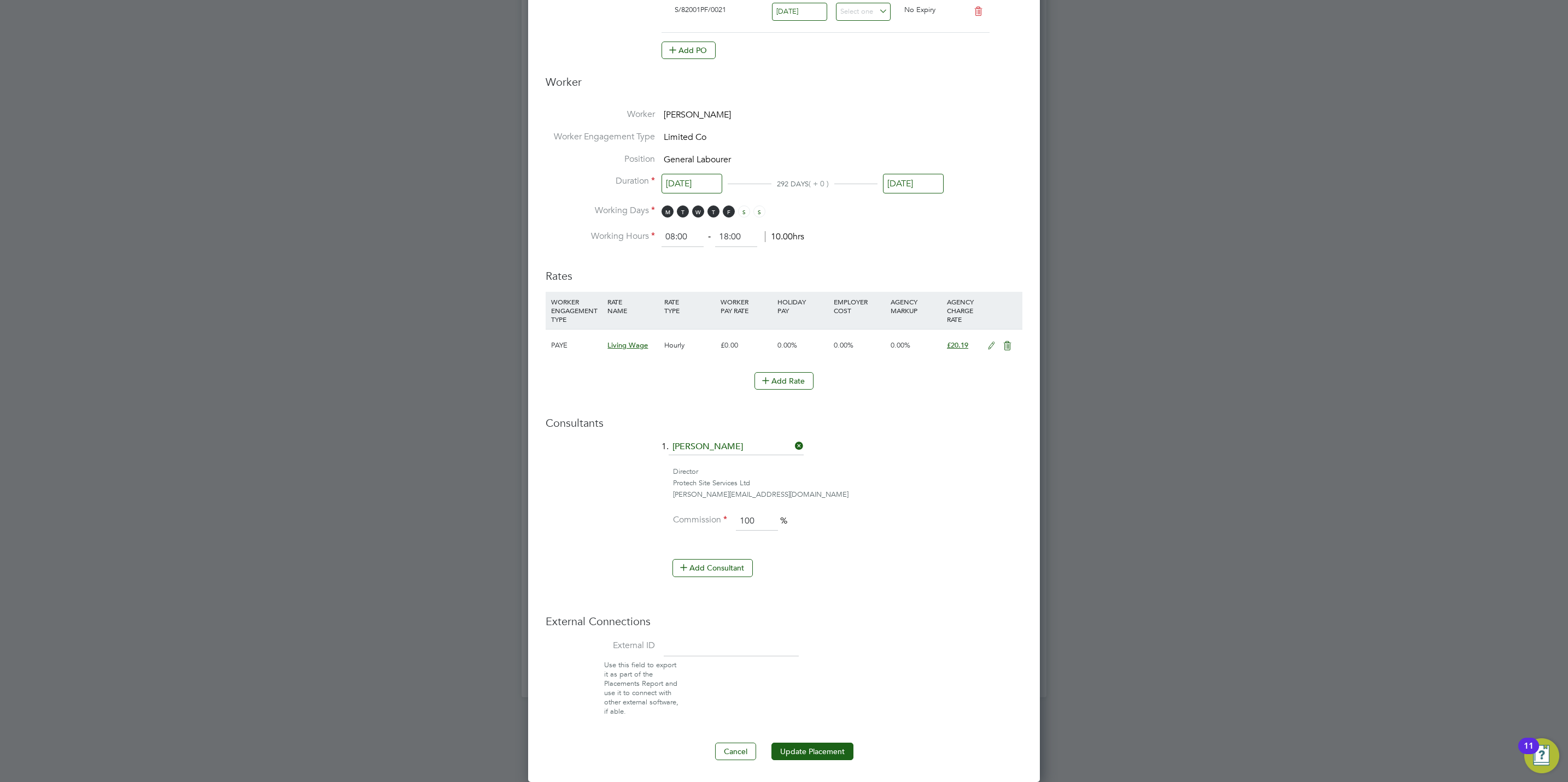
click at [788, 760] on div "Edit Placement of Layinka Laaro Mandatory Fields Deployment End Hirer Crest Nic…" at bounding box center [784, 186] width 512 height 1191
click at [789, 751] on button "Update Placement" at bounding box center [813, 751] width 82 height 17
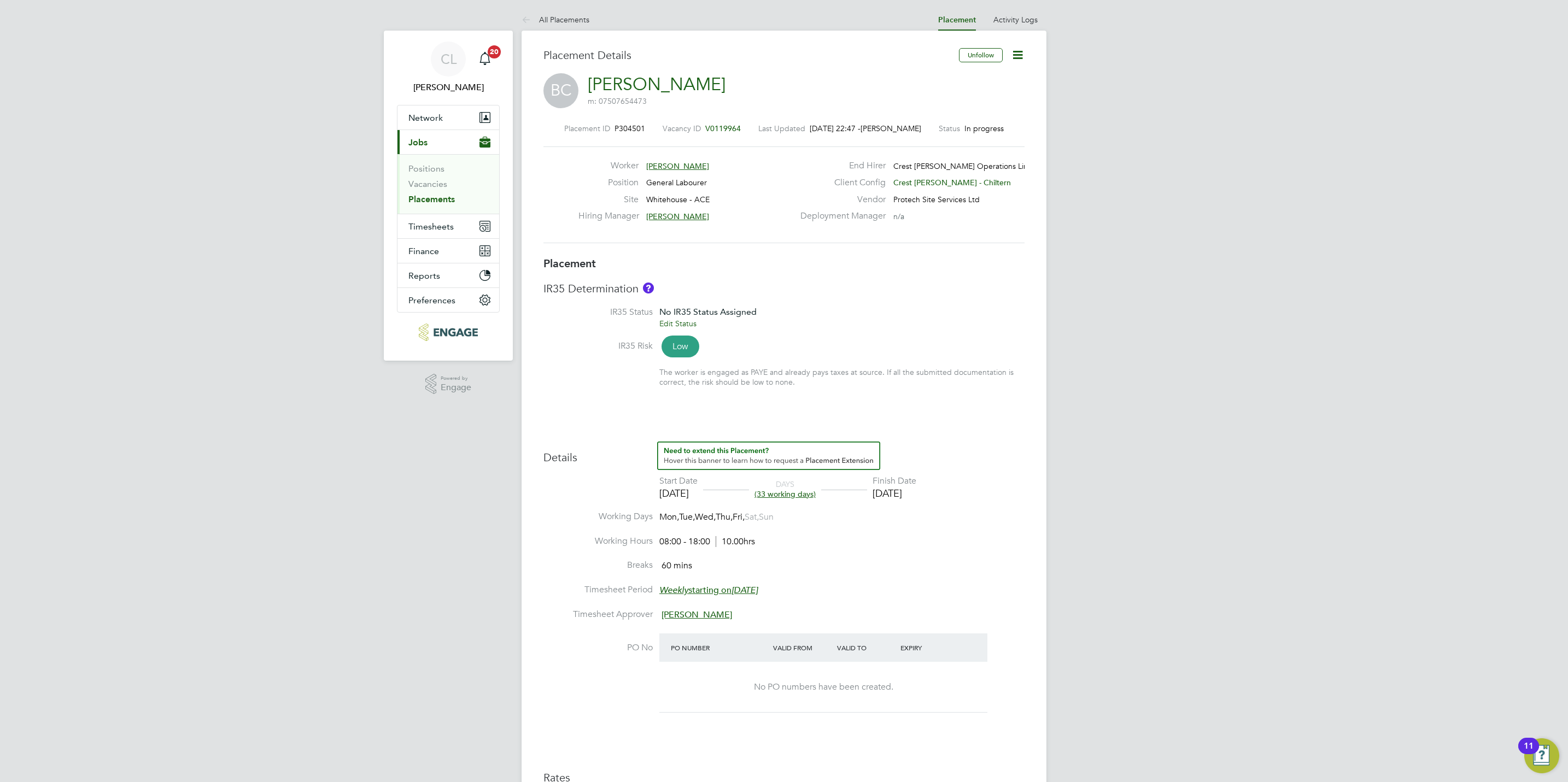
click at [1022, 53] on icon at bounding box center [1018, 55] width 14 height 14
click at [973, 83] on li "Edit Placement e" at bounding box center [982, 80] width 80 height 16
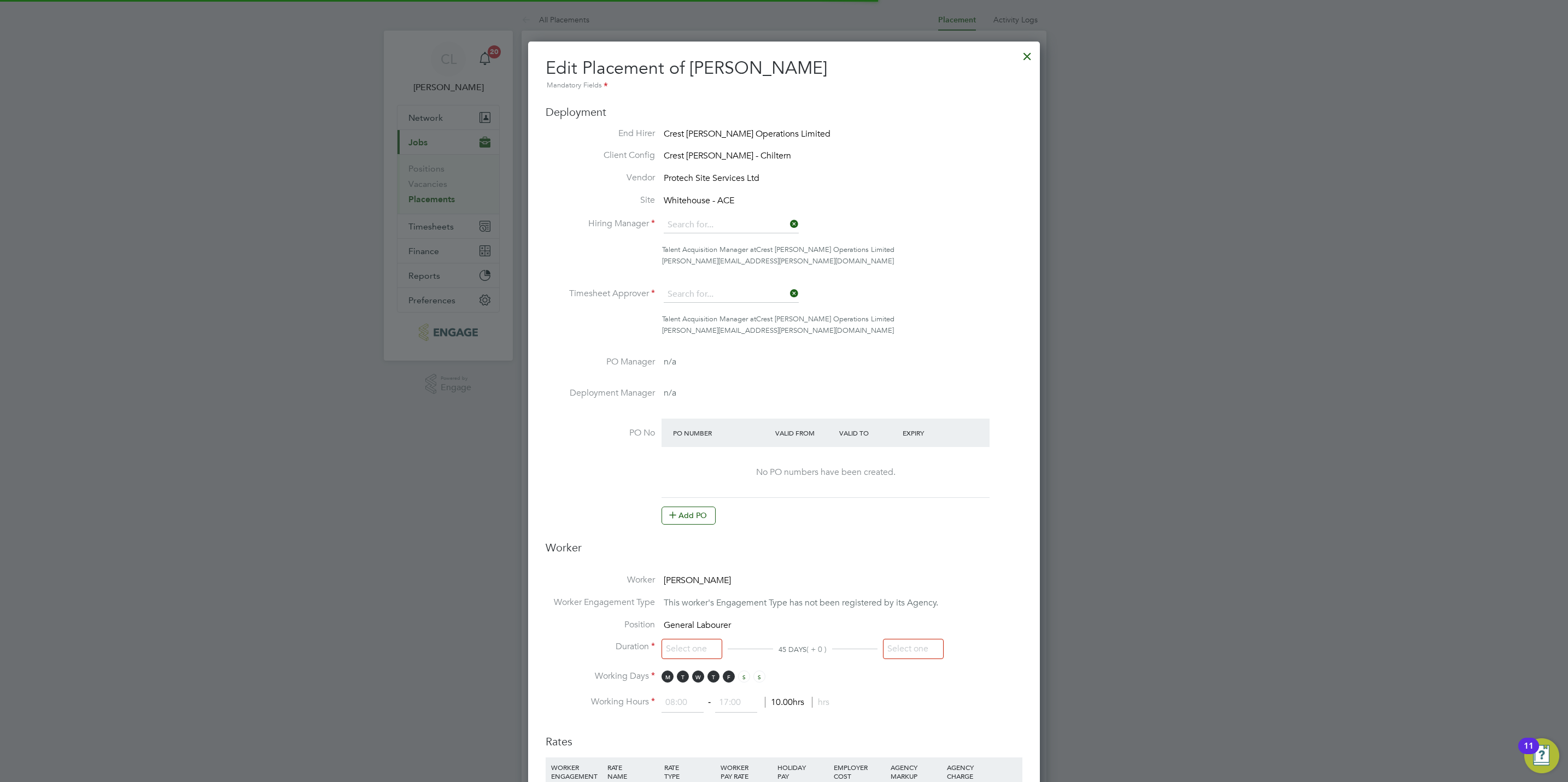
type input "[PERSON_NAME]"
type input "[DATE]"
type input "08:00"
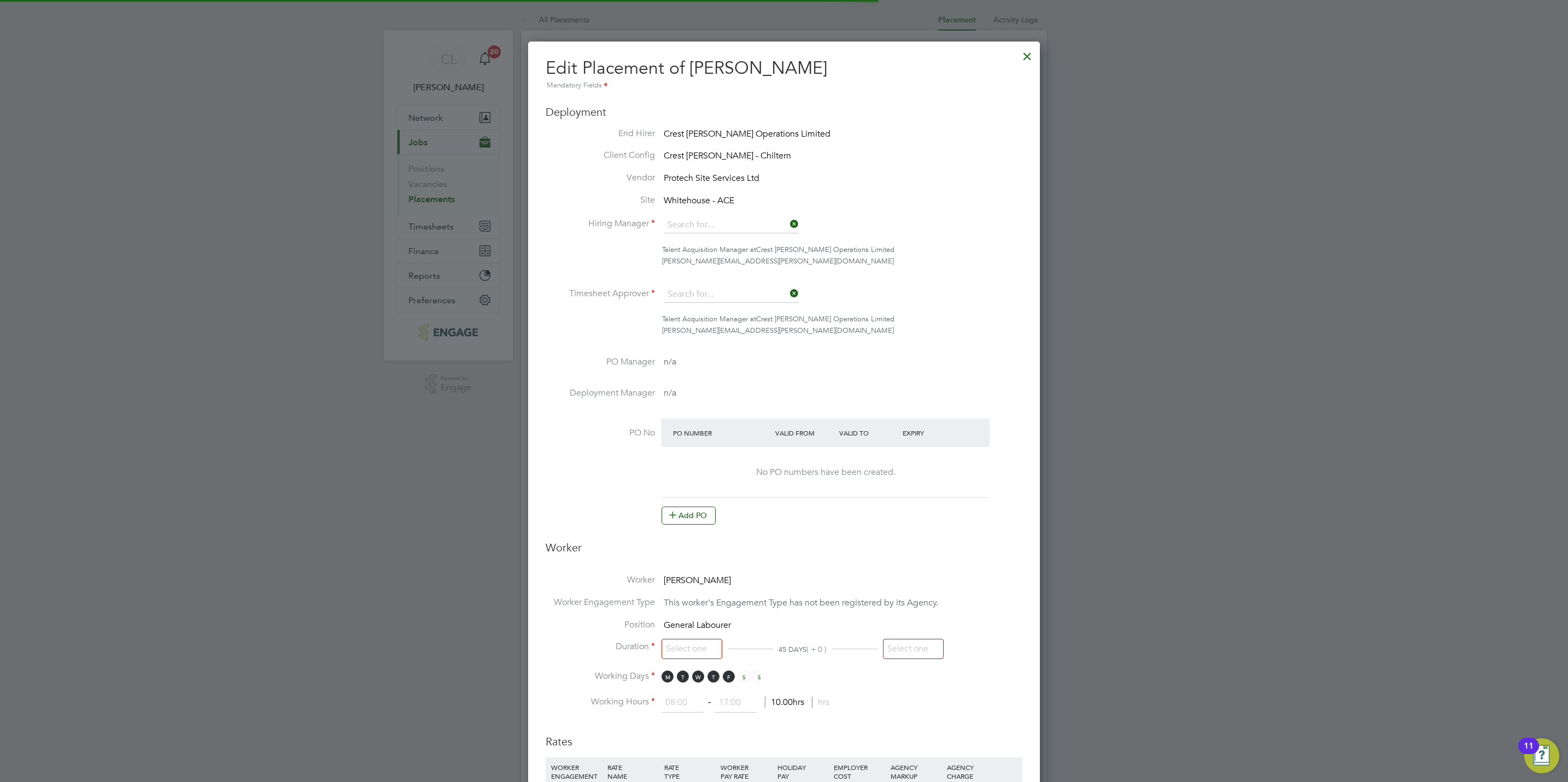
type input "18:00"
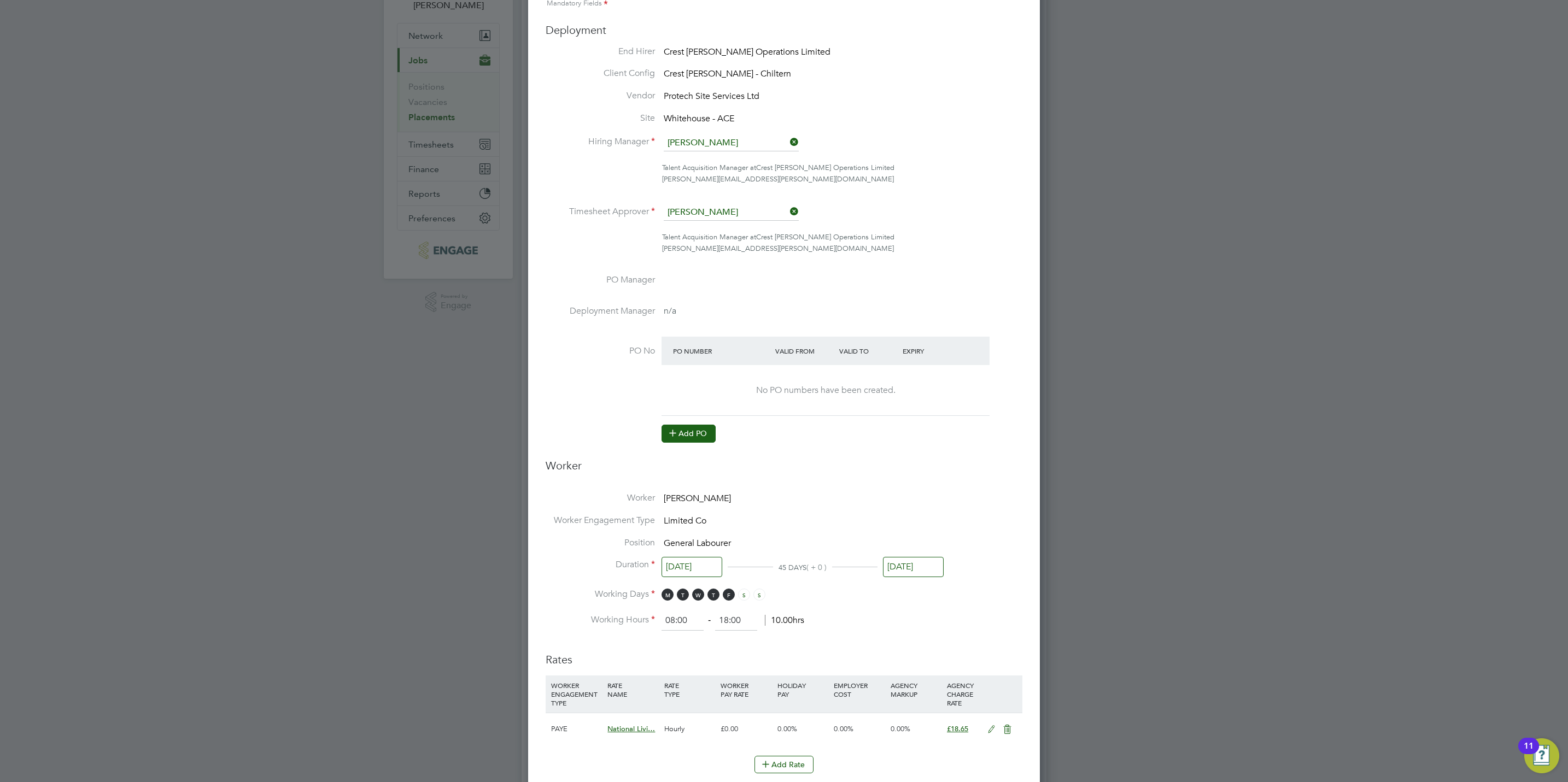
click at [674, 435] on icon at bounding box center [673, 433] width 8 height 8
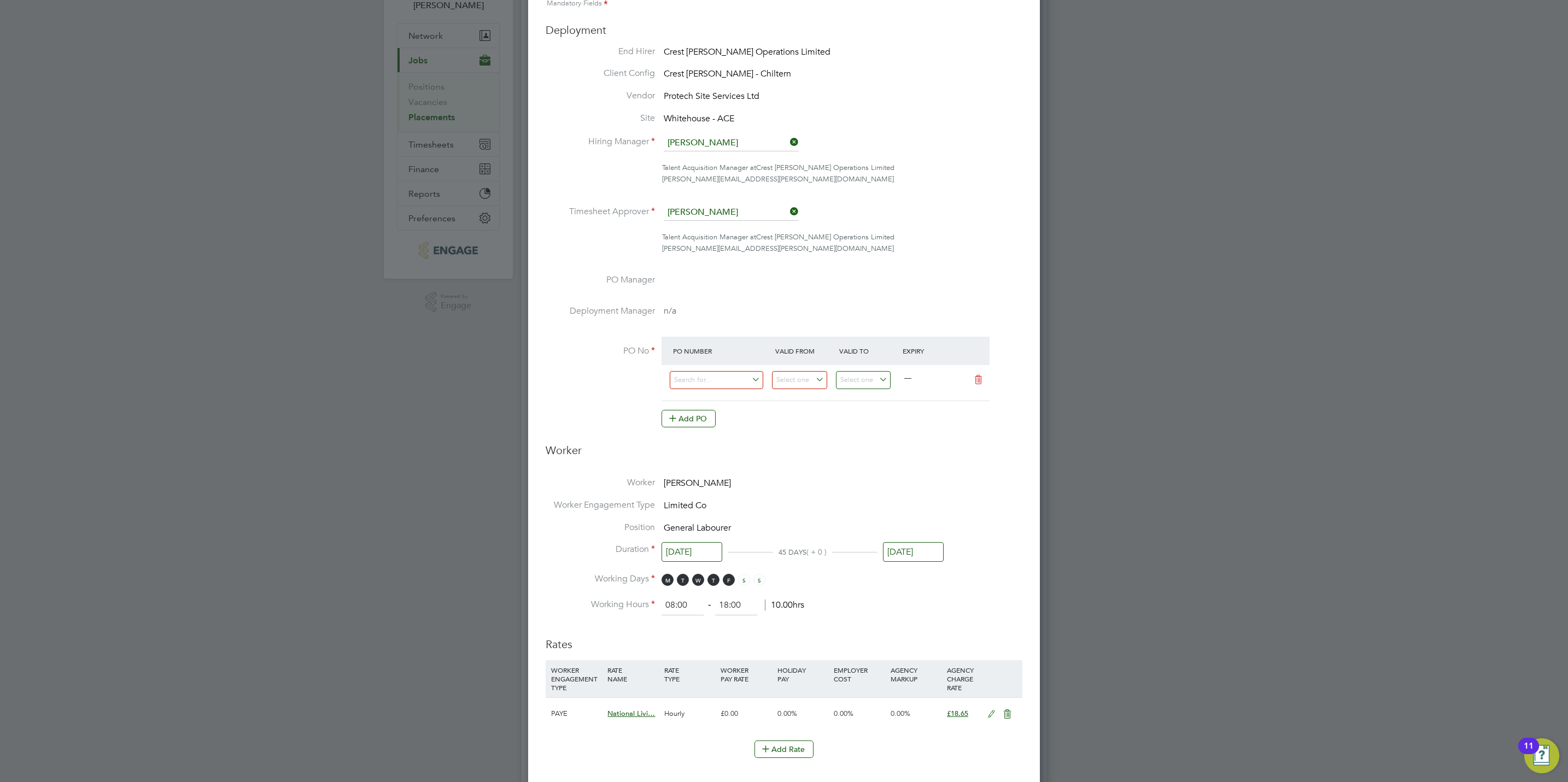
click at [706, 390] on div at bounding box center [722, 383] width 103 height 27
click at [709, 370] on div at bounding box center [722, 383] width 103 height 27
click at [714, 382] on input at bounding box center [717, 380] width 93 height 18
paste input "S/15027/0018"
type input "S/15027/0018"
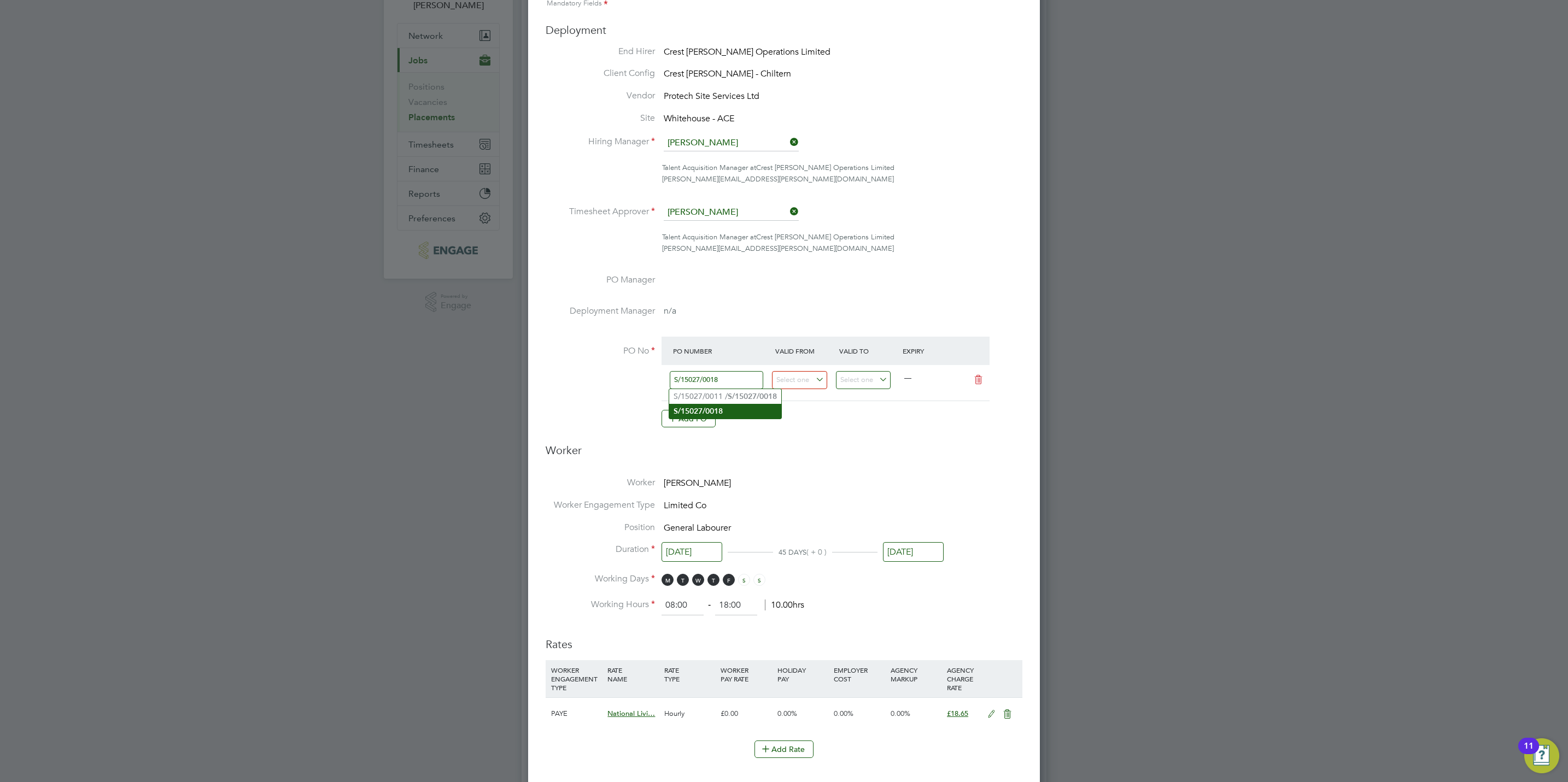
click at [739, 413] on li "S/15027/0018" at bounding box center [725, 411] width 112 height 15
type input "[DATE]"
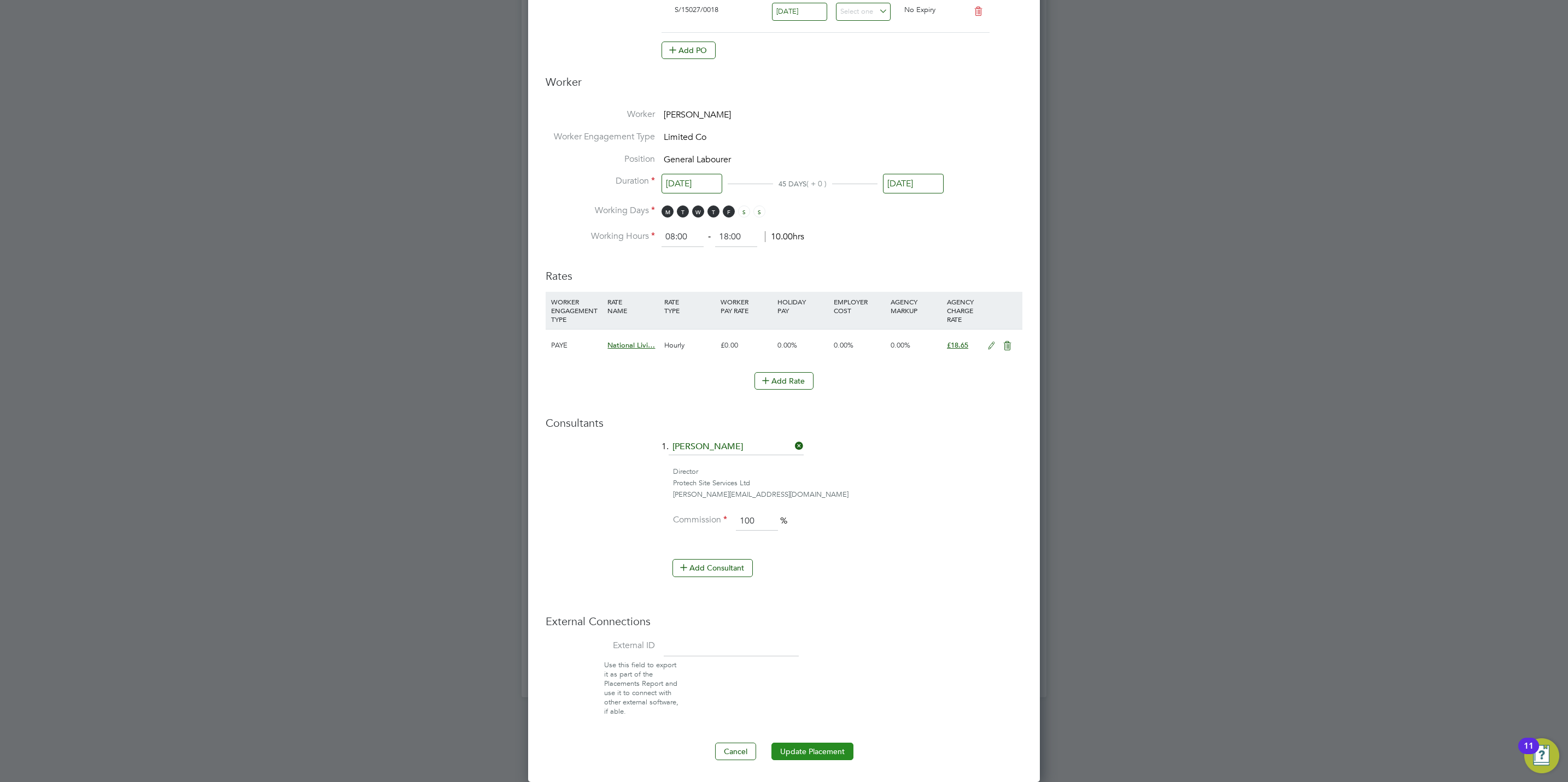
click at [804, 743] on button "Update Placement" at bounding box center [813, 751] width 82 height 17
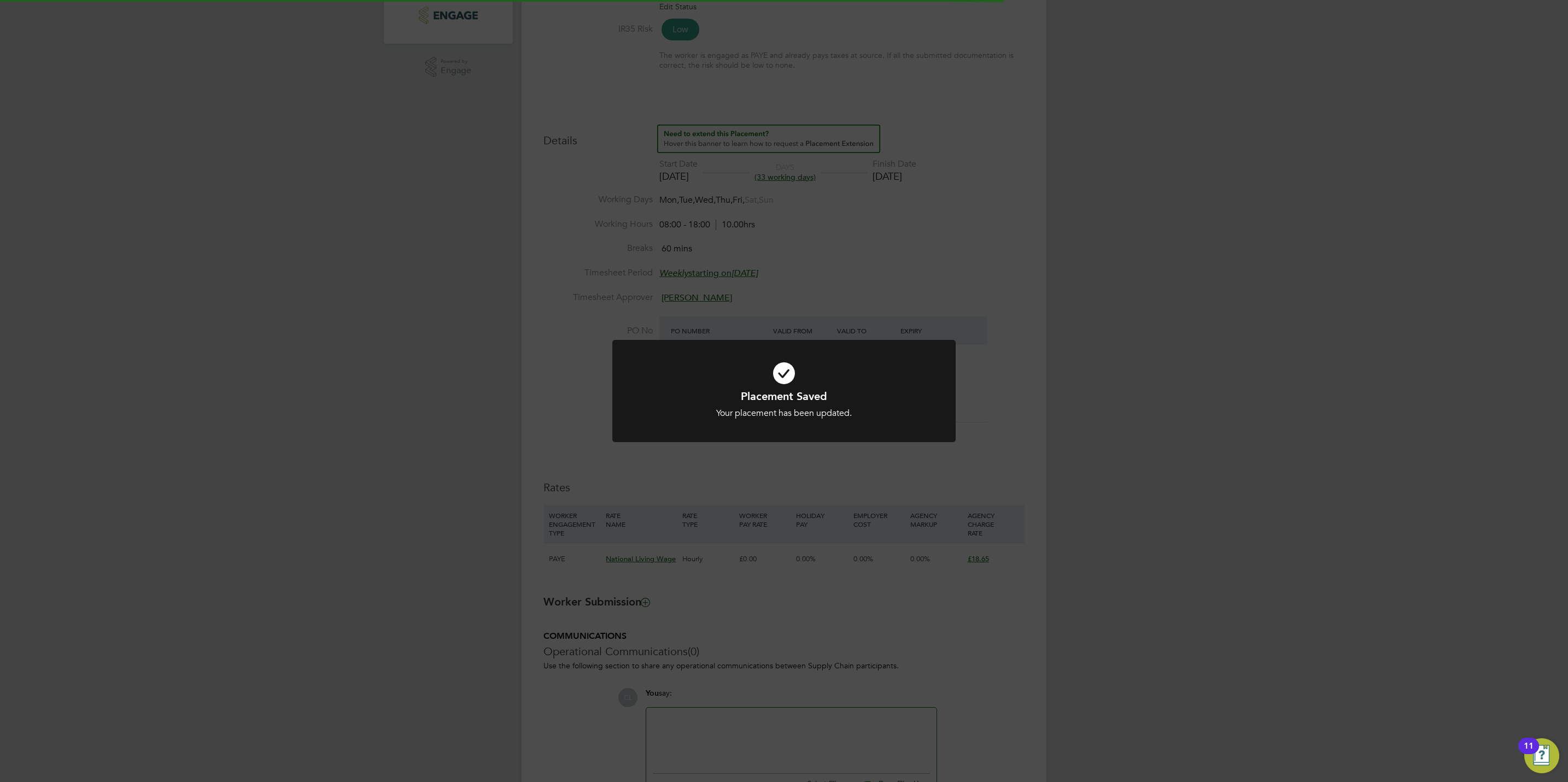
scroll to position [8, 0]
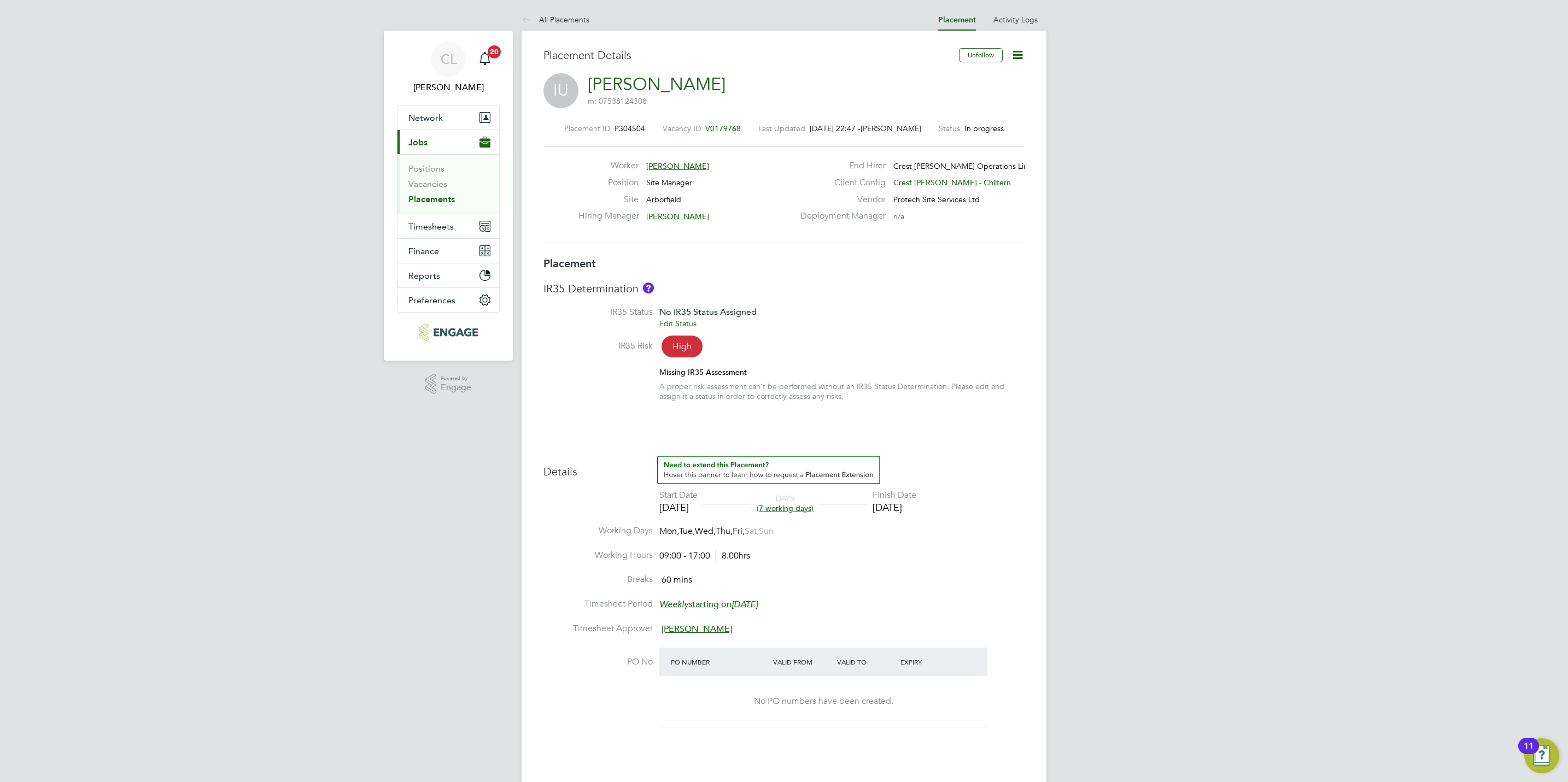
click at [1016, 57] on icon at bounding box center [1018, 55] width 14 height 14
click at [991, 77] on li "Edit Placement e" at bounding box center [982, 80] width 80 height 16
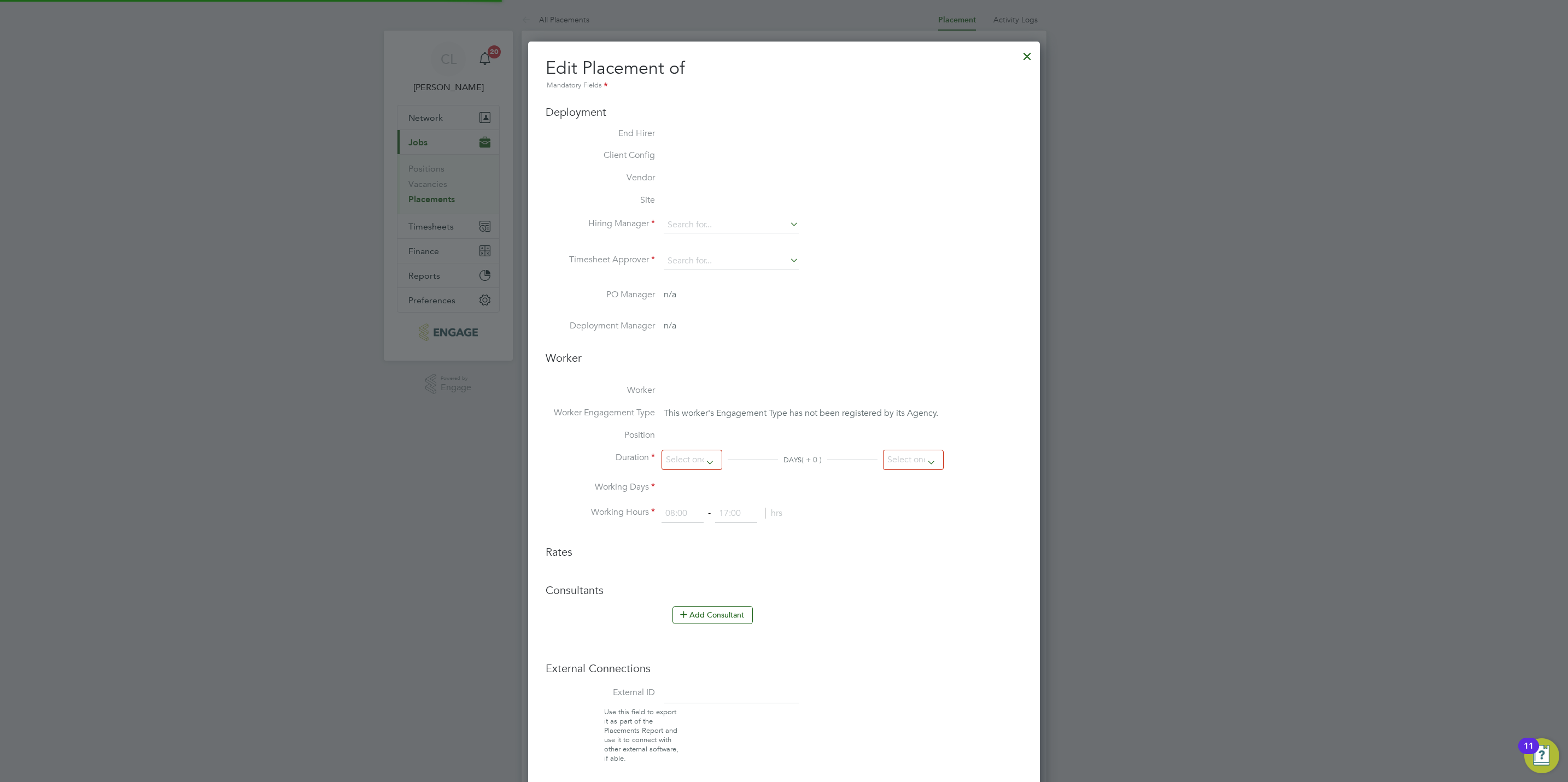
scroll to position [6, 6]
type input "Ally Blackman"
type input "Mark Allen"
type input "[DATE]"
type input "28 Sep 2025"
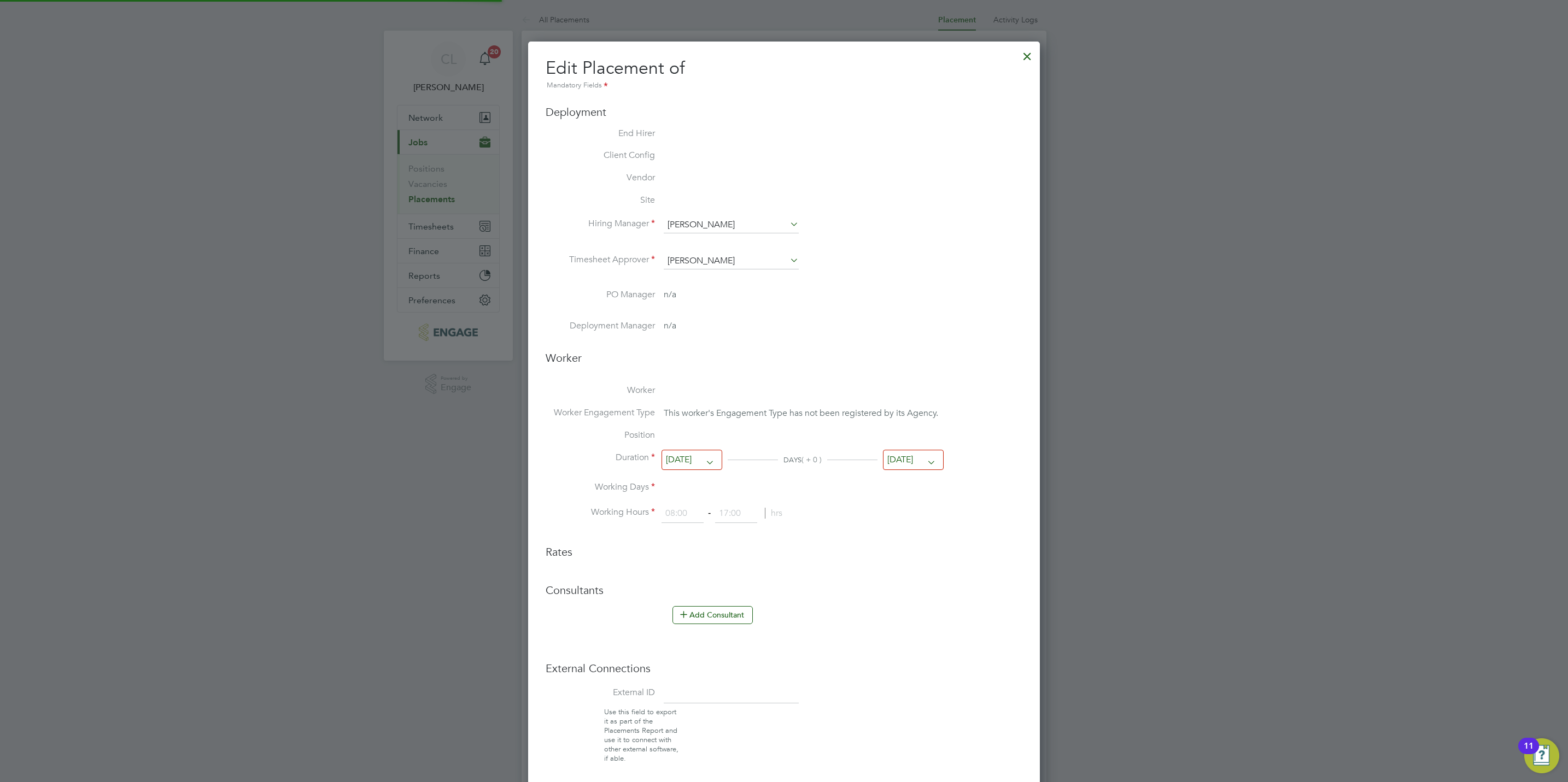
type input "09:00"
type input "17:00"
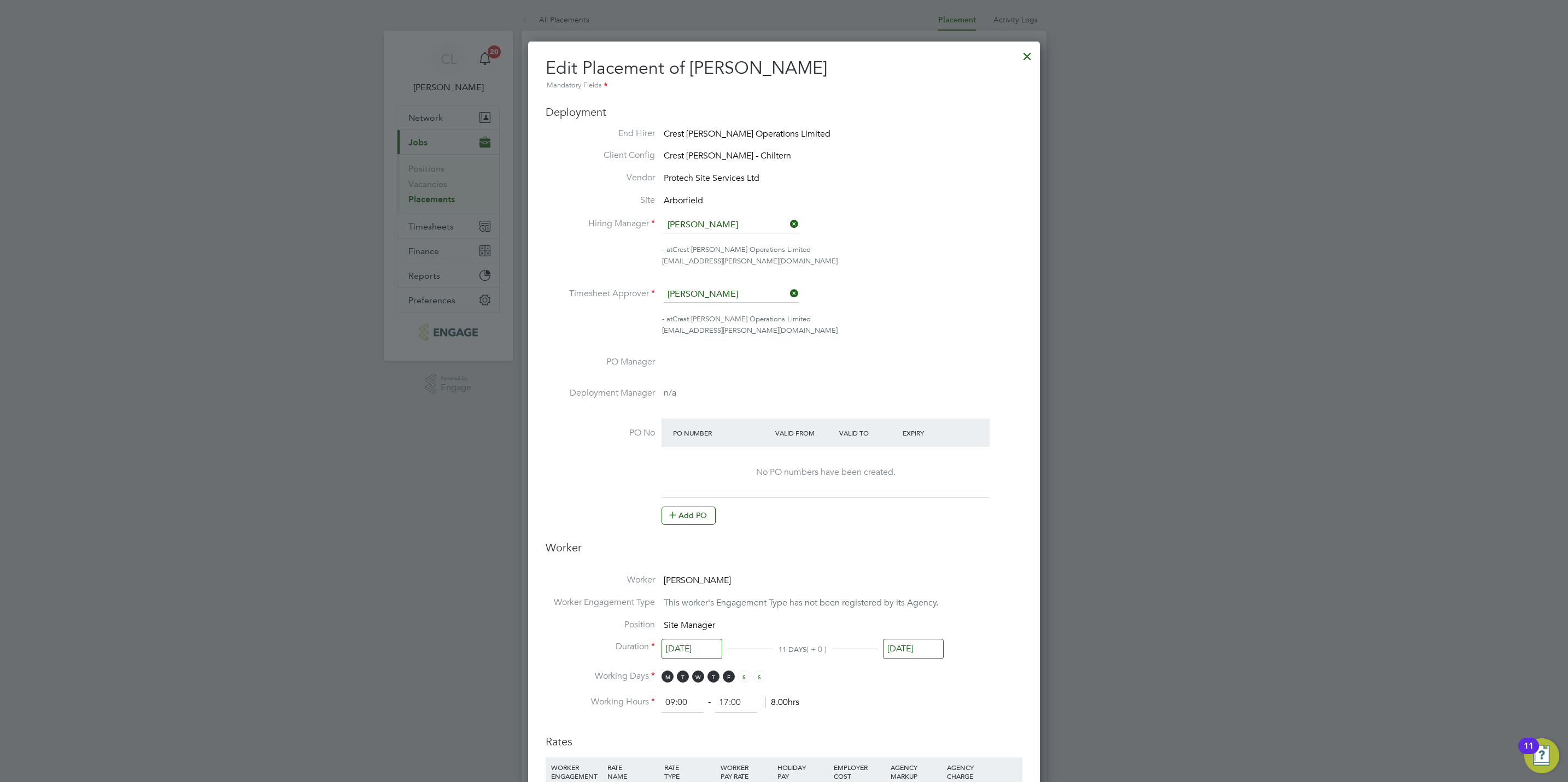
click at [690, 502] on at-purchase-order-table "PO Number Valid From Valid To Expiry No PO numbers have been created. Add PO" at bounding box center [826, 471] width 328 height 106
click at [698, 524] on button "Add PO" at bounding box center [689, 515] width 54 height 17
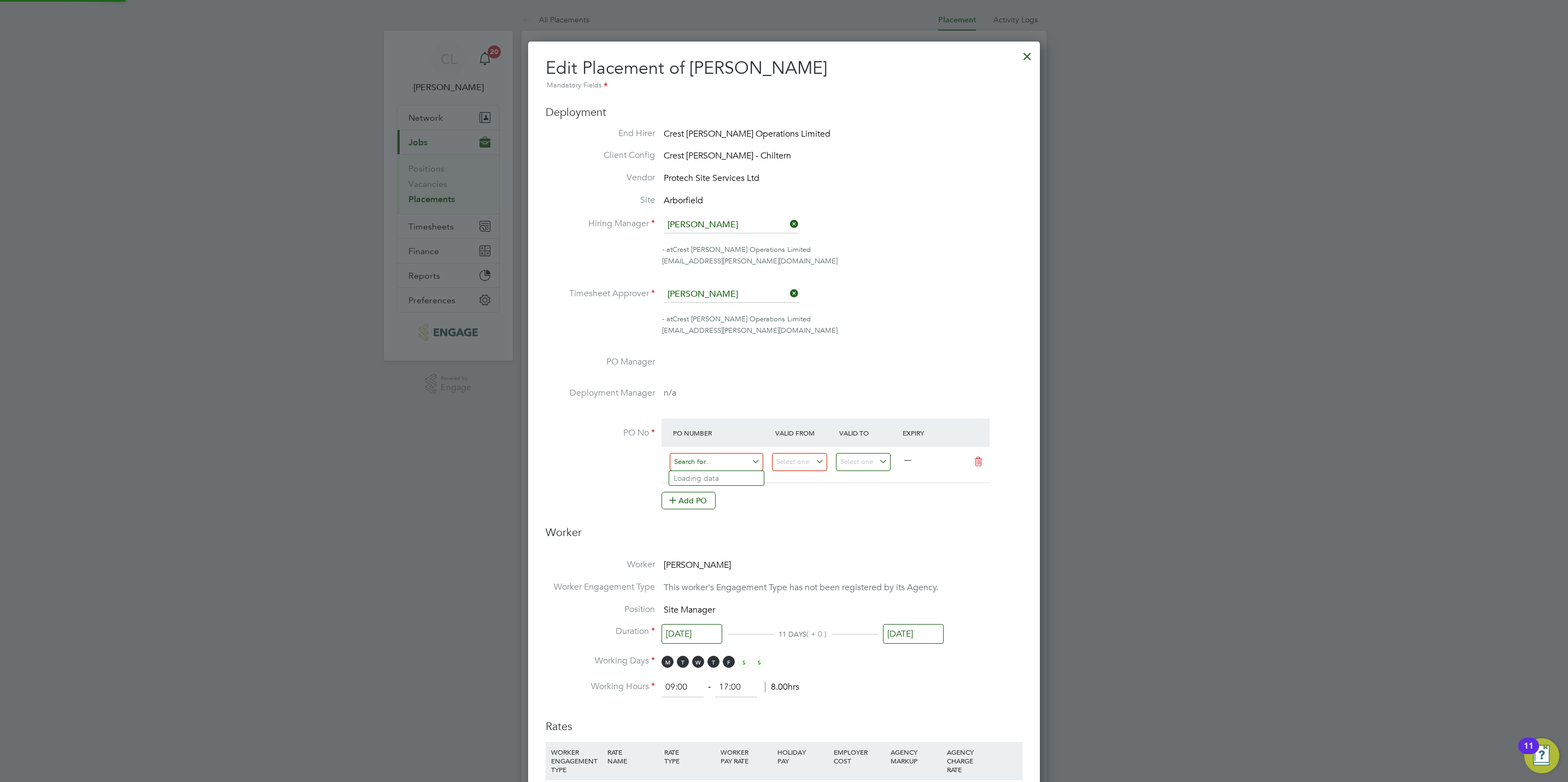
click at [708, 457] on input at bounding box center [717, 462] width 93 height 18
paste input "S/14981PA/0037"
type input "S/14981PA/0037"
click at [721, 480] on b "S/14981PA/0037" at bounding box center [706, 478] width 58 height 9
type input "25 Mar 2024"
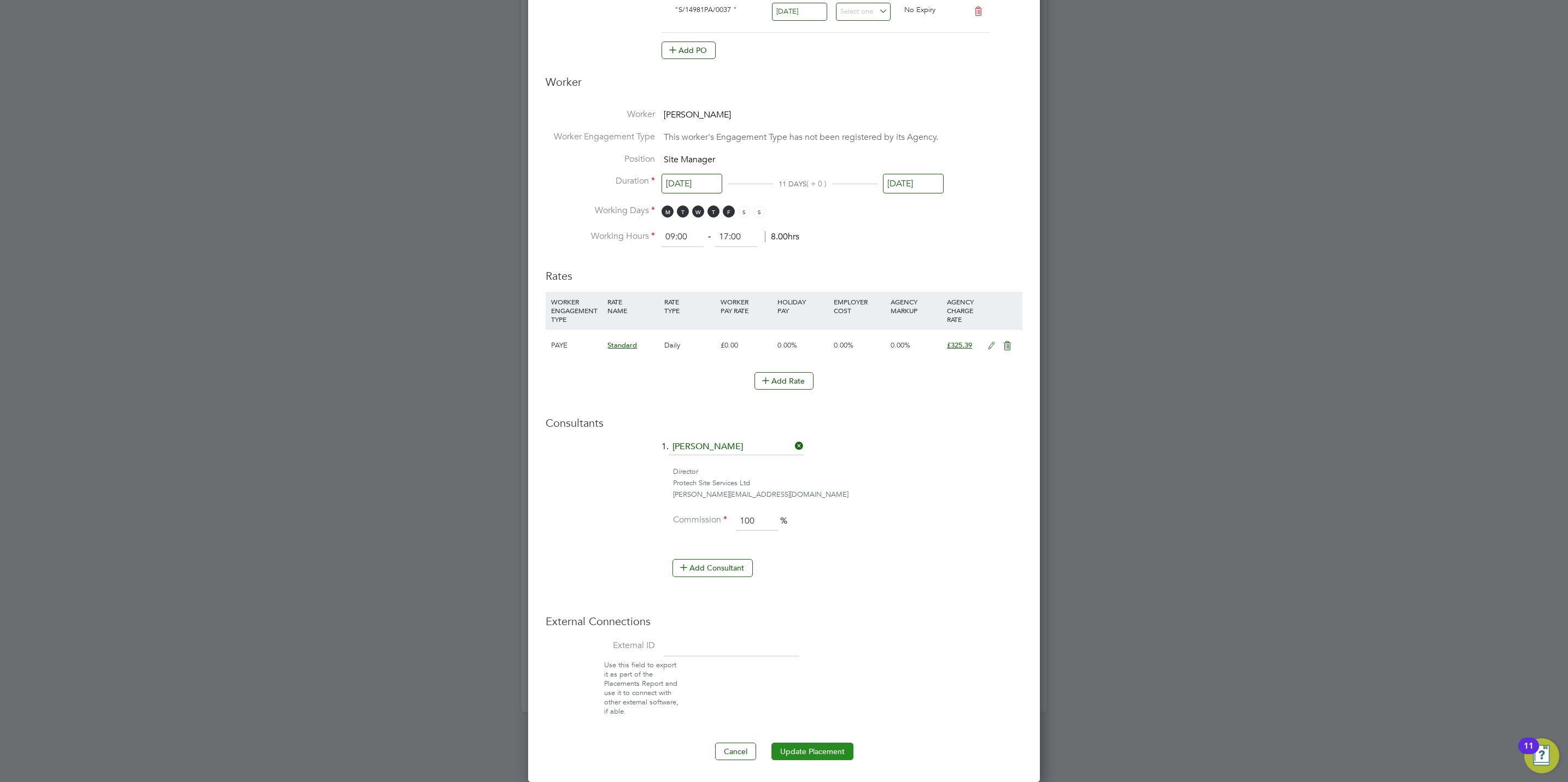
click at [816, 746] on button "Update Placement" at bounding box center [813, 751] width 82 height 17
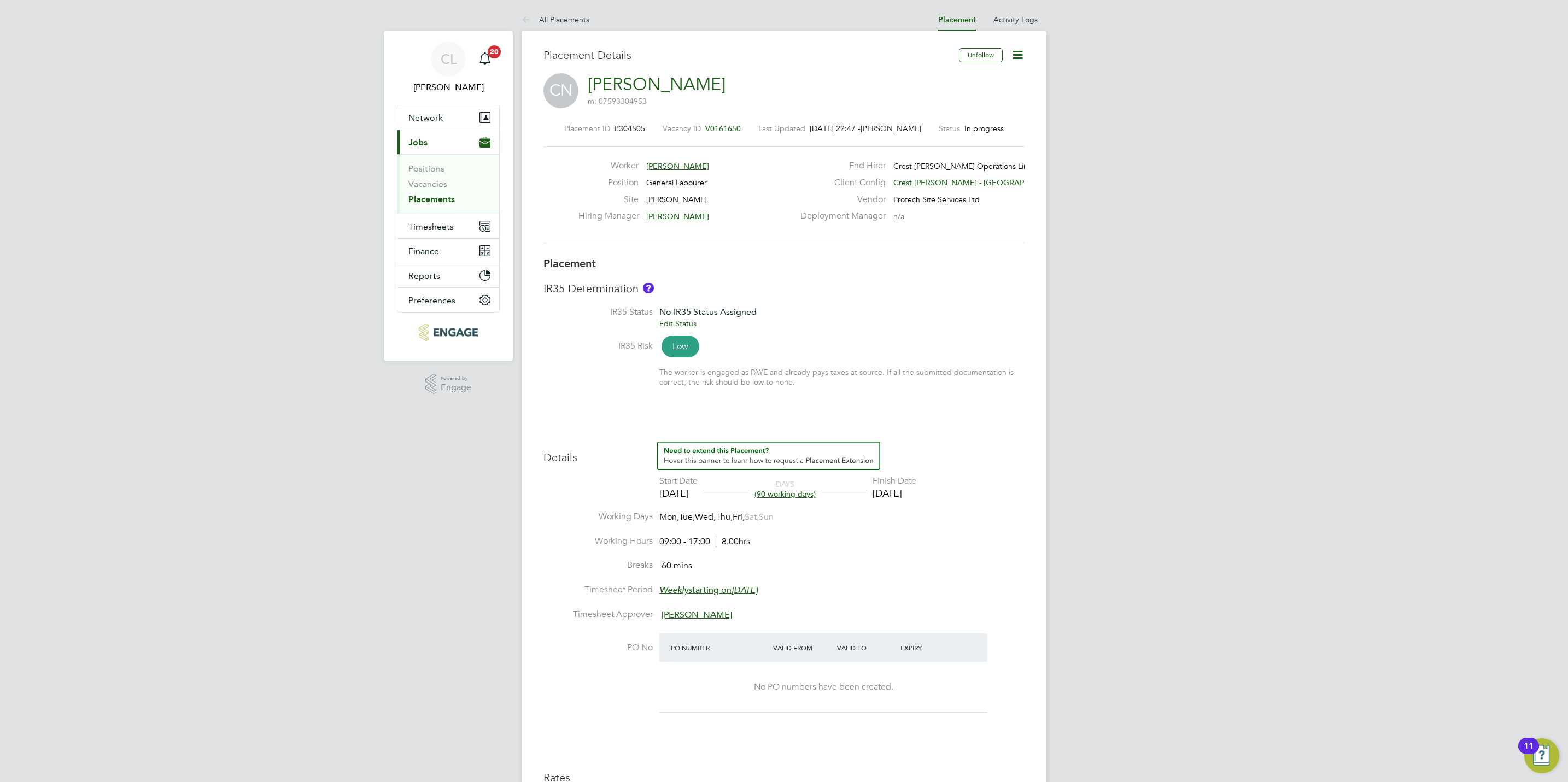
click at [1019, 56] on icon at bounding box center [1018, 55] width 14 height 14
click at [957, 80] on li "Edit Placement e" at bounding box center [982, 80] width 80 height 16
type input "[PERSON_NAME]"
type input "[DATE]"
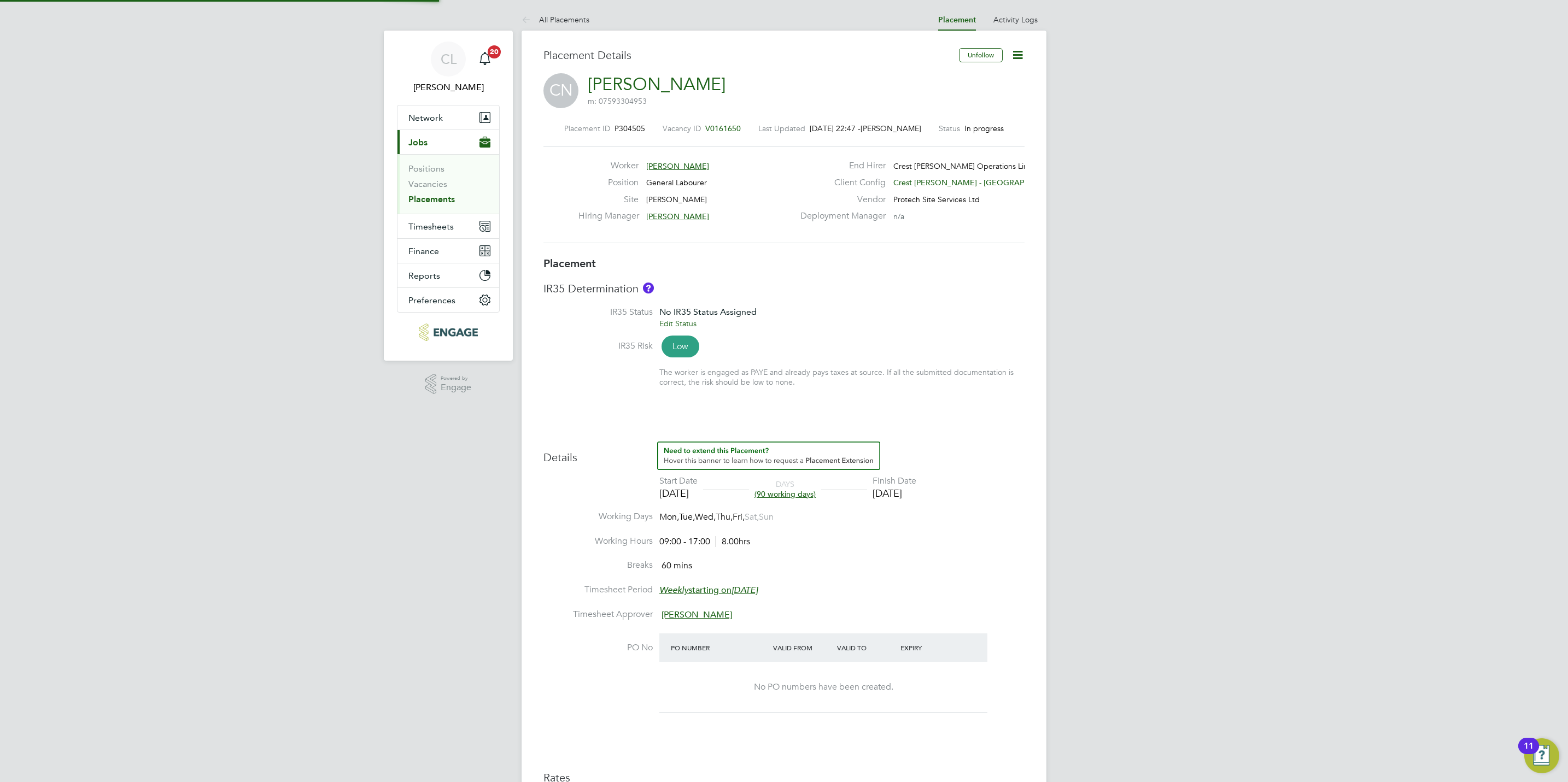
type input "[DATE]"
type input "09:00"
type input "17:00"
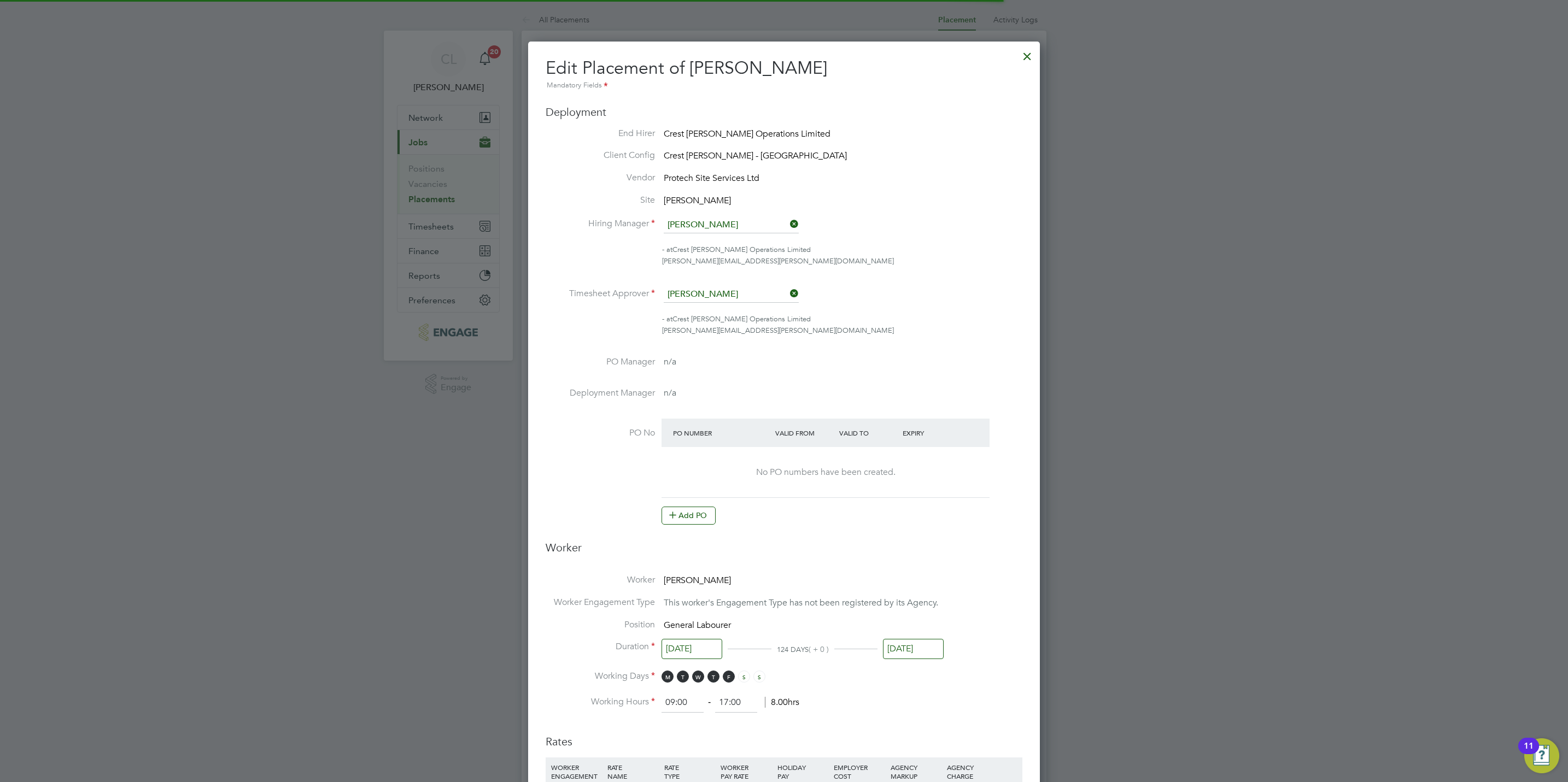
scroll to position [6, 6]
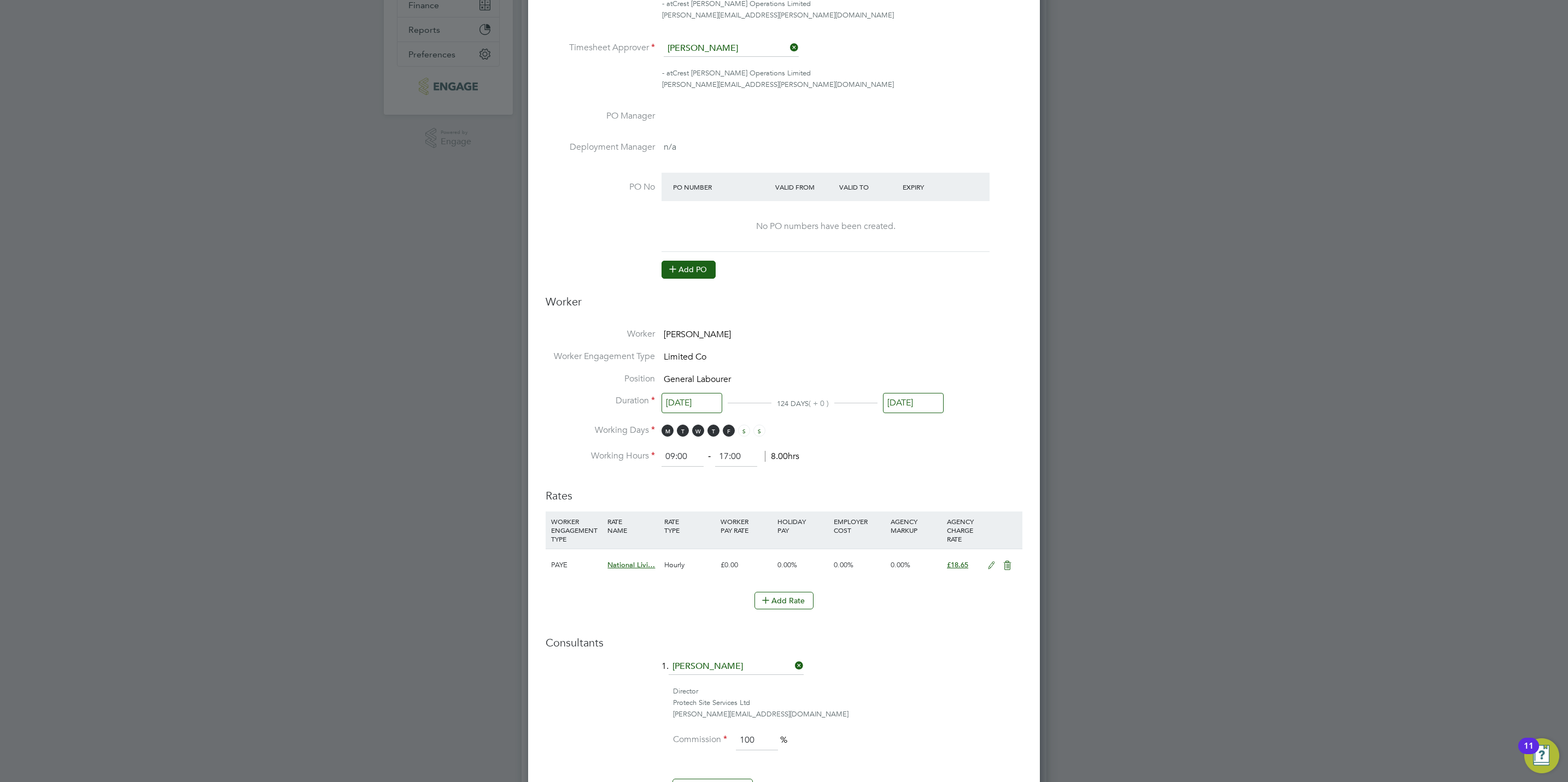
click at [698, 271] on button "Add PO" at bounding box center [689, 269] width 54 height 17
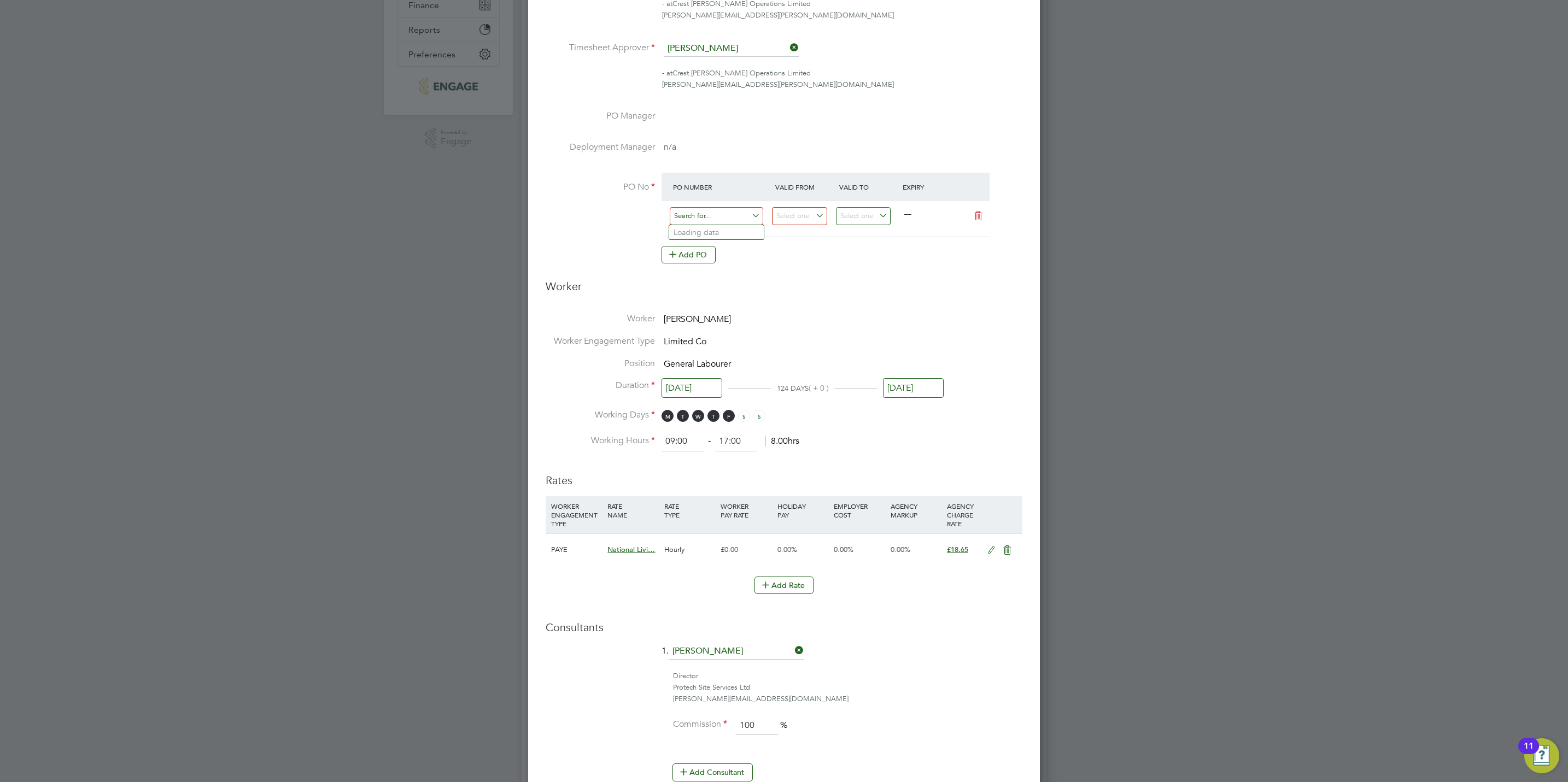
drag, startPoint x: 702, startPoint y: 218, endPoint x: 702, endPoint y: 226, distance: 8.0
click at [702, 222] on input at bounding box center [717, 216] width 93 height 18
paste input "S/14994PA/0057"
type input "S/14994PA/0057"
click at [725, 230] on b "S/14994PA/0057" at bounding box center [703, 232] width 58 height 9
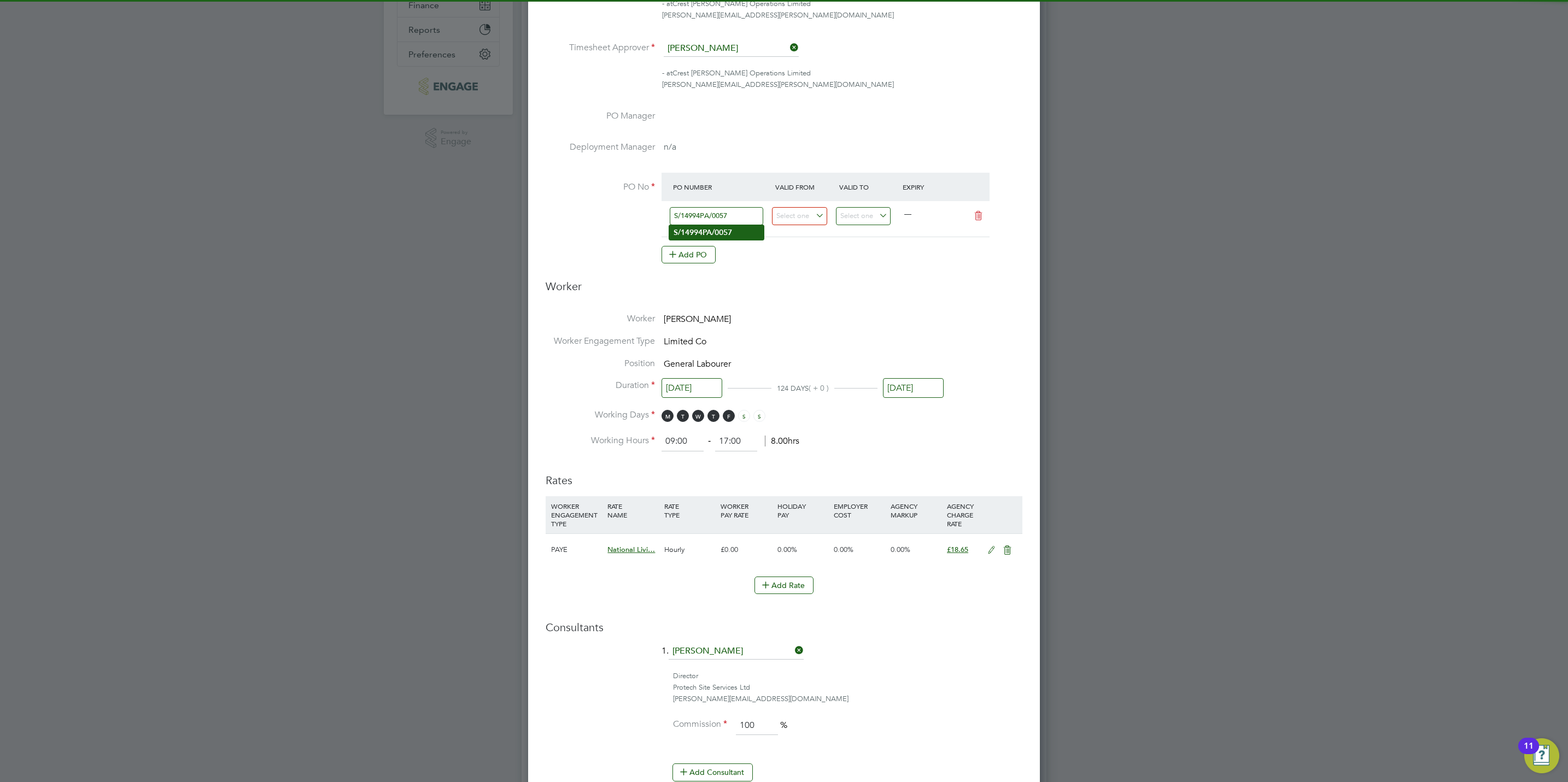
type input "[DATE]"
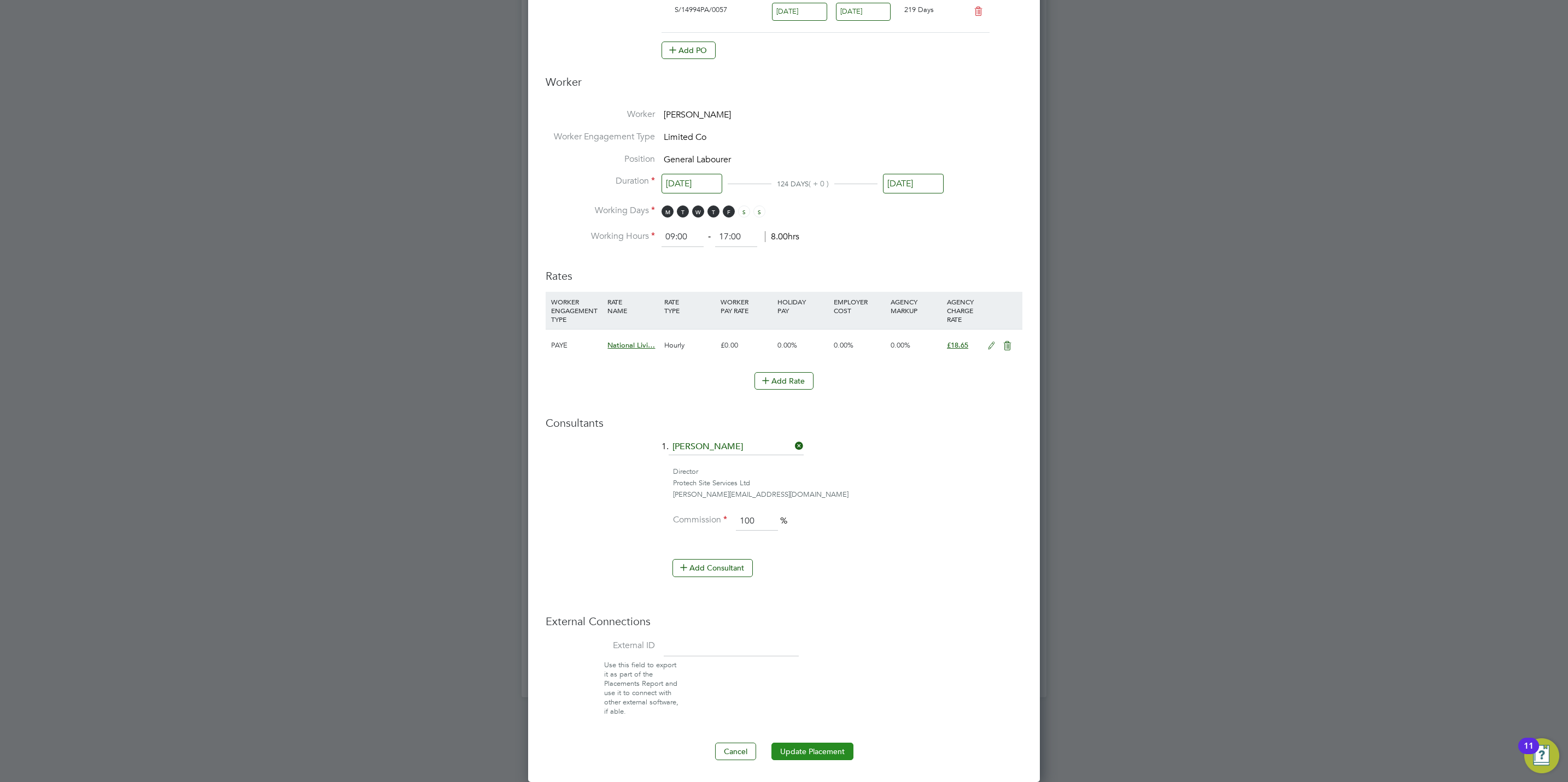
click at [814, 757] on button "Update Placement" at bounding box center [813, 751] width 82 height 17
